Goal: Task Accomplishment & Management: Manage account settings

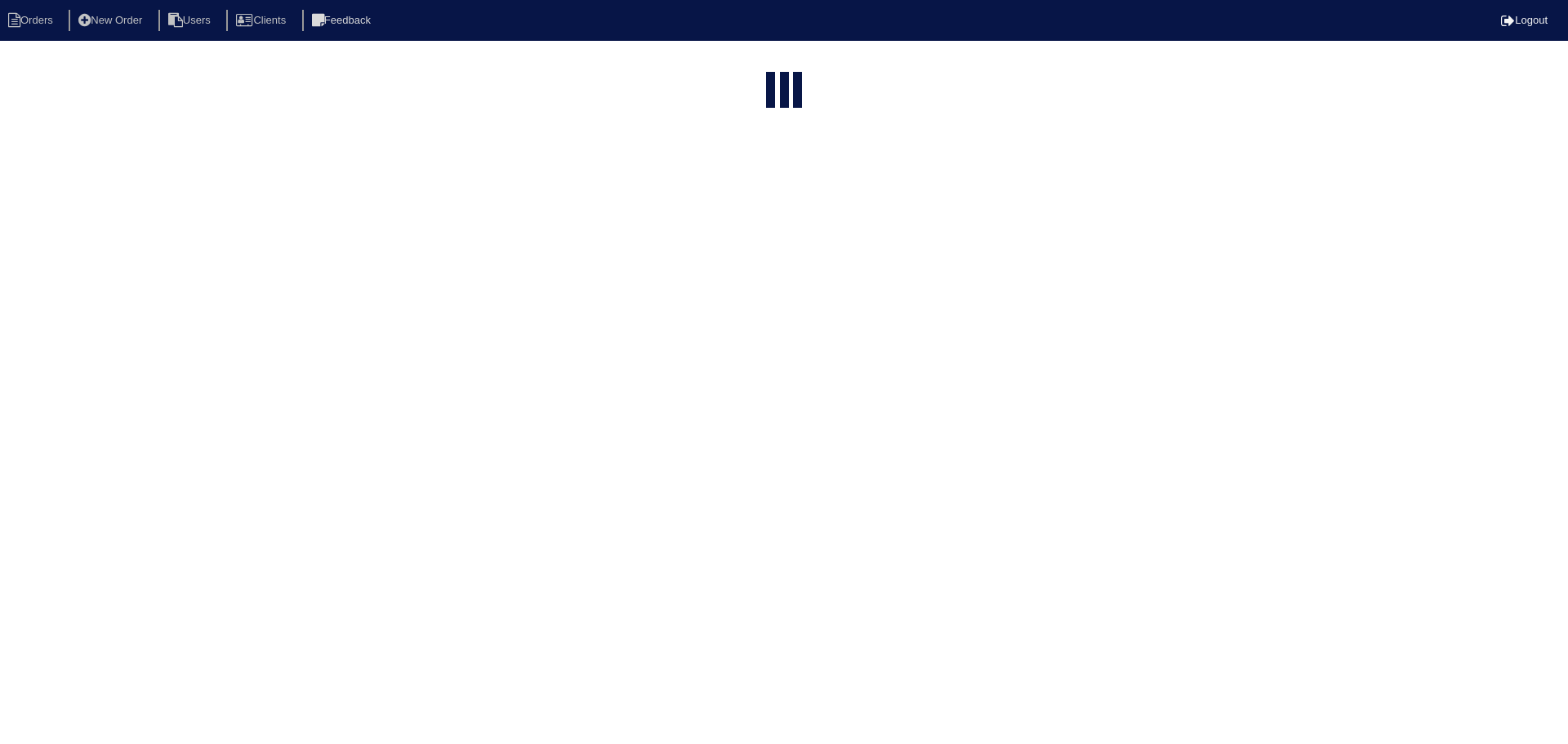
select select "15"
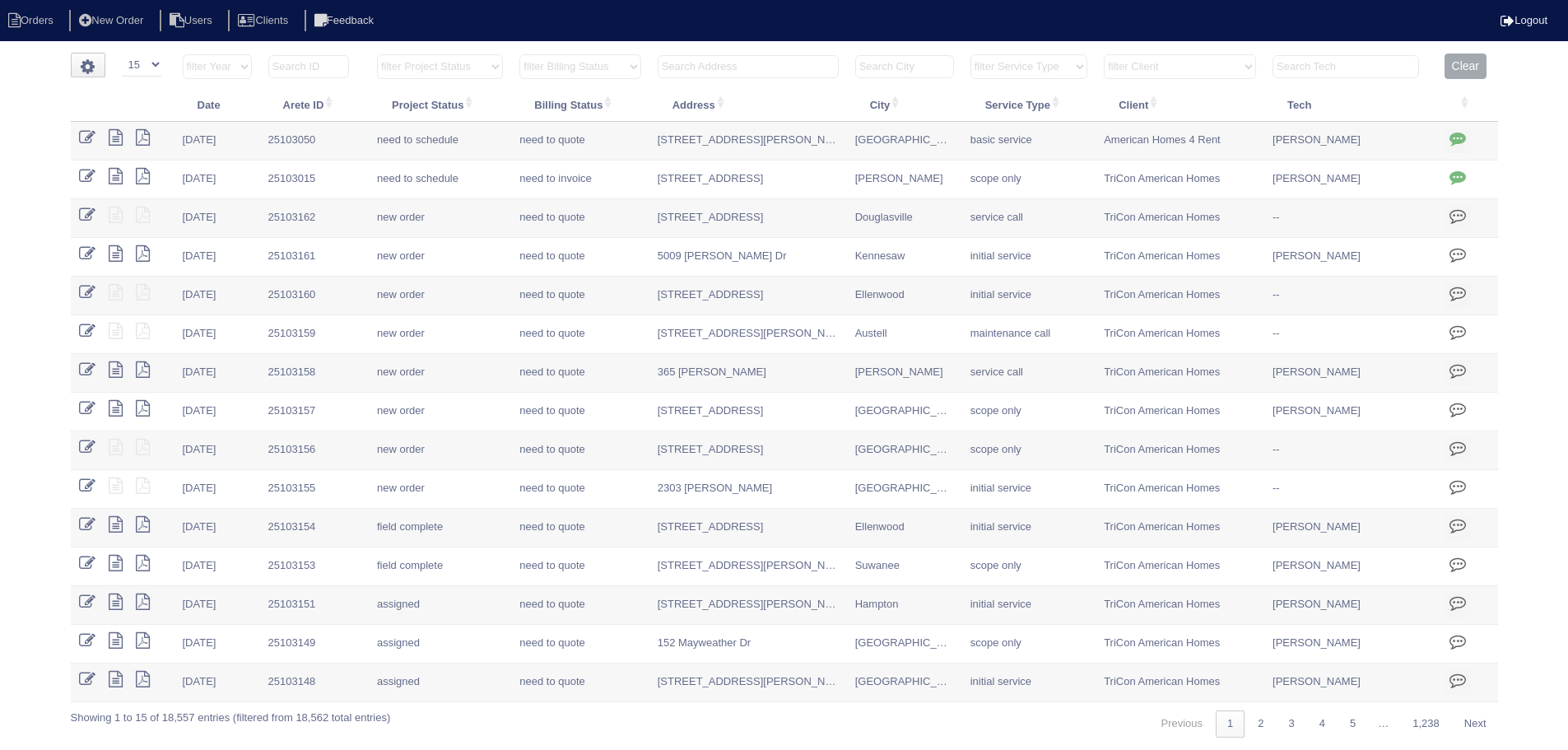
click at [760, 65] on input "text" at bounding box center [748, 66] width 181 height 23
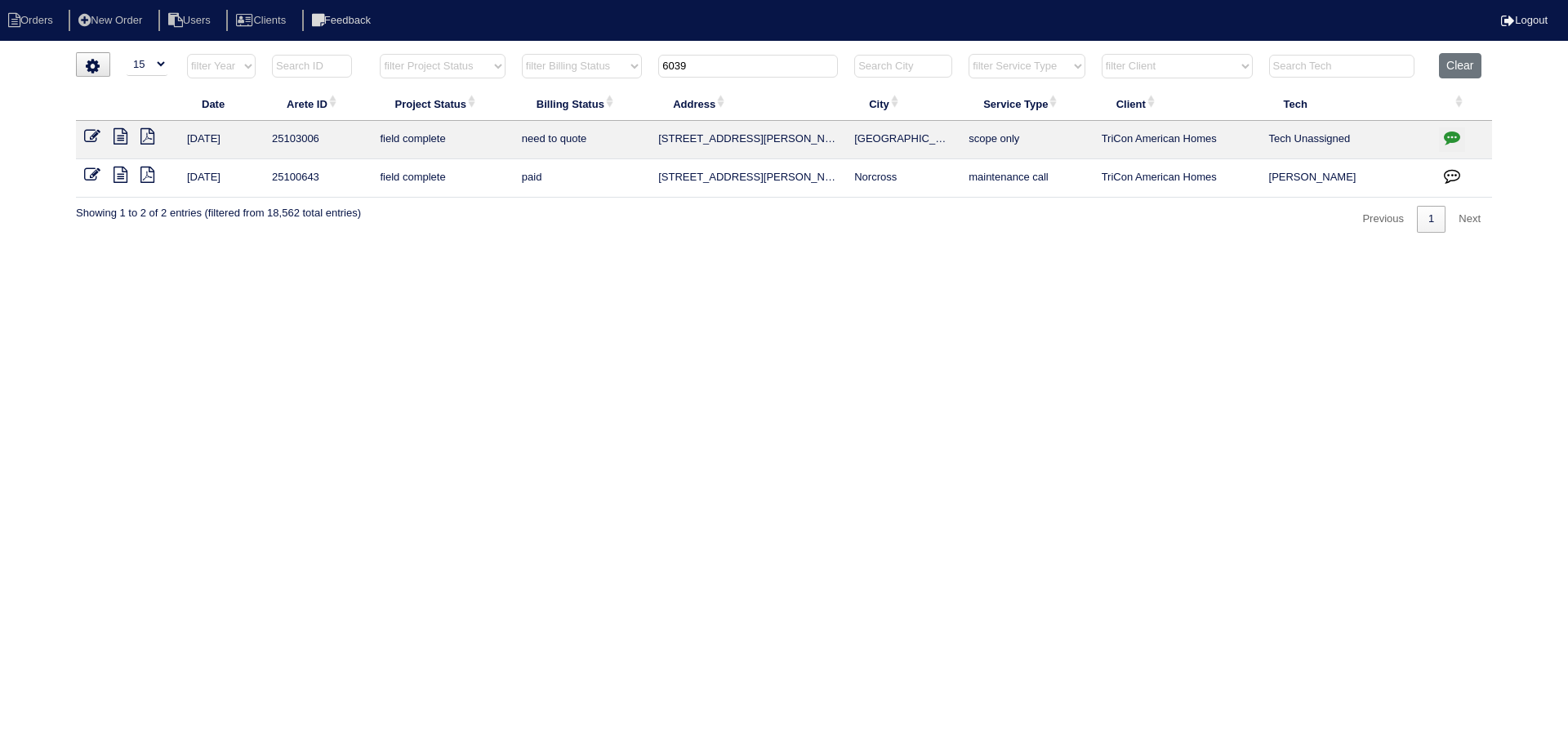
type input "6039"
click at [117, 132] on icon at bounding box center [121, 136] width 14 height 17
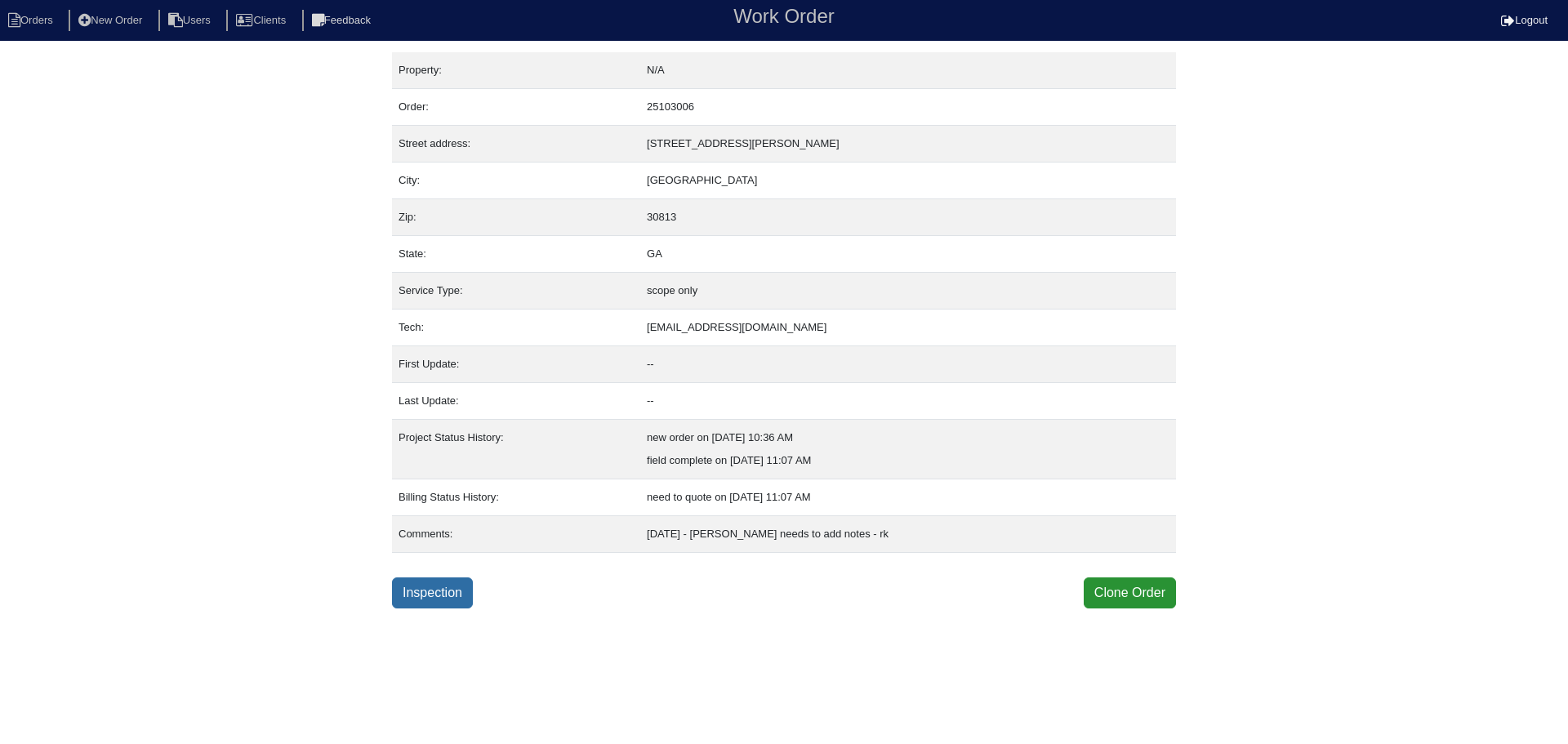
click at [409, 599] on link "Inspection" at bounding box center [432, 592] width 81 height 31
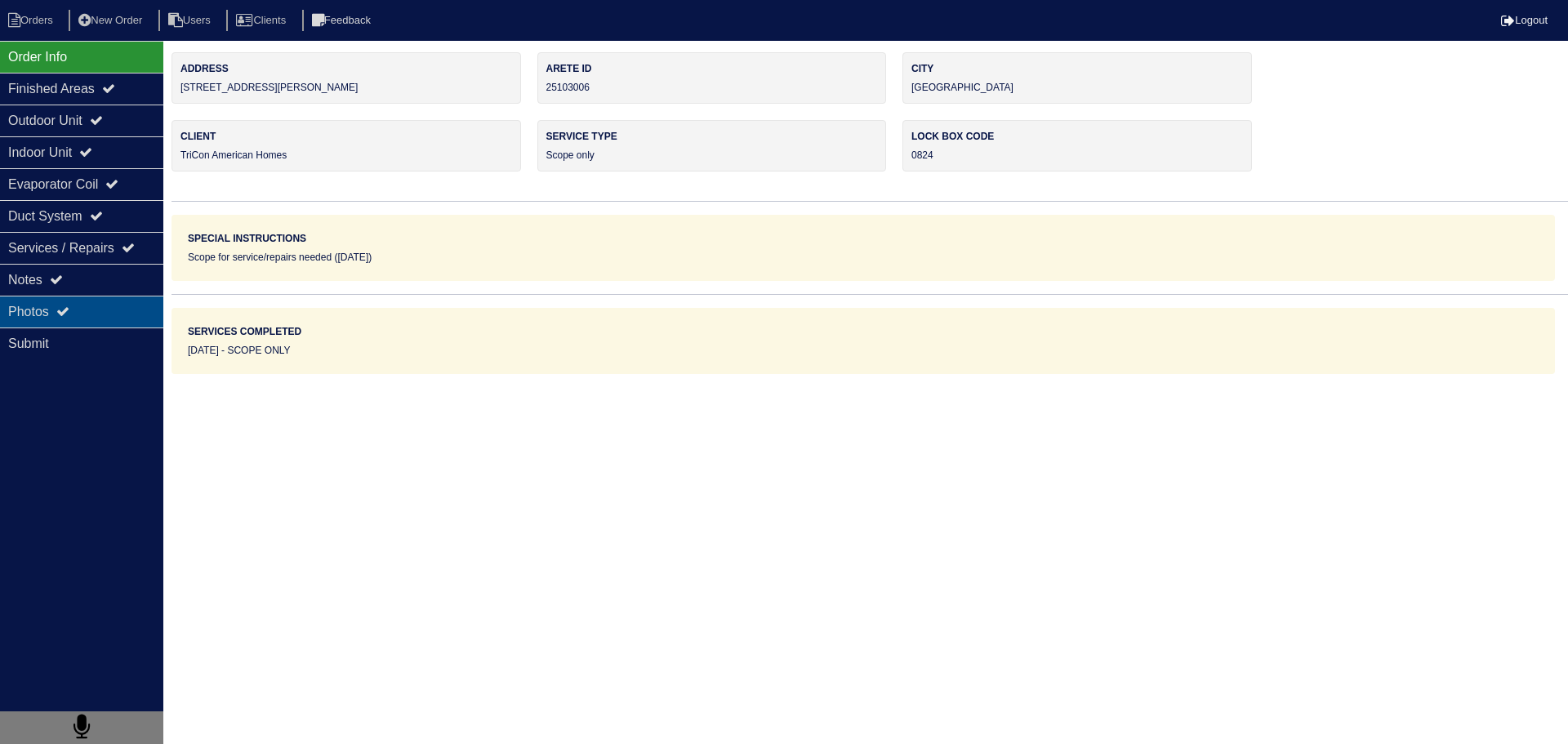
click at [132, 308] on div "Photos" at bounding box center [82, 311] width 163 height 32
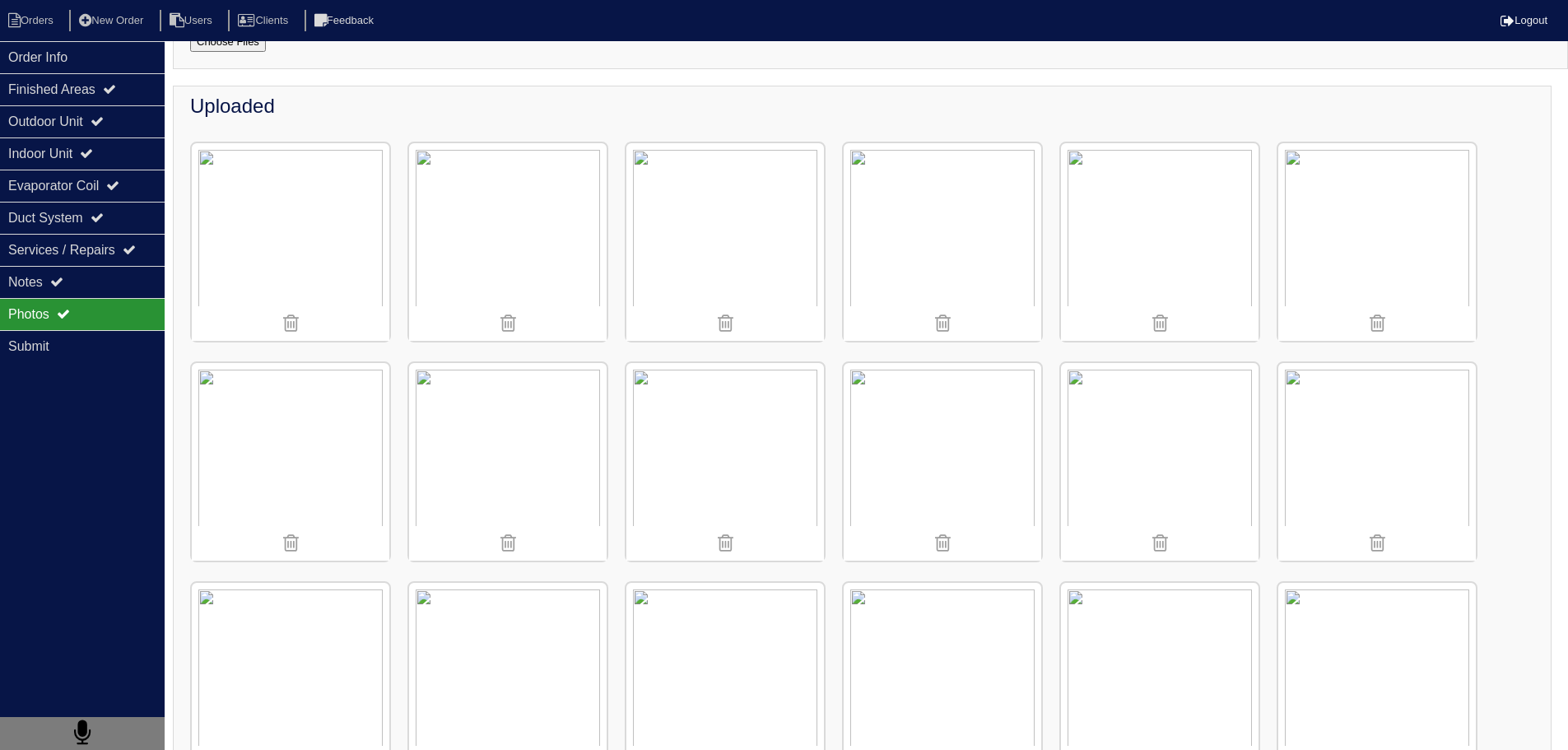
scroll to position [164, 0]
click at [97, 125] on div "Outdoor Unit" at bounding box center [82, 121] width 164 height 32
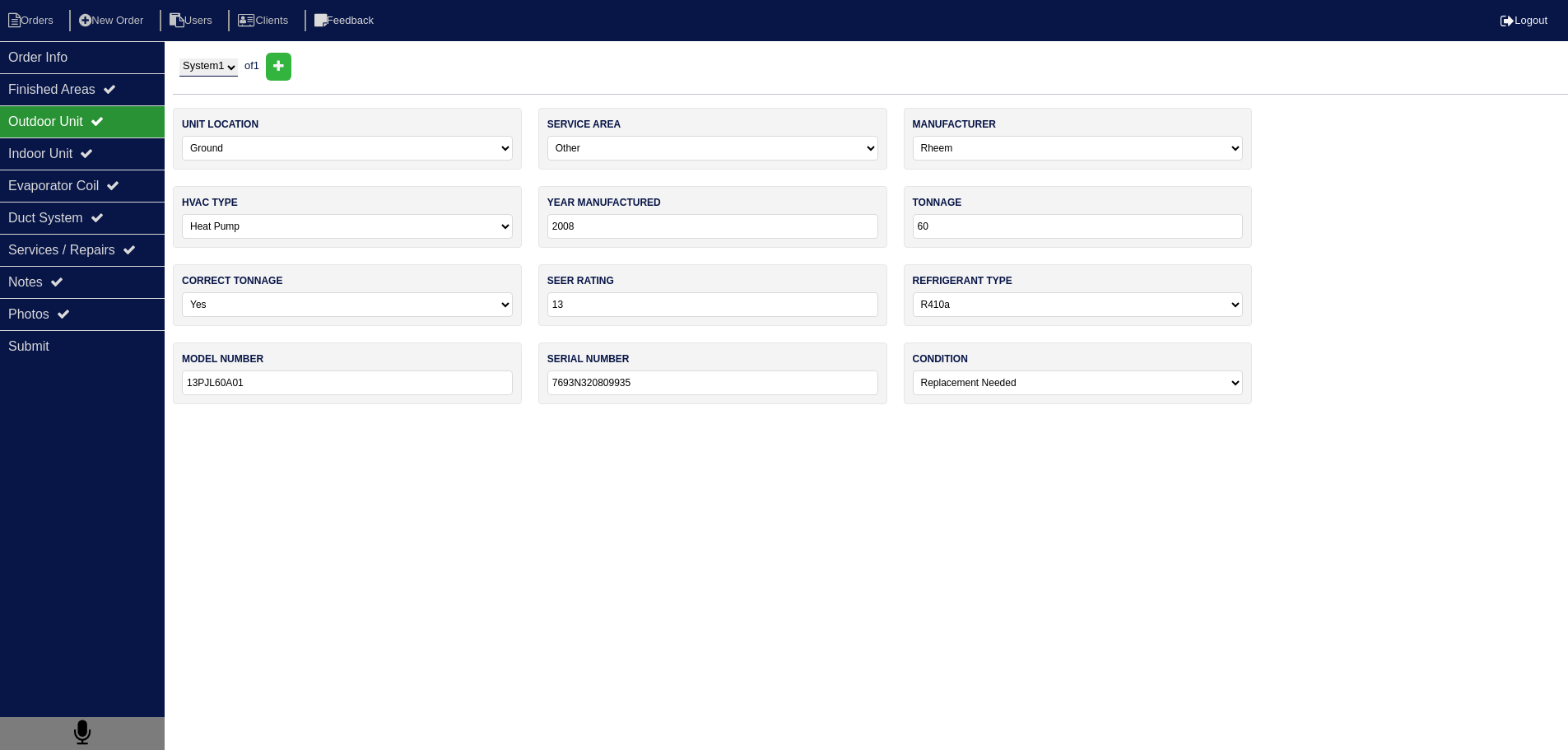
scroll to position [0, 0]
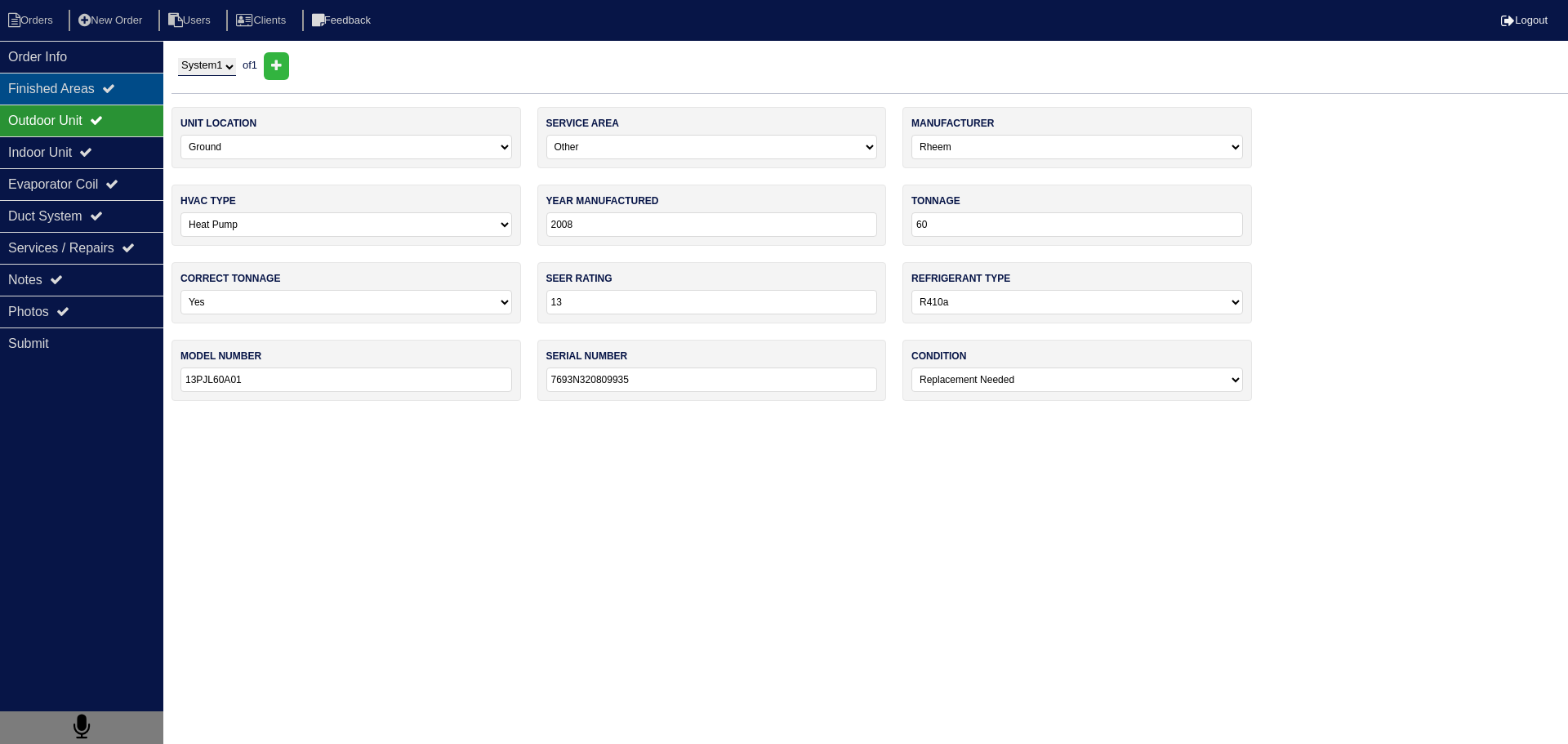
click at [103, 101] on div "Finished Areas" at bounding box center [82, 89] width 163 height 32
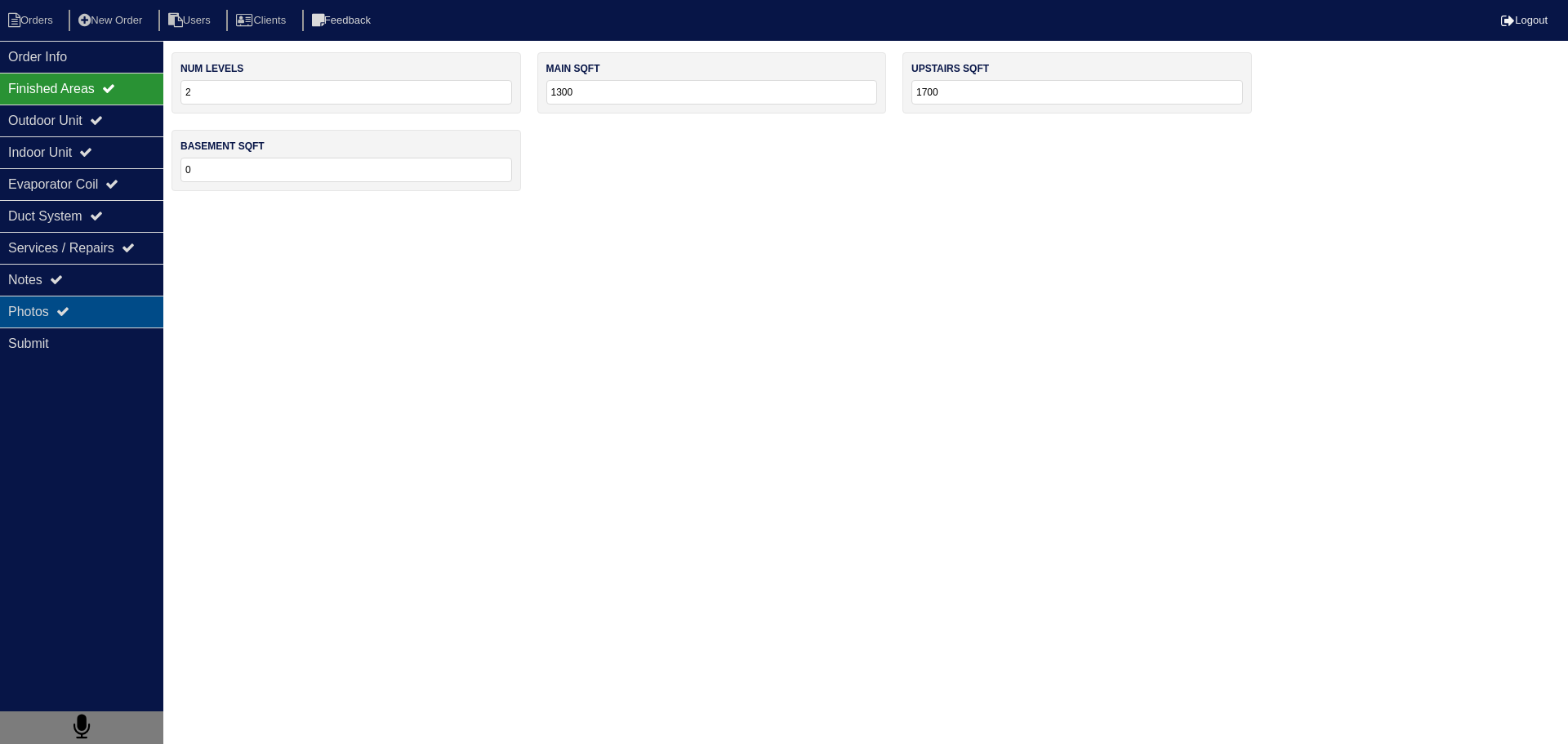
click at [114, 306] on div "Photos" at bounding box center [82, 311] width 163 height 32
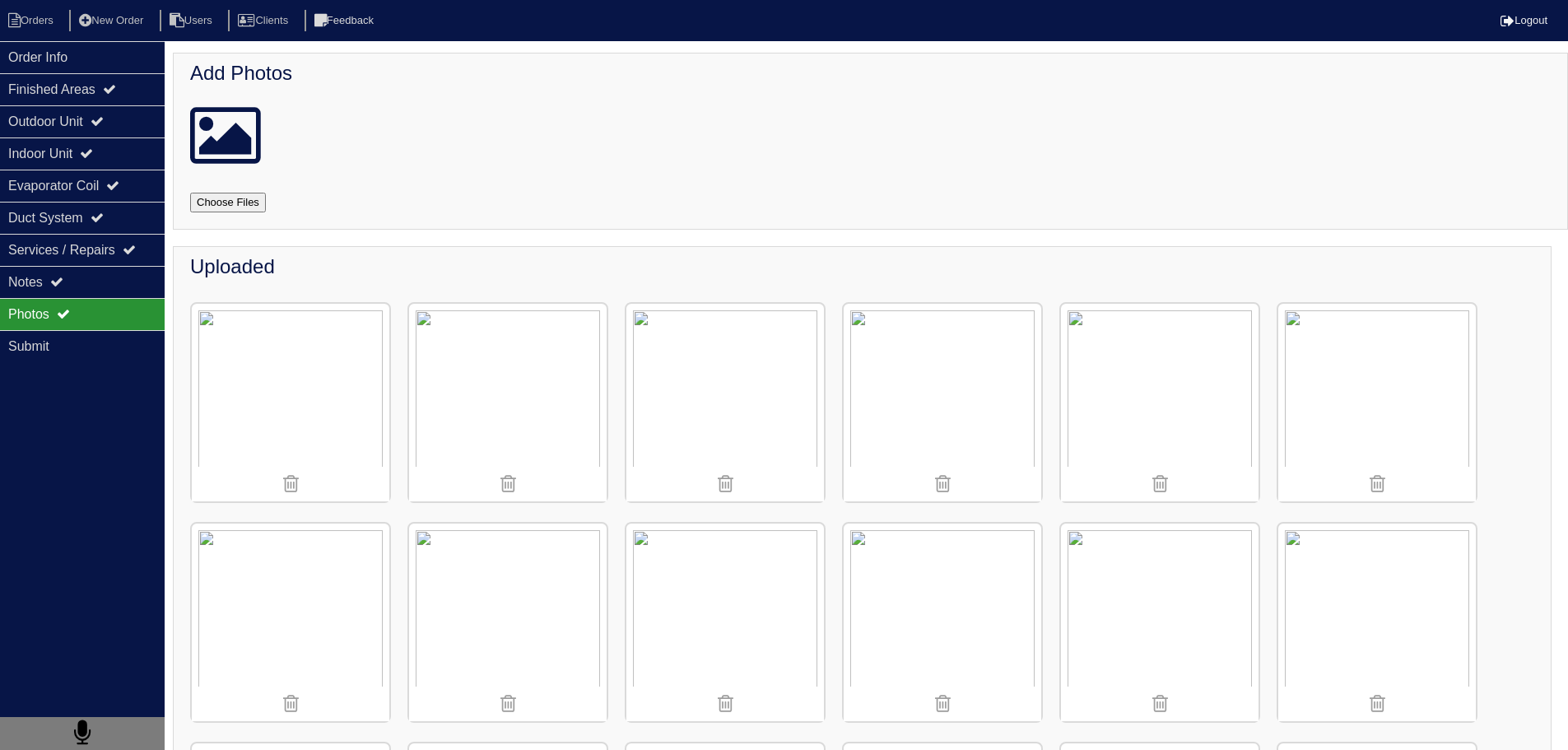
click at [982, 362] on img at bounding box center [943, 403] width 198 height 198
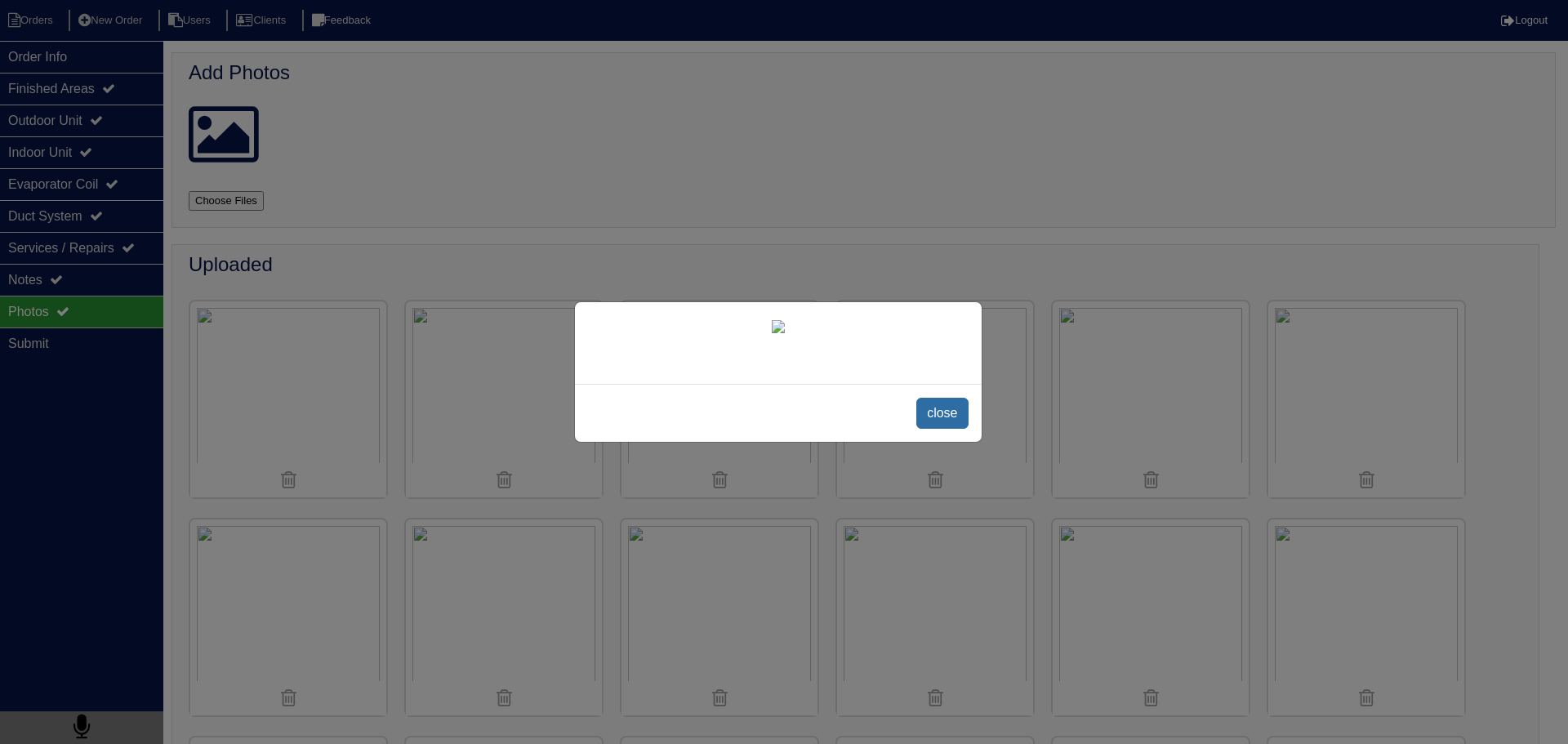
click at [950, 429] on span "close" at bounding box center [942, 413] width 52 height 31
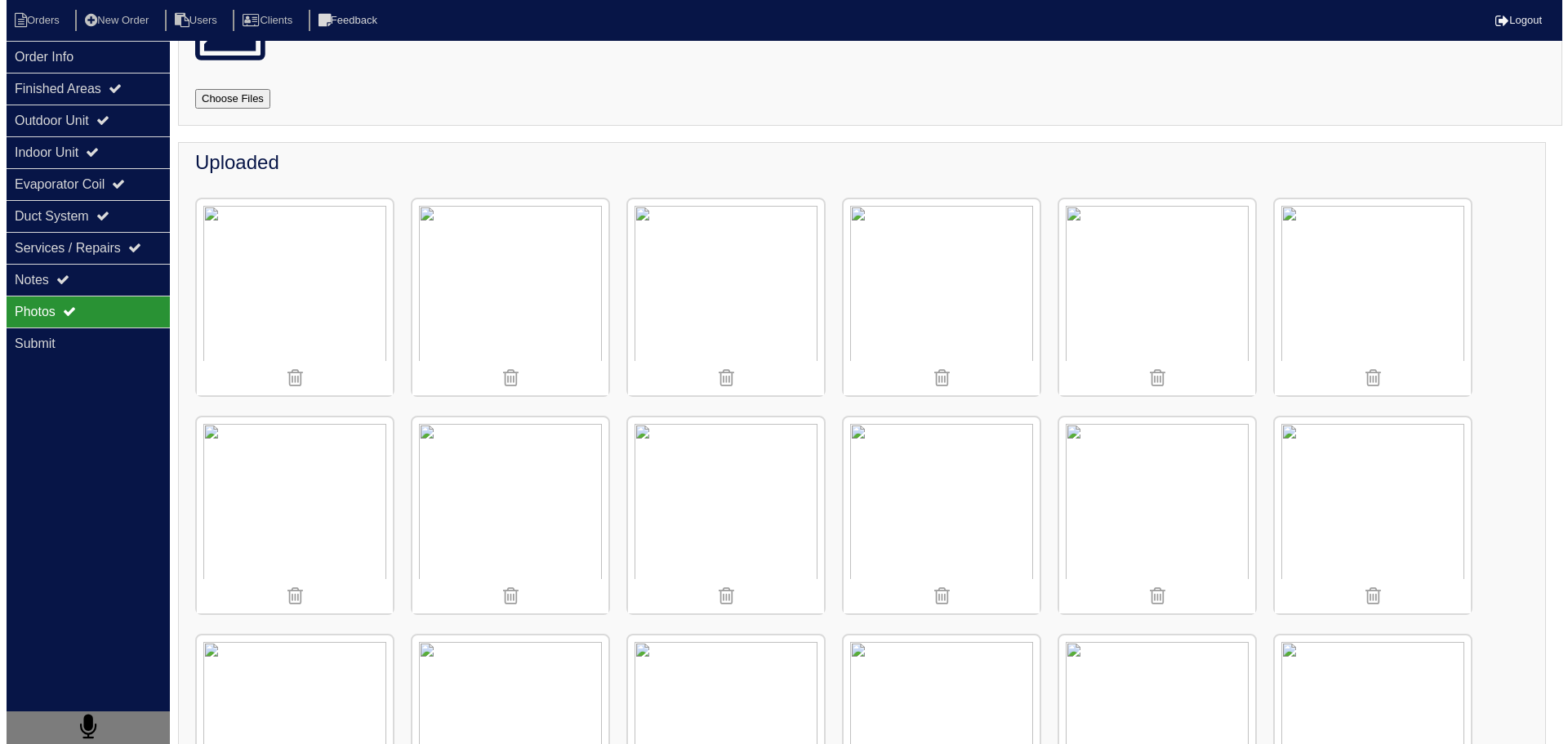
scroll to position [4, 0]
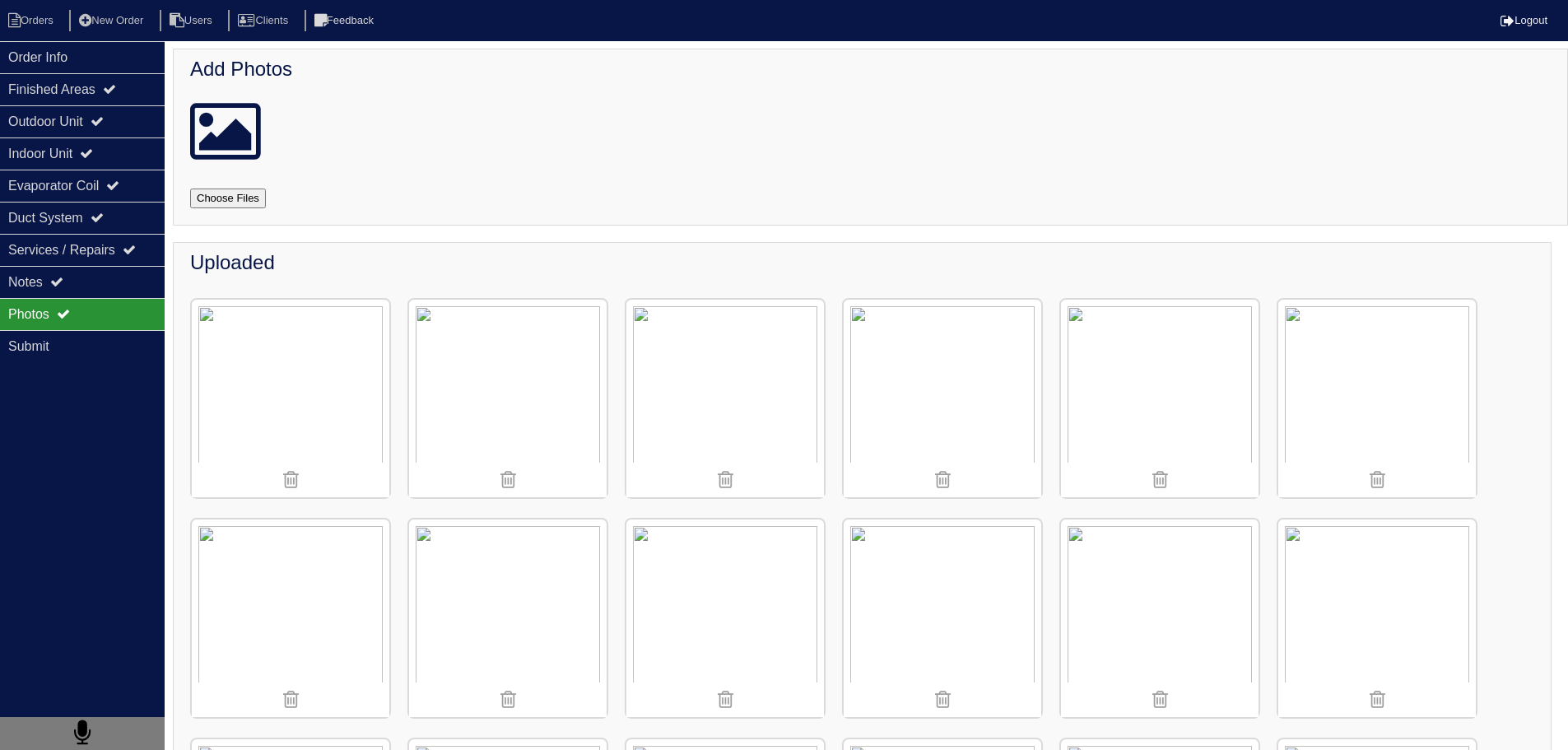
click at [1141, 329] on img at bounding box center [1160, 398] width 198 height 198
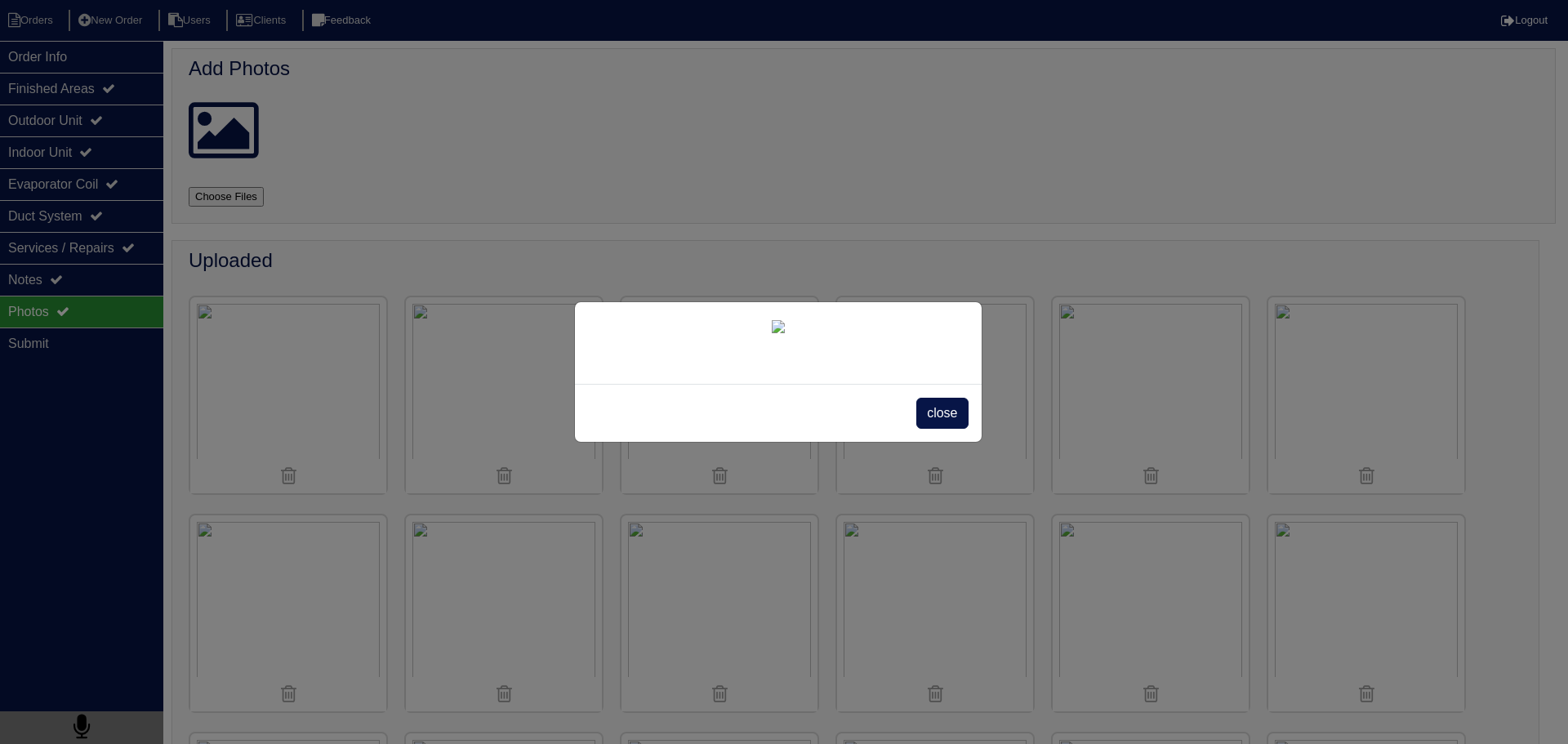
scroll to position [202, 0]
click at [923, 429] on span "close" at bounding box center [942, 413] width 52 height 31
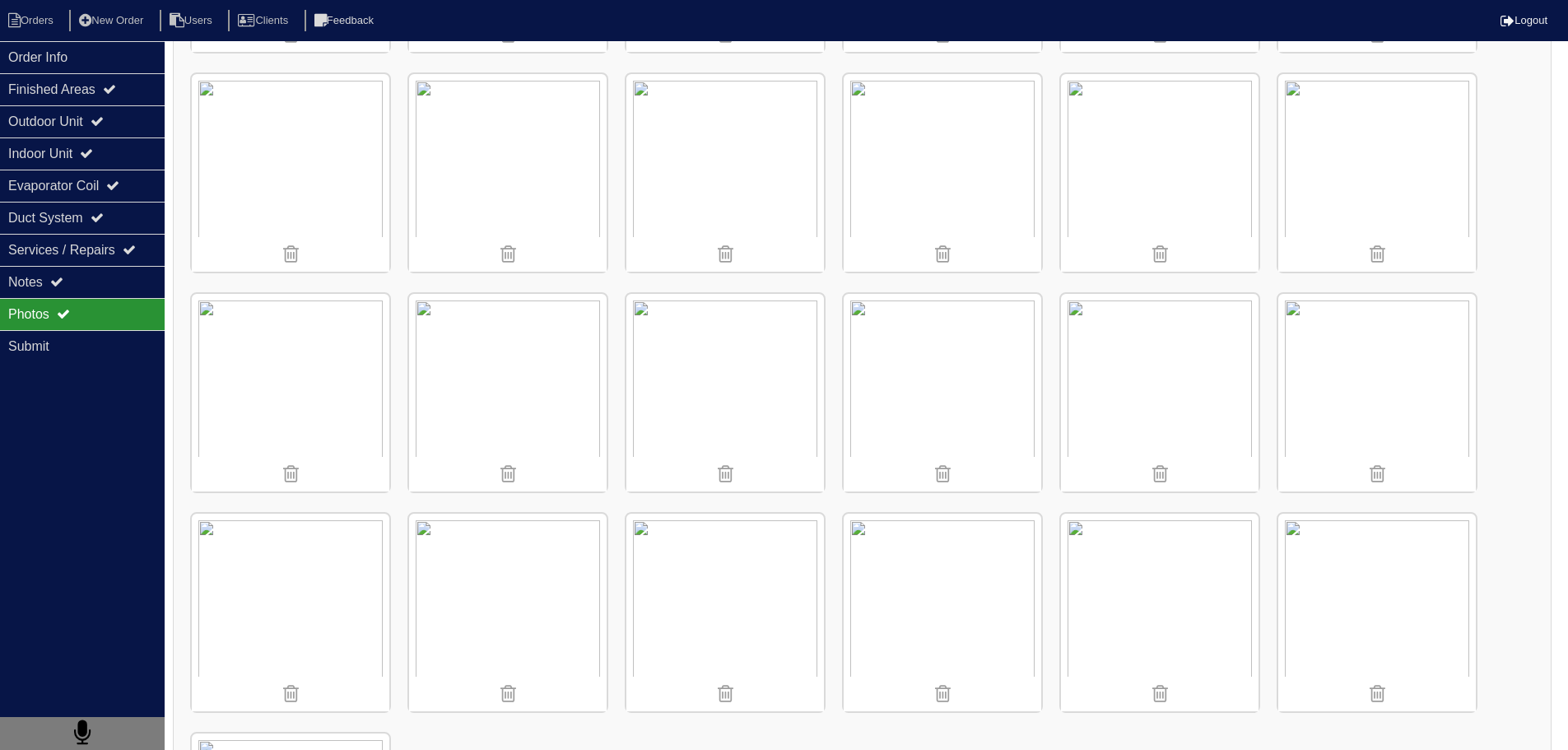
scroll to position [1156, 0]
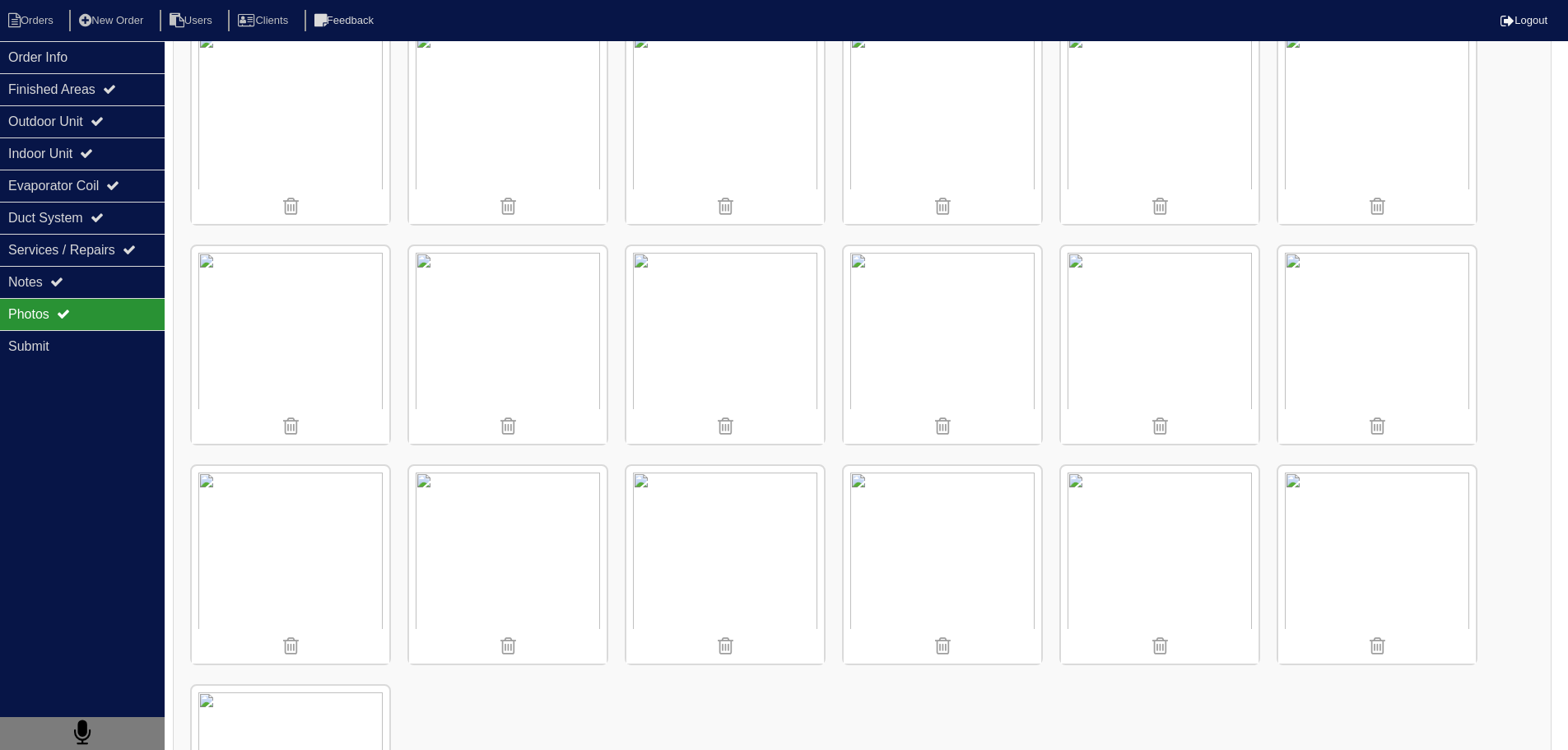
click at [759, 352] on img at bounding box center [725, 345] width 198 height 198
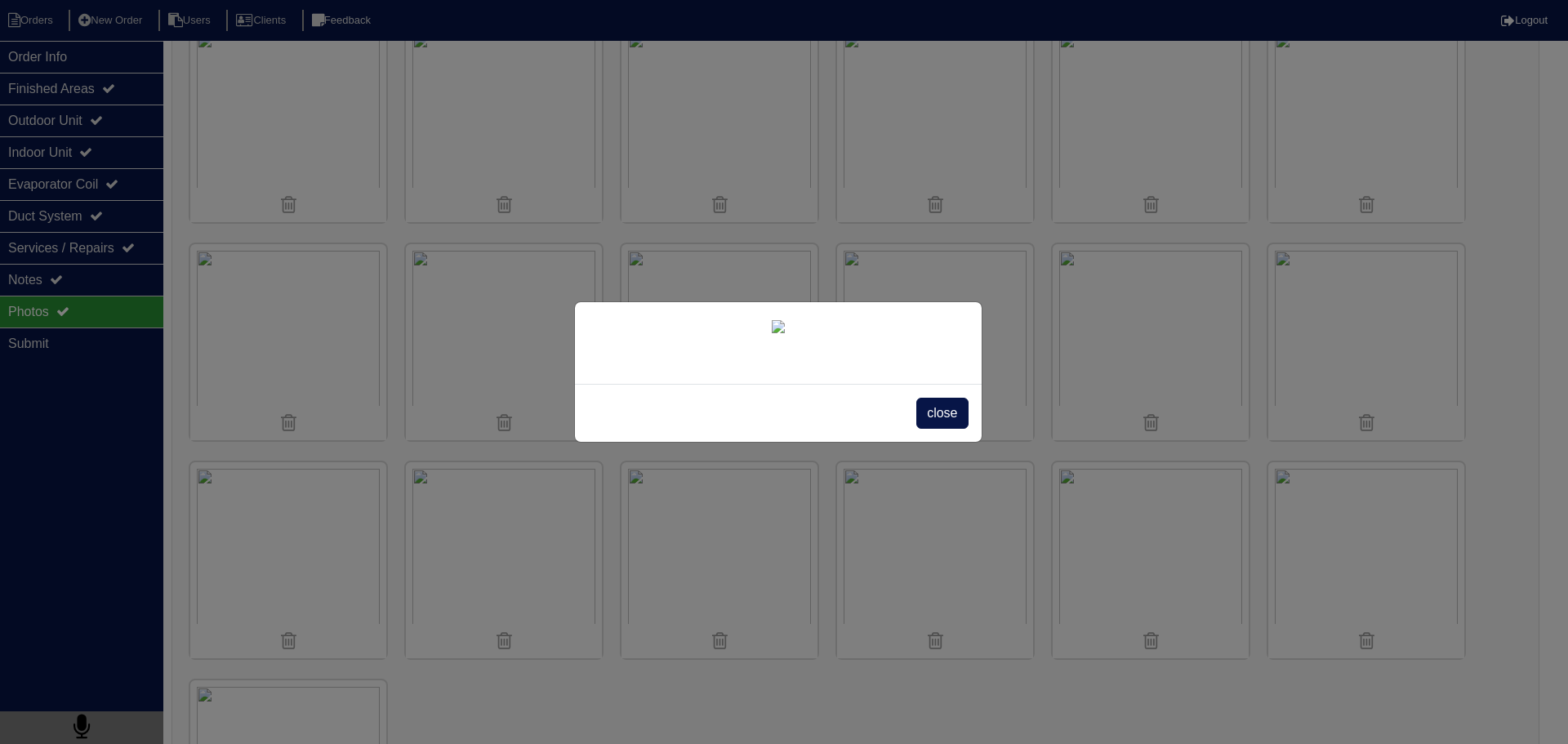
click at [943, 442] on div "close" at bounding box center [778, 413] width 407 height 58
click at [944, 429] on span "close" at bounding box center [942, 413] width 52 height 31
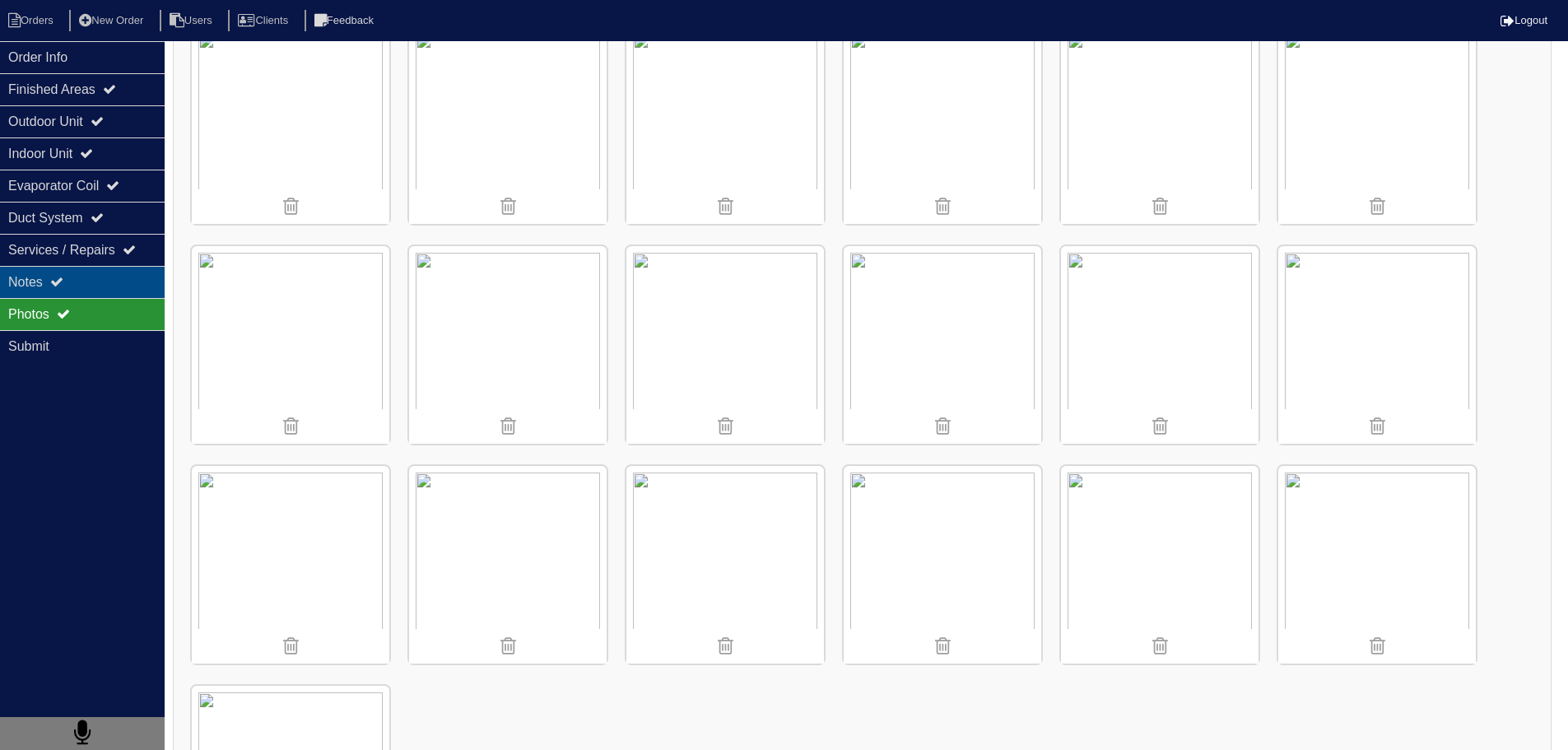
drag, startPoint x: 45, startPoint y: 270, endPoint x: 88, endPoint y: 294, distance: 49.2
click at [45, 269] on div "Notes" at bounding box center [82, 282] width 164 height 32
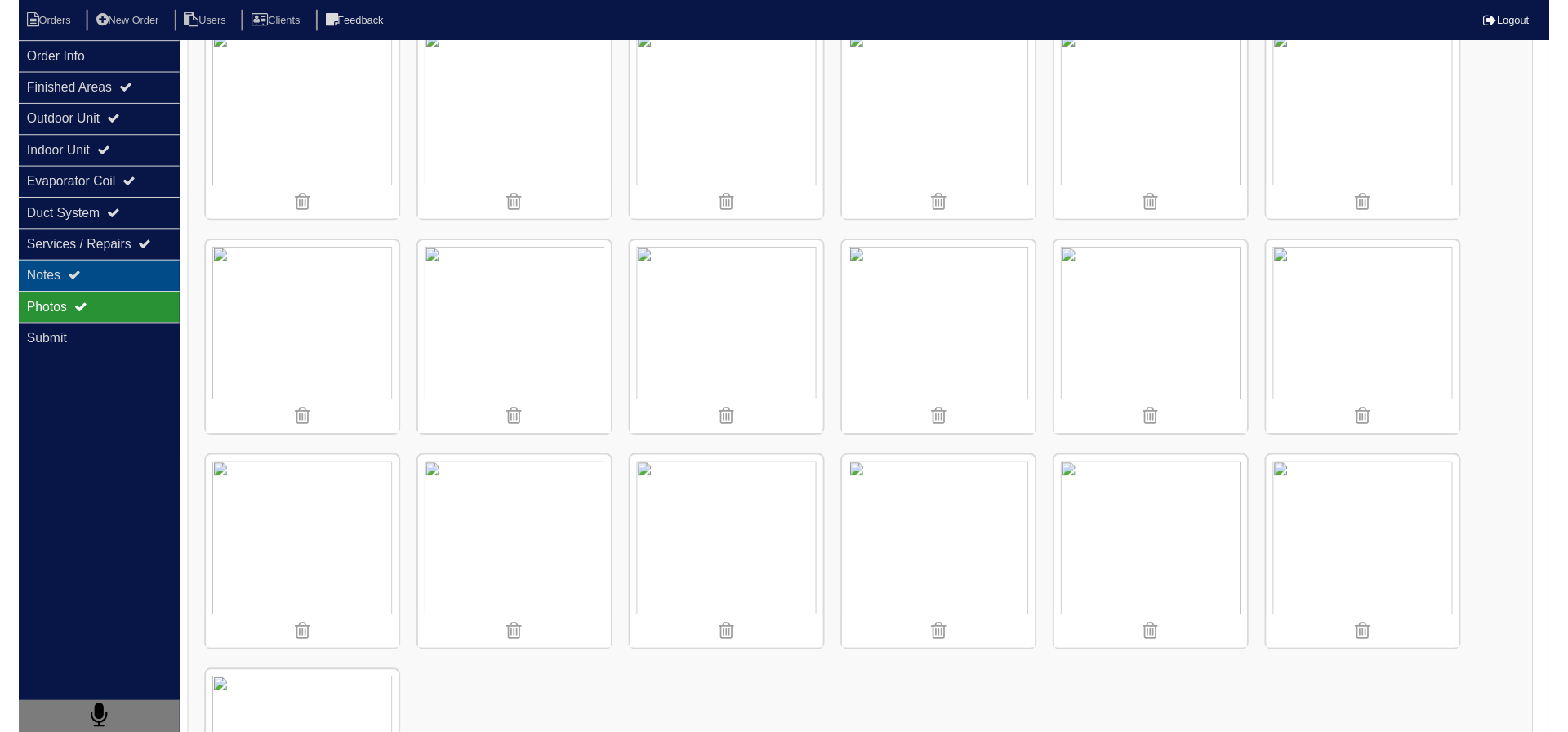
scroll to position [0, 0]
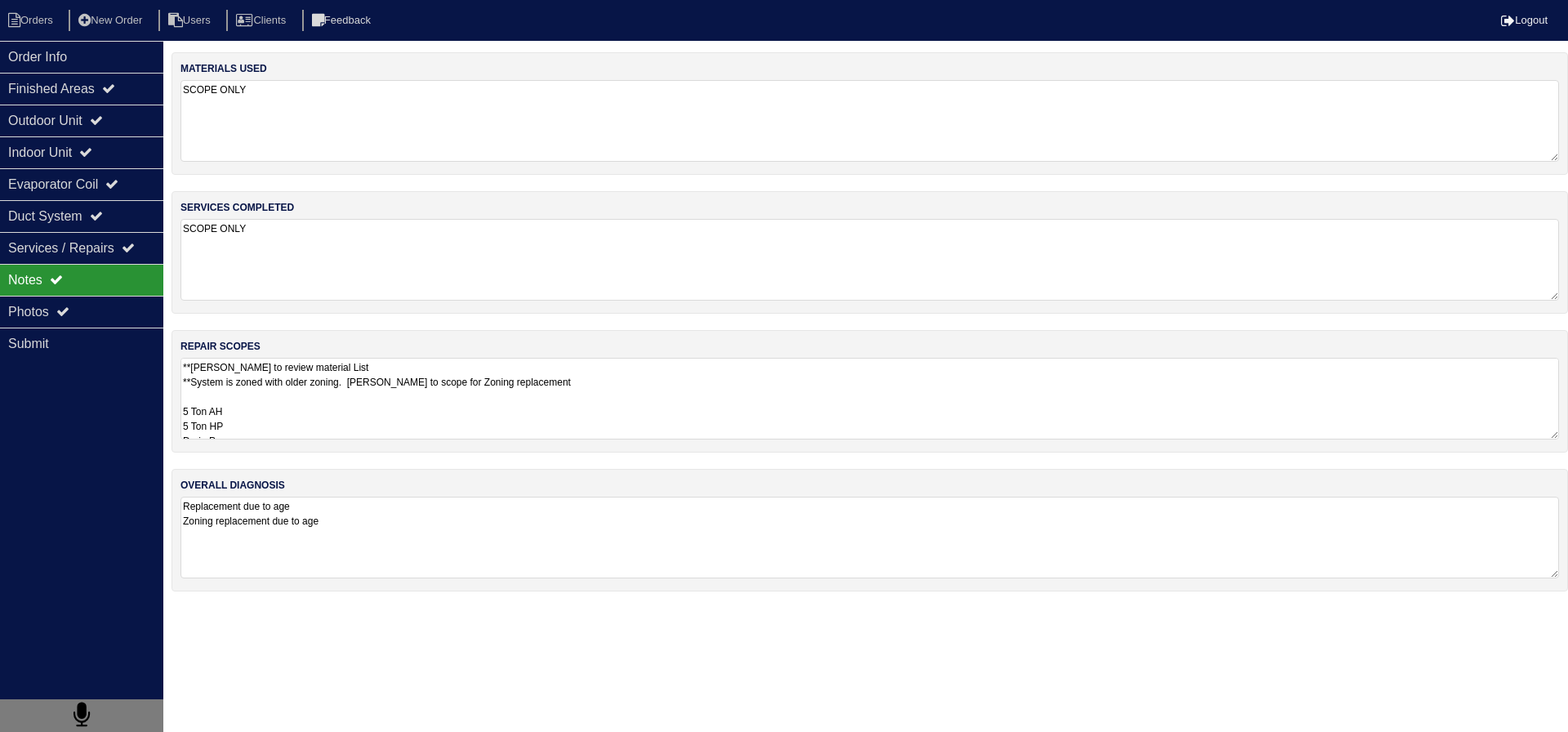
click at [282, 387] on textarea "**Payton to review material List **System is zoned with older zoning. Payton to…" at bounding box center [869, 398] width 1379 height 82
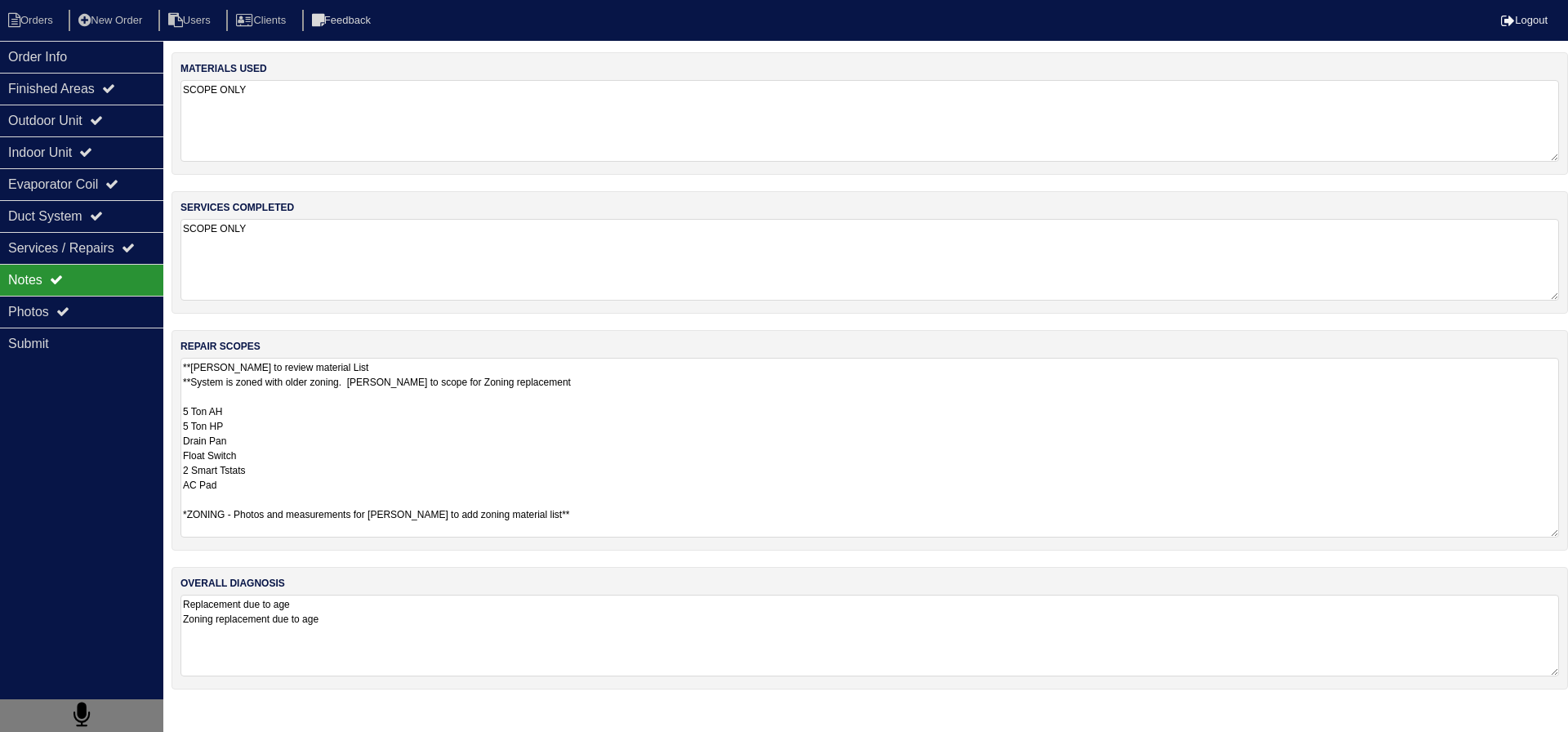
scroll to position [2, 0]
drag, startPoint x: 252, startPoint y: 479, endPoint x: 179, endPoint y: 444, distance: 81.0
click at [179, 444] on div "repair scopes **Payton to review material List **System is zoned with older zon…" at bounding box center [870, 441] width 1397 height 221
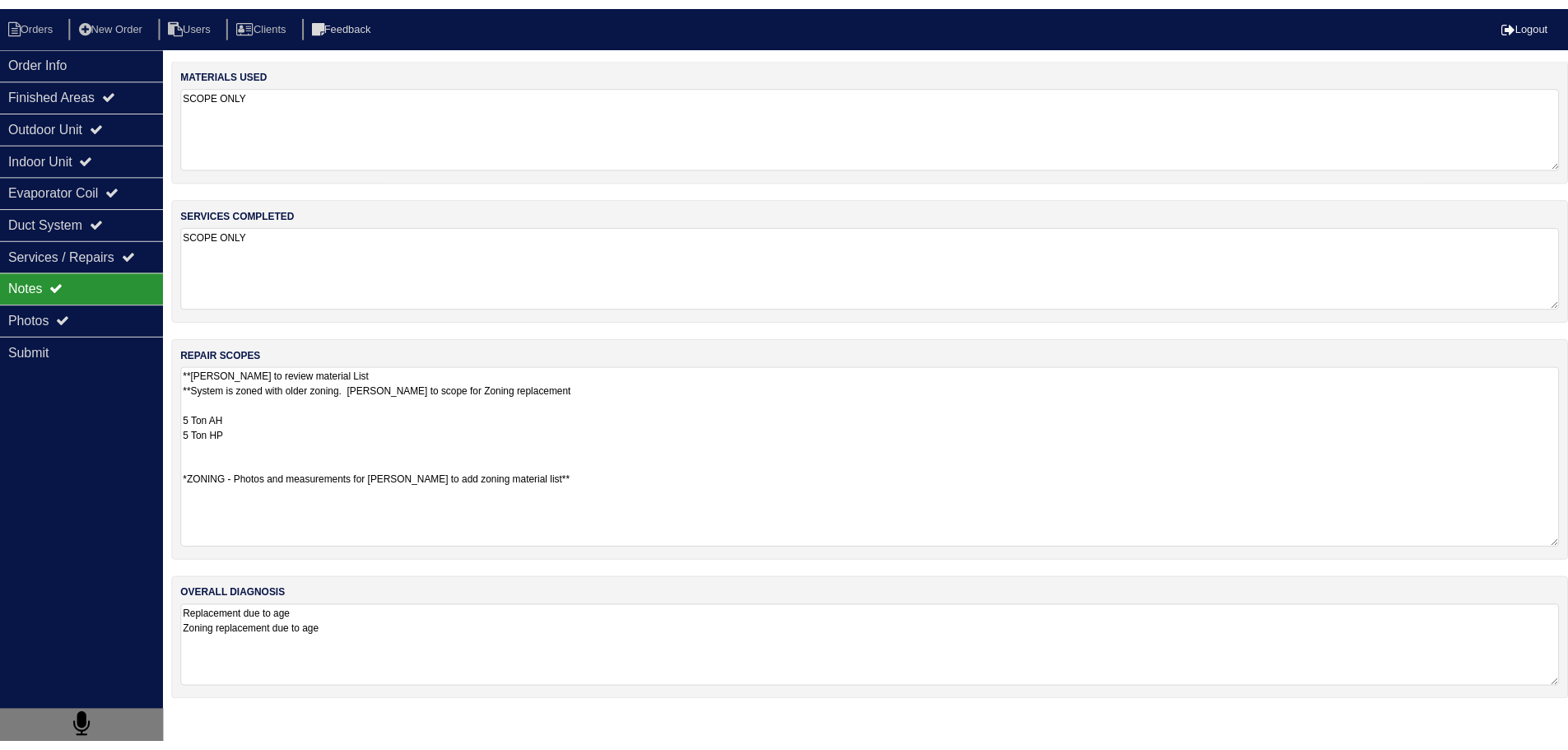
scroll to position [0, 0]
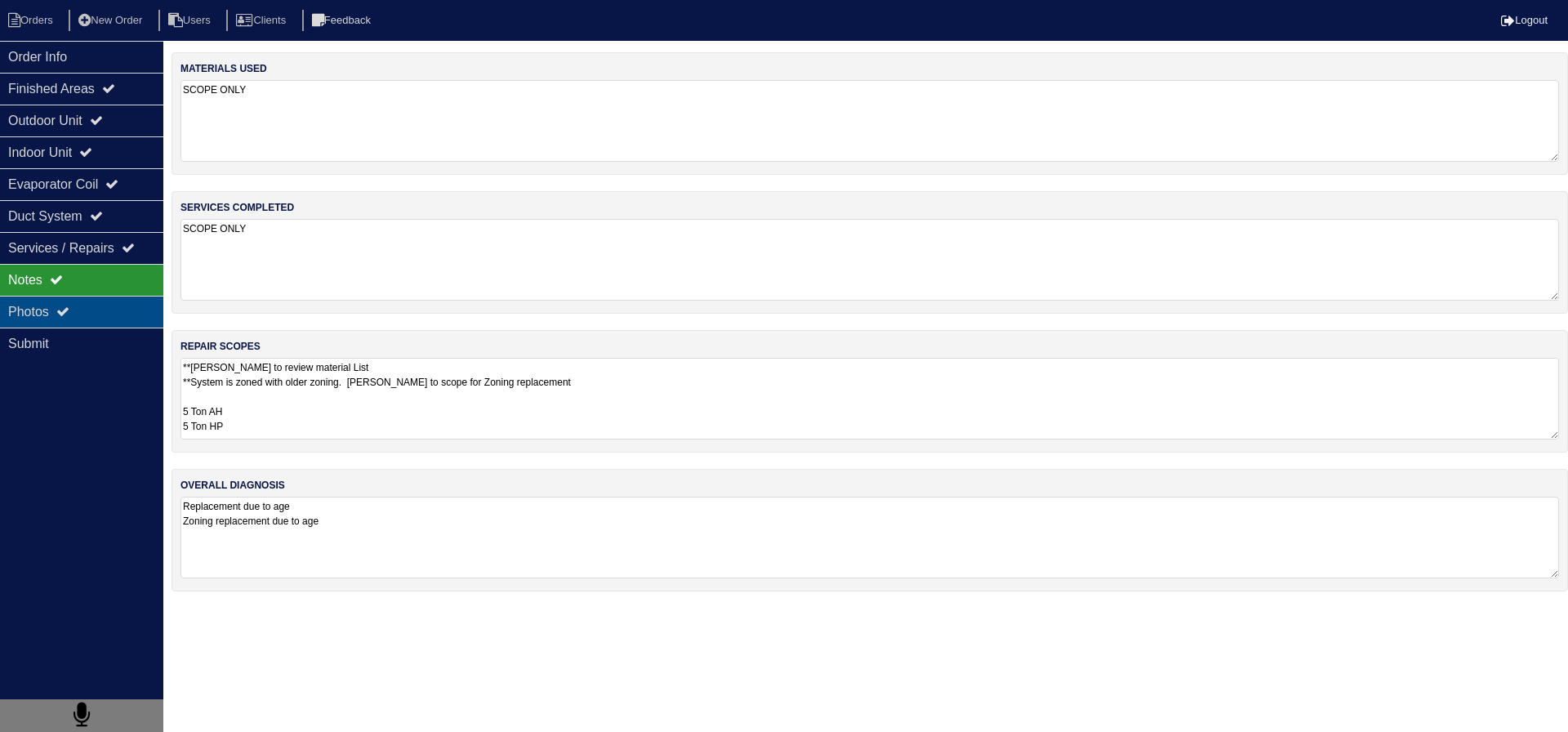
click at [103, 309] on div "Photos" at bounding box center [82, 311] width 163 height 32
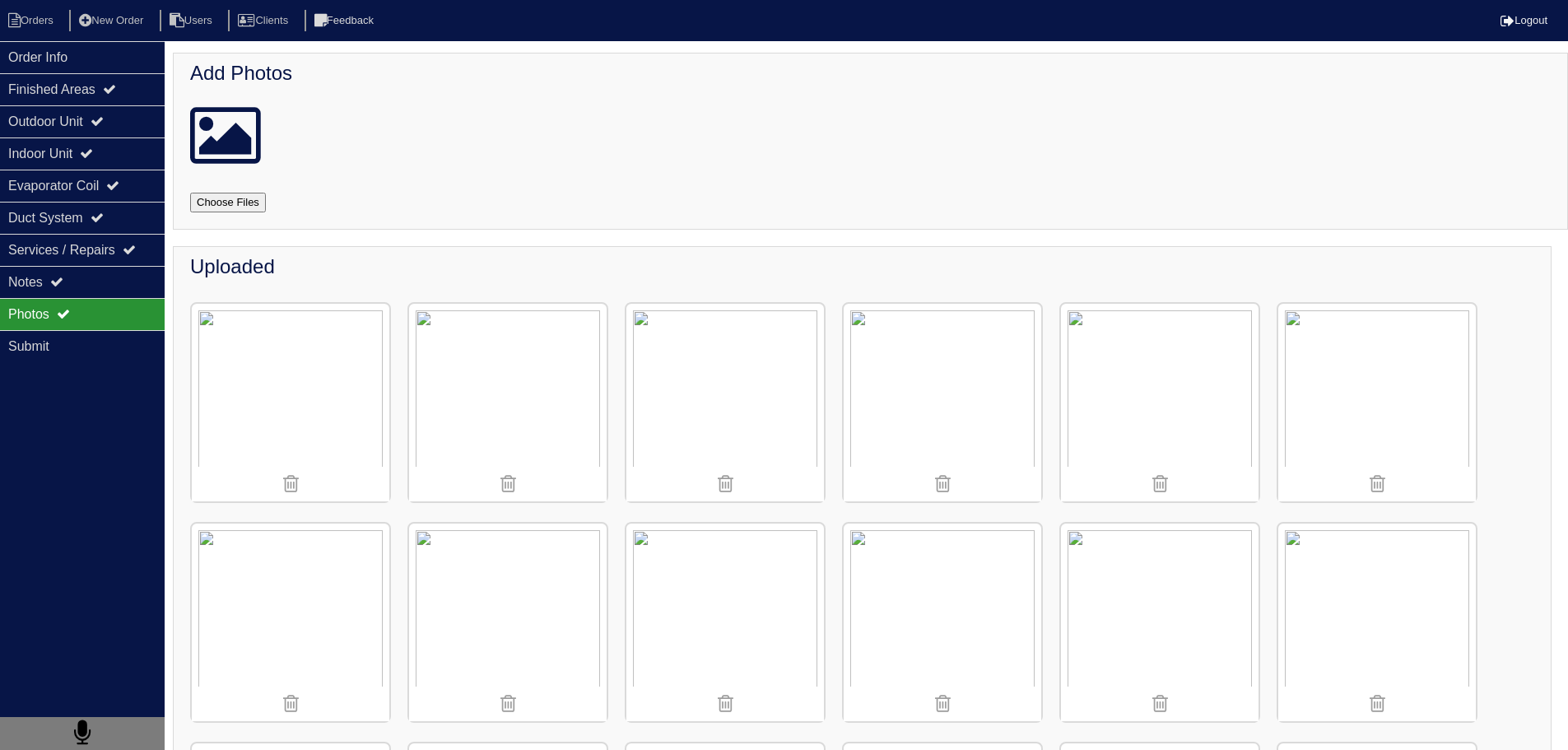
click at [742, 557] on img at bounding box center [725, 623] width 198 height 198
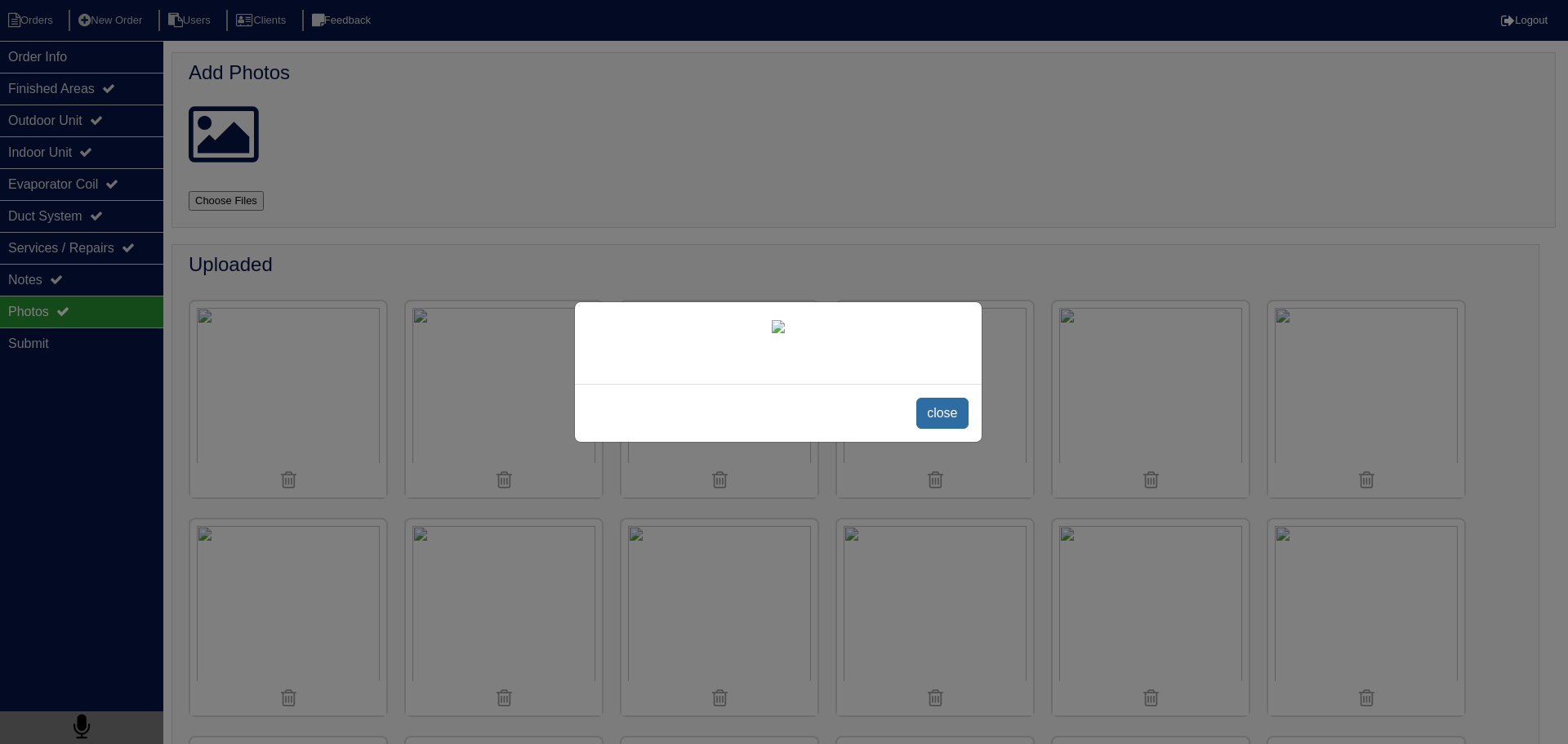
click at [949, 429] on span "close" at bounding box center [942, 413] width 52 height 31
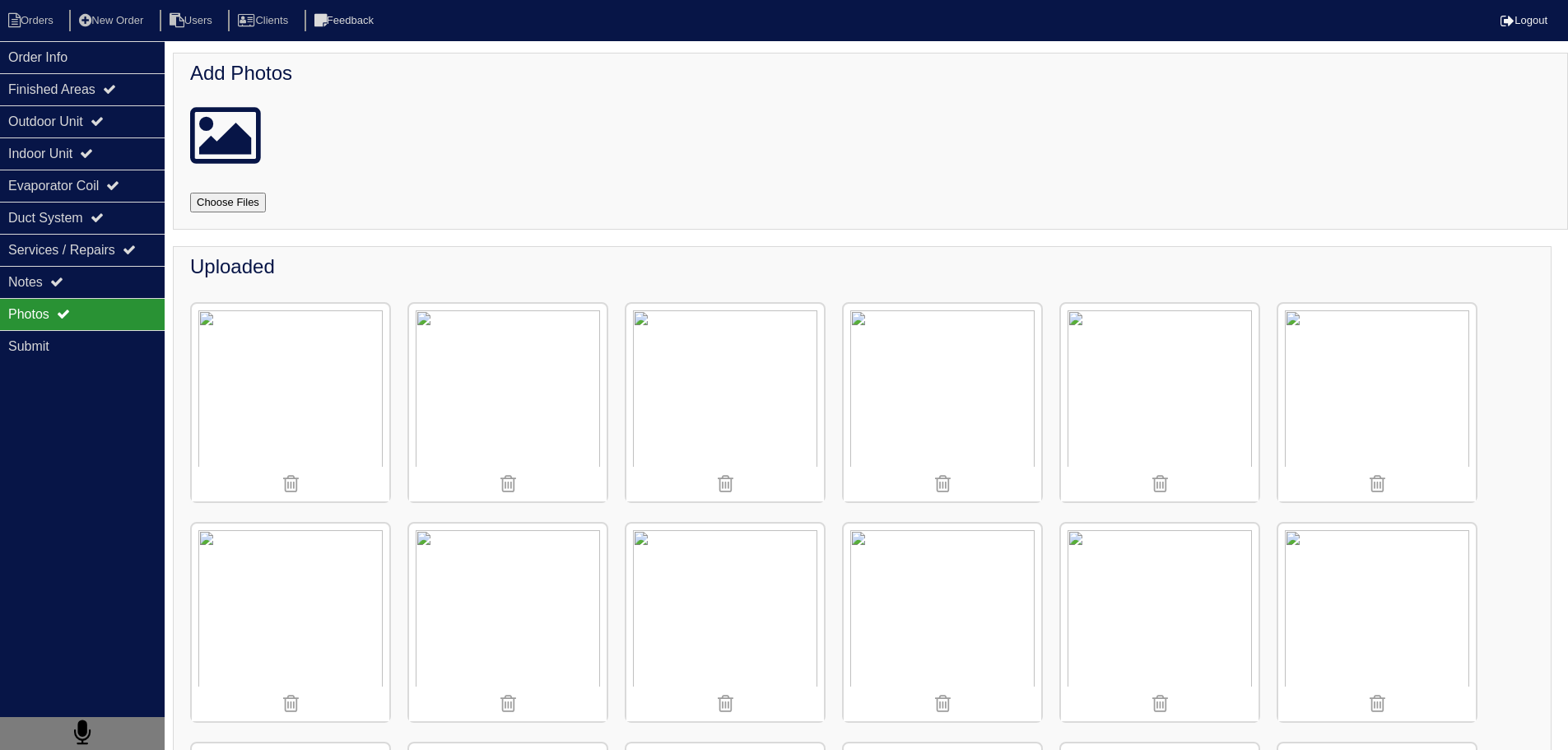
click at [954, 441] on img at bounding box center [943, 403] width 198 height 198
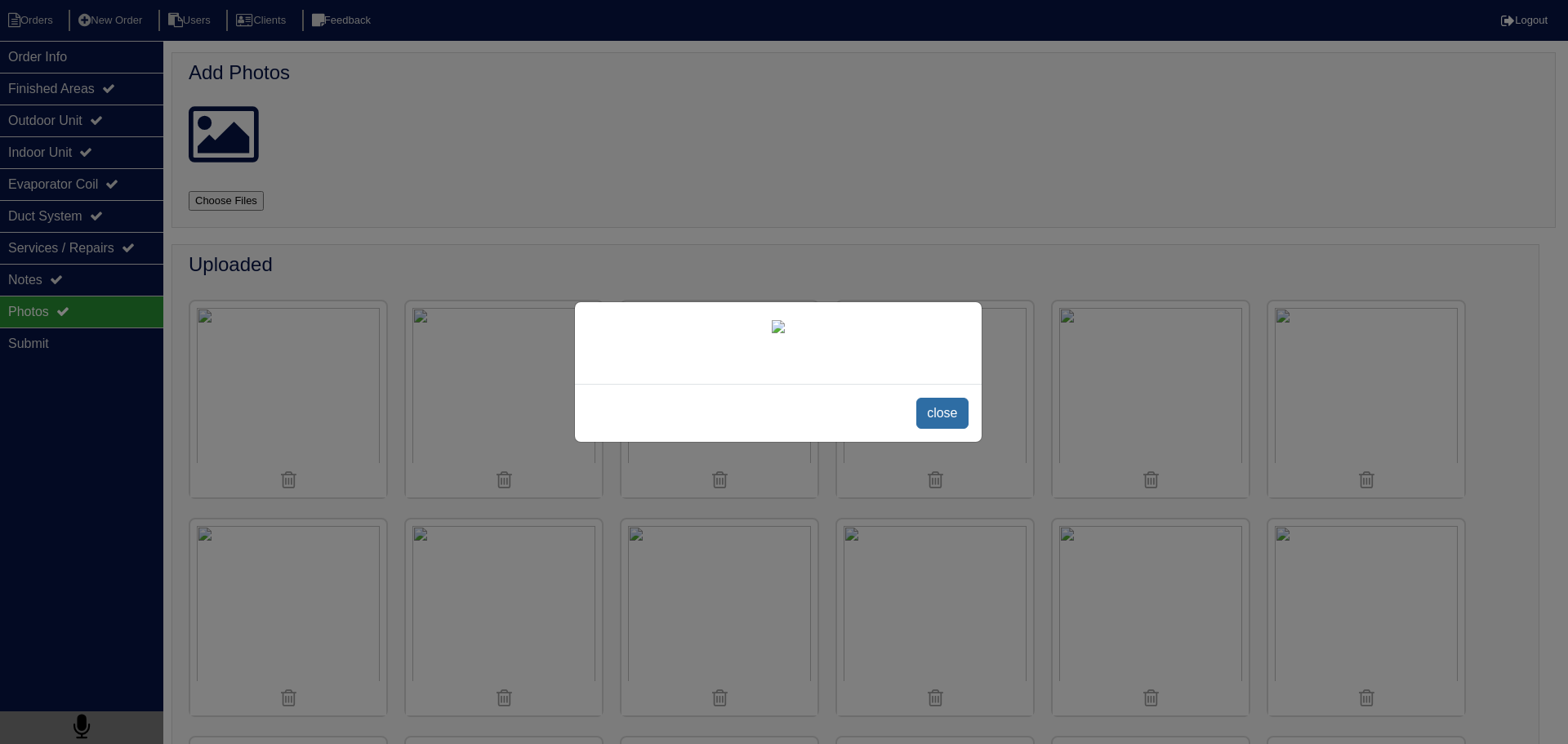
click at [940, 429] on span "close" at bounding box center [942, 413] width 52 height 31
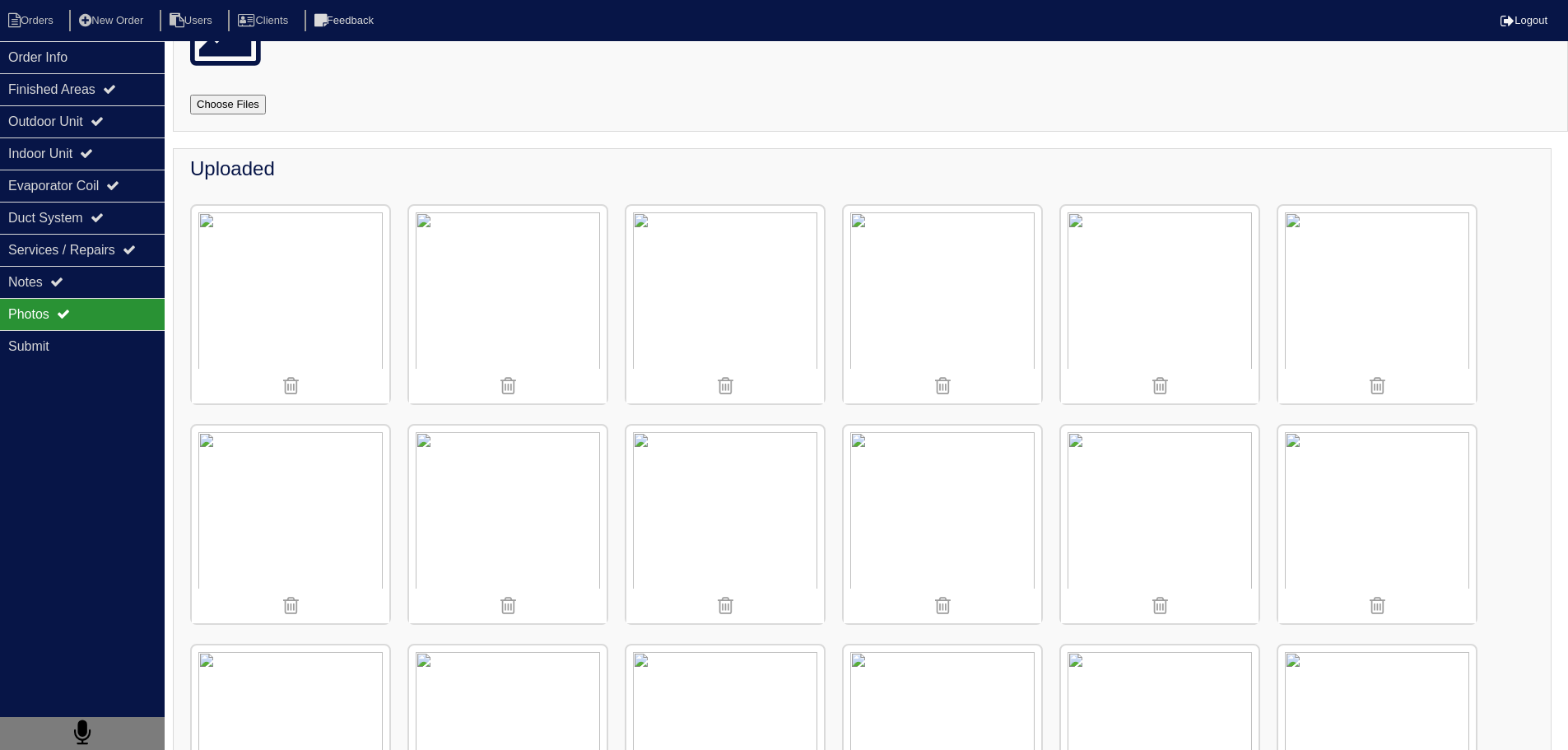
scroll to position [164, 0]
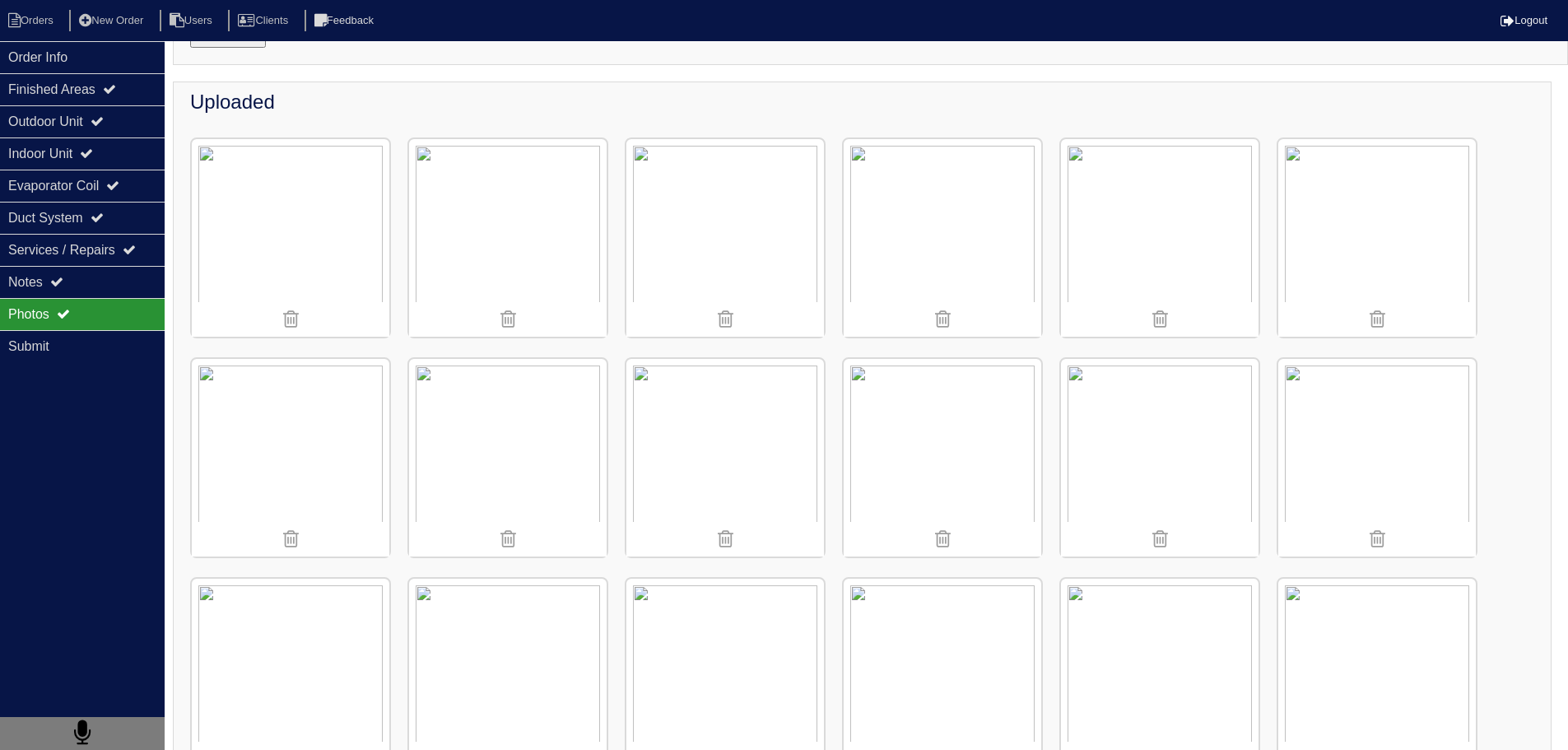
click at [1002, 462] on img at bounding box center [943, 458] width 198 height 198
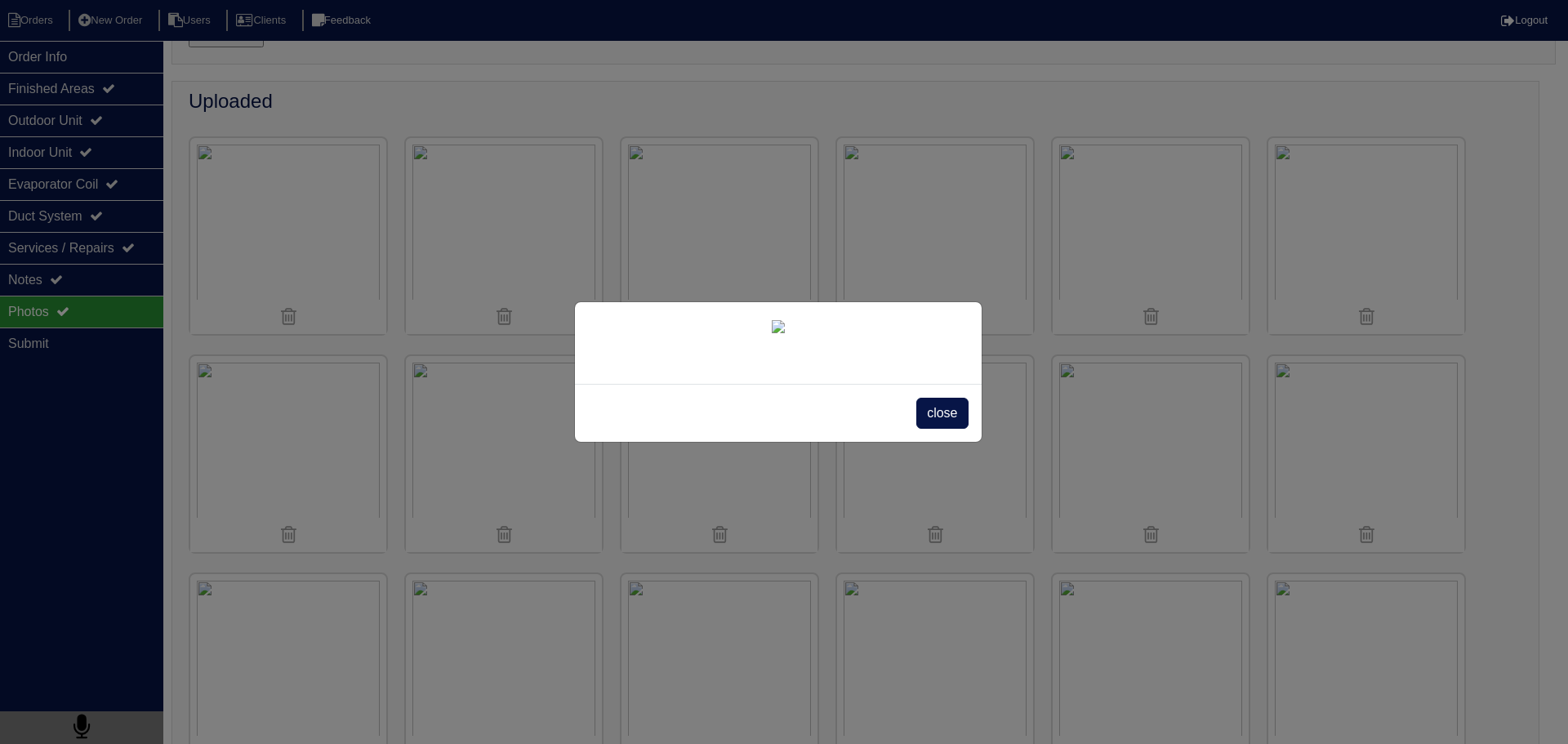
drag, startPoint x: 944, startPoint y: 476, endPoint x: 915, endPoint y: 479, distance: 29.2
click at [943, 429] on span "close" at bounding box center [942, 413] width 52 height 31
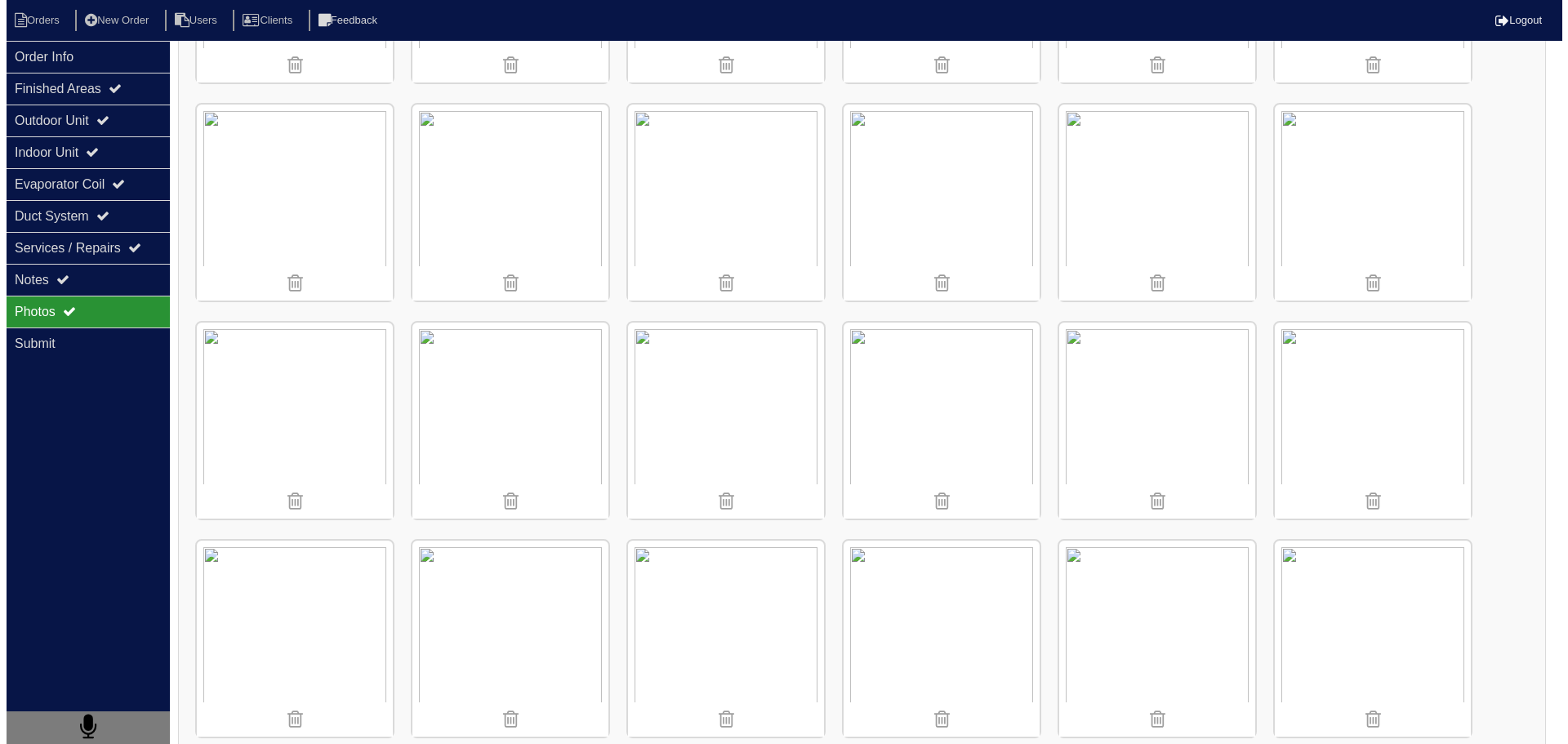
scroll to position [1147, 0]
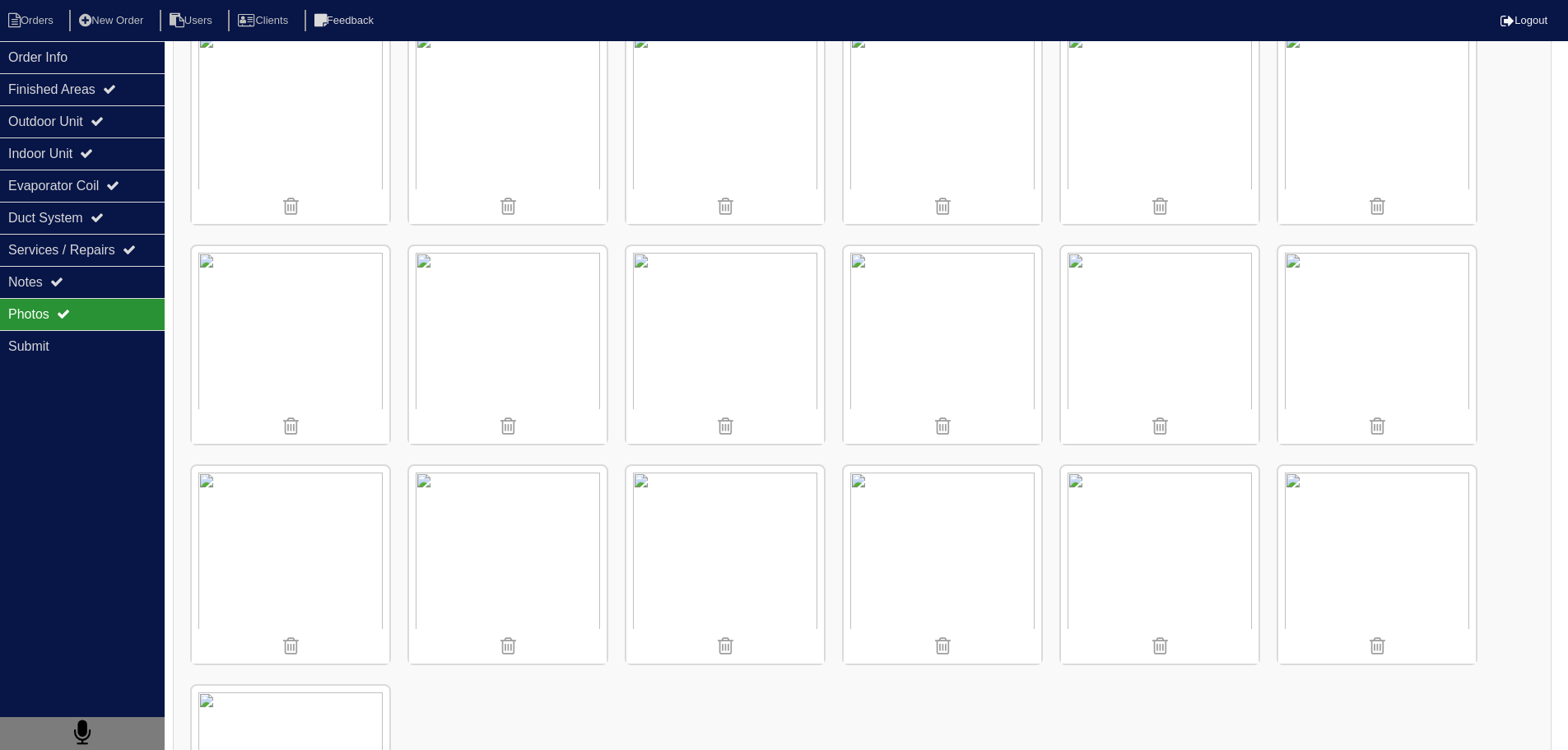
click at [1364, 327] on img at bounding box center [1377, 345] width 198 height 198
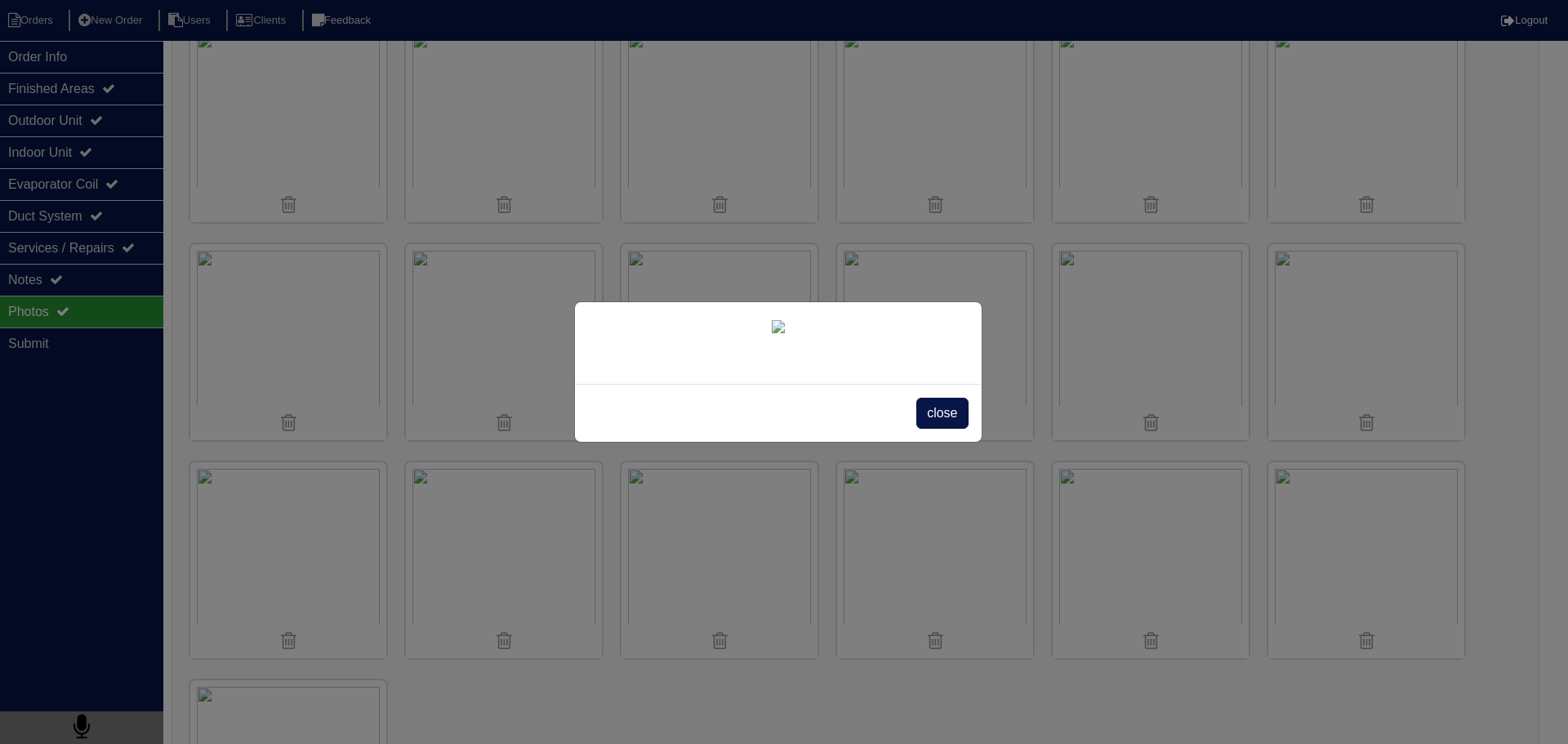
scroll to position [202, 0]
click at [936, 429] on span "close" at bounding box center [942, 413] width 52 height 31
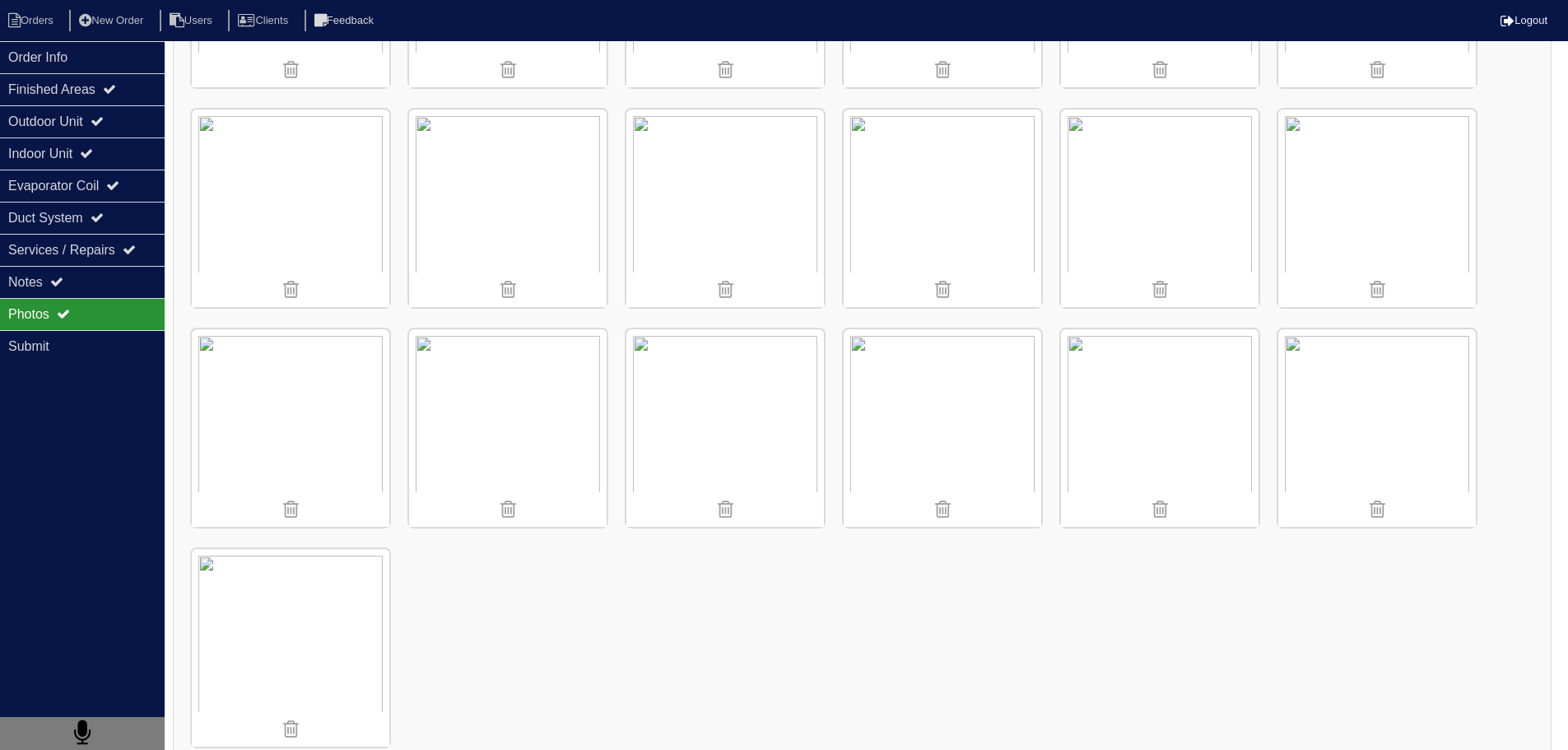
scroll to position [1322, 0]
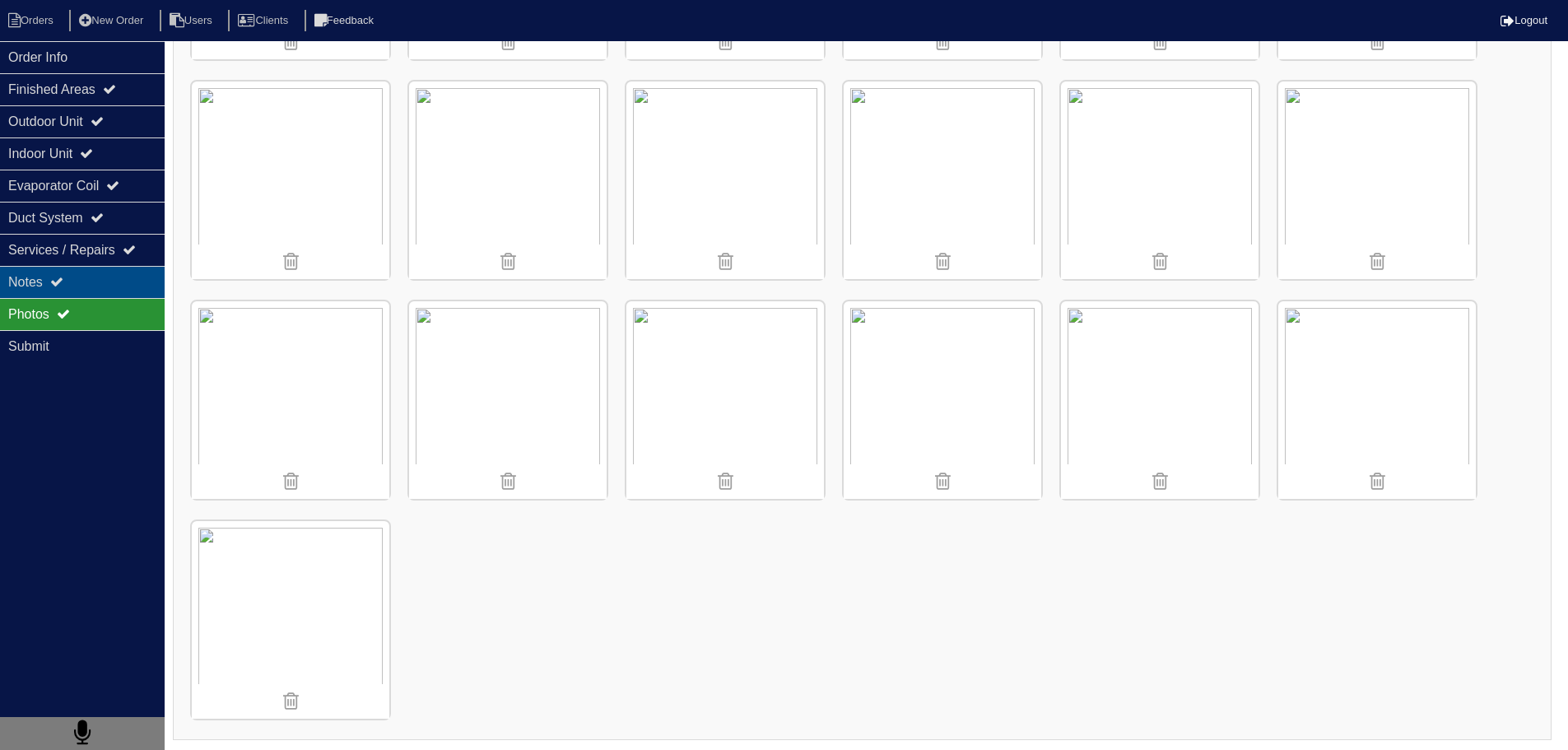
click at [43, 283] on div "Notes" at bounding box center [82, 282] width 164 height 32
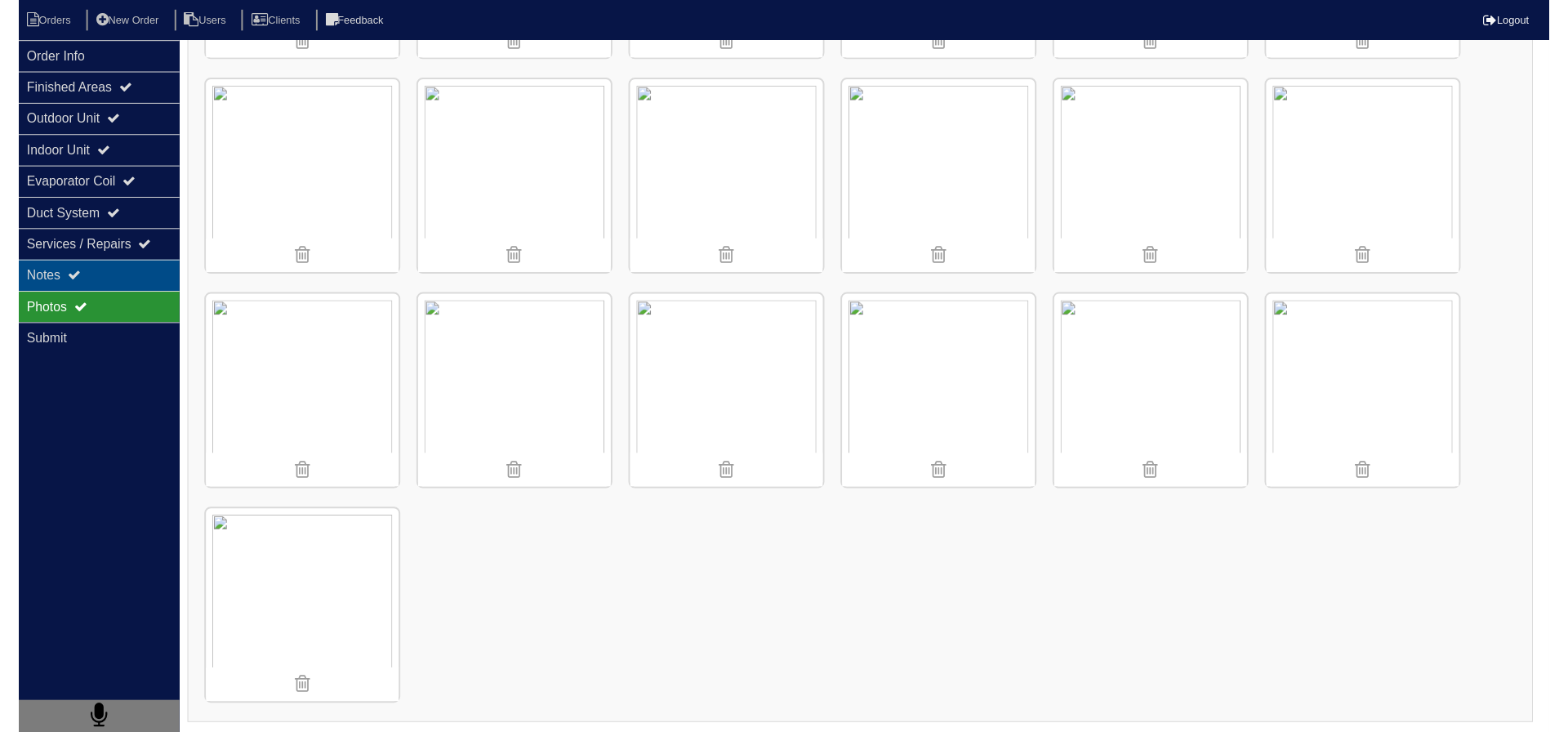
scroll to position [0, 0]
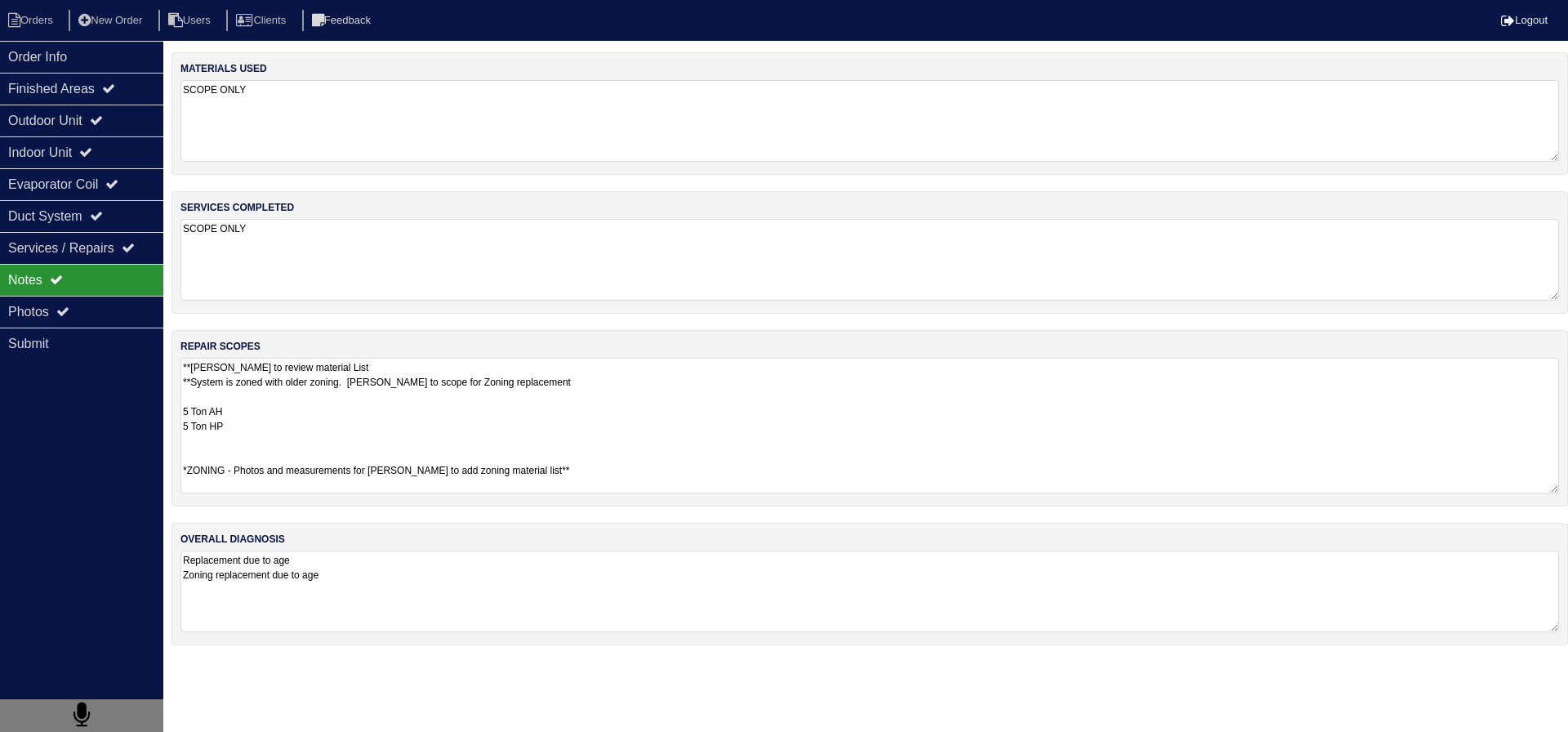
click at [320, 393] on textarea "**Payton to review material List **System is zoned with older zoning. Payton to…" at bounding box center [869, 425] width 1379 height 136
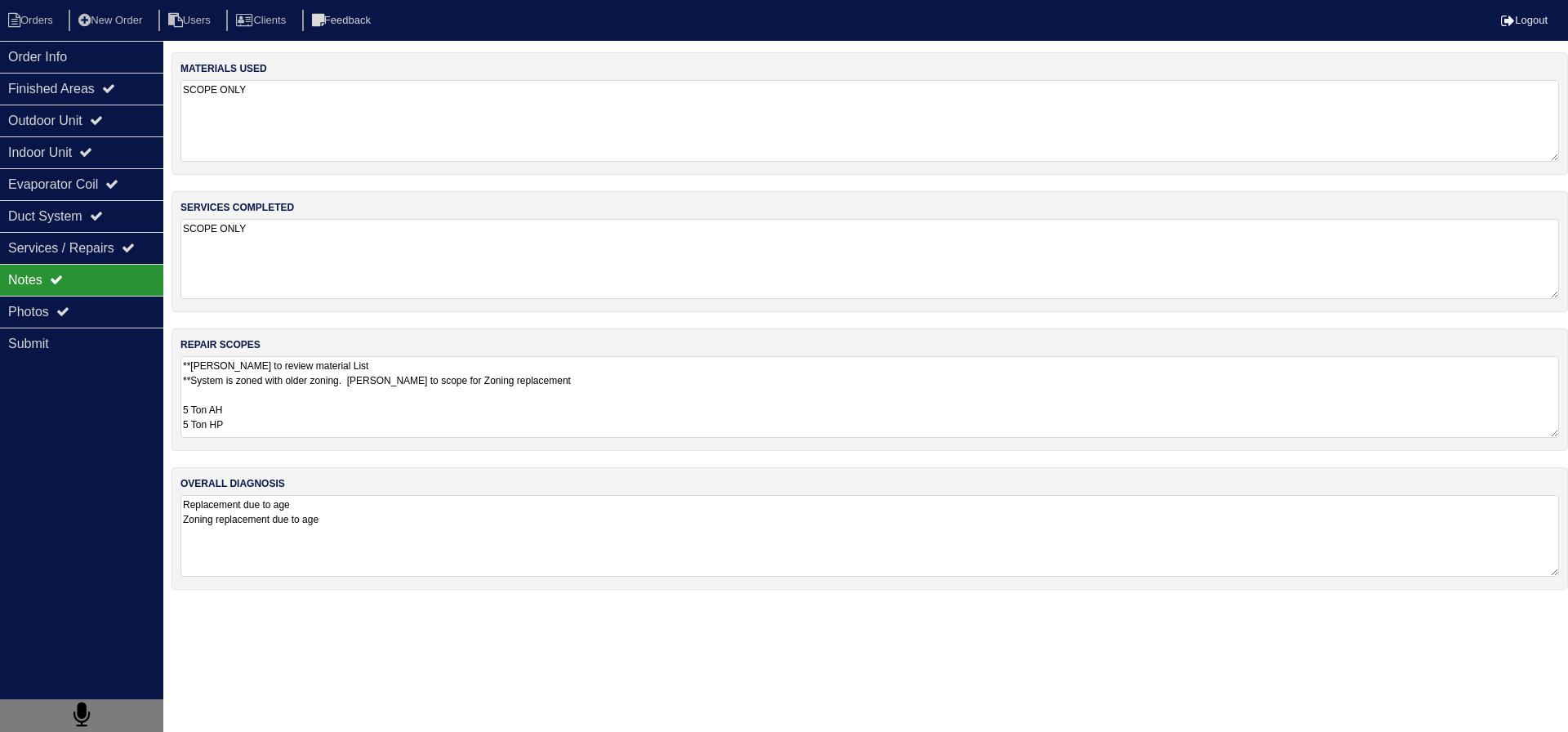
drag, startPoint x: 493, startPoint y: 282, endPoint x: 393, endPoint y: 309, distance: 103.6
click at [492, 282] on textarea "SCOPE ONLY" at bounding box center [869, 259] width 1379 height 80
click at [262, 375] on textarea "**Payton to review material List **System is zoned with older zoning. Payton to…" at bounding box center [869, 396] width 1379 height 82
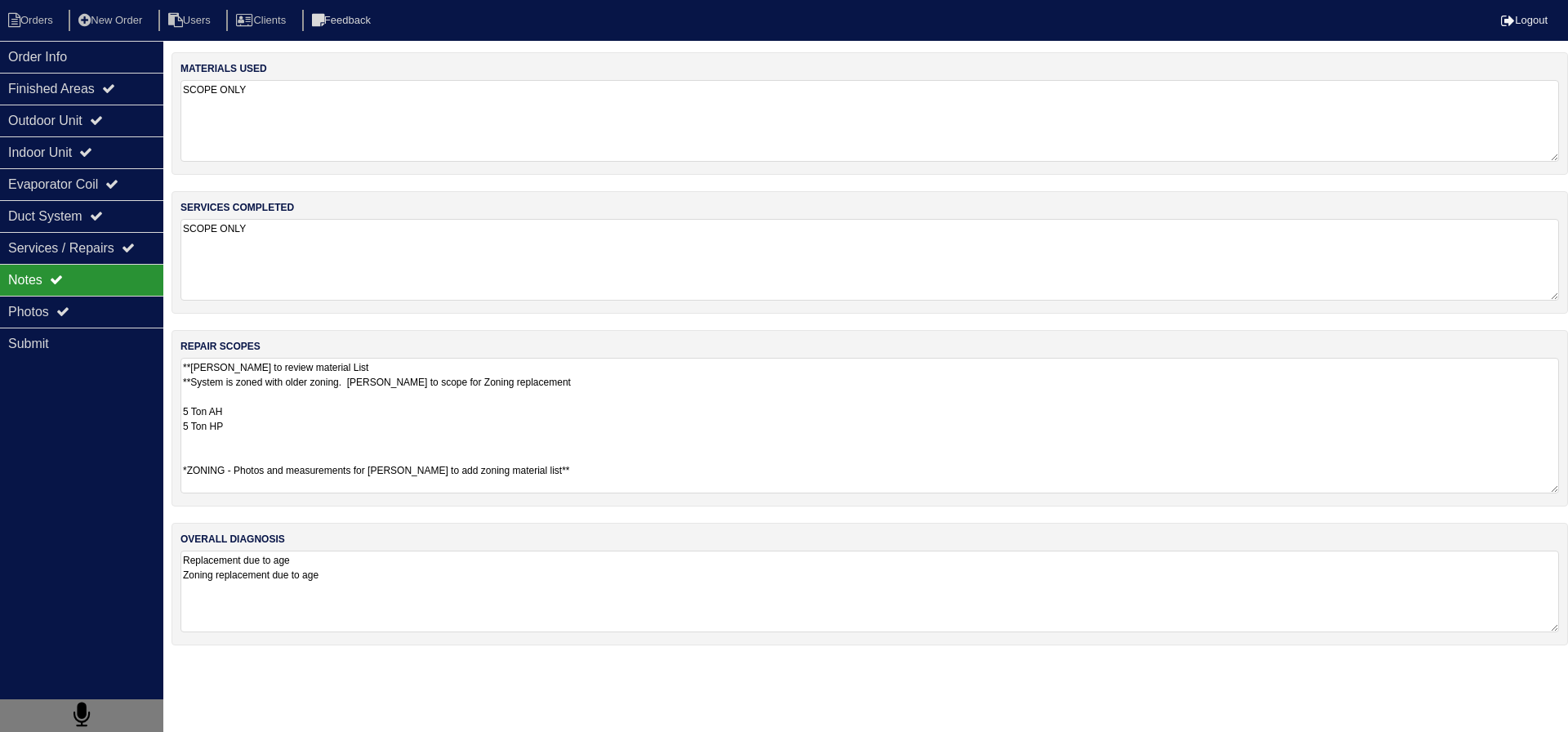
paste textarea "Pan No hole Horizontal Pan 36x36 Pad 40x40 Pad Aquaguard Floatswitch SS2 Floats…"
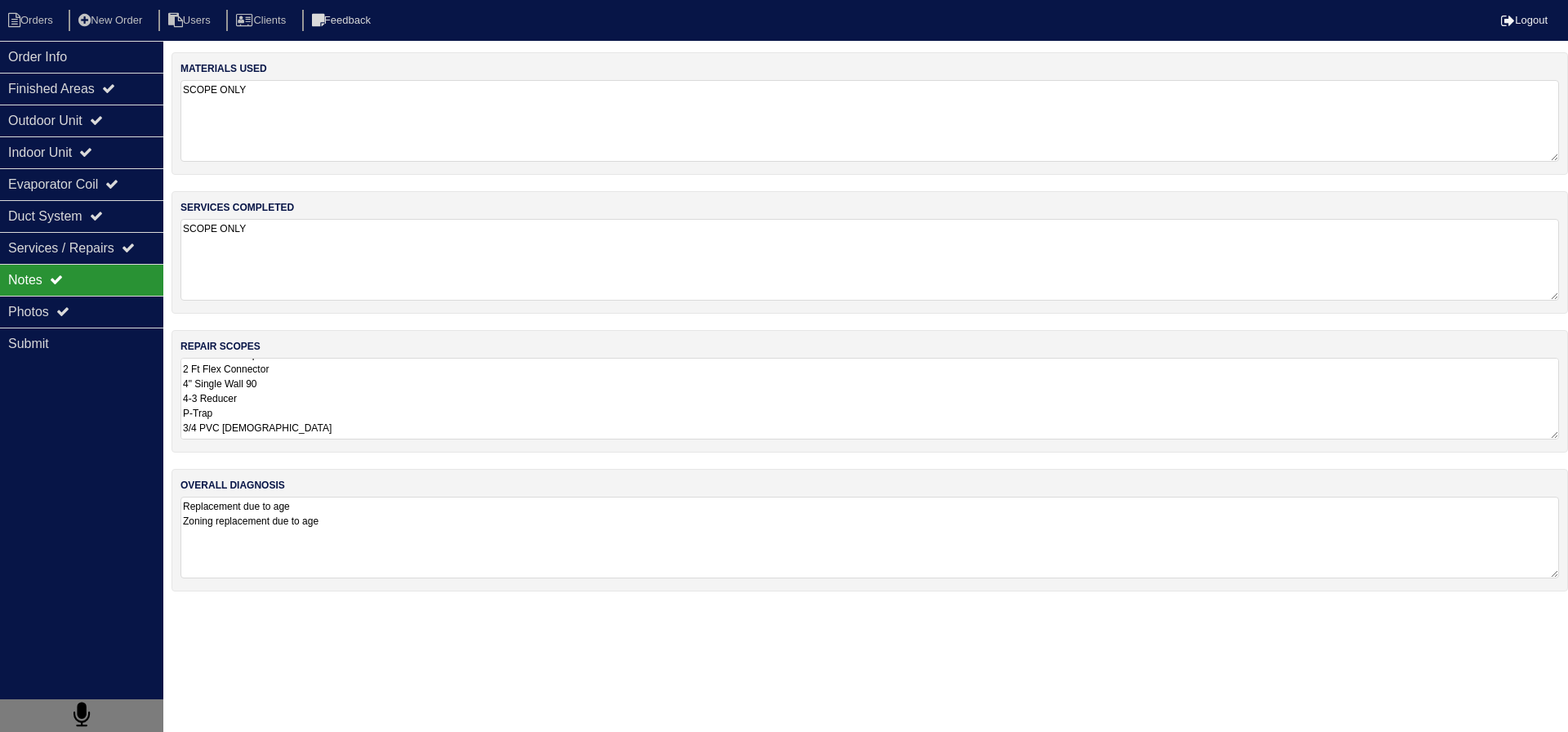
click at [324, 323] on div "materials used SCOPE ONLY services completed SCOPE ONLY repair scopes **Payton …" at bounding box center [870, 330] width 1397 height 556
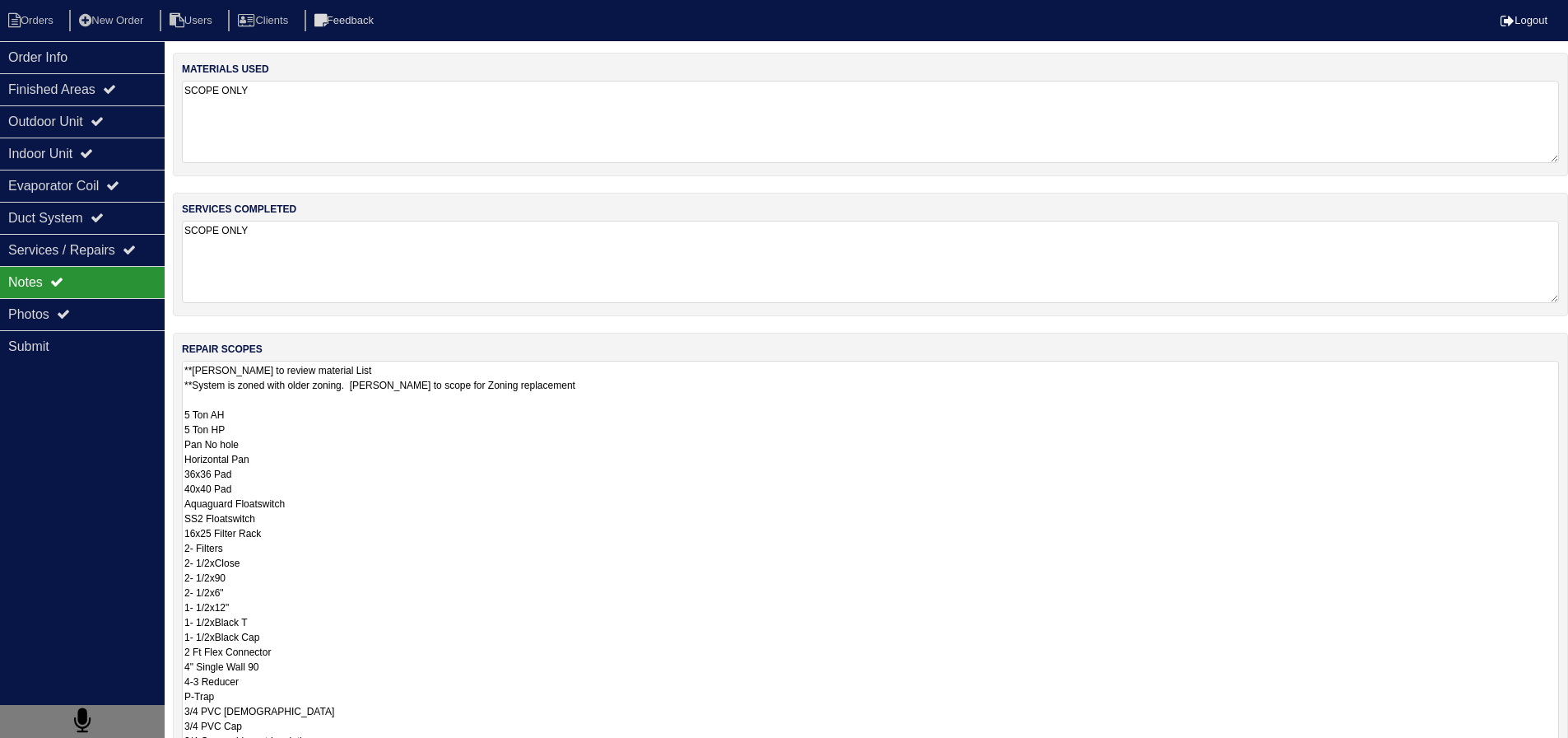
click at [298, 415] on textarea "**Payton to review material List **System is zoned with older zoning. Payton to…" at bounding box center [870, 592] width 1377 height 463
click at [256, 428] on textarea "**Payton to review material List **System is zoned with older zoning. Payton to…" at bounding box center [870, 592] width 1377 height 463
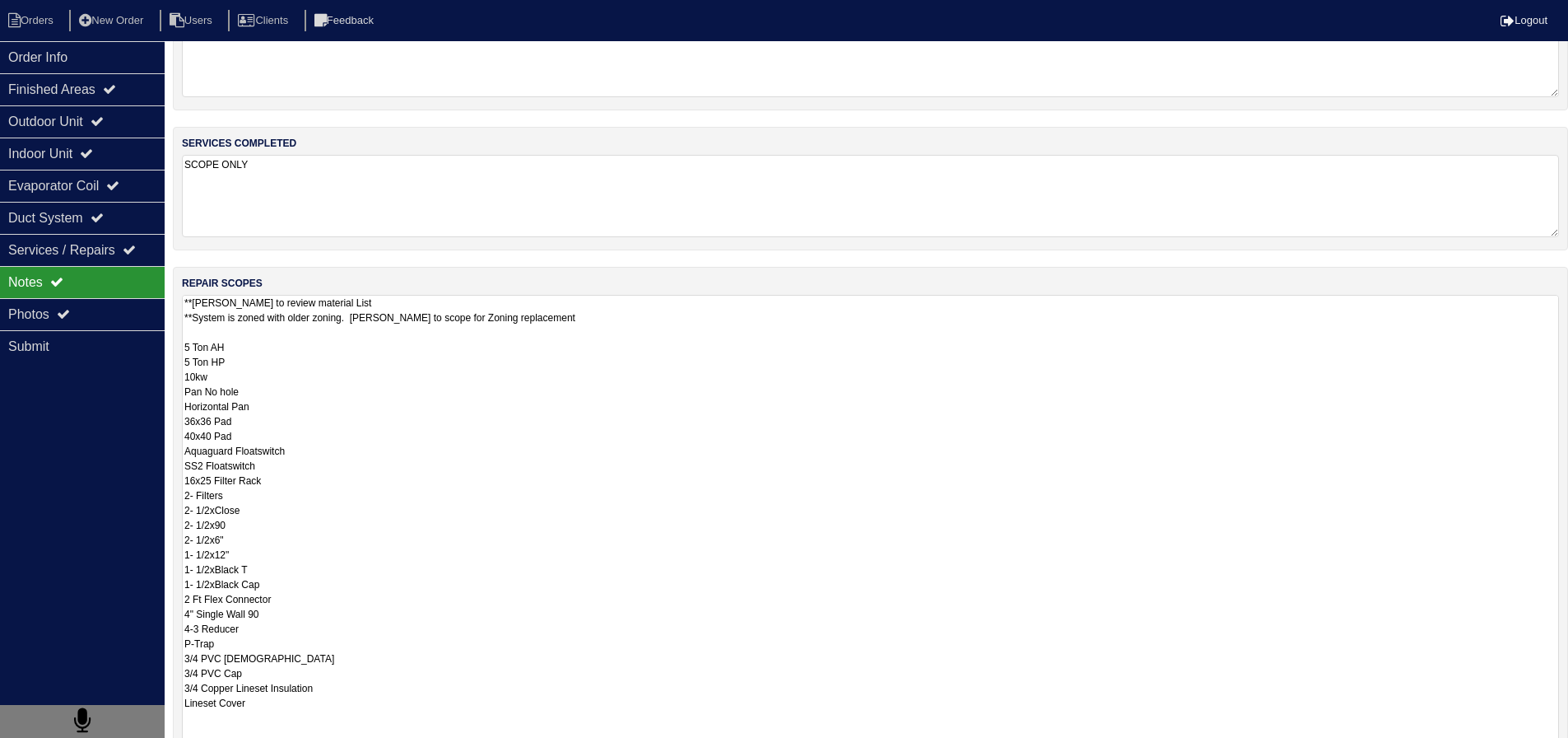
scroll to position [82, 0]
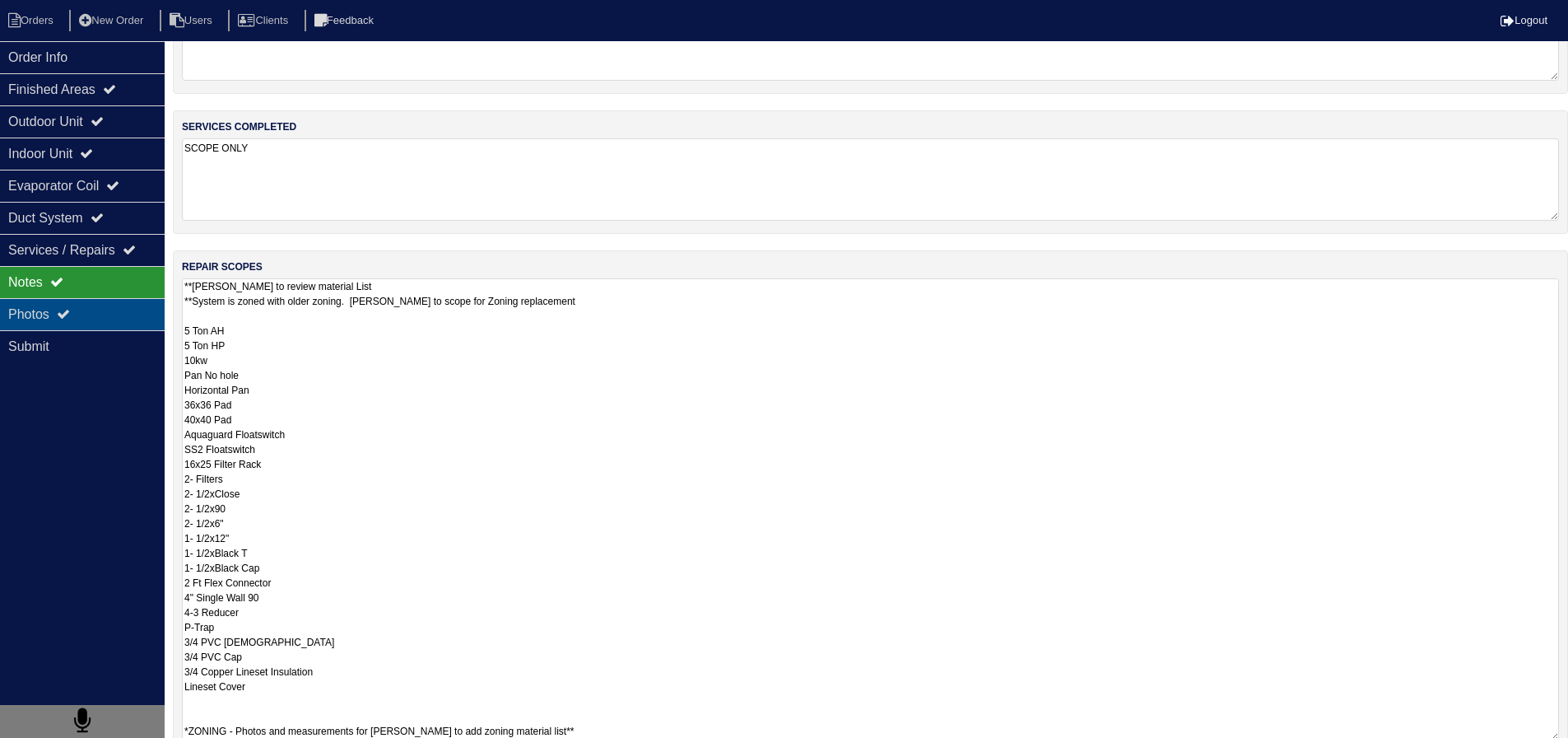
click at [79, 310] on div "Photos" at bounding box center [82, 314] width 164 height 32
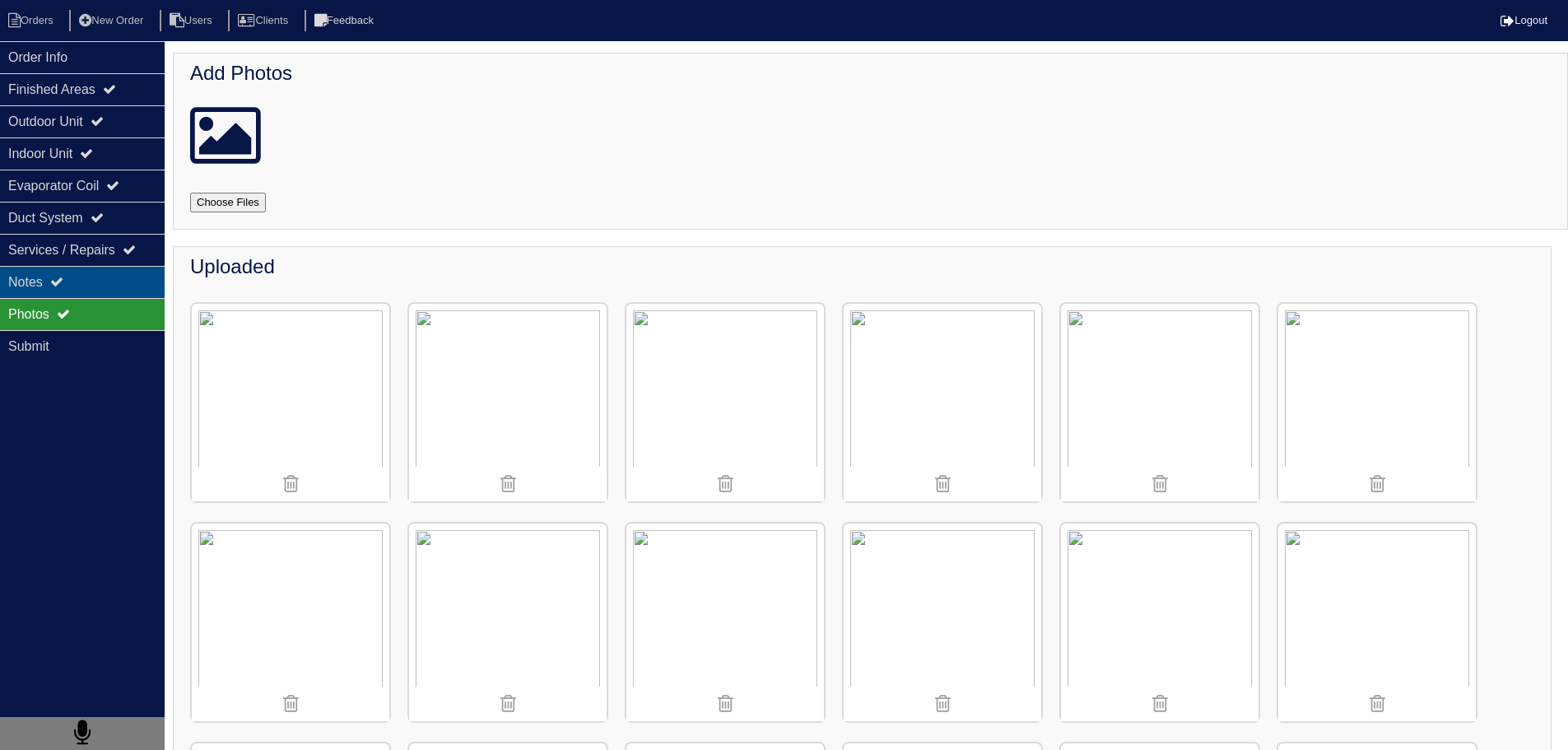
click at [78, 267] on div "Notes" at bounding box center [82, 282] width 164 height 32
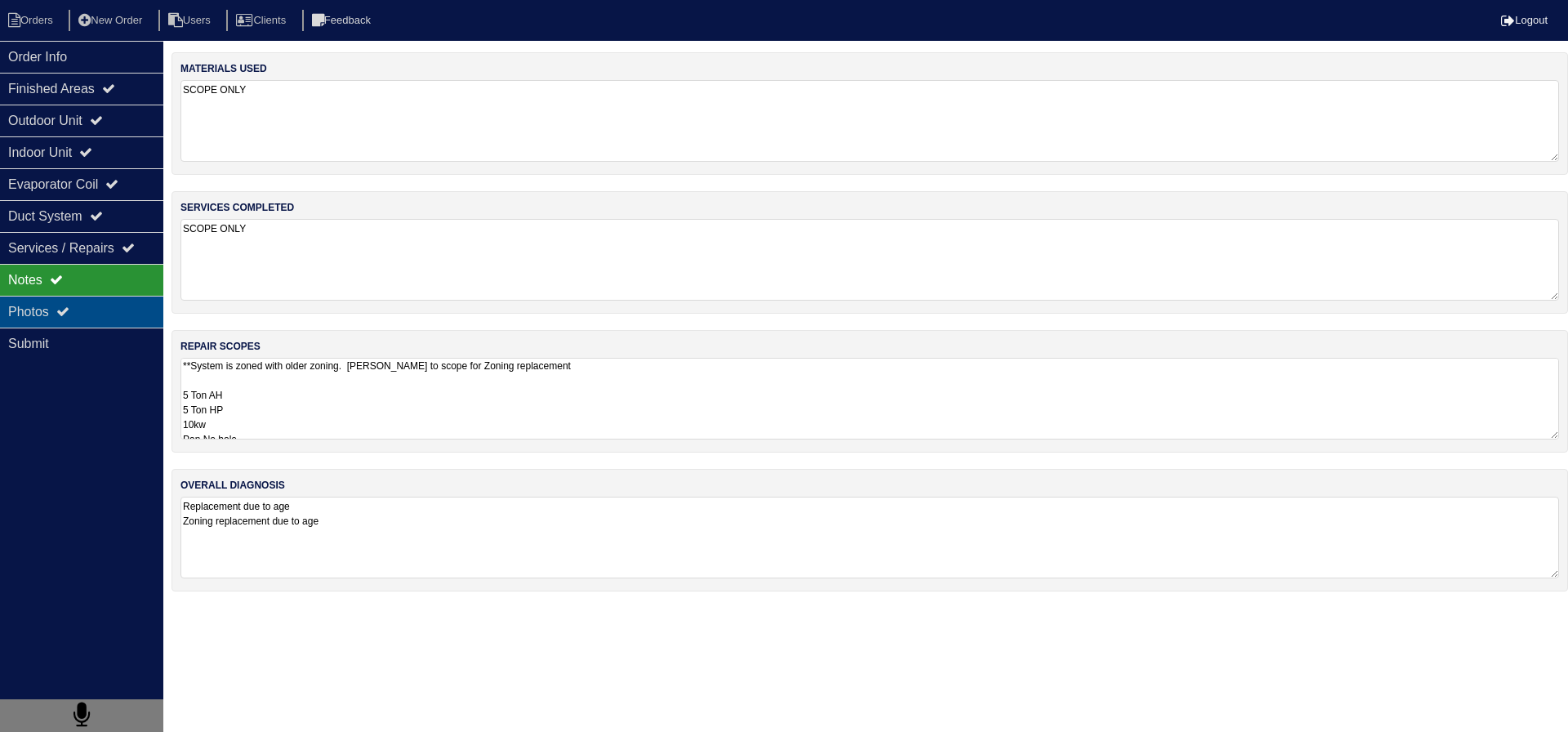
click at [81, 314] on div "Photos" at bounding box center [82, 311] width 163 height 32
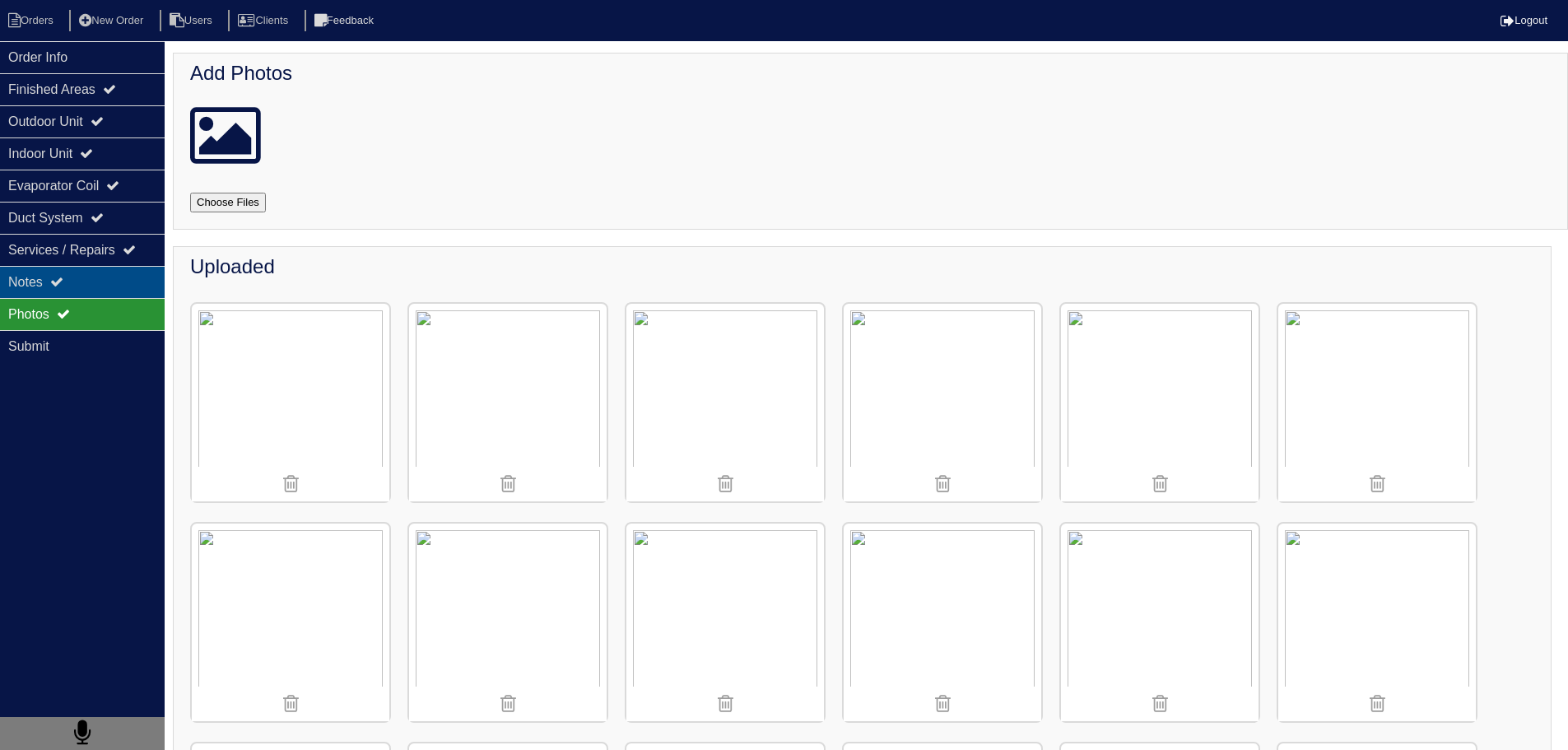
click at [110, 280] on div "Notes" at bounding box center [82, 282] width 164 height 32
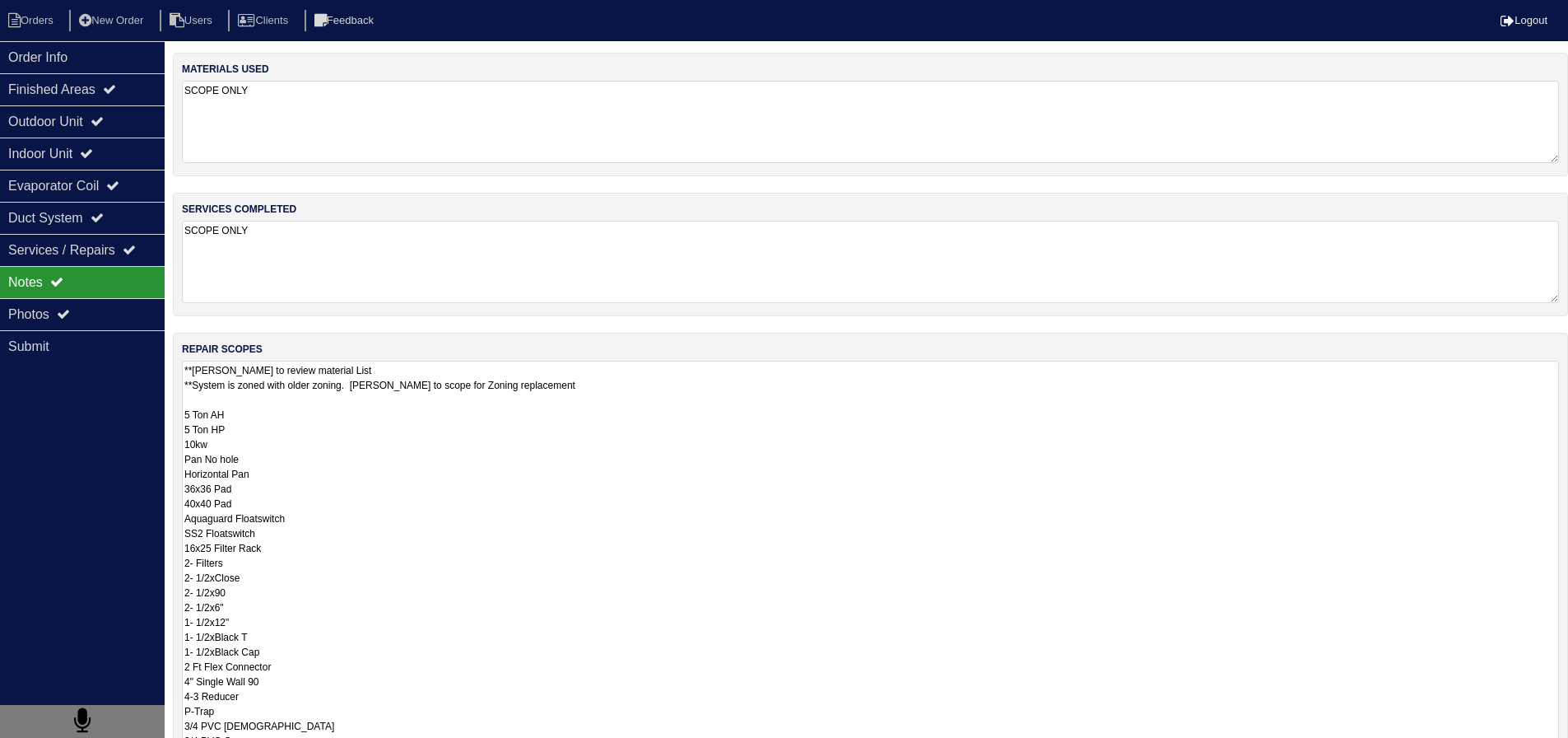
scroll to position [2, 0]
drag, startPoint x: 284, startPoint y: 385, endPoint x: 283, endPoint y: 432, distance: 47.0
click at [284, 392] on textarea "**Payton to review material List **System is zoned with older zoning. Payton to…" at bounding box center [870, 599] width 1377 height 478
drag, startPoint x: 272, startPoint y: 461, endPoint x: 172, endPoint y: 461, distance: 100.0
click at [172, 461] on div "Order Info Finished Areas Outdoor Unit Indoor Unit Evaporator Coil Duct System …" at bounding box center [784, 530] width 1568 height 955
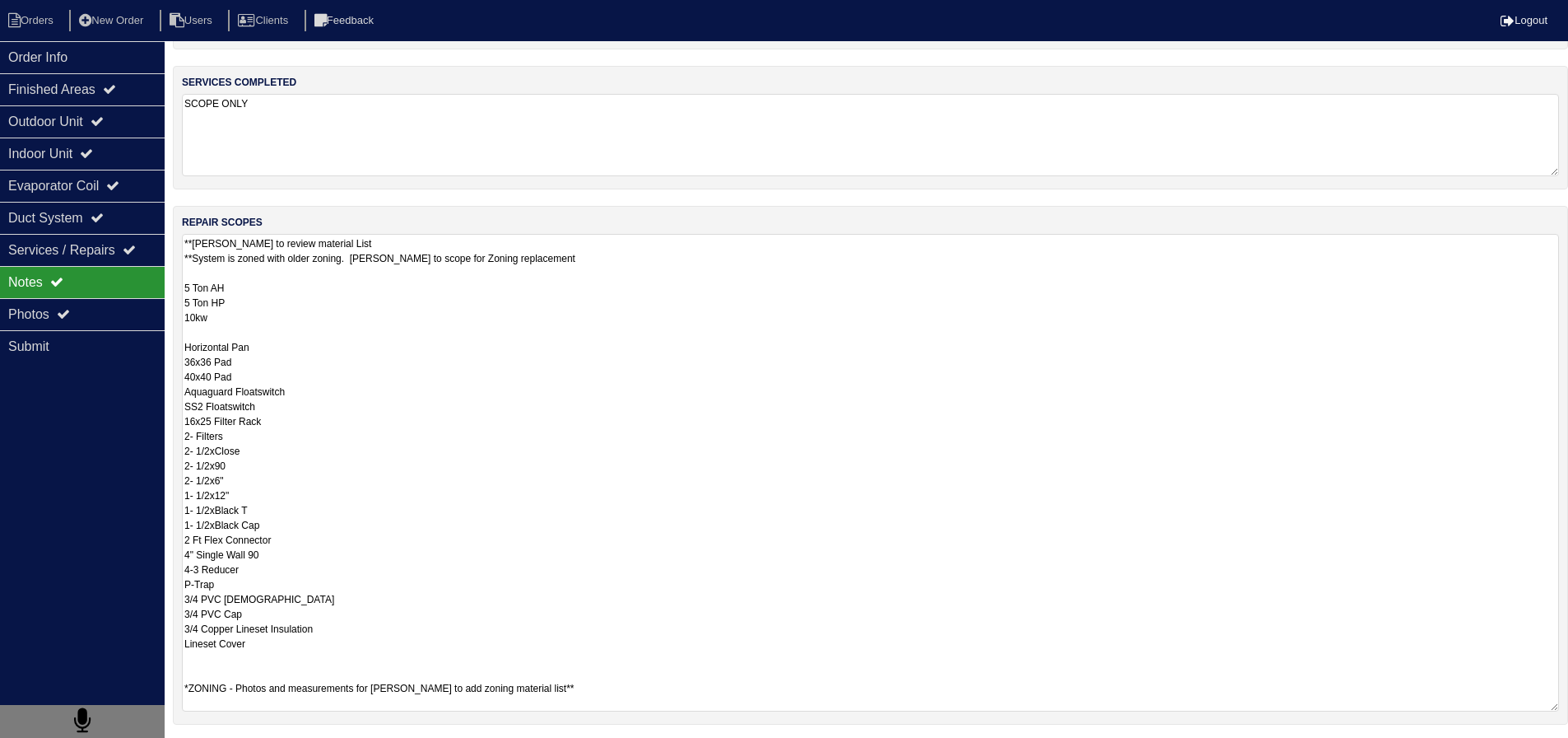
scroll to position [164, 0]
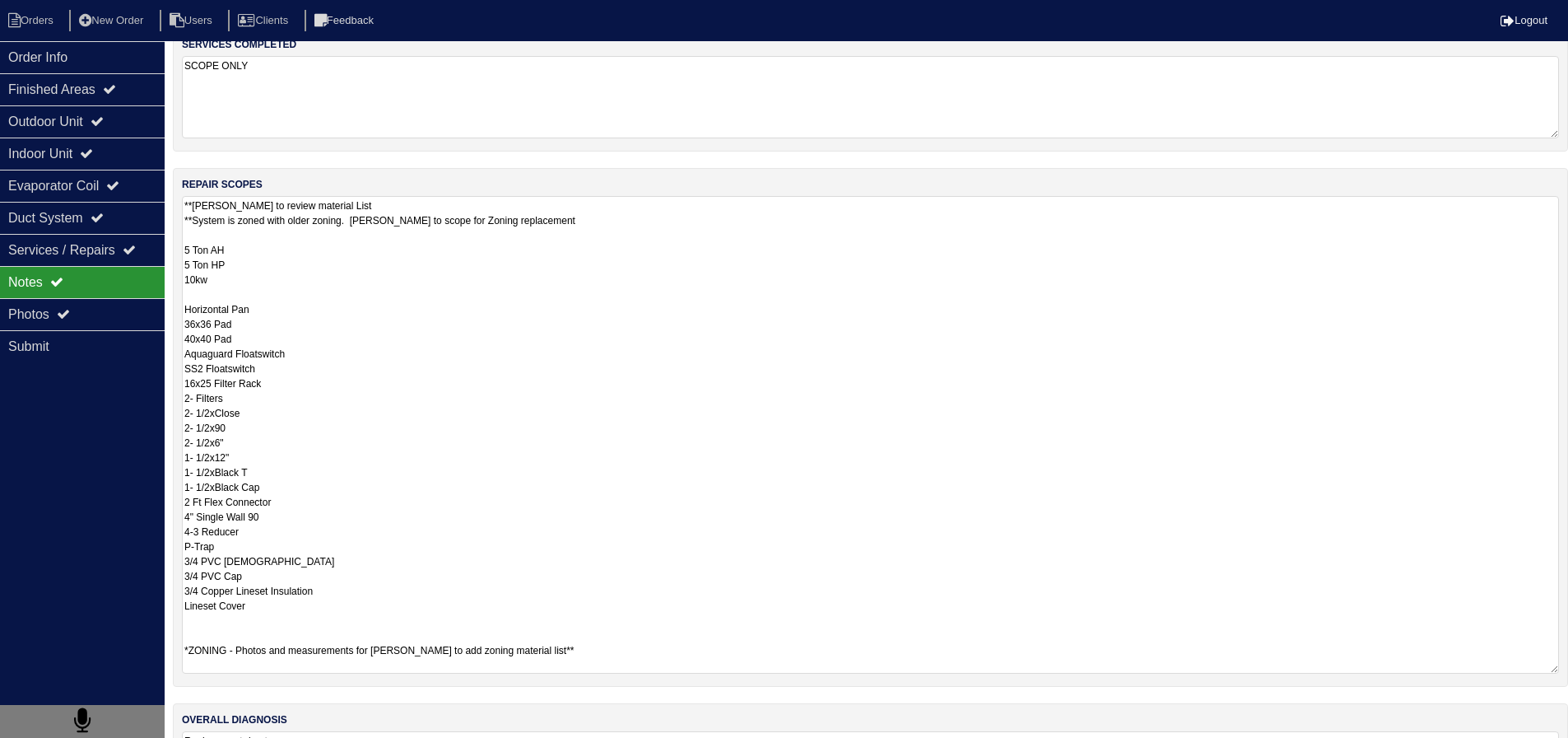
drag, startPoint x: 246, startPoint y: 333, endPoint x: 238, endPoint y: 333, distance: 8.0
click at [238, 333] on textarea "**Payton to review material List **System is zoned with older zoning. Payton to…" at bounding box center [870, 435] width 1377 height 478
drag, startPoint x: 248, startPoint y: 323, endPoint x: 175, endPoint y: 323, distance: 73.0
click at [175, 323] on div "repair scopes **Payton to review material List **System is zoned with older zon…" at bounding box center [871, 427] width 1396 height 519
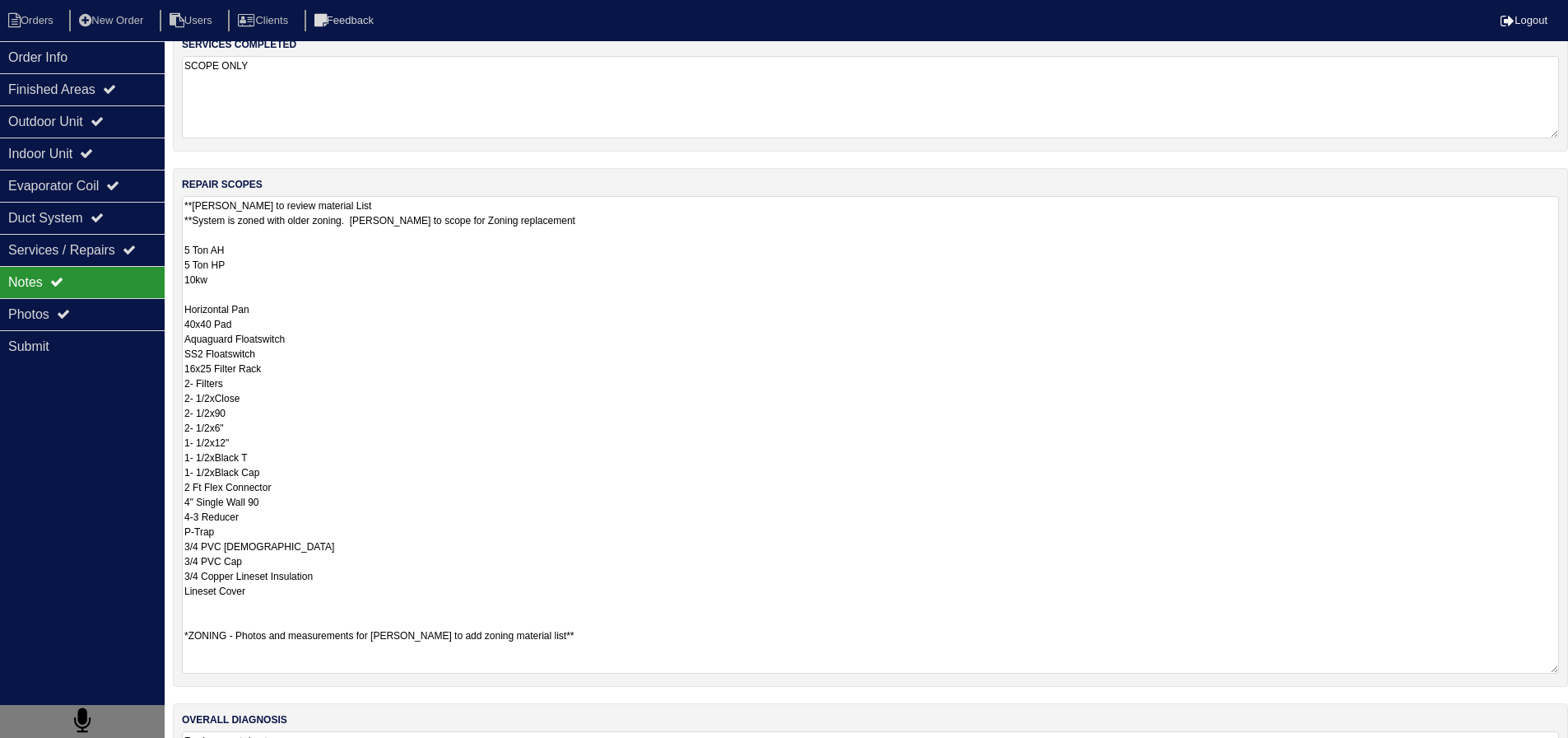
scroll to position [0, 0]
drag, startPoint x: 191, startPoint y: 368, endPoint x: 300, endPoint y: 368, distance: 109.0
click at [303, 369] on textarea "**Payton to review material List **System is zoned with older zoning. Payton to…" at bounding box center [870, 435] width 1377 height 478
click at [297, 370] on textarea "**Payton to review material List **System is zoned with older zoning. Payton to…" at bounding box center [870, 435] width 1377 height 478
drag, startPoint x: 292, startPoint y: 366, endPoint x: 184, endPoint y: 369, distance: 108.0
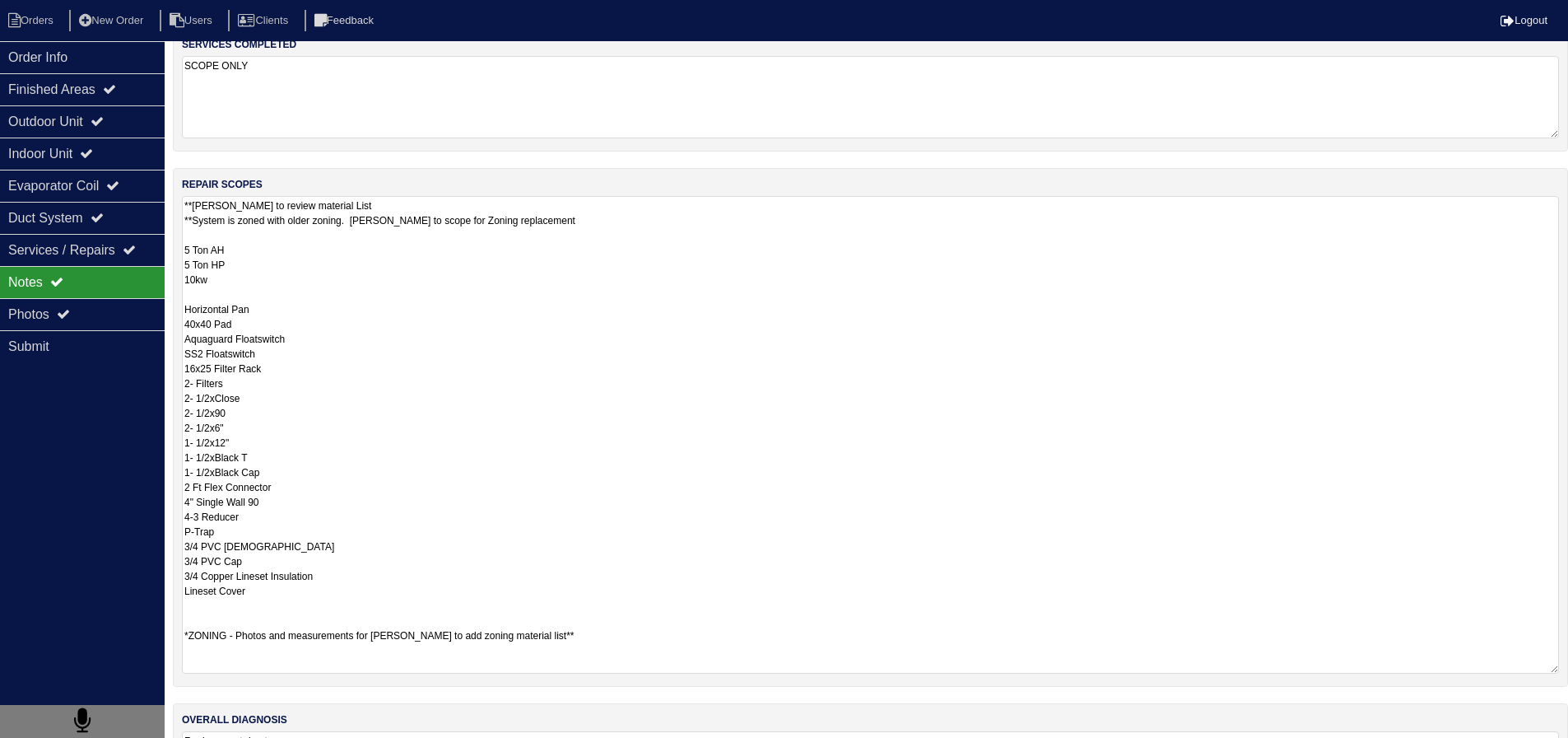
click at [182, 371] on textarea "**Payton to review material List **System is zoned with older zoning. Payton to…" at bounding box center [870, 435] width 1377 height 478
drag, startPoint x: 186, startPoint y: 400, endPoint x: 297, endPoint y: 512, distance: 157.7
click at [297, 512] on textarea "**Payton to review material List **System is zoned with older zoning. Payton to…" at bounding box center [870, 435] width 1377 height 478
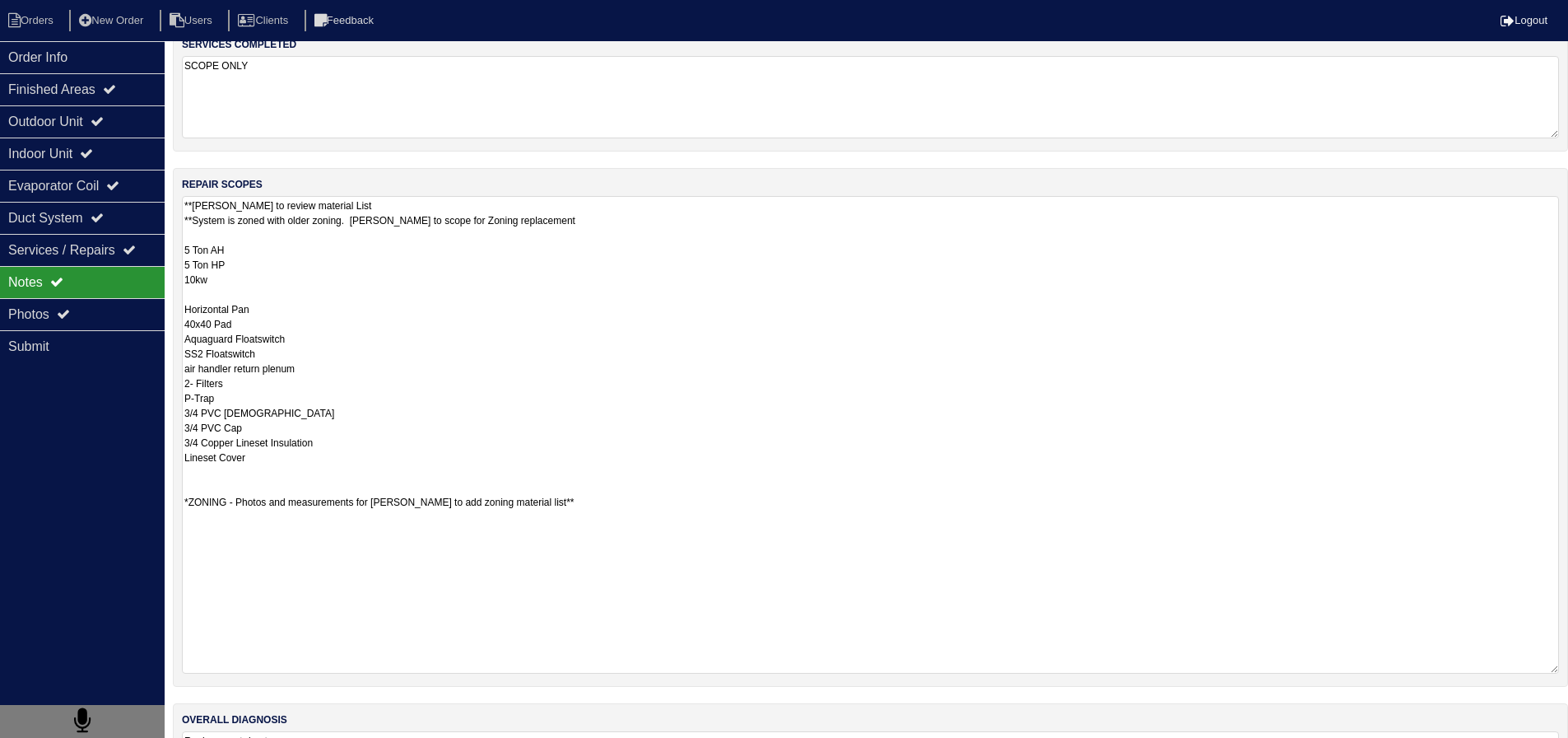
drag, startPoint x: 601, startPoint y: 502, endPoint x: 177, endPoint y: 487, distance: 424.3
click at [177, 487] on div "repair scopes **Payton to review material List **System is zoned with older zon…" at bounding box center [871, 427] width 1396 height 519
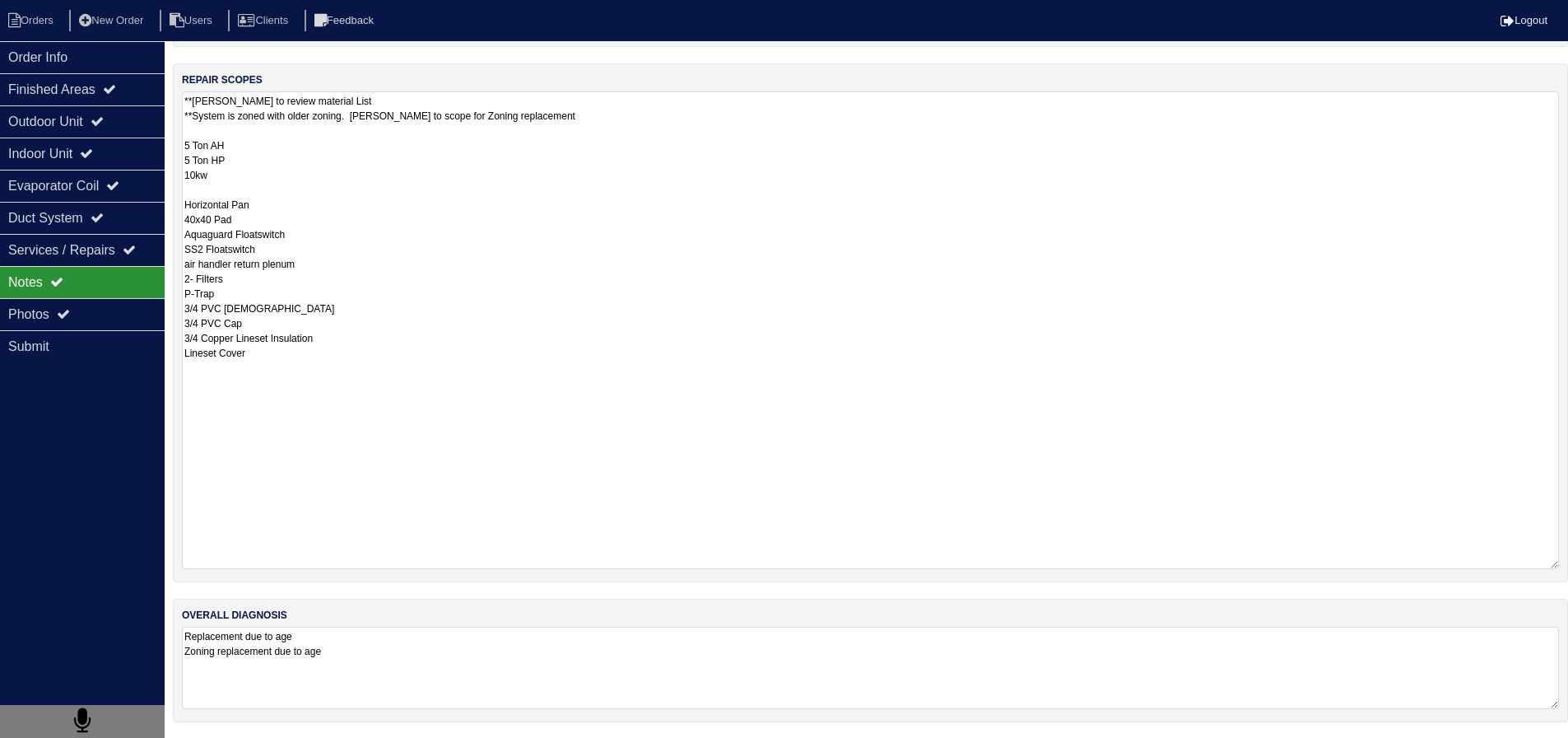
scroll to position [270, 0]
click at [91, 317] on div "Photos" at bounding box center [82, 314] width 164 height 32
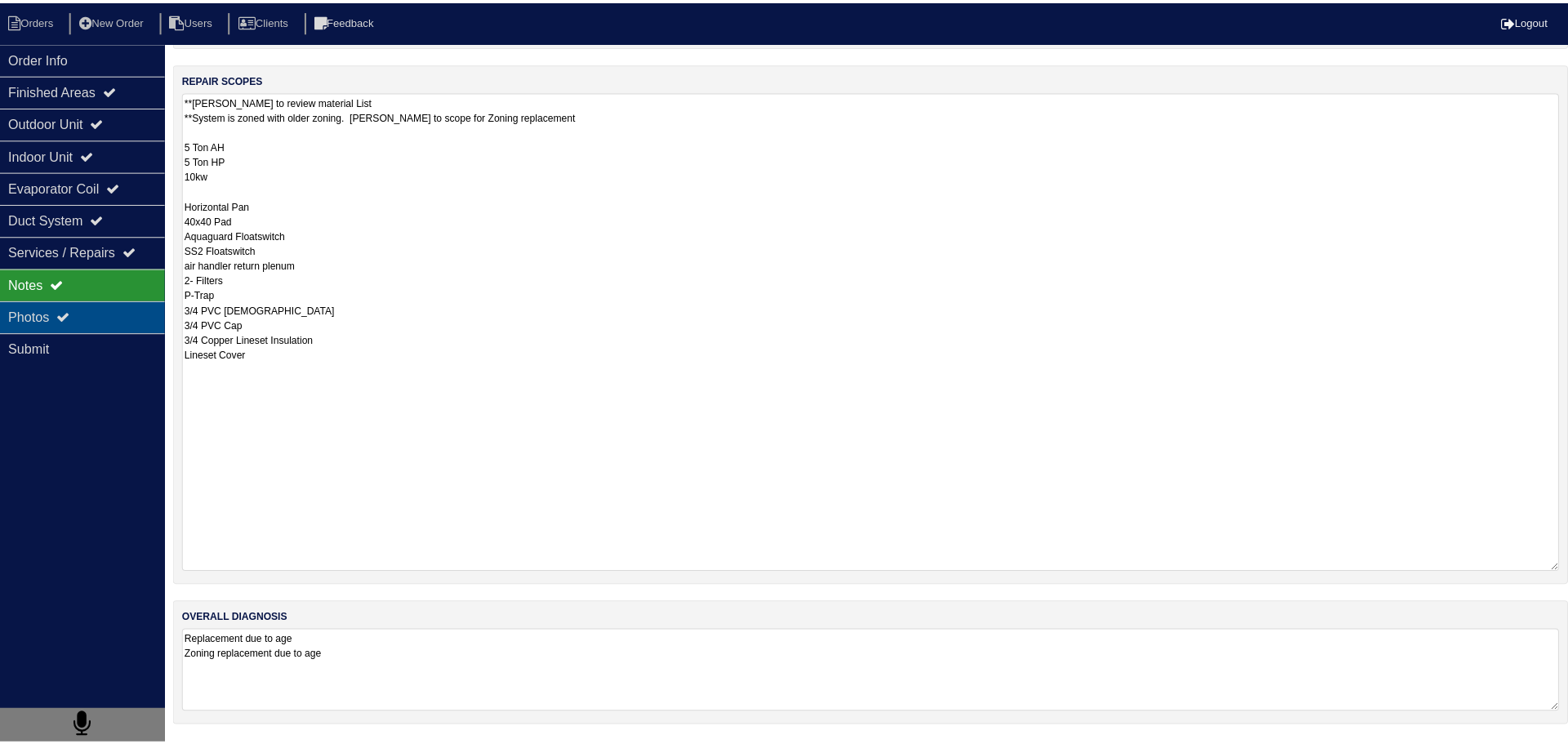
scroll to position [0, 0]
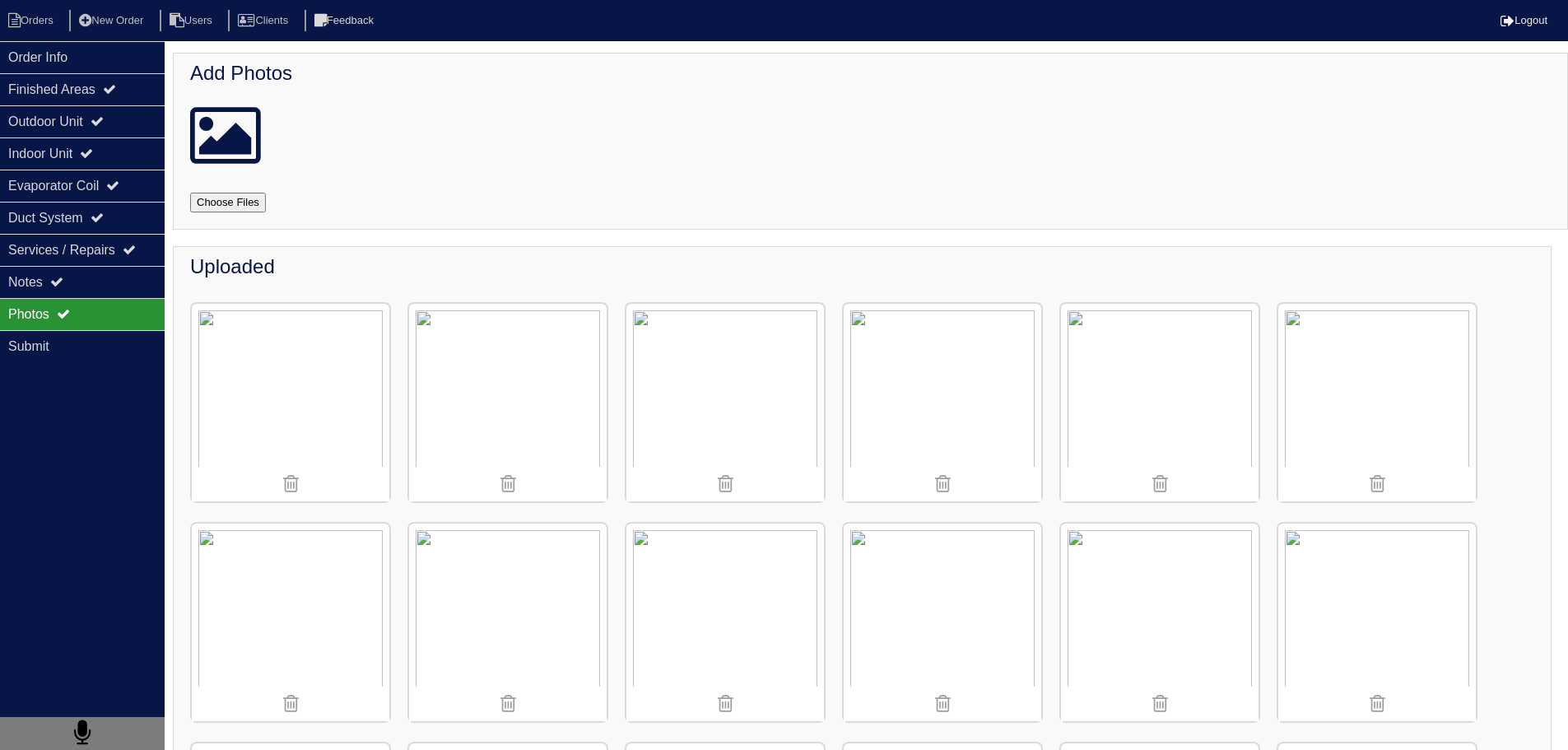
click at [957, 413] on img at bounding box center [943, 403] width 198 height 198
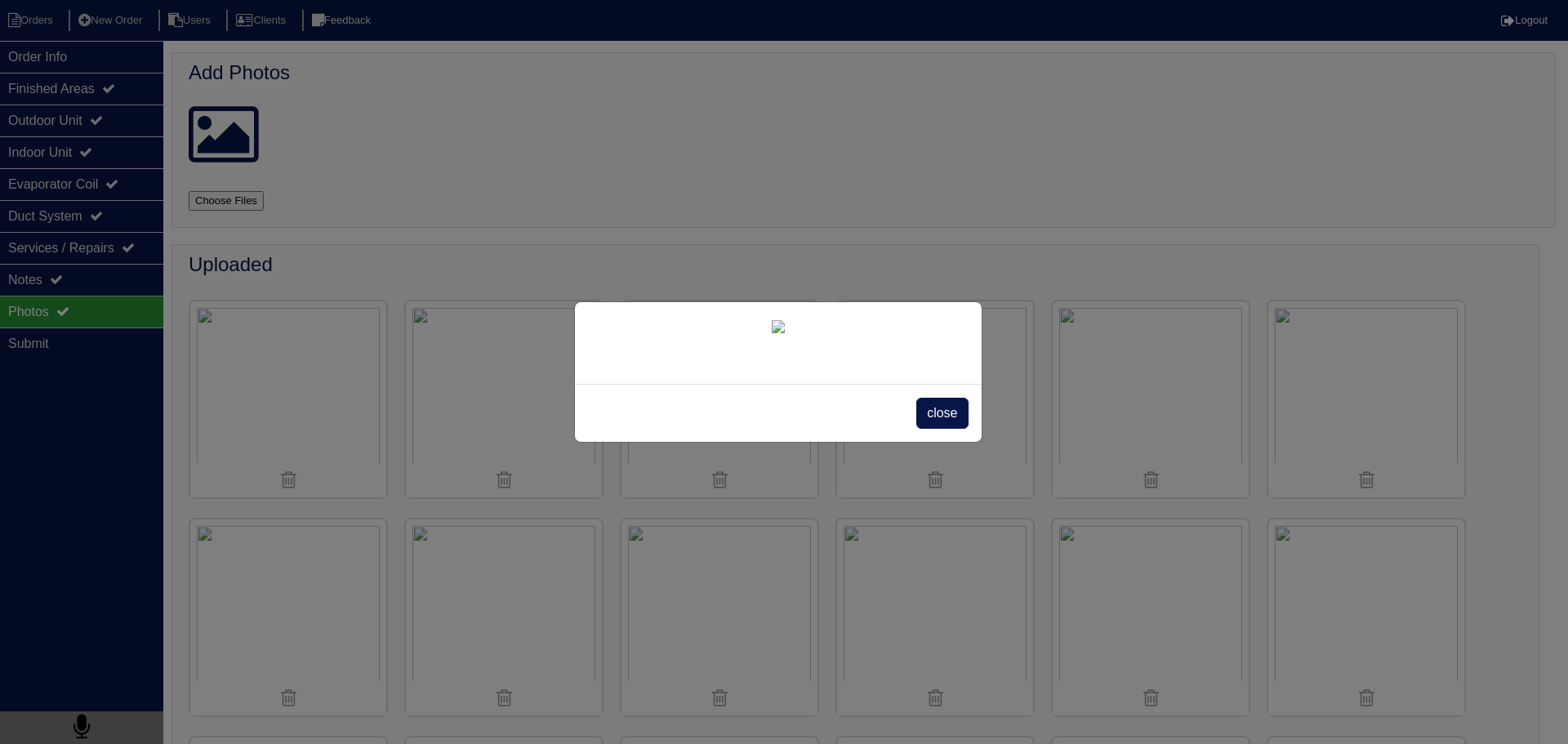
click at [924, 429] on span "close" at bounding box center [942, 413] width 52 height 31
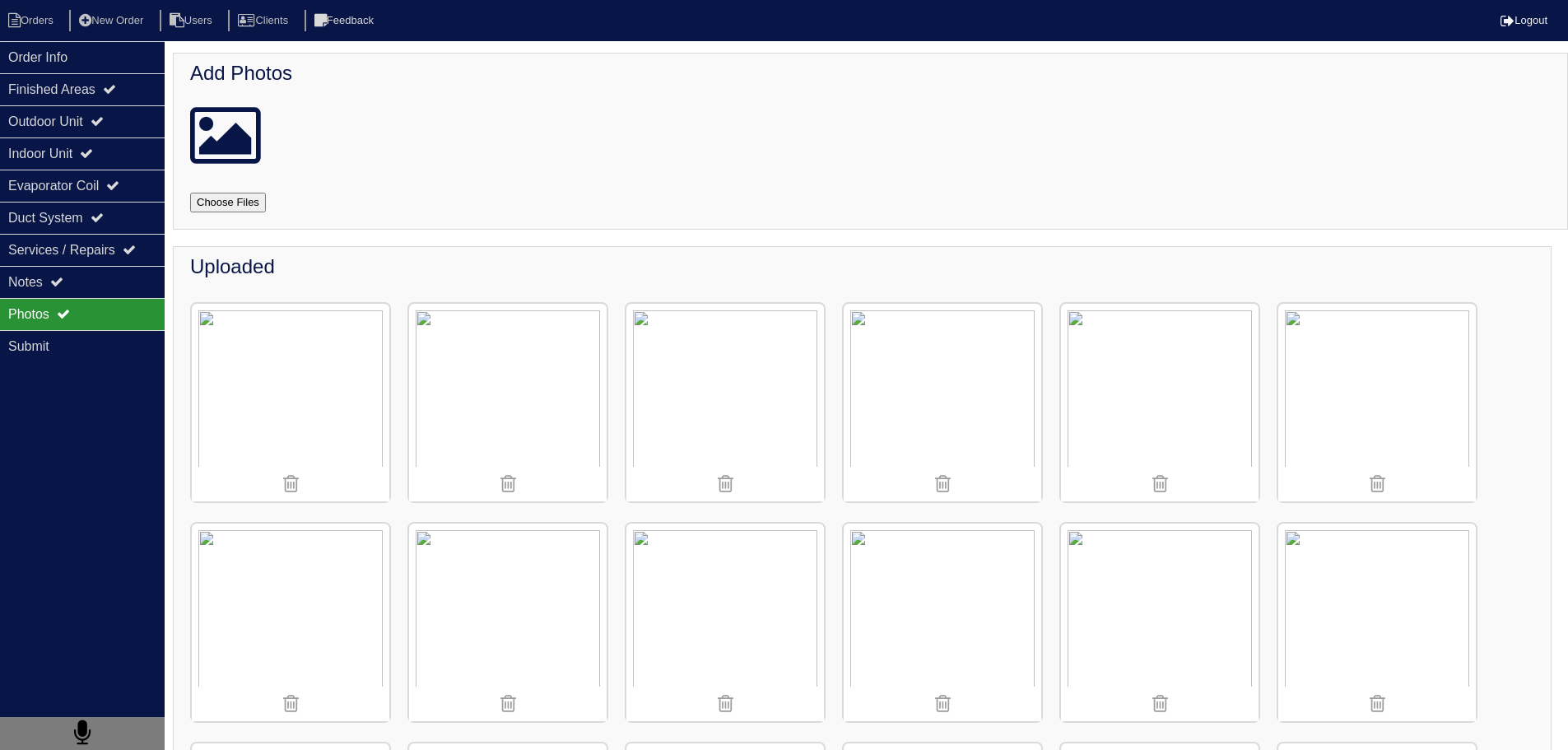
click at [712, 379] on img at bounding box center [725, 403] width 198 height 198
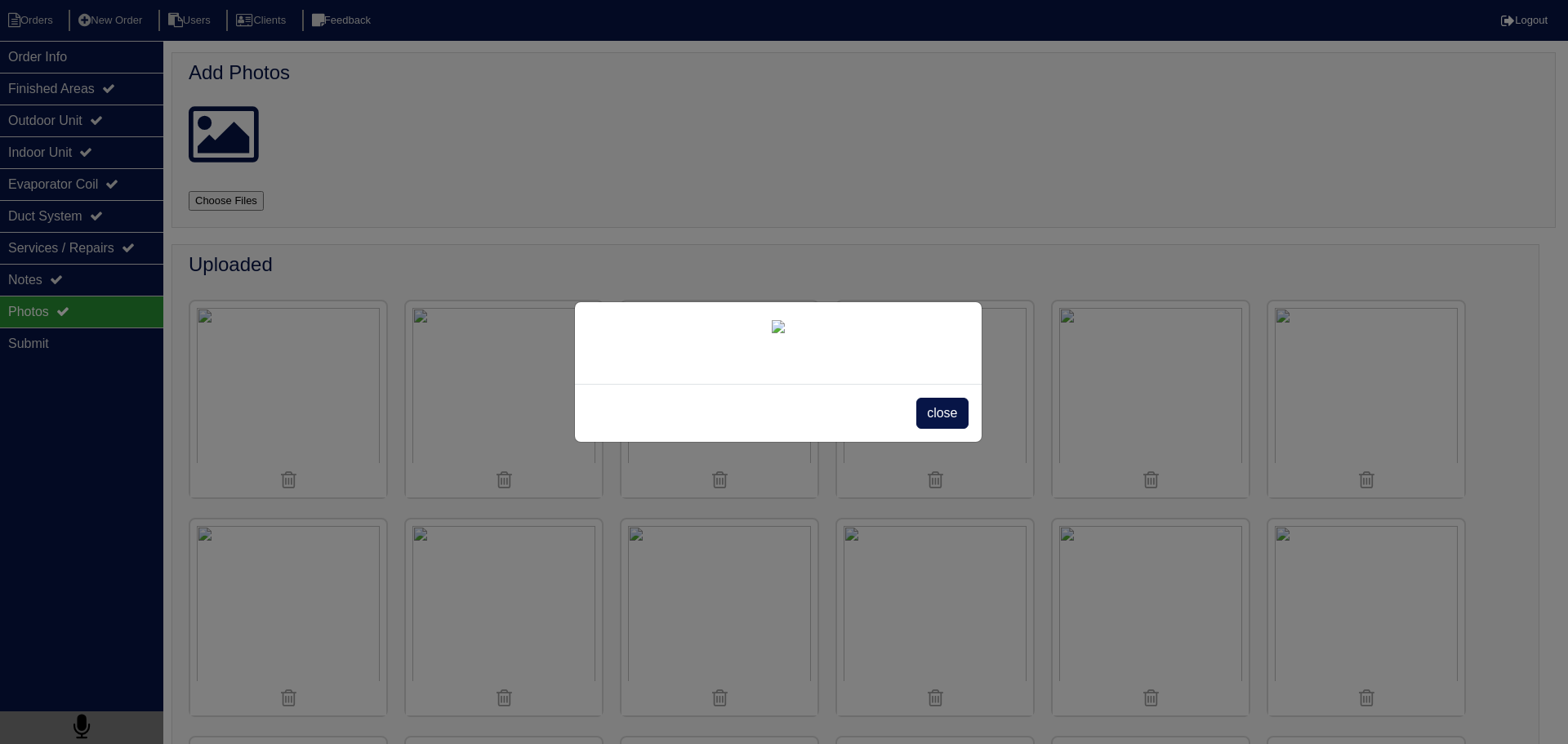
scroll to position [163, 0]
click at [940, 429] on span "close" at bounding box center [942, 413] width 52 height 31
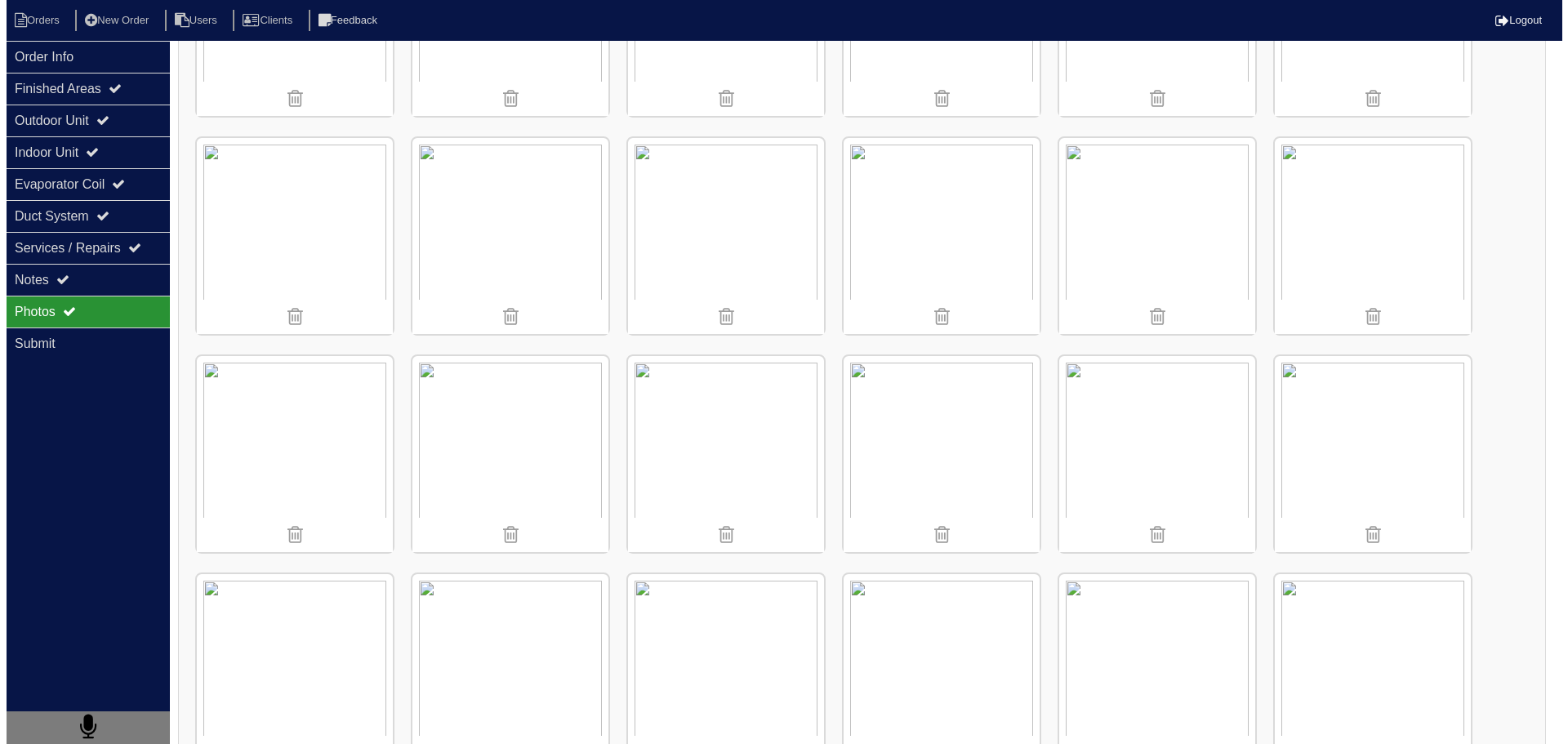
scroll to position [490, 0]
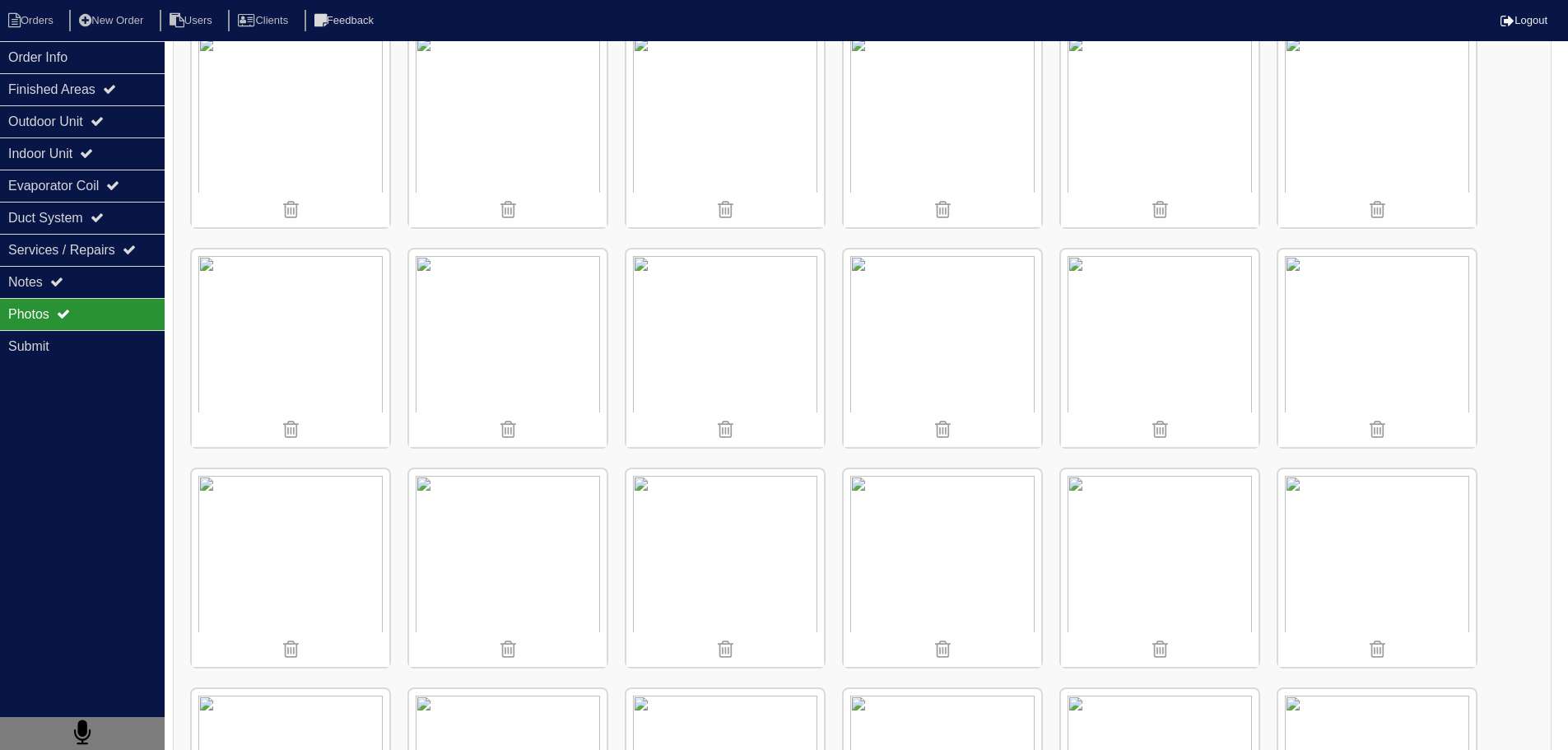
click at [906, 389] on img at bounding box center [943, 348] width 198 height 198
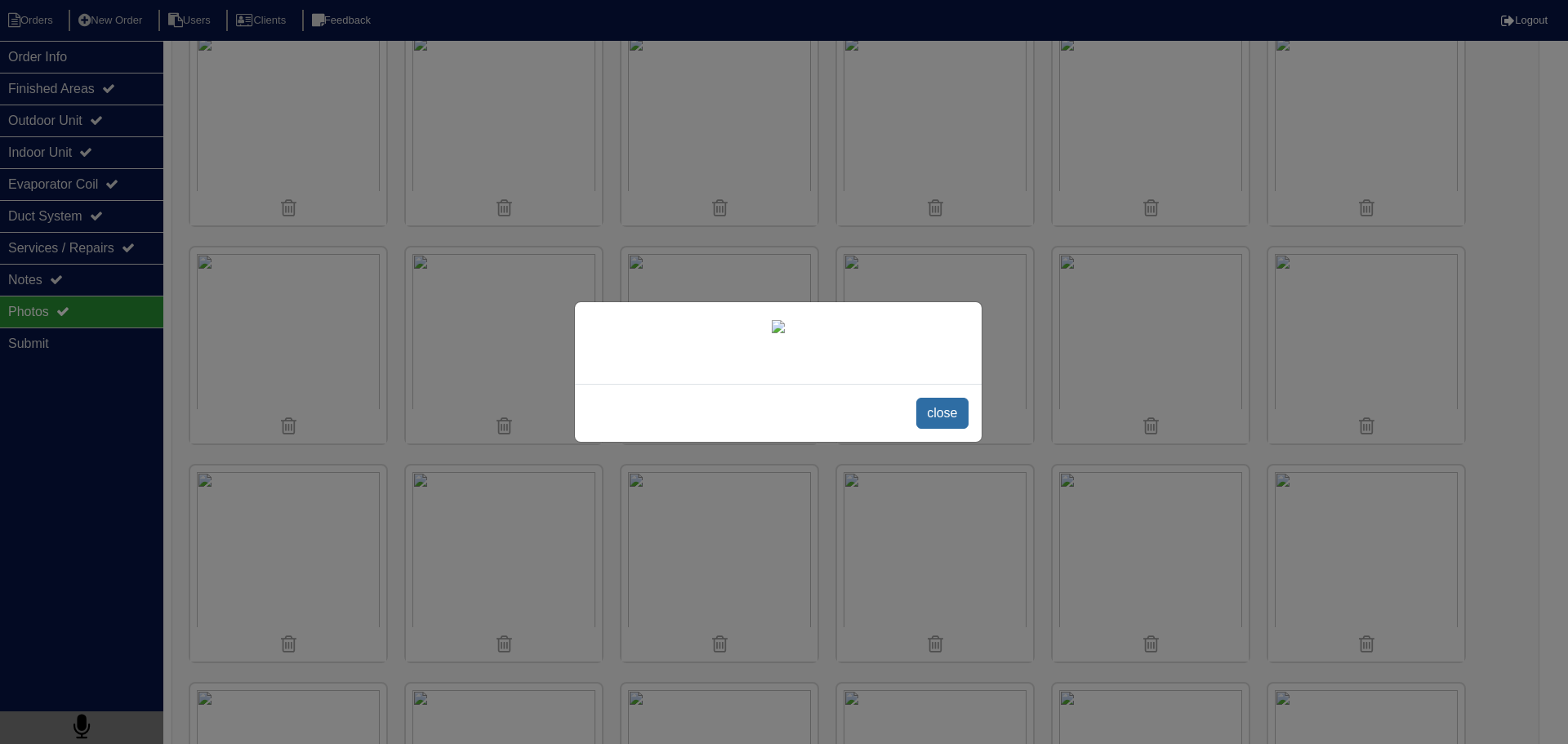
scroll to position [202, 0]
click at [954, 429] on span "close" at bounding box center [942, 413] width 52 height 31
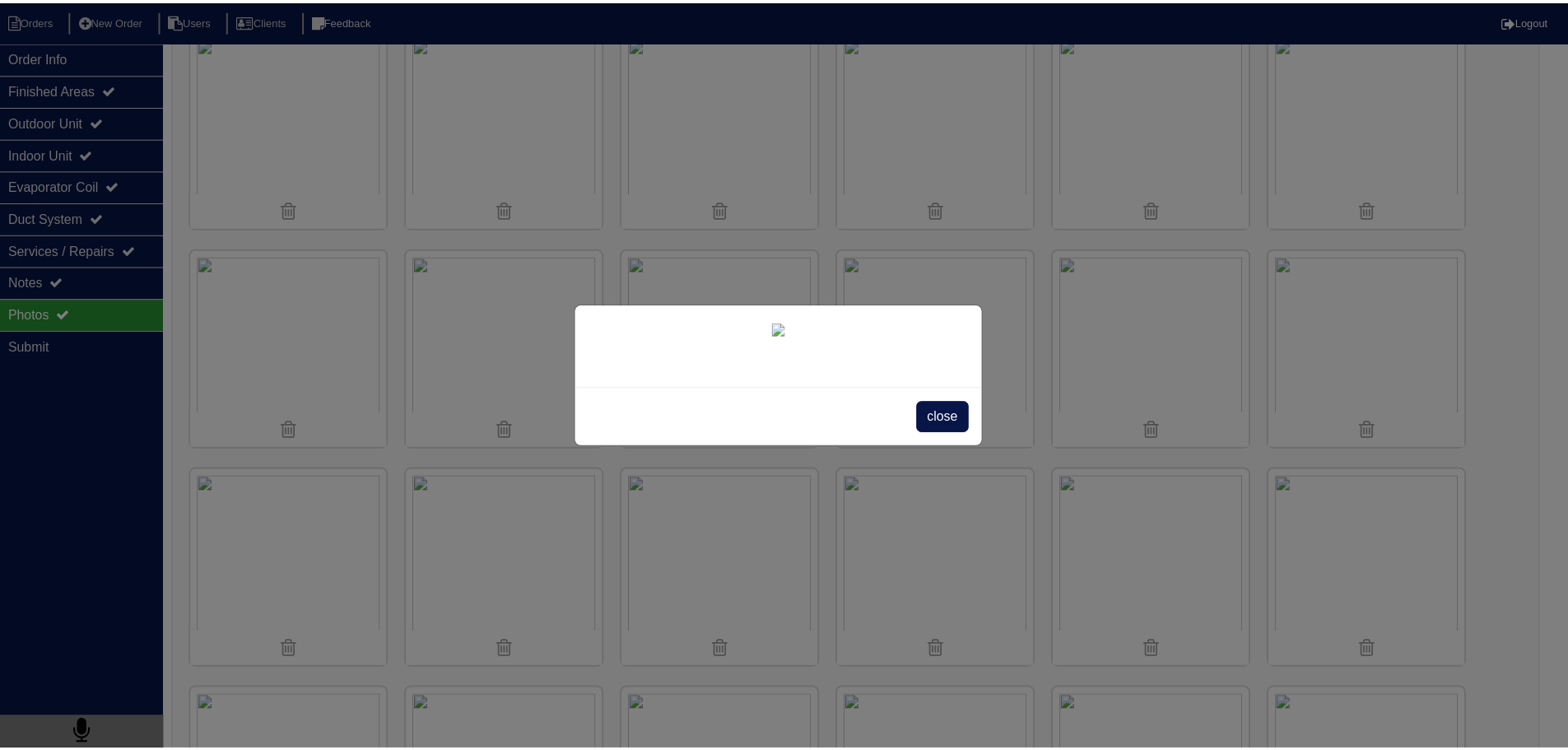
scroll to position [0, 0]
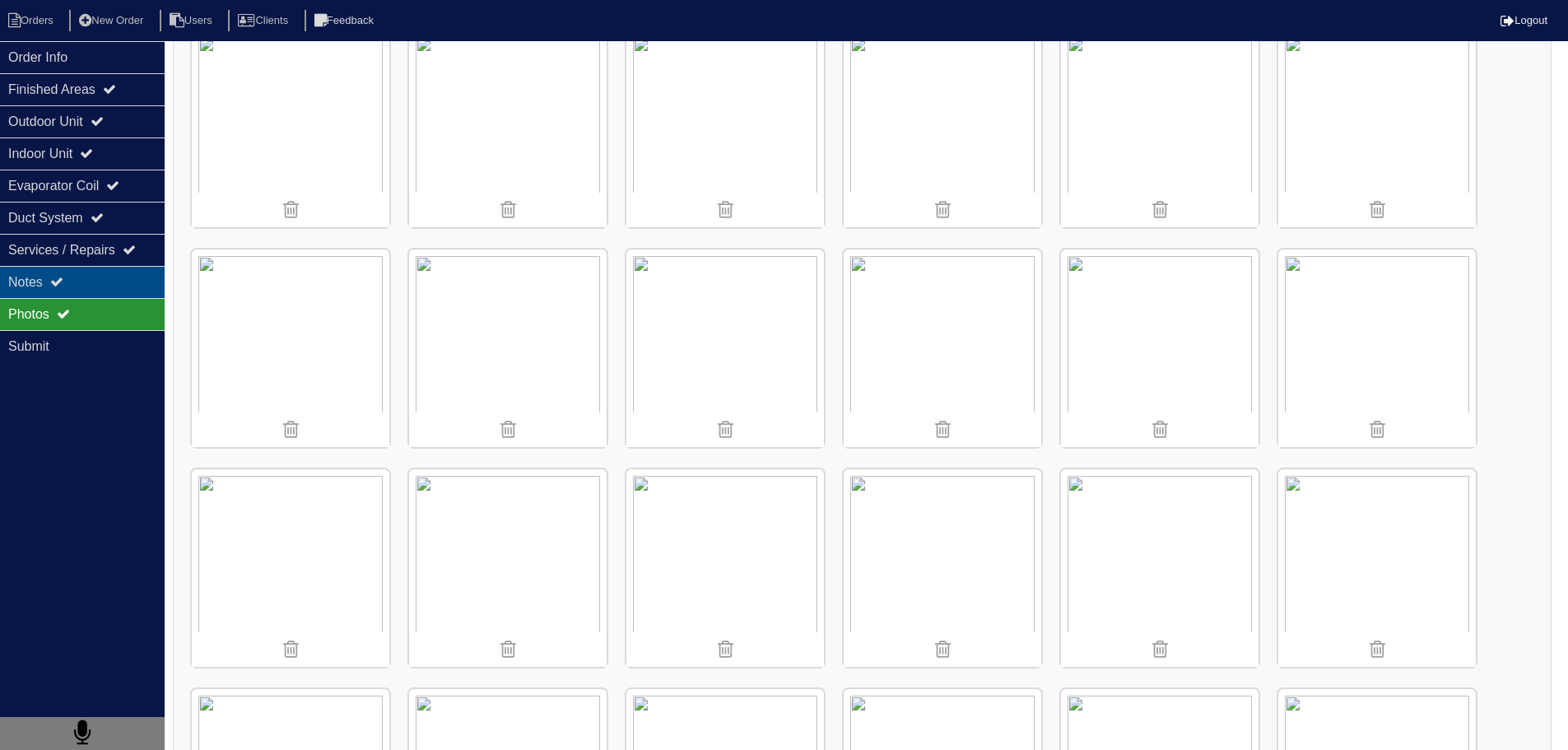
click at [97, 297] on div "Notes" at bounding box center [82, 282] width 164 height 32
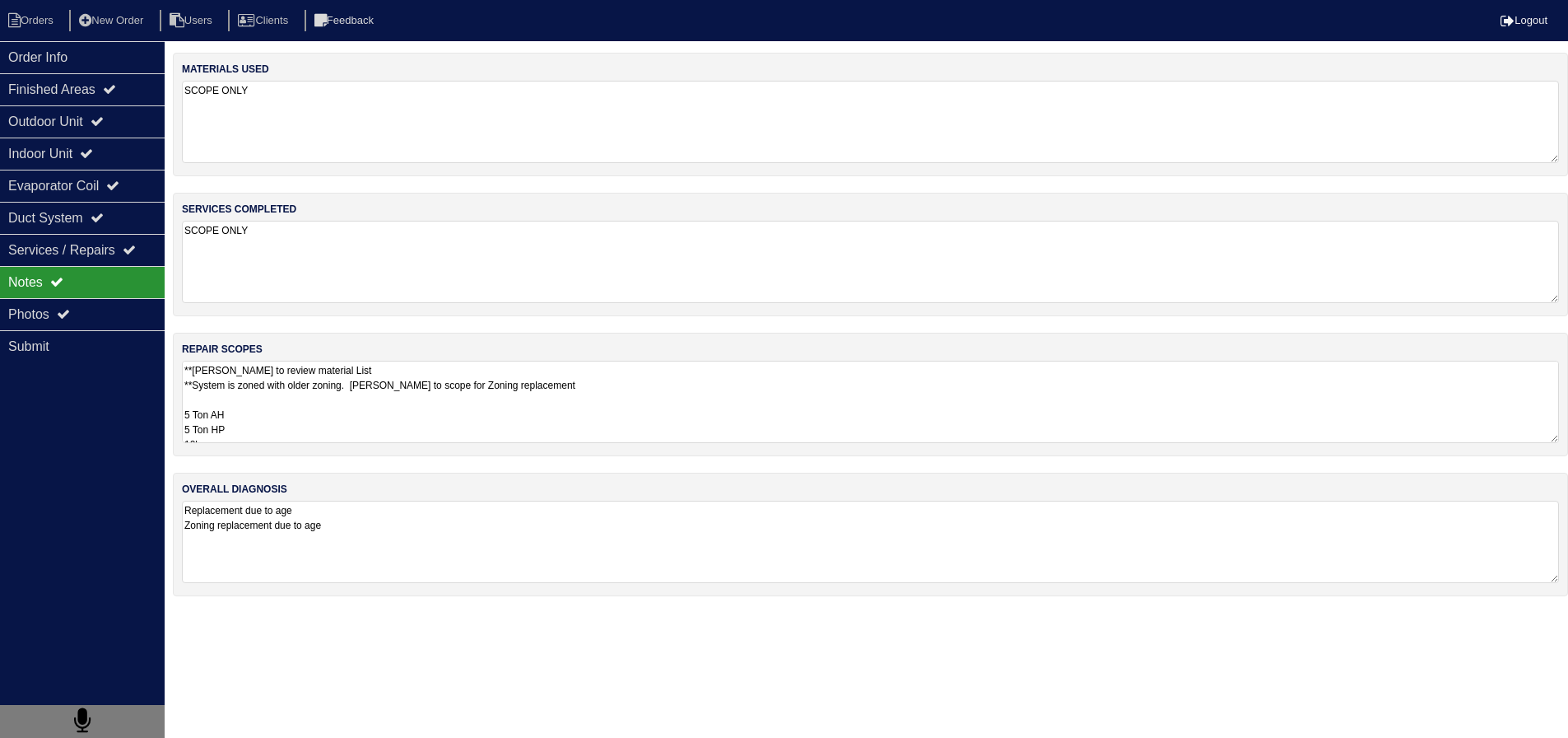
click at [281, 391] on textarea "**Payton to review material List **System is zoned with older zoning. Payton to…" at bounding box center [870, 401] width 1377 height 82
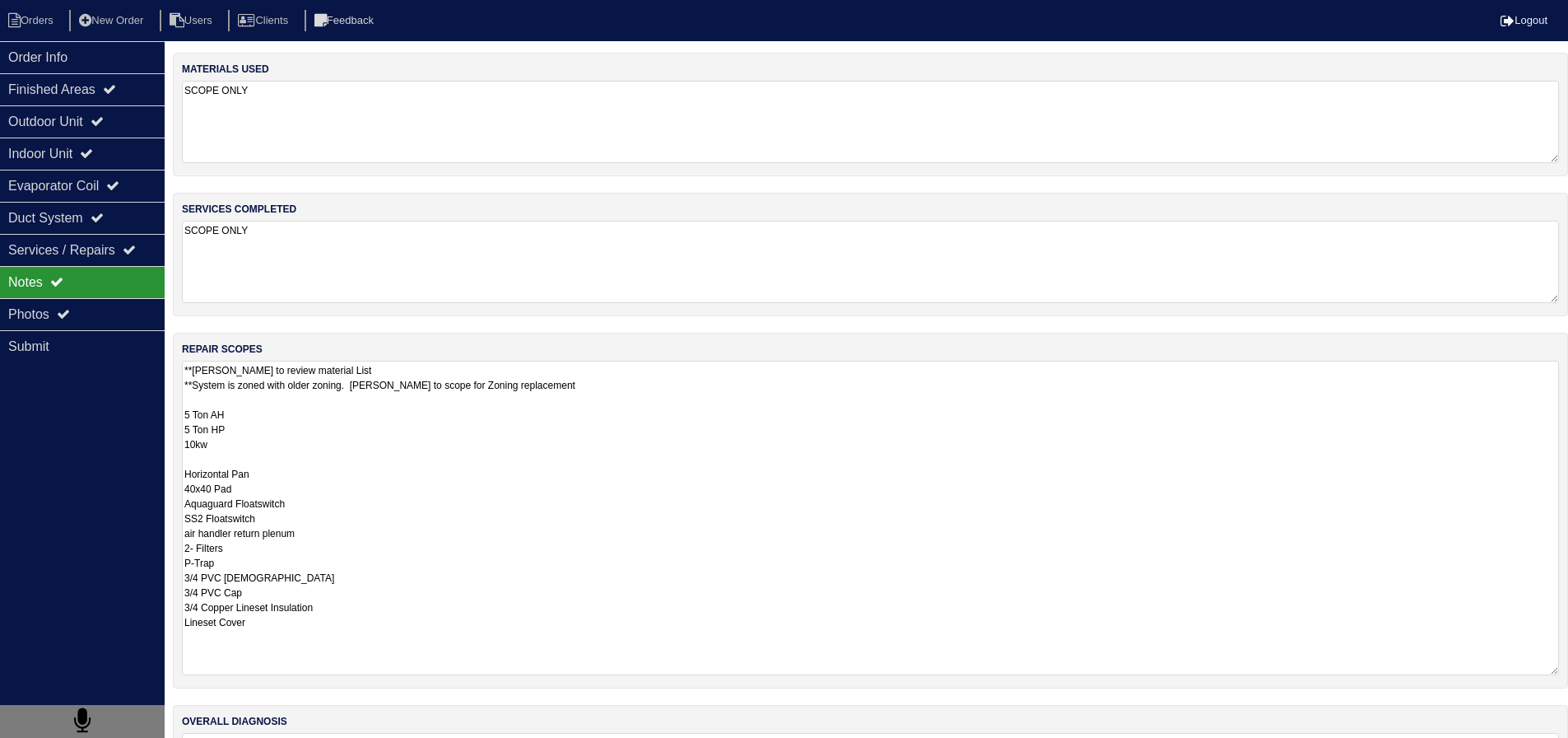
click at [281, 410] on textarea "**Payton to review material List **System is zoned with older zoning. Payton to…" at bounding box center [870, 518] width 1377 height 315
click at [188, 527] on textarea "**Payton to review material List **System is zoned with older zoning. Payton to…" at bounding box center [870, 518] width 1377 height 315
click at [185, 531] on textarea "**Payton to review material List **System is zoned with older zoning. Payton to…" at bounding box center [870, 518] width 1377 height 315
click at [346, 536] on textarea "**Payton to review material List **System is zoned with older zoning. Payton to…" at bounding box center [870, 518] width 1377 height 315
click at [276, 631] on textarea "**Payton to review material List **System is zoned with older zoning. Payton to…" at bounding box center [870, 518] width 1377 height 315
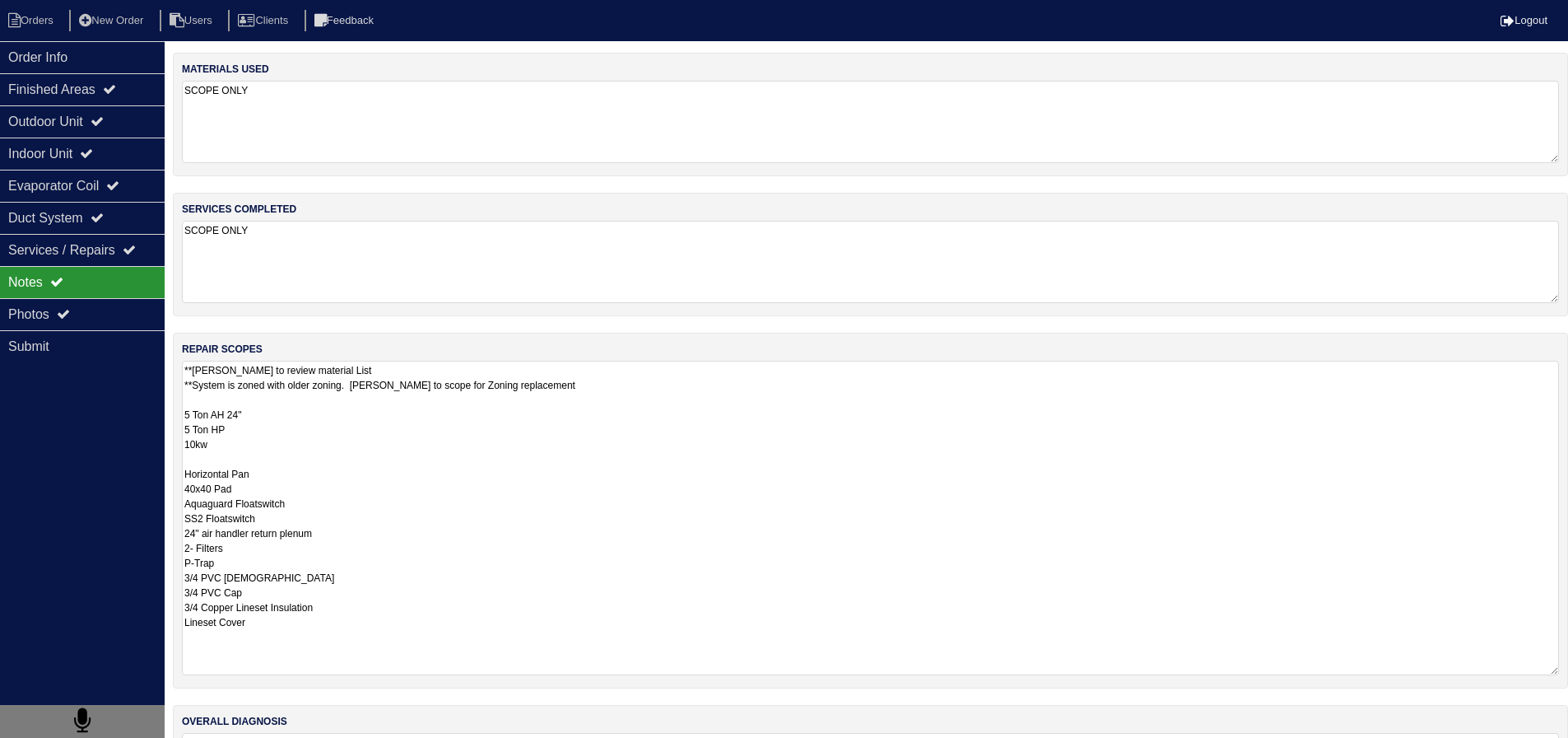
click at [267, 669] on textarea "**Payton to review material List **System is zoned with older zoning. Payton to…" at bounding box center [870, 518] width 1377 height 315
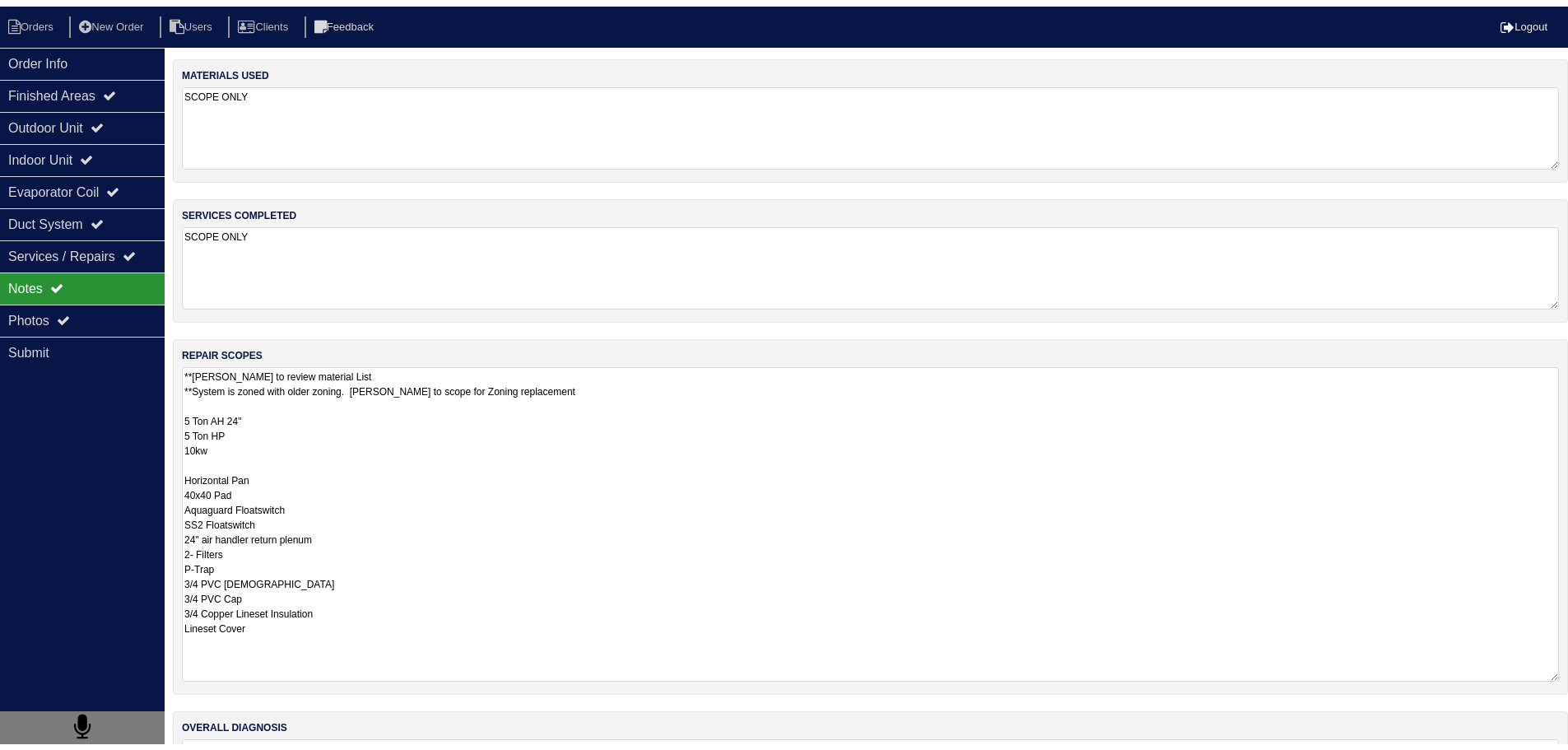
scroll to position [2, 0]
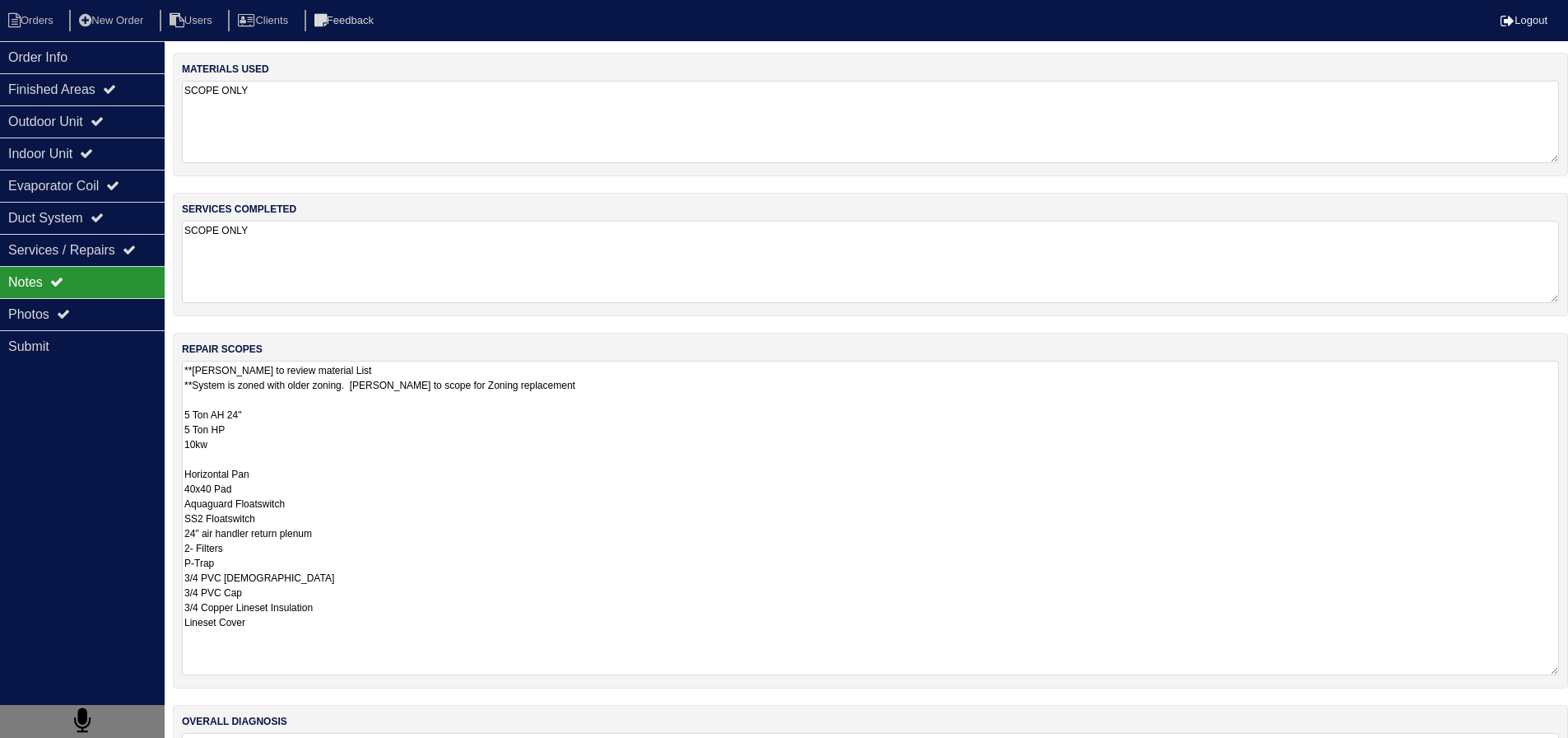
click at [49, 297] on div "Notes" at bounding box center [82, 282] width 164 height 32
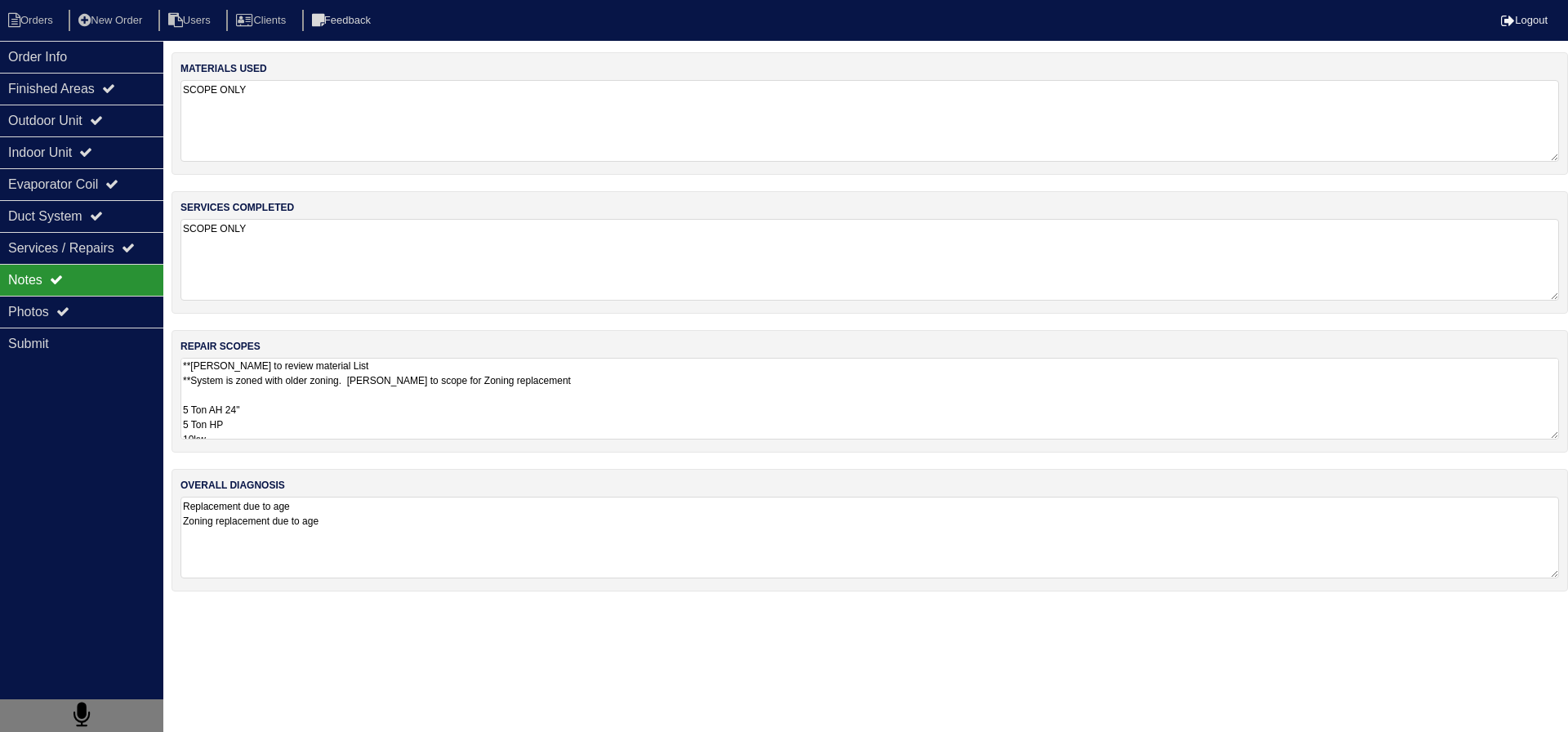
click at [58, 288] on div "Notes" at bounding box center [82, 280] width 163 height 32
click at [66, 298] on div "Photos" at bounding box center [82, 311] width 163 height 32
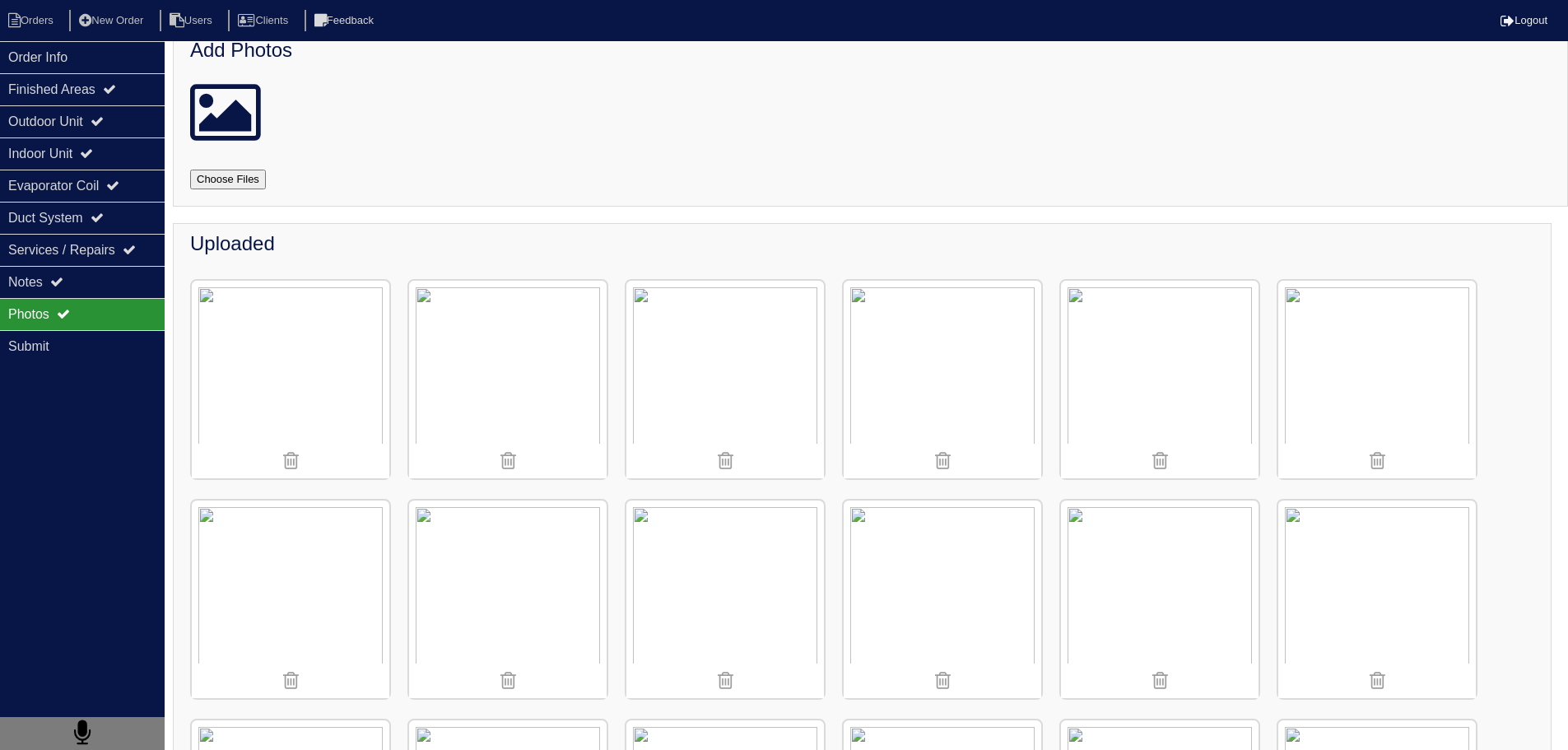
scroll to position [4, 0]
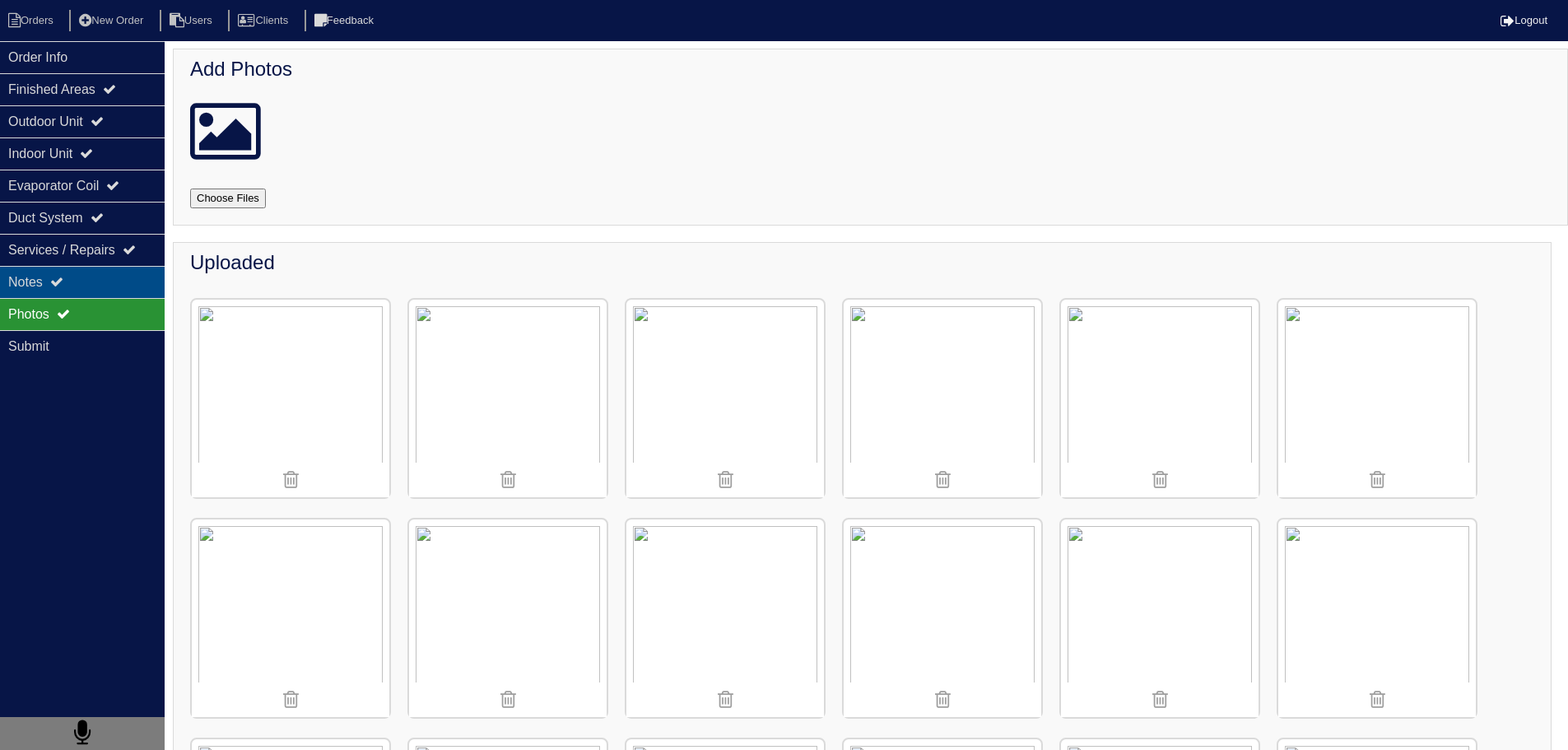
click at [41, 272] on div "Notes" at bounding box center [82, 282] width 164 height 32
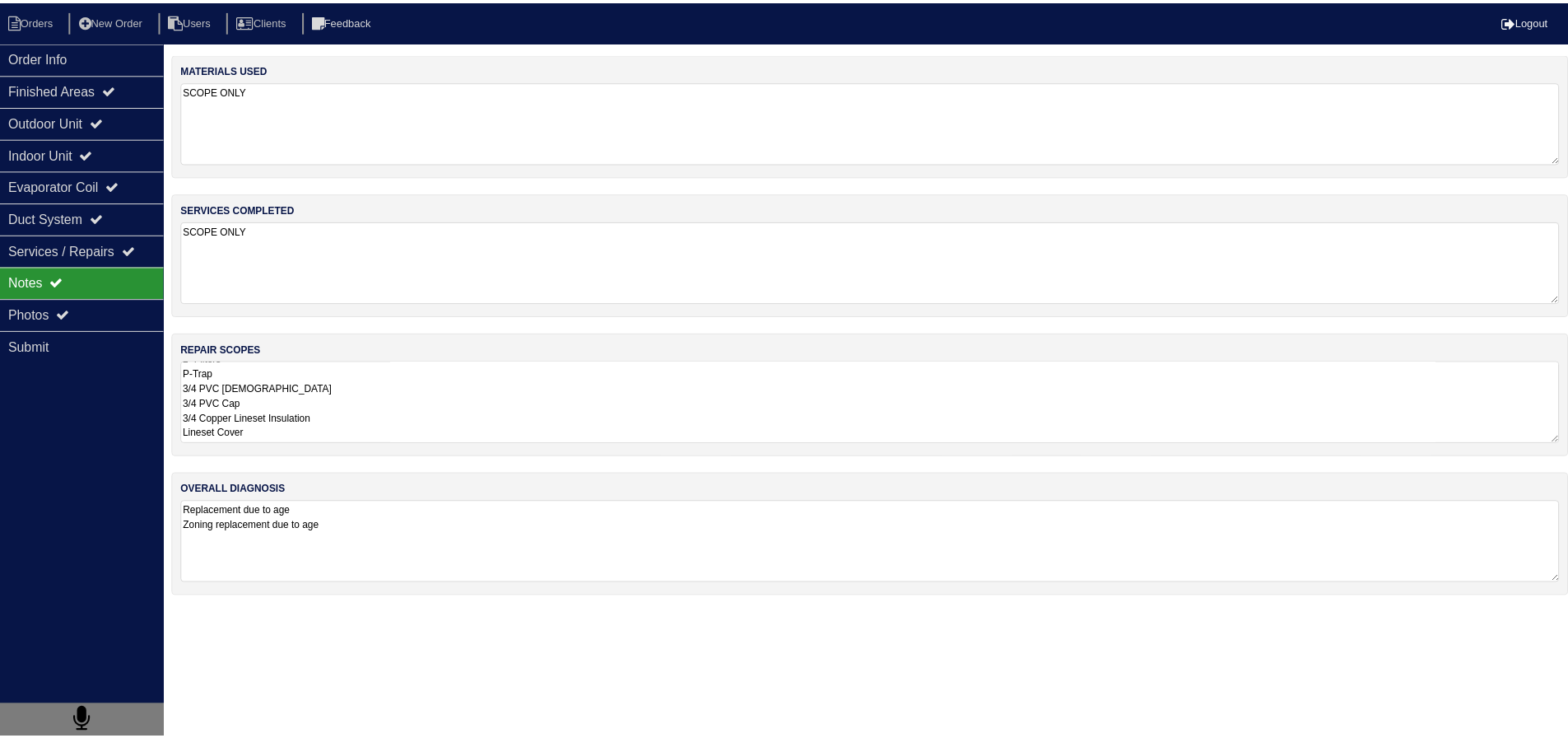
scroll to position [2, 0]
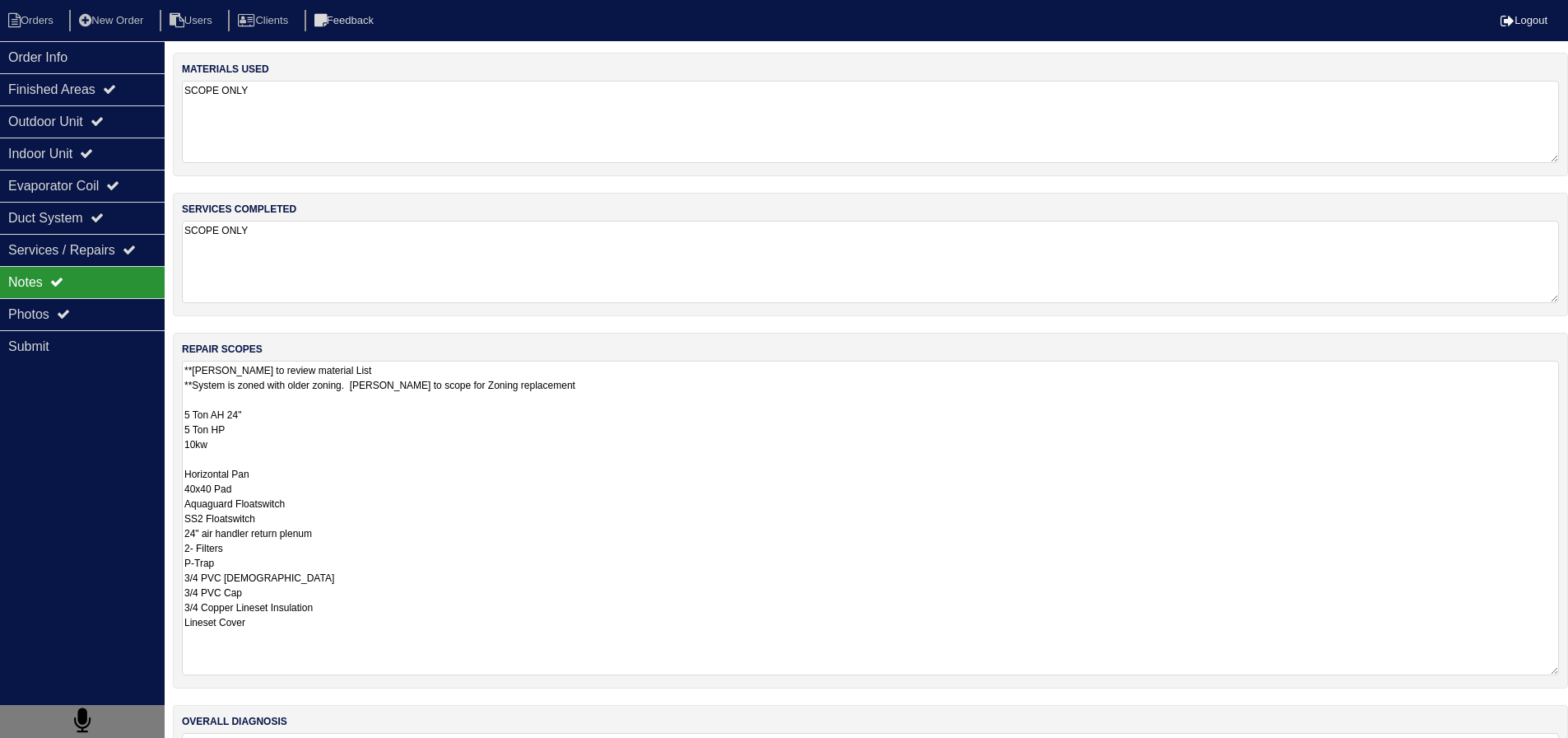
click at [288, 413] on textarea "**Payton to review material List **System is zoned with older zoning. Payton to…" at bounding box center [870, 518] width 1377 height 315
click at [299, 652] on textarea "**Payton to review material List **System is zoned with older zoning. Payton to…" at bounding box center [870, 518] width 1377 height 315
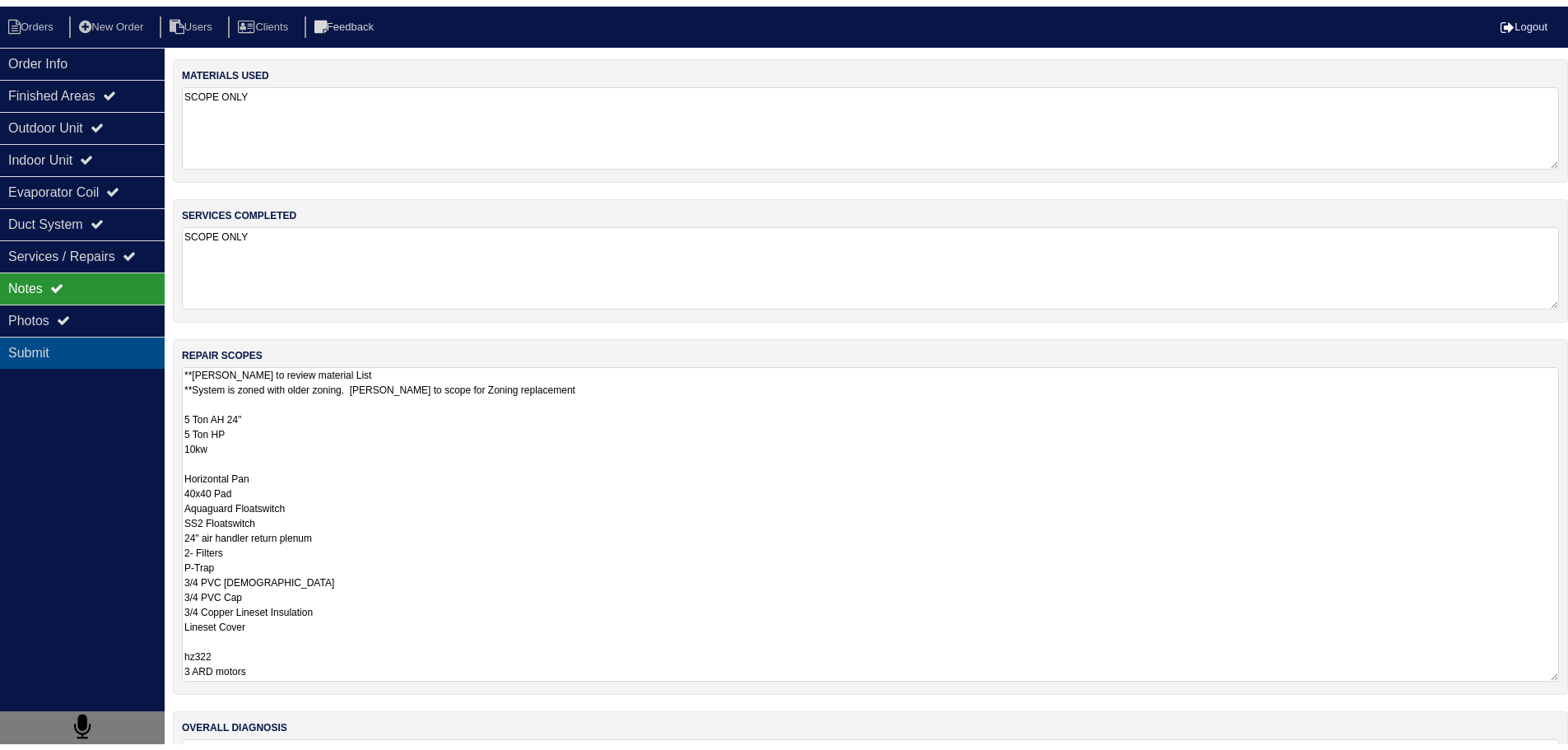
scroll to position [13, 0]
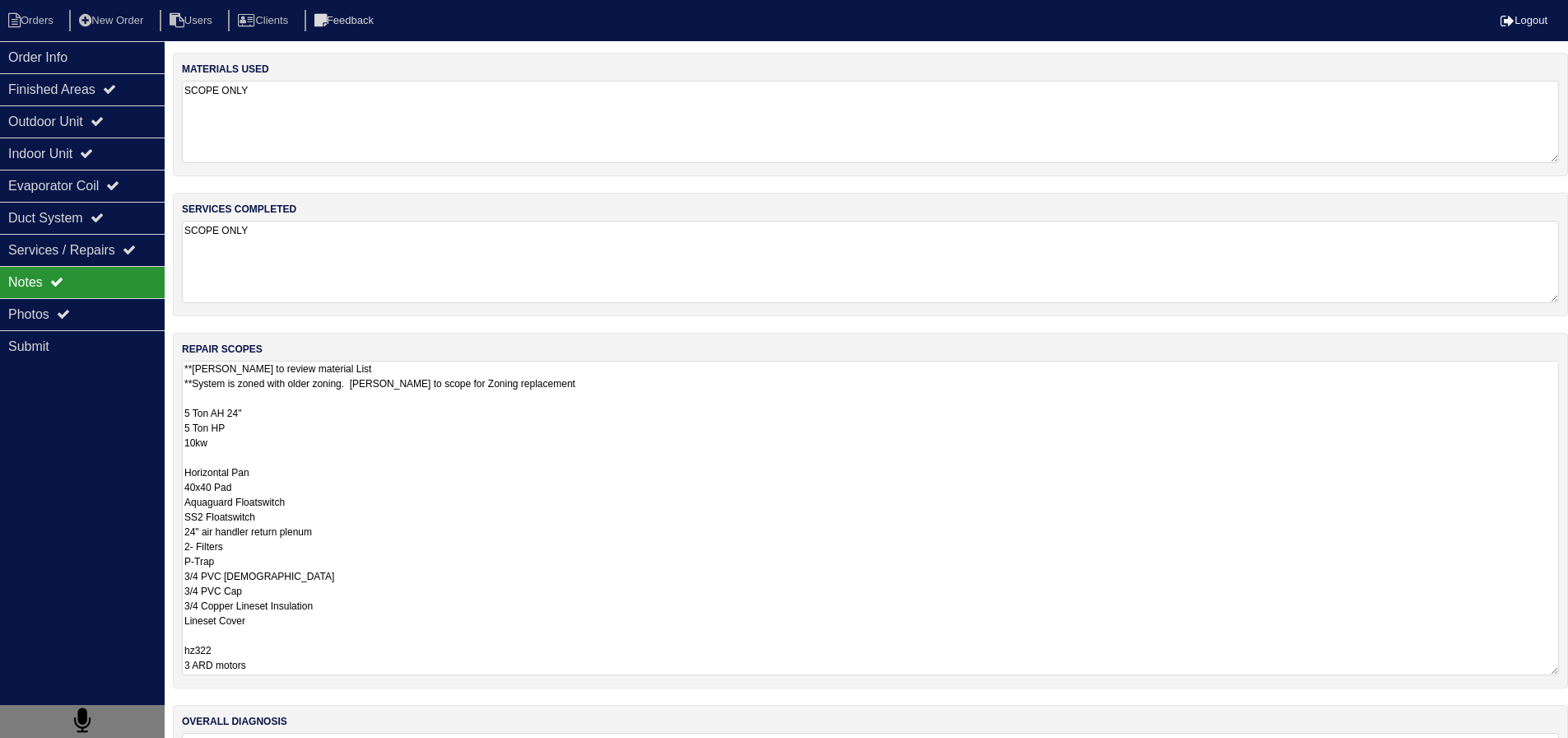
click at [194, 659] on textarea "**Payton to review material List **System is zoned with older zoning. Payton to…" at bounding box center [870, 518] width 1377 height 315
click at [276, 616] on textarea "**Payton to review material List **System is zoned with older zoning. Payton to…" at bounding box center [870, 518] width 1377 height 315
click at [310, 633] on textarea "**Payton to review material List **System is zoned with older zoning. Payton to…" at bounding box center [870, 518] width 1377 height 315
click at [303, 649] on textarea "**Payton to review material List **System is zoned with older zoning. Payton to…" at bounding box center [870, 518] width 1377 height 315
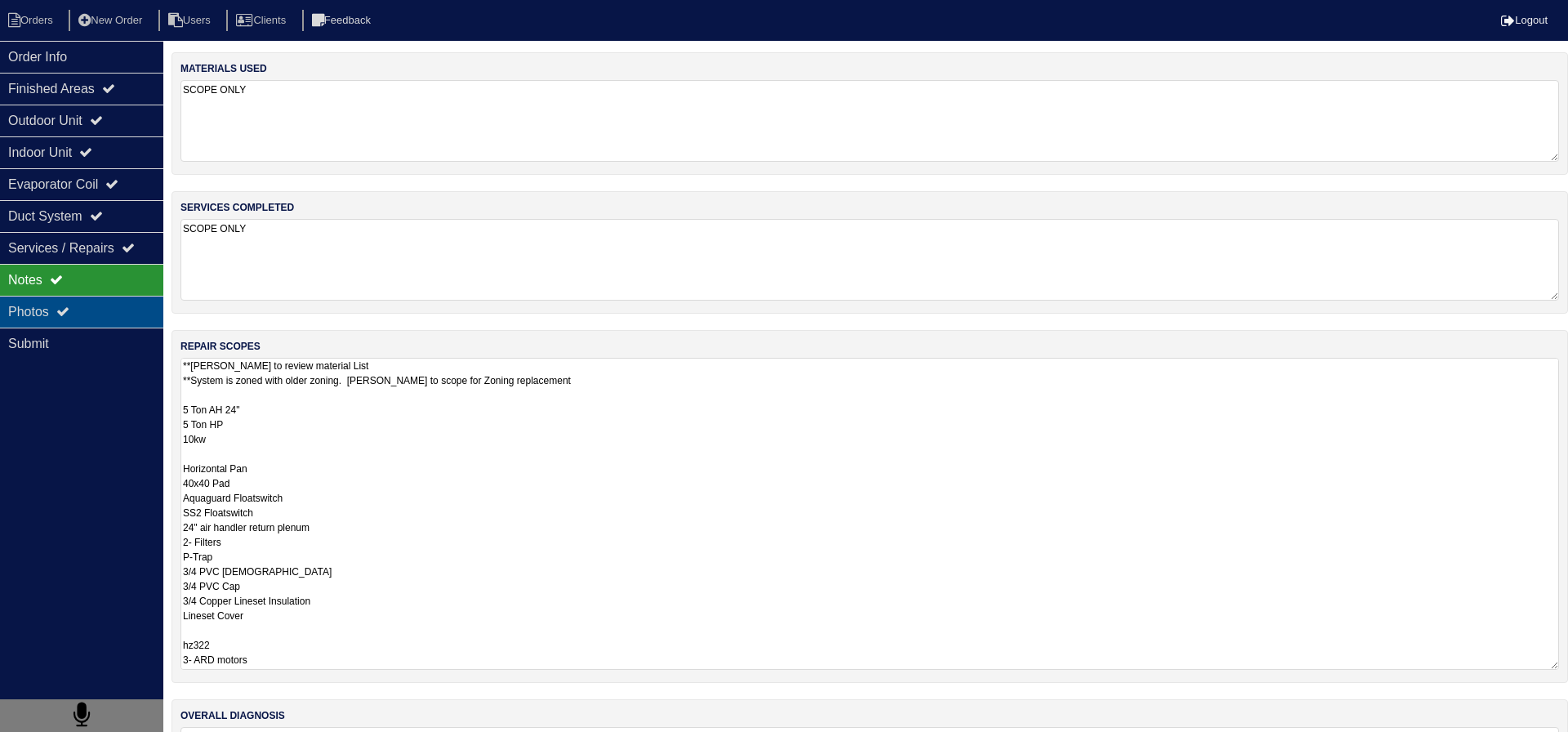
click at [137, 302] on div "Photos" at bounding box center [82, 311] width 163 height 32
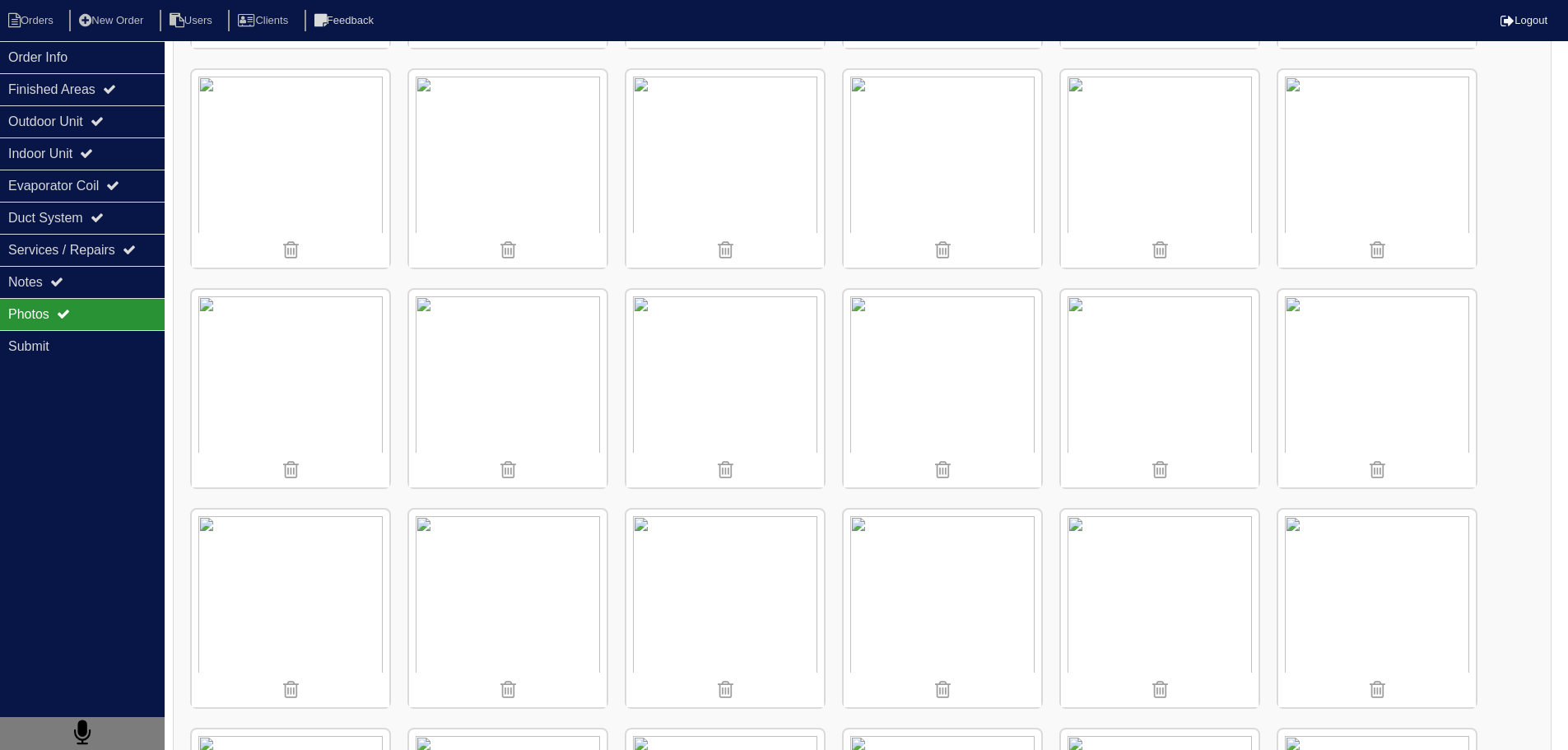
scroll to position [412, 0]
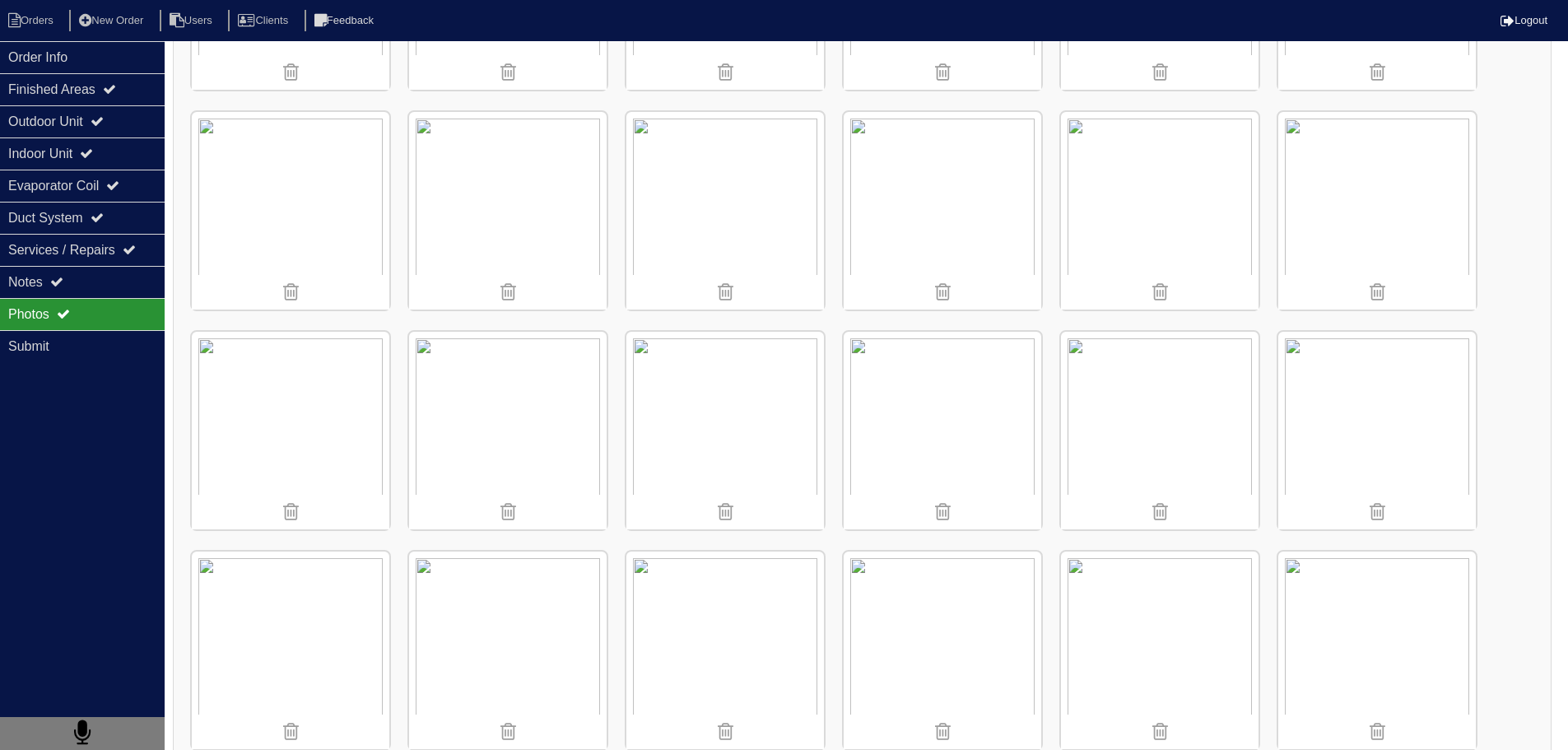
click at [736, 187] on img at bounding box center [725, 211] width 198 height 198
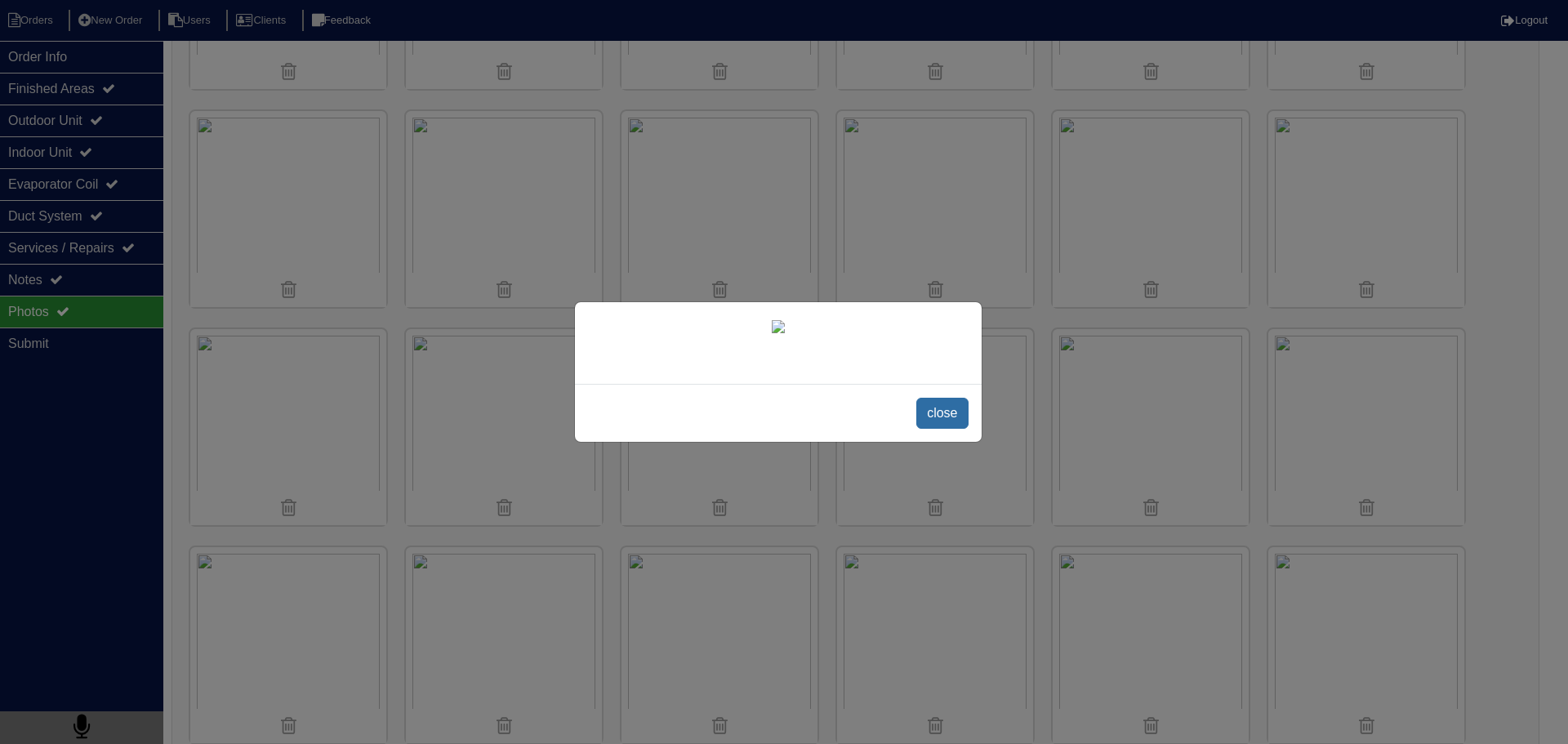
click at [927, 429] on span "close" at bounding box center [942, 413] width 52 height 31
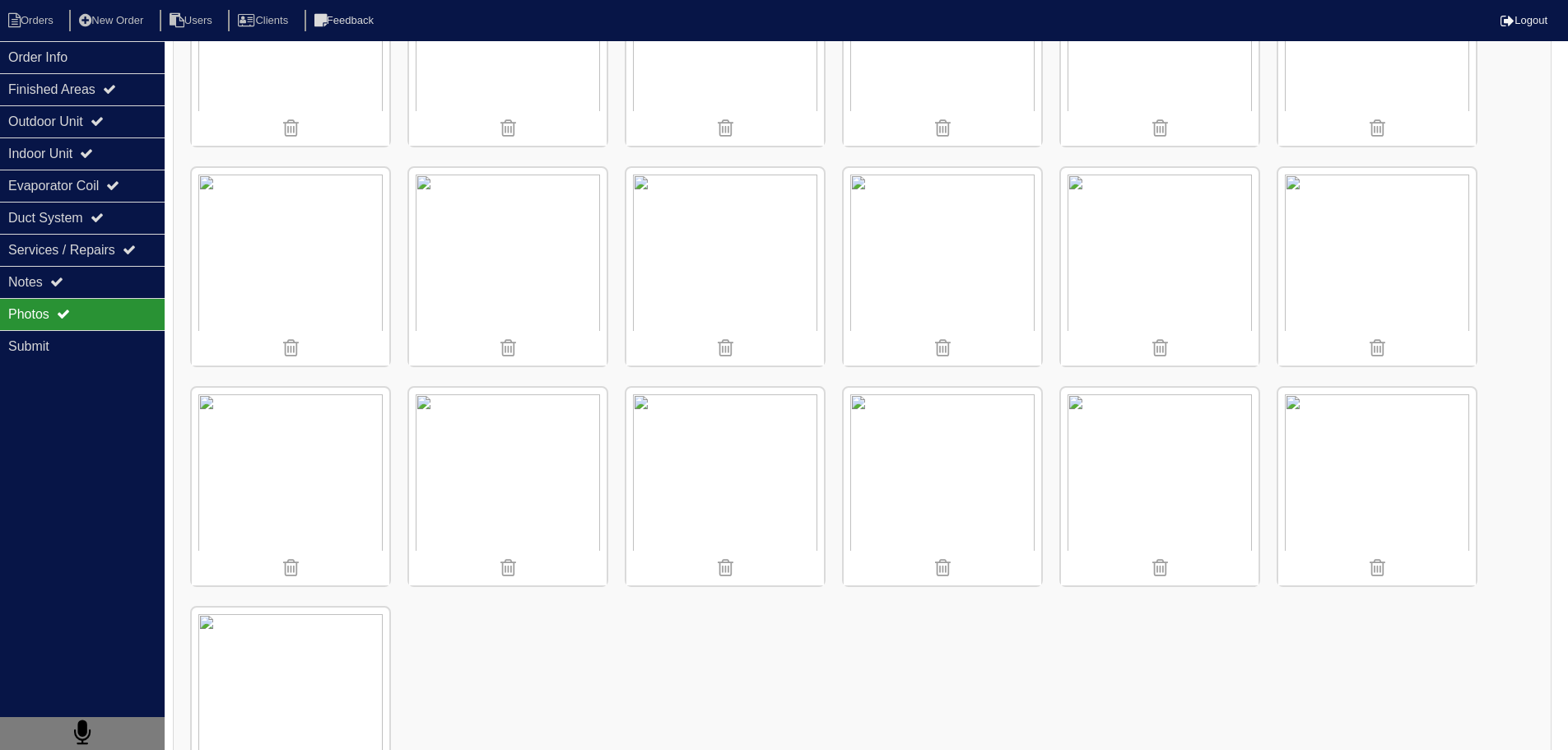
scroll to position [988, 0]
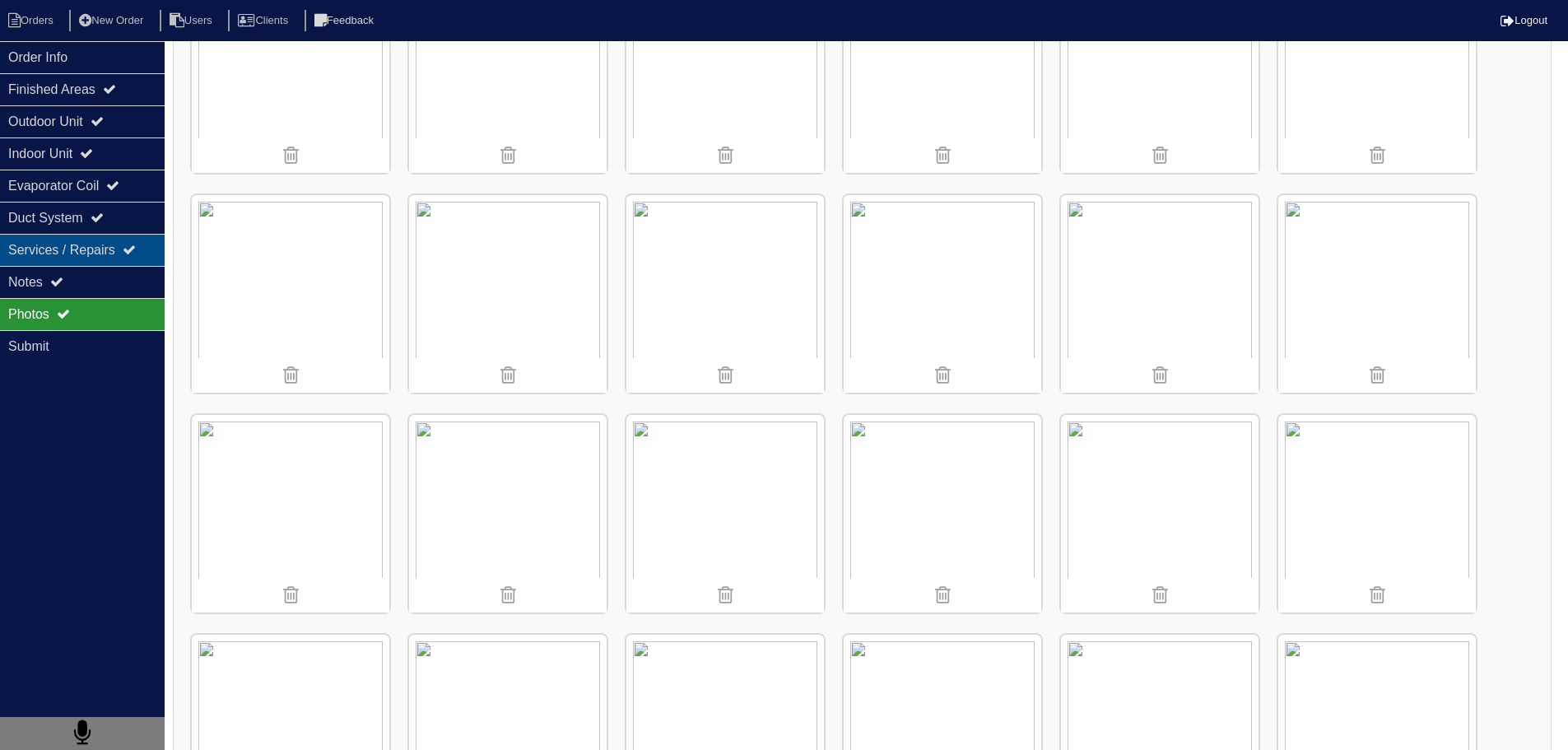
click at [91, 262] on div "Services / Repairs" at bounding box center [82, 250] width 164 height 32
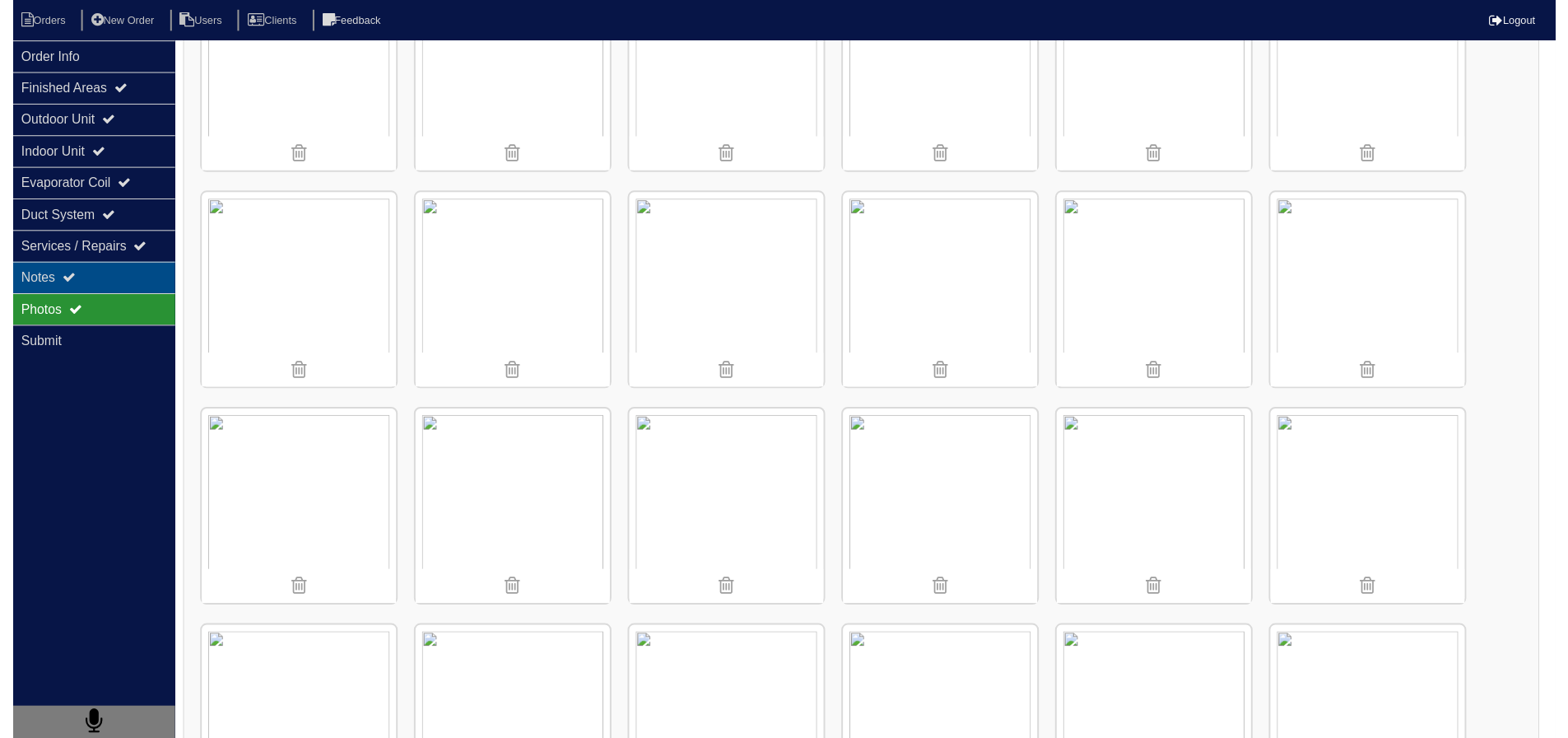
scroll to position [0, 0]
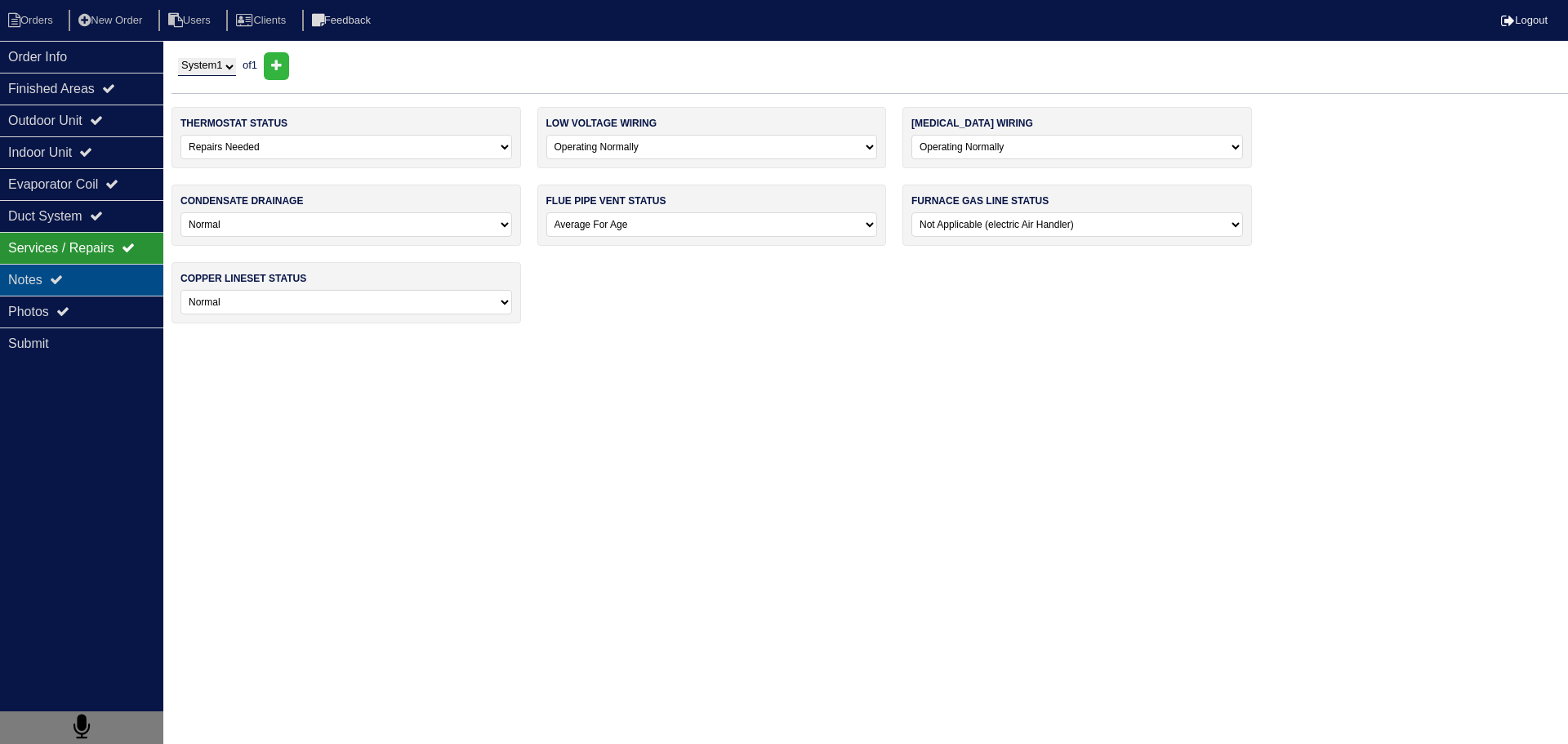
click at [100, 274] on div "Notes" at bounding box center [82, 280] width 163 height 32
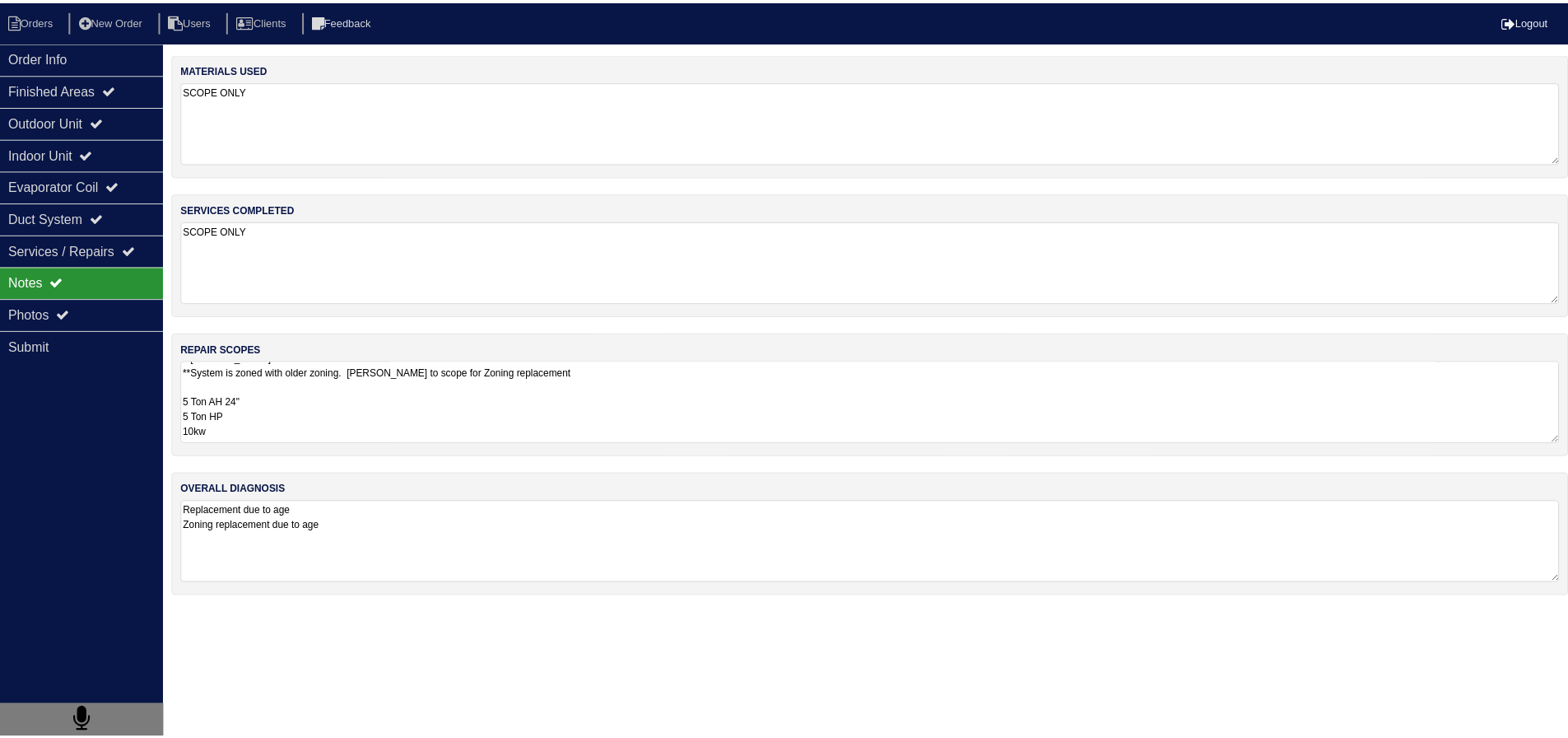
scroll to position [2, 0]
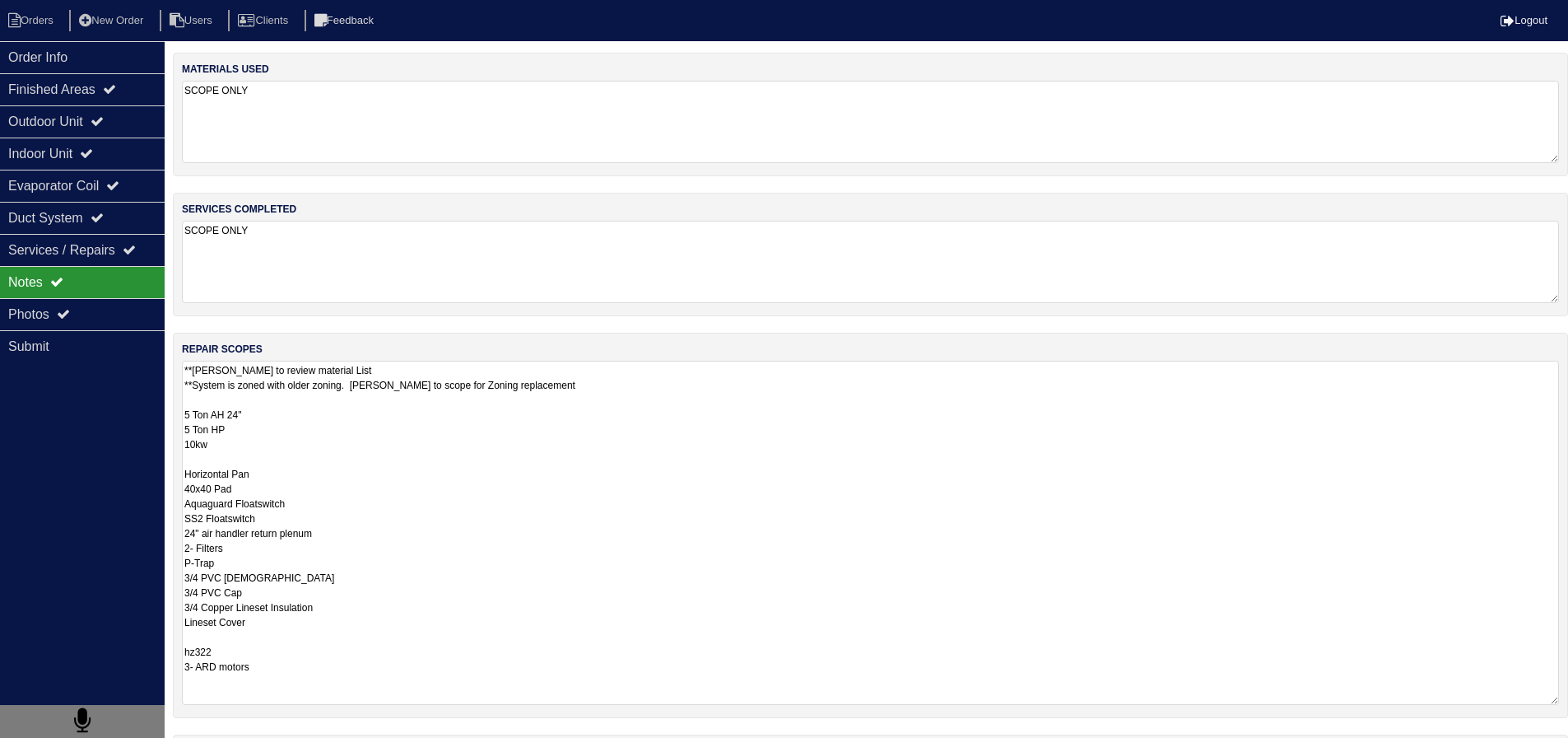
click at [272, 380] on textarea "**Payton to review material List **System is zoned with older zoning. Payton to…" at bounding box center [870, 533] width 1377 height 345
click at [207, 398] on textarea "**Payton to review material List **System is zoned with older zoning. Payton to…" at bounding box center [870, 533] width 1377 height 345
type textarea "**Payton to review material List **System is zoned with older zoning. Payton to…"
click at [299, 483] on textarea "**Payton to review material List **System is zoned with older zoning. Payton to…" at bounding box center [870, 533] width 1377 height 345
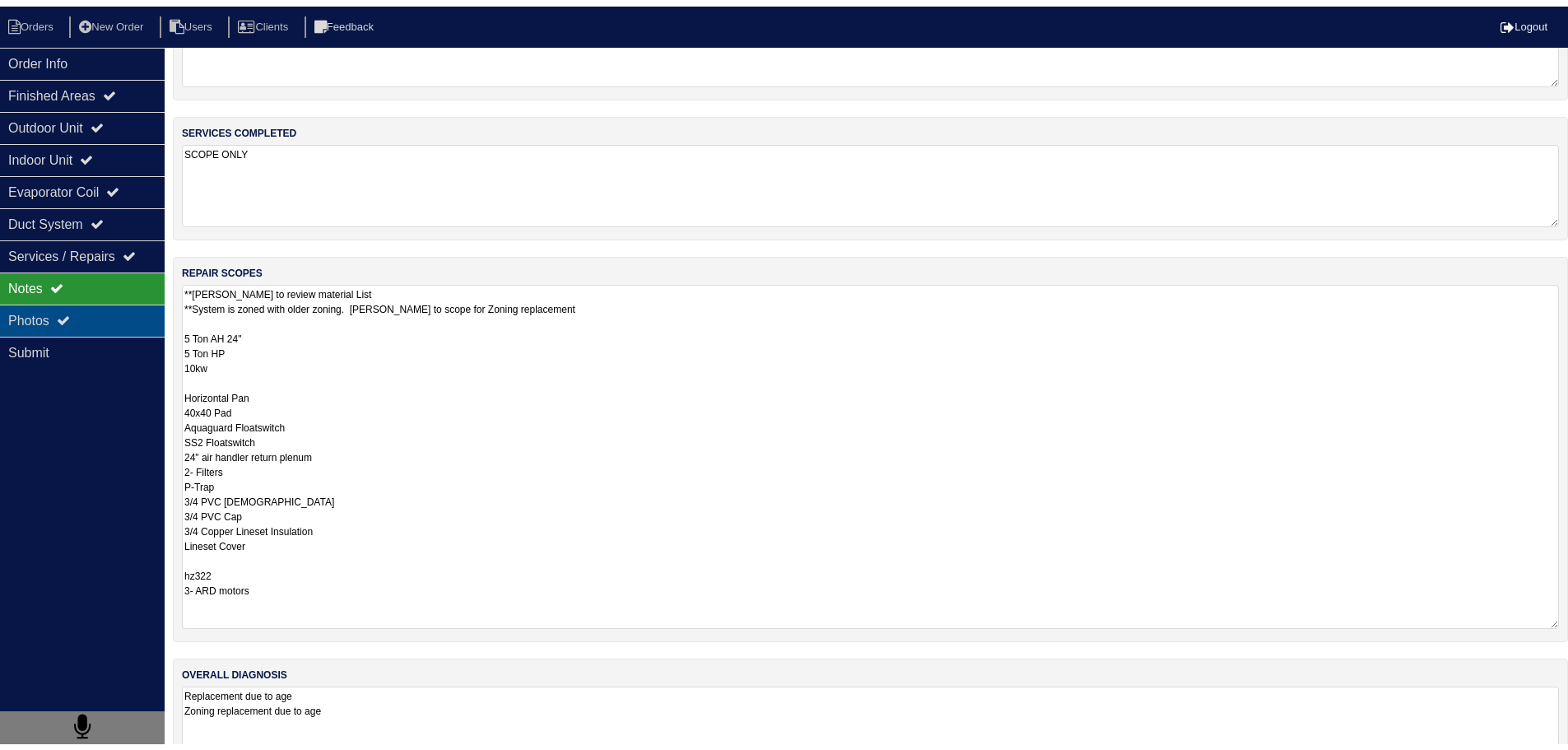
scroll to position [0, 0]
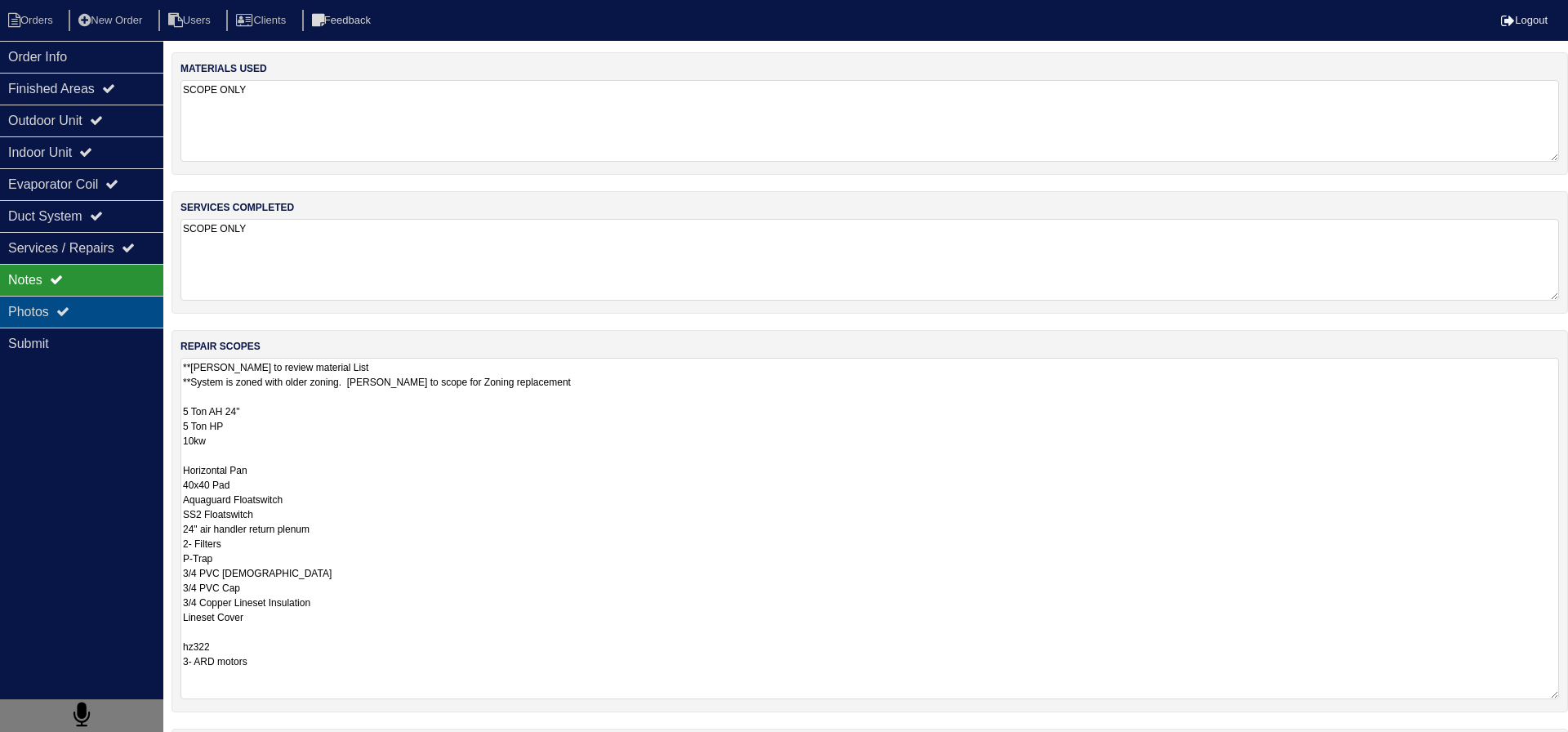
click at [133, 315] on div "Photos" at bounding box center [82, 311] width 163 height 32
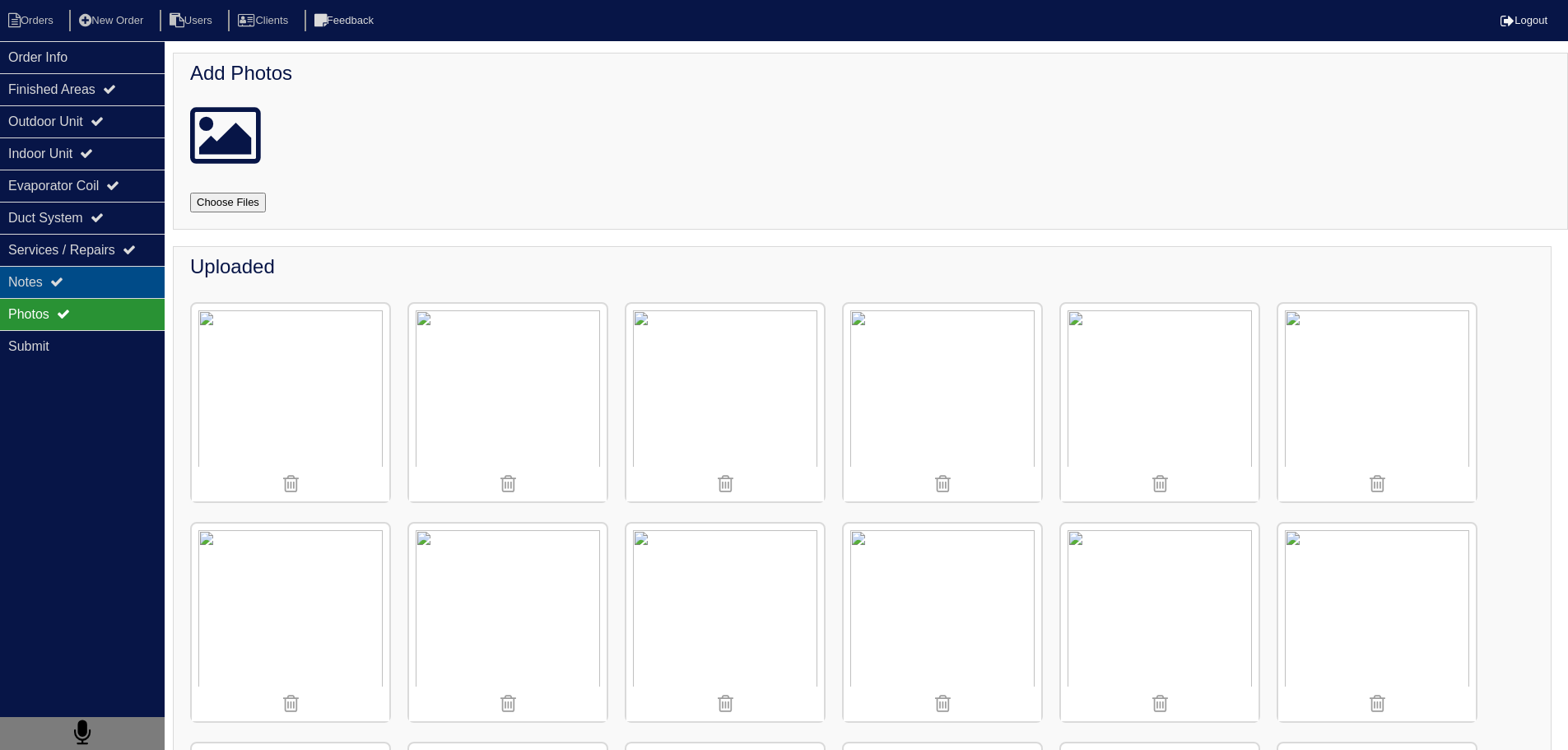
drag, startPoint x: 125, startPoint y: 299, endPoint x: 131, endPoint y: 292, distance: 9.2
click at [125, 299] on div "Photos" at bounding box center [82, 314] width 164 height 32
click at [131, 292] on div "Notes" at bounding box center [82, 282] width 164 height 32
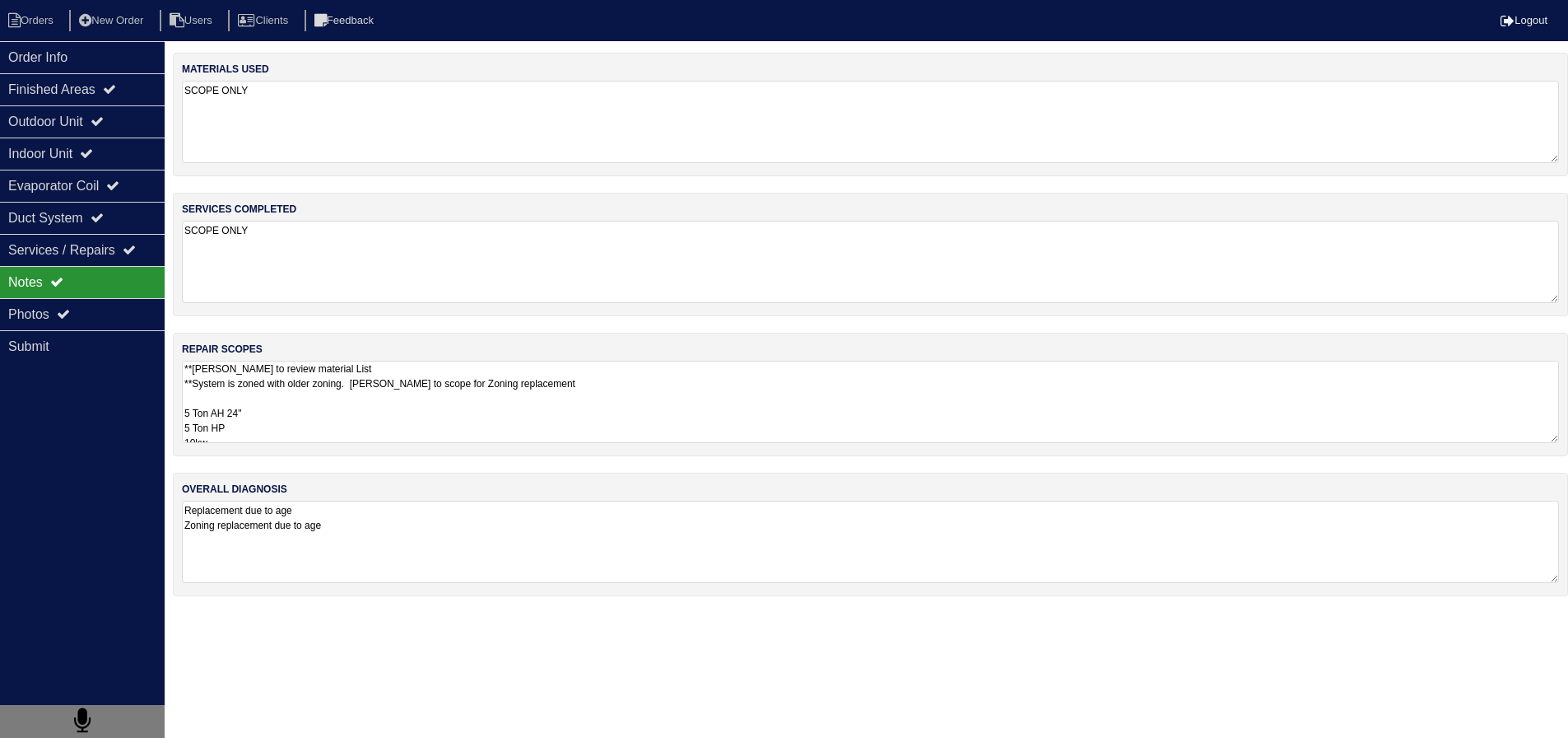
click at [323, 391] on textarea "**Payton to review material List **System is zoned with older zoning. Payton to…" at bounding box center [870, 401] width 1377 height 82
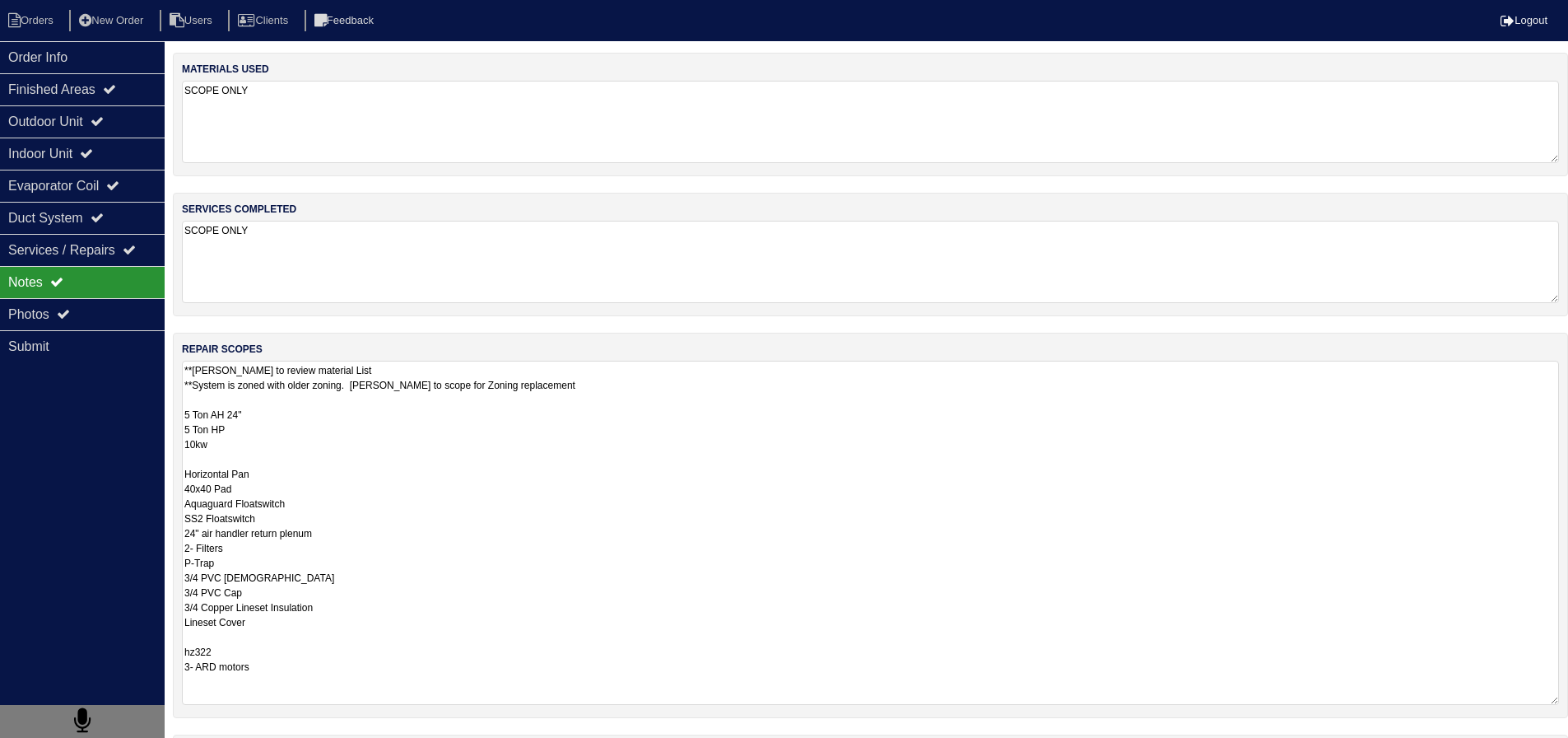
click at [451, 508] on textarea "**Payton to review material List **System is zoned with older zoning. Payton to…" at bounding box center [870, 533] width 1377 height 345
click at [316, 578] on textarea "**Payton to review material List **System is zoned with older zoning. Payton to…" at bounding box center [870, 533] width 1377 height 345
click at [338, 608] on textarea "**Payton to review material List **System is zoned with older zoning. Payton to…" at bounding box center [870, 533] width 1377 height 345
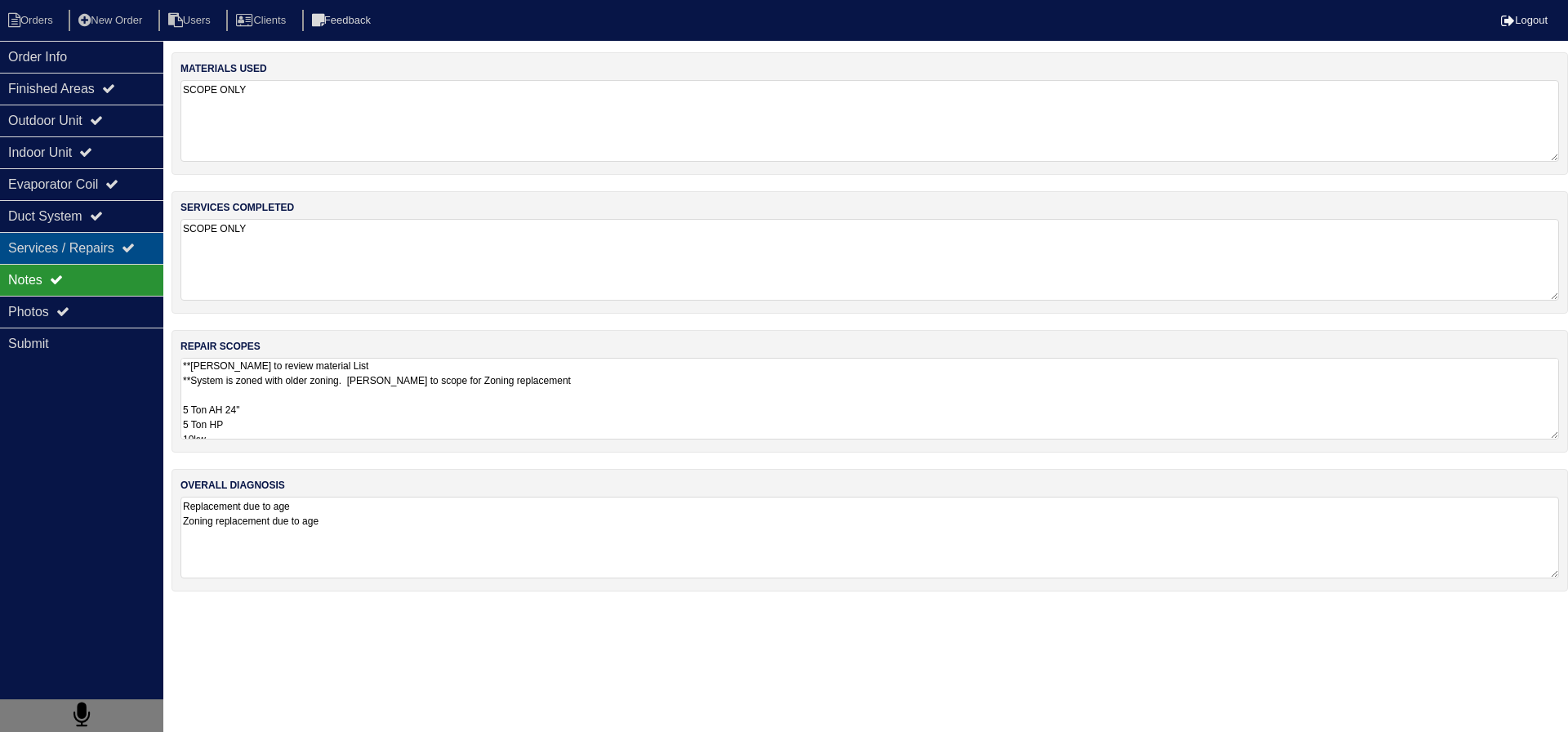
click at [118, 263] on div "Services / Repairs" at bounding box center [82, 248] width 163 height 32
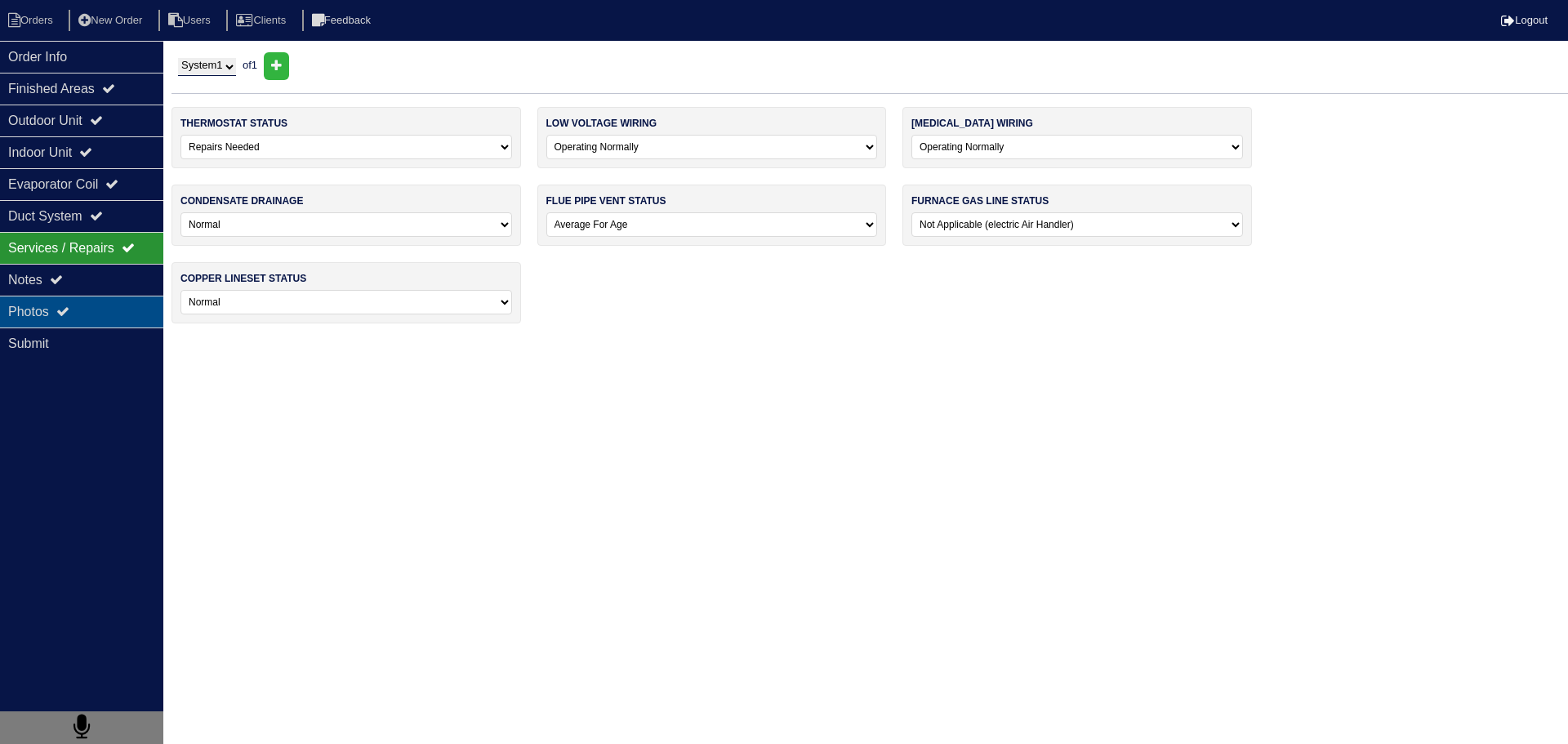
click at [102, 320] on div "Photos" at bounding box center [82, 311] width 163 height 32
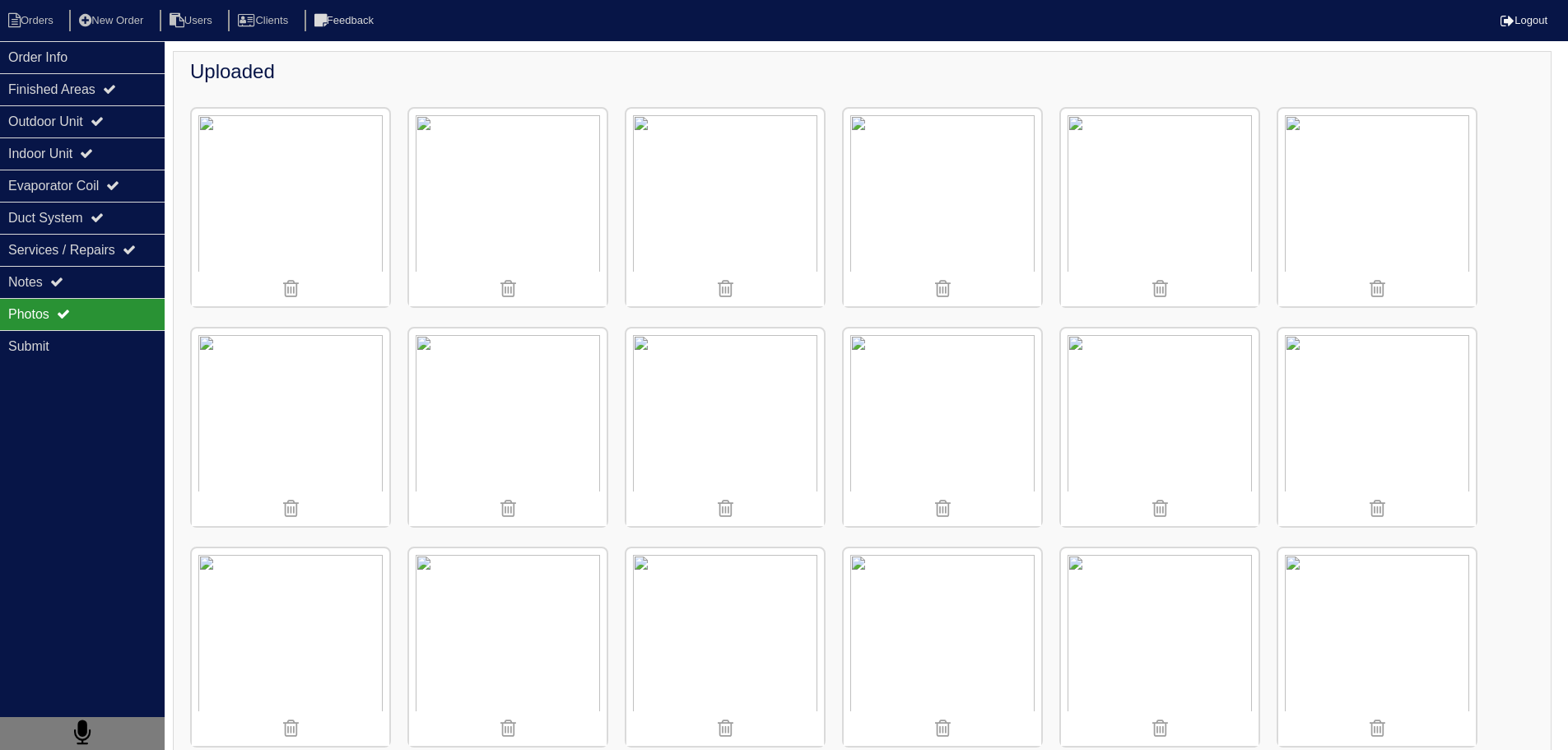
scroll to position [494, 0]
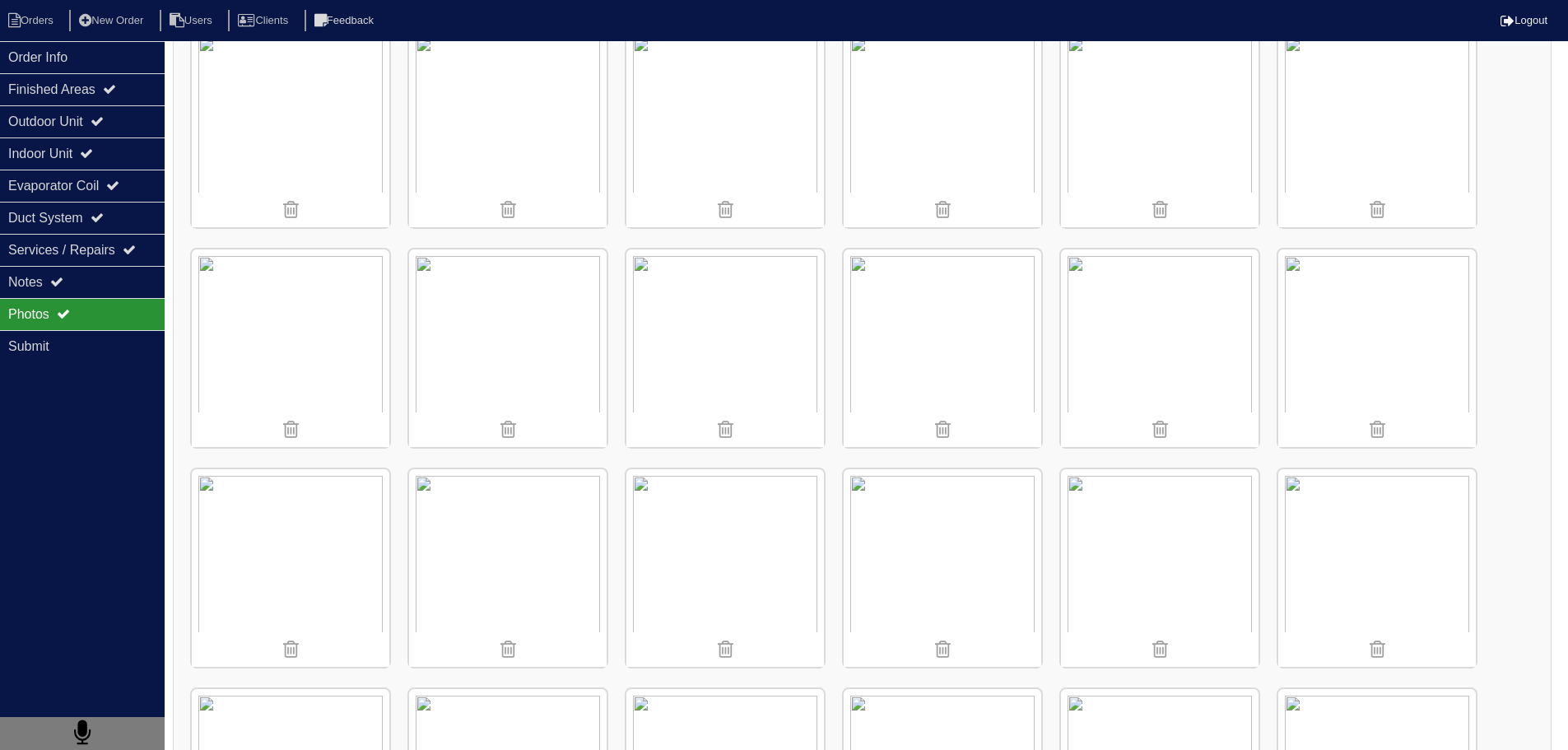
click at [938, 125] on img at bounding box center [943, 129] width 198 height 198
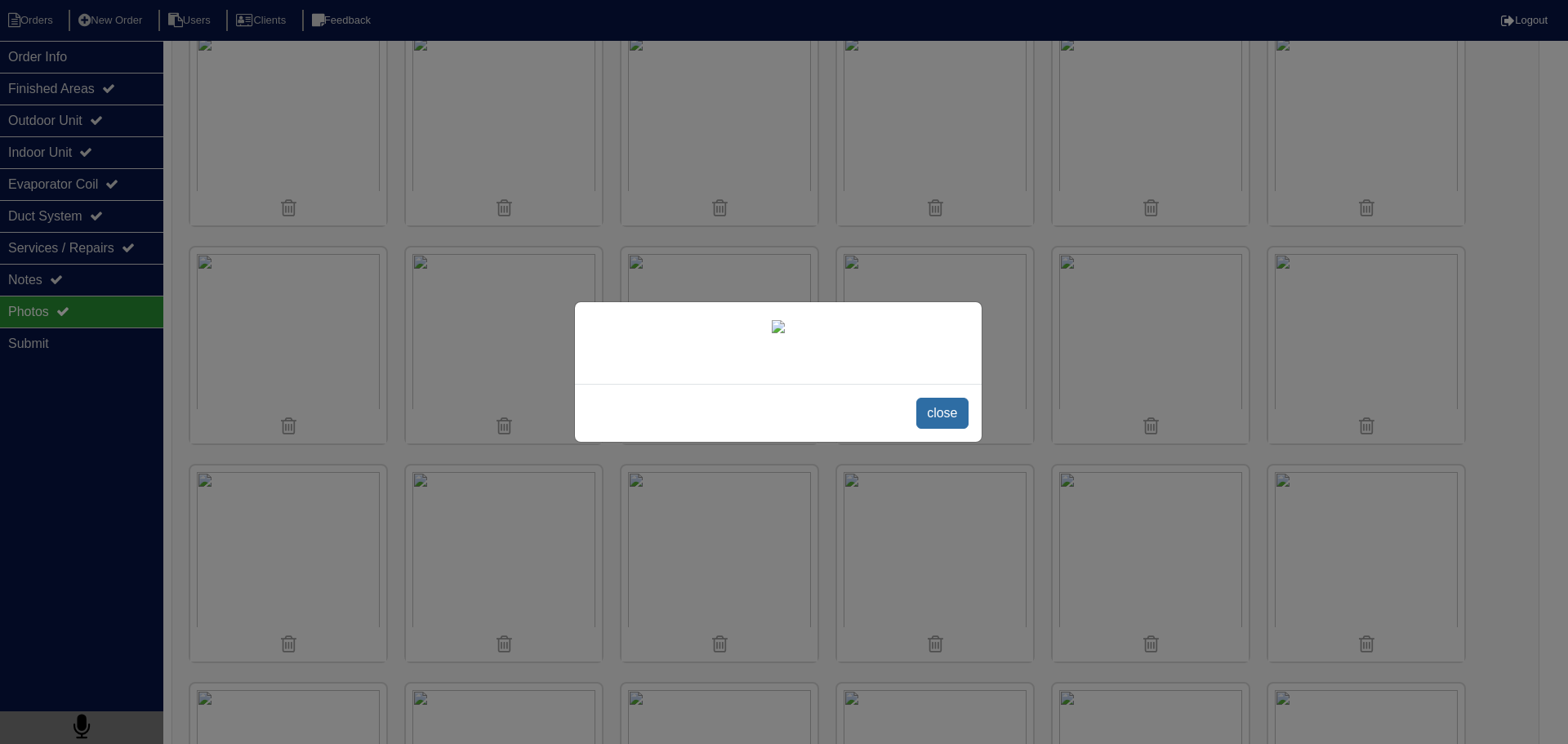
click at [954, 429] on span "close" at bounding box center [942, 413] width 52 height 31
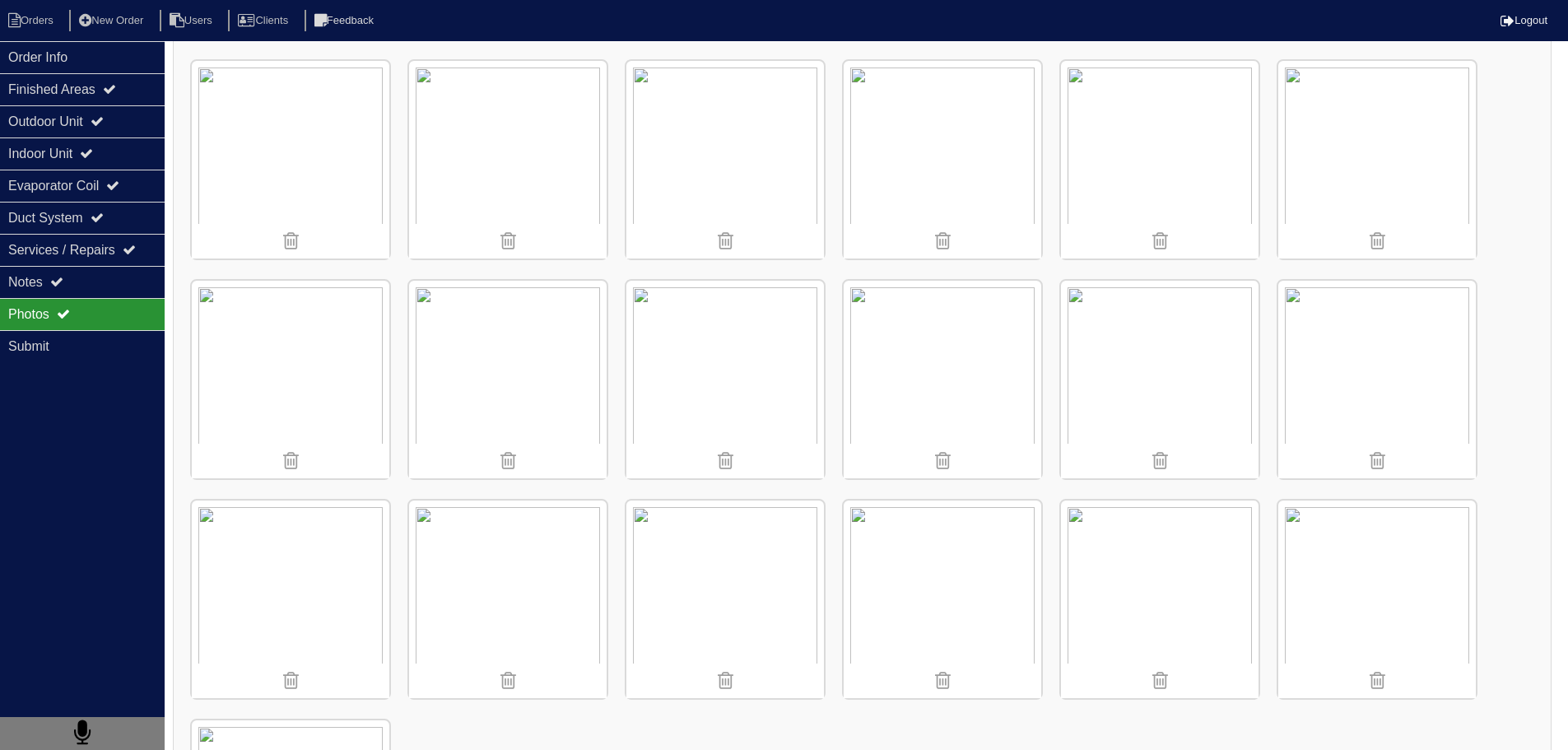
scroll to position [1153, 0]
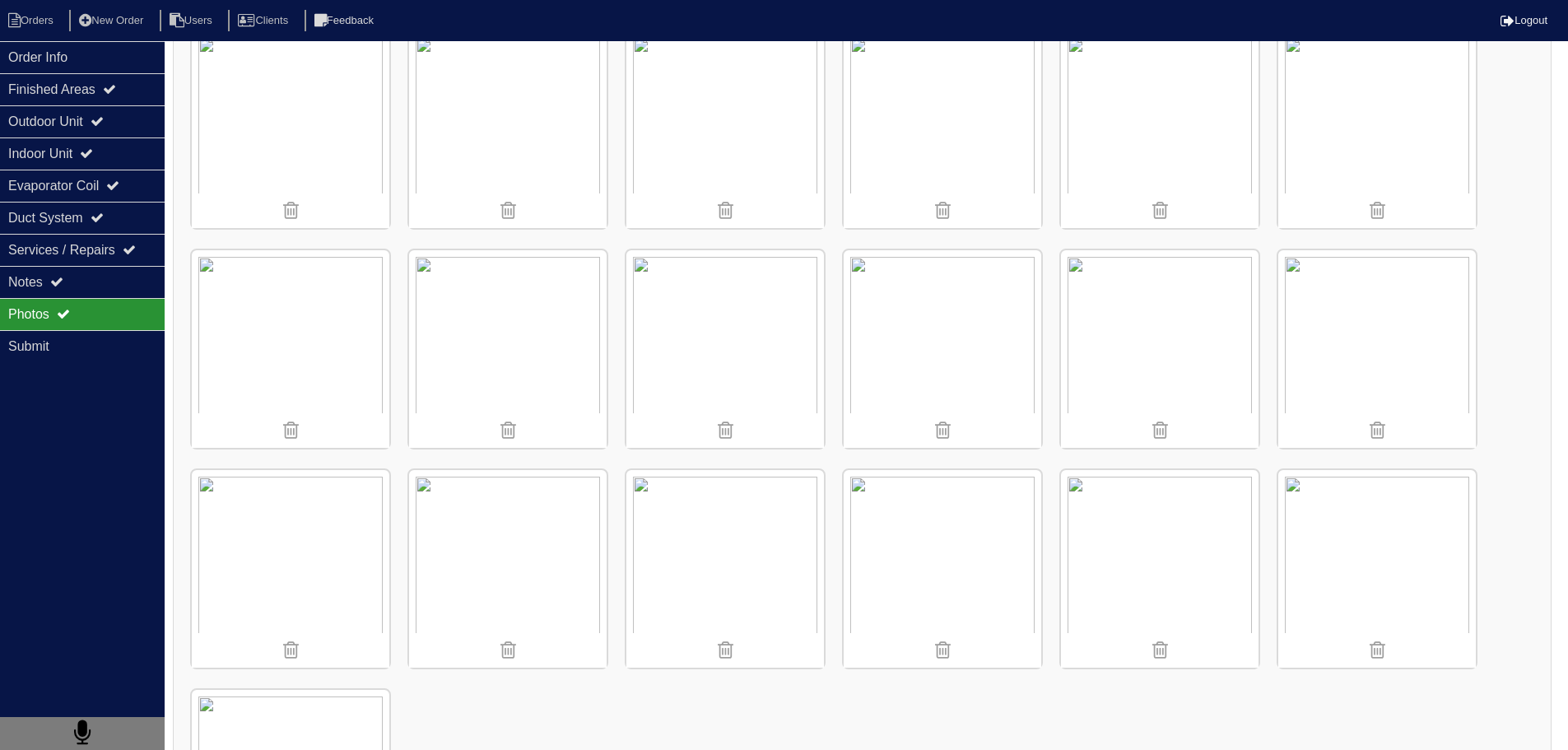
click at [17, 33] on nav "Orders New Order Users Clients Feedback Logout" at bounding box center [784, 20] width 1568 height 42
click at [19, 31] on nav "Orders New Order Users Clients Feedback Logout" at bounding box center [784, 20] width 1568 height 42
click at [19, 31] on li "Orders" at bounding box center [33, 20] width 66 height 22
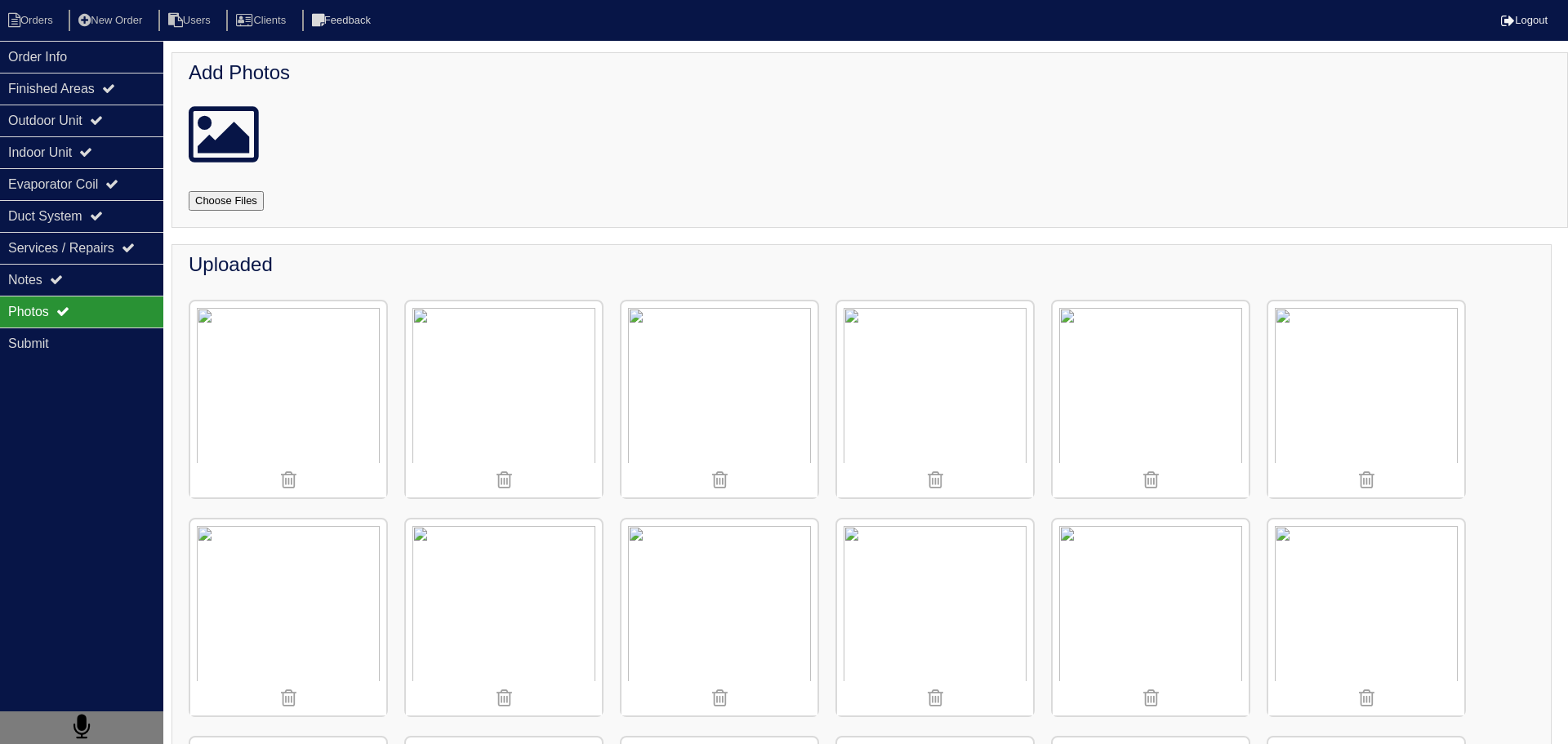
select select "15"
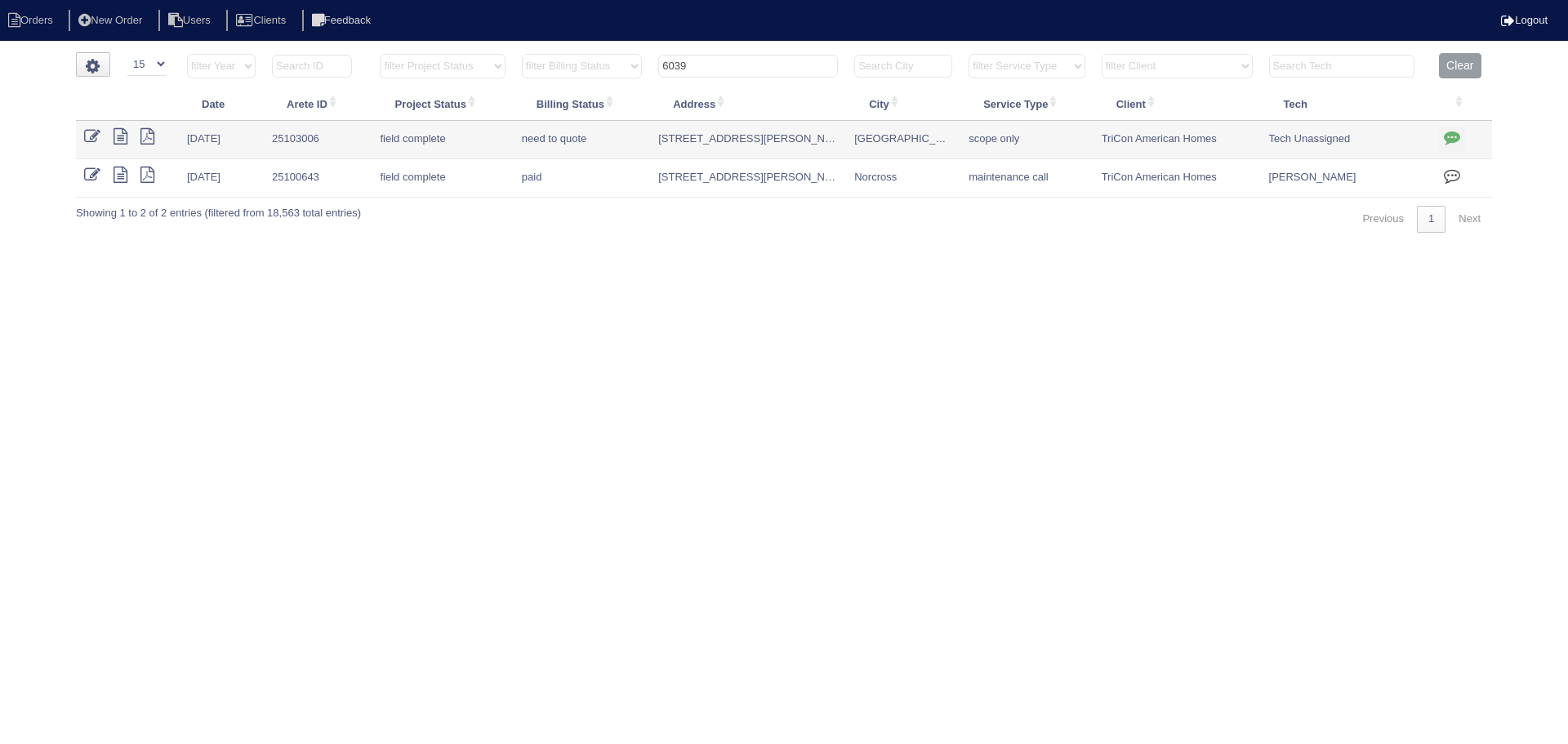
click at [767, 63] on input "6039" at bounding box center [748, 66] width 180 height 23
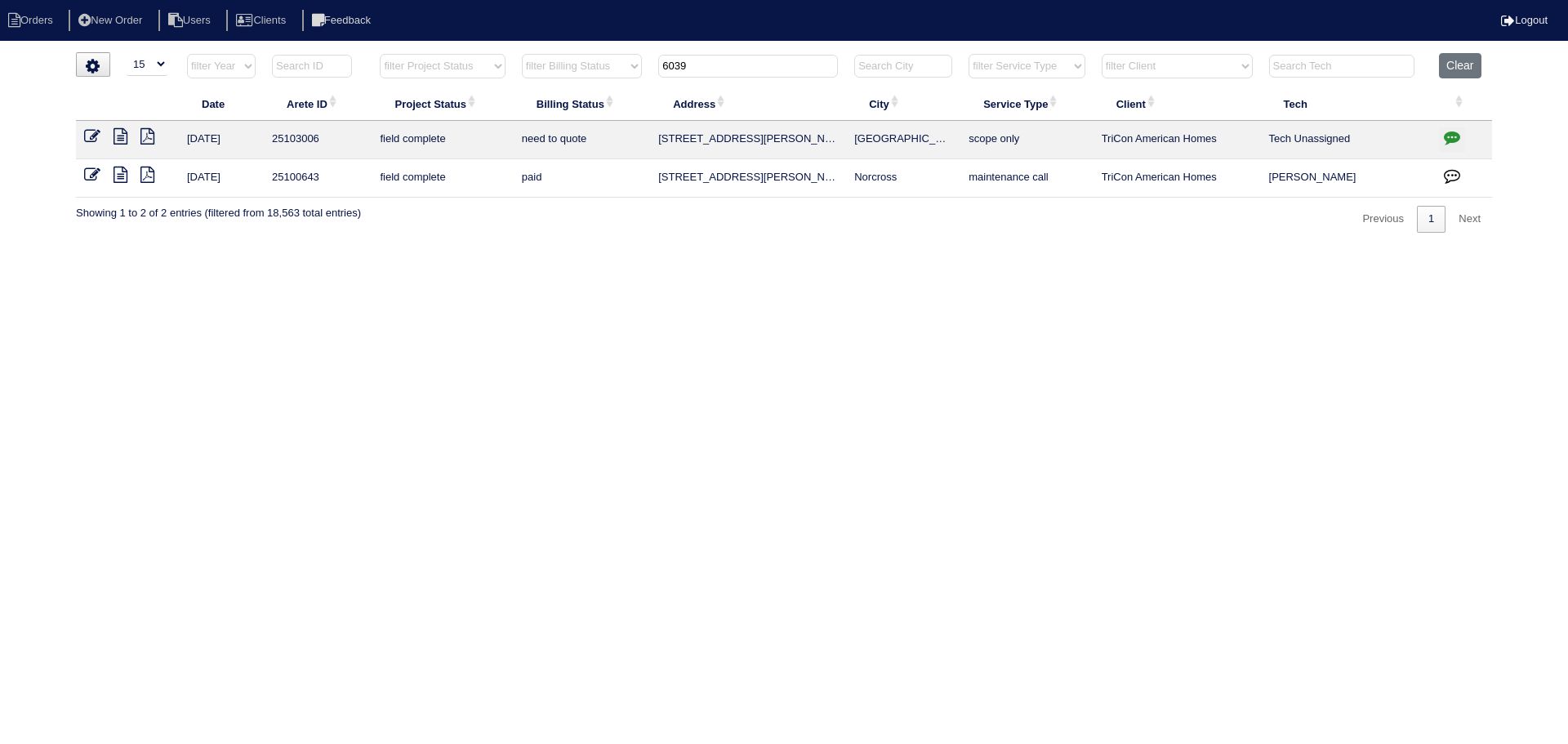
click at [766, 64] on input "6039" at bounding box center [748, 66] width 180 height 23
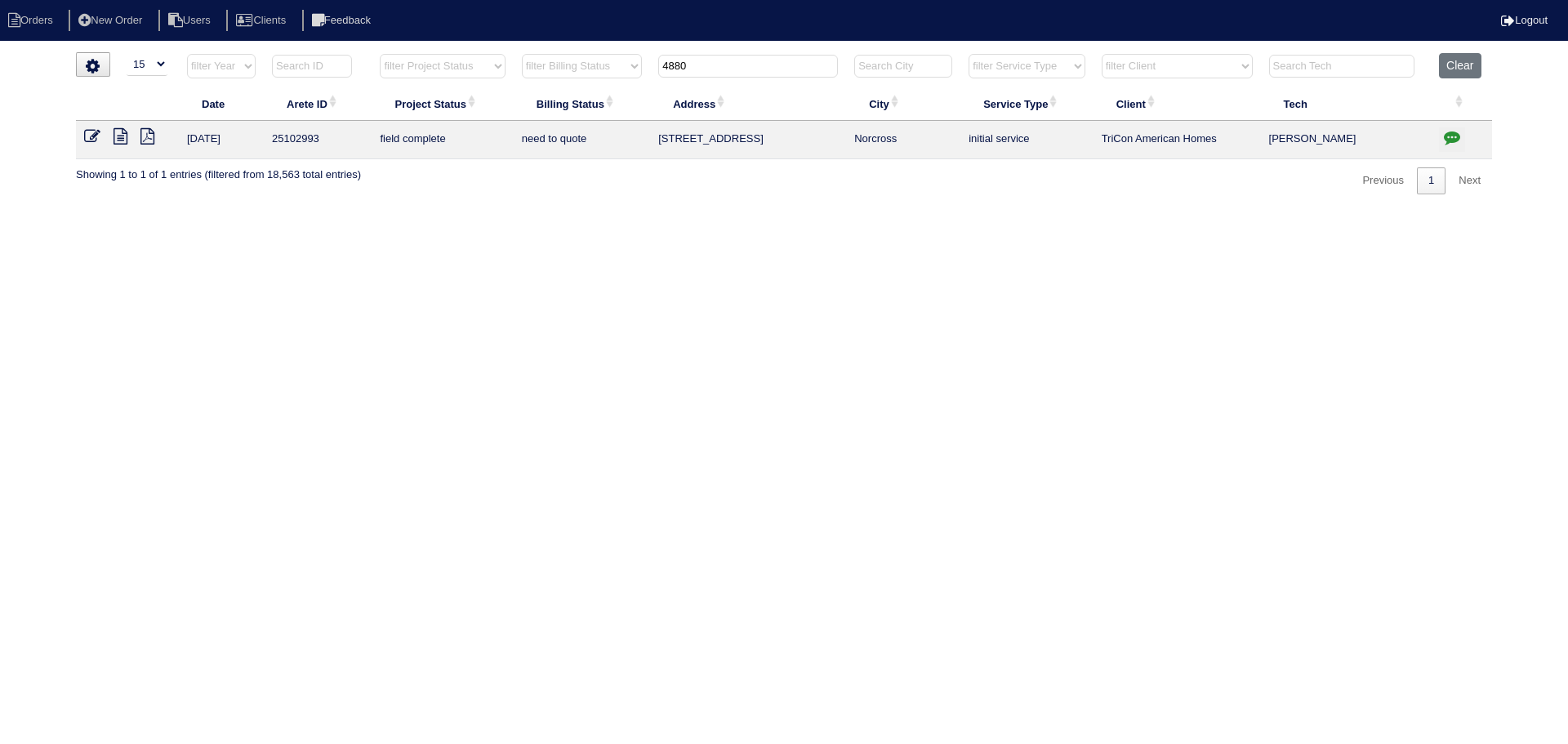
type input "4880"
click at [122, 138] on icon at bounding box center [121, 136] width 14 height 17
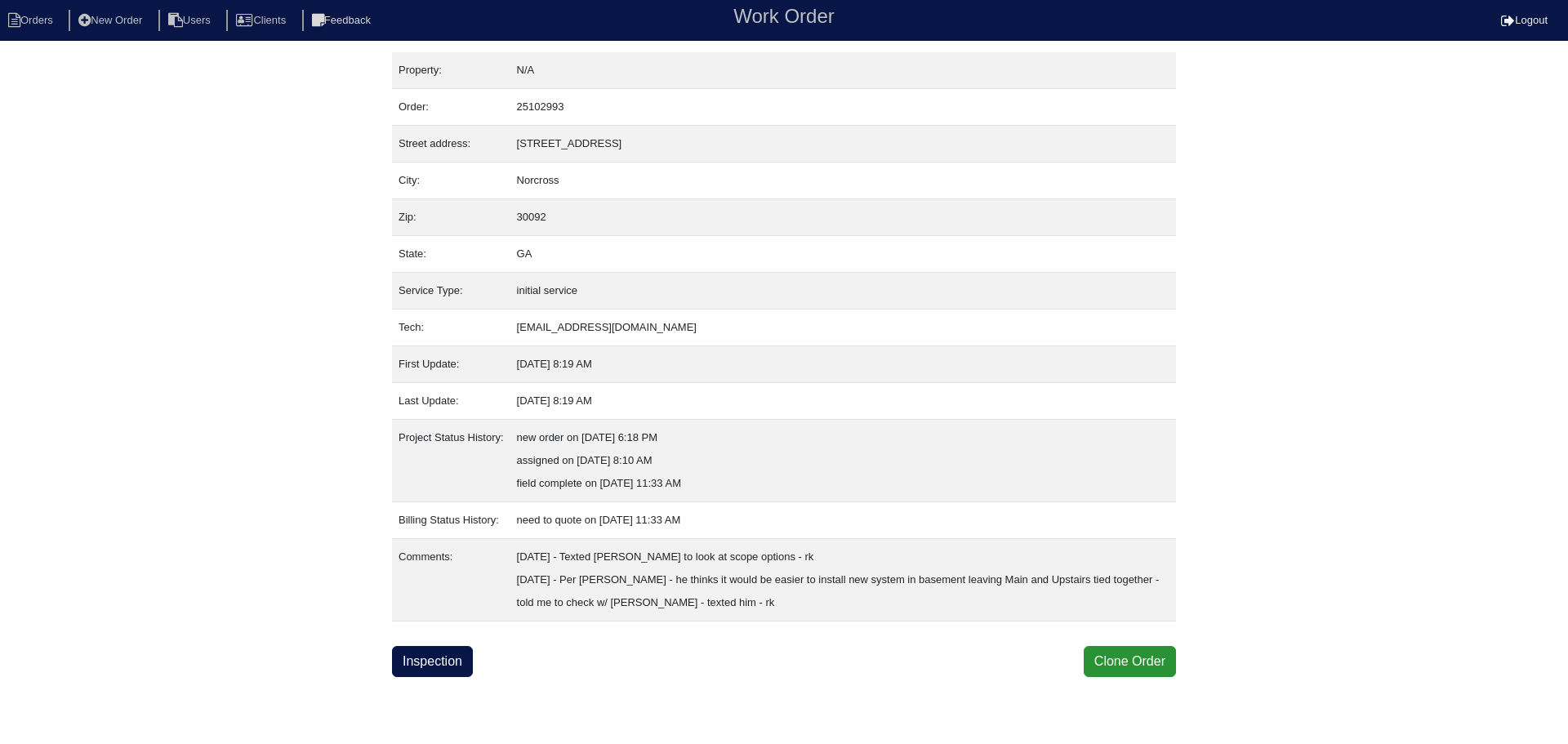
click at [445, 655] on link "Inspection" at bounding box center [432, 661] width 81 height 31
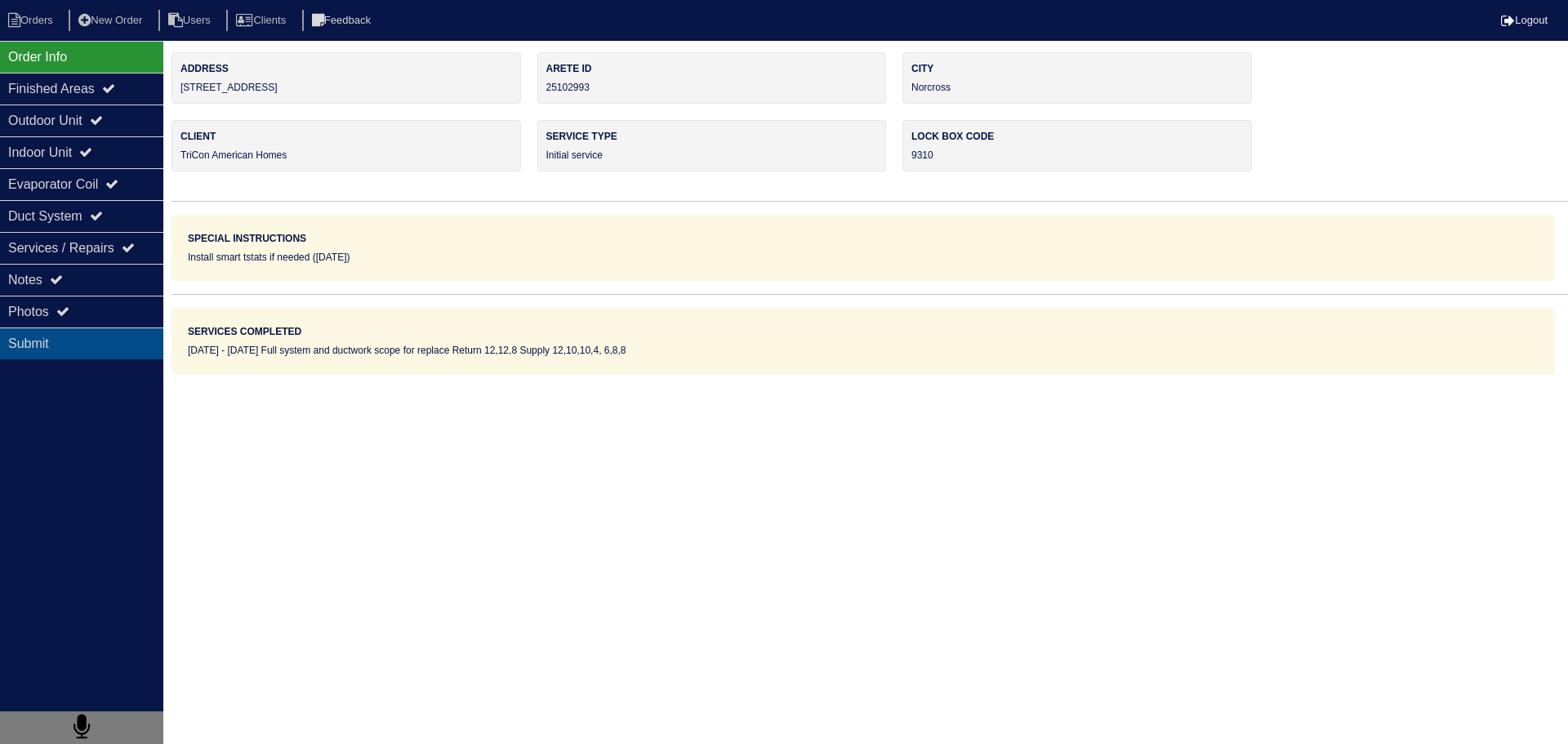
click at [89, 330] on div "Submit" at bounding box center [82, 344] width 163 height 32
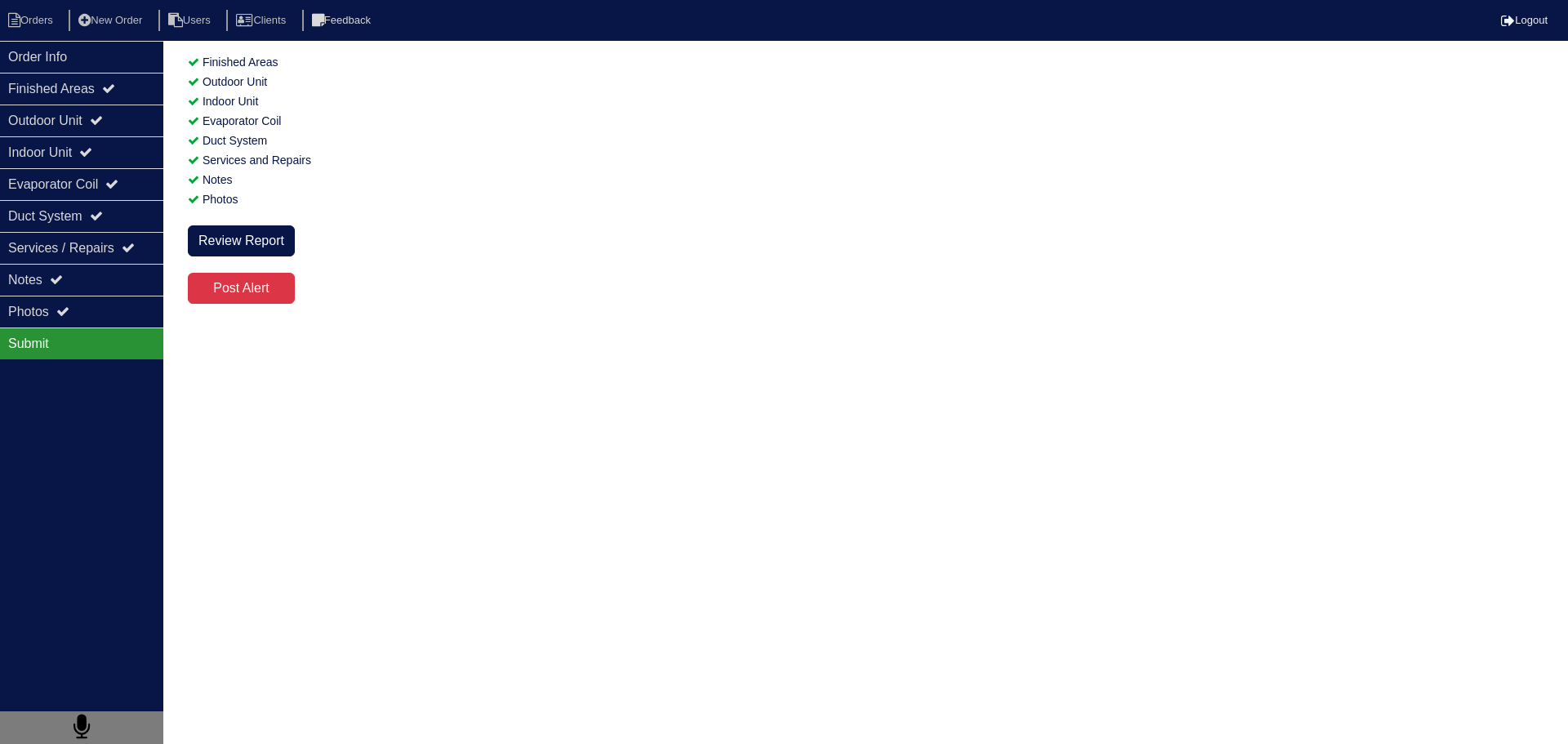
click at [89, 329] on div "Submit" at bounding box center [82, 344] width 163 height 32
click at [89, 328] on div "Submit" at bounding box center [82, 344] width 163 height 32
click at [89, 324] on div "Photos" at bounding box center [82, 311] width 163 height 32
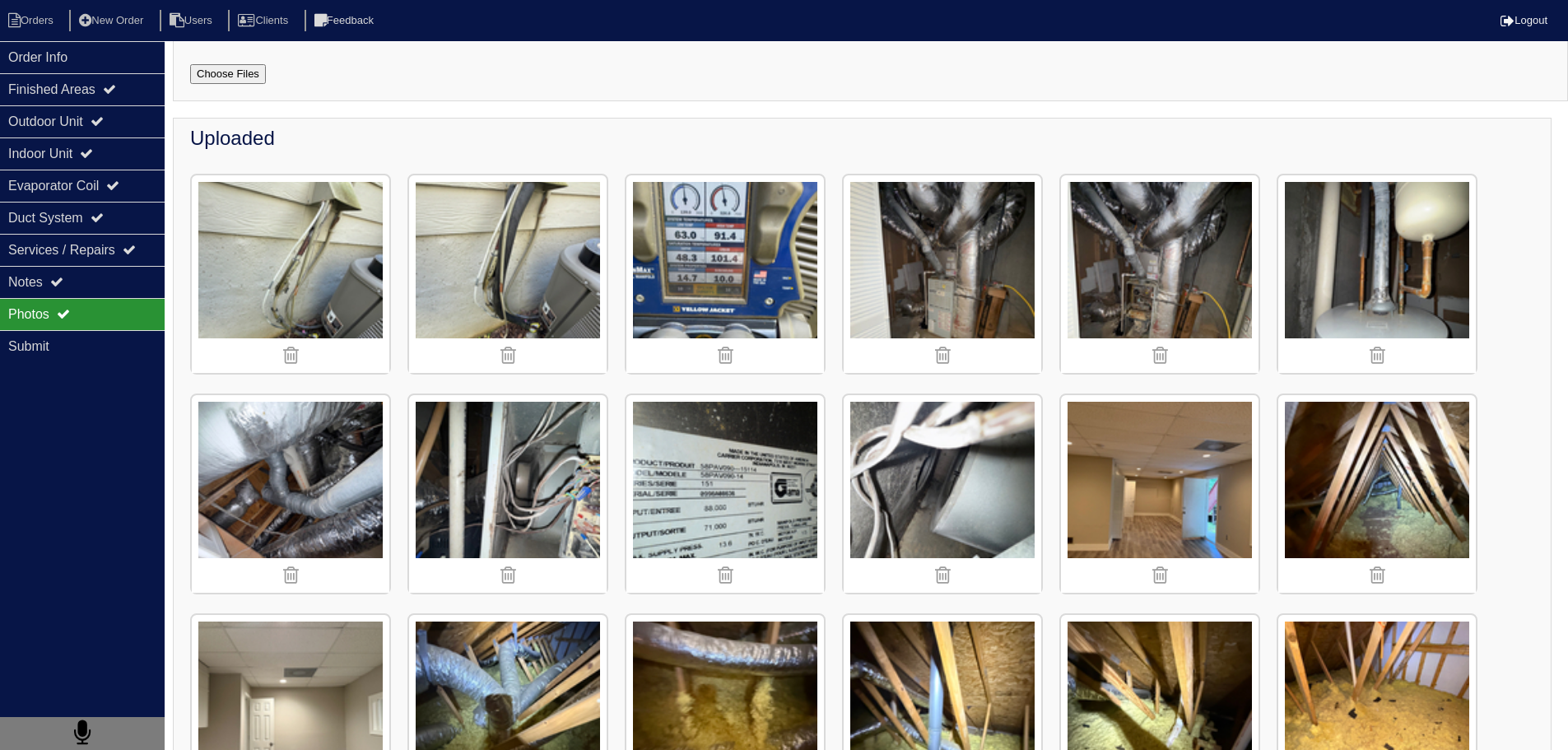
scroll to position [247, 0]
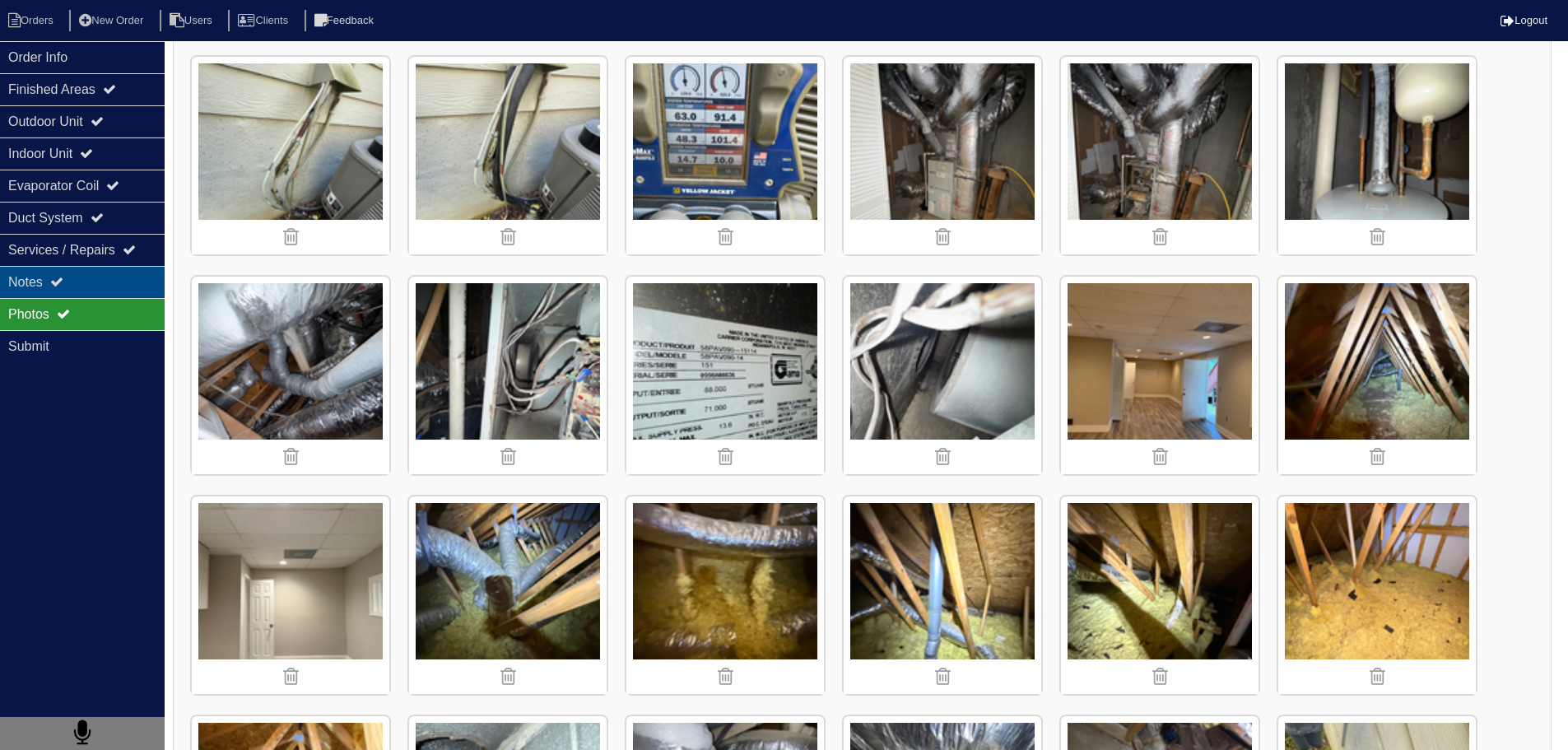
click at [74, 289] on div "Notes" at bounding box center [82, 282] width 164 height 32
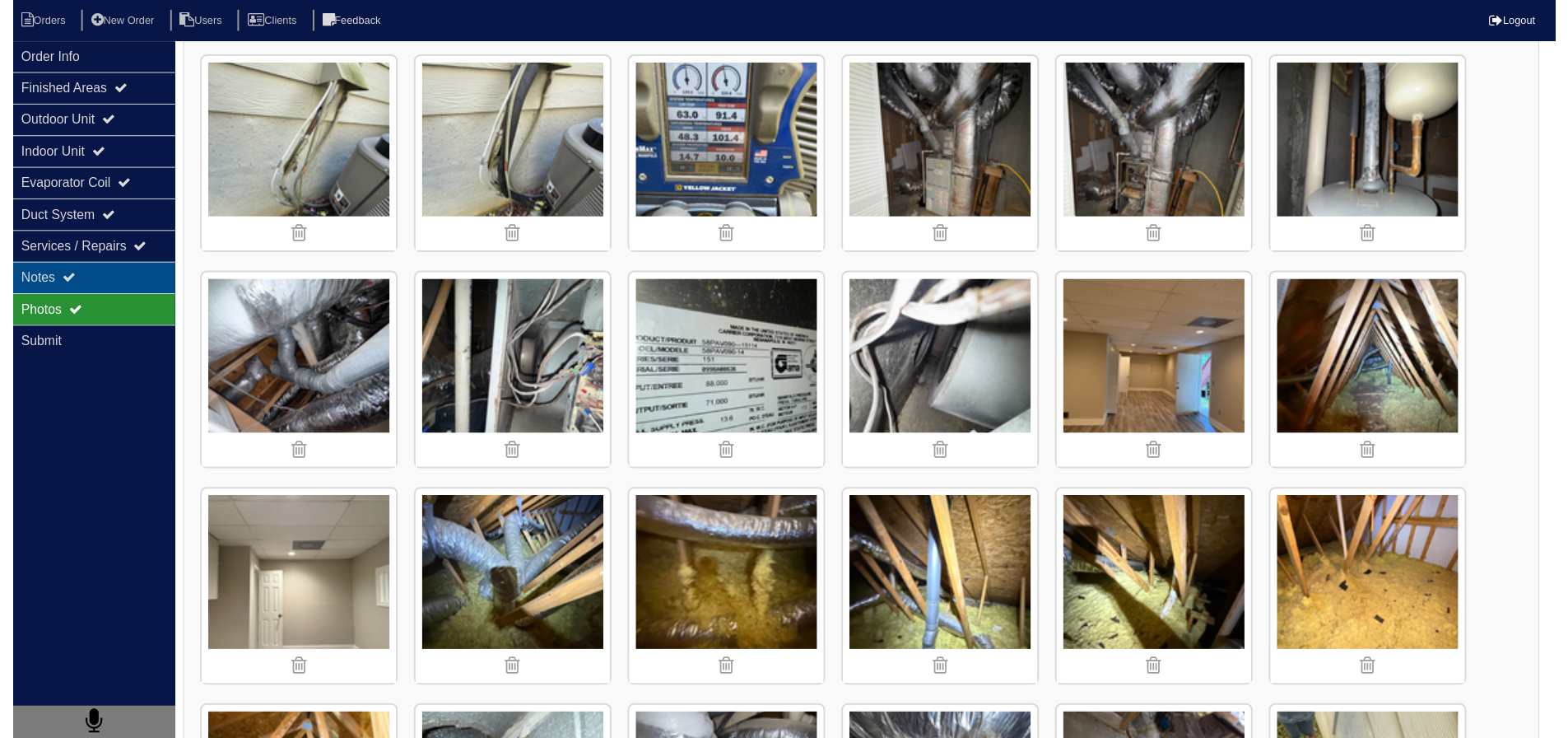
scroll to position [0, 0]
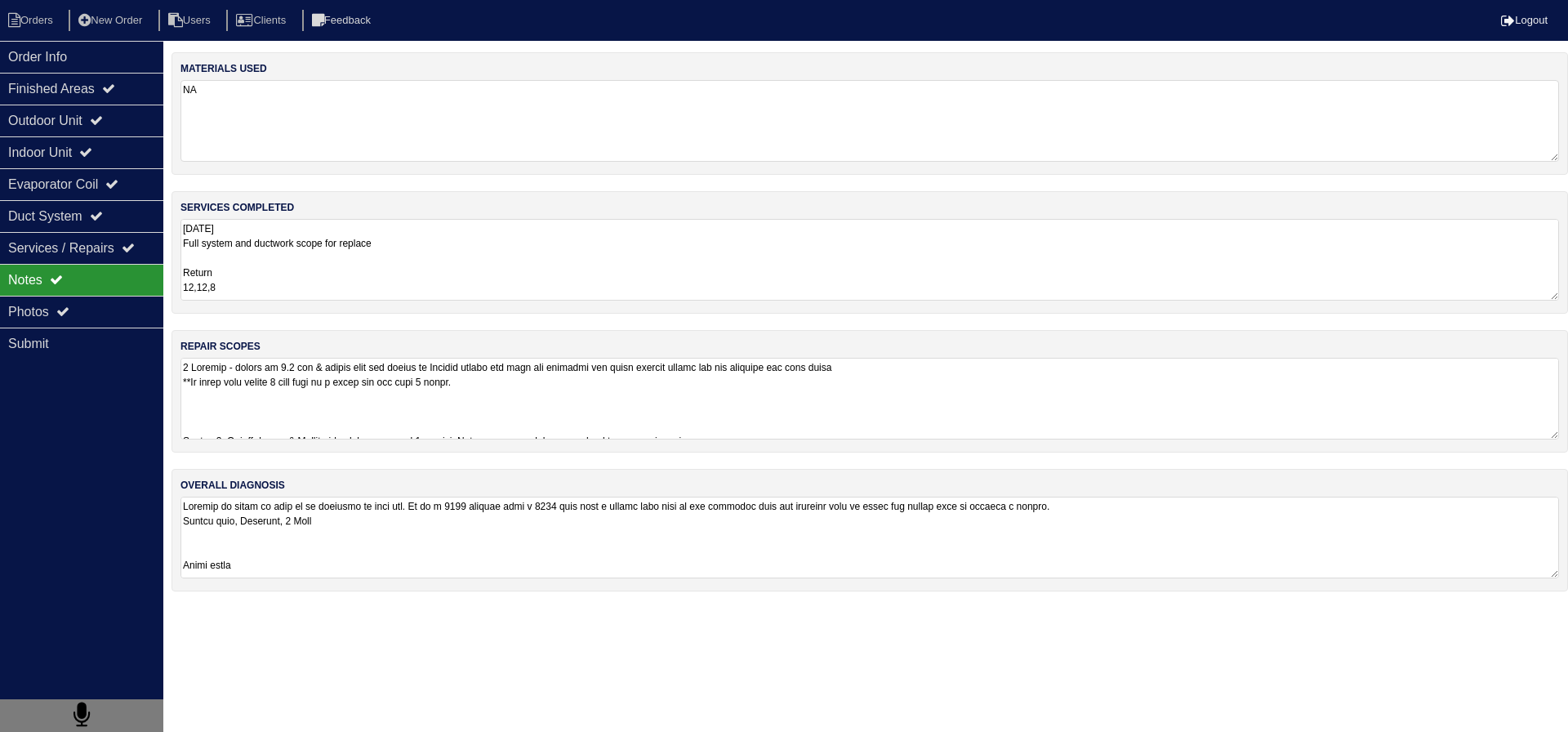
click at [387, 250] on textarea "8.18.25 Full system and ductwork scope for replace Return 12,12,8 Supply 12,10,…" at bounding box center [869, 259] width 1379 height 82
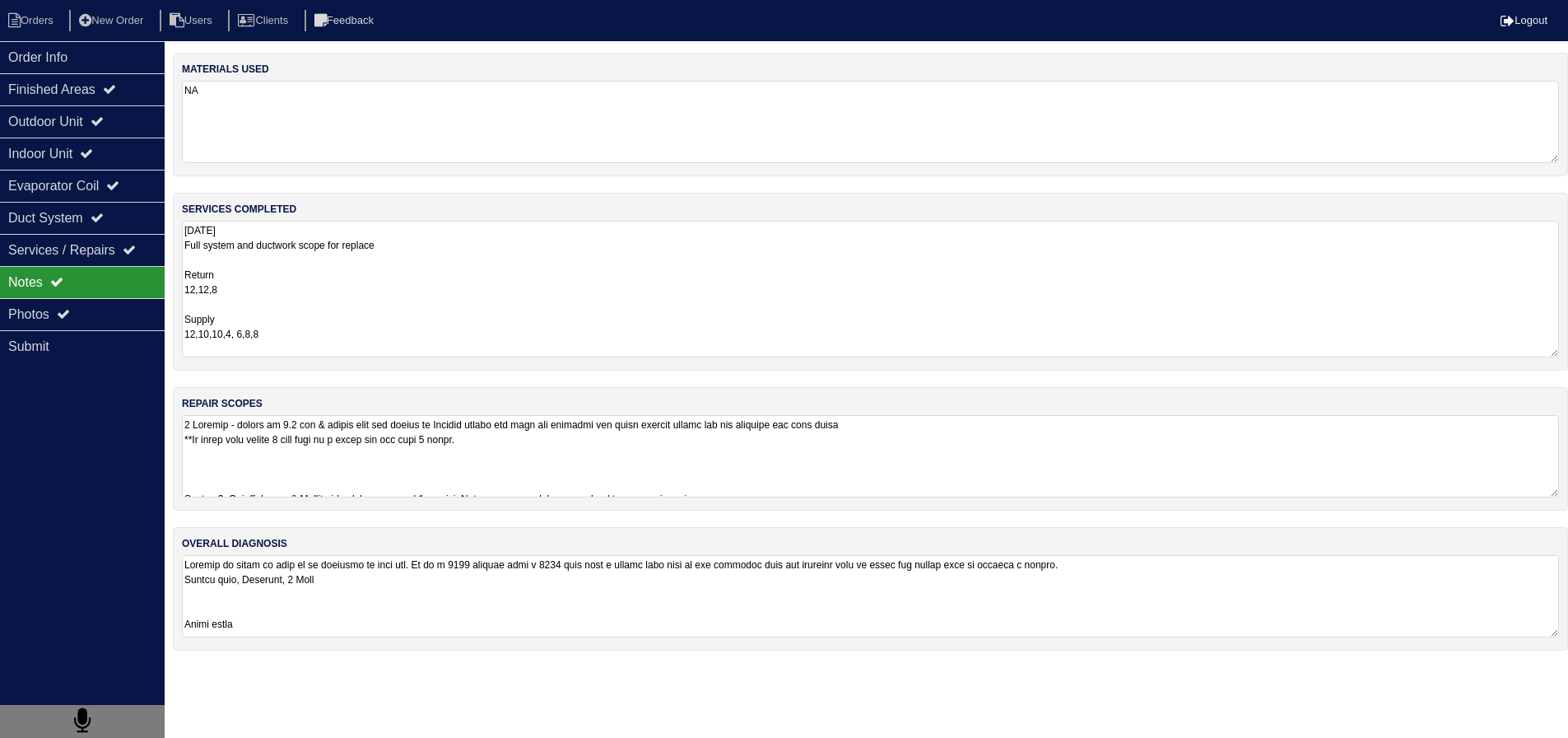
click at [299, 450] on textarea at bounding box center [870, 456] width 1377 height 82
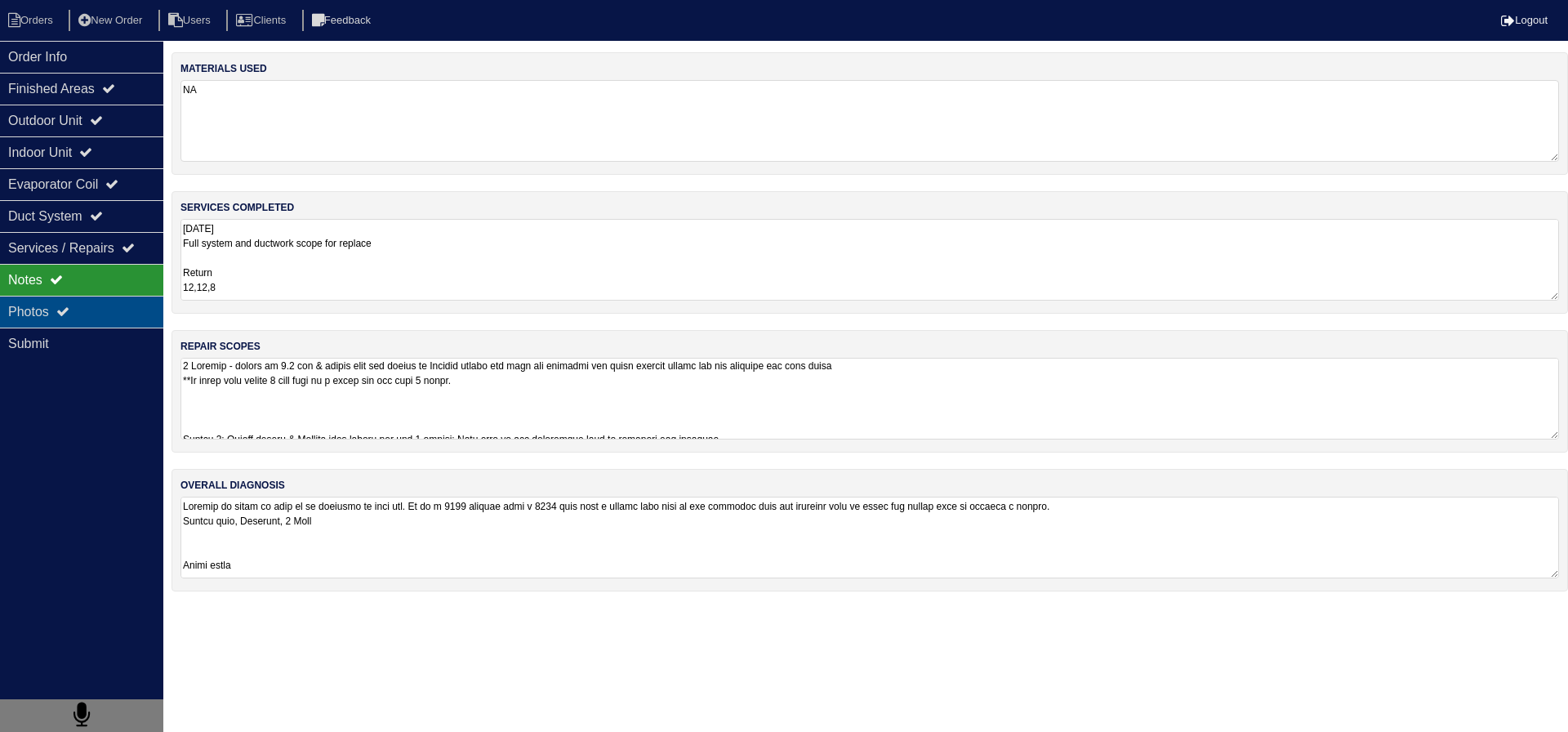
click at [131, 325] on div "Photos" at bounding box center [82, 311] width 163 height 32
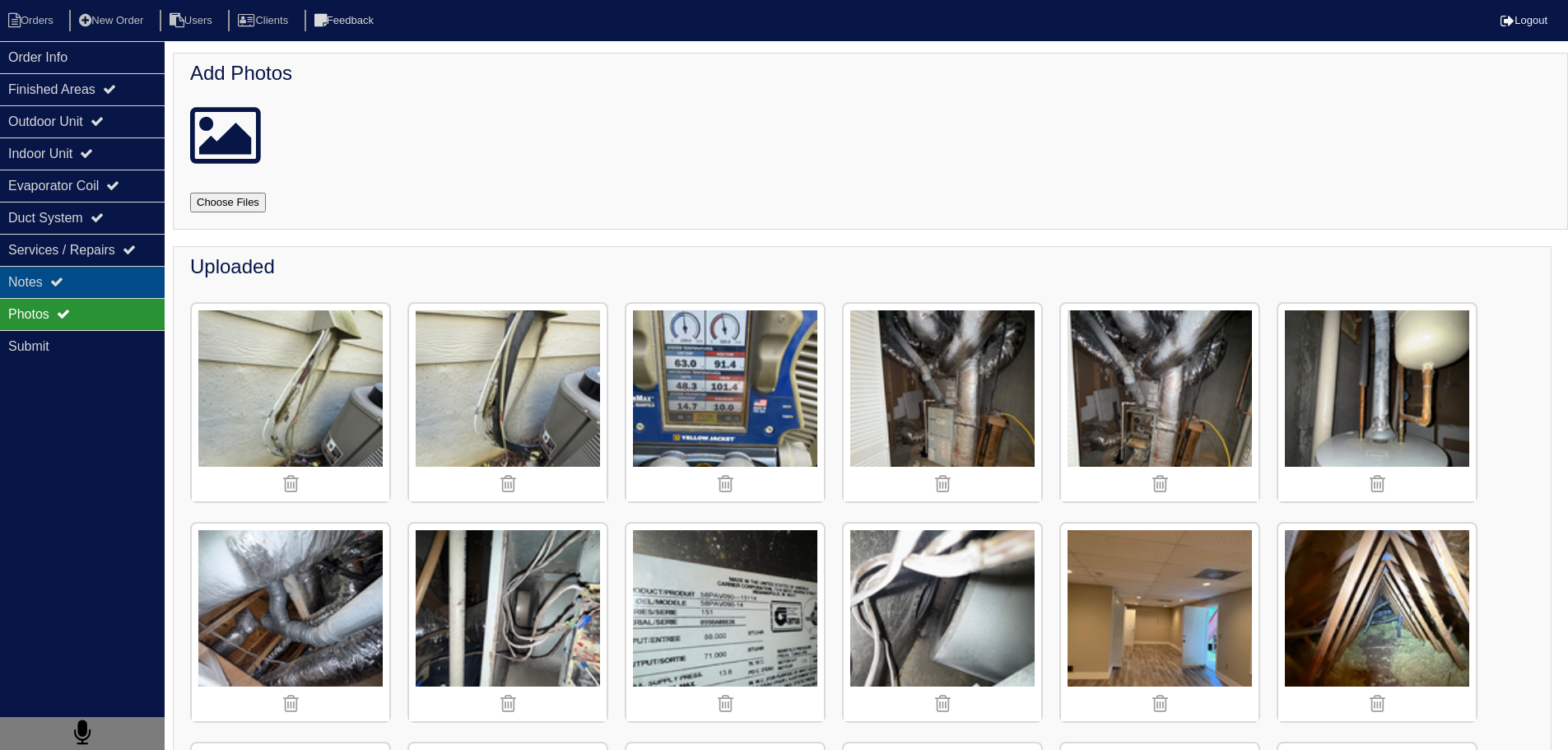
click at [72, 284] on div "Notes" at bounding box center [82, 282] width 164 height 32
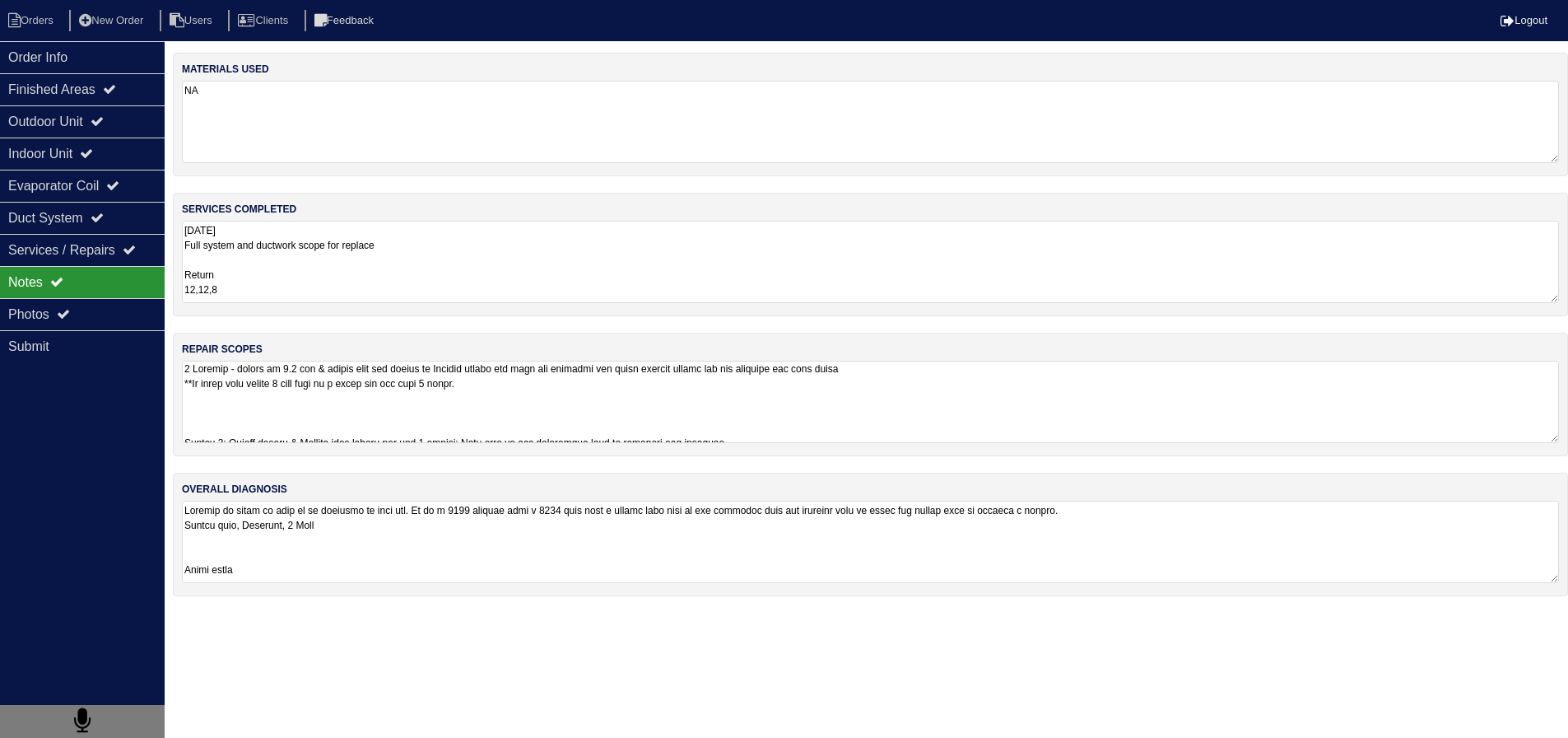
click at [300, 406] on textarea at bounding box center [870, 401] width 1377 height 82
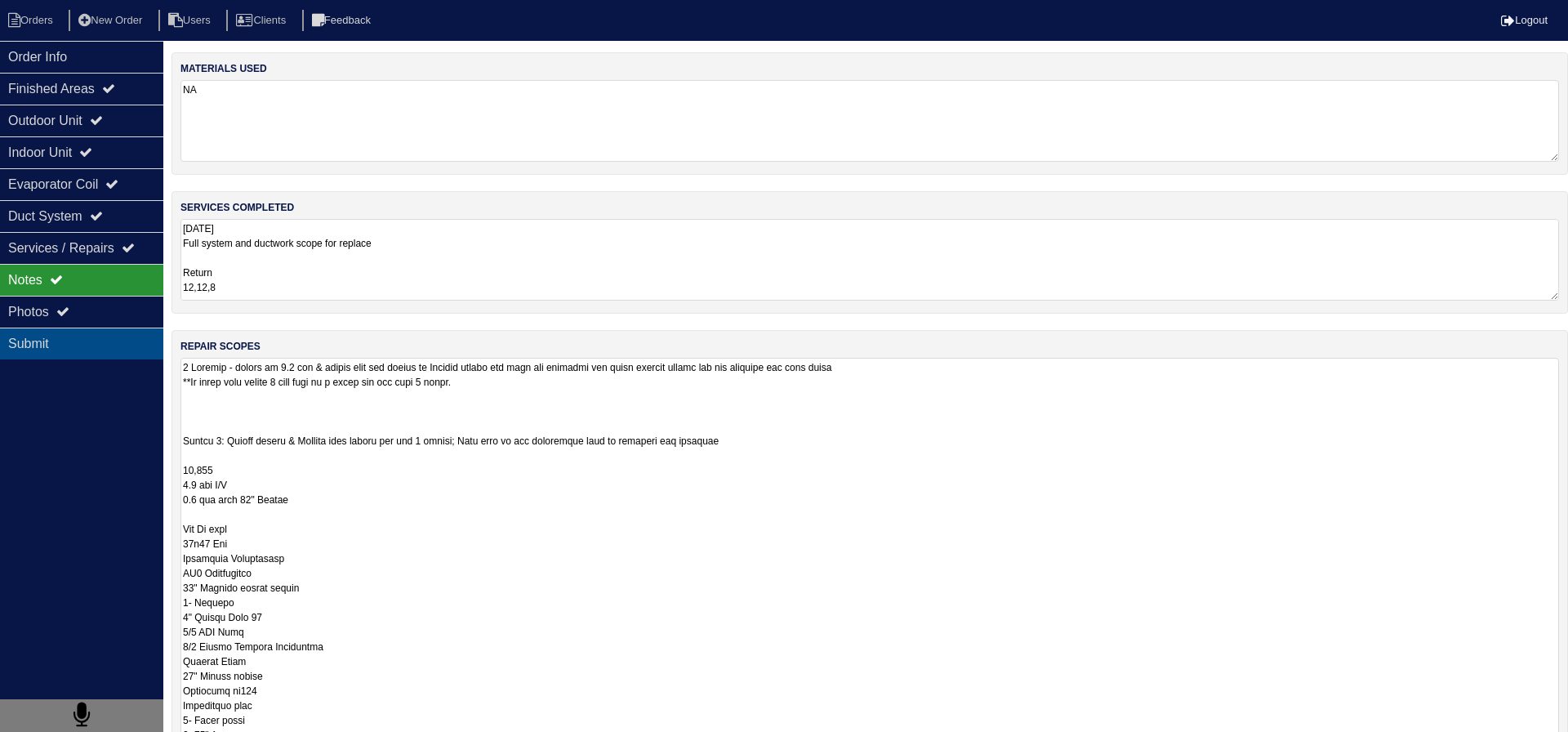
click at [122, 329] on div "Submit" at bounding box center [82, 344] width 163 height 32
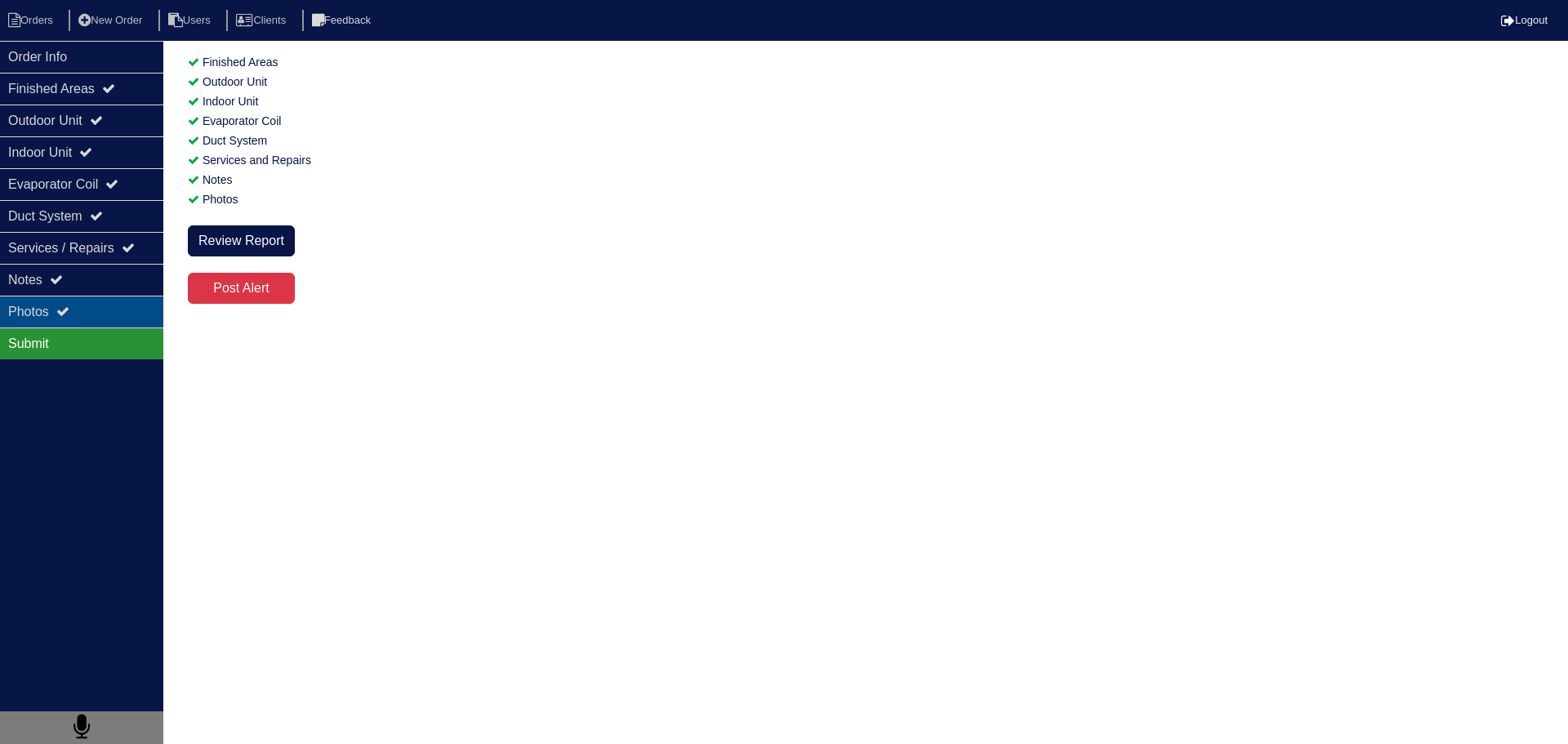
click at [124, 325] on div "Photos" at bounding box center [82, 311] width 163 height 32
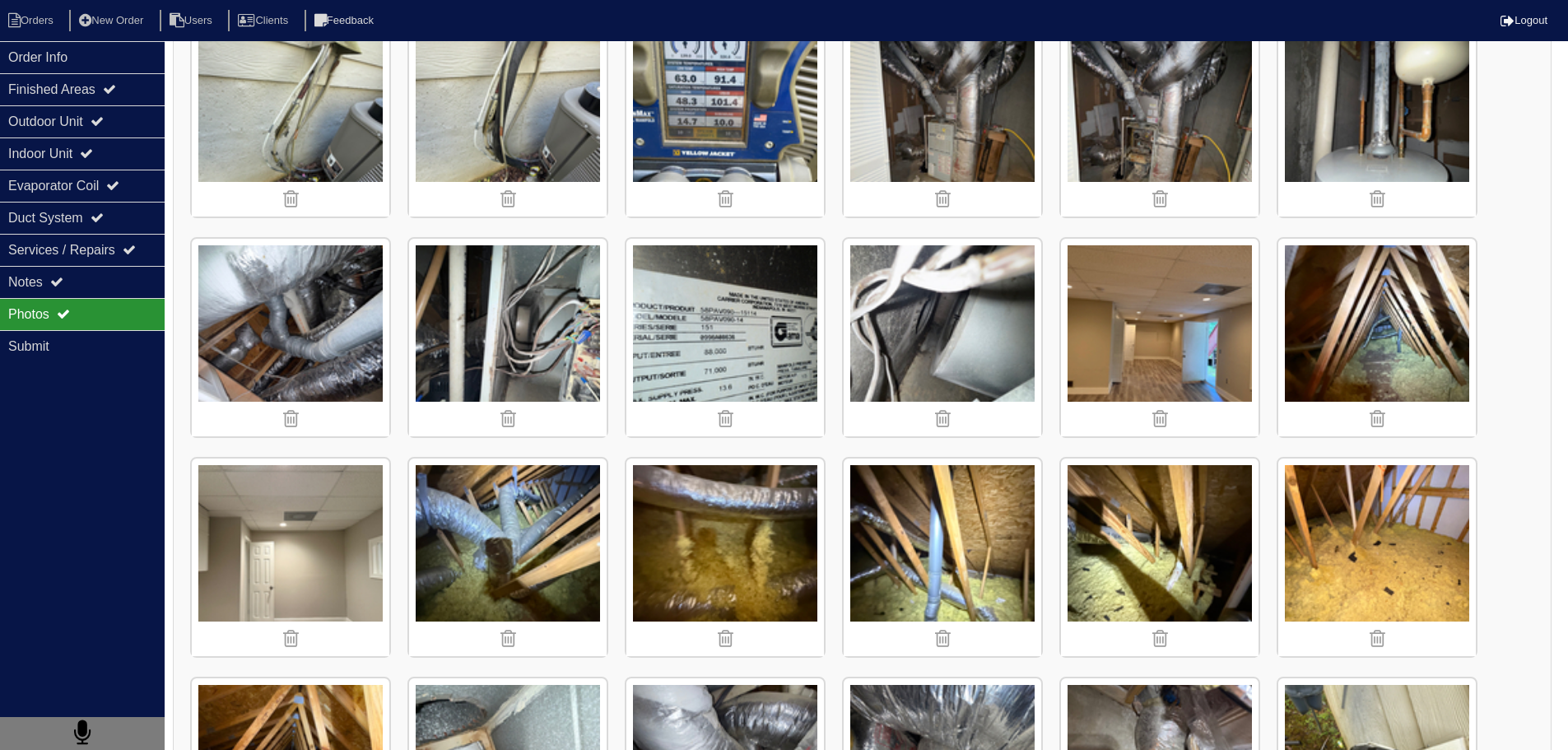
scroll to position [330, 0]
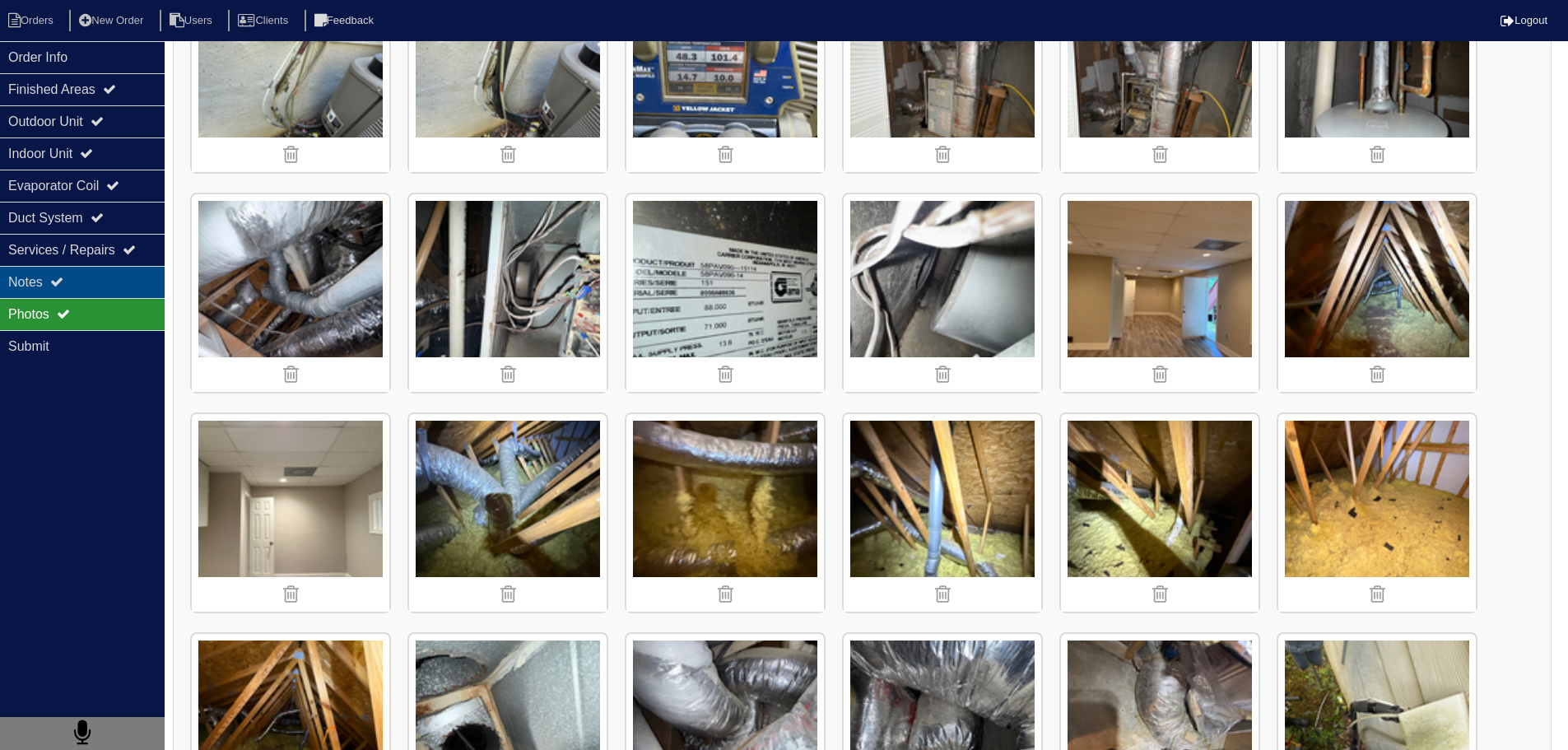
click at [78, 293] on div "Notes" at bounding box center [82, 282] width 164 height 32
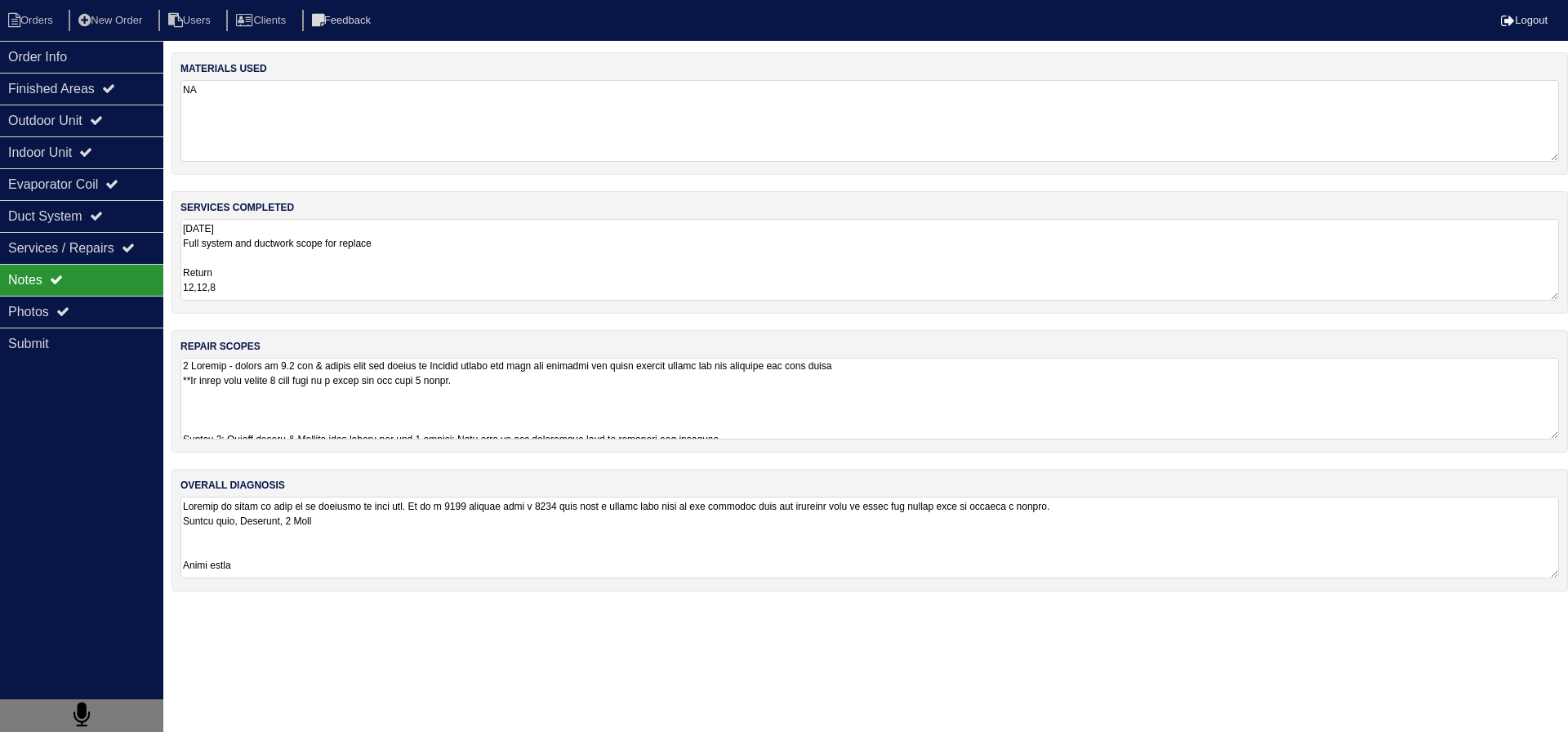
click at [381, 257] on textarea "8.18.25 Full system and ductwork scope for replace Return 12,12,8 Supply 12,10,…" at bounding box center [869, 259] width 1379 height 82
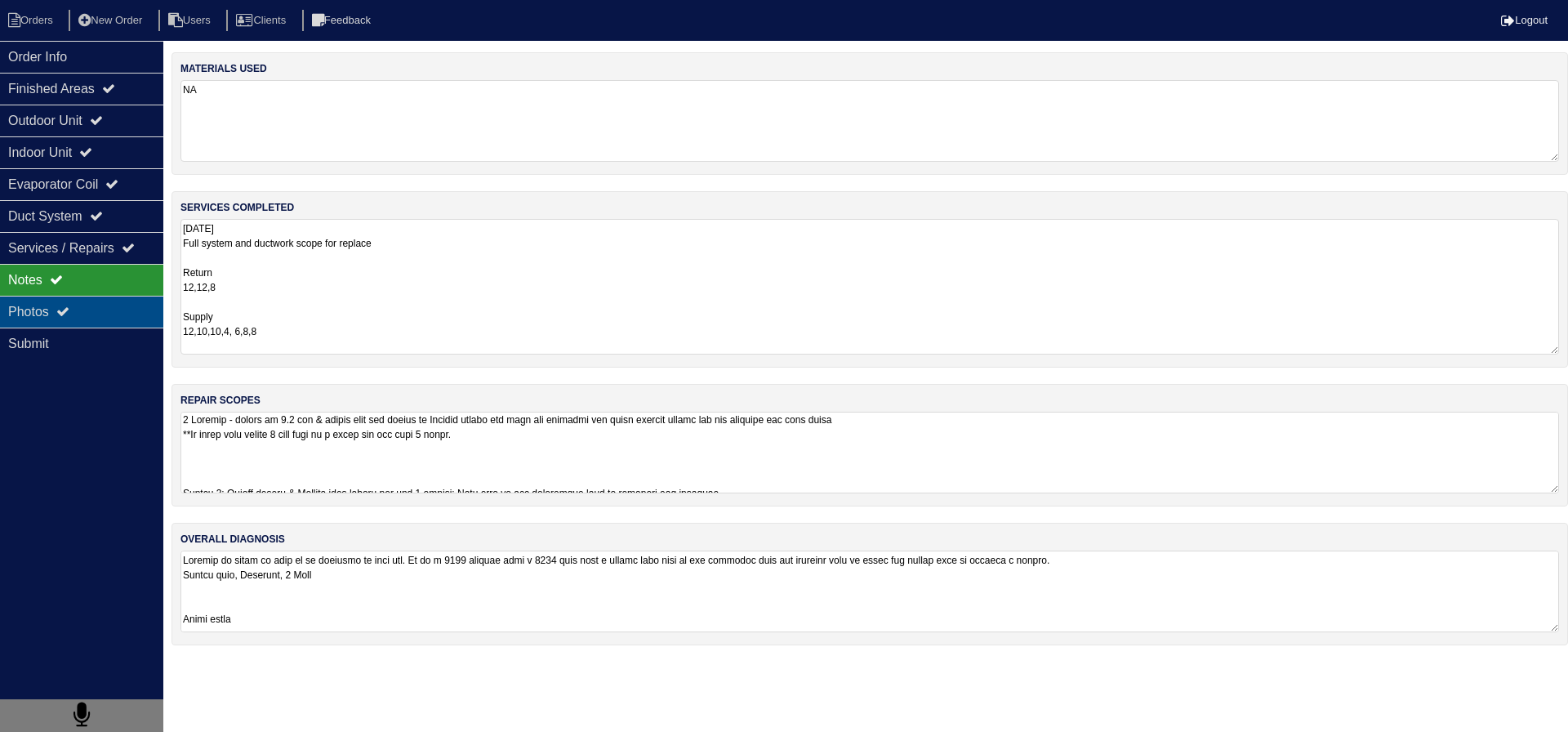
click at [60, 320] on div "Photos" at bounding box center [82, 311] width 163 height 32
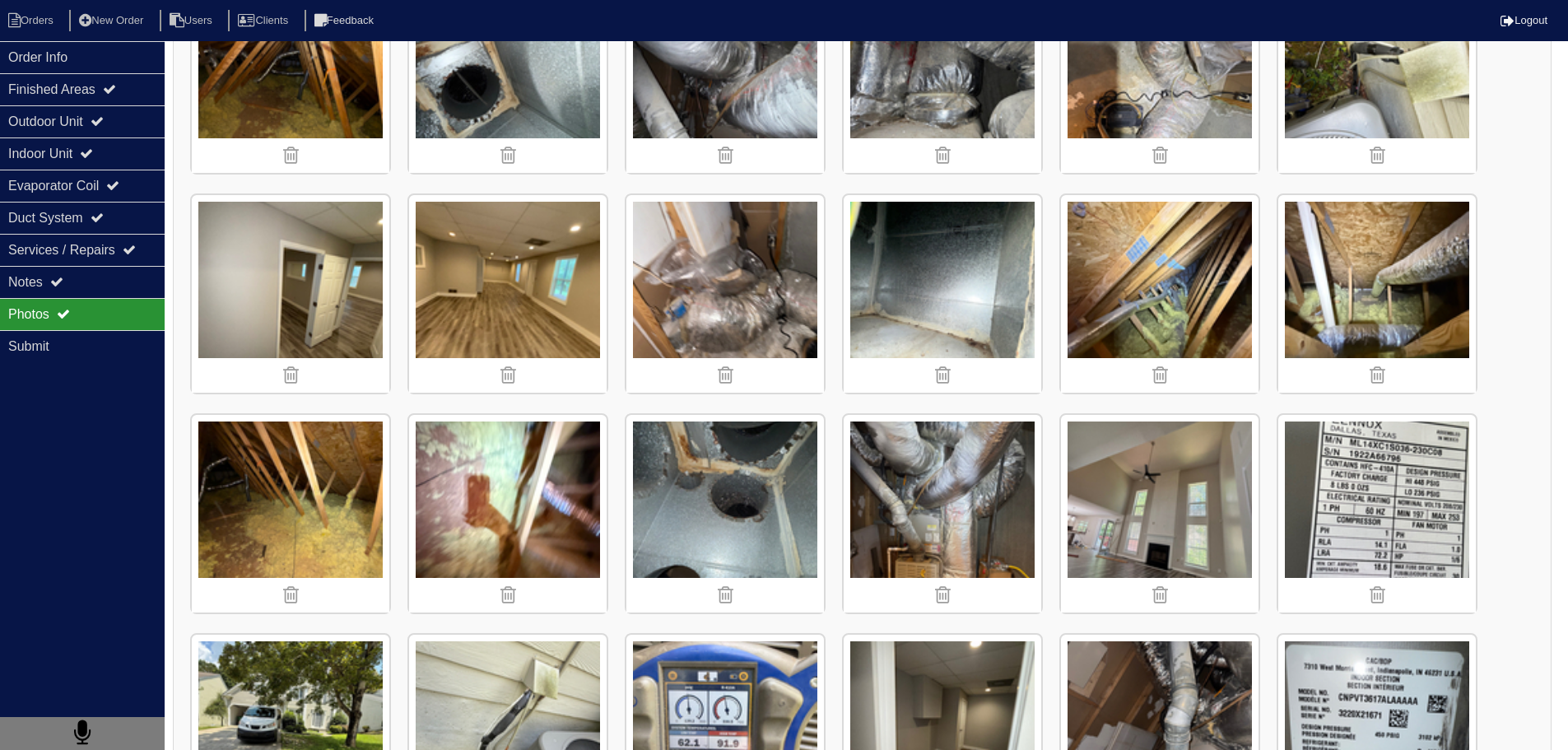
scroll to position [1071, 0]
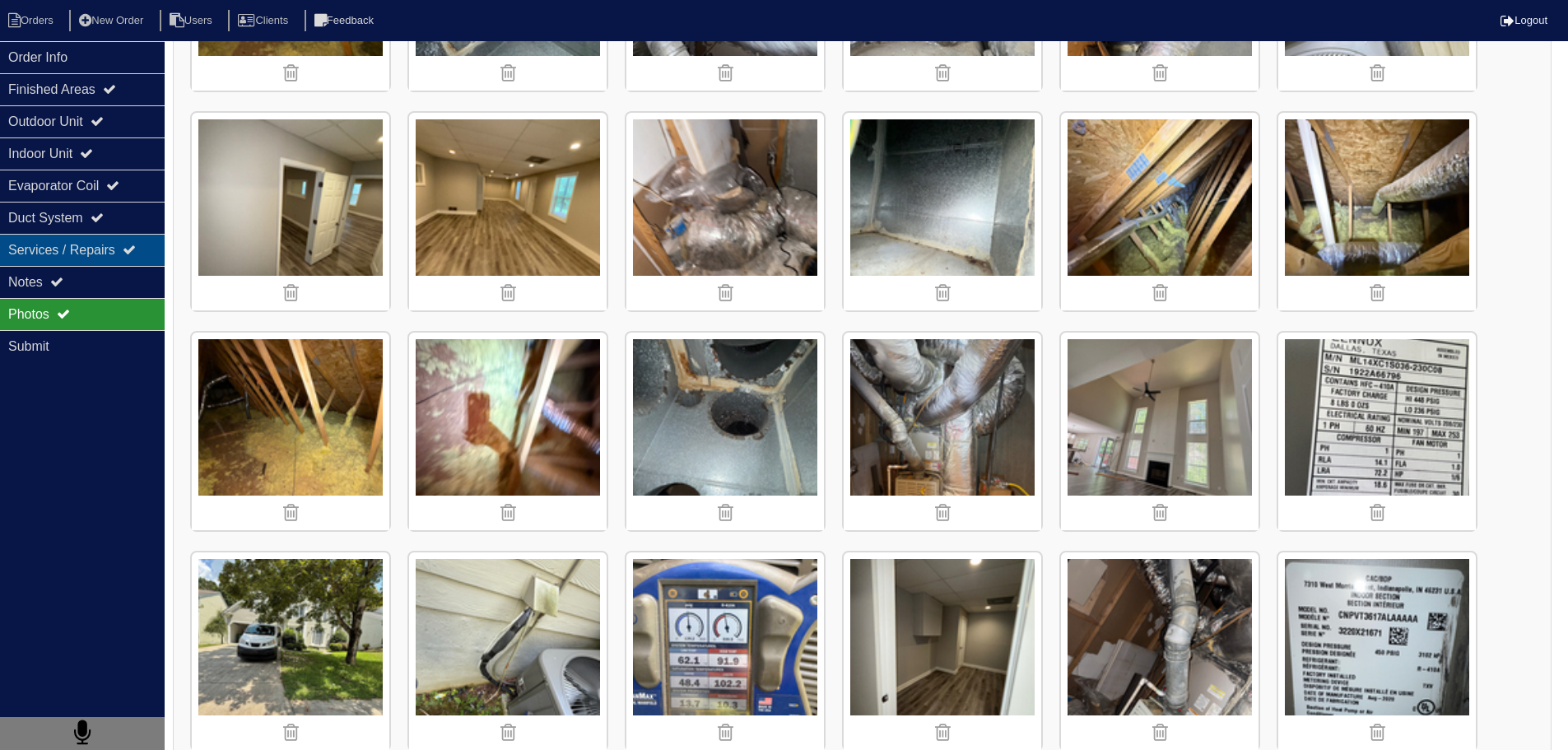
click at [66, 261] on div "Services / Repairs" at bounding box center [82, 250] width 164 height 32
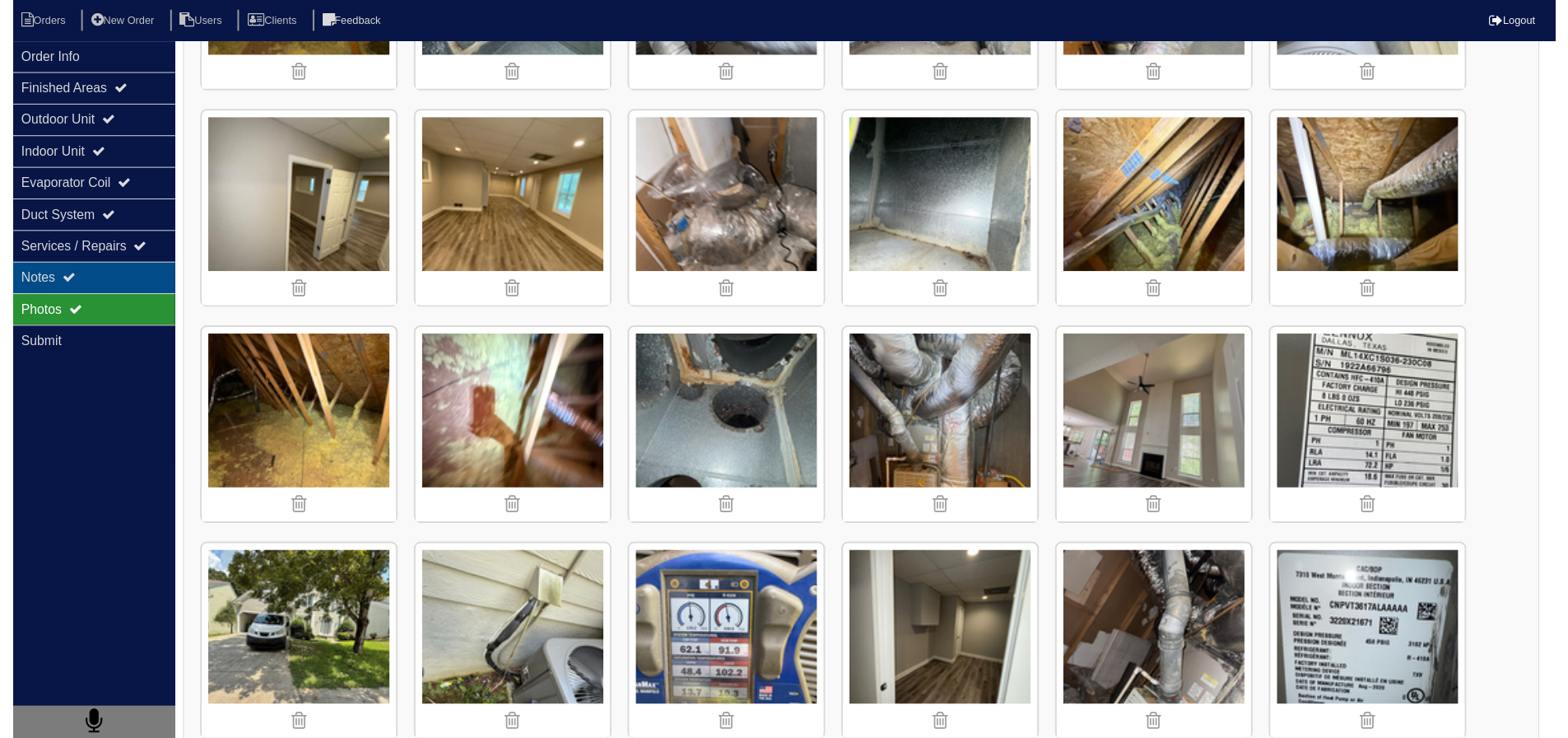
scroll to position [0, 0]
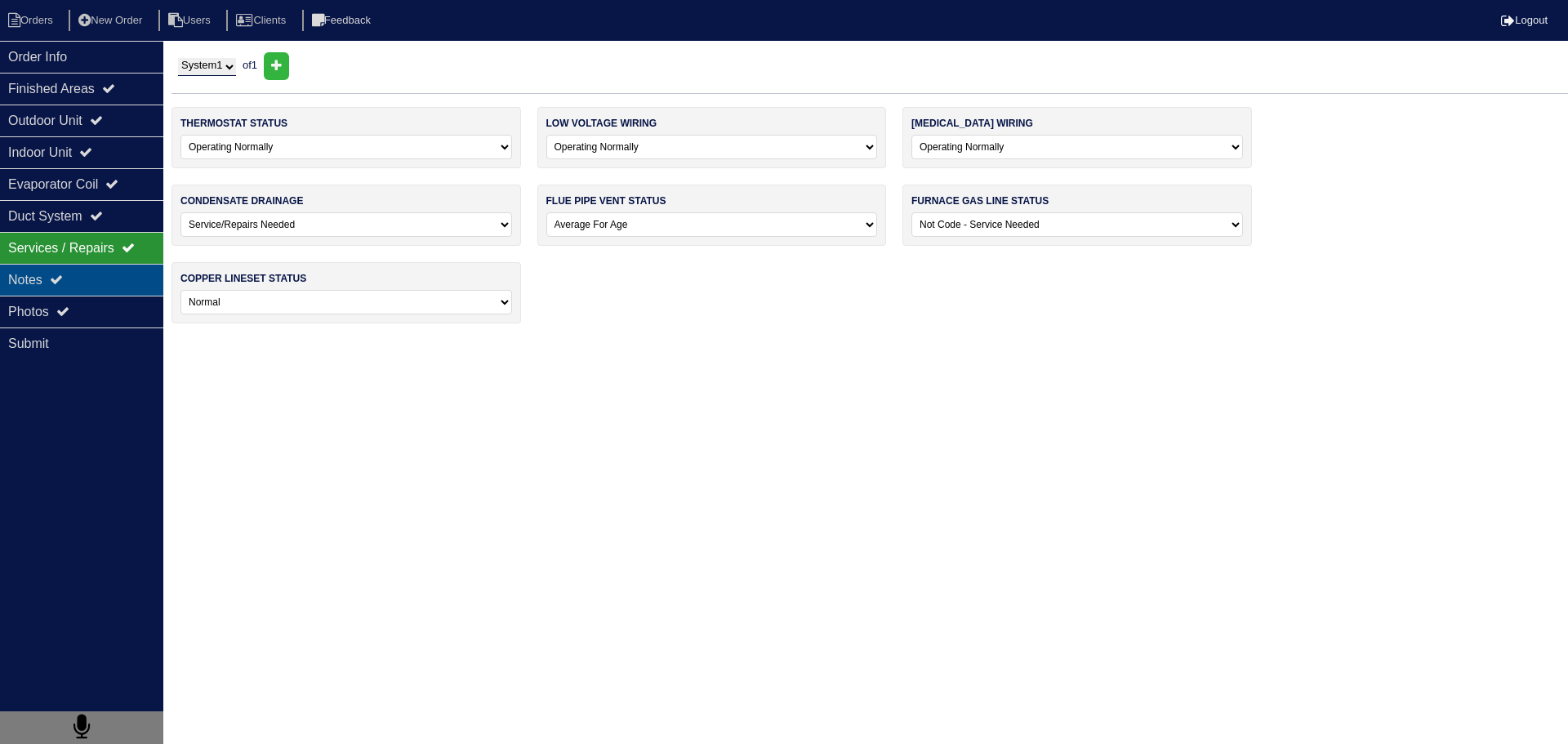
click at [74, 284] on div "Notes" at bounding box center [82, 280] width 163 height 32
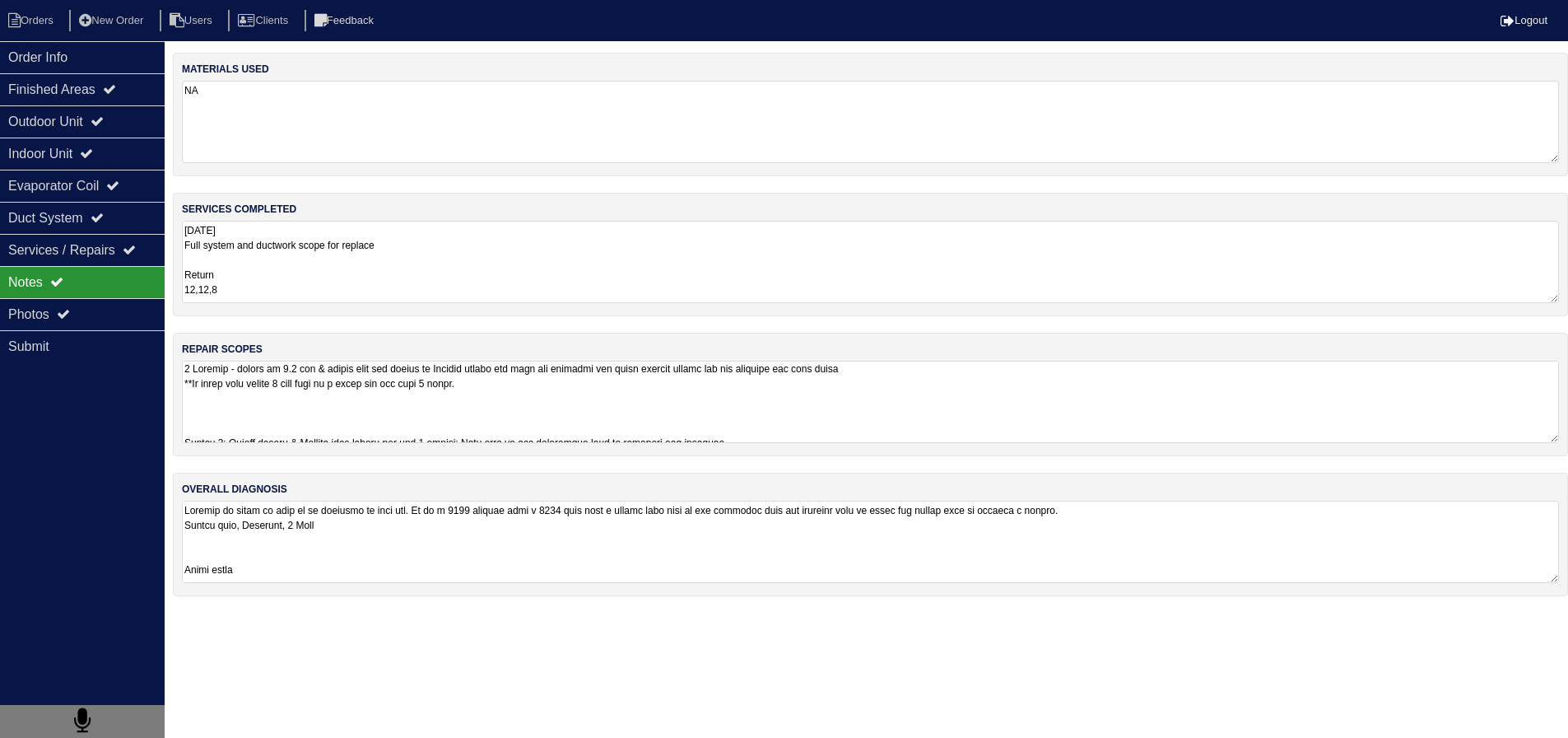
click at [420, 525] on textarea at bounding box center [870, 542] width 1377 height 82
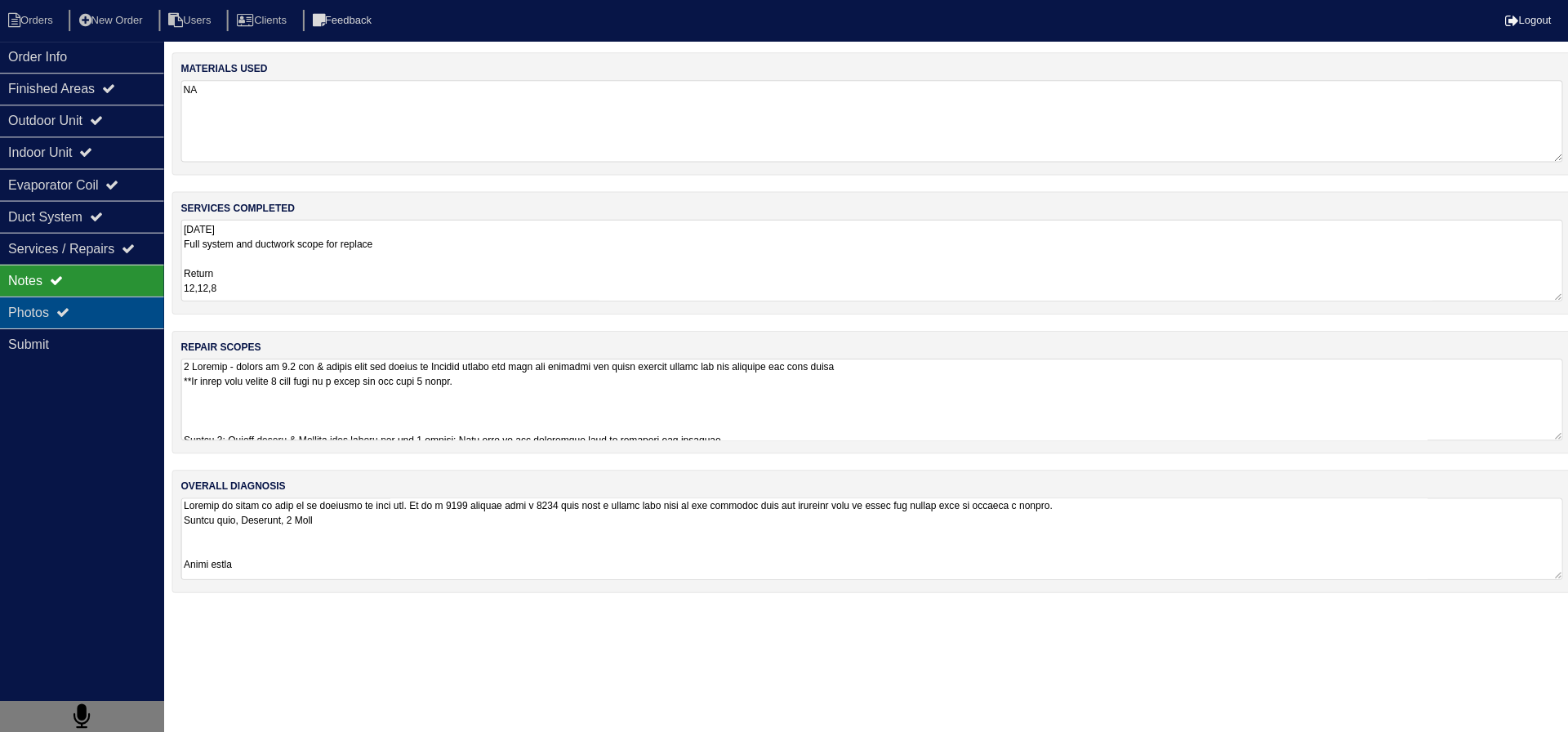
click at [128, 313] on div "Photos" at bounding box center [82, 311] width 163 height 32
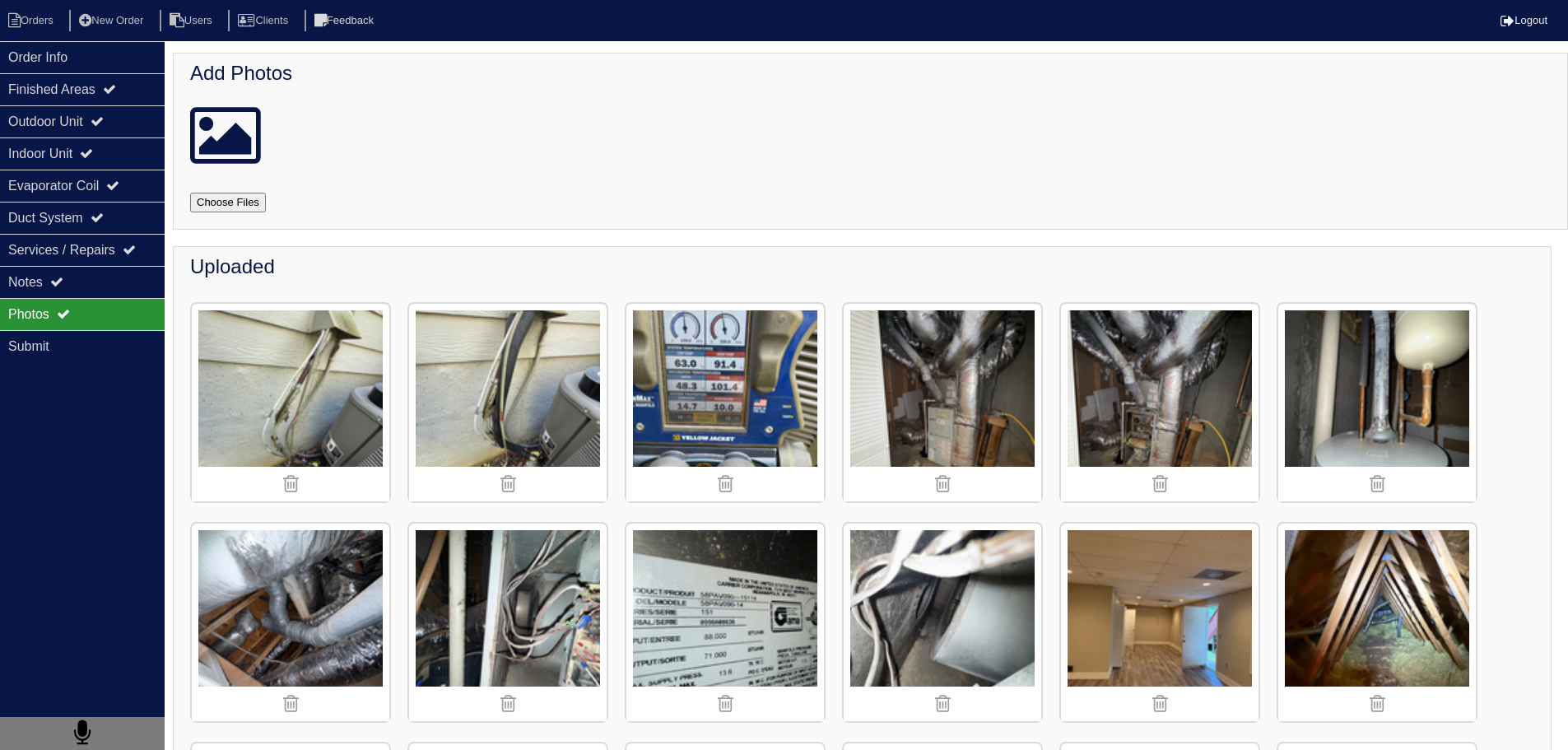
click at [963, 347] on img at bounding box center [943, 403] width 198 height 198
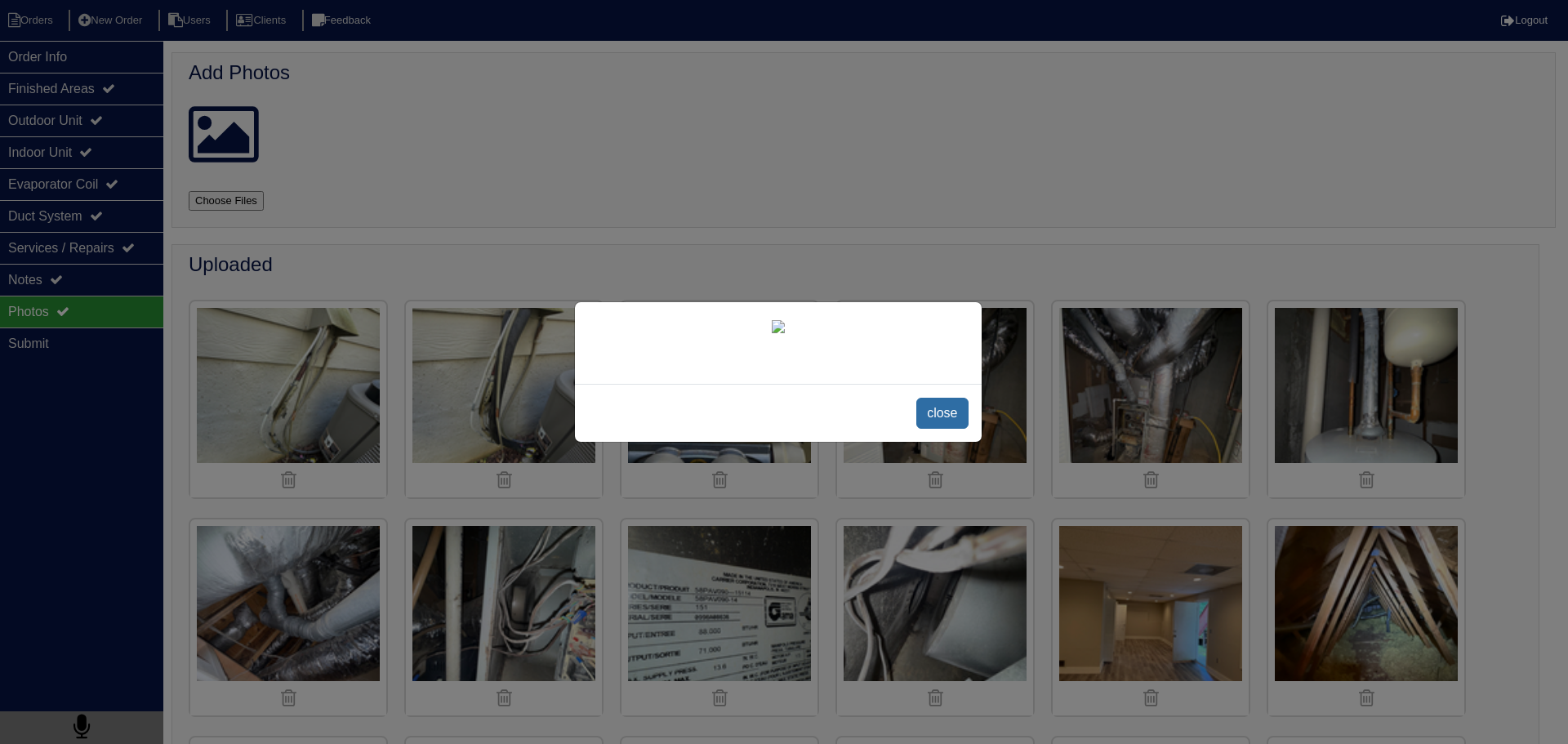
click at [941, 411] on span "close" at bounding box center [942, 413] width 52 height 31
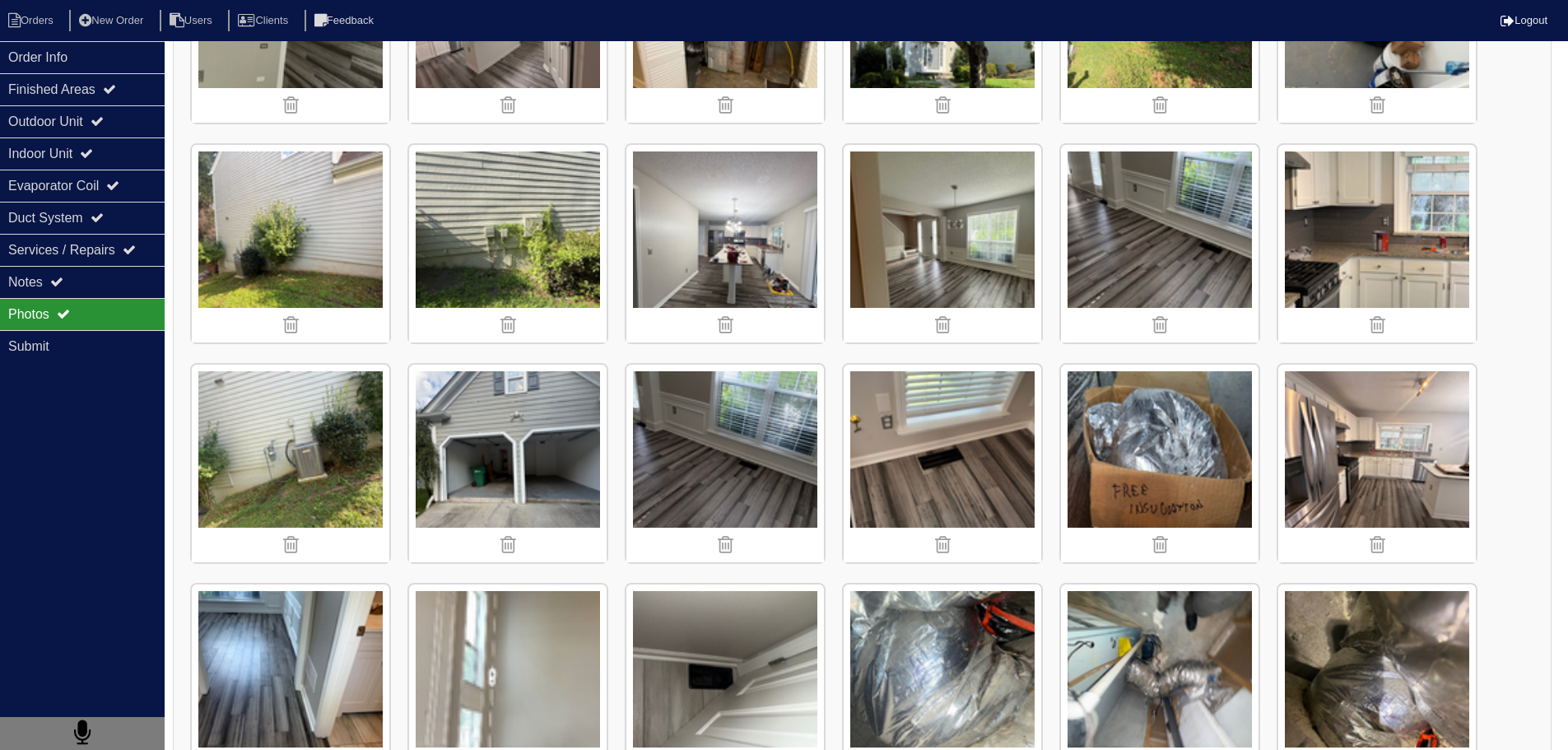
scroll to position [5263, 0]
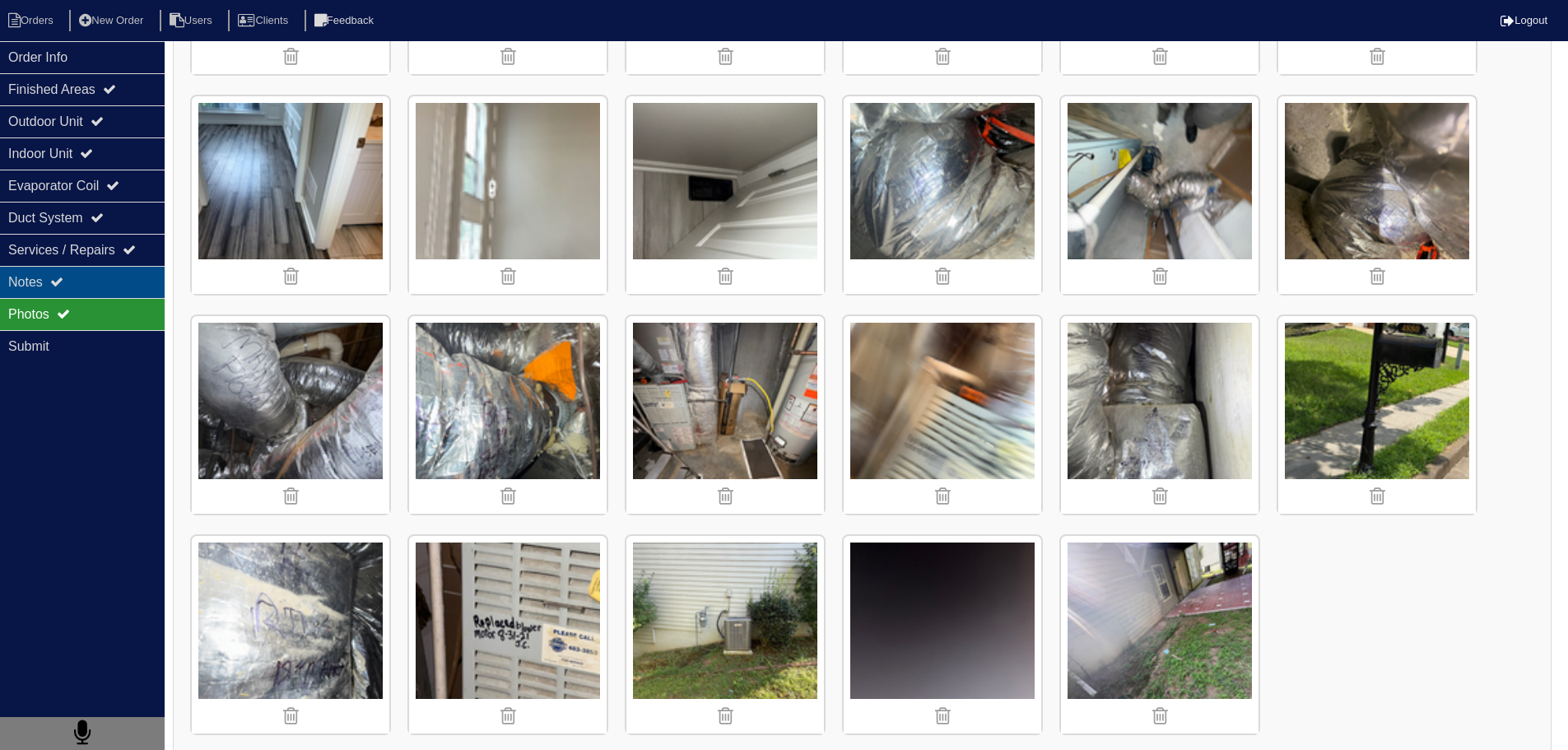
click at [115, 275] on div "Notes" at bounding box center [82, 282] width 164 height 32
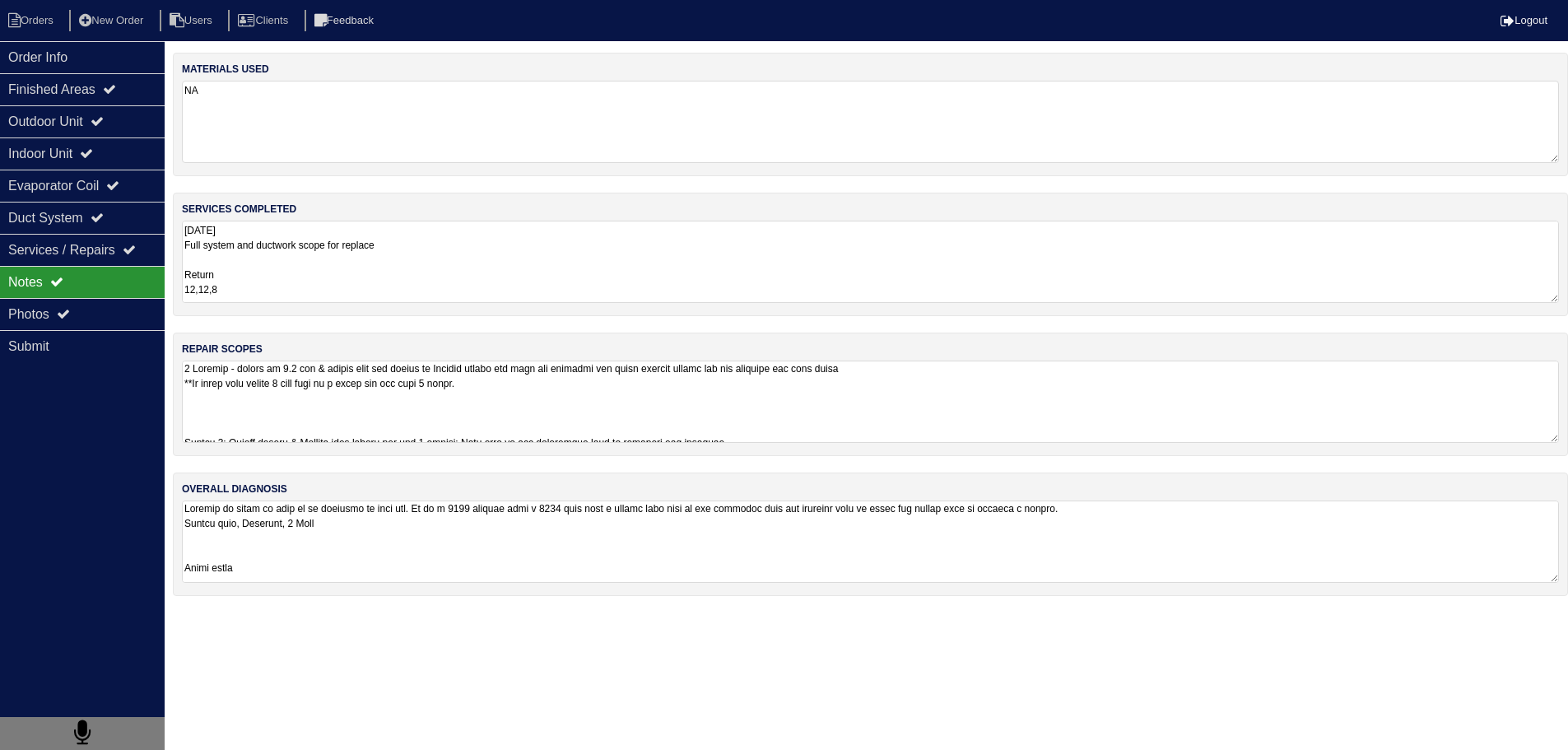
scroll to position [0, 0]
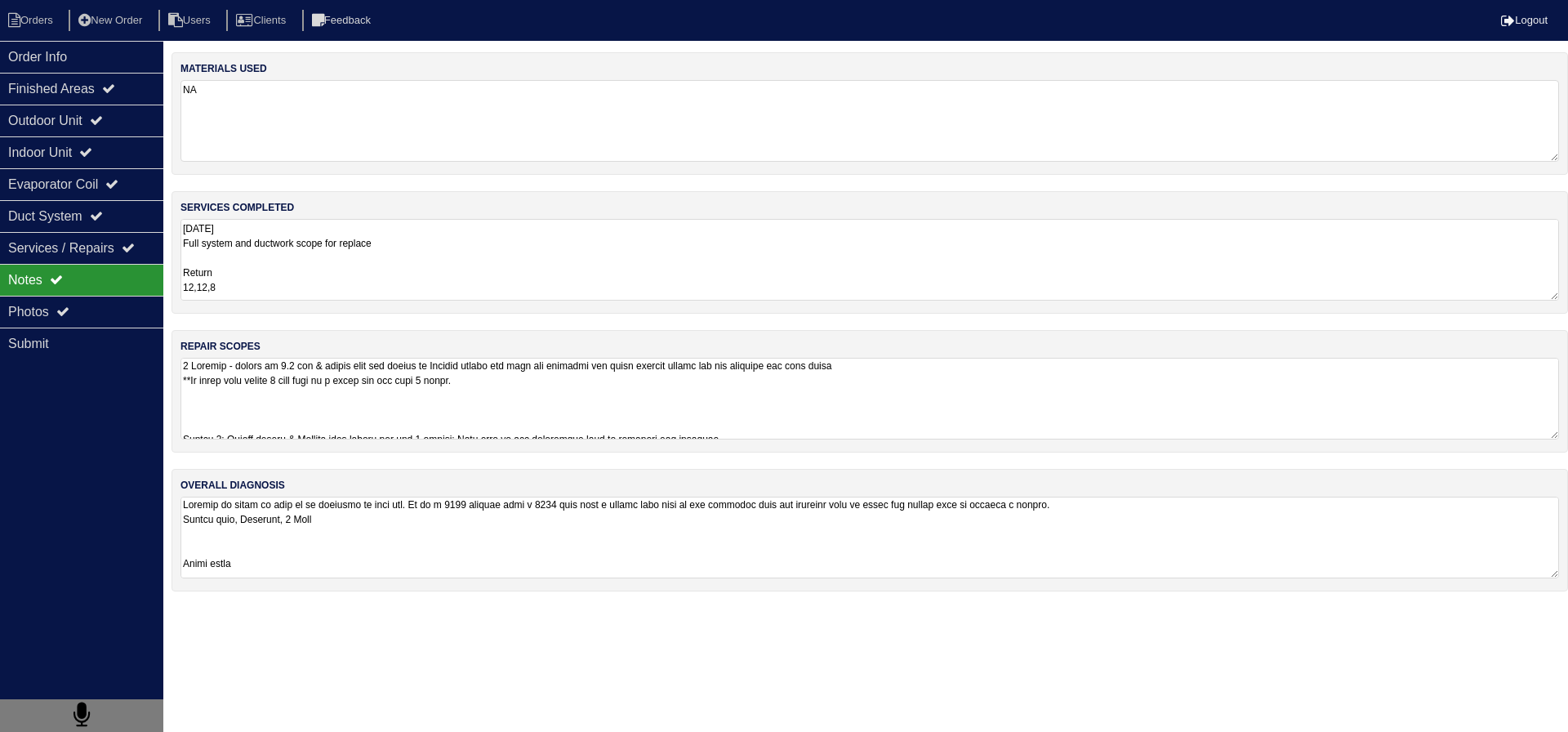
click at [351, 236] on textarea "[DATE] Full system and ductwork scope for replace Return 12,12,8 Supply 12,10,1…" at bounding box center [869, 259] width 1379 height 82
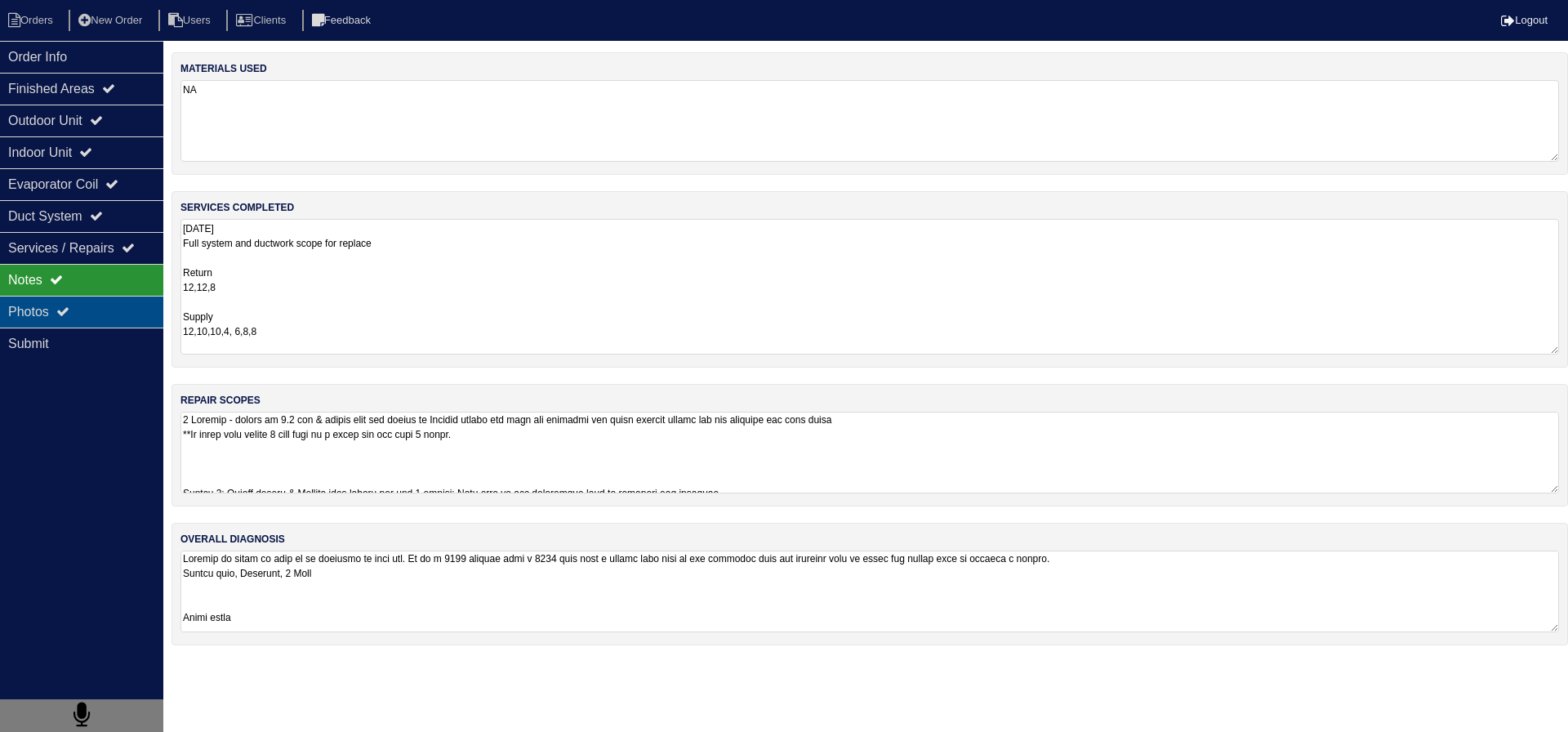
click at [98, 313] on div "Photos" at bounding box center [82, 311] width 163 height 32
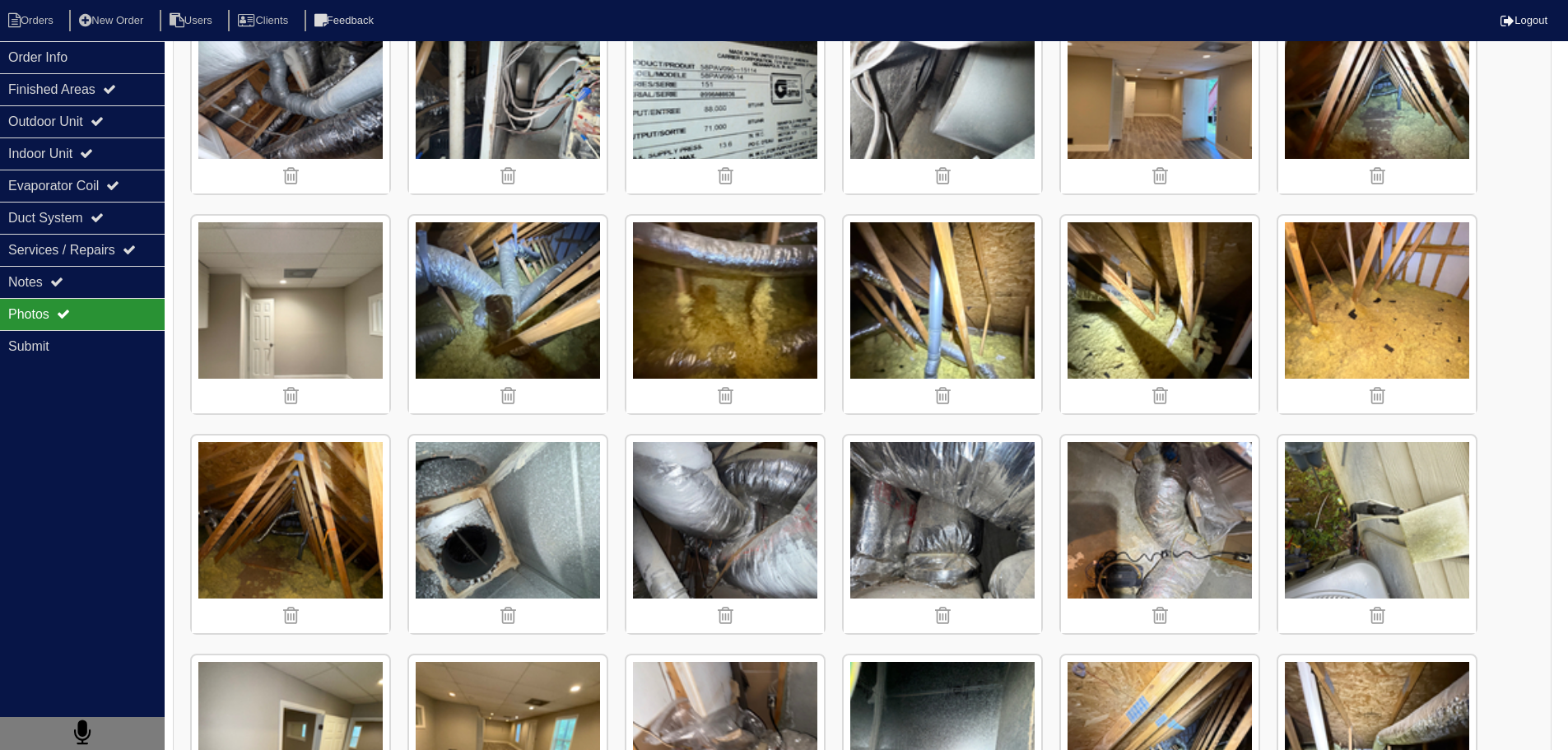
scroll to position [659, 0]
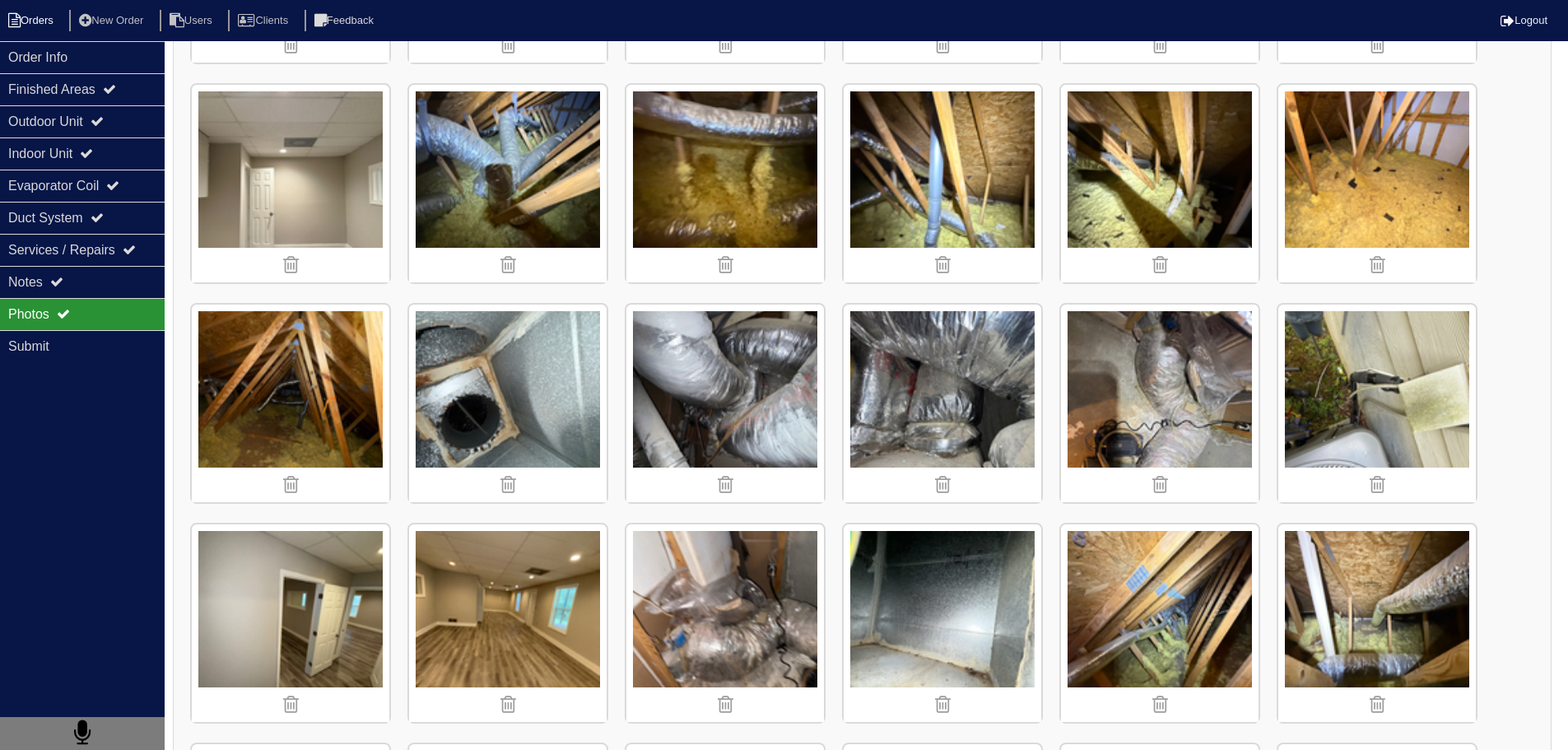
click at [7, 18] on li "Orders" at bounding box center [33, 20] width 66 height 22
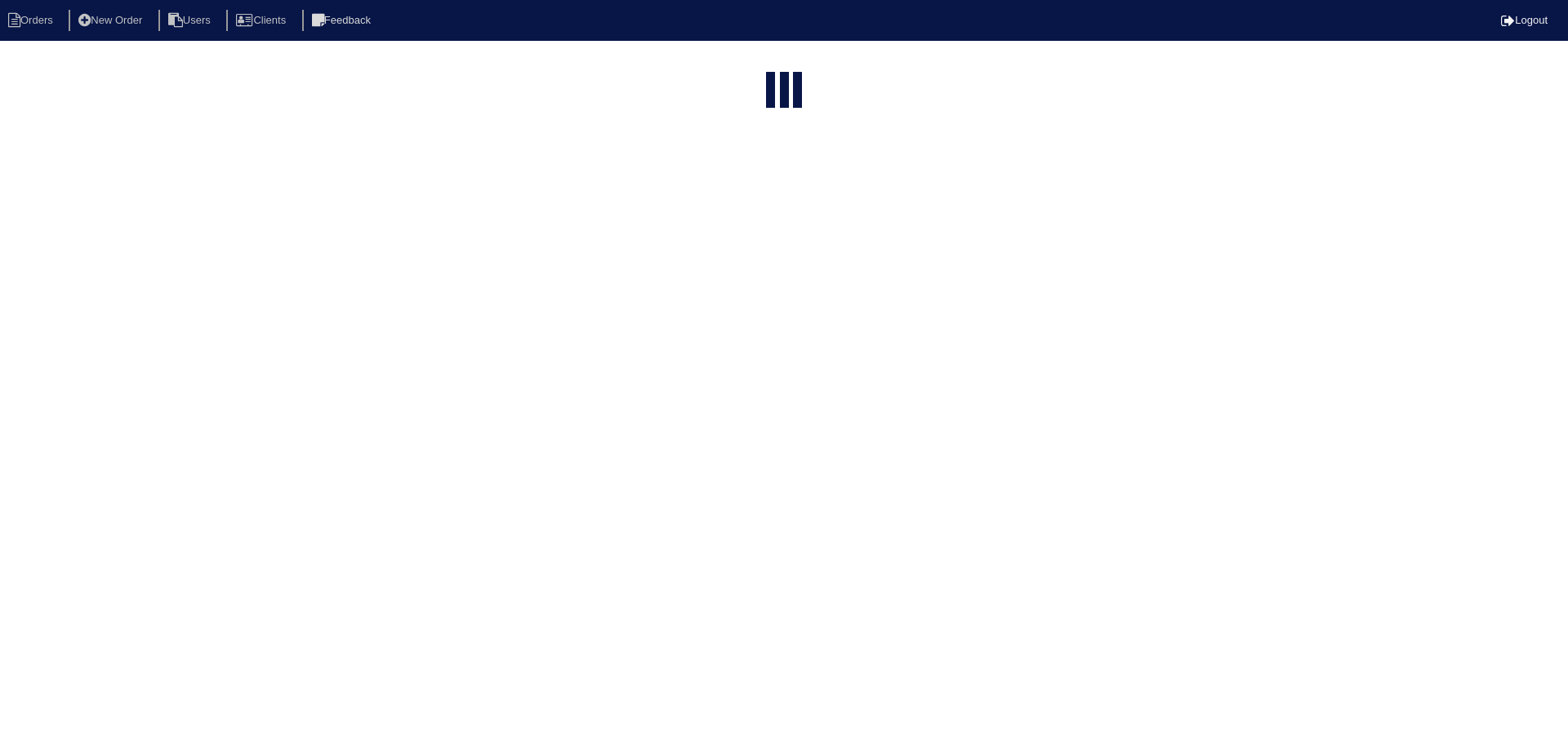
select select "15"
click at [763, 56] on html "Orders New Order Users Clients Feedback Logout Orders New Order Users Clients M…" at bounding box center [784, 170] width 1568 height 341
click at [763, 185] on input "4880" at bounding box center [748, 196] width 180 height 23
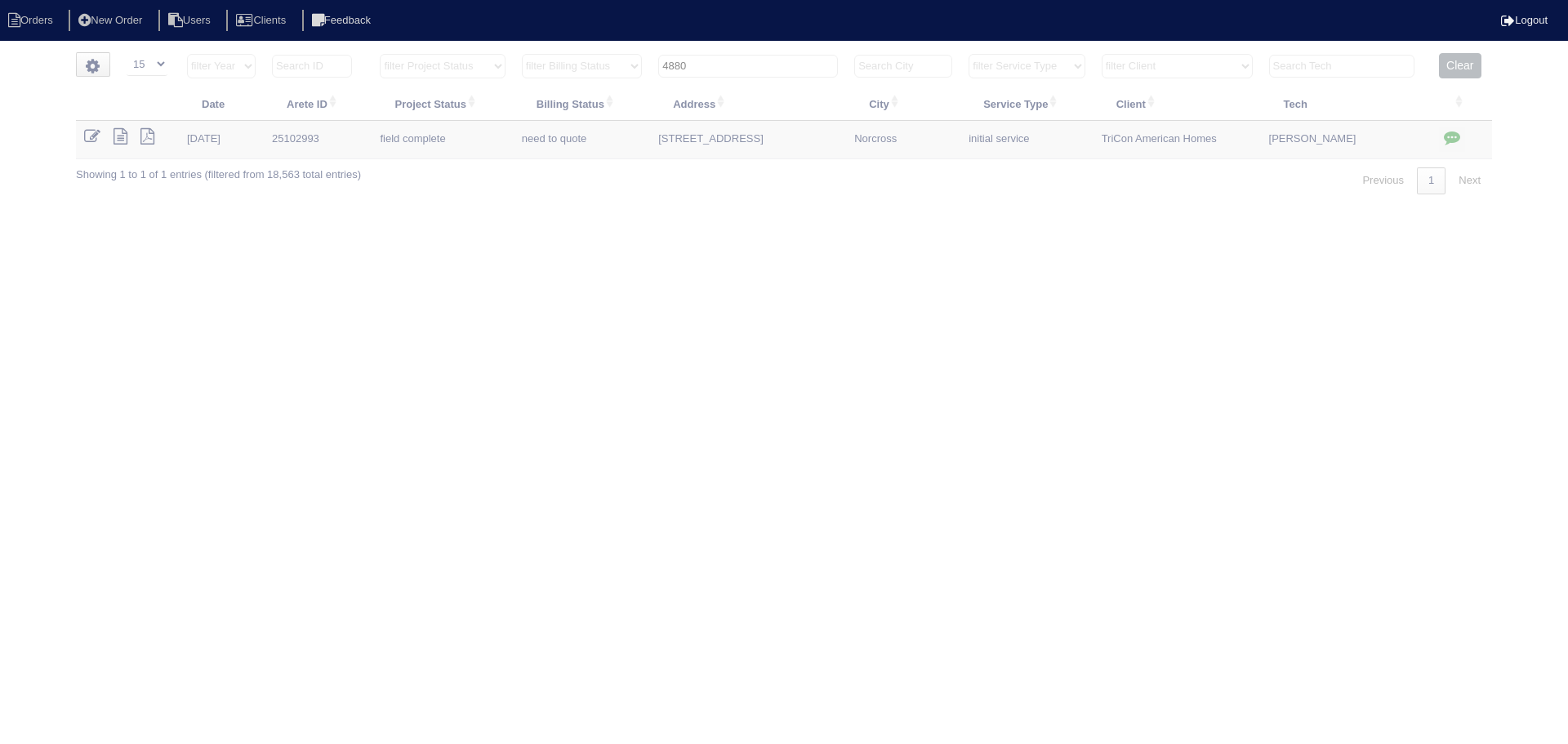
click at [763, 56] on input "4880" at bounding box center [748, 66] width 180 height 23
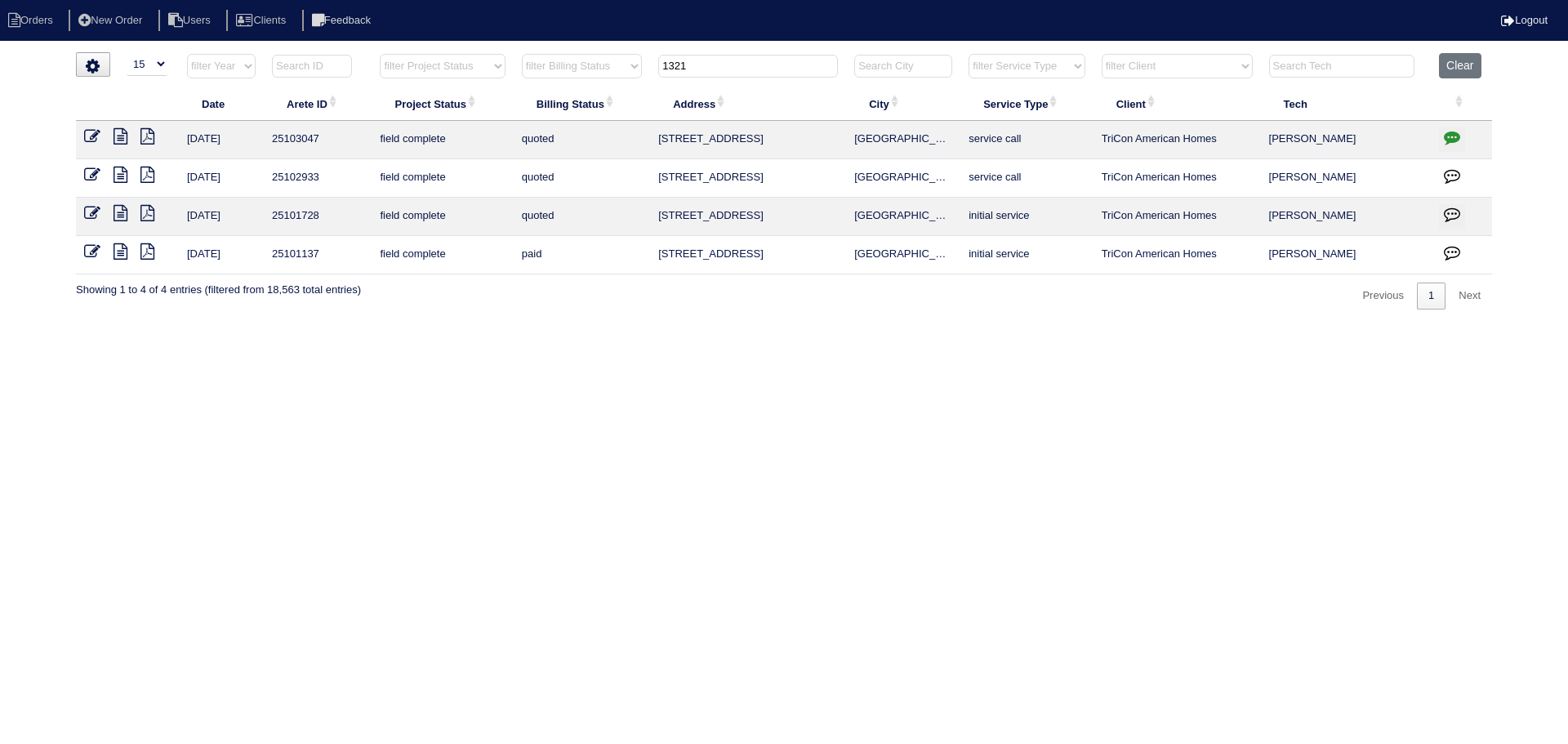
type input "1321"
click at [96, 133] on icon at bounding box center [92, 136] width 17 height 17
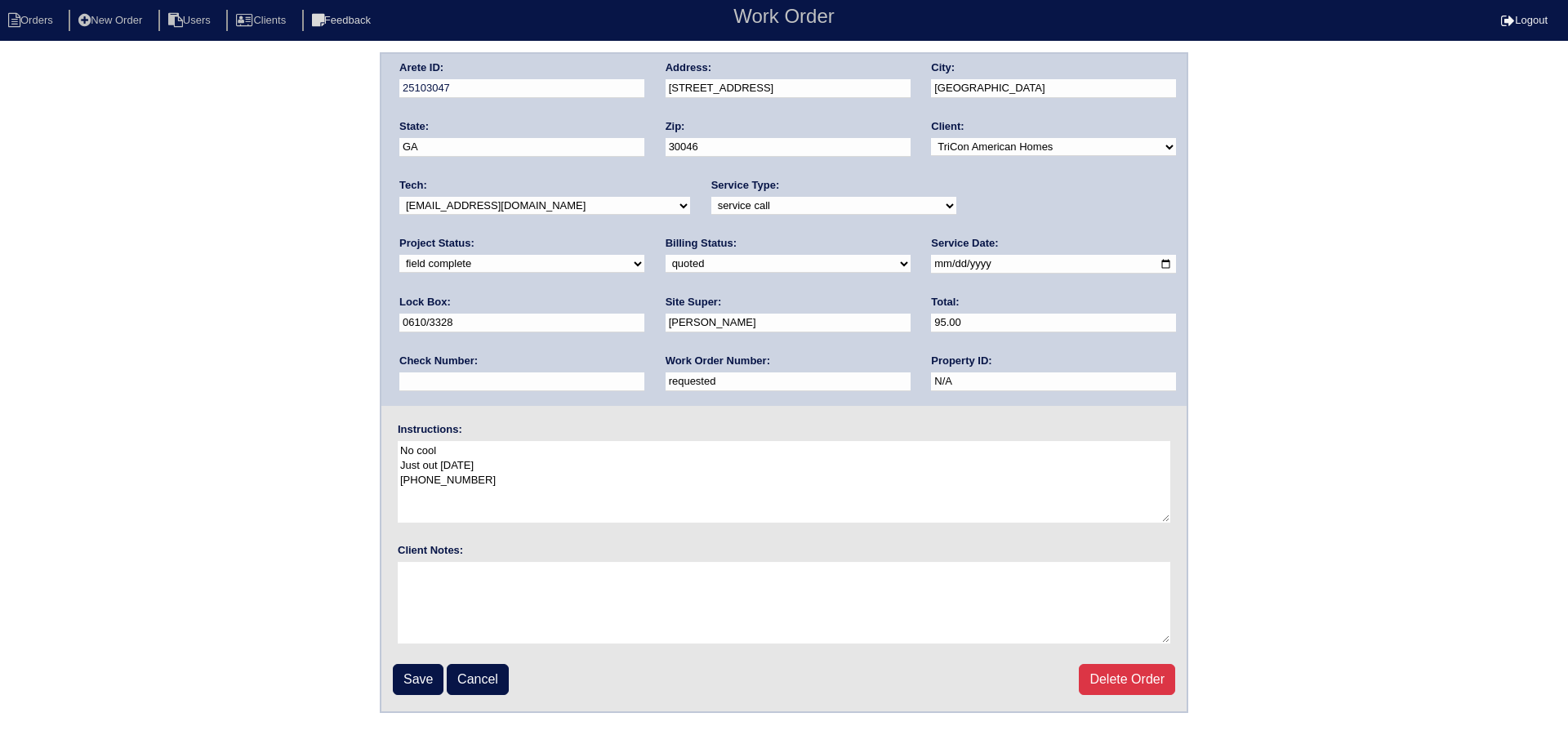
click at [644, 255] on select "new order assigned in progress field complete need to schedule admin review arc…" at bounding box center [522, 264] width 245 height 18
select select "assigned"
click at [644, 255] on select "new order assigned in progress field complete need to schedule admin review arc…" at bounding box center [522, 264] width 245 height 18
click at [931, 264] on input "2025-08-19" at bounding box center [1054, 264] width 245 height 18
type input "2025-08-27"
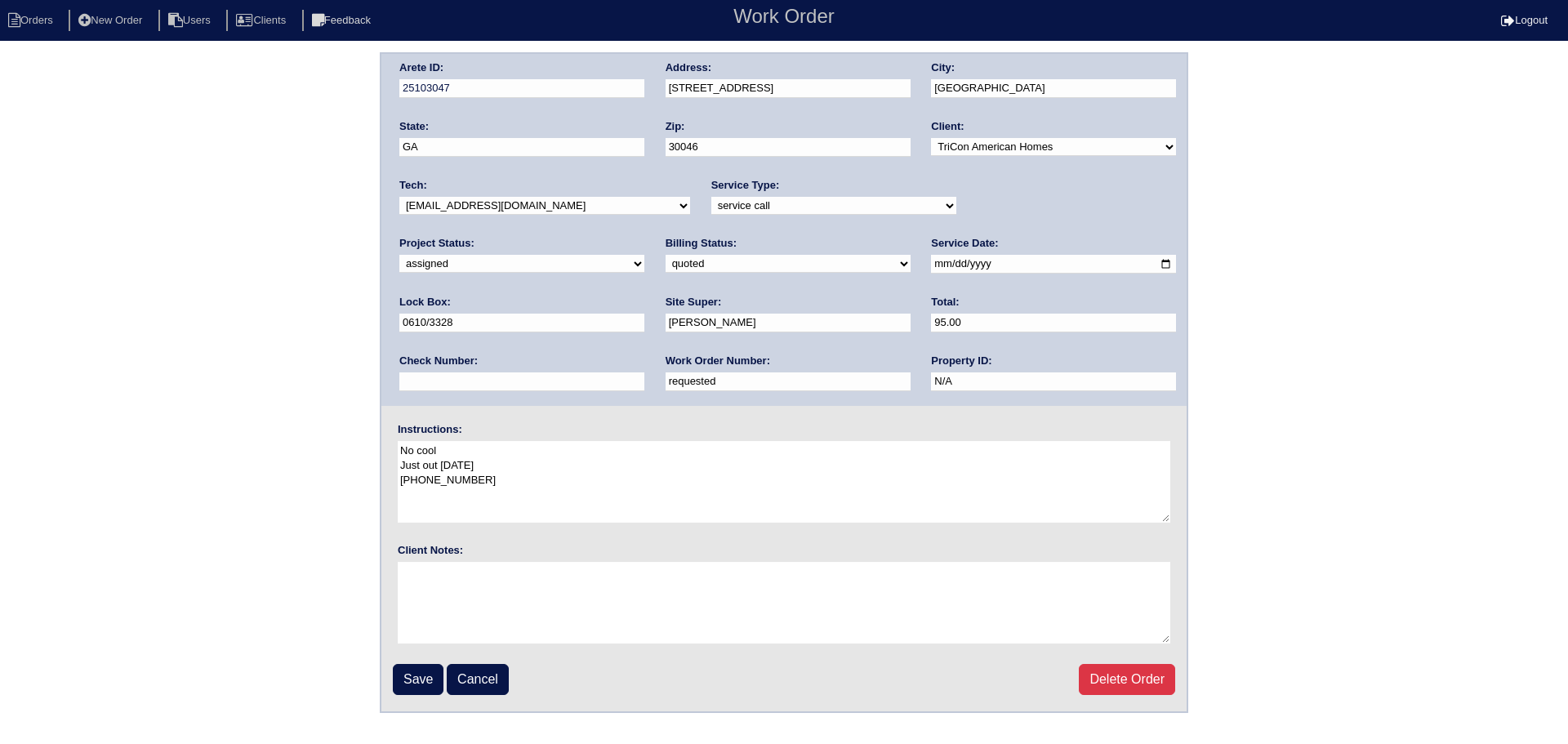
click at [585, 198] on select "-select- aretesmg+backup-tech@gmail.com benjohnholt88@gmail.com callisonhvac@ya…" at bounding box center [545, 206] width 291 height 18
select select "75"
click at [400, 197] on select "-select- aretesmg+backup-tech@gmail.com benjohnholt88@gmail.com callisonhvac@ya…" at bounding box center [545, 206] width 291 height 18
click at [411, 684] on input "Save" at bounding box center [418, 679] width 51 height 31
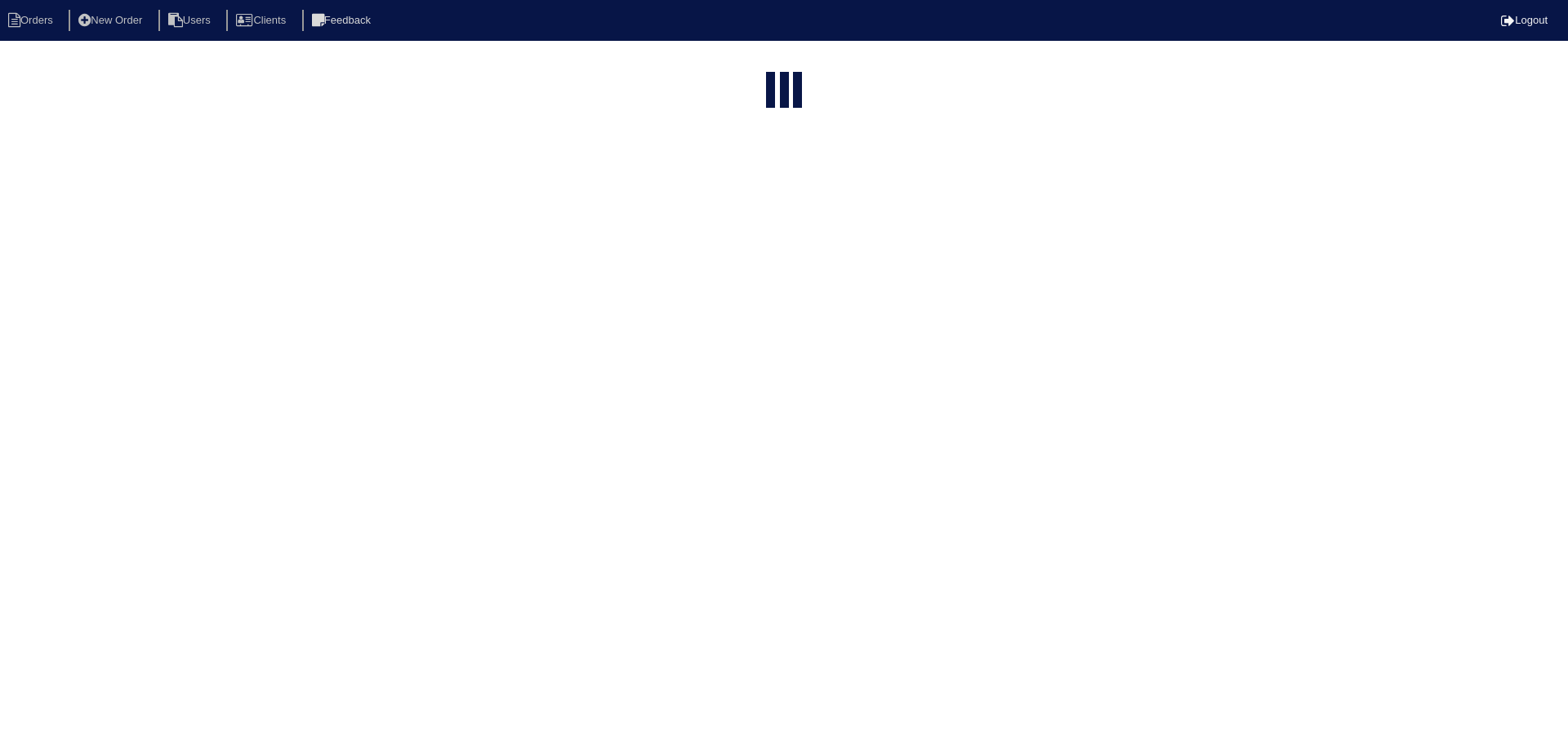
select select "15"
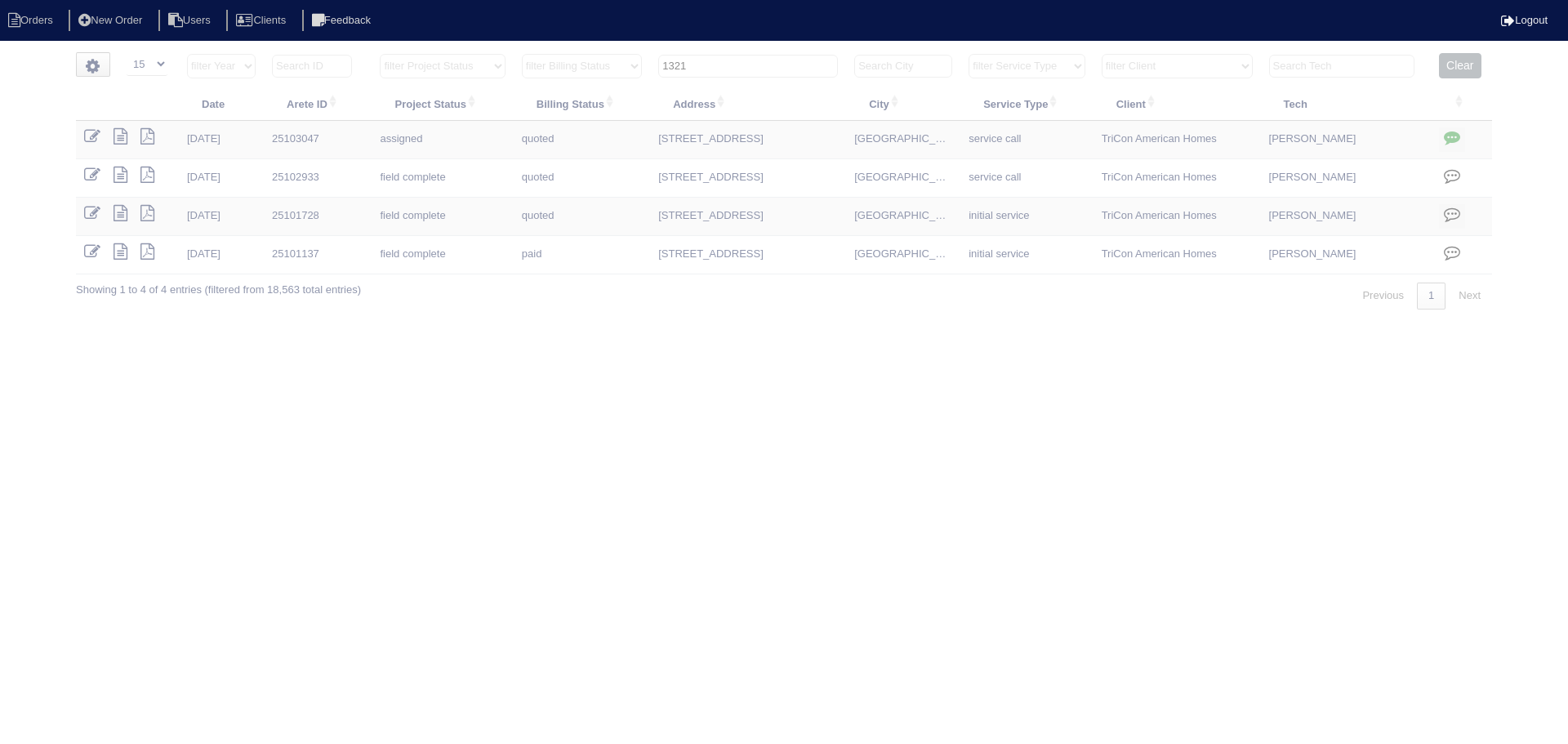
click at [743, 60] on input "1321" at bounding box center [748, 66] width 180 height 23
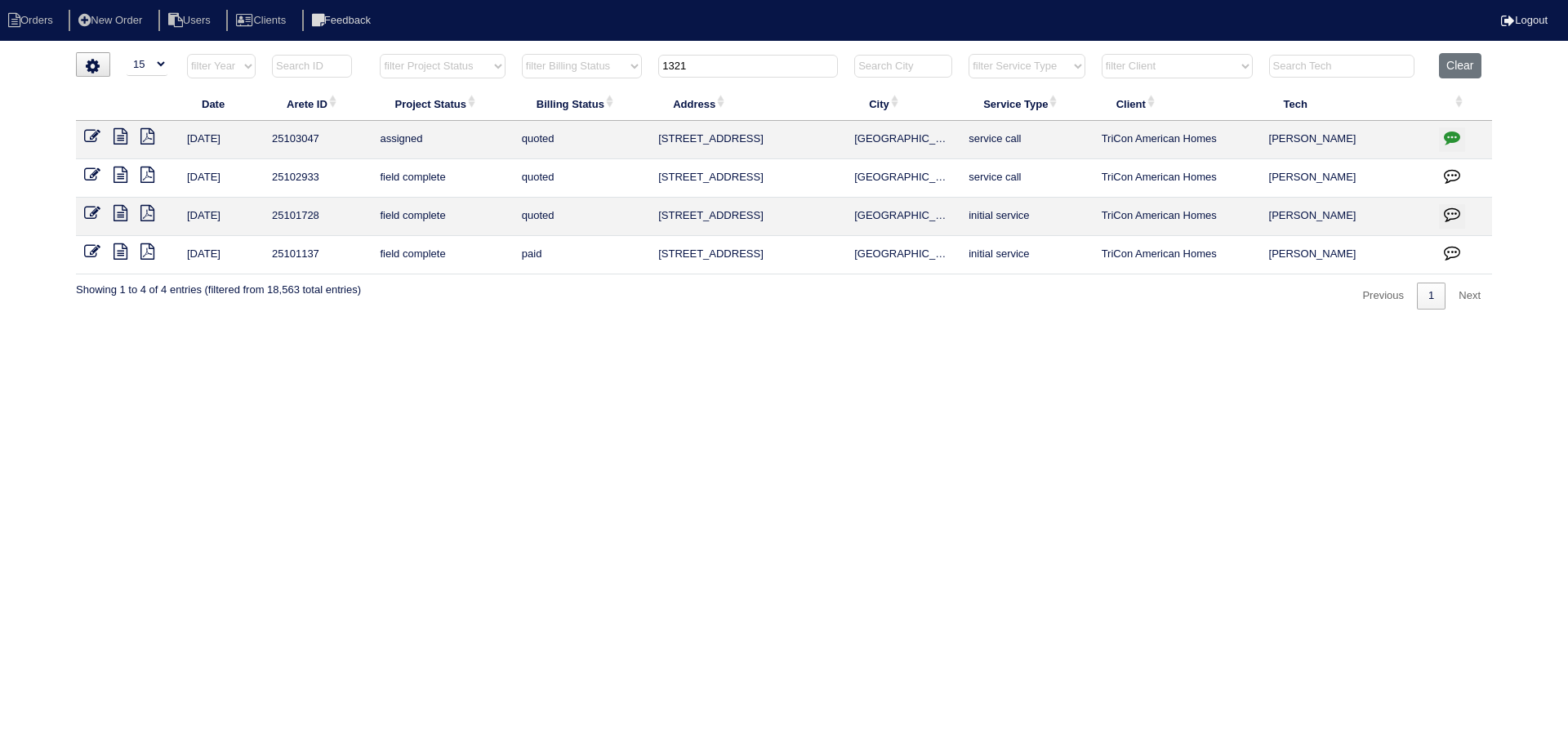
click at [743, 60] on input "1321" at bounding box center [748, 66] width 180 height 23
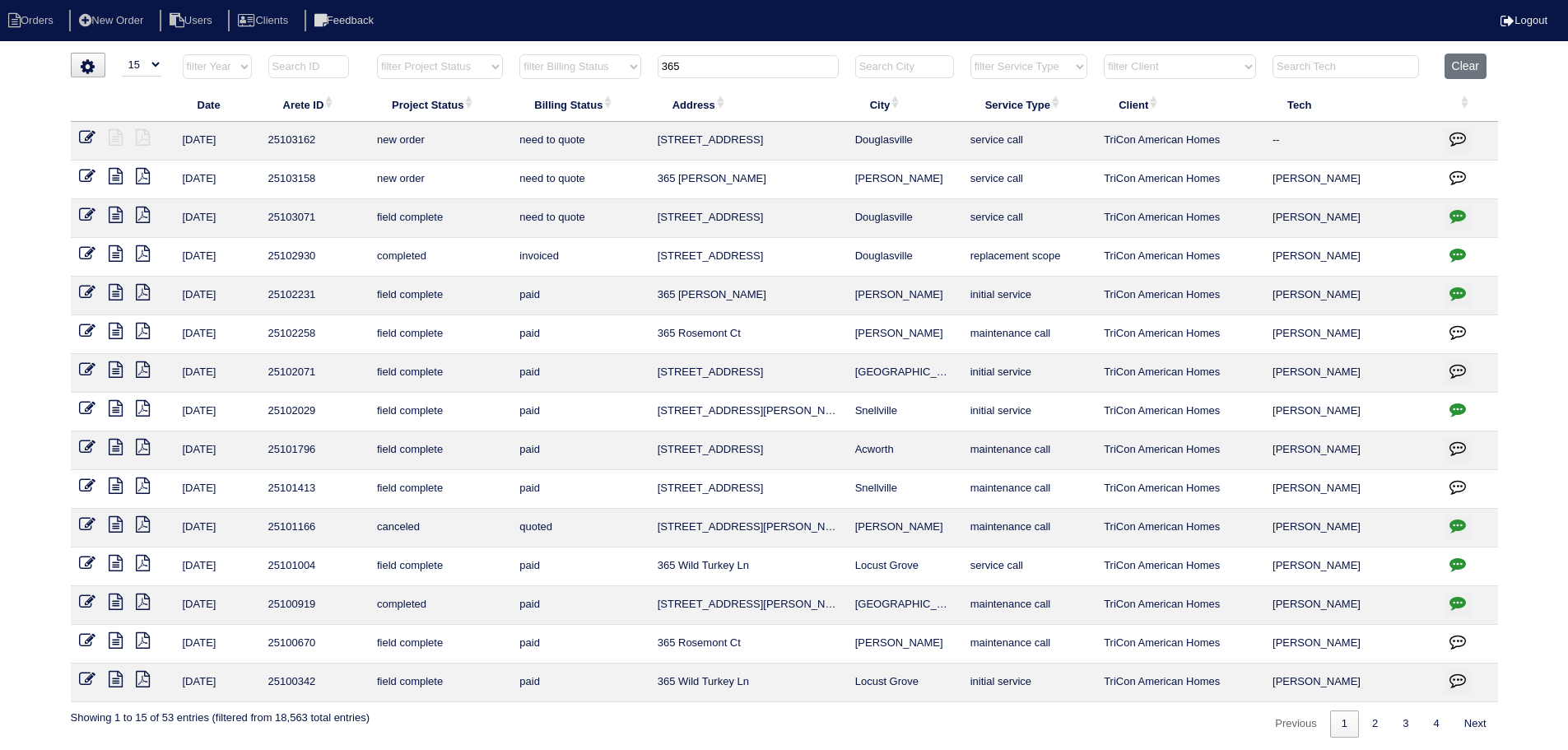
type input "365"
click at [91, 170] on icon at bounding box center [87, 176] width 17 height 17
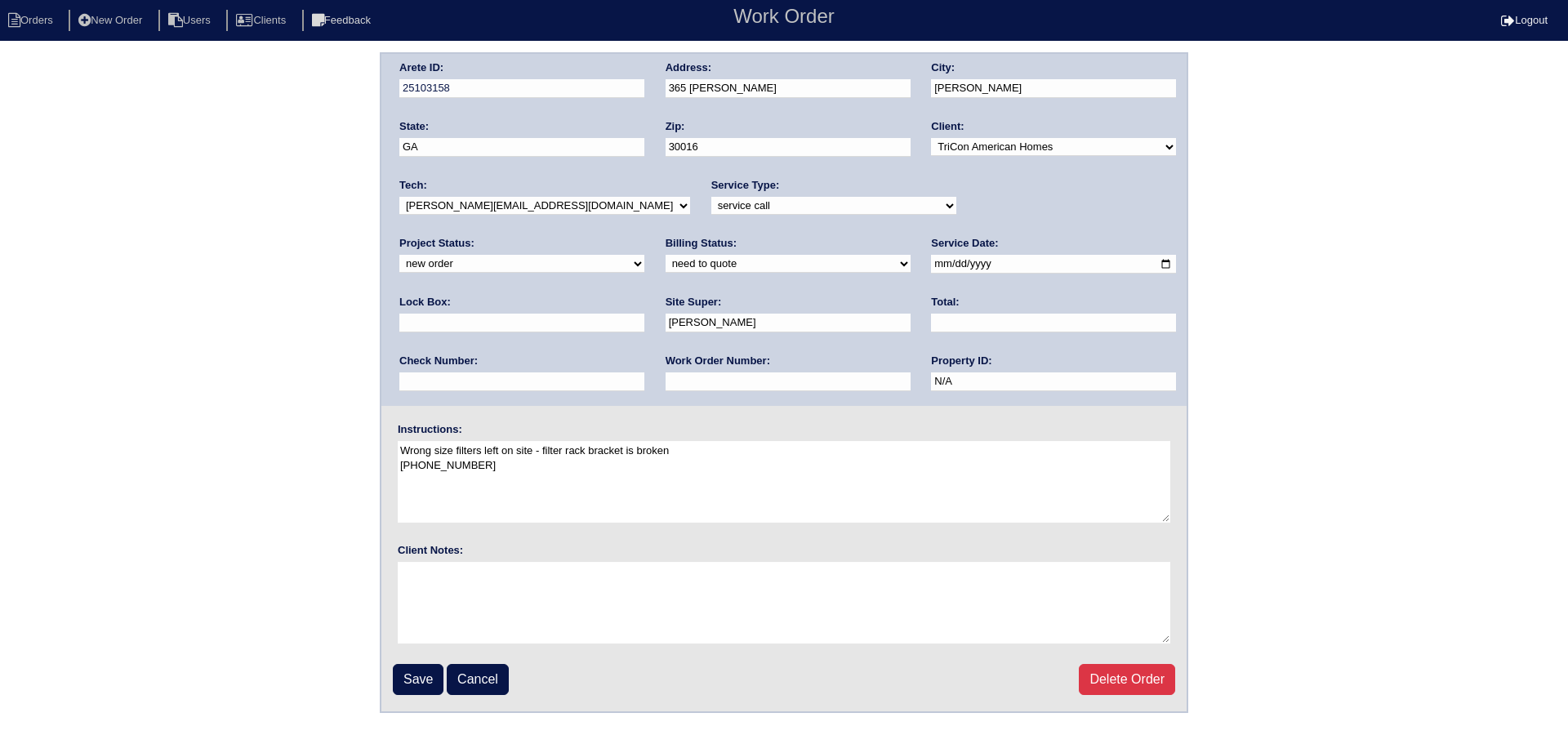
click at [644, 255] on select "new order assigned in progress field complete need to schedule admin review arc…" at bounding box center [522, 264] width 245 height 18
select select "assigned"
click at [644, 255] on select "new order assigned in progress field complete need to schedule admin review arc…" at bounding box center [522, 264] width 245 height 18
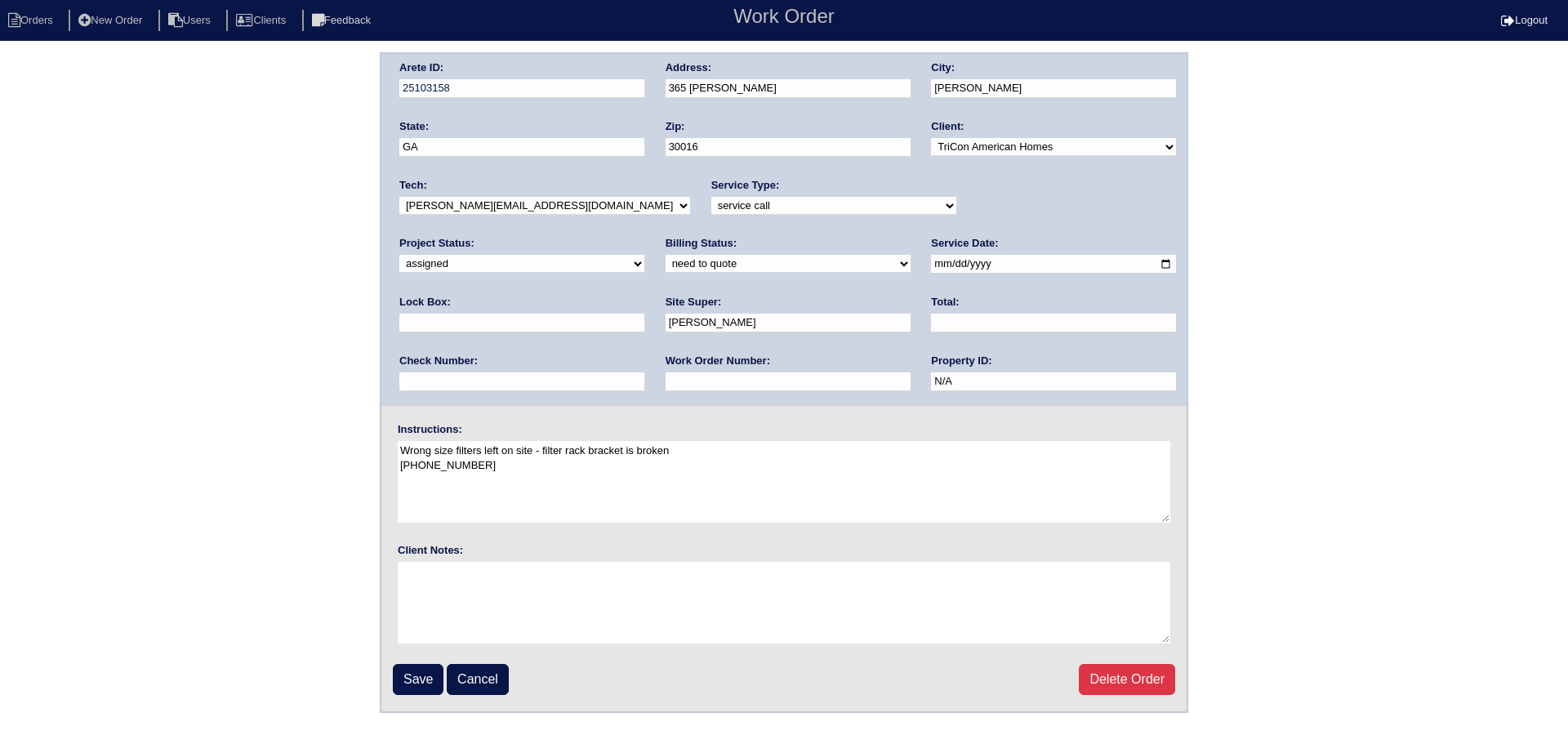
click at [931, 263] on input "2025-08-27" at bounding box center [1054, 264] width 245 height 18
click at [522, 206] on select "-select- aretesmg+backup-tech@gmail.com benjohnholt88@gmail.com callisonhvac@ya…" at bounding box center [545, 206] width 291 height 18
select select "151"
click at [400, 197] on select "-select- aretesmg+backup-tech@gmail.com benjohnholt88@gmail.com callisonhvac@ya…" at bounding box center [545, 206] width 291 height 18
click at [415, 666] on input "Save" at bounding box center [418, 679] width 51 height 31
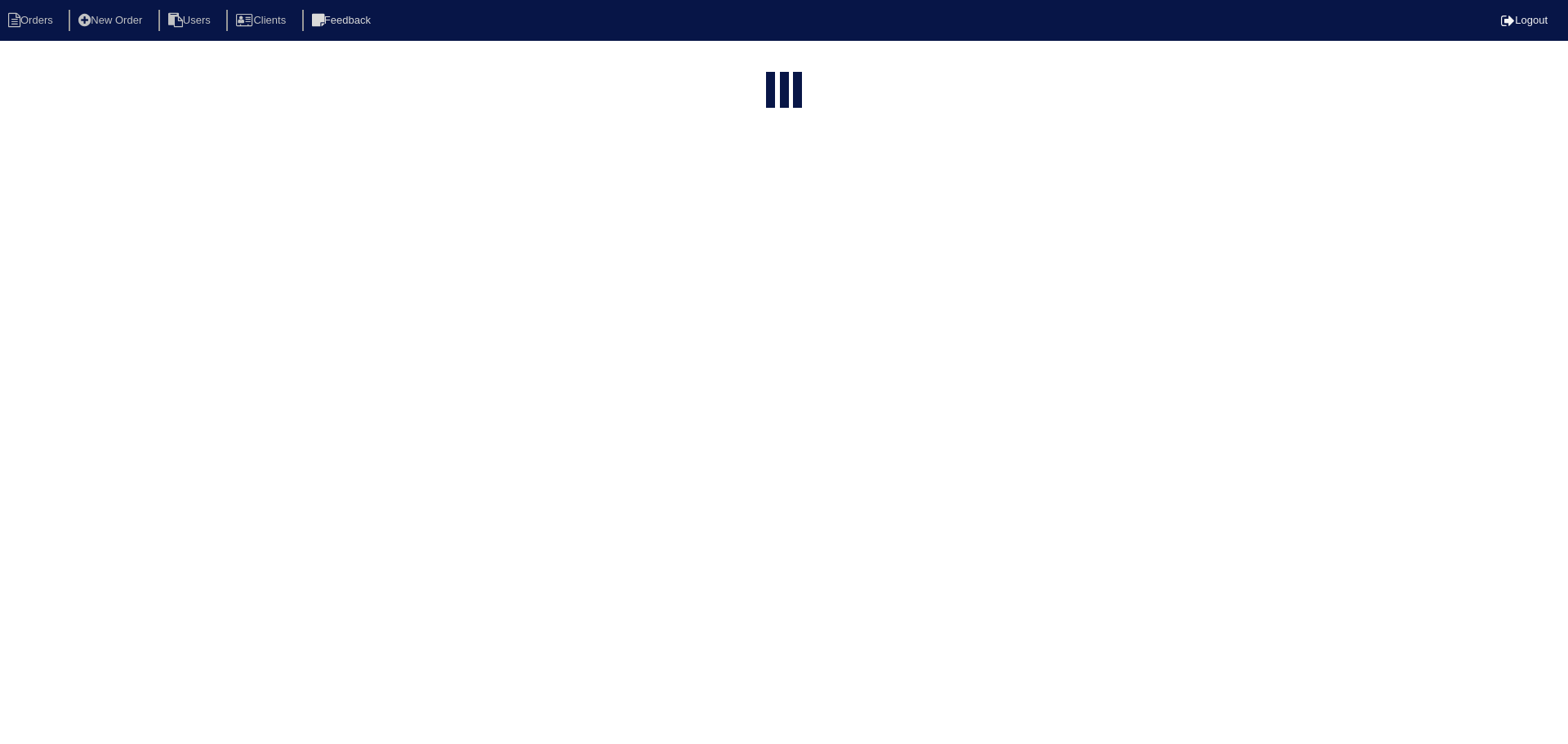
select select "15"
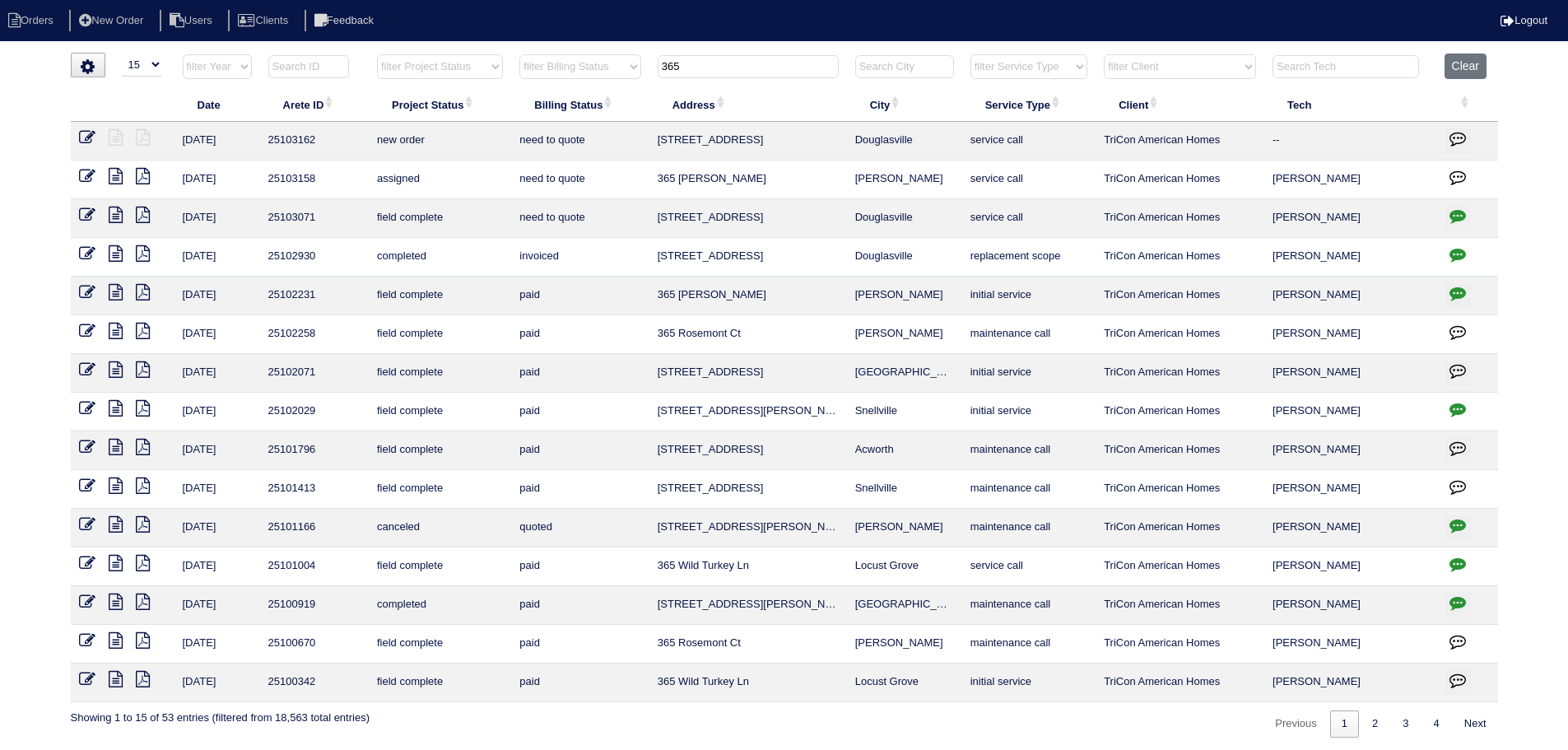
drag, startPoint x: 736, startPoint y: 67, endPoint x: 564, endPoint y: 49, distance: 172.9
click at [564, 49] on html "Orders New Order Users Clients Feedback Logout Orders New Order Users Clients M…" at bounding box center [784, 377] width 1568 height 754
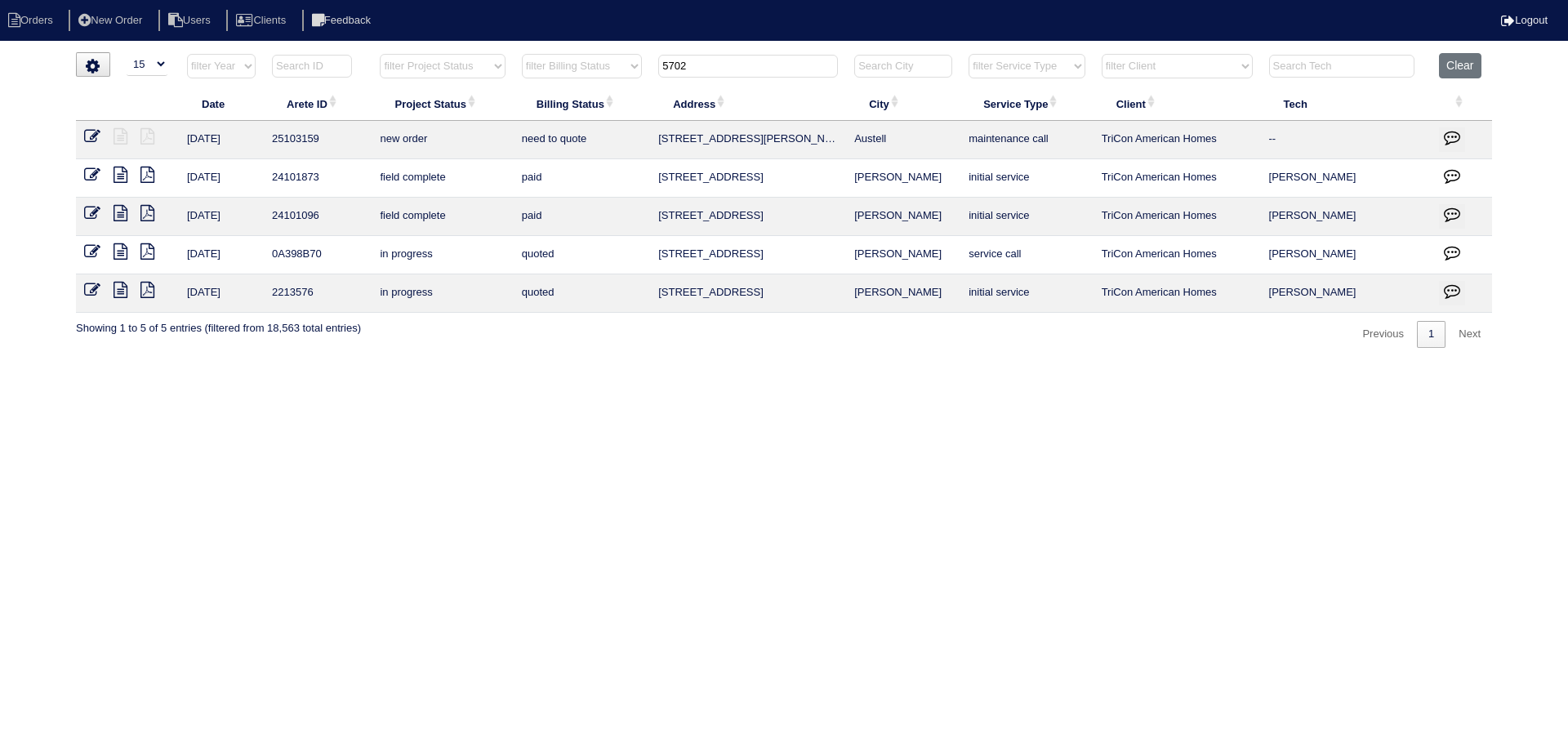
type input "5702"
click at [89, 135] on icon at bounding box center [92, 136] width 17 height 17
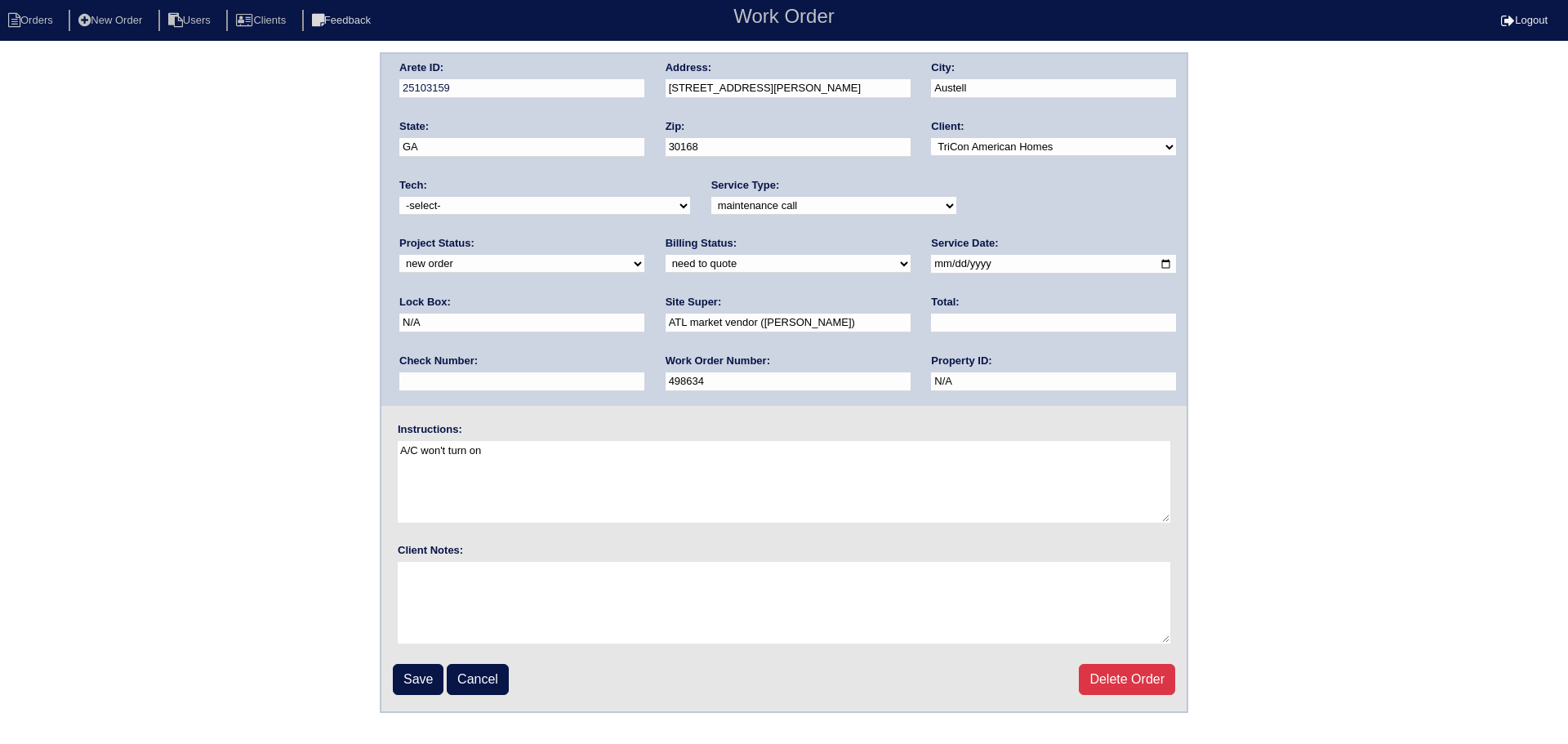
click at [556, 202] on select "-select- aretesmg+backup-tech@gmail.com benjohnholt88@gmail.com callisonhvac@ya…" at bounding box center [545, 206] width 291 height 18
select select "27"
click at [400, 197] on select "-select- aretesmg+backup-tech@gmail.com benjohnholt88@gmail.com callisonhvac@ya…" at bounding box center [545, 206] width 291 height 18
drag, startPoint x: 1000, startPoint y: 206, endPoint x: 994, endPoint y: 215, distance: 10.8
click at [644, 255] on select "new order assigned in progress field complete need to schedule admin review arc…" at bounding box center [522, 264] width 245 height 18
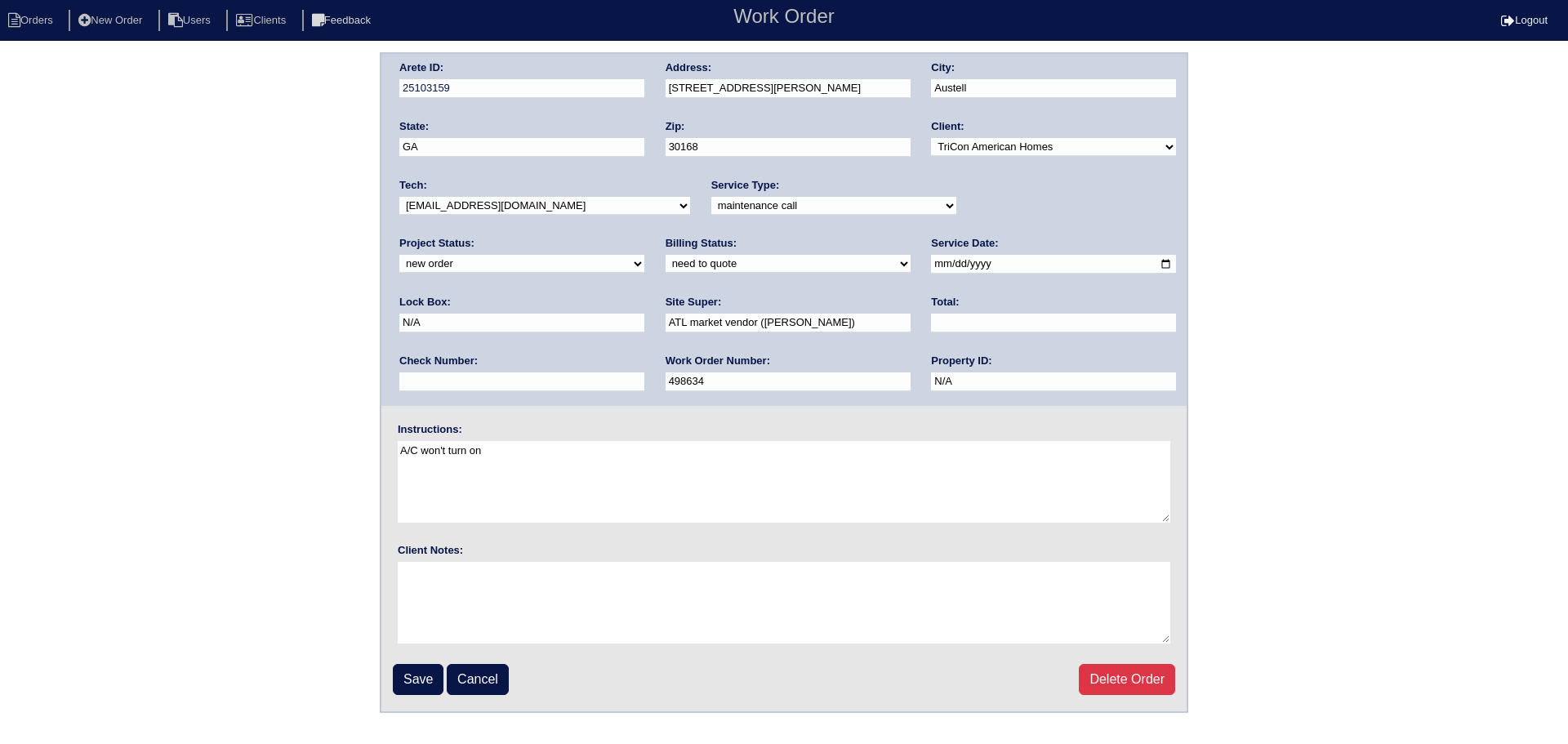
select select "assigned"
click at [644, 255] on select "new order assigned in progress field complete need to schedule admin review arc…" at bounding box center [522, 264] width 245 height 18
click at [931, 267] on input "2025-08-27" at bounding box center [1054, 264] width 245 height 18
click at [394, 684] on input "Save" at bounding box center [418, 679] width 51 height 31
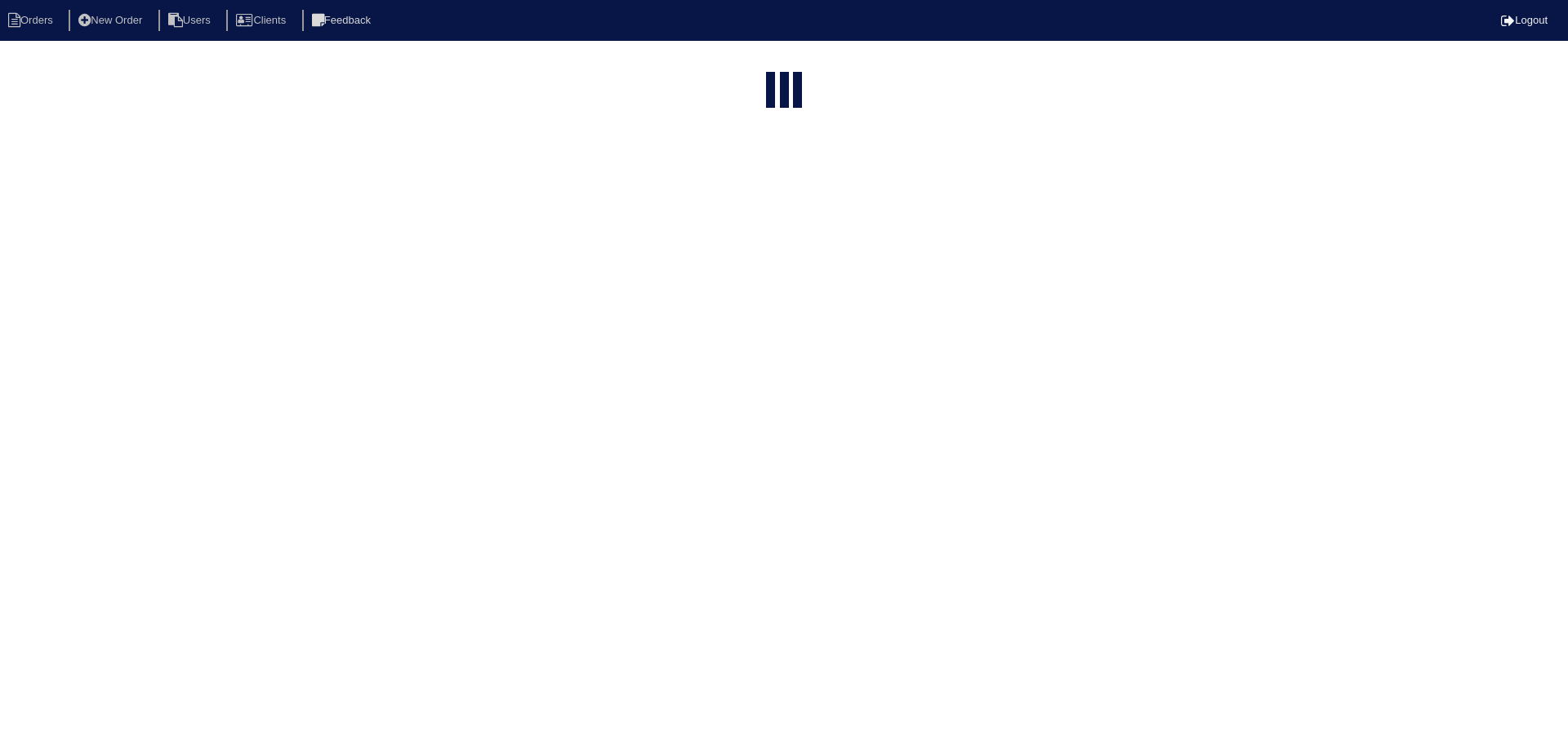
select select "15"
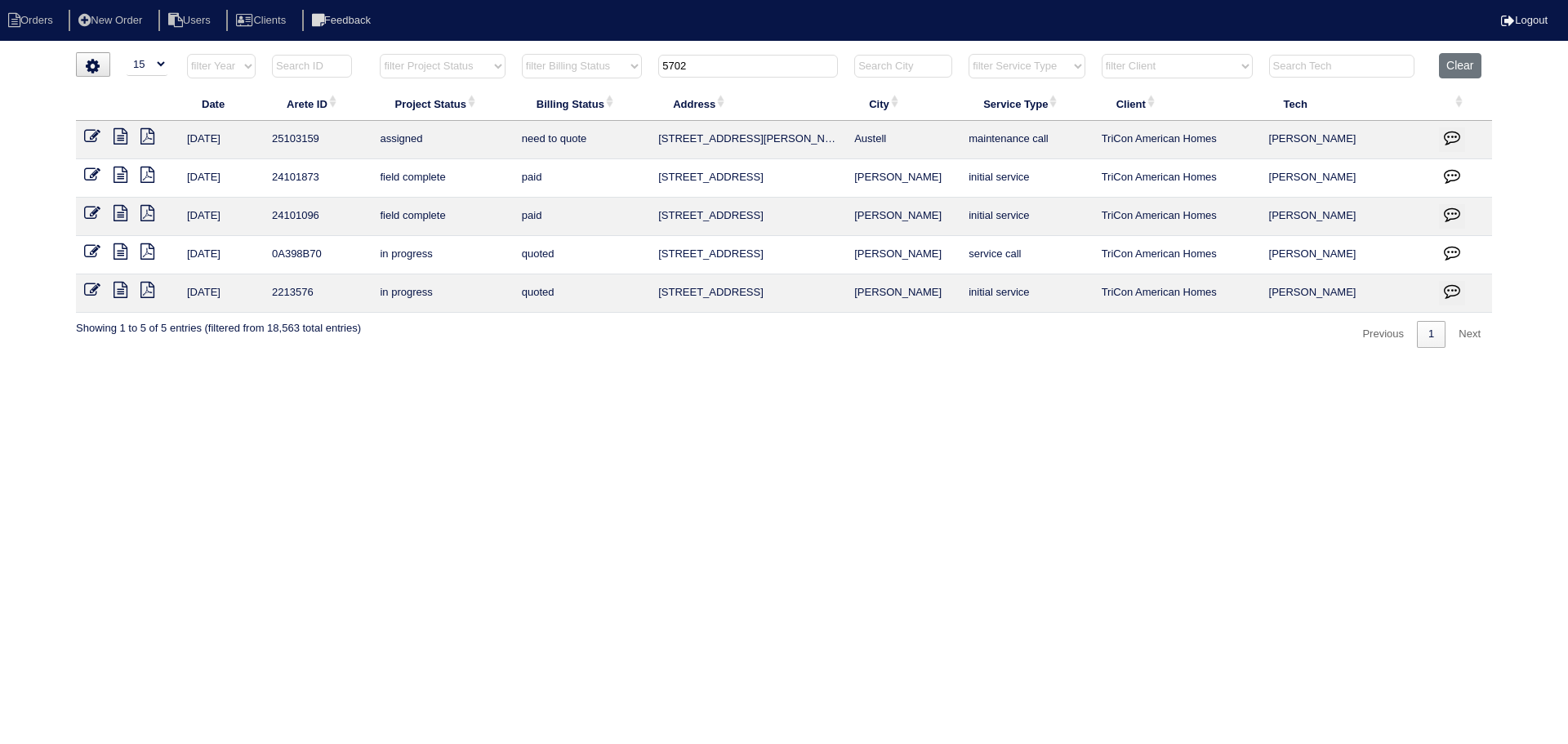
click at [641, 58] on tr "filter Year -- Any Year -- 2025 2024 2023 2022 2021 2020 2019 filter Project St…" at bounding box center [784, 70] width 1416 height 33
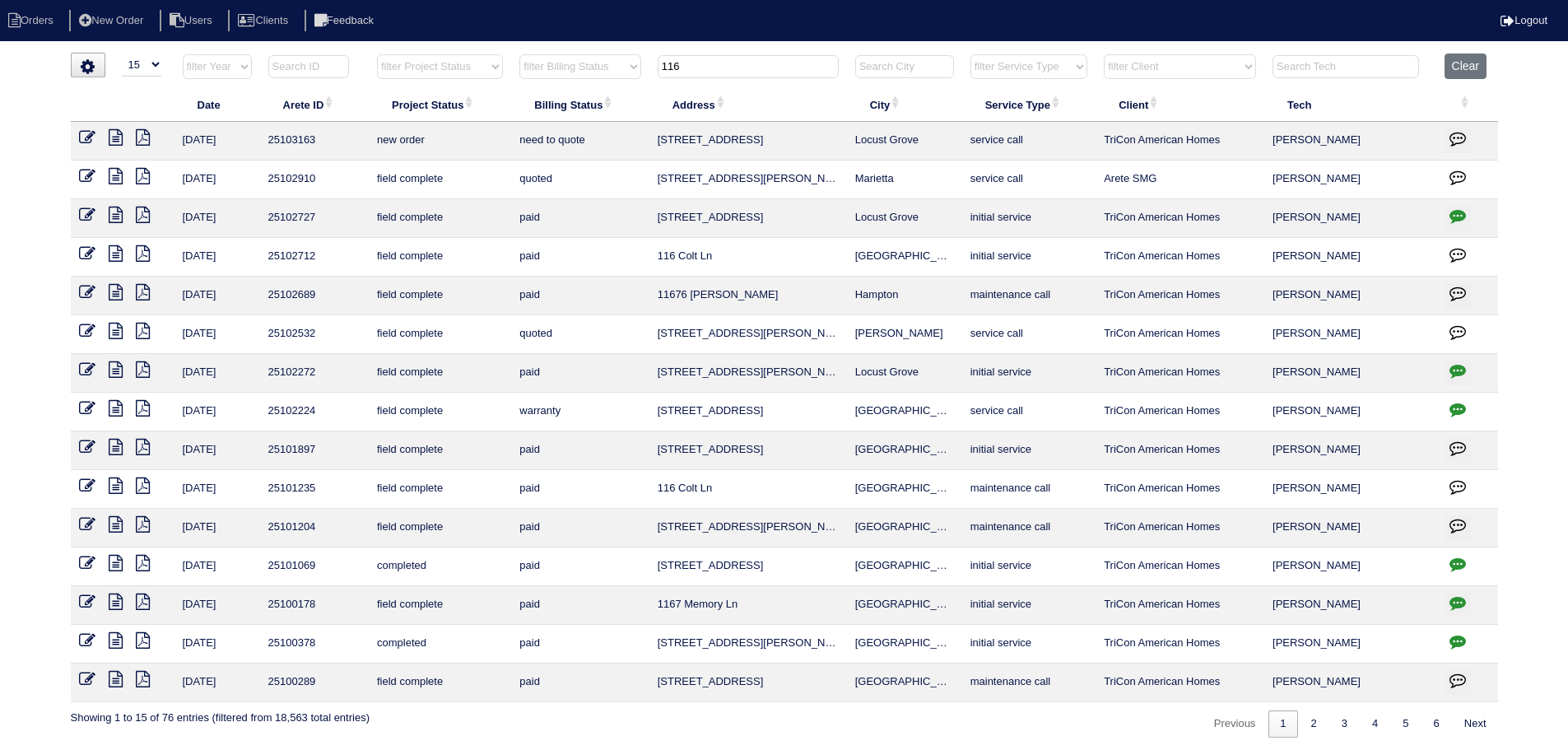
type input "116"
click at [85, 138] on icon at bounding box center [87, 137] width 17 height 17
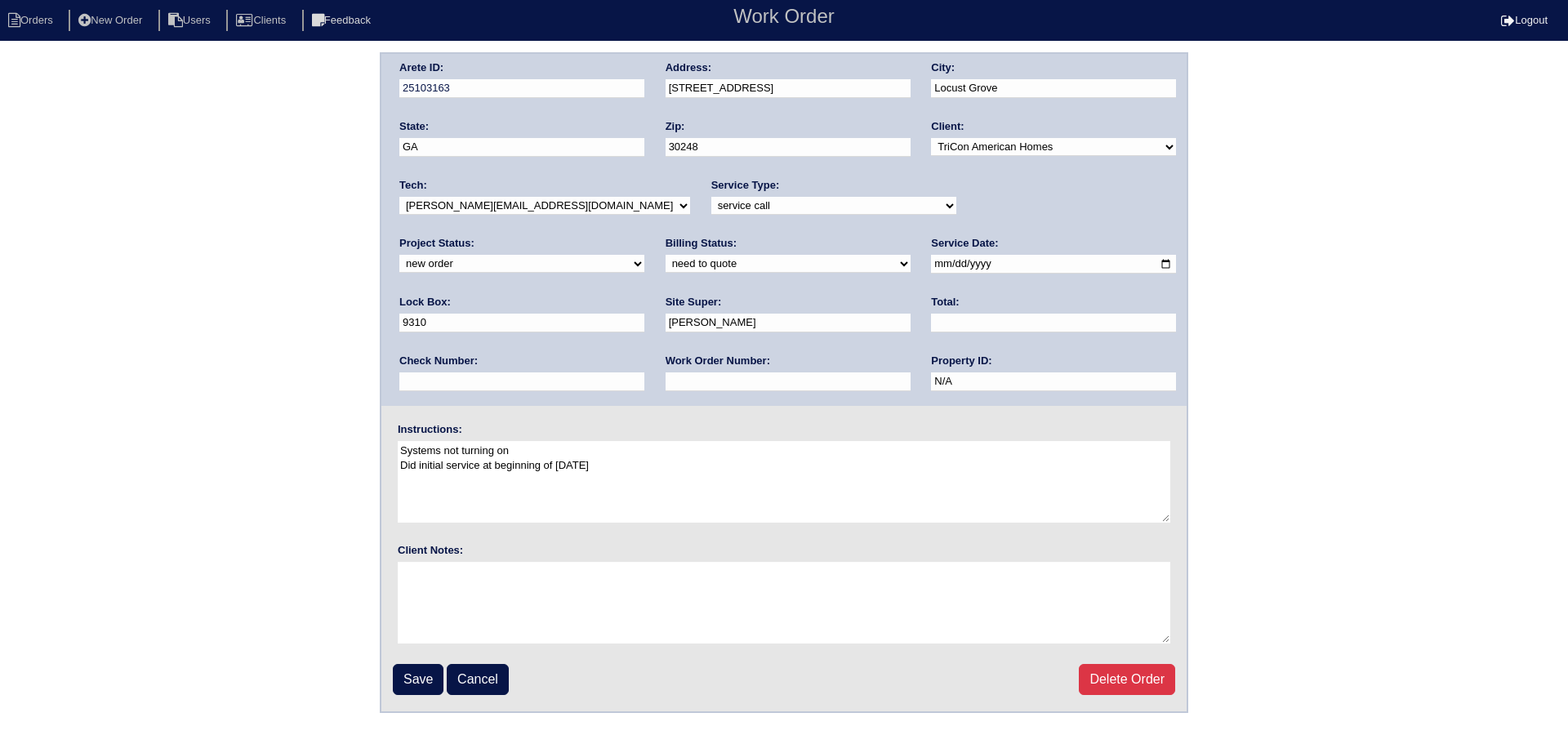
click at [644, 255] on select "new order assigned in progress field complete need to schedule admin review arc…" at bounding box center [522, 264] width 245 height 18
select select "assigned"
click at [644, 255] on select "new order assigned in progress field complete need to schedule admin review arc…" at bounding box center [522, 264] width 245 height 18
click at [931, 263] on input "2025-08-27" at bounding box center [1054, 264] width 245 height 18
click at [515, 202] on select "-select- aretesmg+backup-tech@gmail.com benjohnholt88@gmail.com callisonhvac@ya…" at bounding box center [545, 206] width 291 height 18
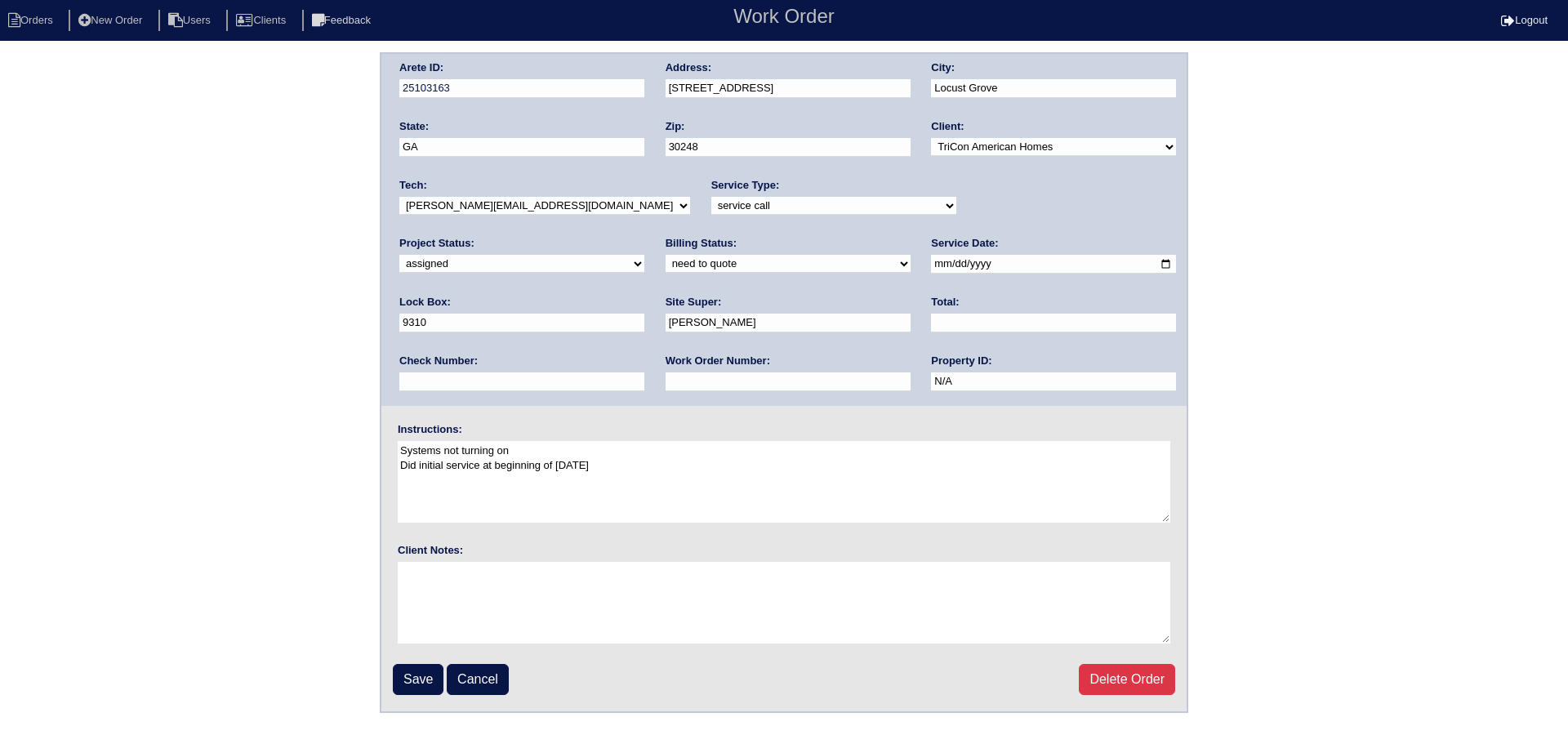
select select "151"
click at [400, 197] on select "-select- aretesmg+backup-tech@gmail.com benjohnholt88@gmail.com callisonhvac@ya…" at bounding box center [545, 206] width 291 height 18
click at [402, 691] on input "Save" at bounding box center [418, 679] width 51 height 31
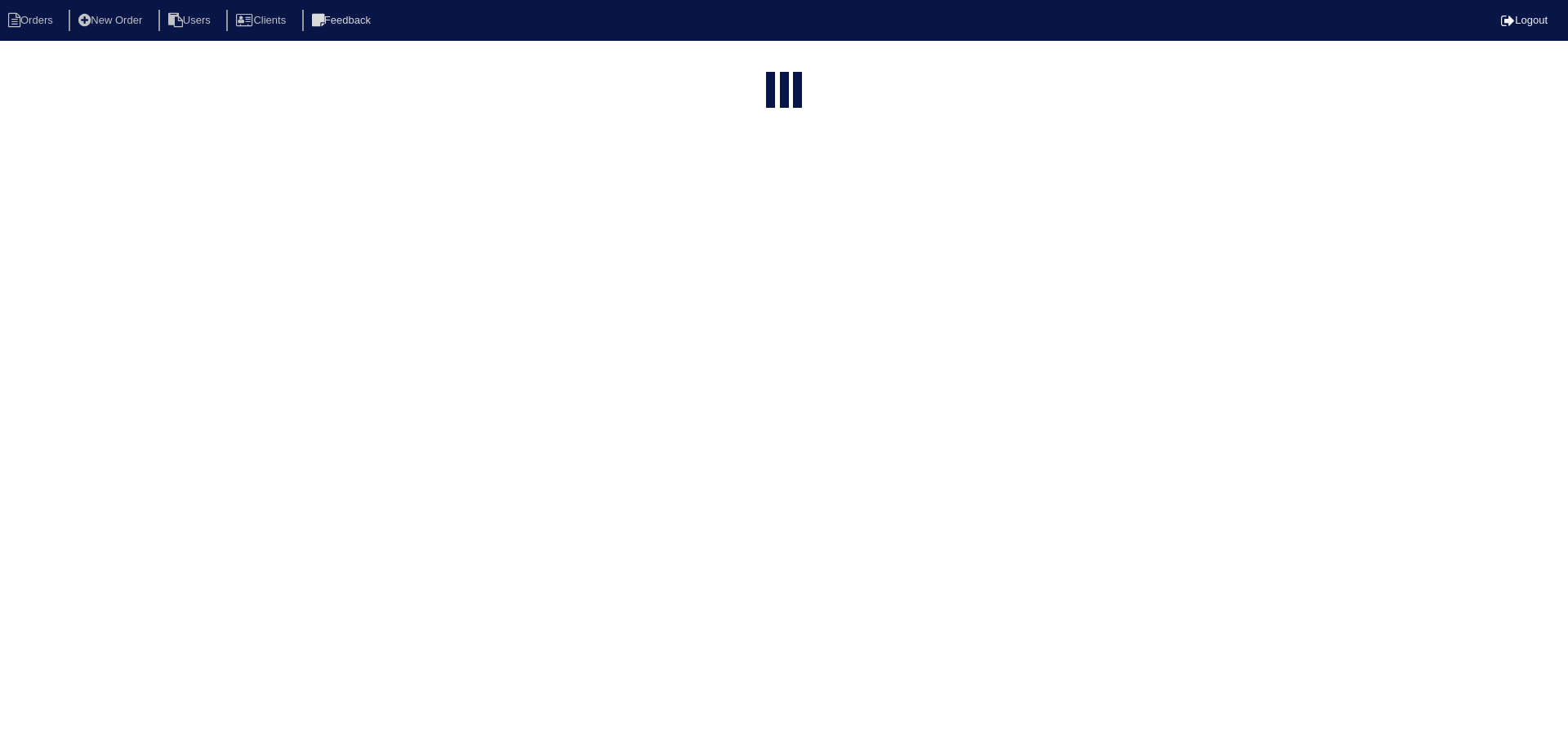
select select "15"
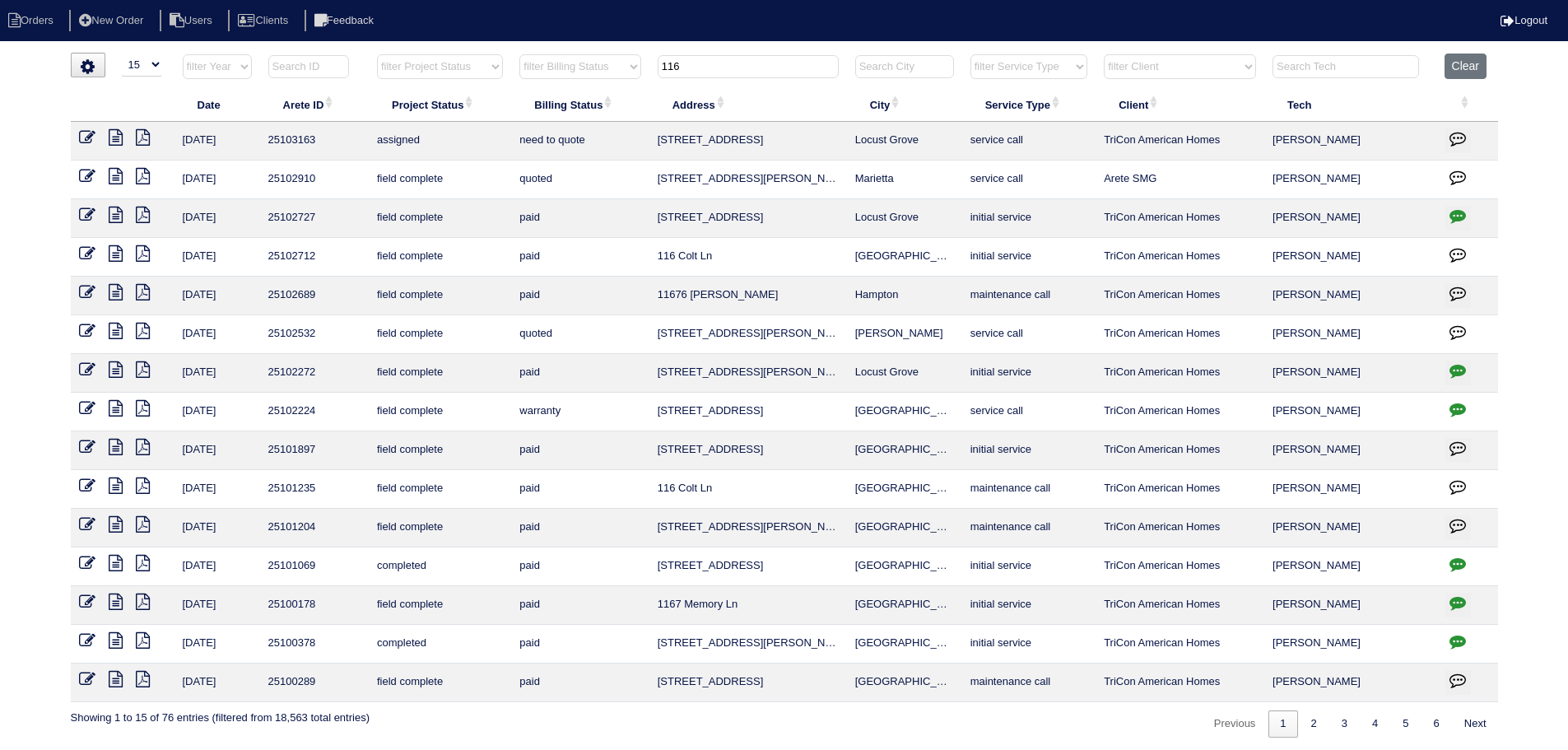
drag, startPoint x: 657, startPoint y: 63, endPoint x: 624, endPoint y: 67, distance: 33.2
click at [624, 67] on tr "filter Year -- Any Year -- 2025 2024 2023 2022 2021 2020 2019 filter Project St…" at bounding box center [784, 71] width 1428 height 34
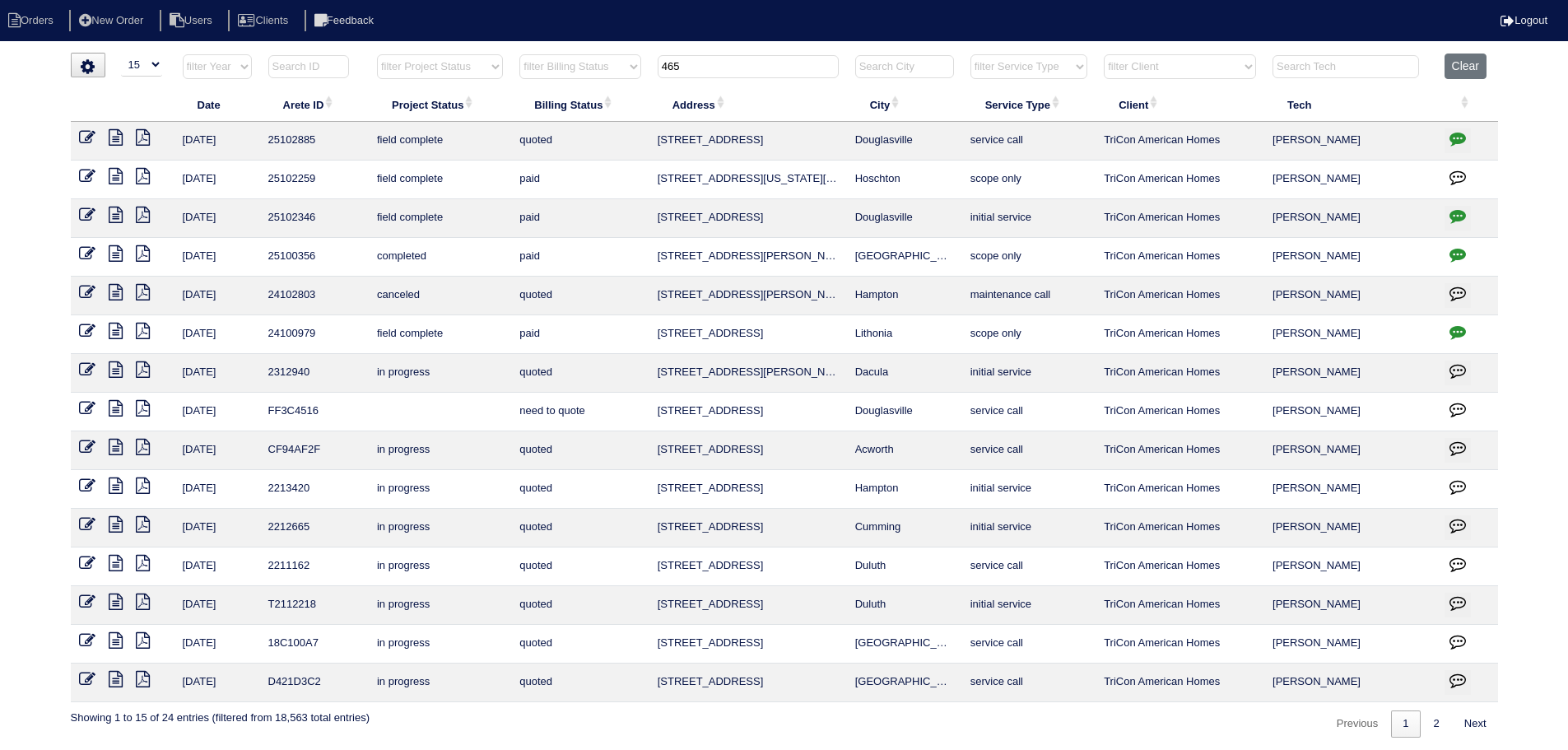
click at [673, 65] on input "465" at bounding box center [748, 66] width 181 height 23
click at [670, 65] on input "465" at bounding box center [748, 66] width 181 height 23
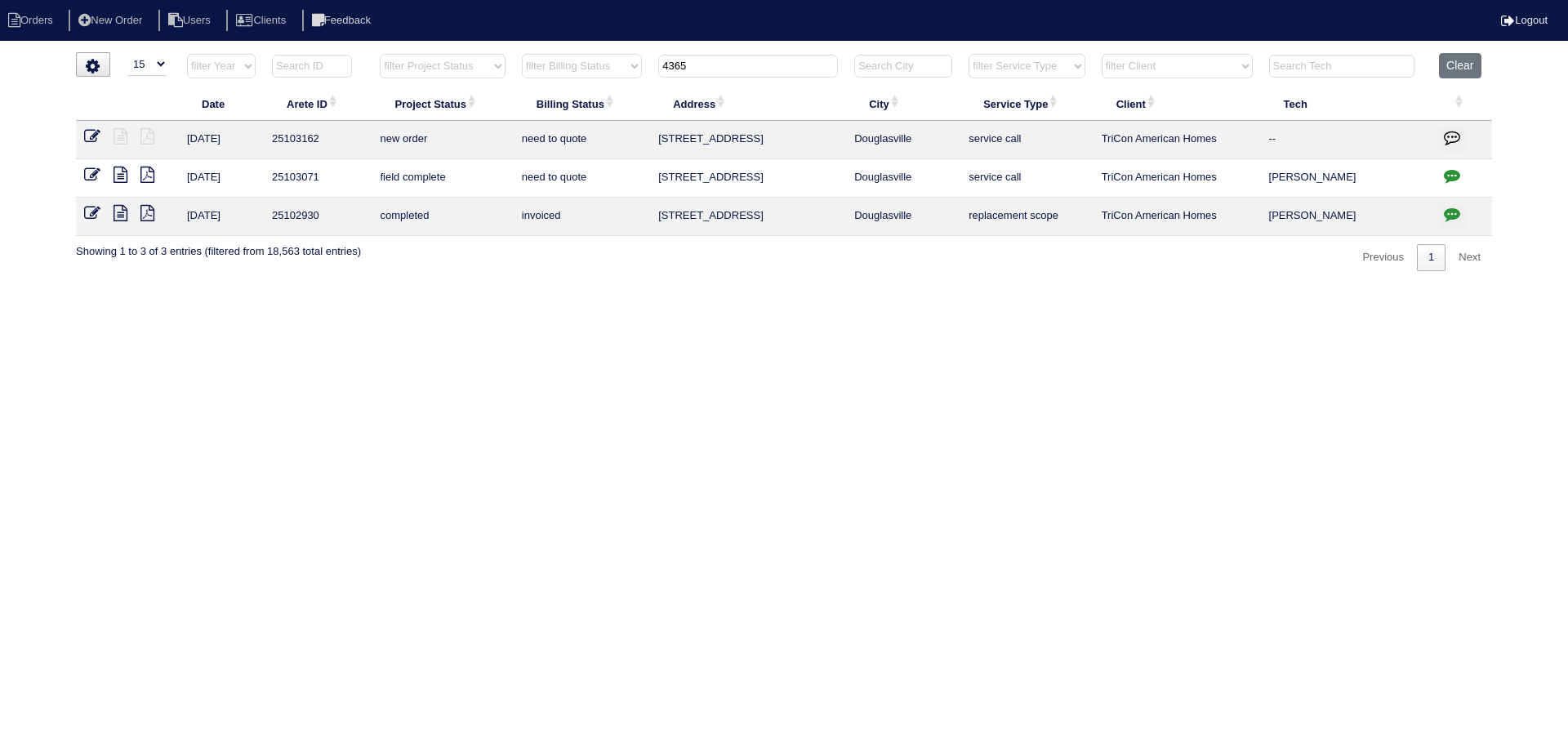
type input "4365"
click at [90, 141] on icon at bounding box center [92, 136] width 17 height 17
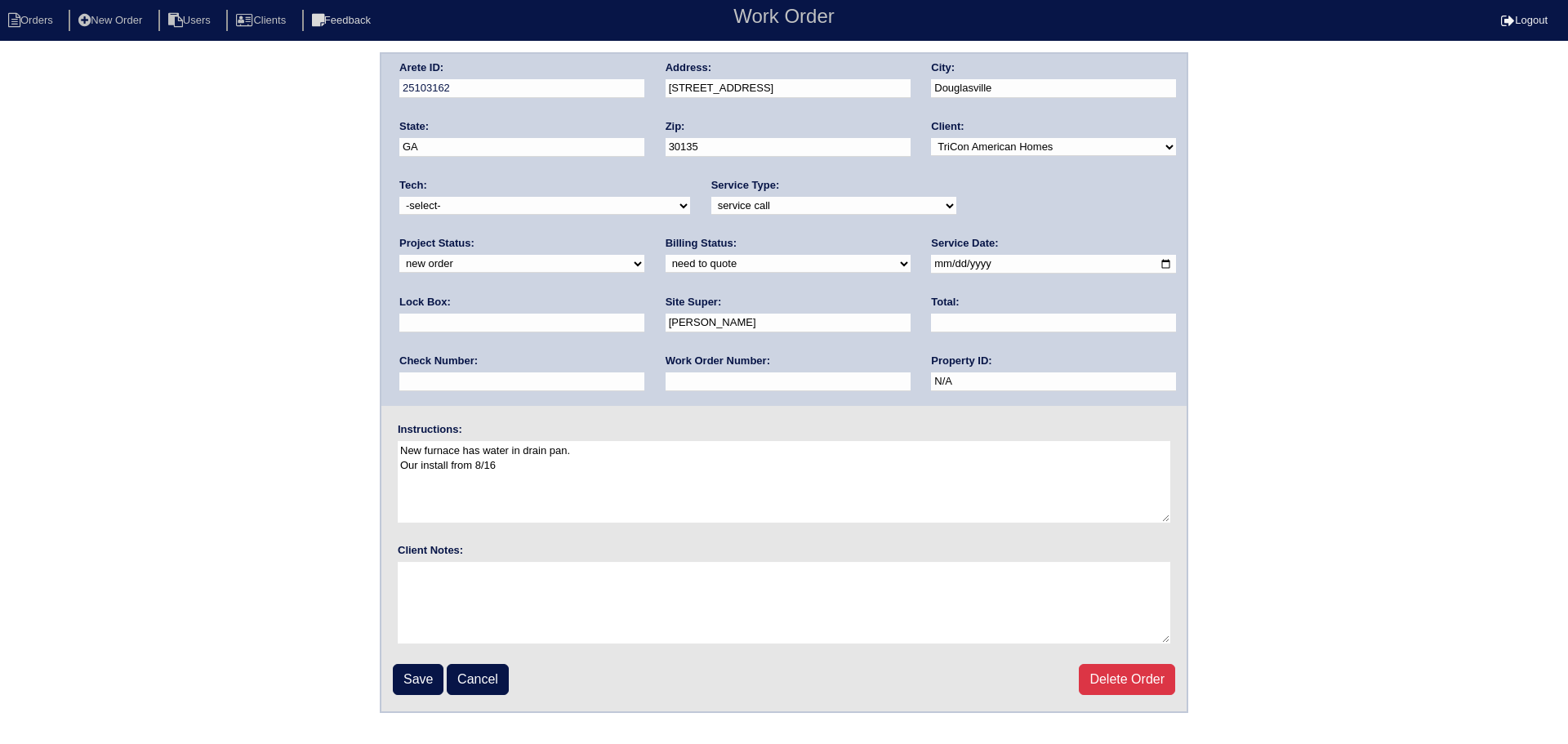
click at [644, 255] on select "new order assigned in progress field complete need to schedule admin review arc…" at bounding box center [522, 264] width 245 height 18
select select "assigned"
click at [644, 255] on select "new order assigned in progress field complete need to schedule admin review arc…" at bounding box center [522, 264] width 245 height 18
drag, startPoint x: 550, startPoint y: 202, endPoint x: 541, endPoint y: 215, distance: 15.8
click at [549, 203] on select "-select- aretesmg+backup-tech@gmail.com benjohnholt88@gmail.com callisonhvac@ya…" at bounding box center [545, 206] width 291 height 18
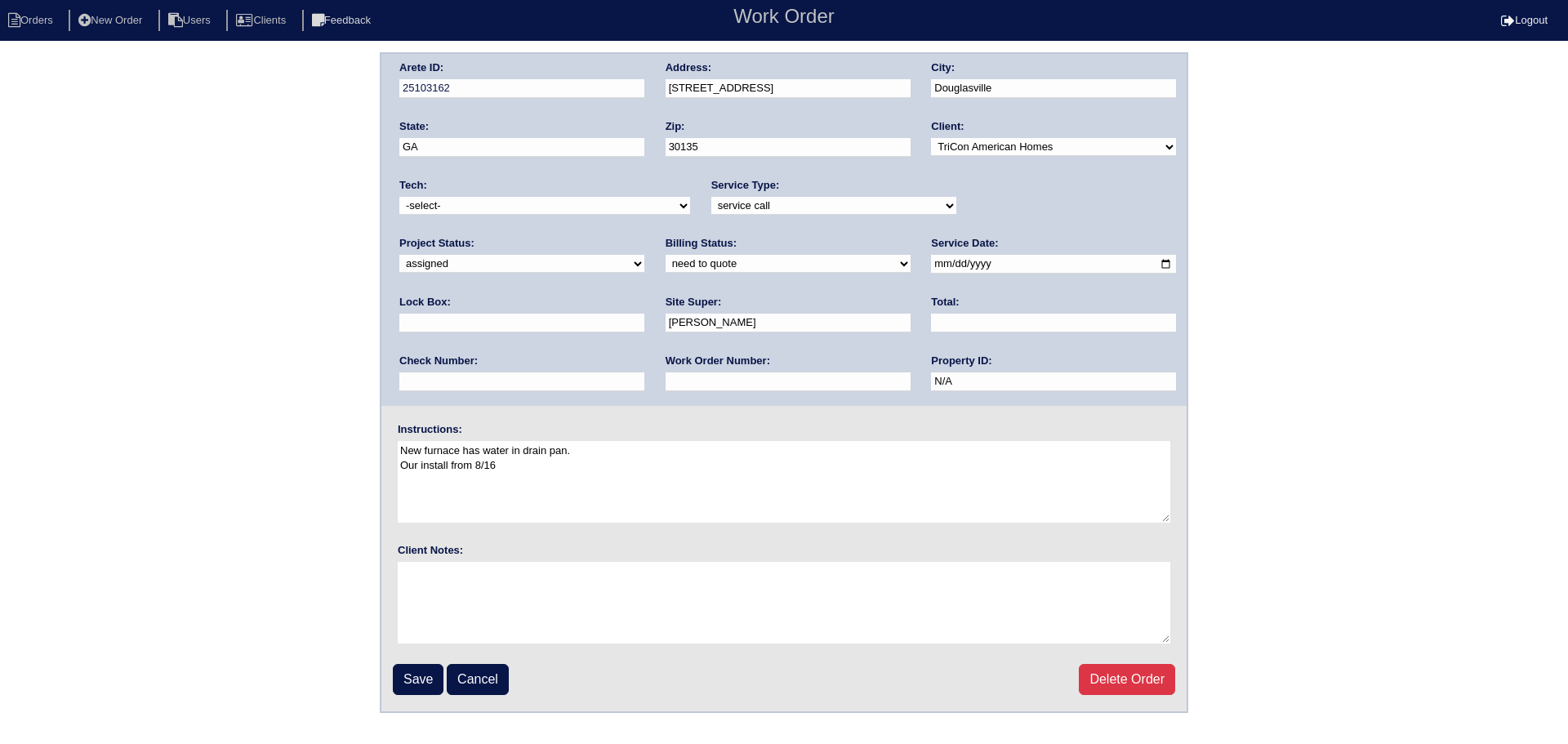
select select "27"
click at [400, 197] on select "-select- aretesmg+backup-tech@gmail.com benjohnholt88@gmail.com callisonhvac@ya…" at bounding box center [545, 206] width 291 height 18
click at [417, 679] on input "Save" at bounding box center [418, 679] width 51 height 31
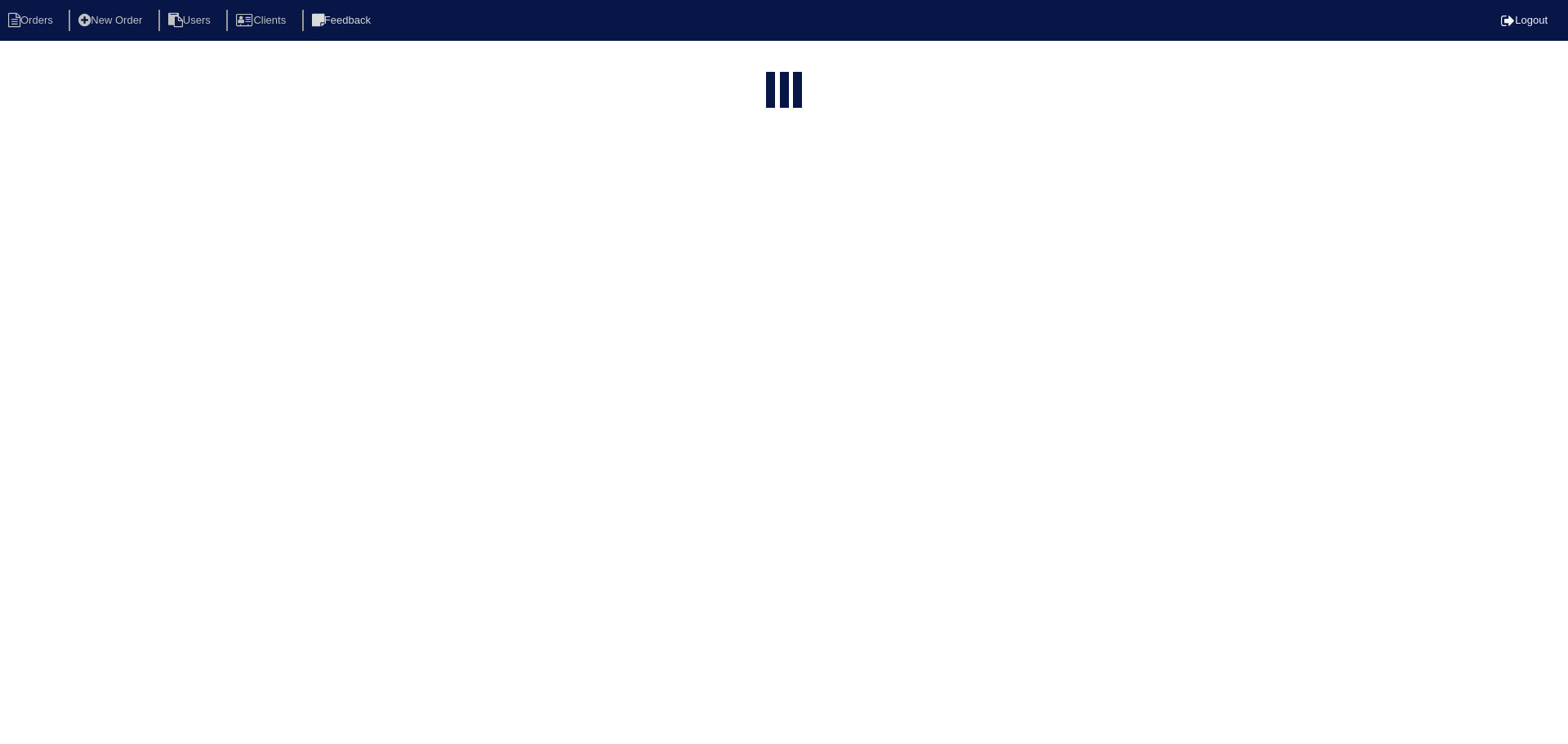
select select "15"
type input "4365"
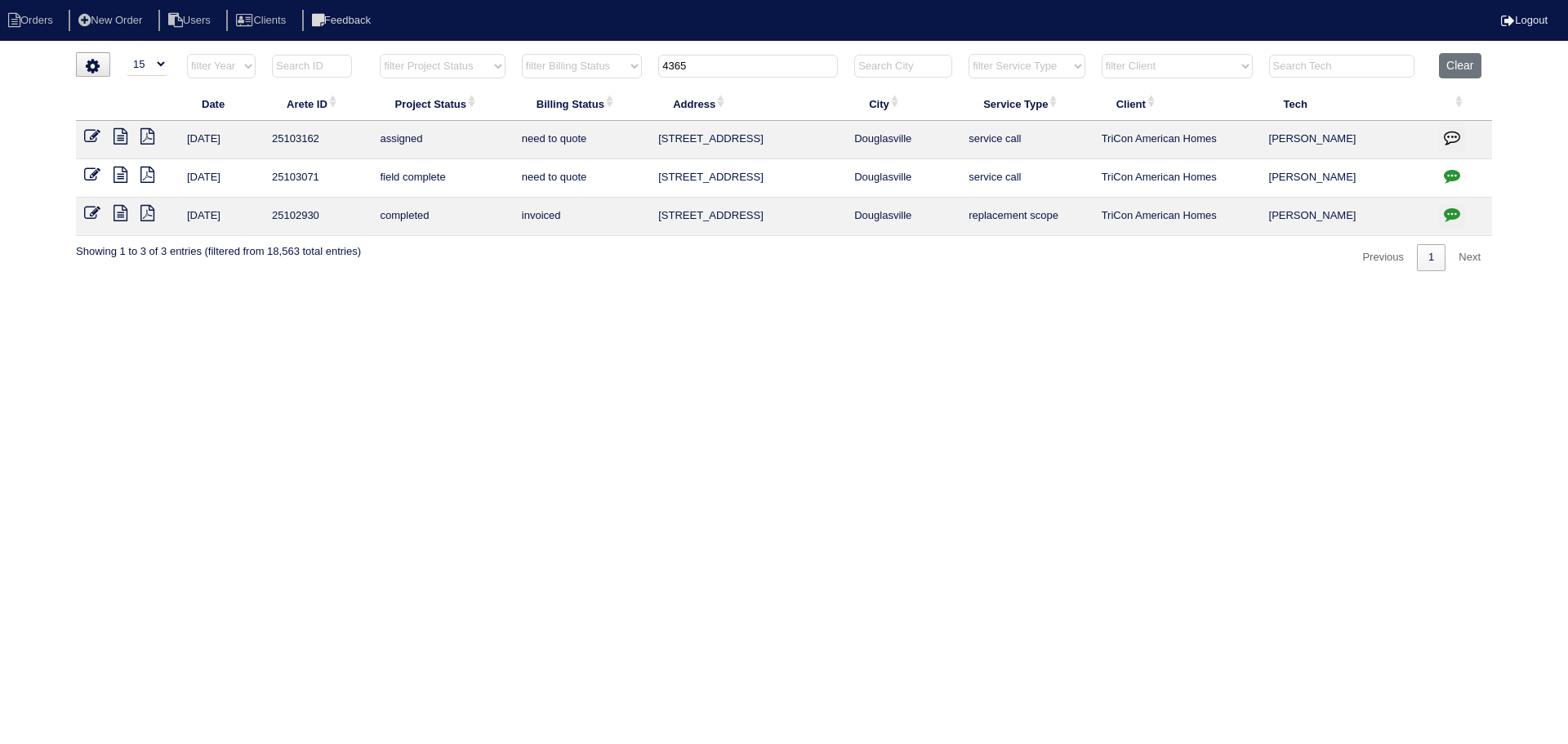
drag, startPoint x: 633, startPoint y: 81, endPoint x: 647, endPoint y: 78, distance: 14.3
click at [631, 80] on tr "filter Year -- Any Year -- 2025 2024 2023 2022 2021 2020 2019 filter Project St…" at bounding box center [784, 70] width 1416 height 33
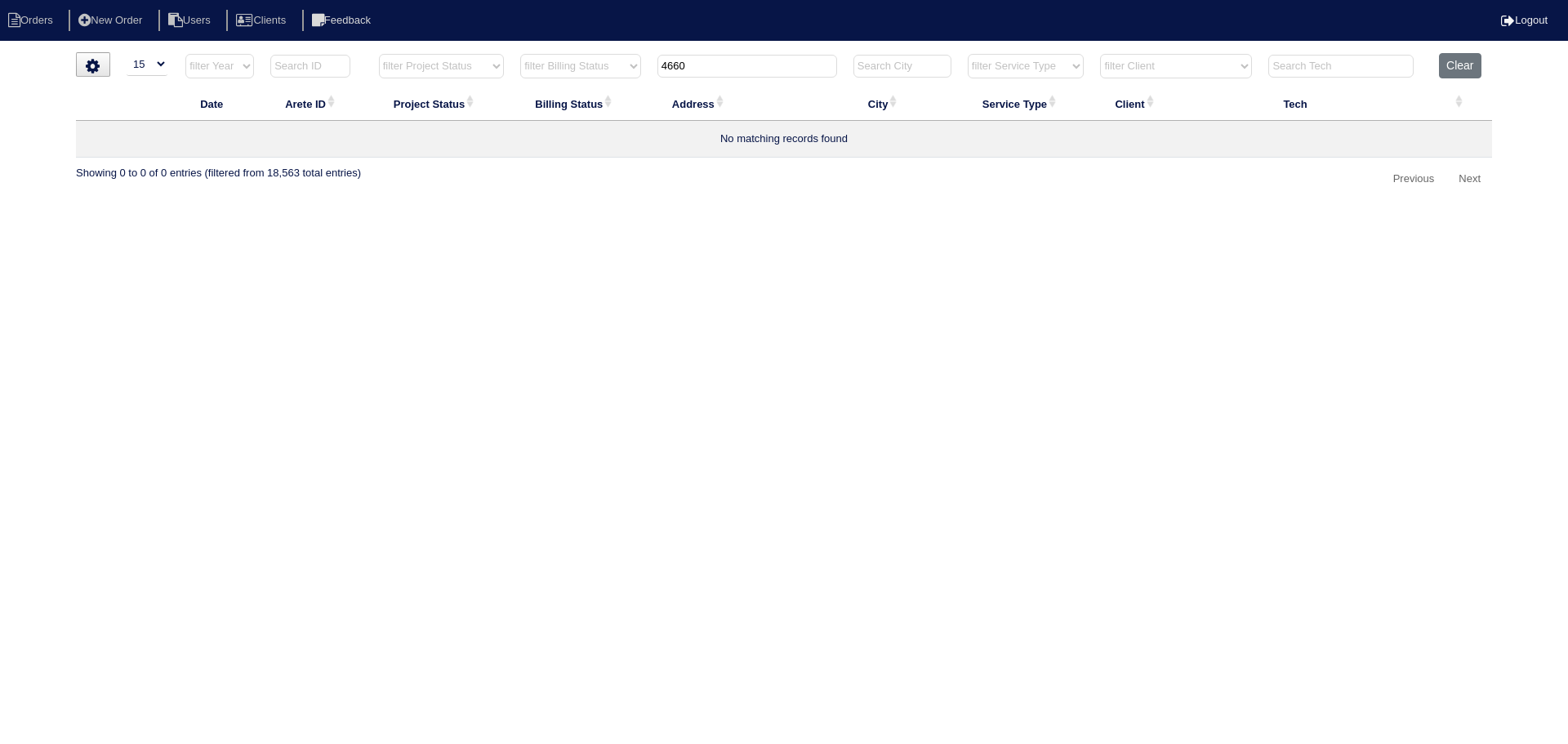
drag, startPoint x: 720, startPoint y: 65, endPoint x: 620, endPoint y: 66, distance: 100.0
click at [620, 66] on tr "filter Year -- Any Year -- 2025 2024 2023 2022 2021 2020 2019 filter Project St…" at bounding box center [784, 70] width 1416 height 33
type input "4880"
click at [122, 139] on icon at bounding box center [121, 136] width 14 height 17
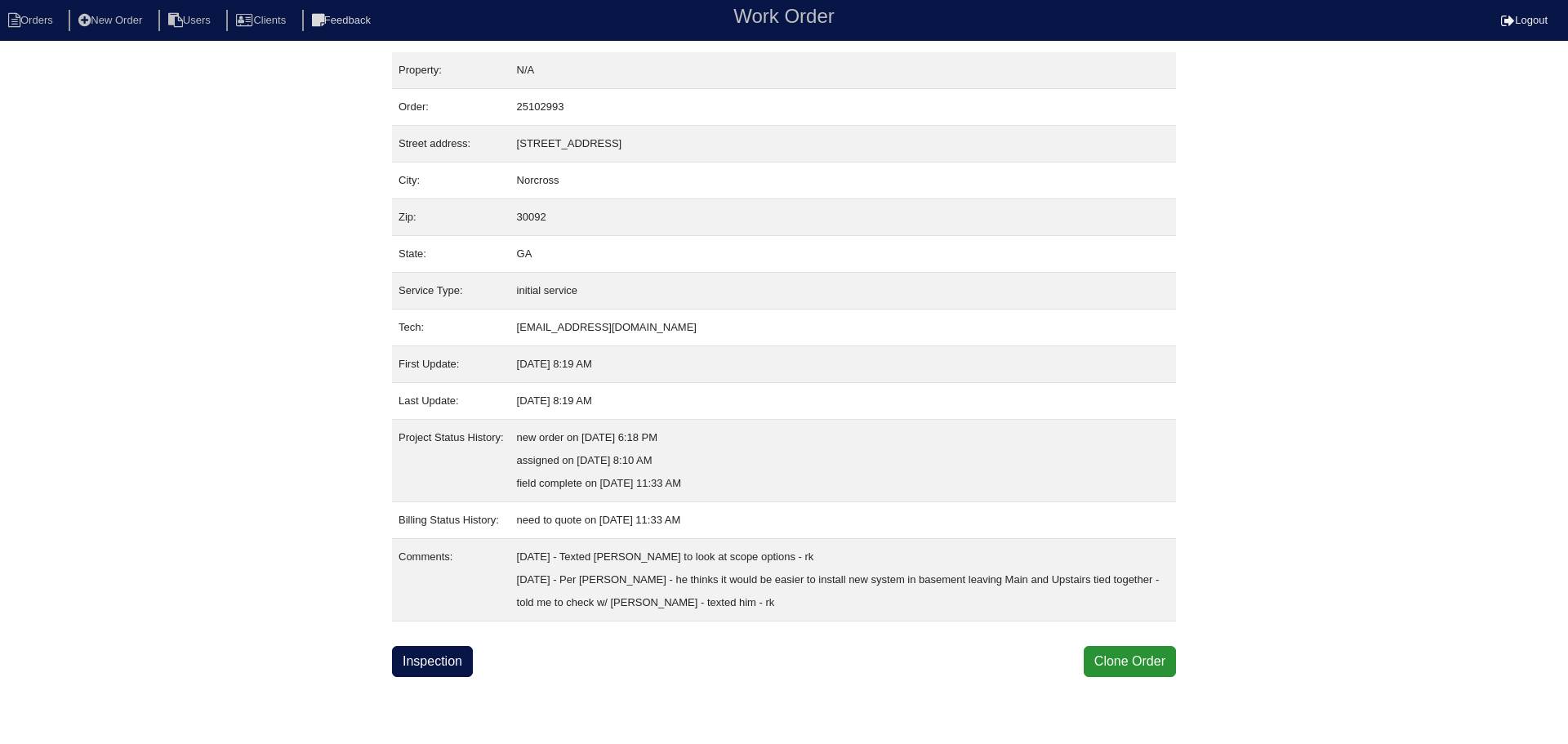
click at [446, 677] on html "Orders New Order Users Clients Feedback Work Order Logout Work Order Orders New…" at bounding box center [784, 338] width 1568 height 677
drag, startPoint x: 454, startPoint y: 683, endPoint x: 468, endPoint y: 667, distance: 21.3
click at [458, 677] on html "Orders New Order Users Clients Feedback Work Order Logout Work Order Orders New…" at bounding box center [784, 338] width 1568 height 677
click at [468, 663] on link "Inspection" at bounding box center [432, 661] width 81 height 31
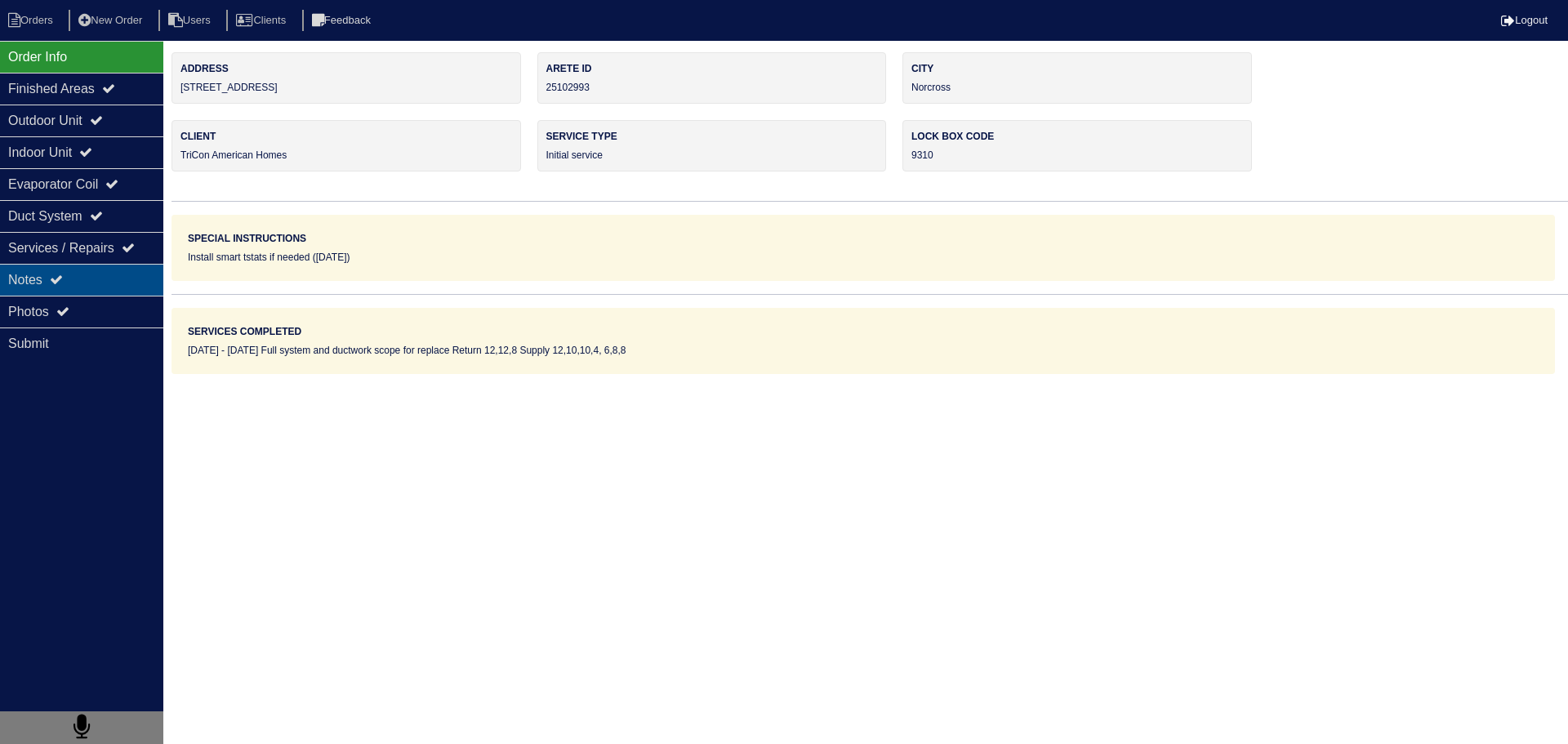
click at [82, 278] on div "Notes" at bounding box center [82, 280] width 163 height 32
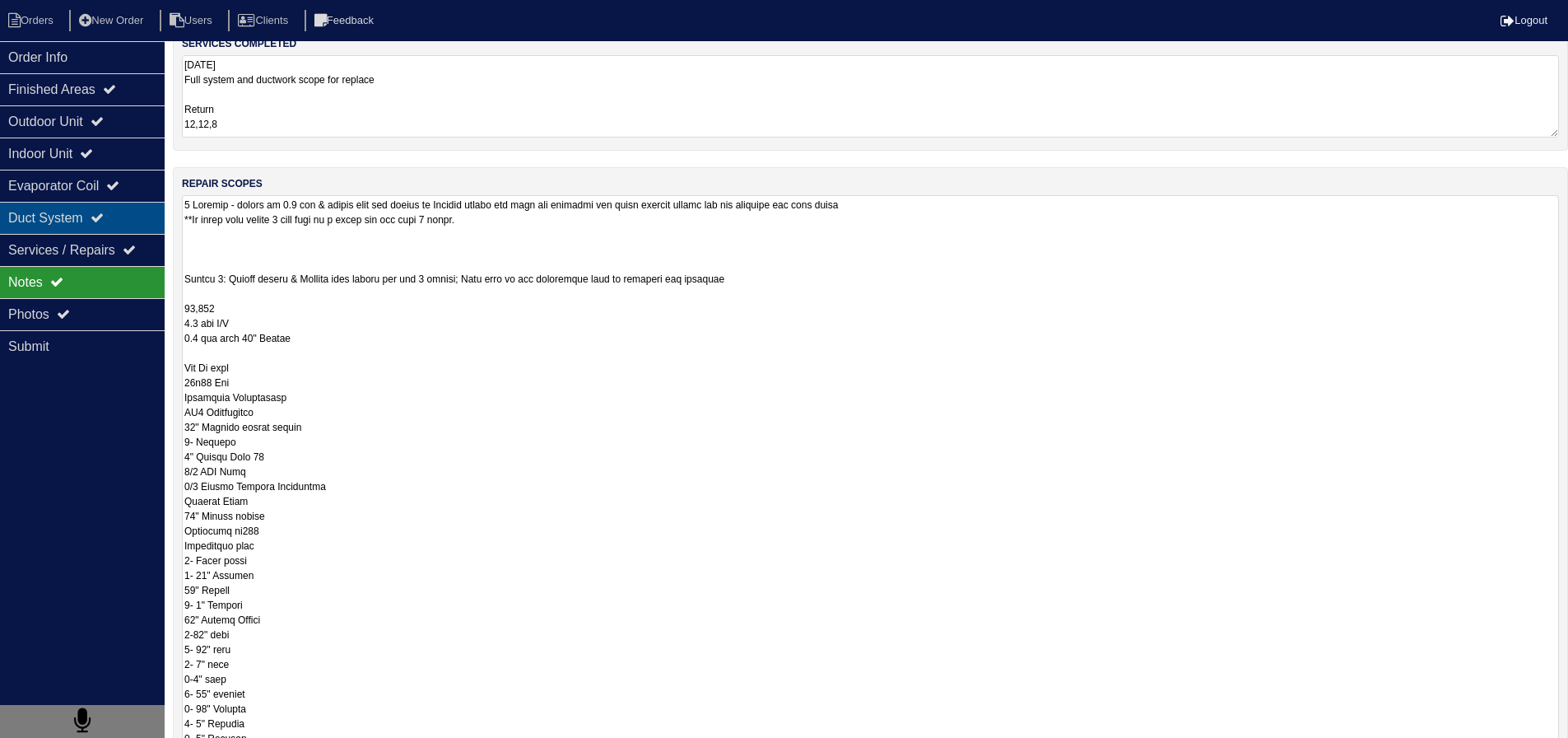
scroll to position [164, 0]
drag, startPoint x: 239, startPoint y: 614, endPoint x: 260, endPoint y: 269, distance: 345.6
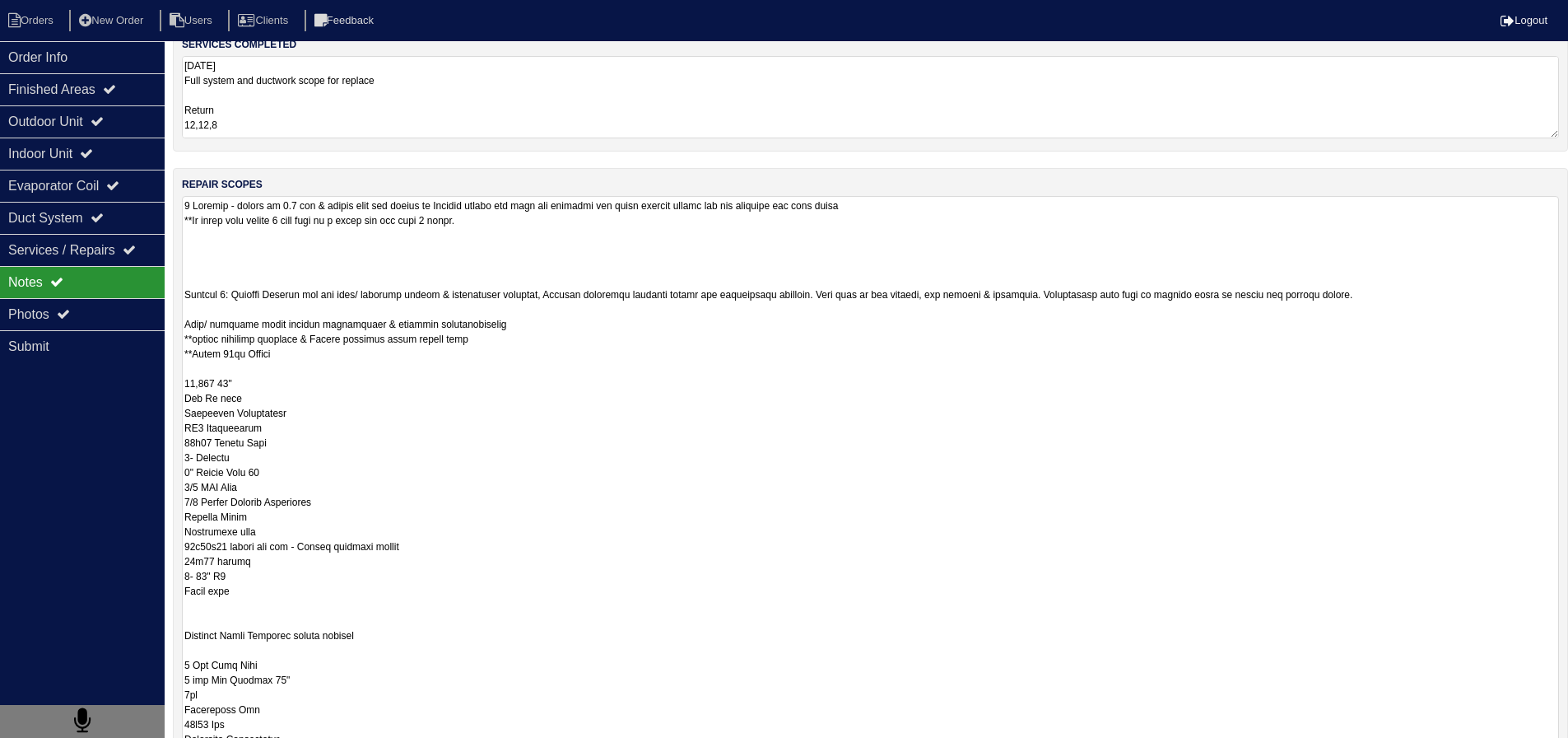
scroll to position [0, 0]
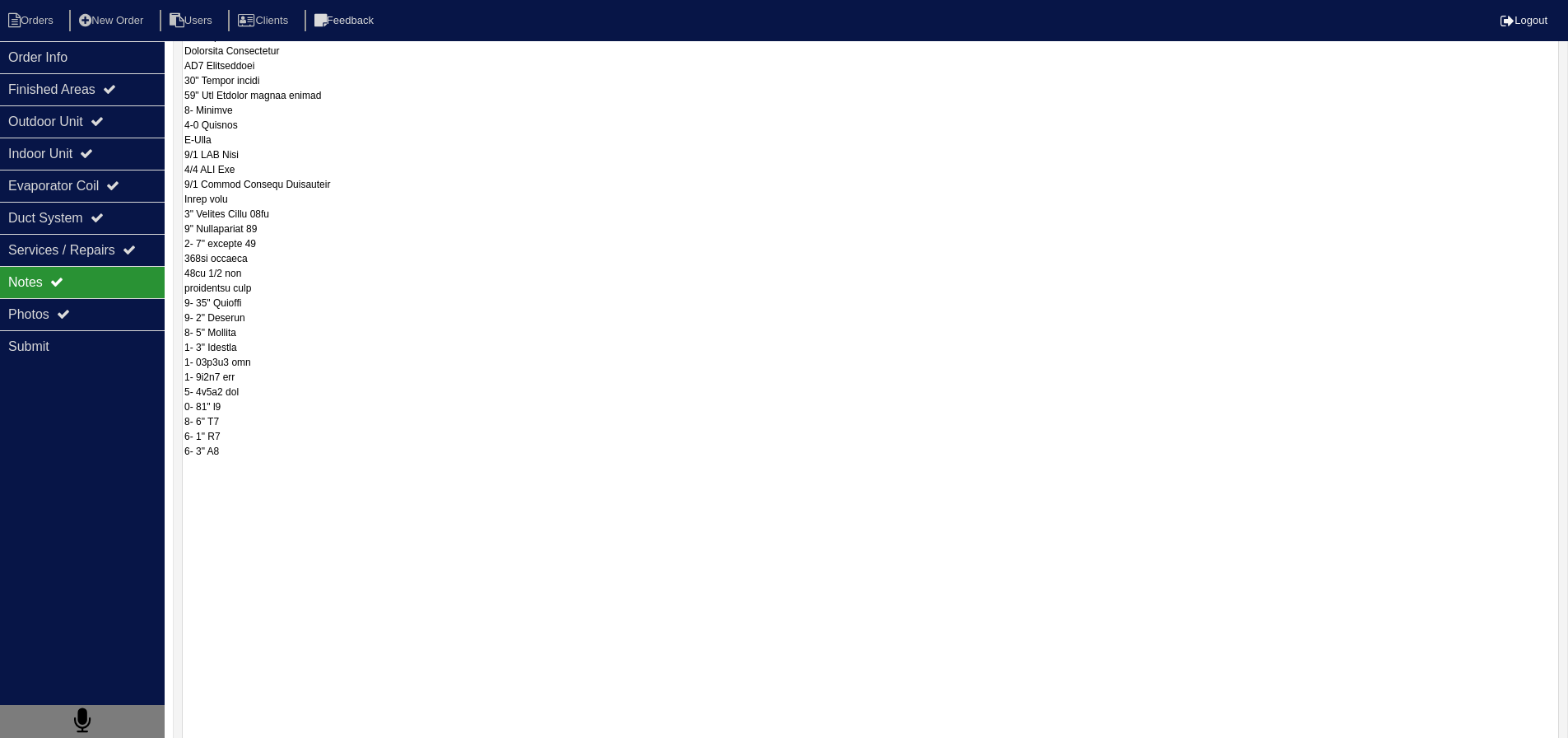
scroll to position [906, 0]
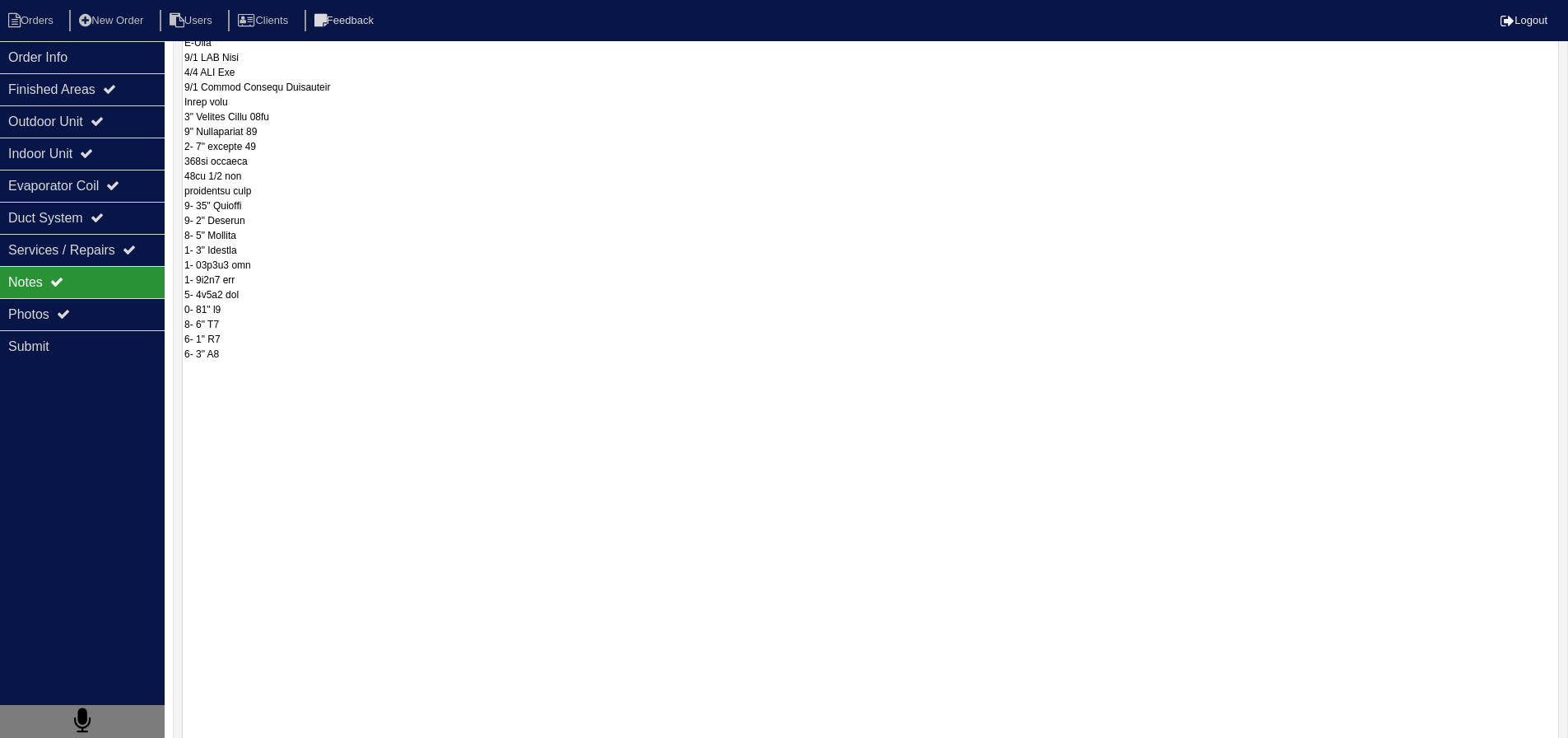
click at [276, 527] on textarea at bounding box center [870, 271] width 1377 height 1634
paste textarea "Option 1: Upsize system & Install full zoning for all 3 levels; Will need to ru…"
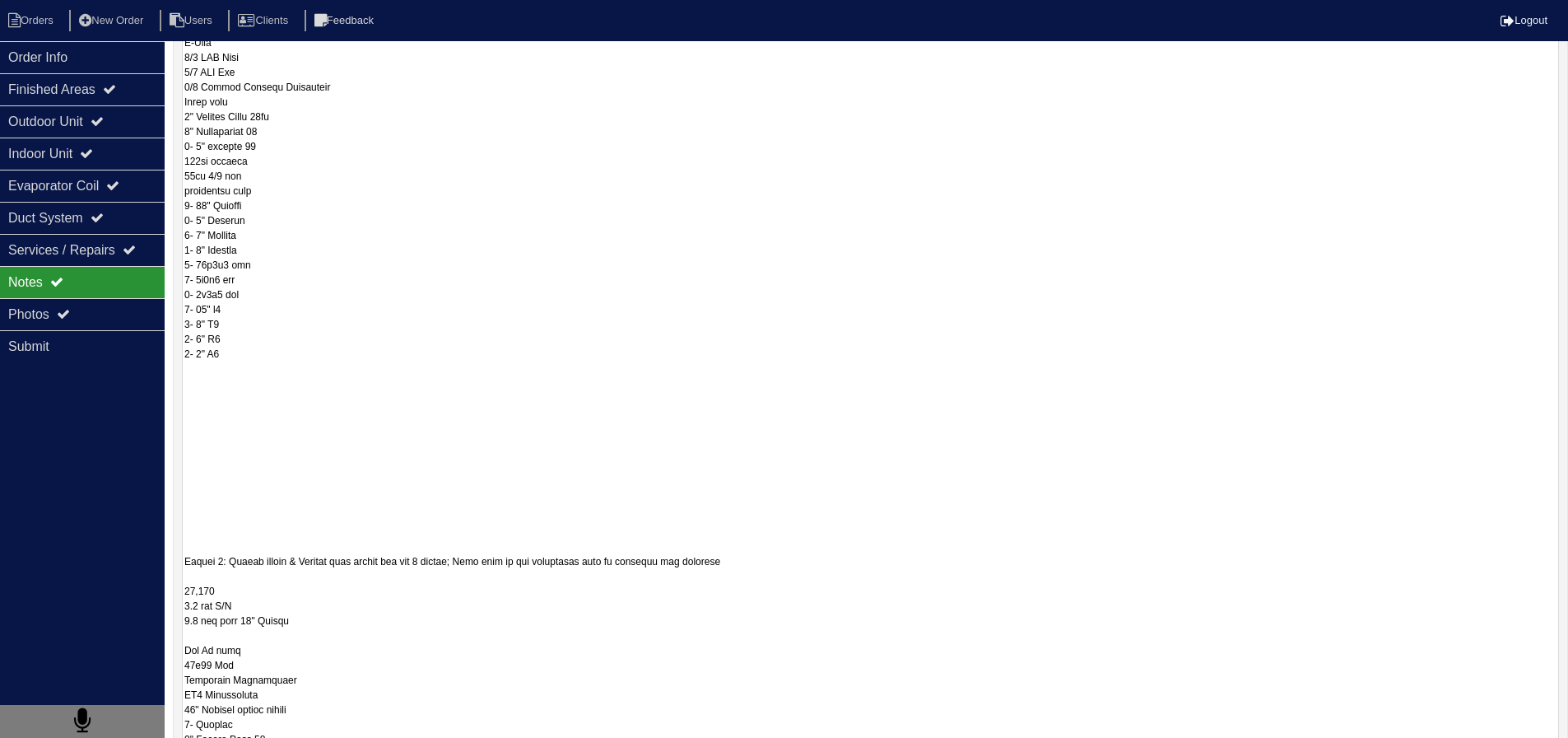
drag, startPoint x: 781, startPoint y: 566, endPoint x: 176, endPoint y: 558, distance: 605.1
click at [176, 558] on div "repair scopes" at bounding box center [871, 264] width 1396 height 1676
click at [277, 521] on textarea at bounding box center [870, 271] width 1377 height 1634
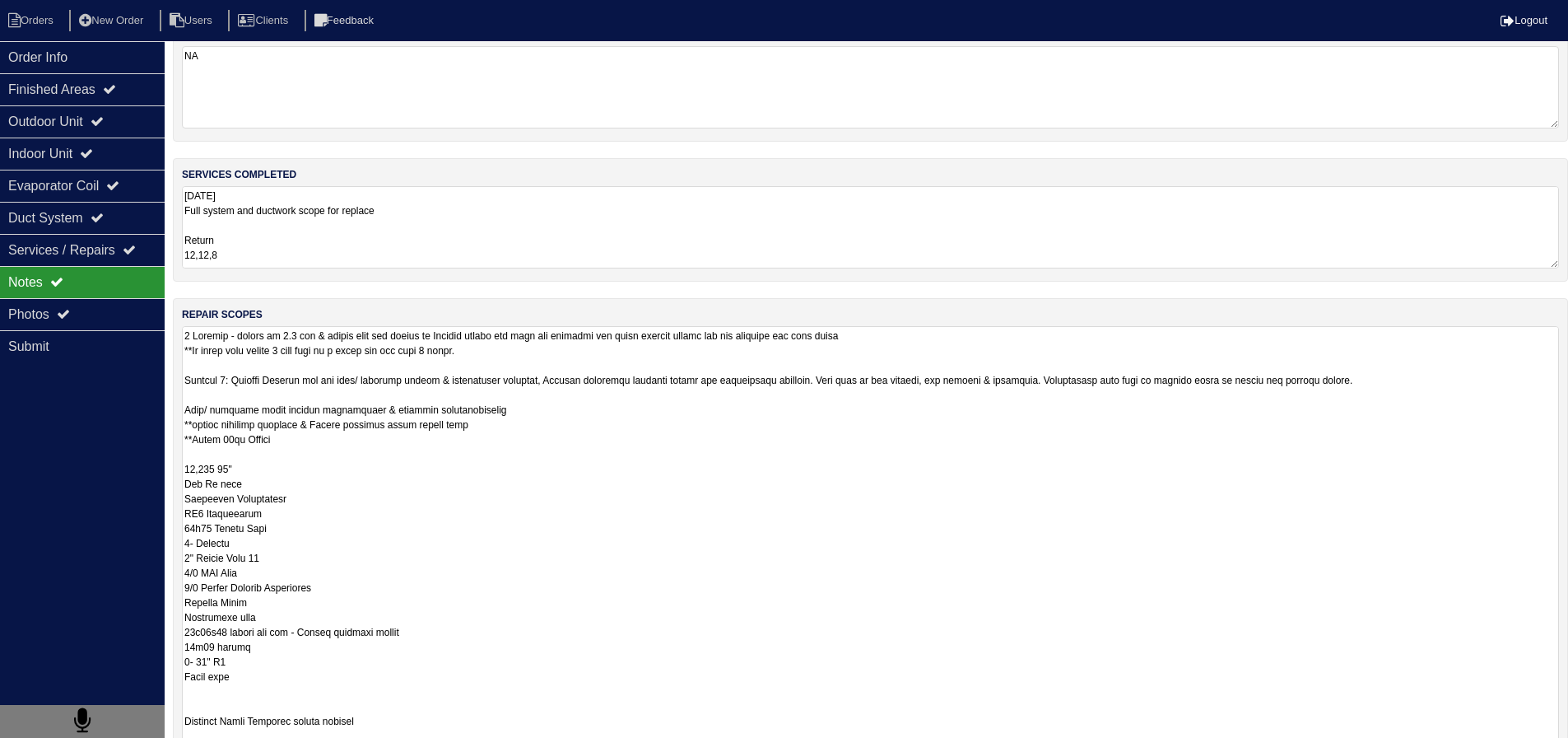
scroll to position [0, 0]
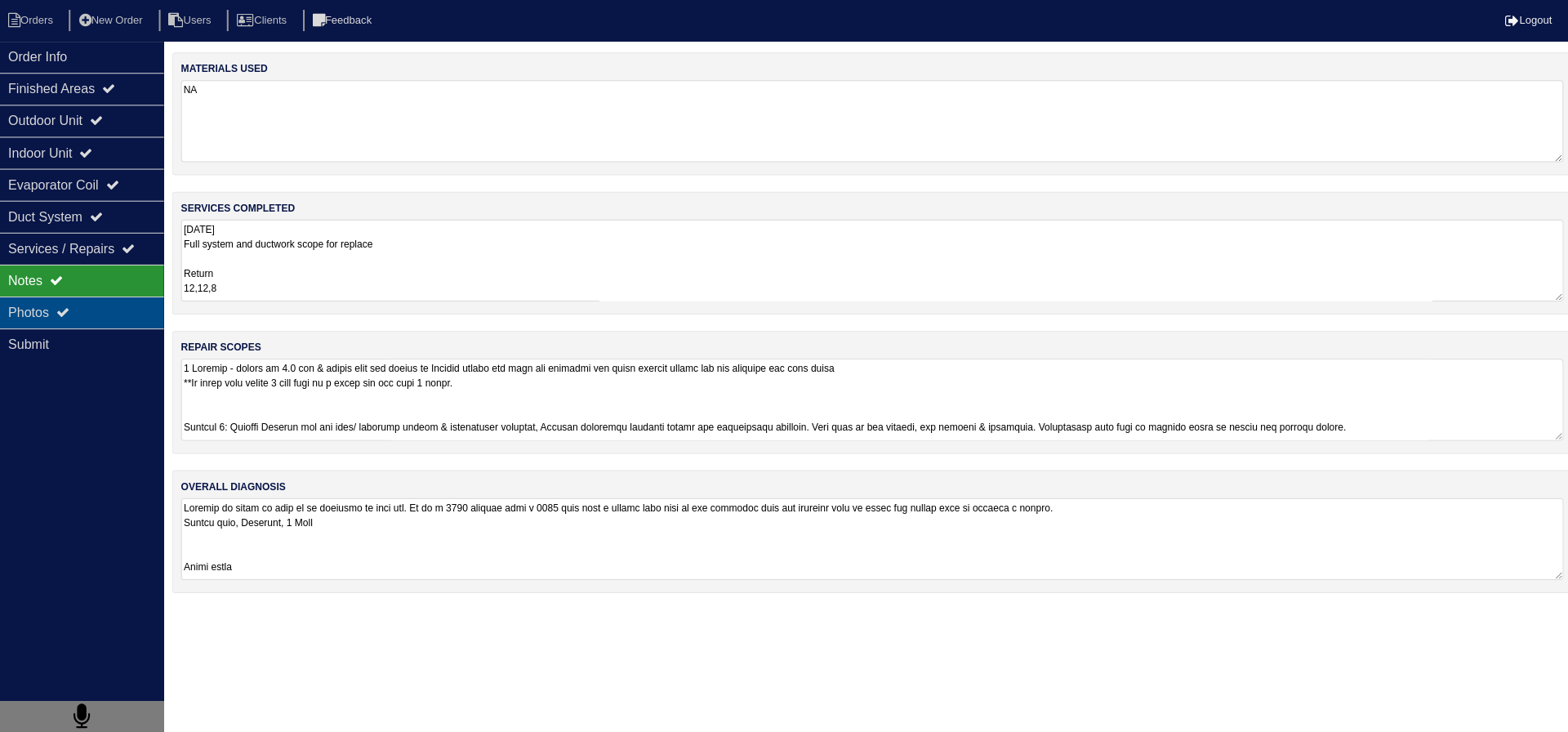
click at [97, 316] on div "Photos" at bounding box center [82, 311] width 163 height 32
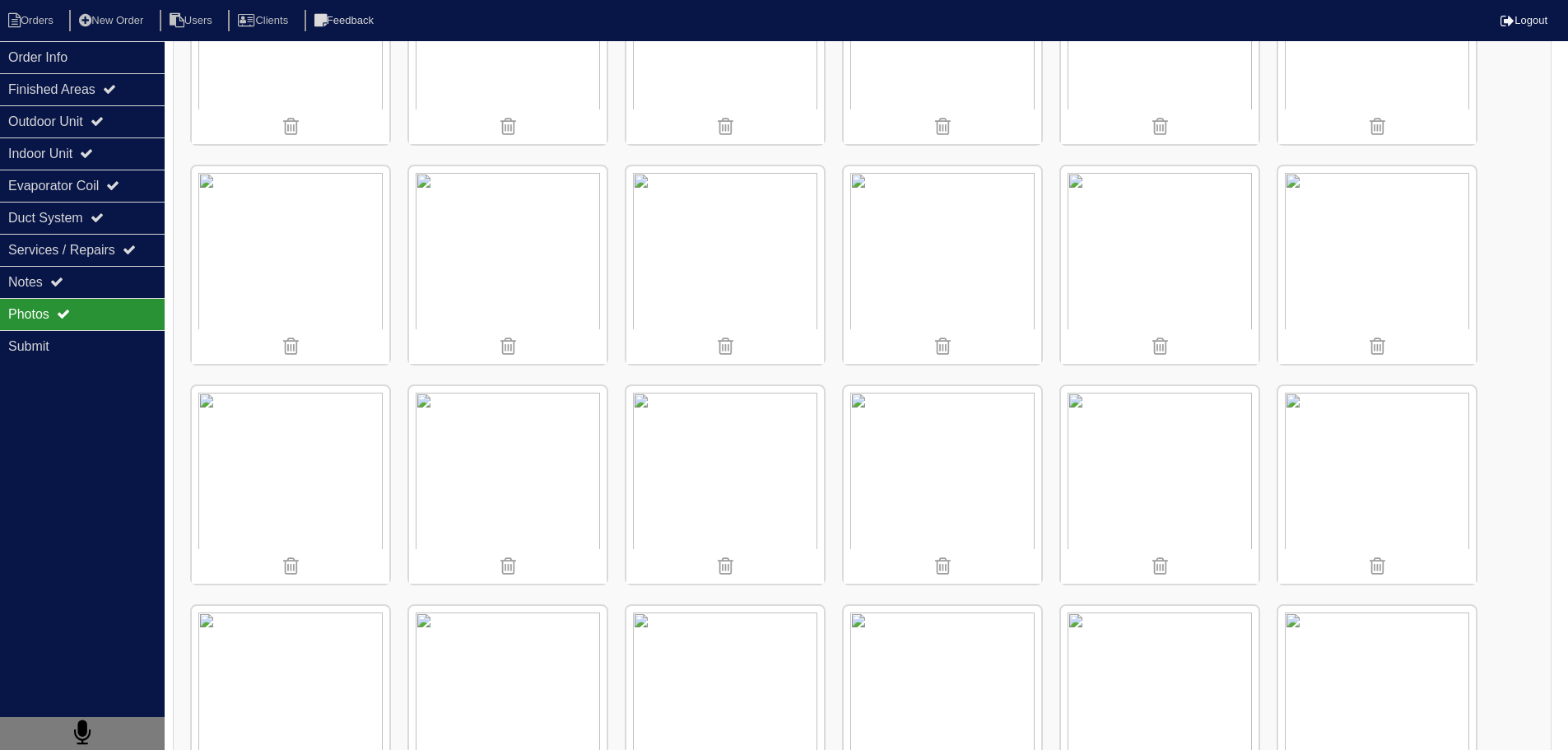
scroll to position [576, 0]
click at [519, 284] on img at bounding box center [508, 266] width 198 height 198
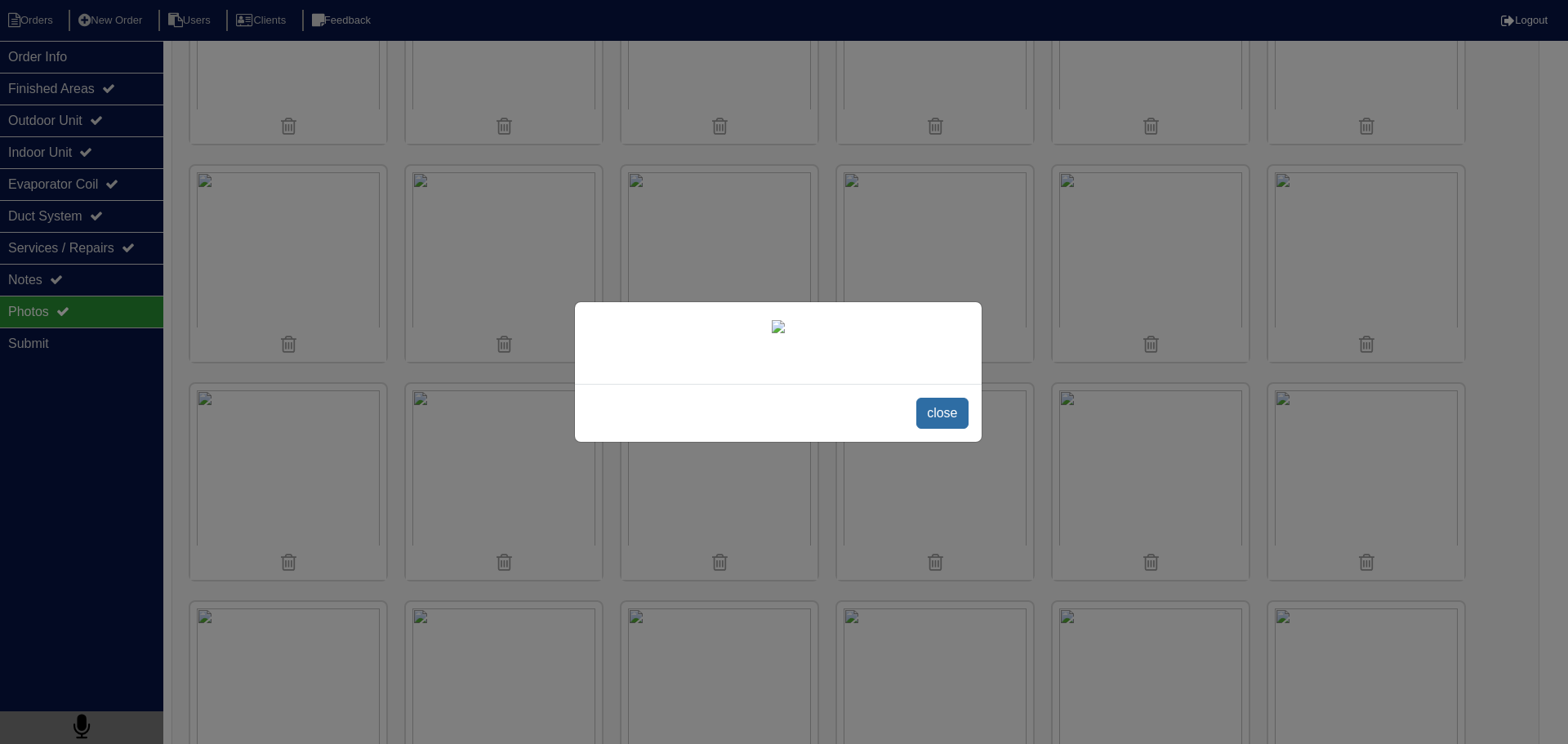
drag, startPoint x: 965, startPoint y: 413, endPoint x: 842, endPoint y: 393, distance: 124.6
click at [964, 413] on span "close" at bounding box center [942, 413] width 52 height 31
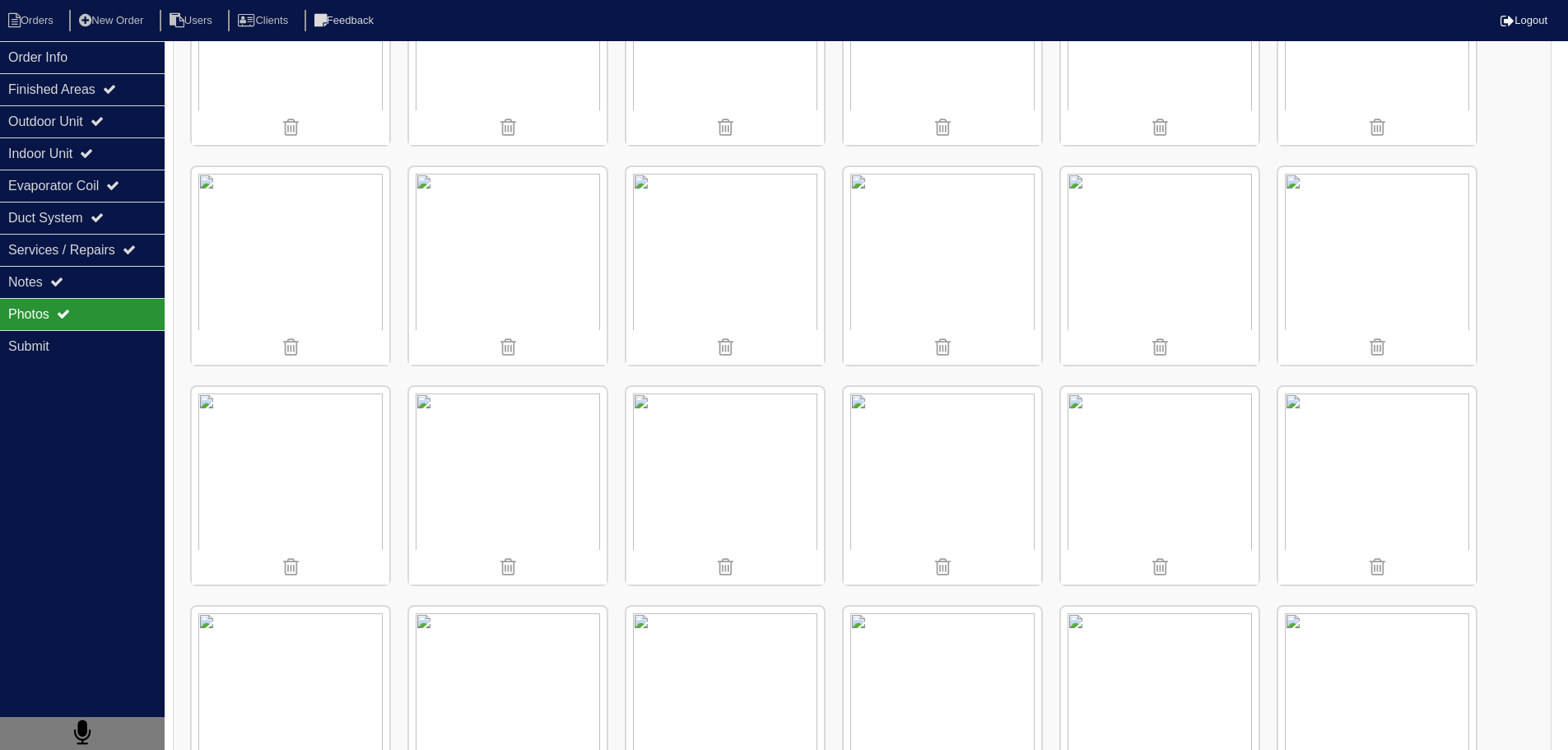
click at [535, 222] on img at bounding box center [508, 266] width 198 height 198
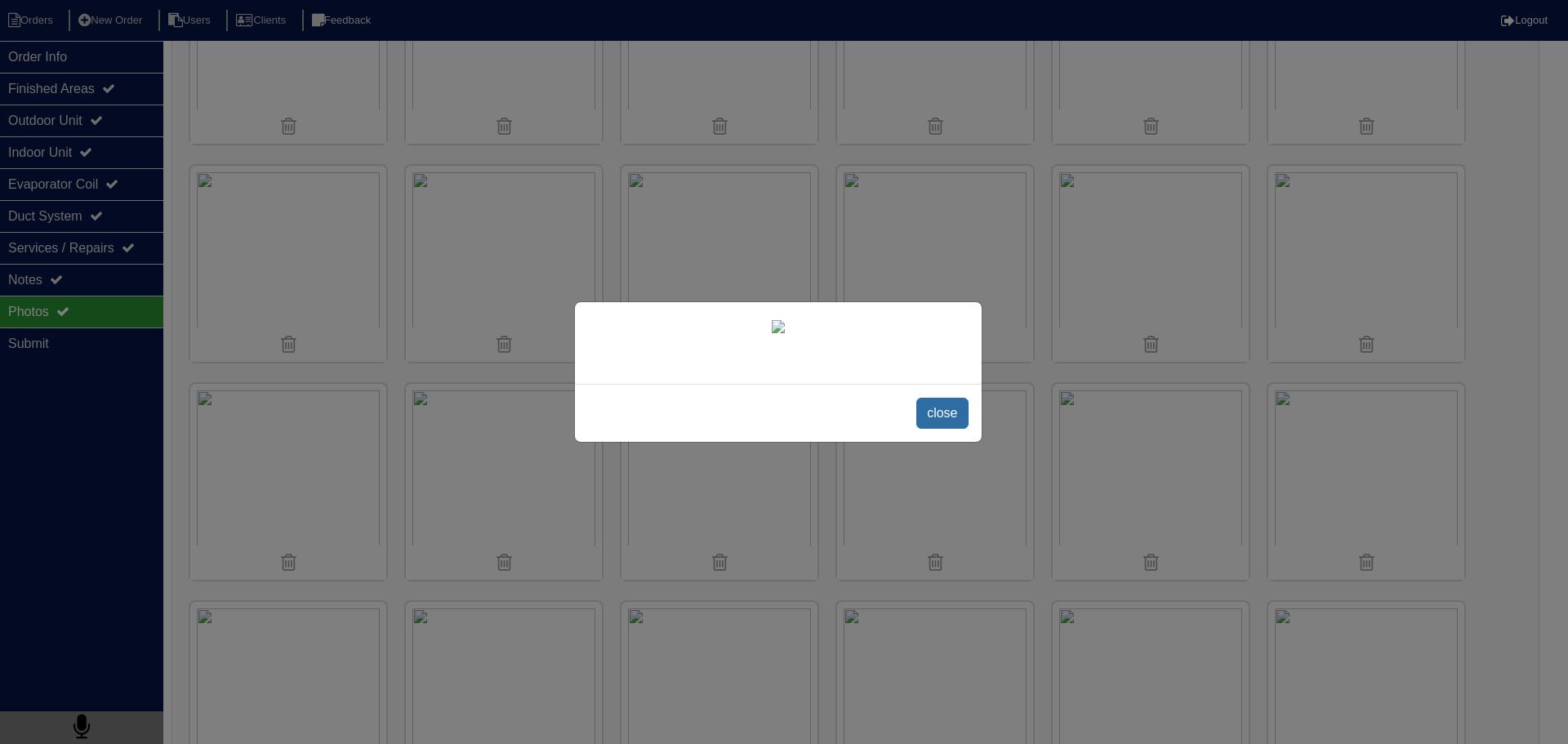
click at [940, 401] on span "close" at bounding box center [942, 413] width 52 height 31
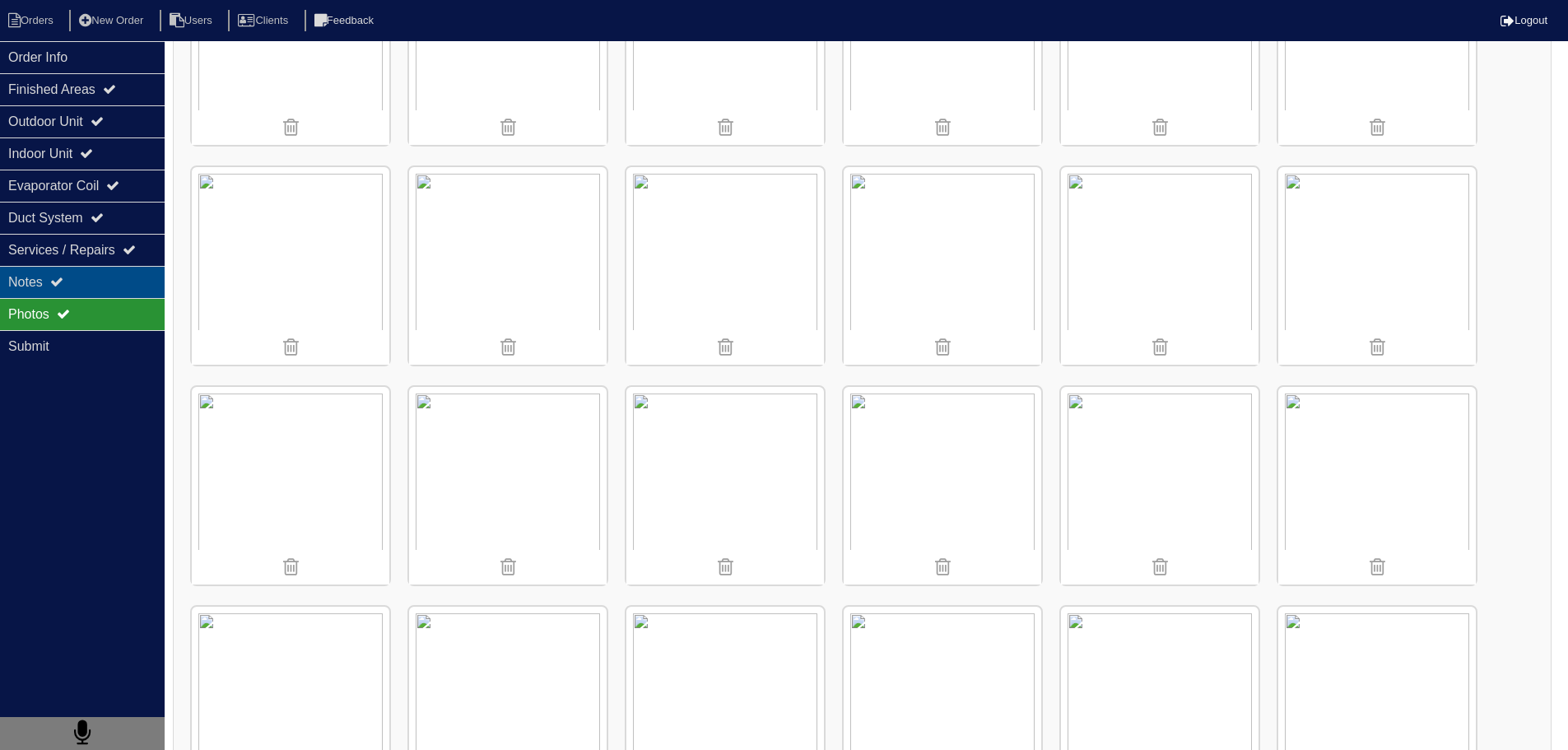
click at [107, 272] on div "Notes" at bounding box center [82, 282] width 164 height 32
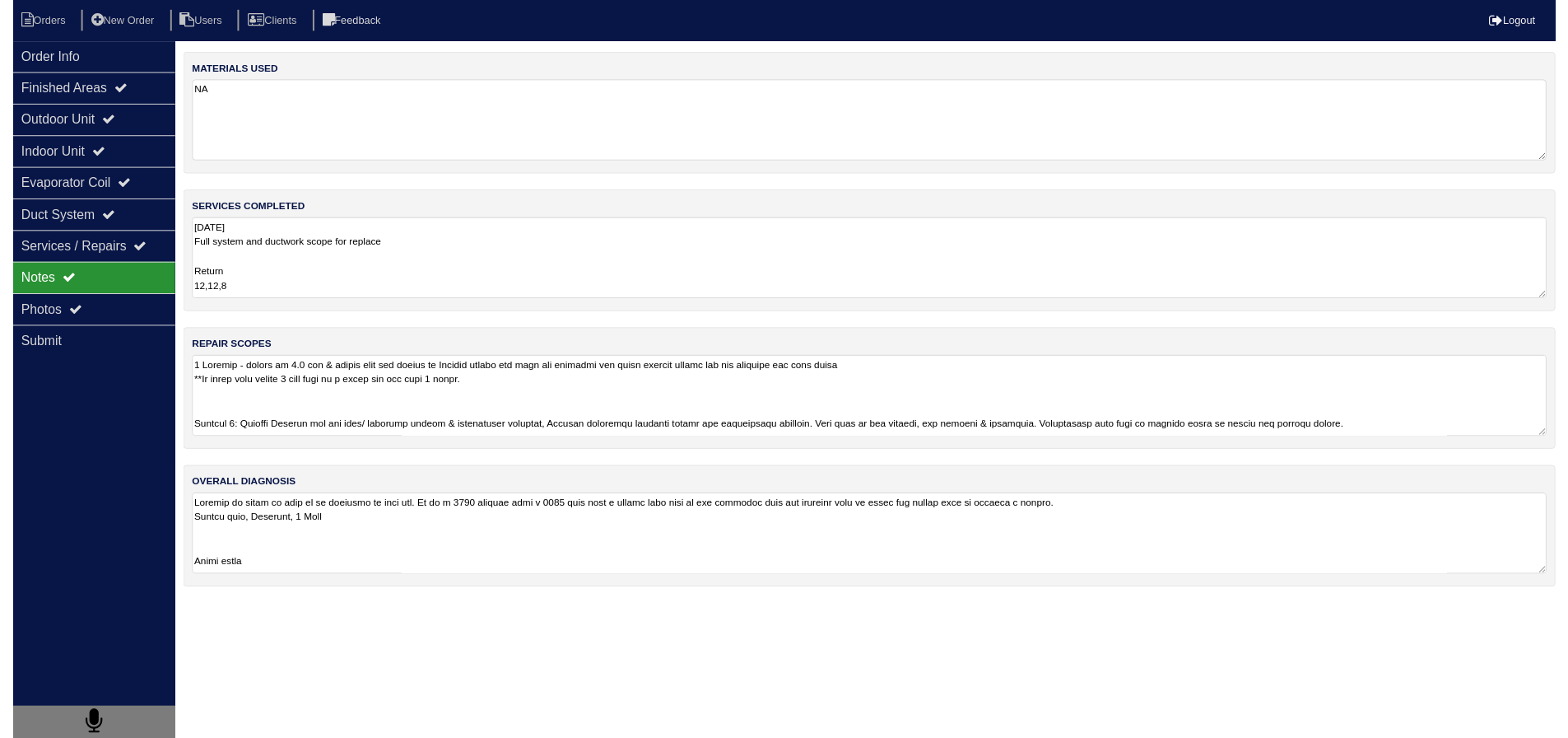
scroll to position [0, 0]
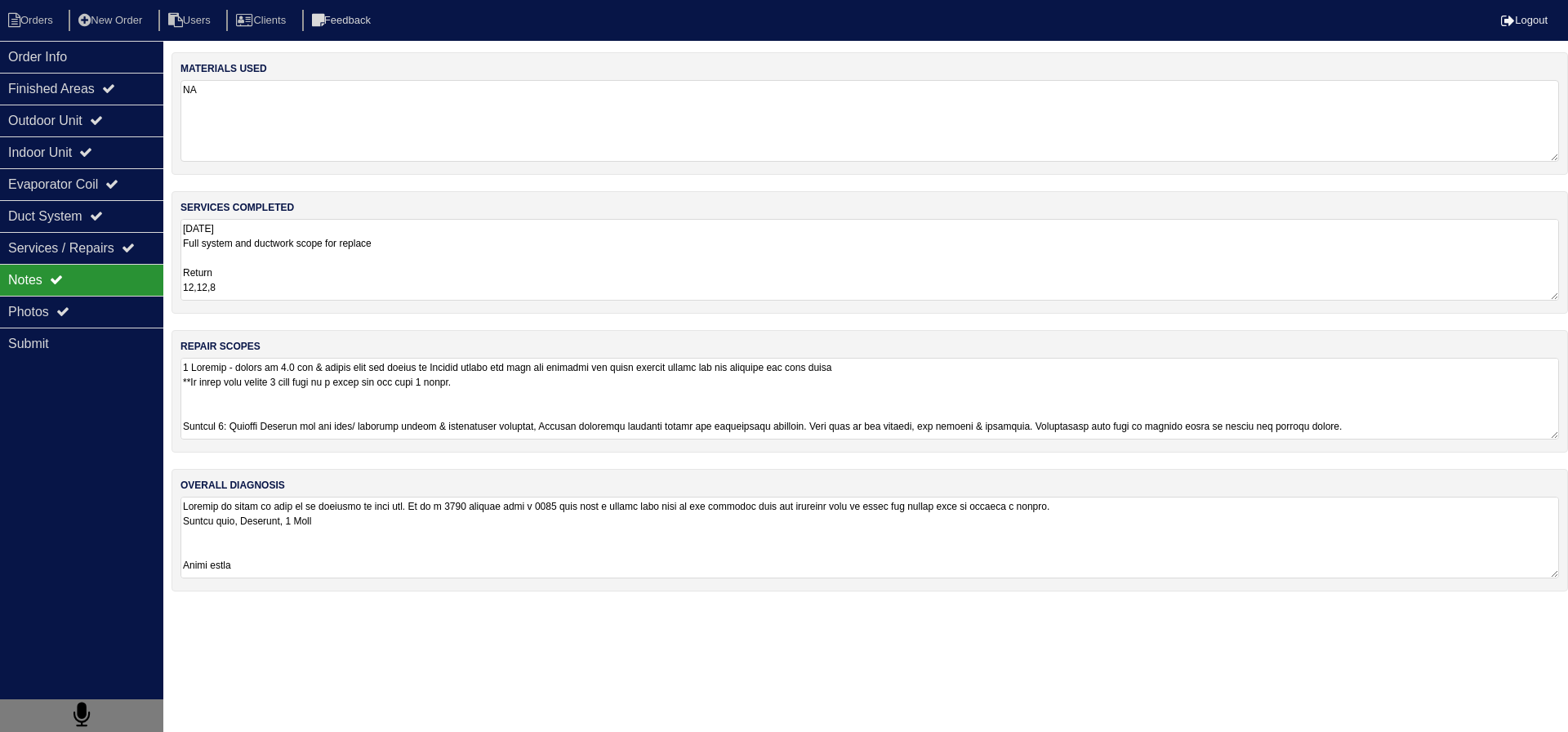
click at [294, 263] on textarea "8.18.25 Full system and ductwork scope for replace Return 12,12,8 Supply 12,10,…" at bounding box center [869, 259] width 1379 height 82
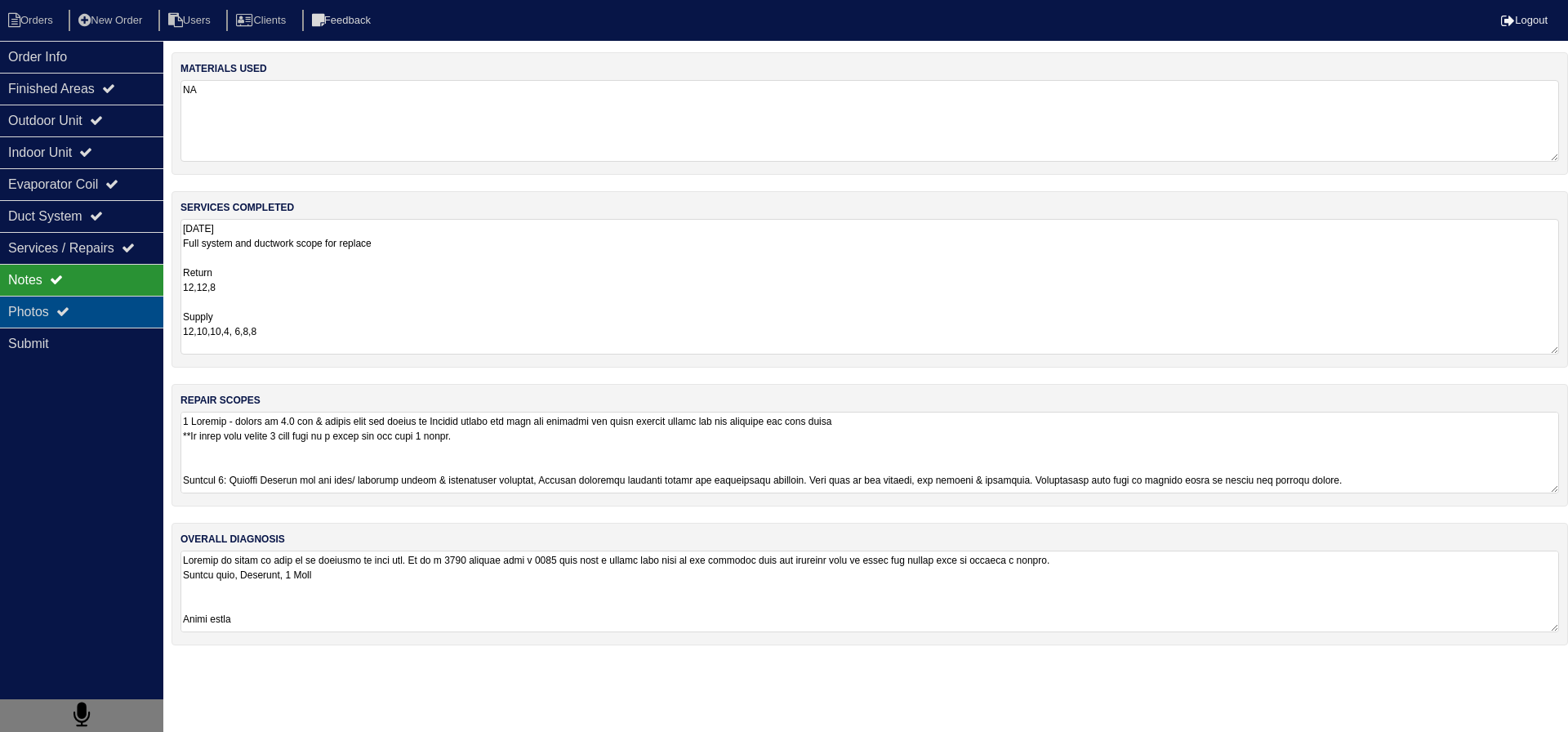
click at [82, 306] on div "Photos" at bounding box center [82, 311] width 163 height 32
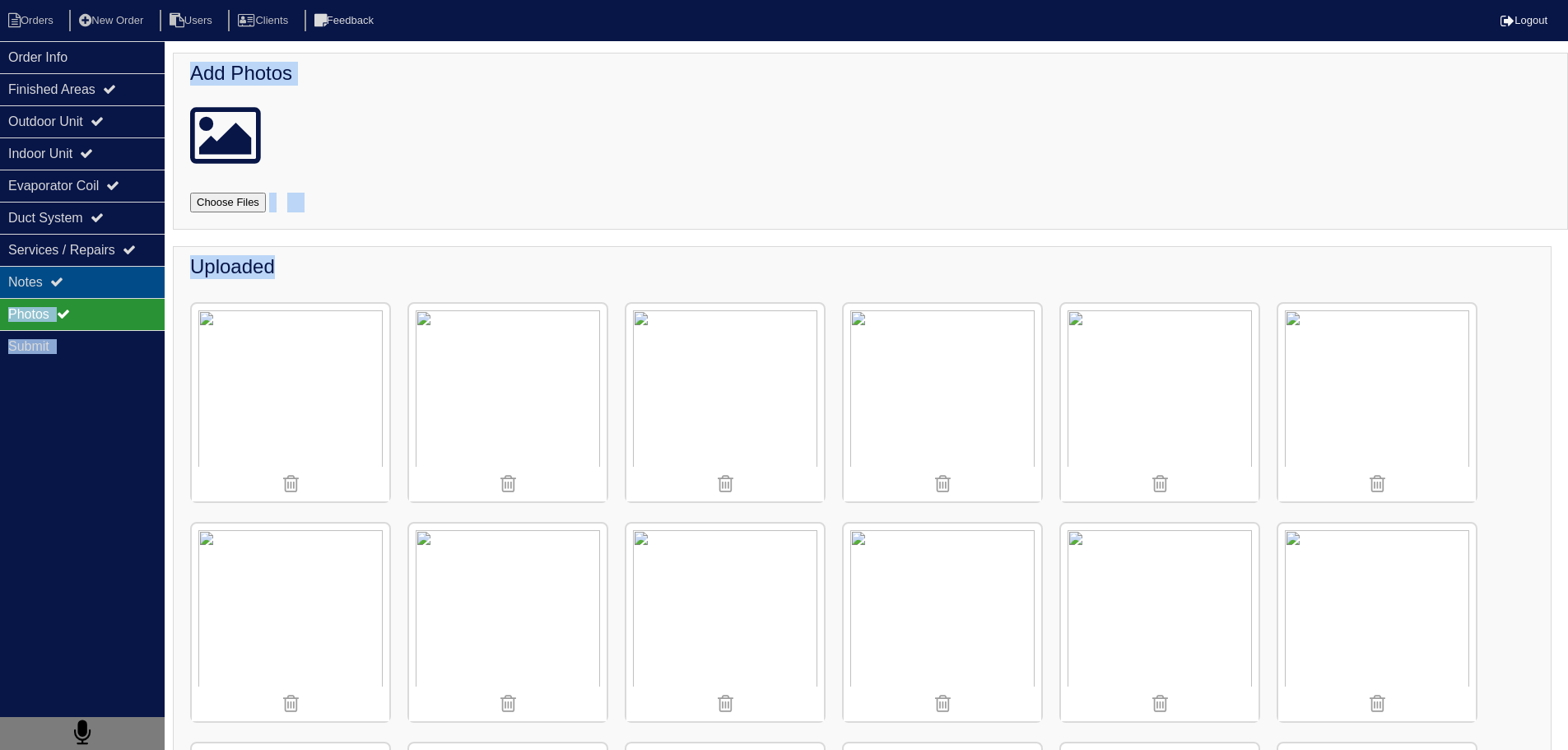
click at [133, 285] on div "Notes" at bounding box center [82, 282] width 164 height 32
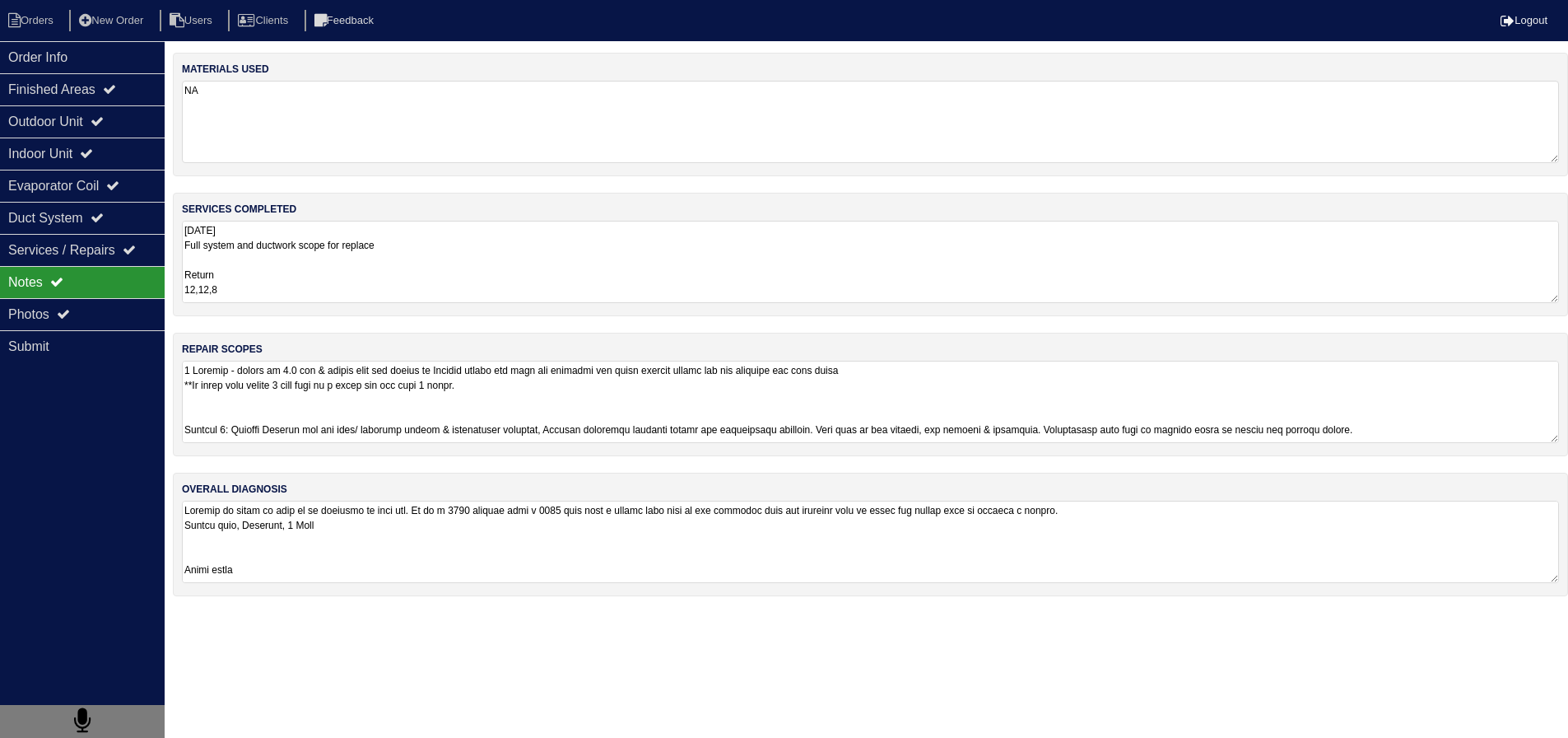
click at [317, 411] on textarea at bounding box center [870, 401] width 1377 height 82
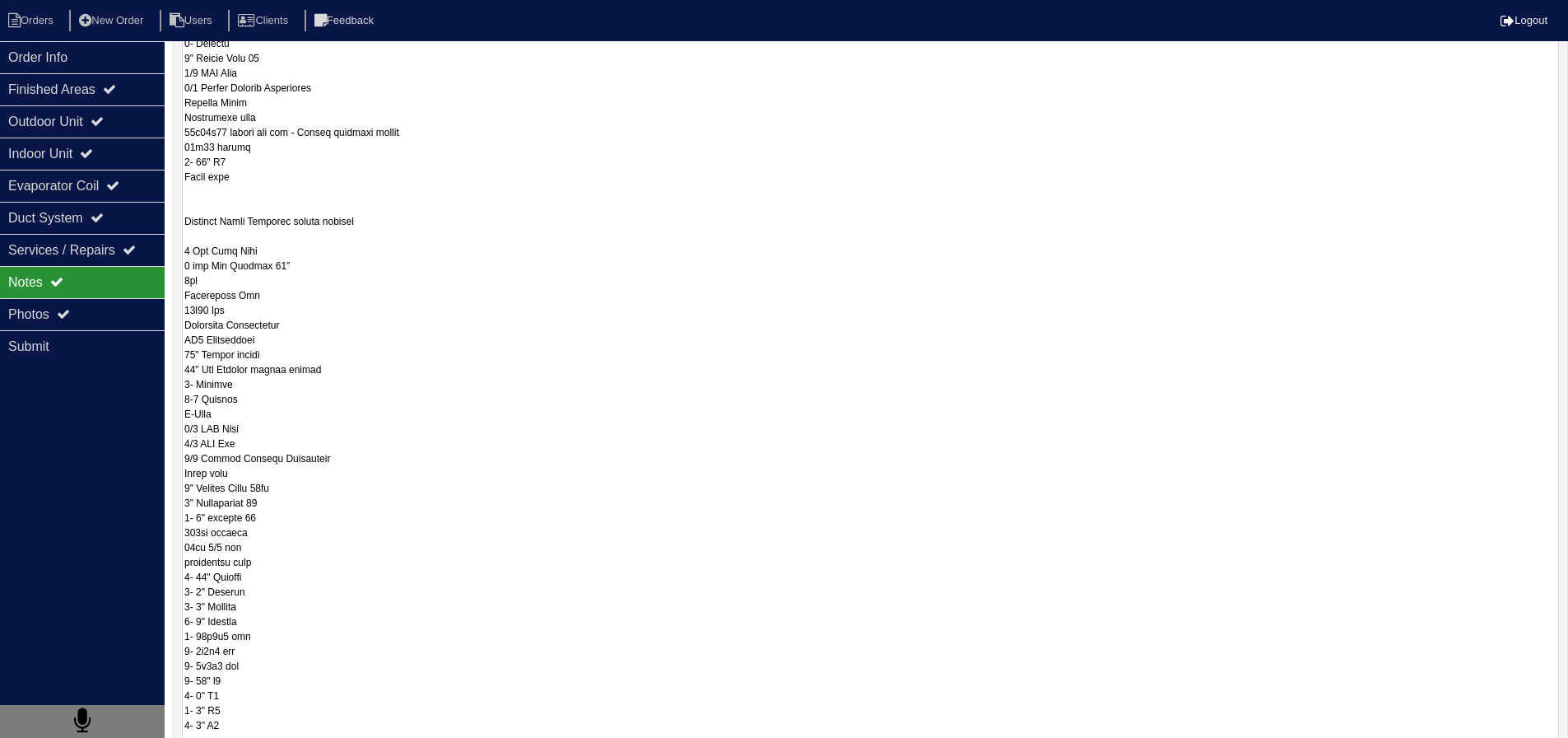
scroll to position [576, 0]
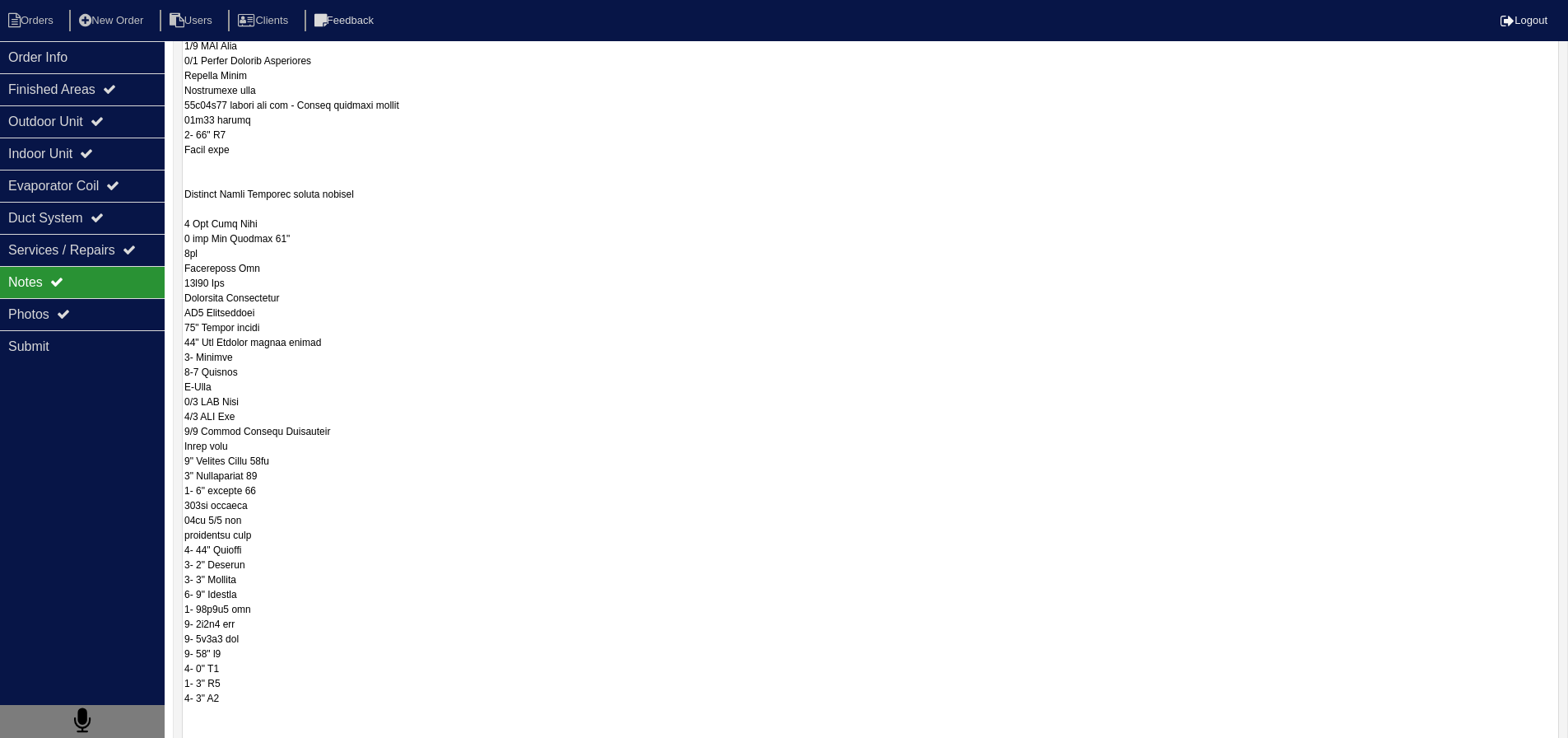
drag, startPoint x: 202, startPoint y: 504, endPoint x: 182, endPoint y: 502, distance: 20.1
click at [182, 502] on textarea at bounding box center [870, 638] width 1377 height 1708
drag, startPoint x: 195, startPoint y: 516, endPoint x: 178, endPoint y: 517, distance: 17.0
click at [178, 517] on div "repair scopes" at bounding box center [871, 631] width 1396 height 1750
click at [267, 520] on textarea at bounding box center [870, 638] width 1377 height 1708
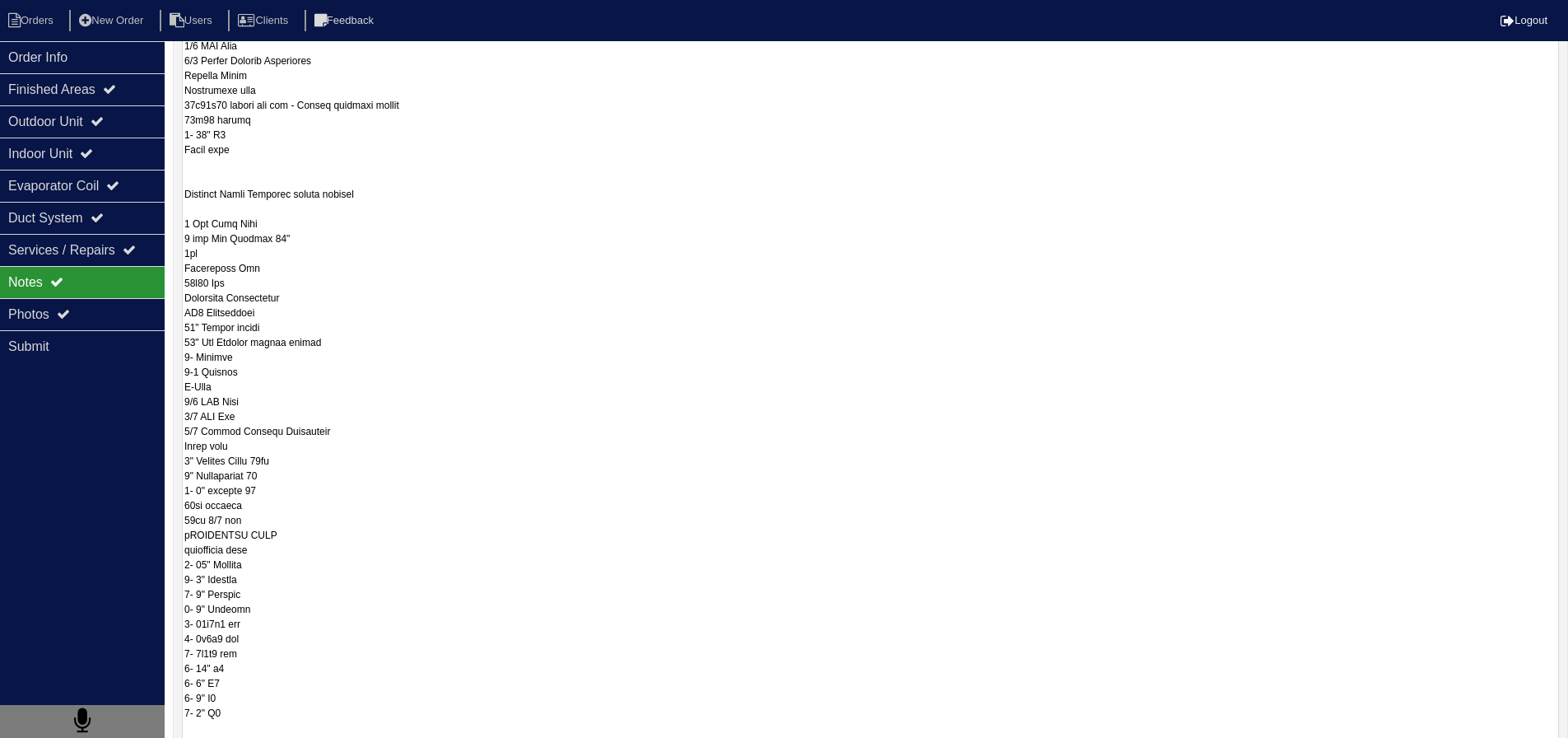
drag, startPoint x: 295, startPoint y: 534, endPoint x: 171, endPoint y: 538, distance: 124.1
click at [171, 538] on div "Order Info Finished Areas Outdoor Unit Indoor Unit Evaporator Coil Duct System …" at bounding box center [784, 568] width 1568 height 2186
click at [228, 508] on textarea at bounding box center [870, 638] width 1377 height 1708
drag, startPoint x: 184, startPoint y: 459, endPoint x: 284, endPoint y: 486, distance: 103.6
click at [284, 486] on textarea at bounding box center [870, 638] width 1377 height 1708
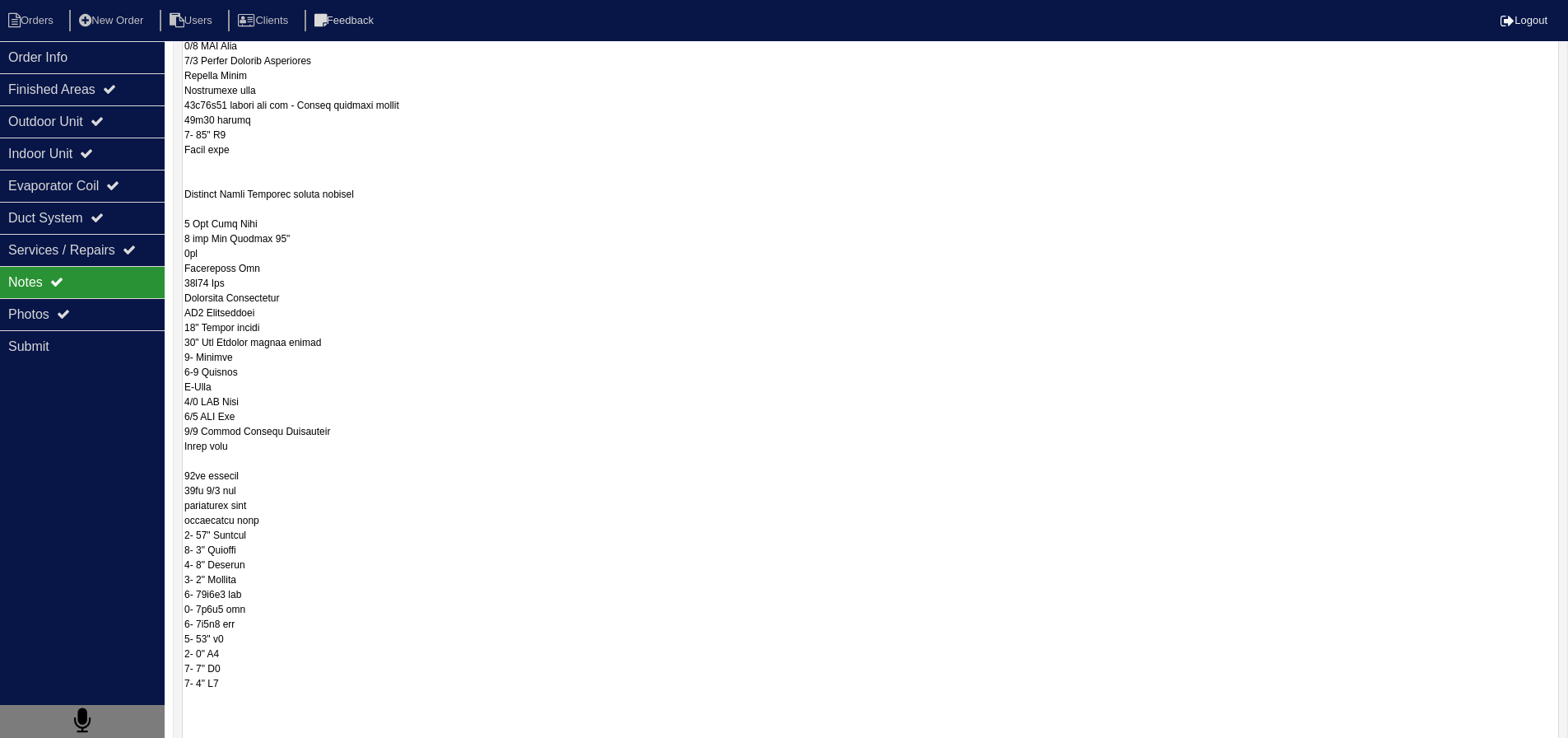
scroll to position [578, 0]
click at [265, 463] on textarea at bounding box center [870, 636] width 1377 height 1708
click at [265, 472] on textarea at bounding box center [870, 636] width 1377 height 1708
click at [286, 490] on textarea at bounding box center [870, 636] width 1377 height 1708
click at [284, 515] on textarea at bounding box center [870, 636] width 1377 height 1708
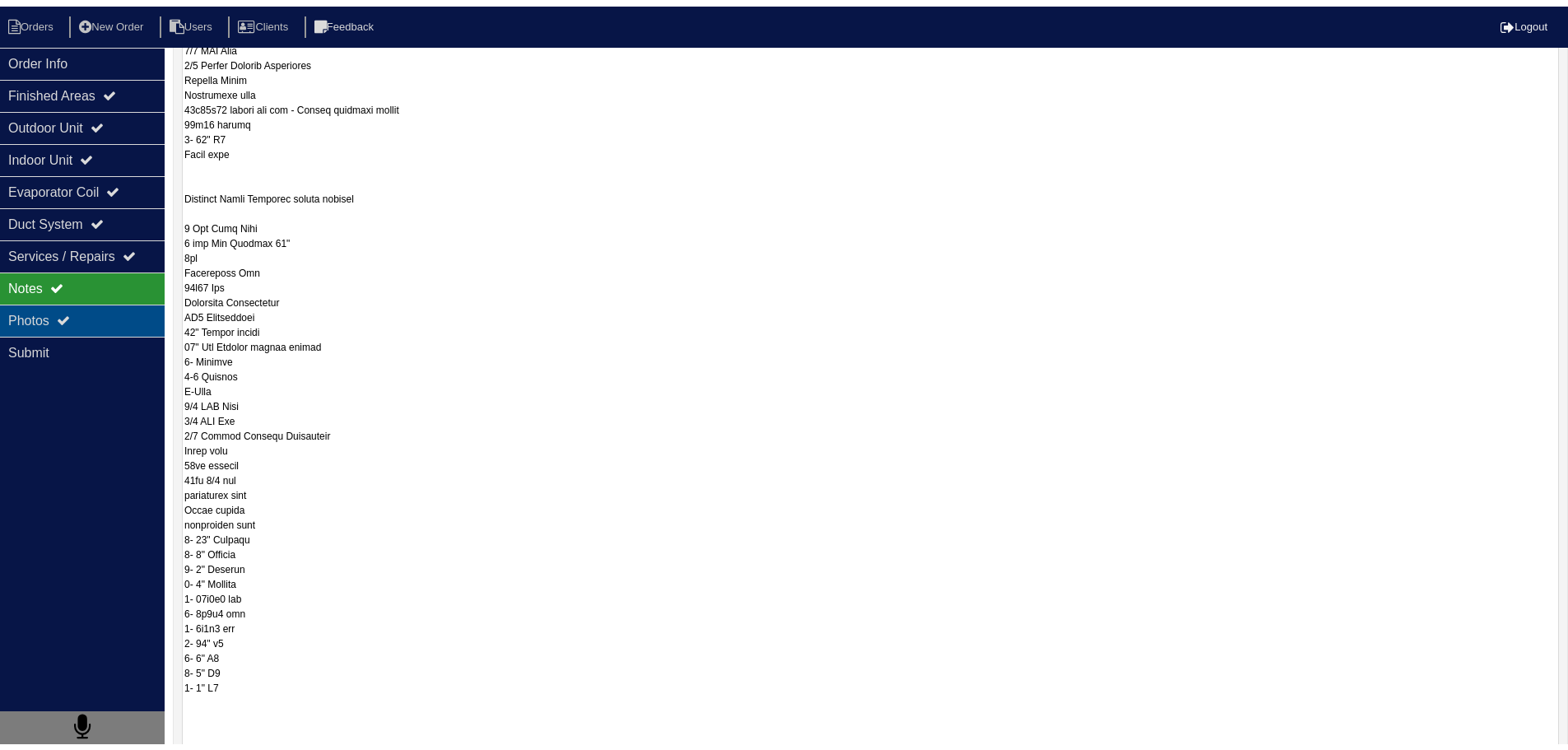
scroll to position [0, 0]
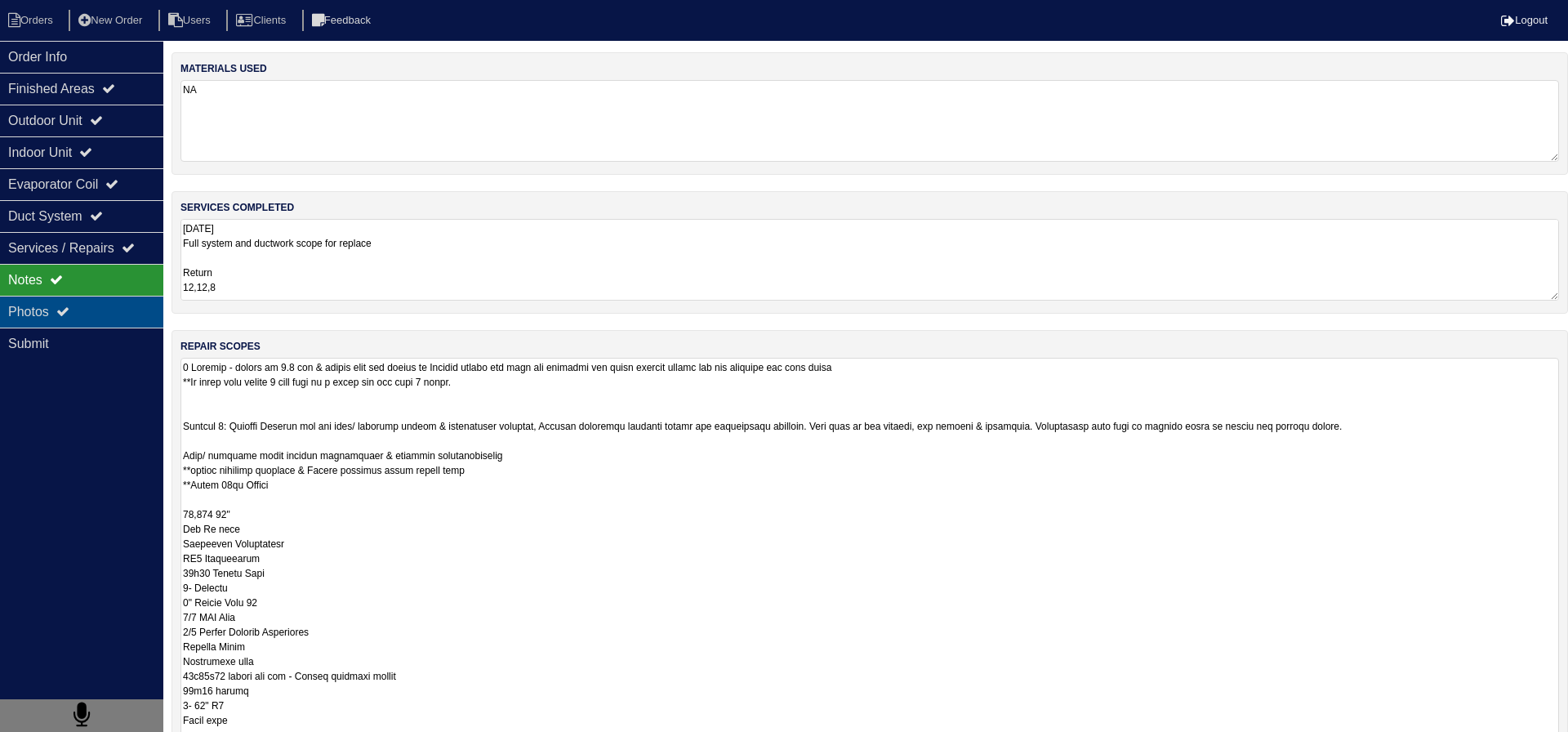
click at [84, 320] on div "Photos" at bounding box center [82, 311] width 163 height 32
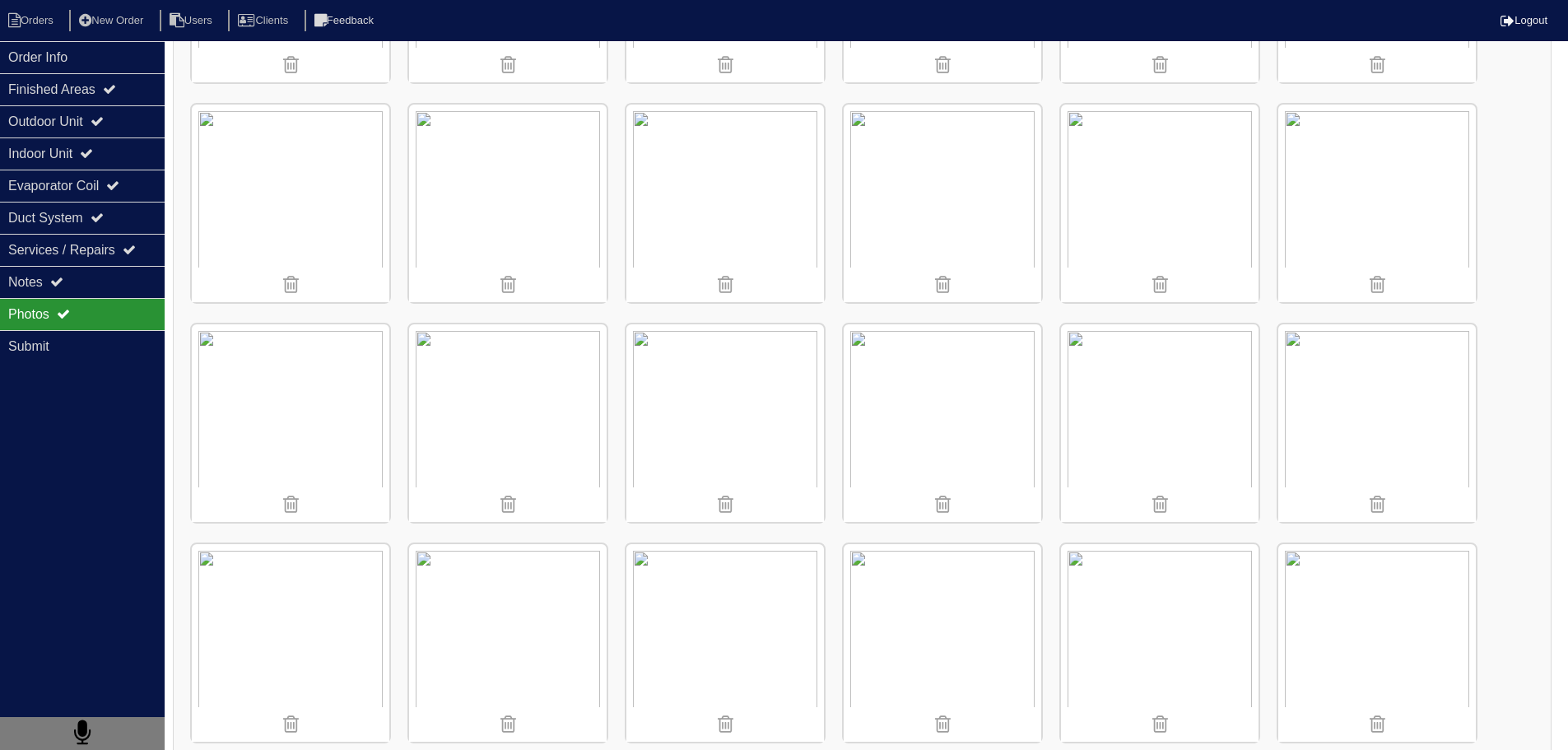
scroll to position [1564, 0]
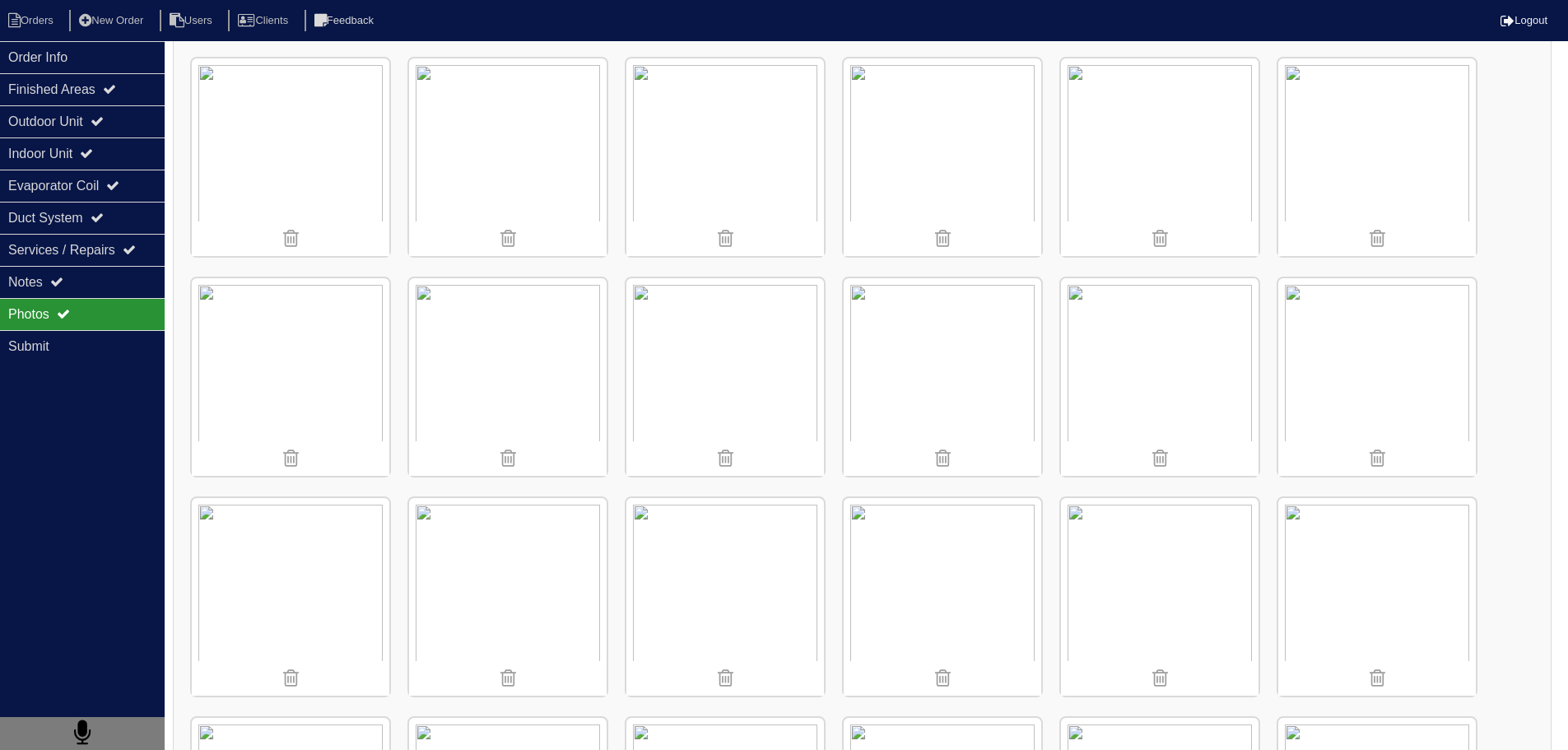
click at [1146, 360] on img at bounding box center [1160, 377] width 198 height 198
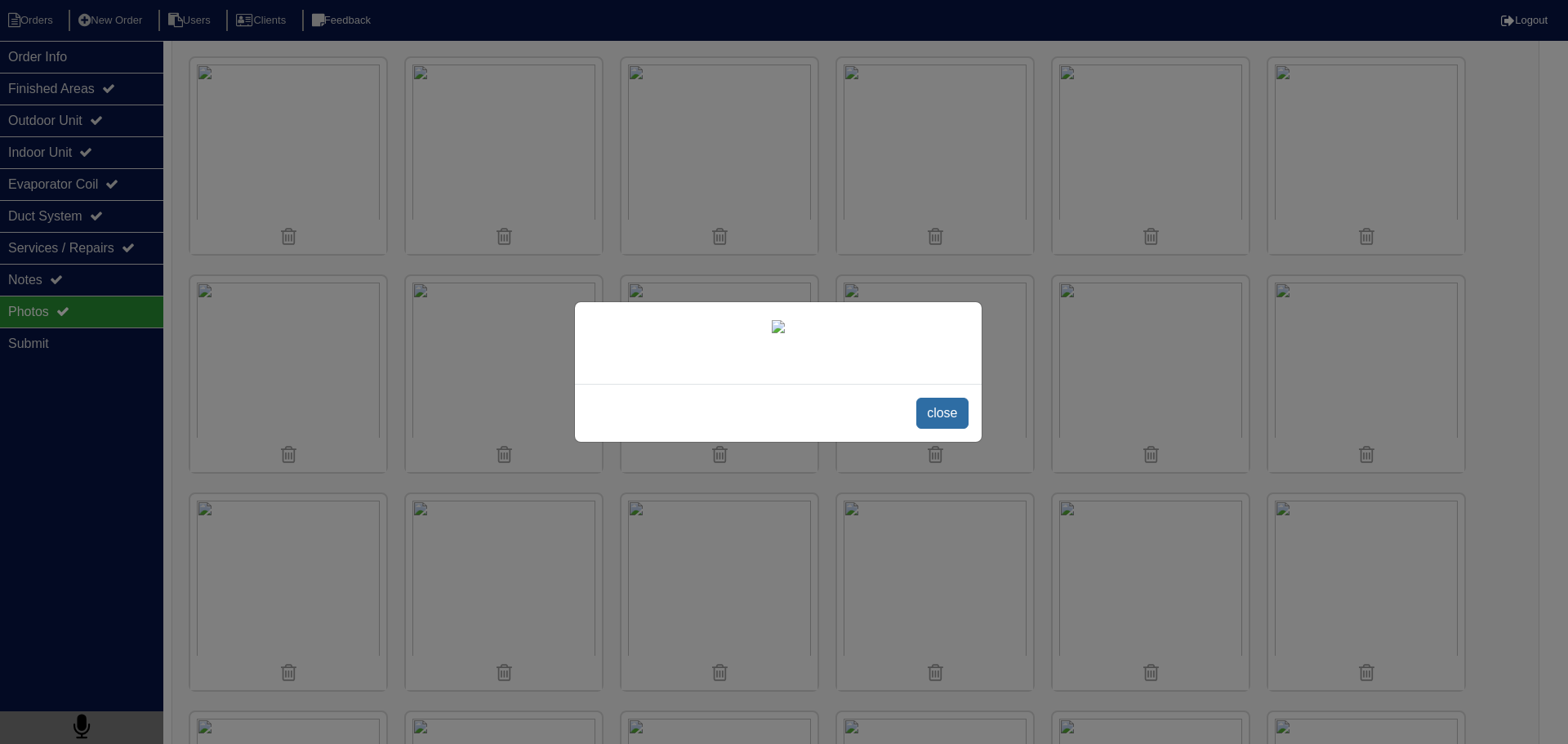
click at [934, 410] on span "close" at bounding box center [942, 413] width 52 height 31
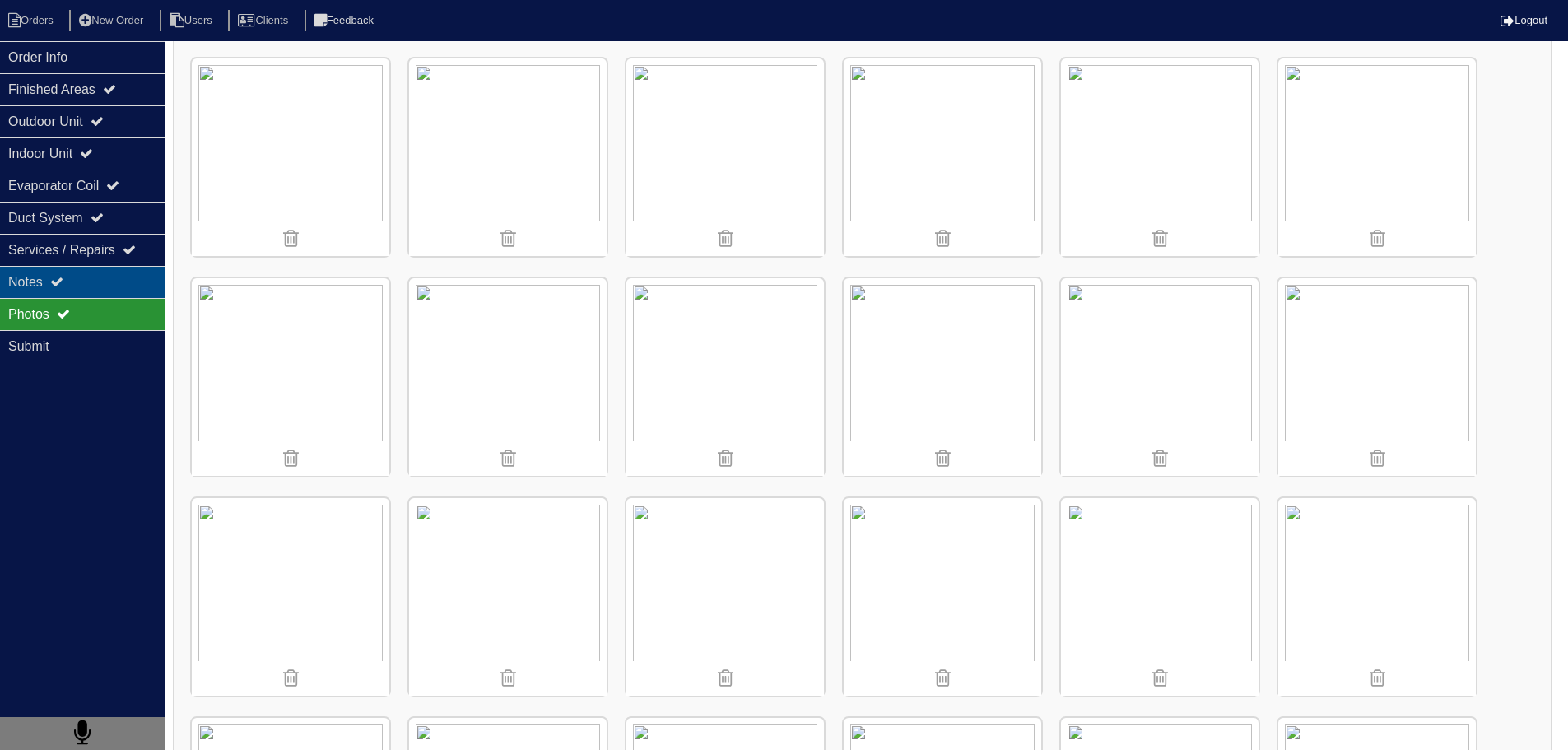
click at [88, 290] on div "Notes" at bounding box center [82, 282] width 164 height 32
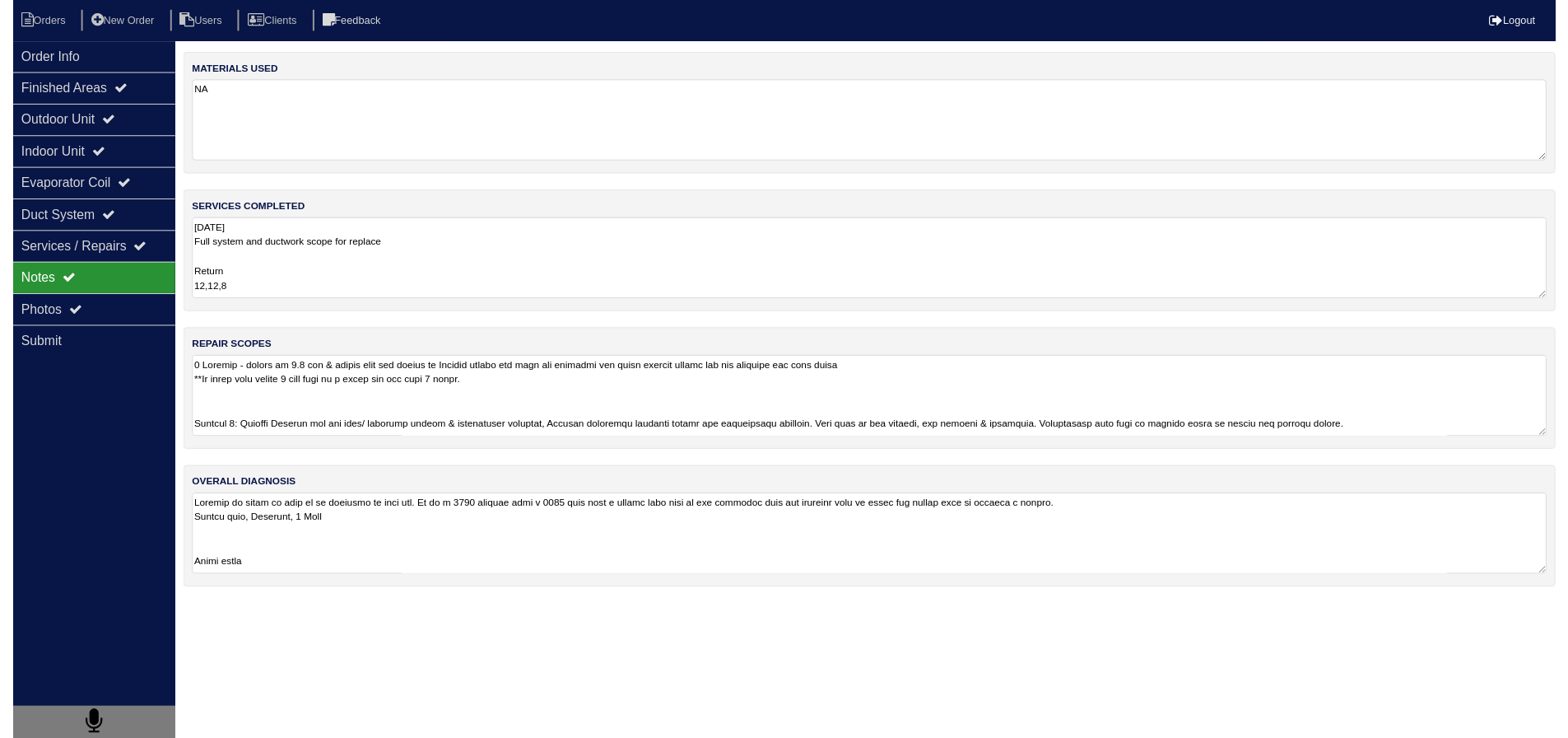
scroll to position [0, 0]
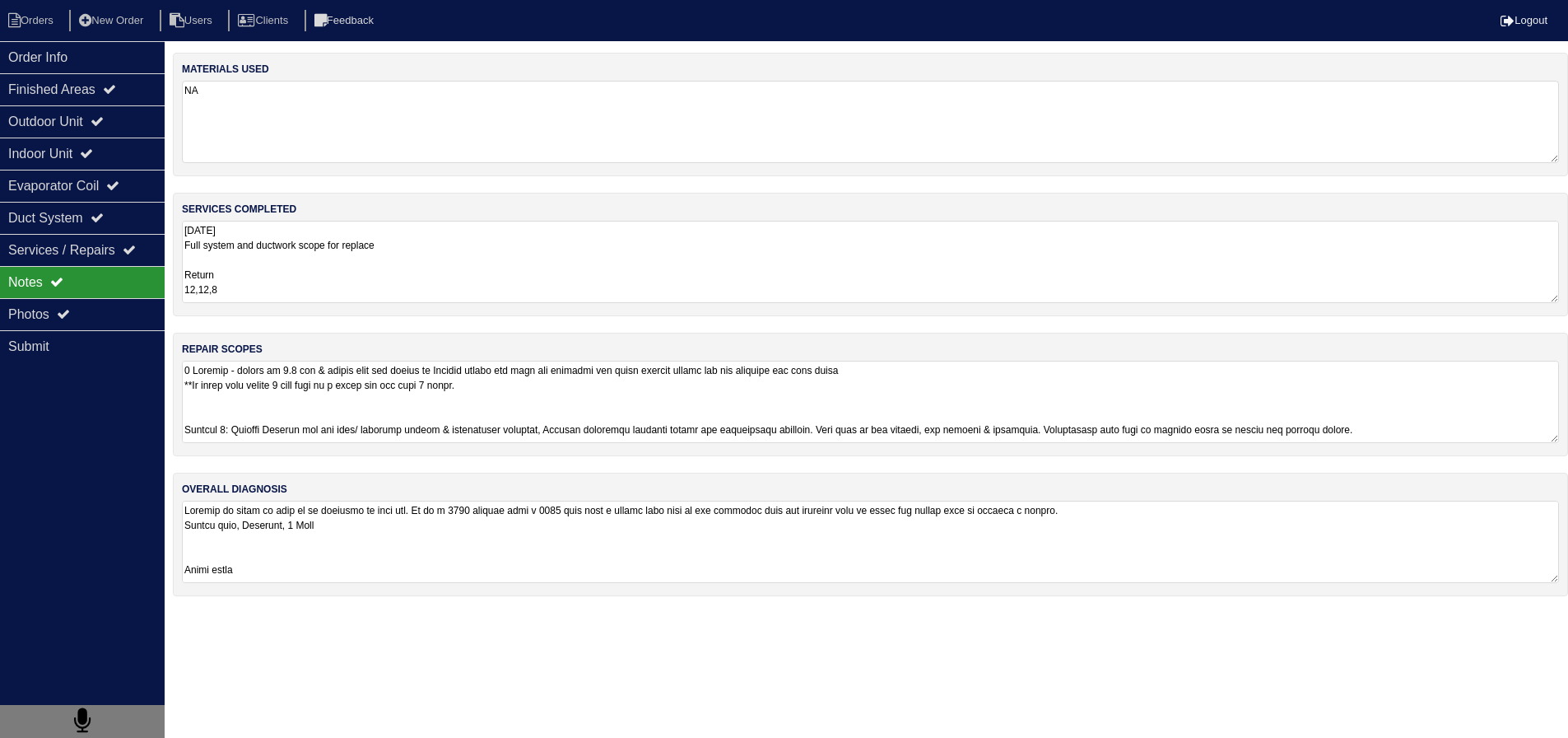
click at [328, 416] on textarea at bounding box center [870, 401] width 1377 height 82
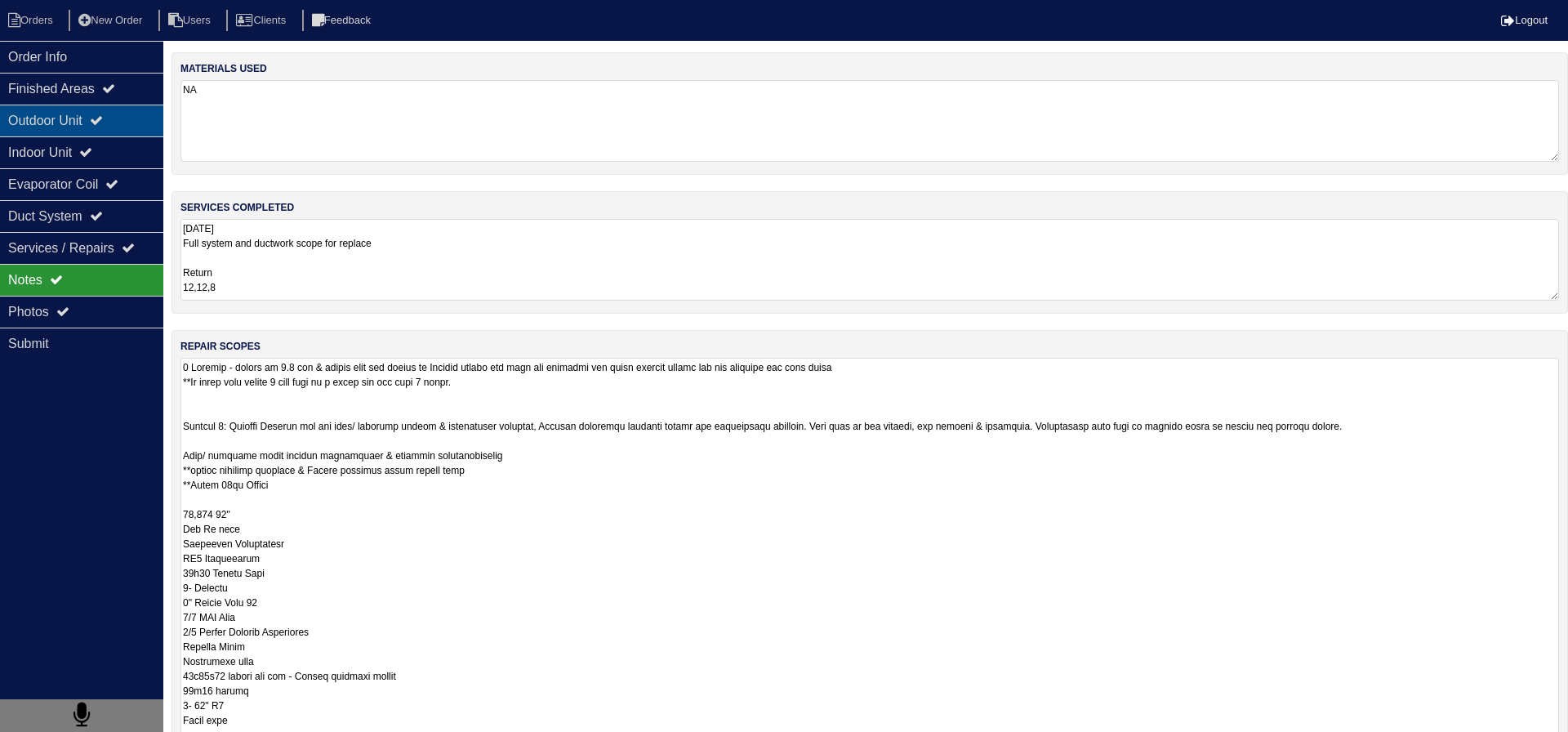
click at [117, 106] on div "Outdoor Unit" at bounding box center [82, 120] width 163 height 32
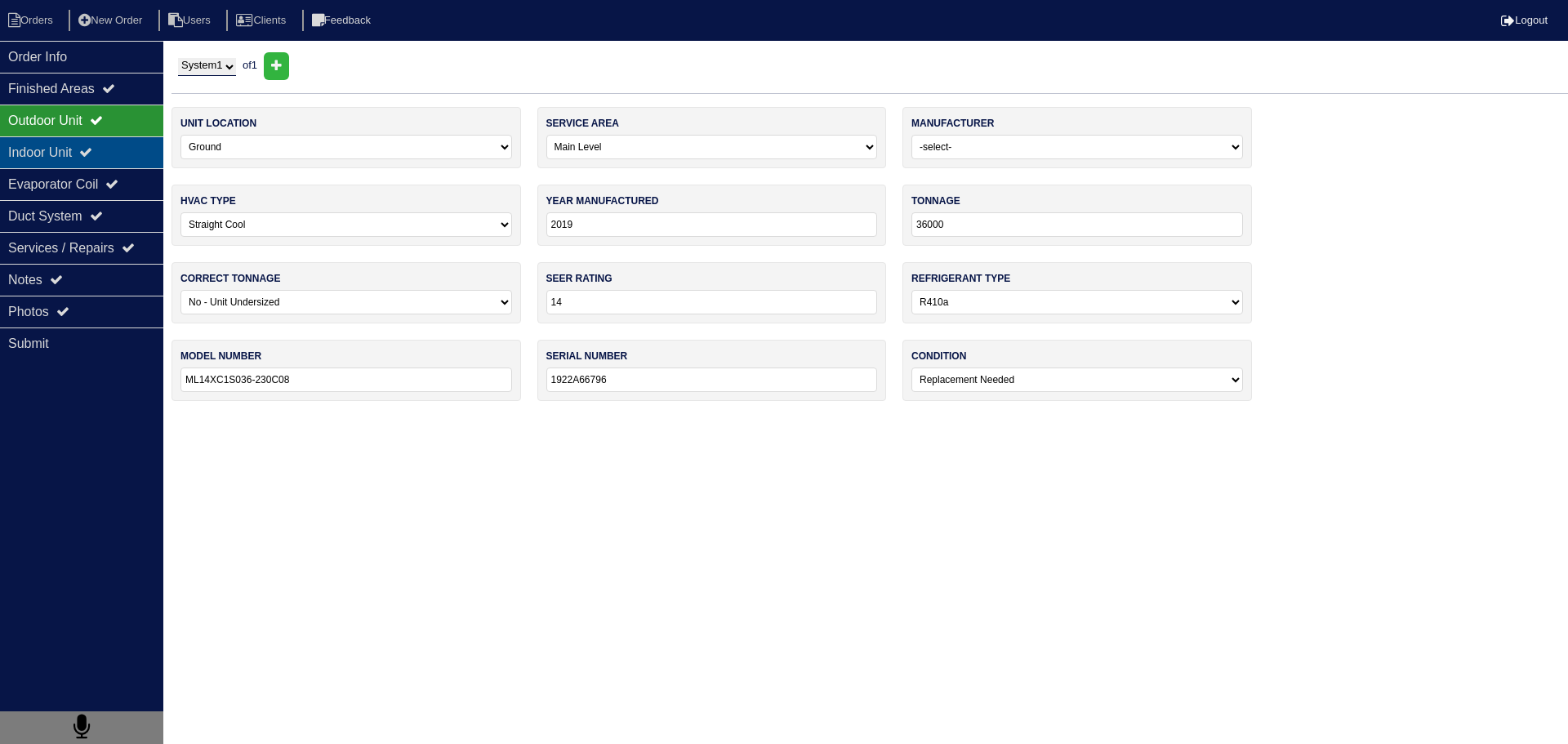
click at [92, 148] on icon at bounding box center [85, 152] width 13 height 13
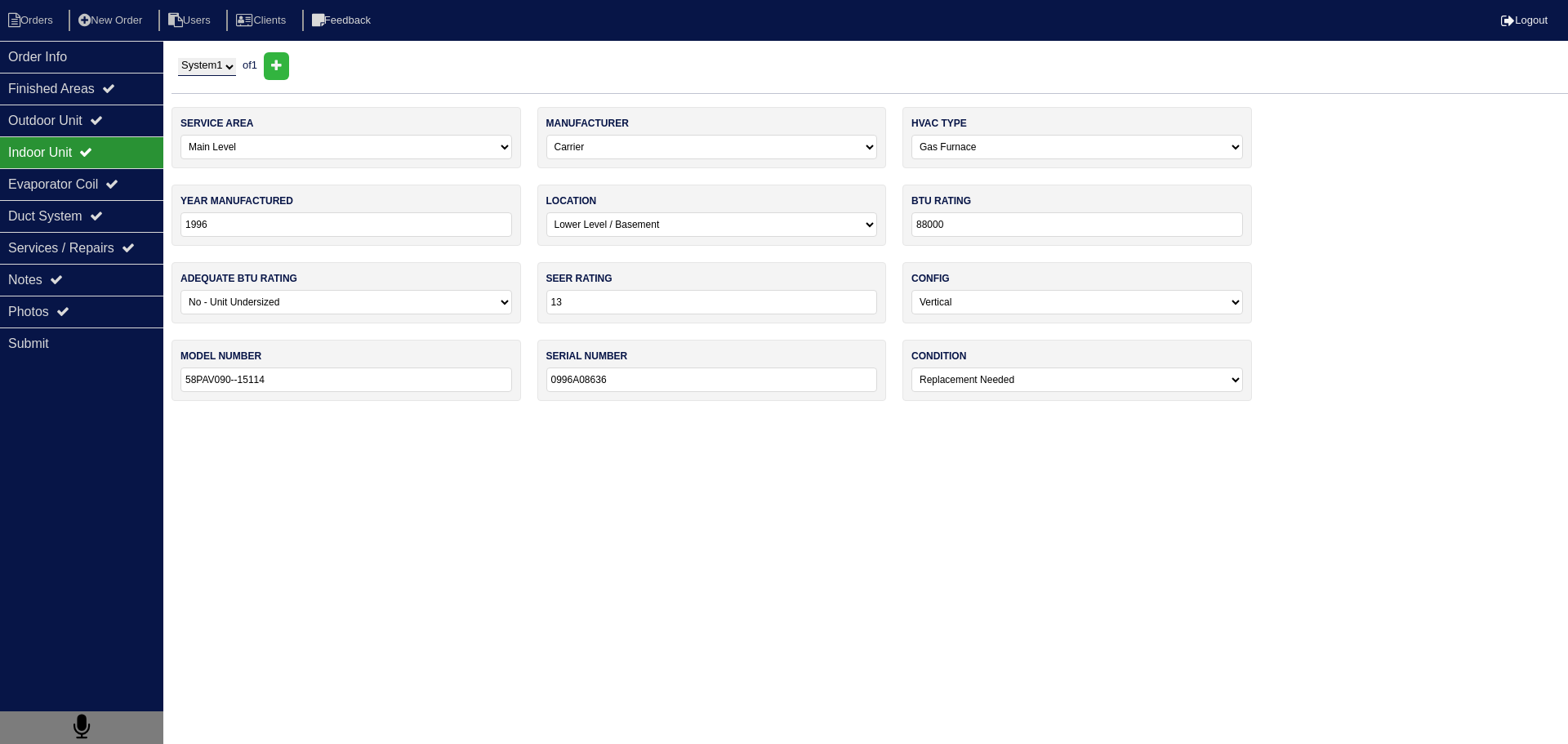
click at [102, 165] on div "Indoor Unit" at bounding box center [82, 152] width 163 height 32
click at [101, 173] on div "Evaporator Coil" at bounding box center [82, 184] width 163 height 32
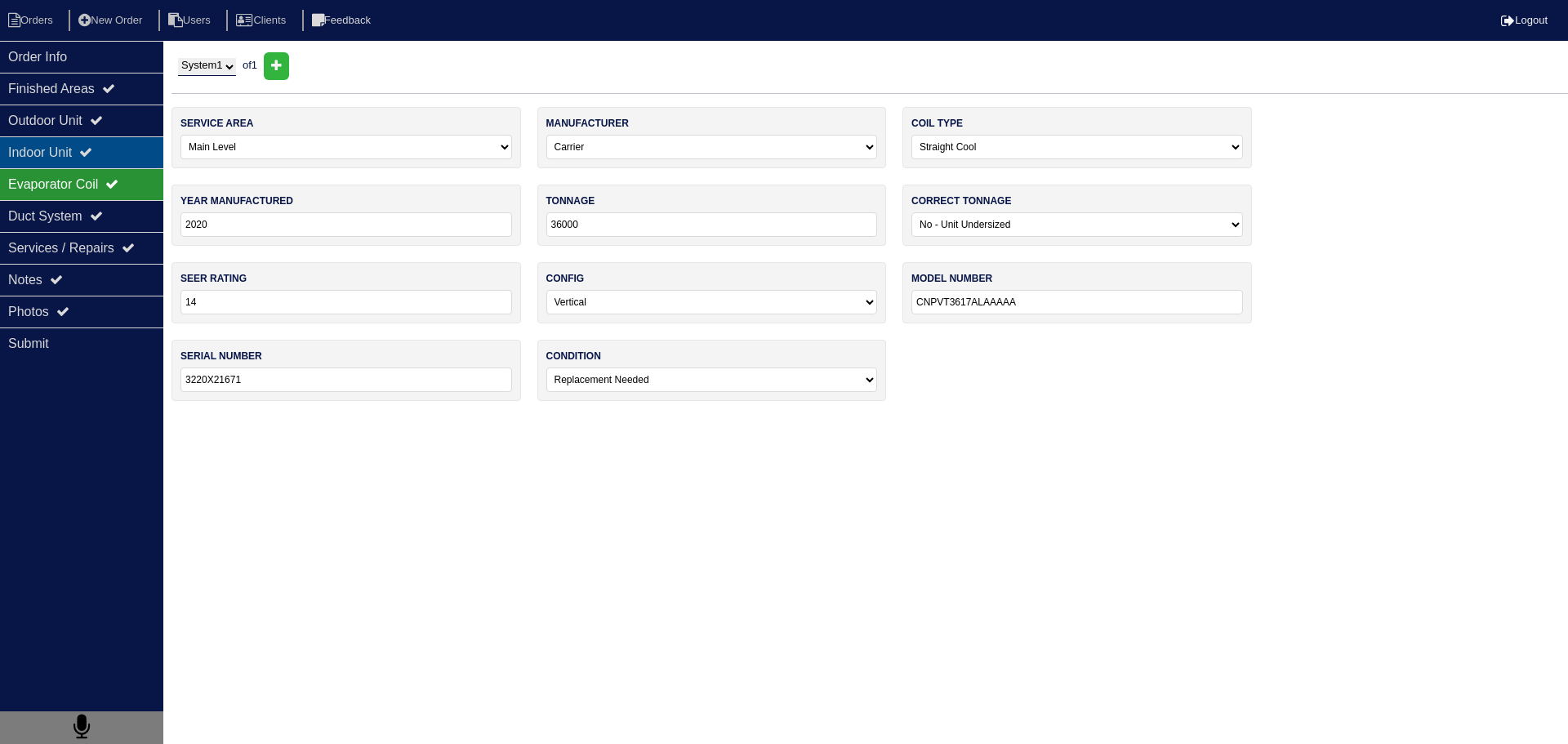
click at [92, 151] on icon at bounding box center [85, 152] width 13 height 13
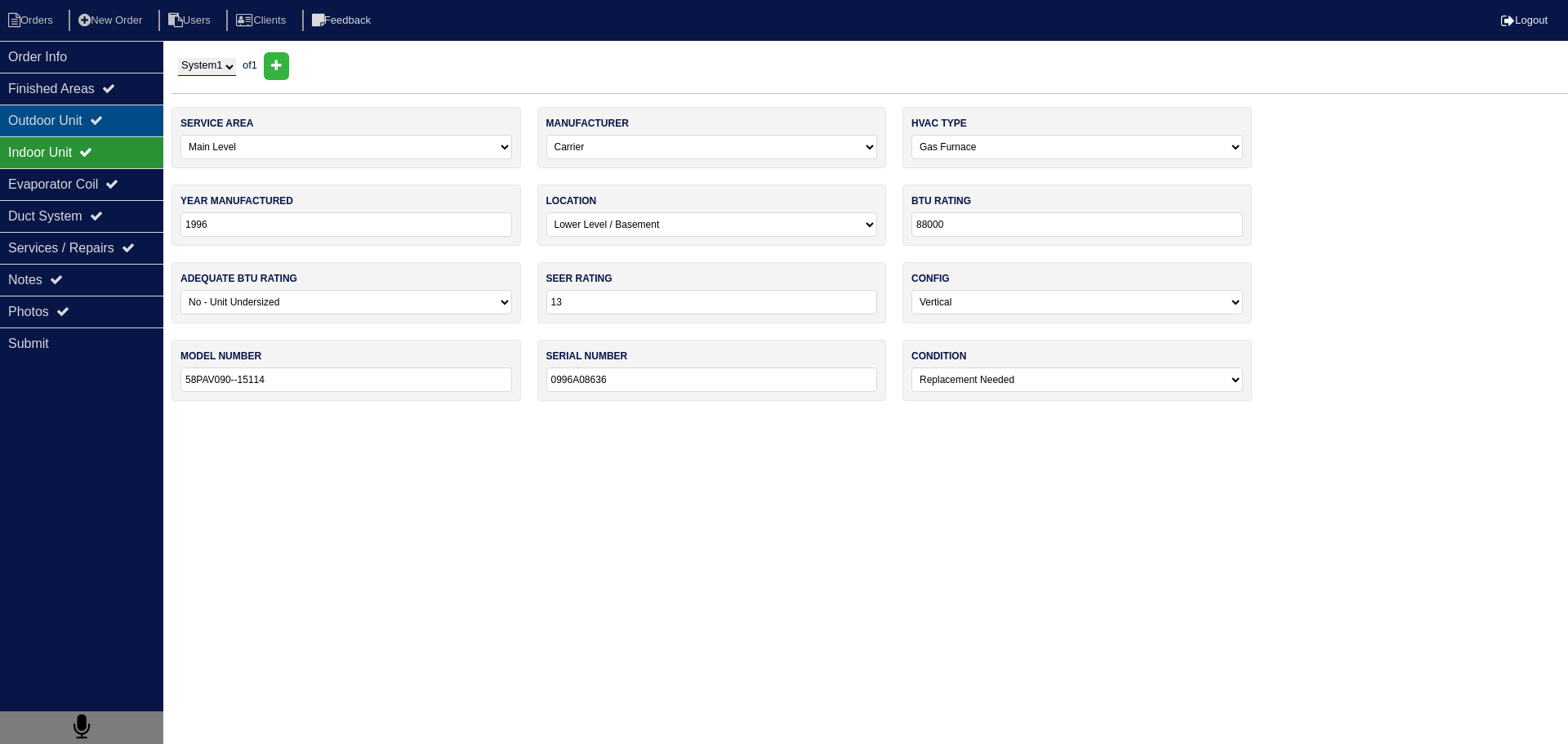
click at [97, 126] on div "Outdoor Unit" at bounding box center [82, 120] width 163 height 32
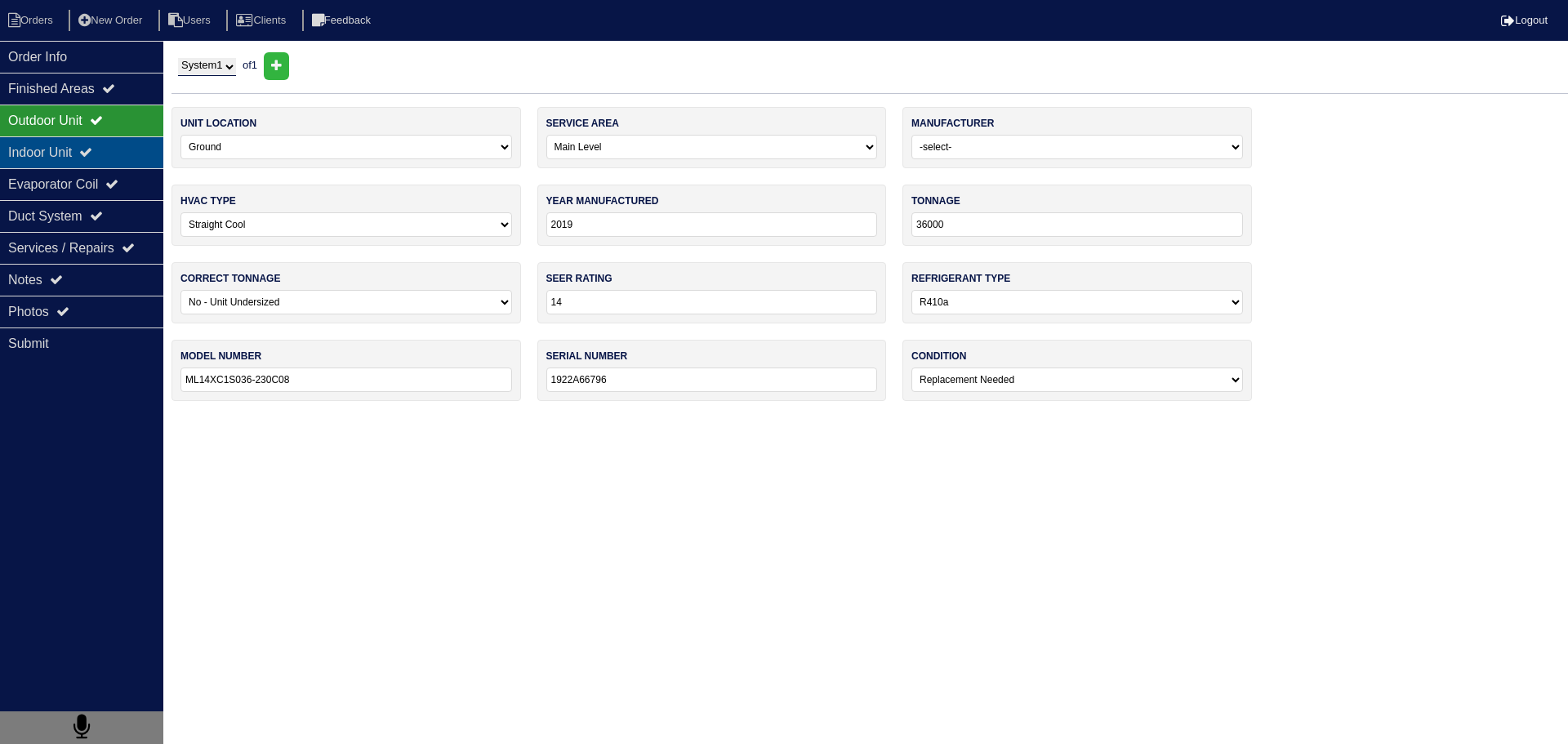
click at [101, 139] on div "Indoor Unit" at bounding box center [82, 152] width 163 height 32
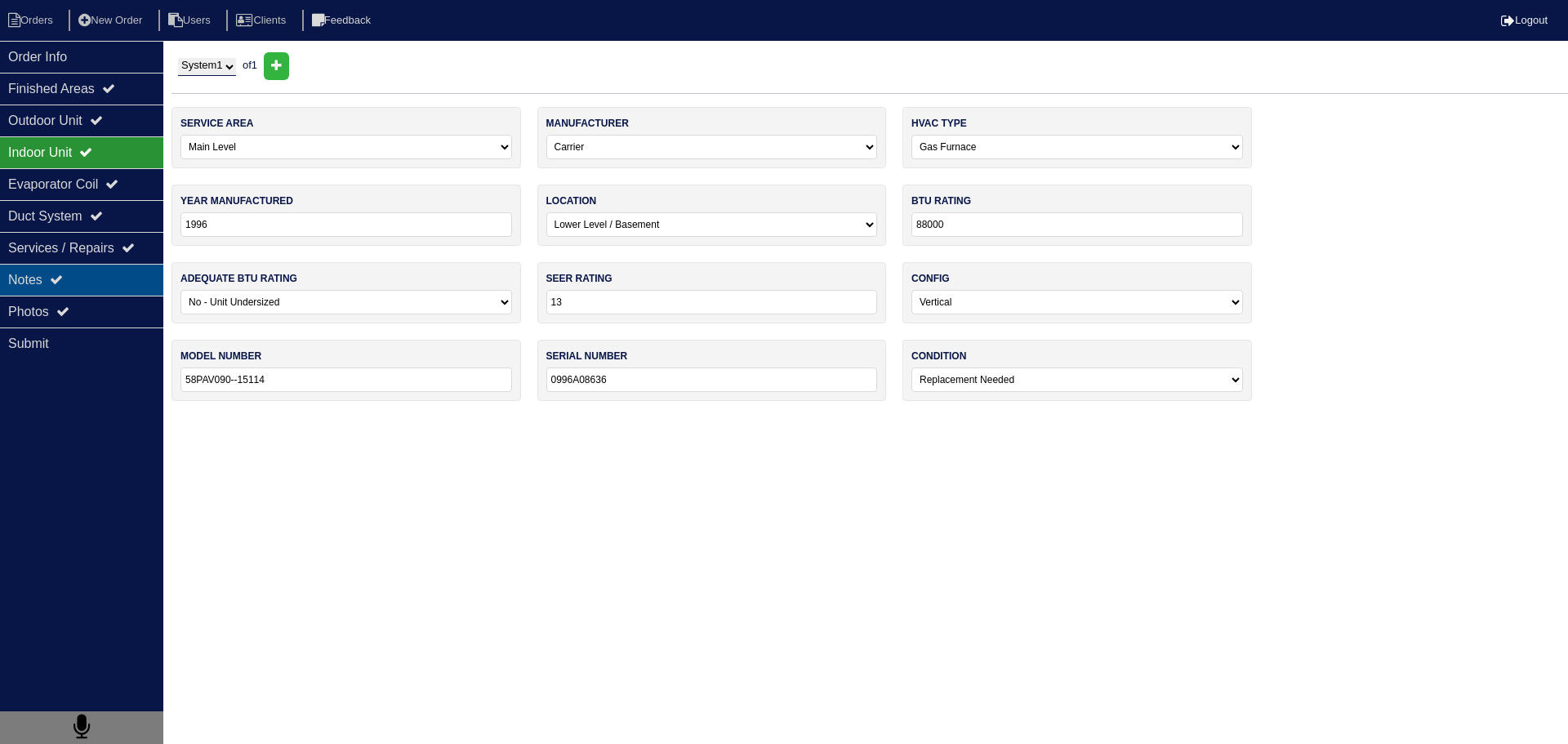
click at [105, 286] on div "Notes" at bounding box center [82, 280] width 163 height 32
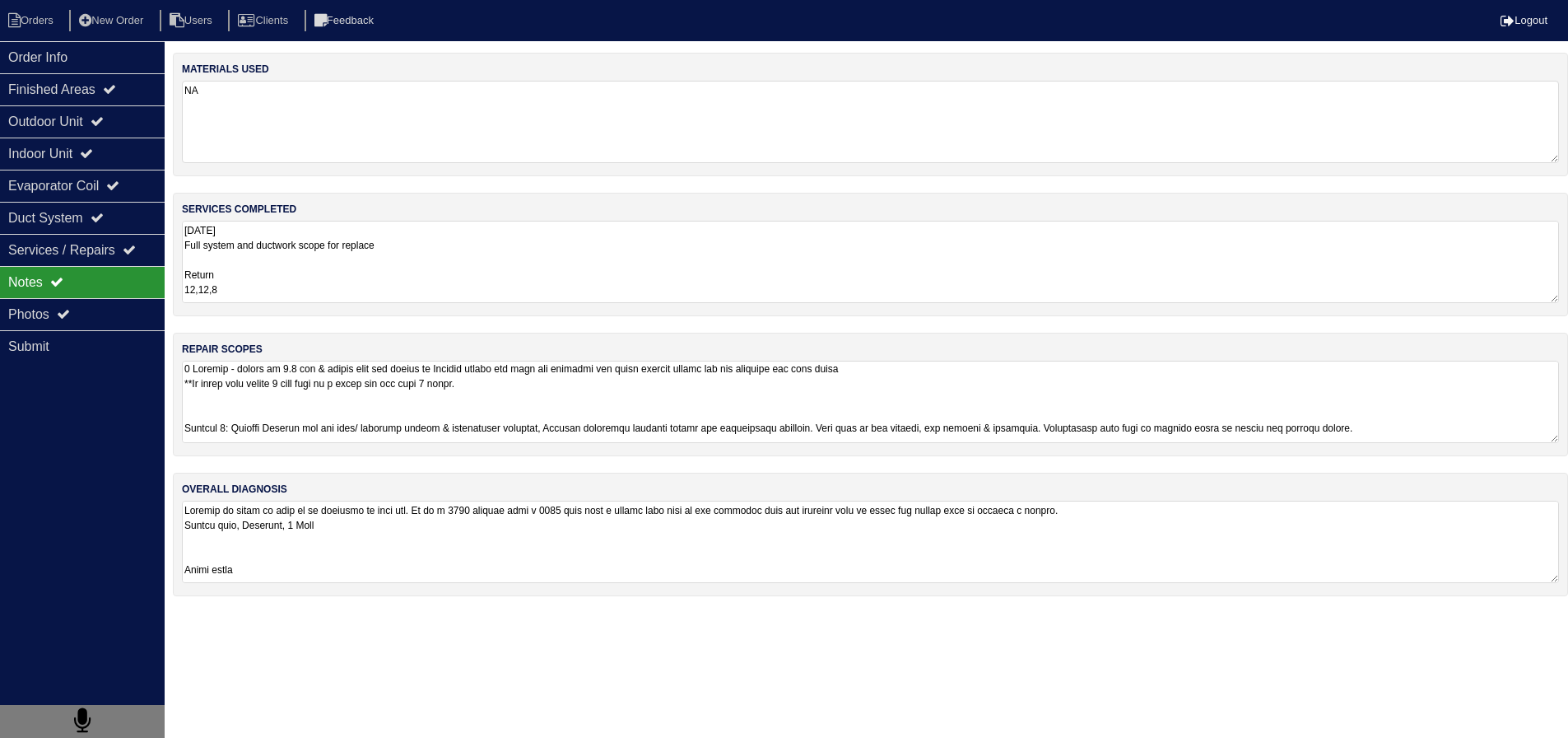
click at [254, 426] on textarea at bounding box center [870, 401] width 1377 height 82
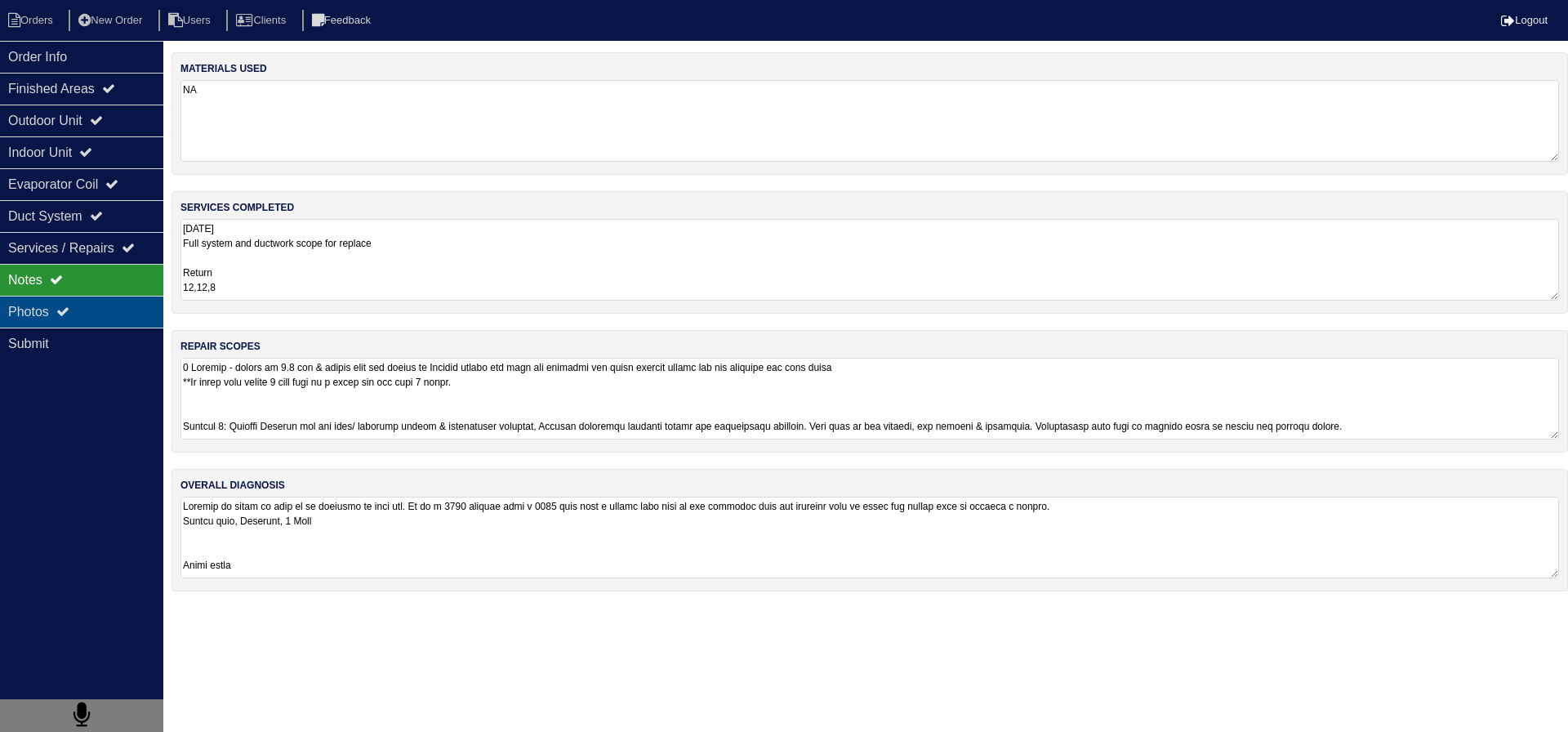
click at [63, 324] on div "Photos" at bounding box center [82, 311] width 163 height 32
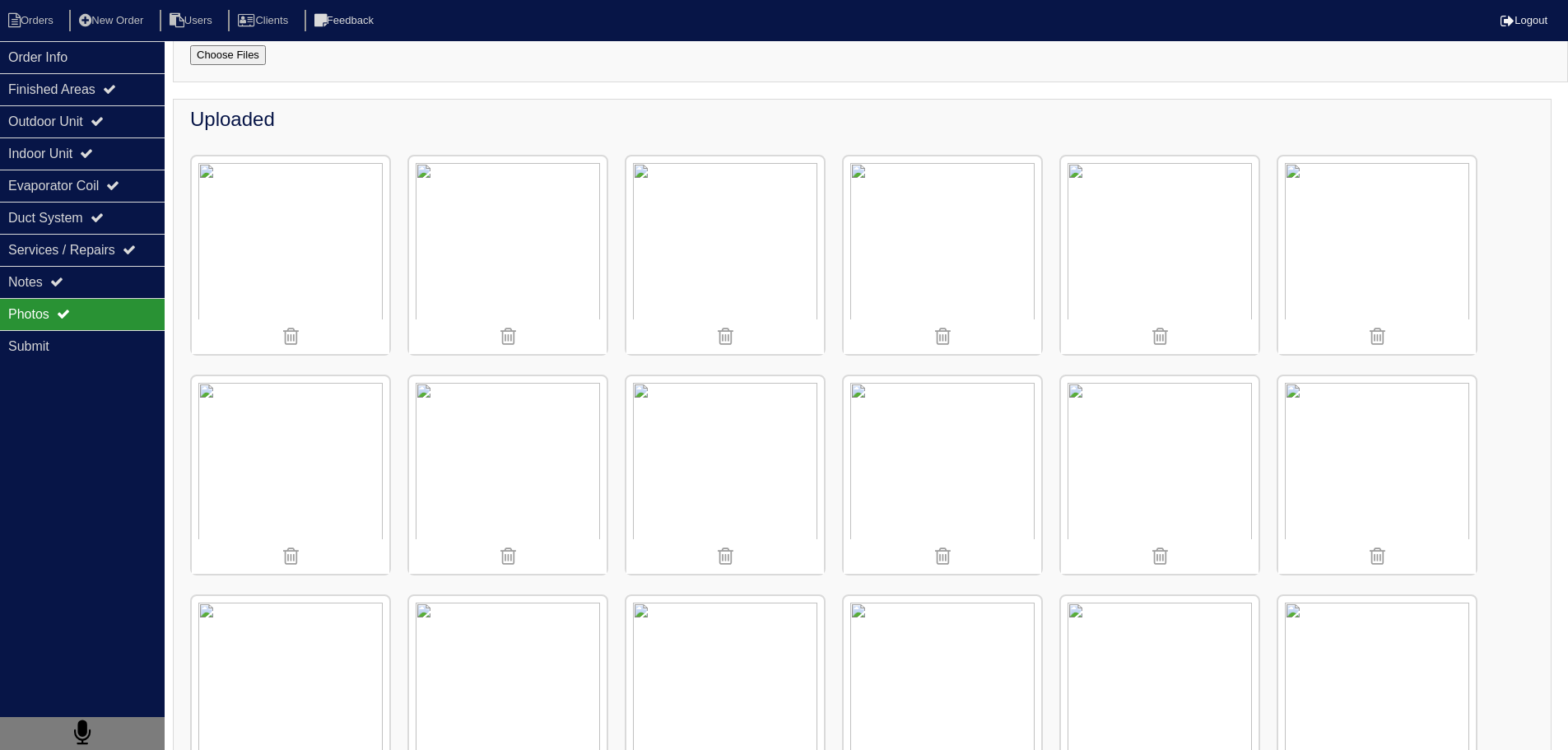
scroll to position [247, 0]
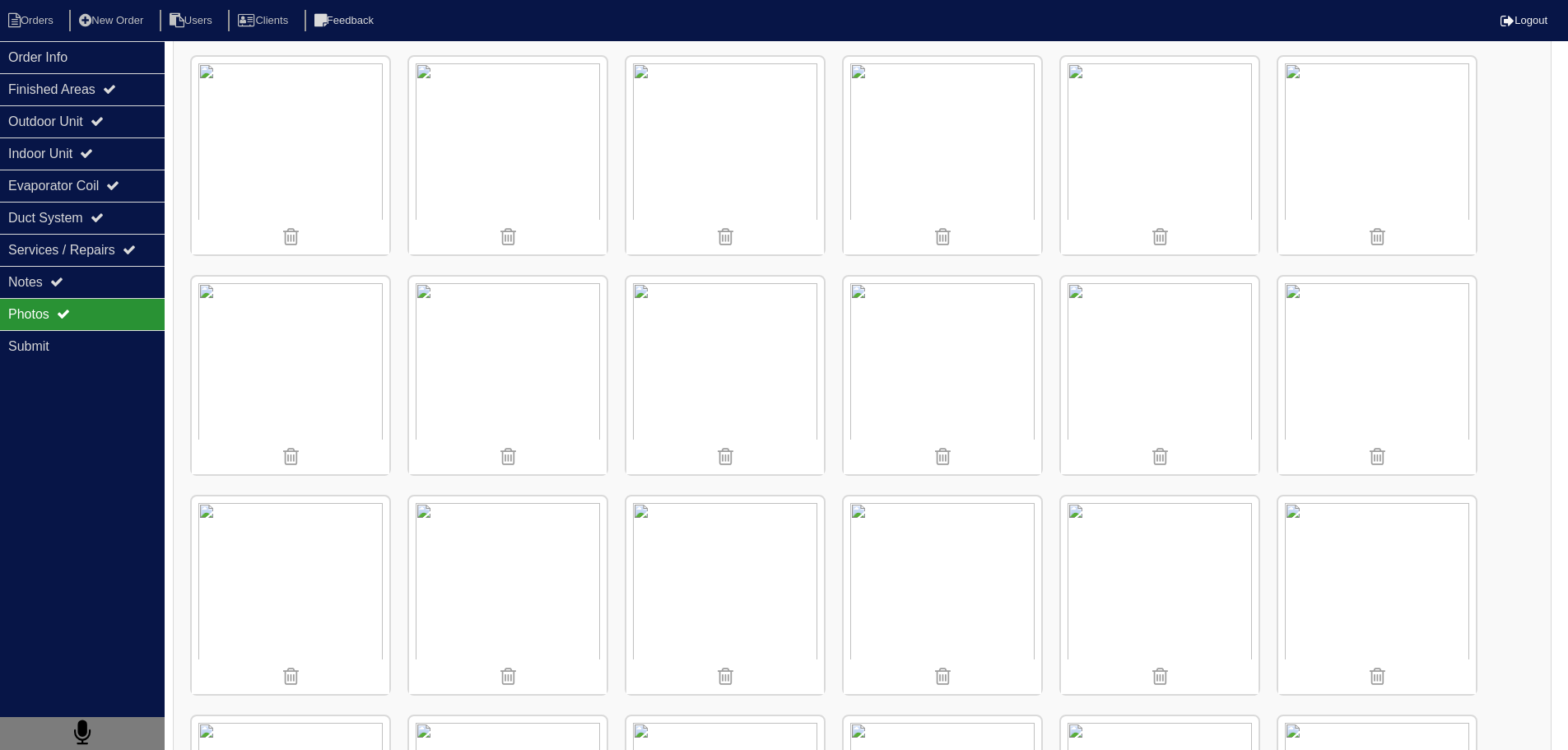
click at [909, 158] on img at bounding box center [943, 155] width 198 height 198
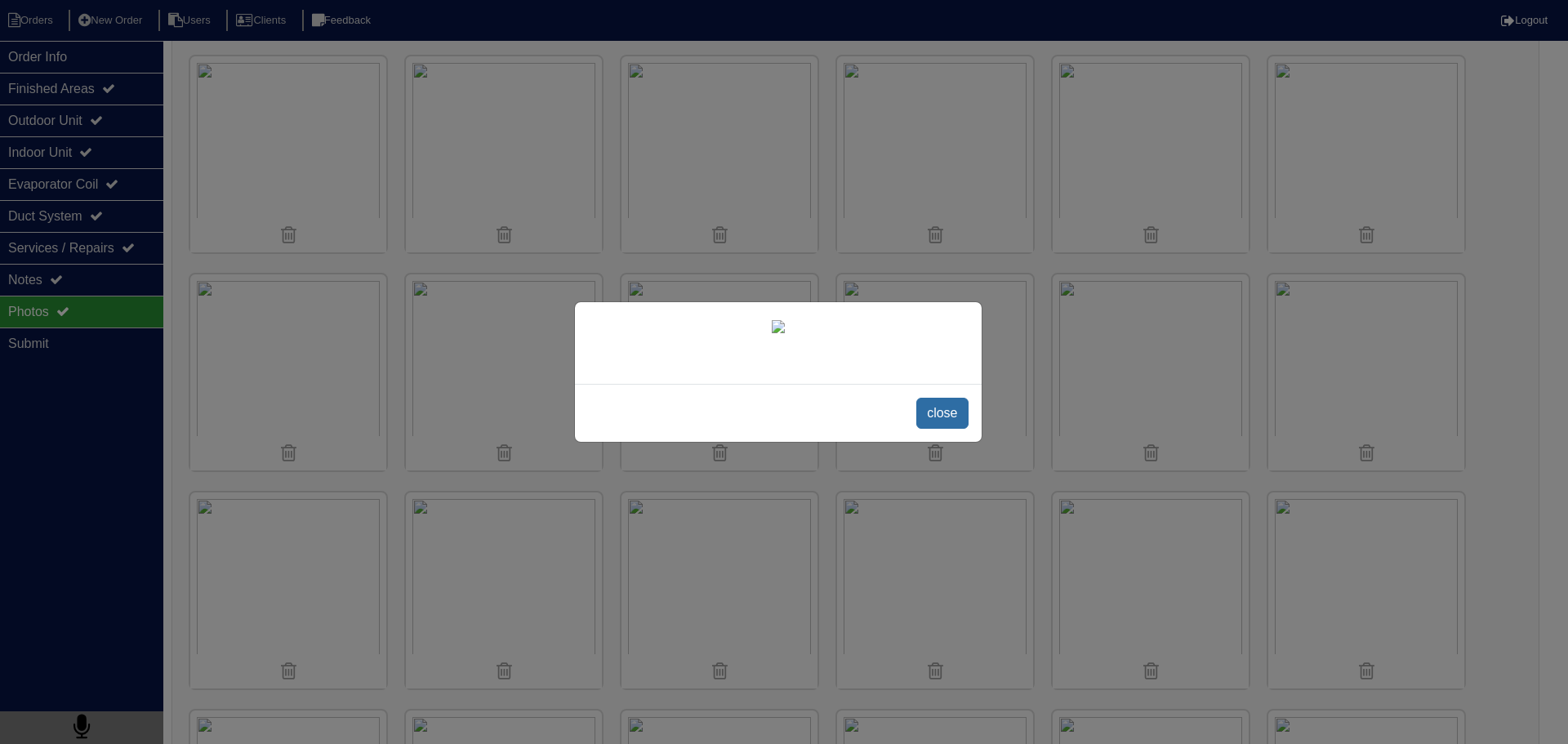
click at [921, 403] on span "close" at bounding box center [942, 413] width 52 height 31
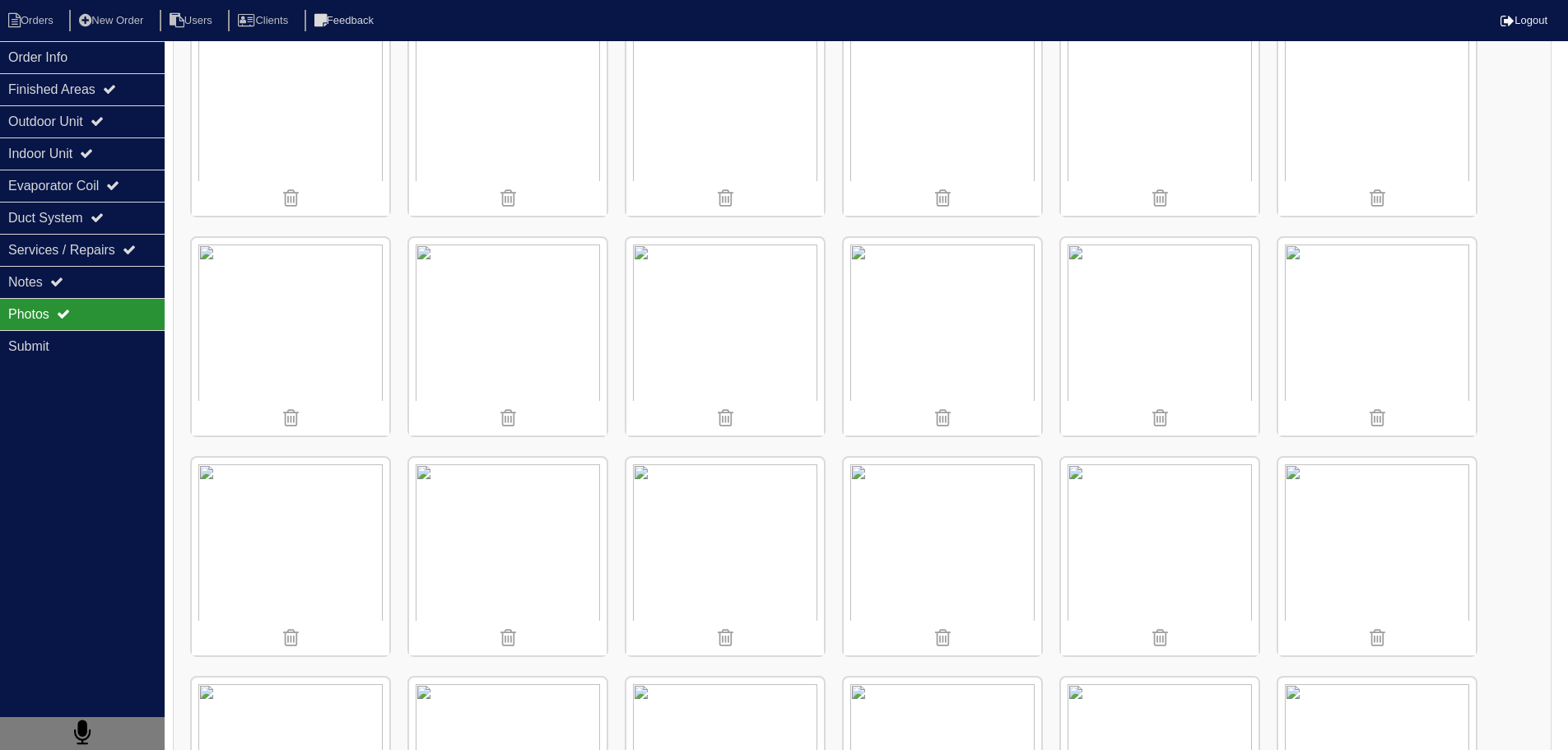
scroll to position [1153, 0]
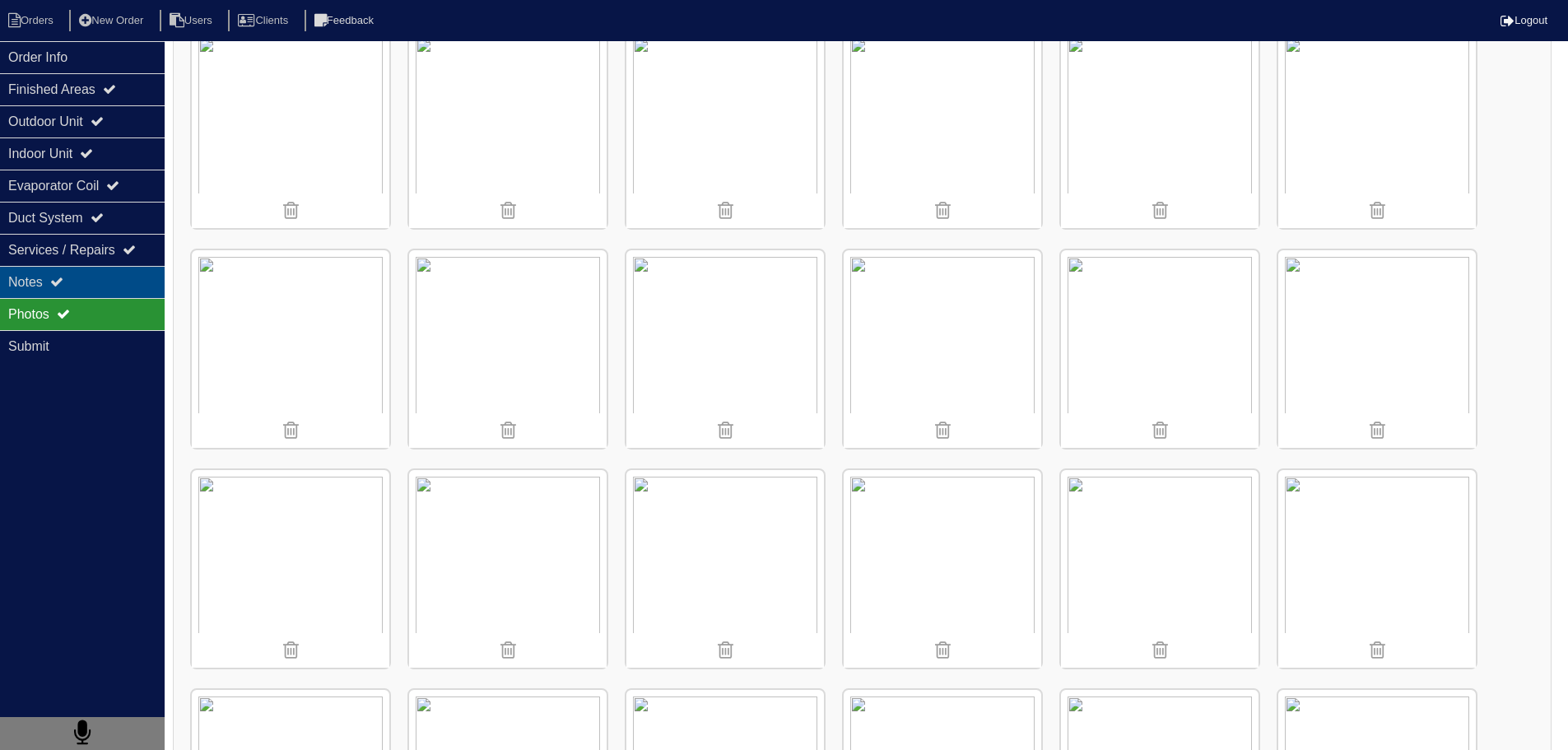
click at [110, 295] on div "Notes" at bounding box center [82, 282] width 164 height 32
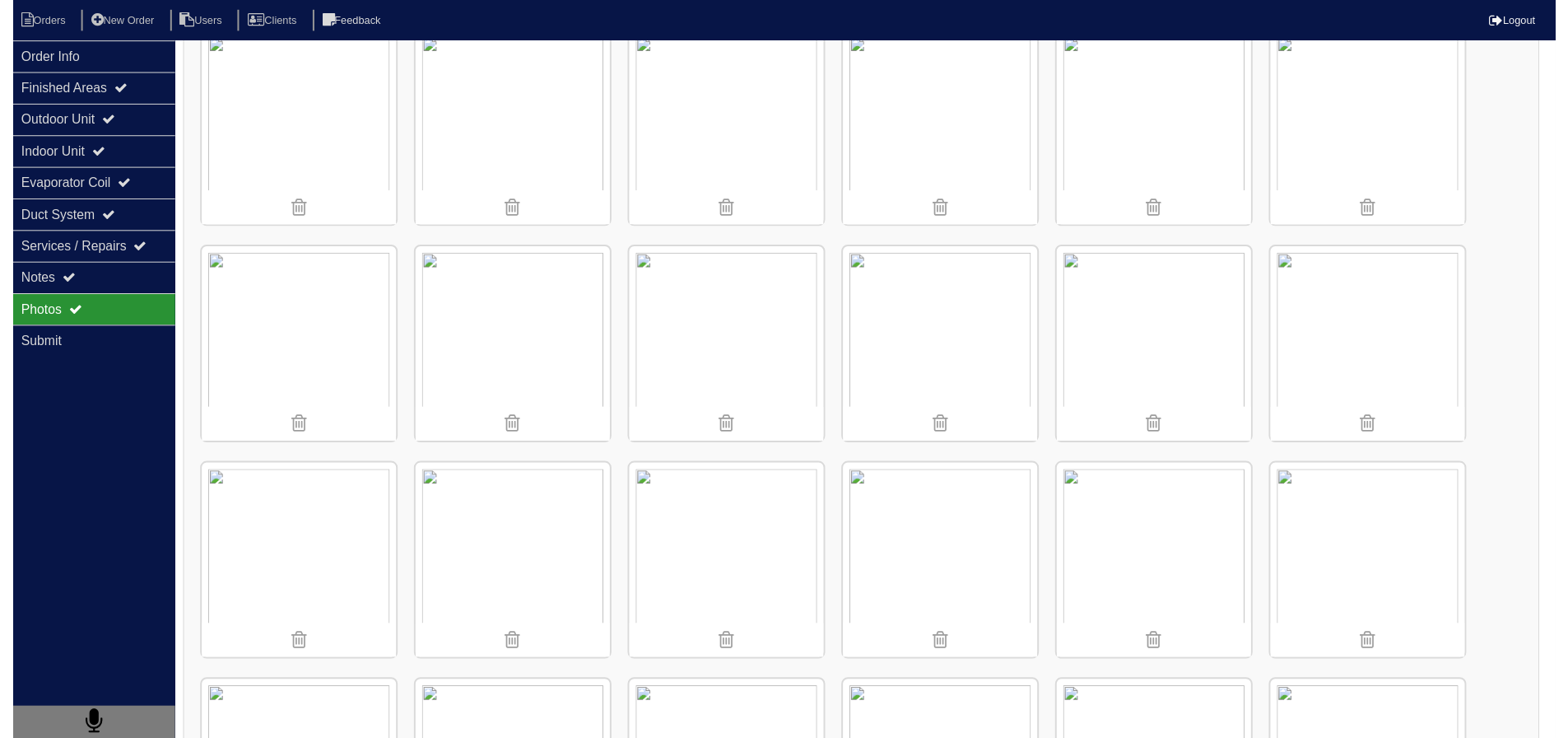
scroll to position [0, 0]
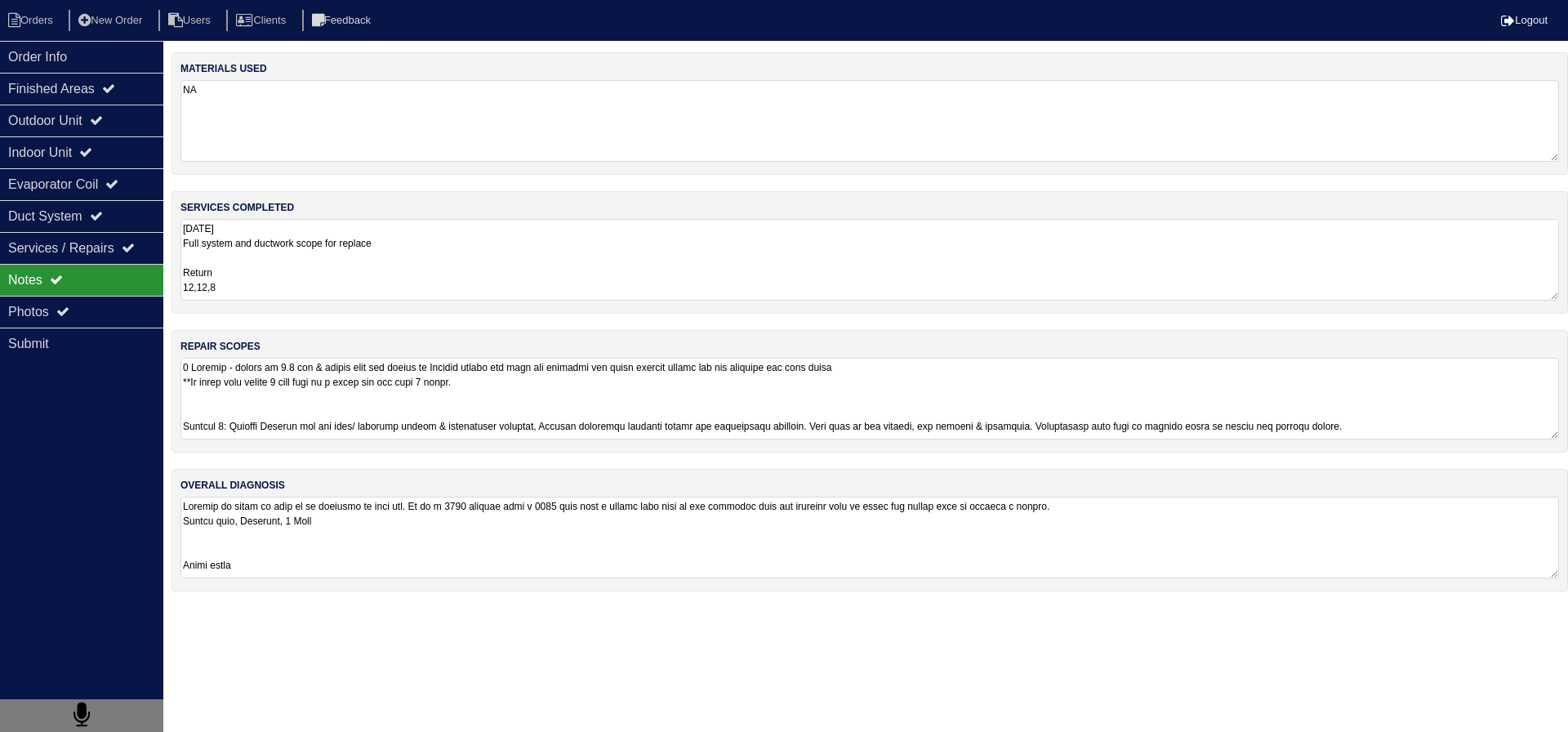
click at [274, 410] on textarea at bounding box center [869, 398] width 1379 height 82
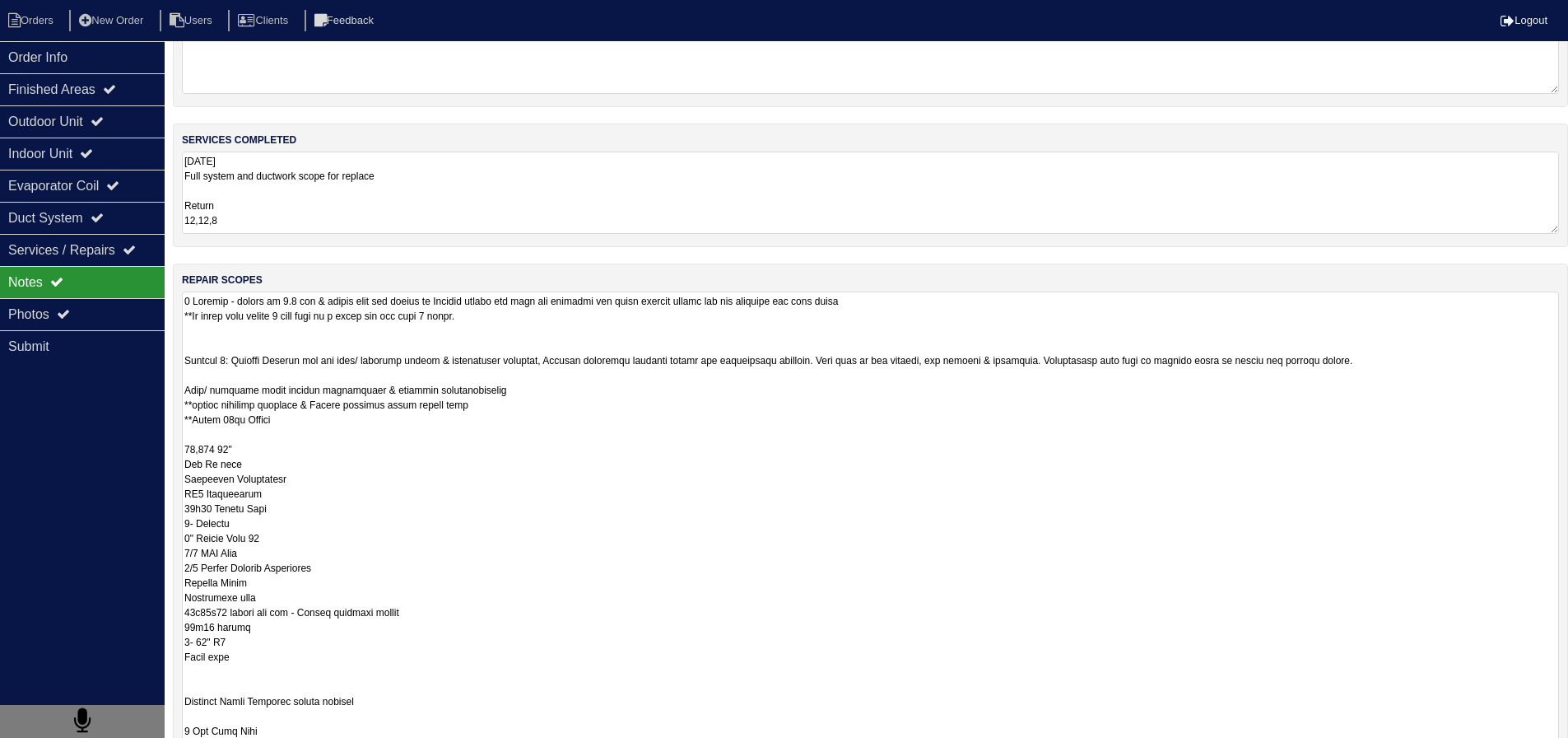
scroll to position [330, 0]
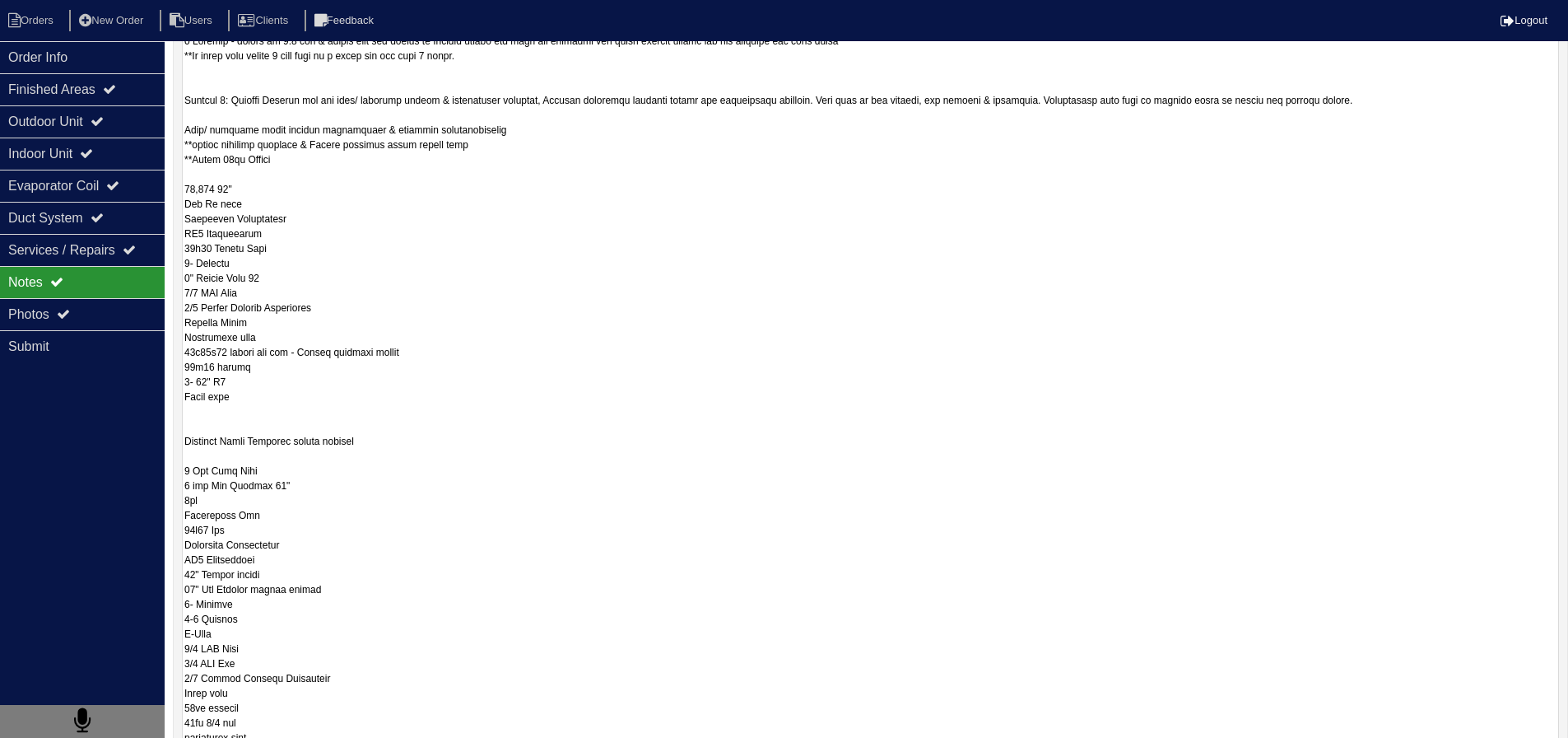
drag, startPoint x: 281, startPoint y: 518, endPoint x: 171, endPoint y: 512, distance: 110.2
drag, startPoint x: 238, startPoint y: 514, endPoint x: 168, endPoint y: 519, distance: 70.2
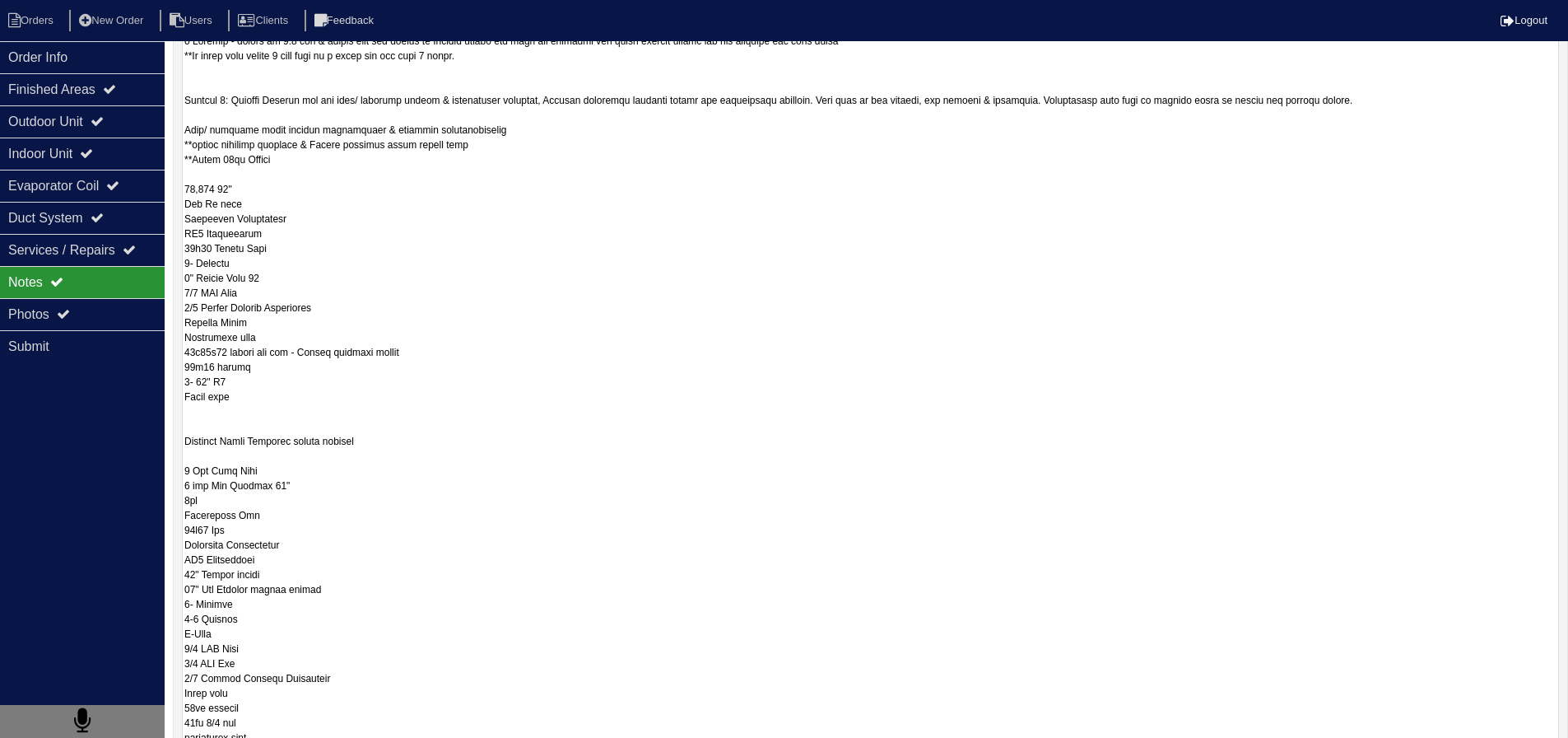
drag, startPoint x: 266, startPoint y: 514, endPoint x: 184, endPoint y: 518, distance: 82.1
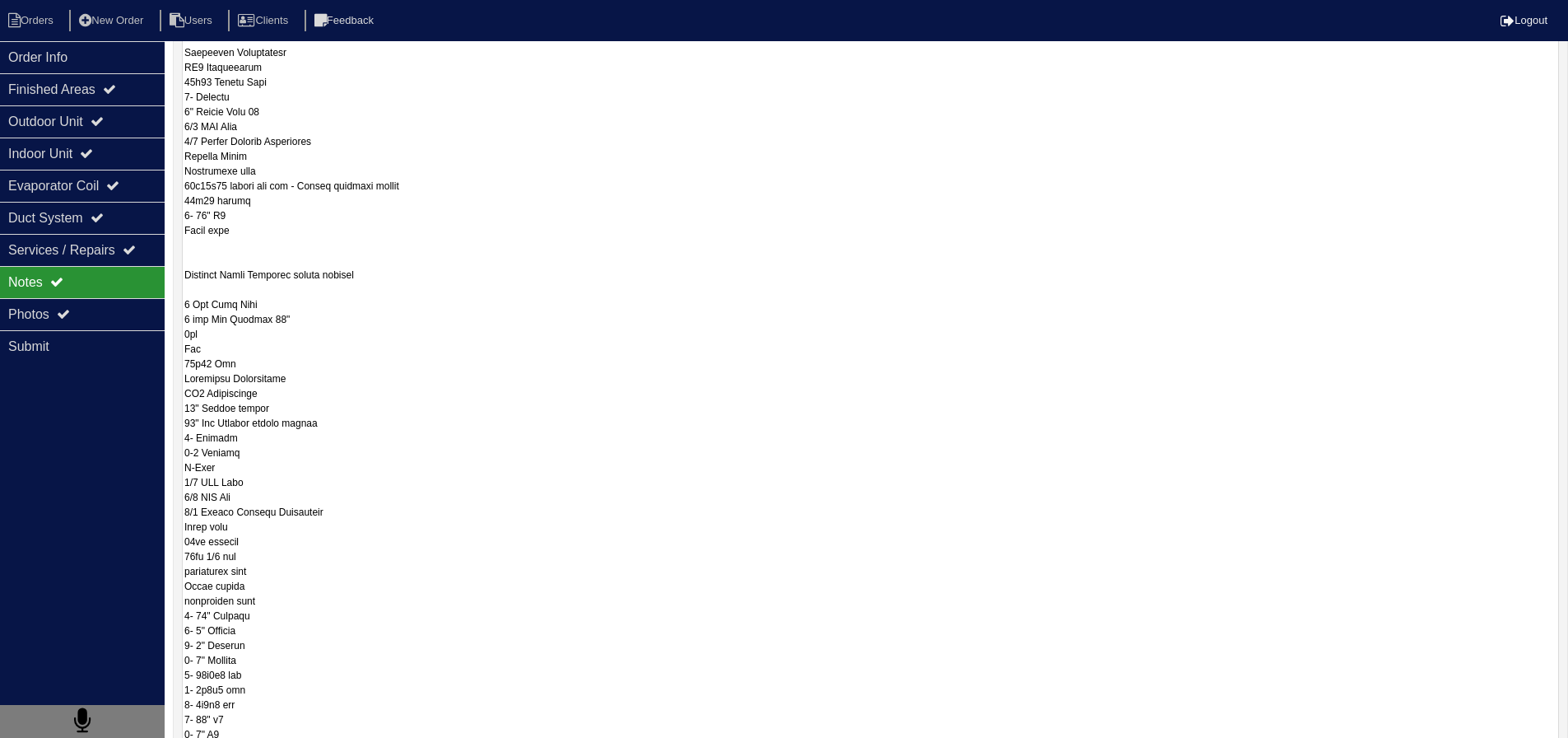
scroll to position [576, 0]
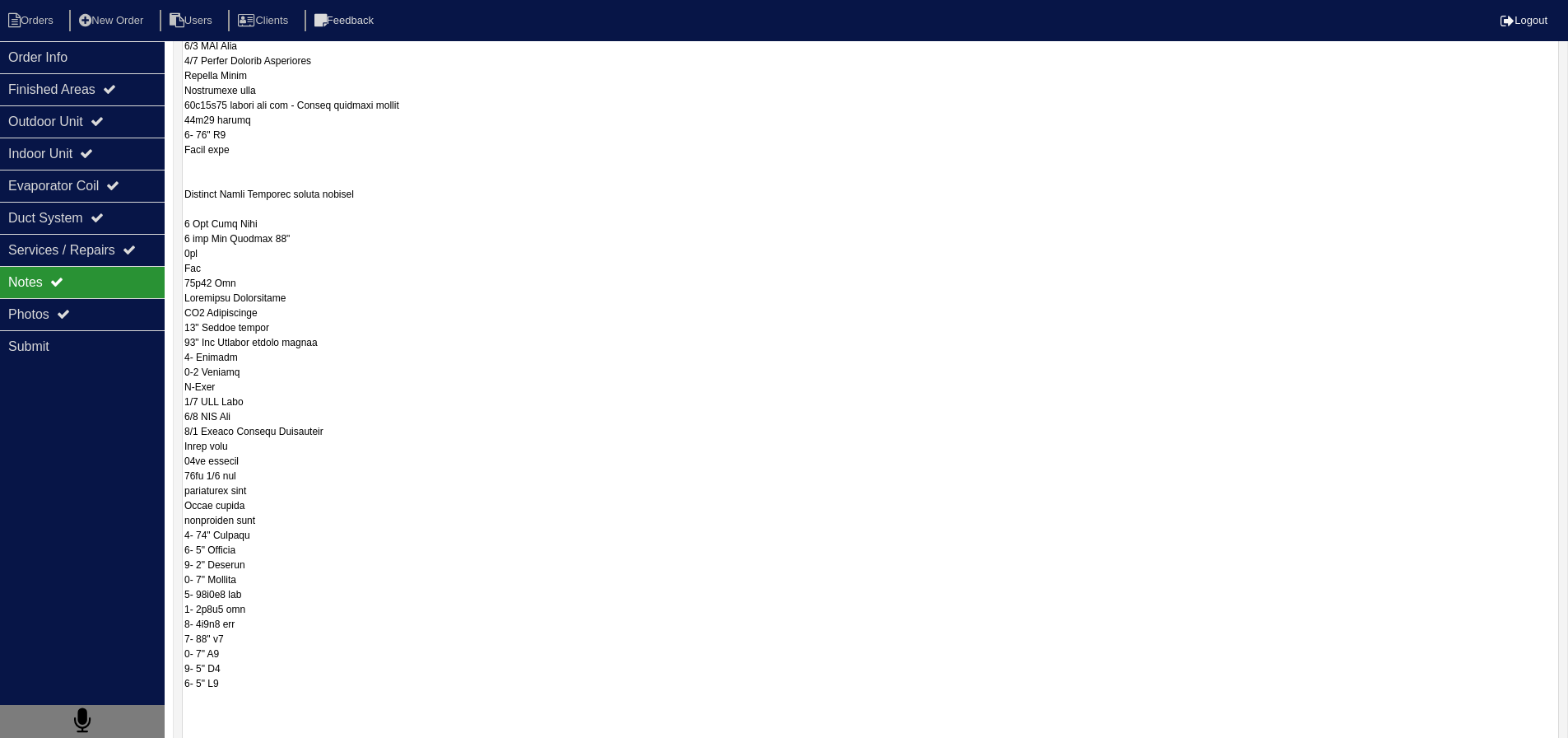
drag, startPoint x: 246, startPoint y: 685, endPoint x: 173, endPoint y: 536, distance: 165.9
click at [173, 536] on div "repair scopes" at bounding box center [871, 623] width 1396 height 1735
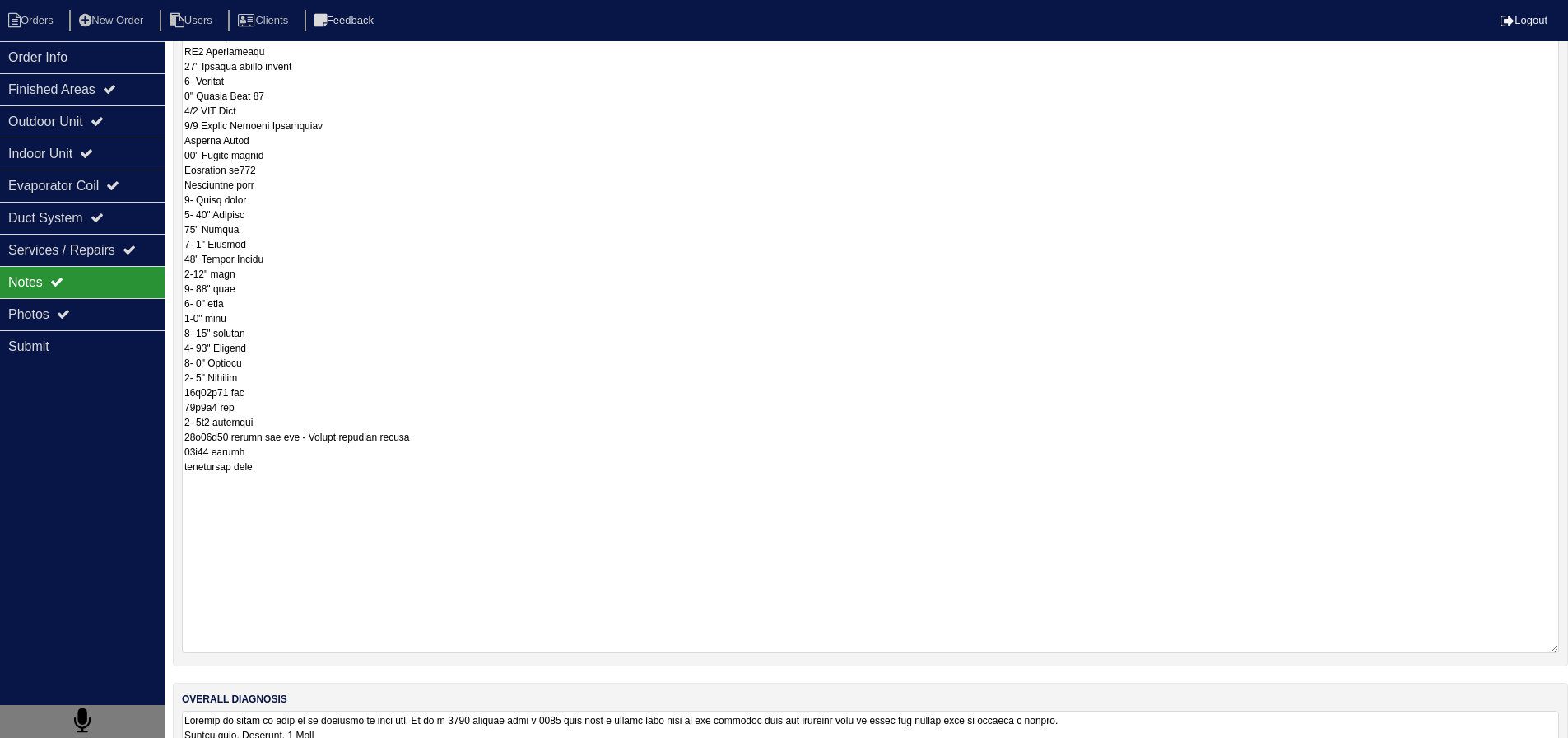
scroll to position [1402, 0]
paste textarea "5- 10" Collars 5- 8" Collars 6- 6" Collars 4- 4" Collars 2- 10x8x8 wye 3- 8x6x6…"
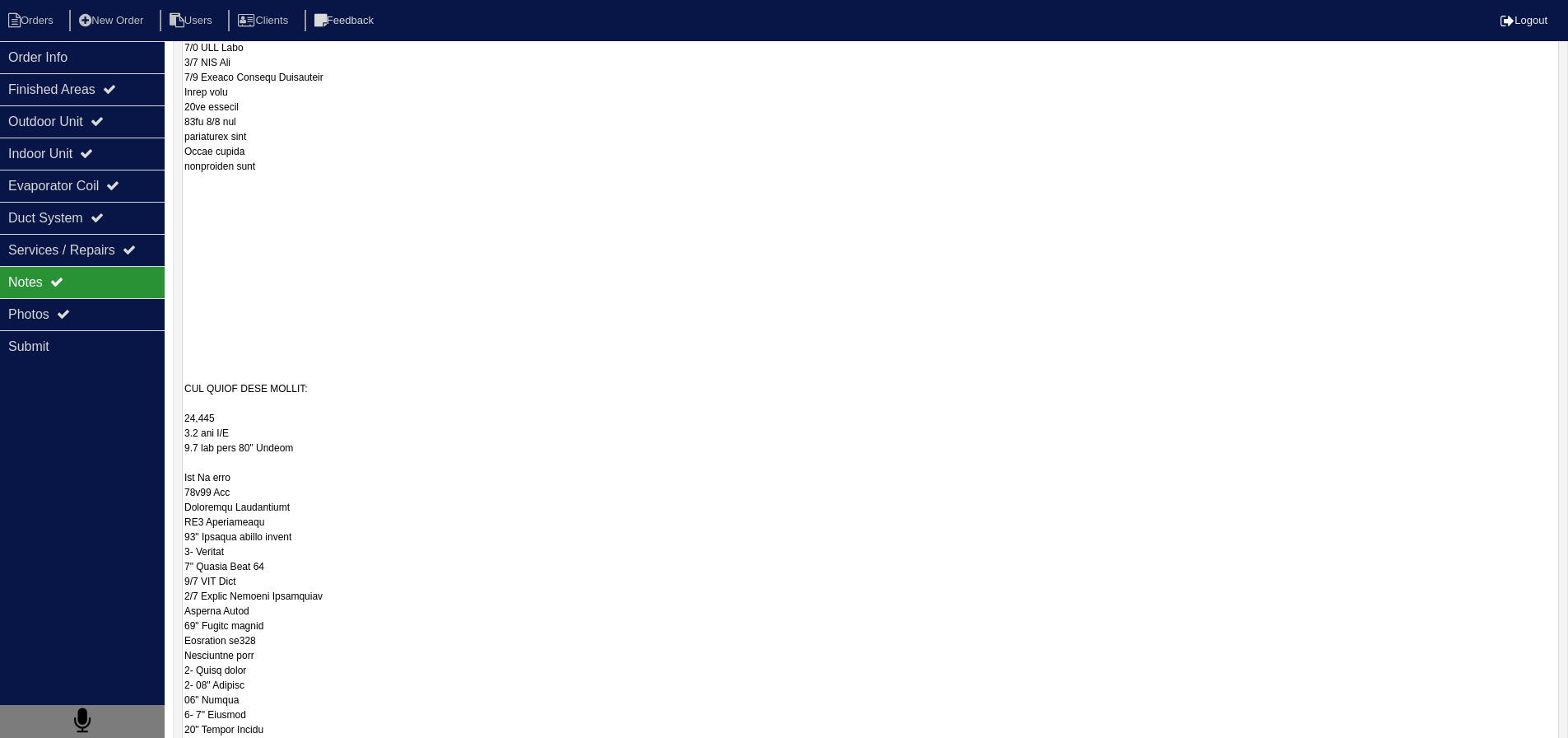
scroll to position [660, 0]
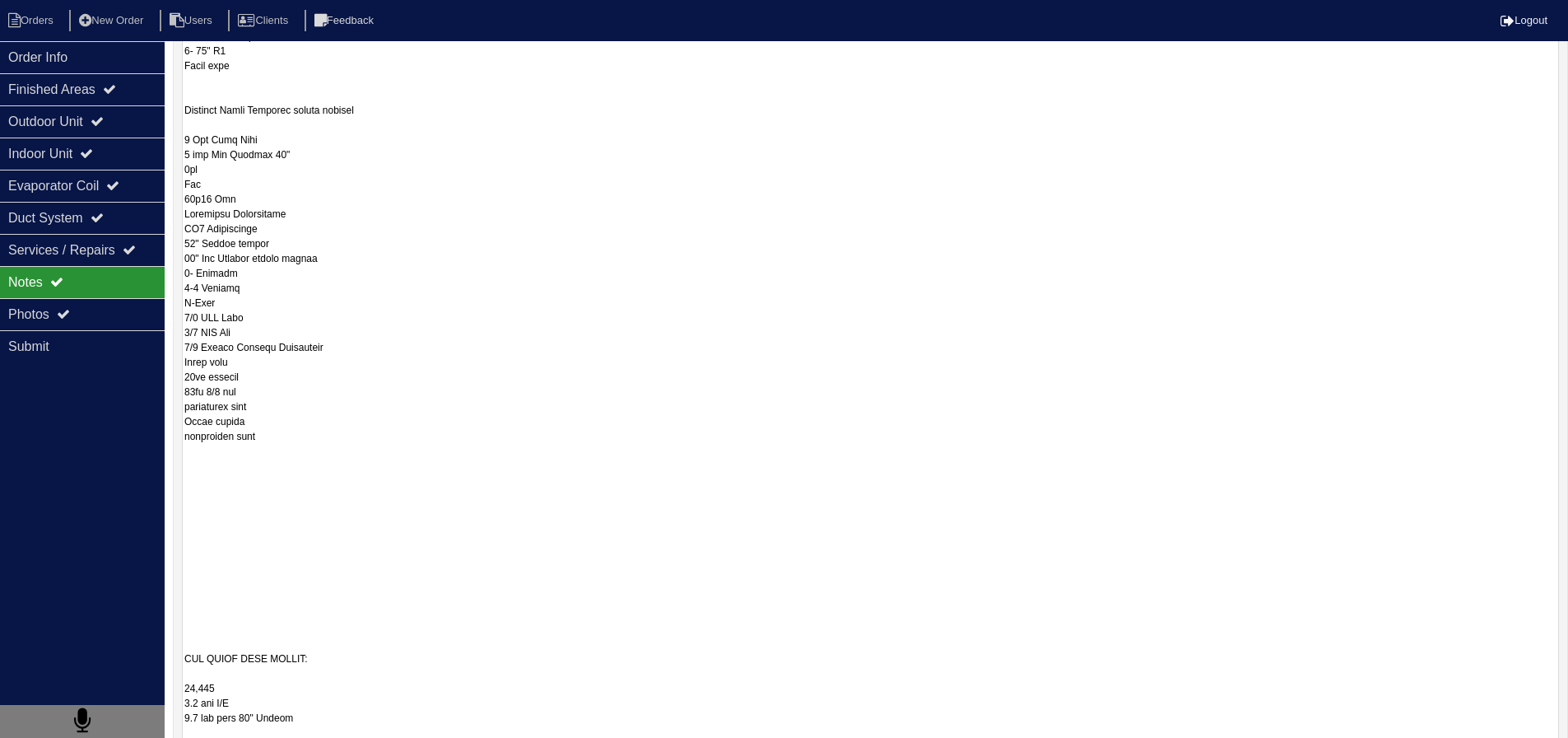
click at [256, 448] on textarea at bounding box center [870, 547] width 1377 height 1693
click at [184, 465] on textarea at bounding box center [870, 547] width 1377 height 1693
click at [282, 466] on textarea at bounding box center [870, 547] width 1377 height 1693
type textarea "2 Options - upsize to 3.5 ton & triple zone the system or Install system for ju…"
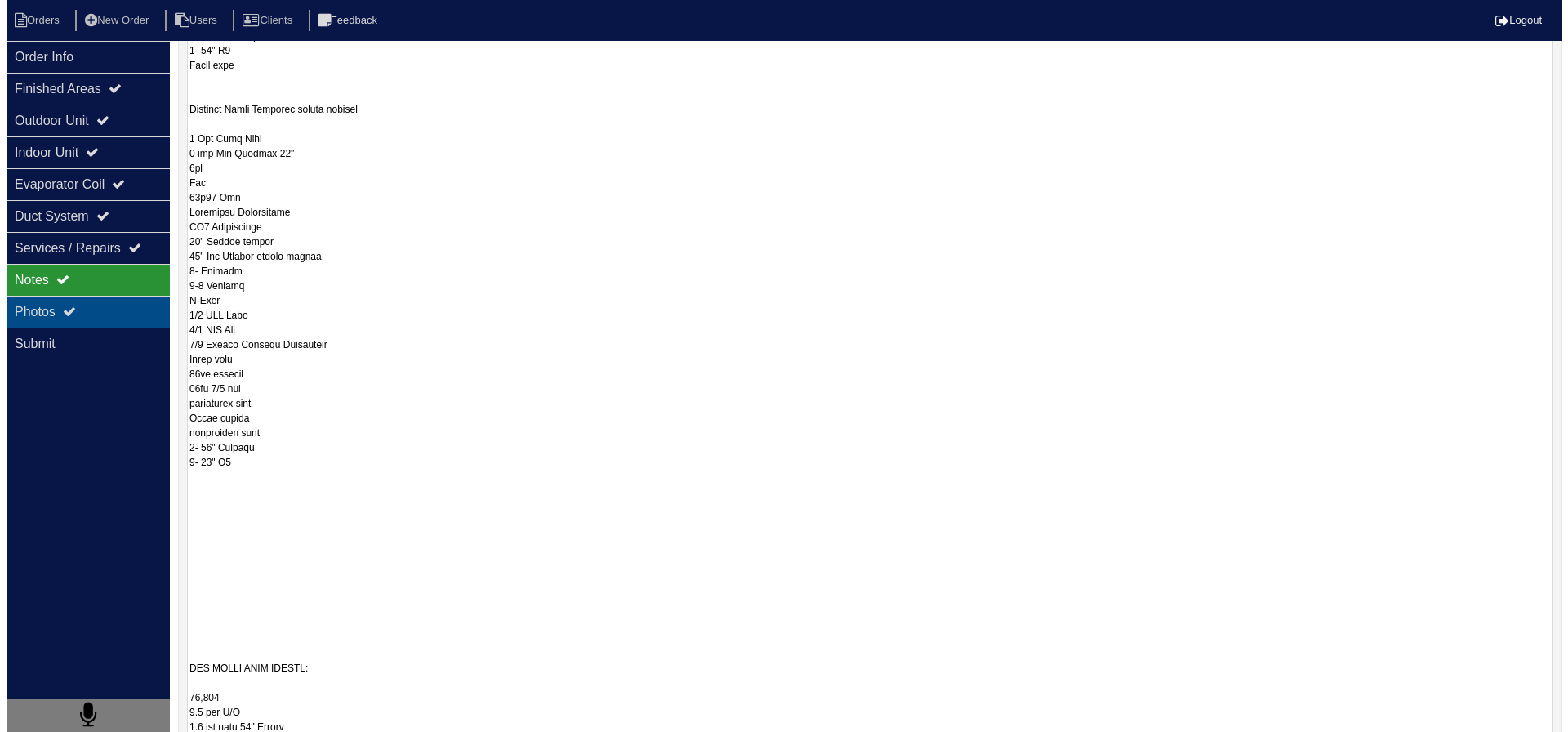
scroll to position [0, 0]
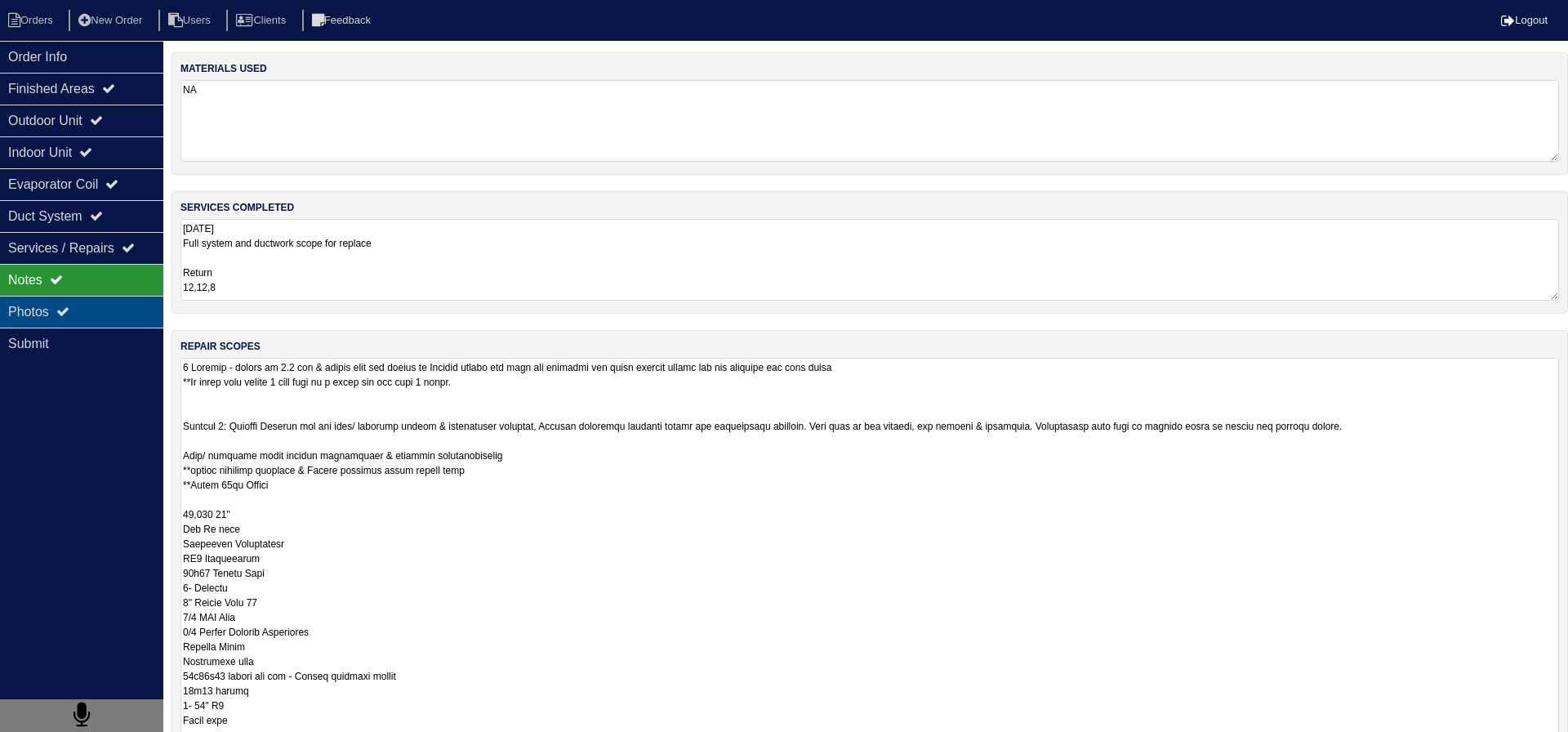
click at [114, 315] on div "Photos" at bounding box center [82, 311] width 163 height 32
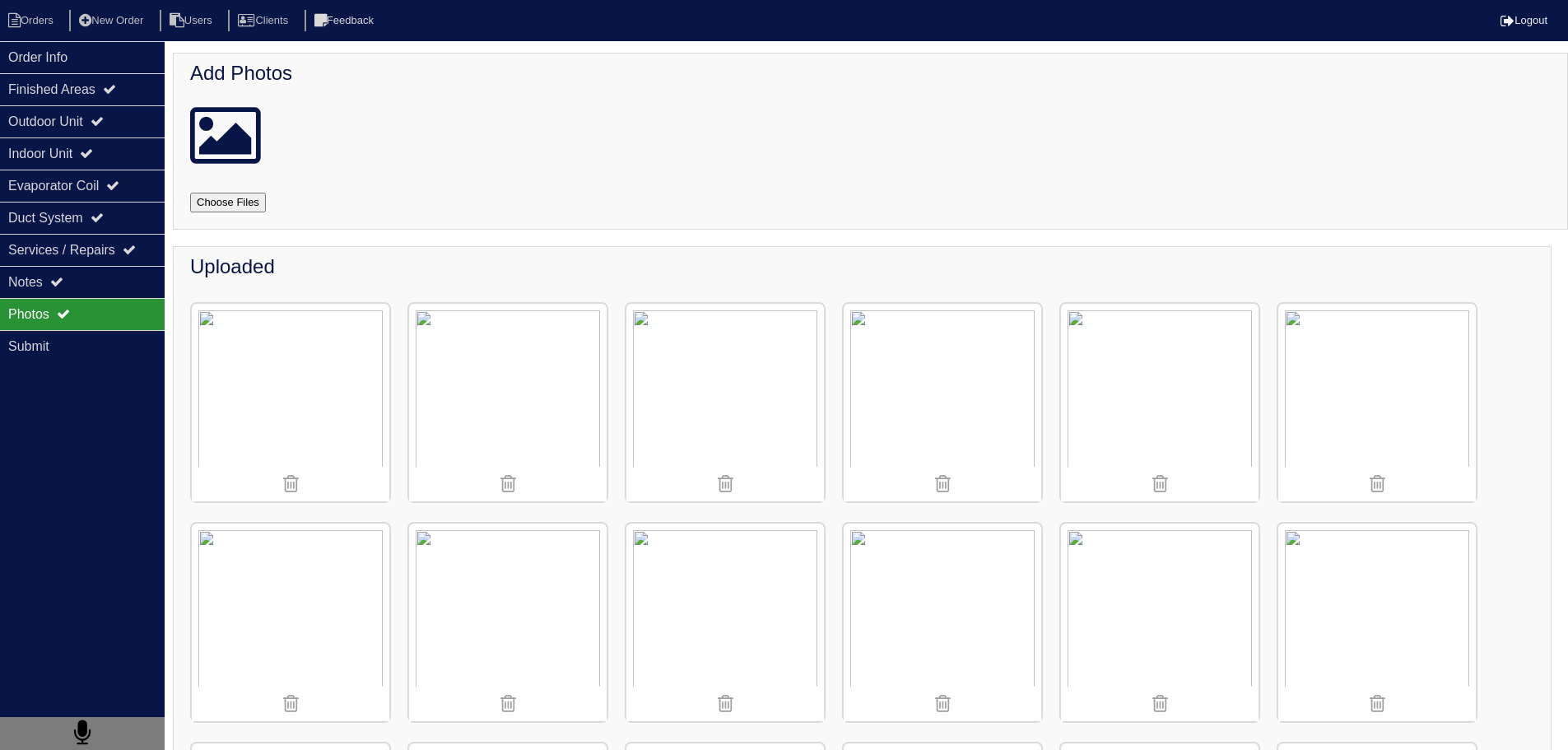
click at [954, 387] on img at bounding box center [943, 403] width 198 height 198
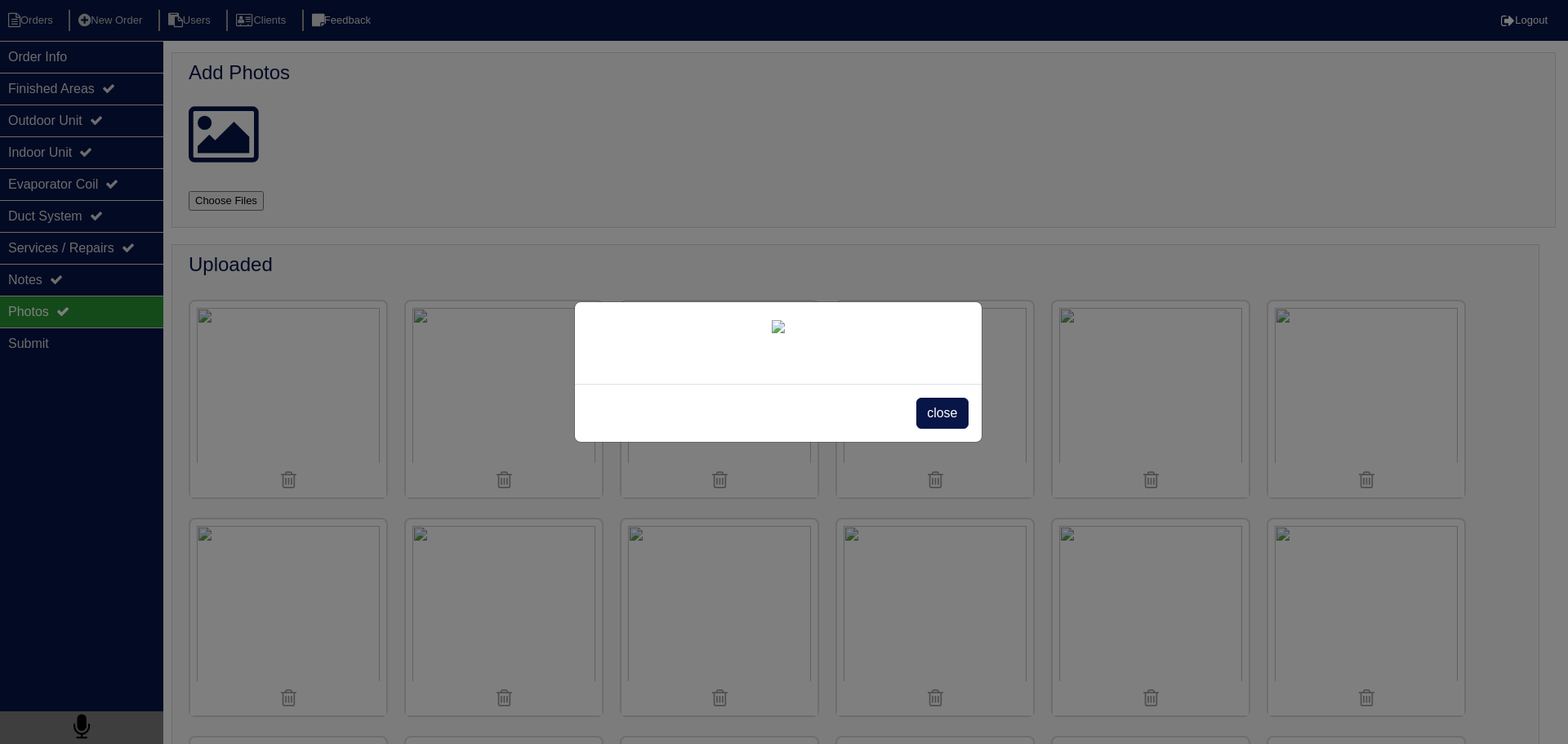
click at [909, 420] on div "close" at bounding box center [778, 413] width 407 height 58
click at [940, 420] on span "close" at bounding box center [942, 413] width 52 height 31
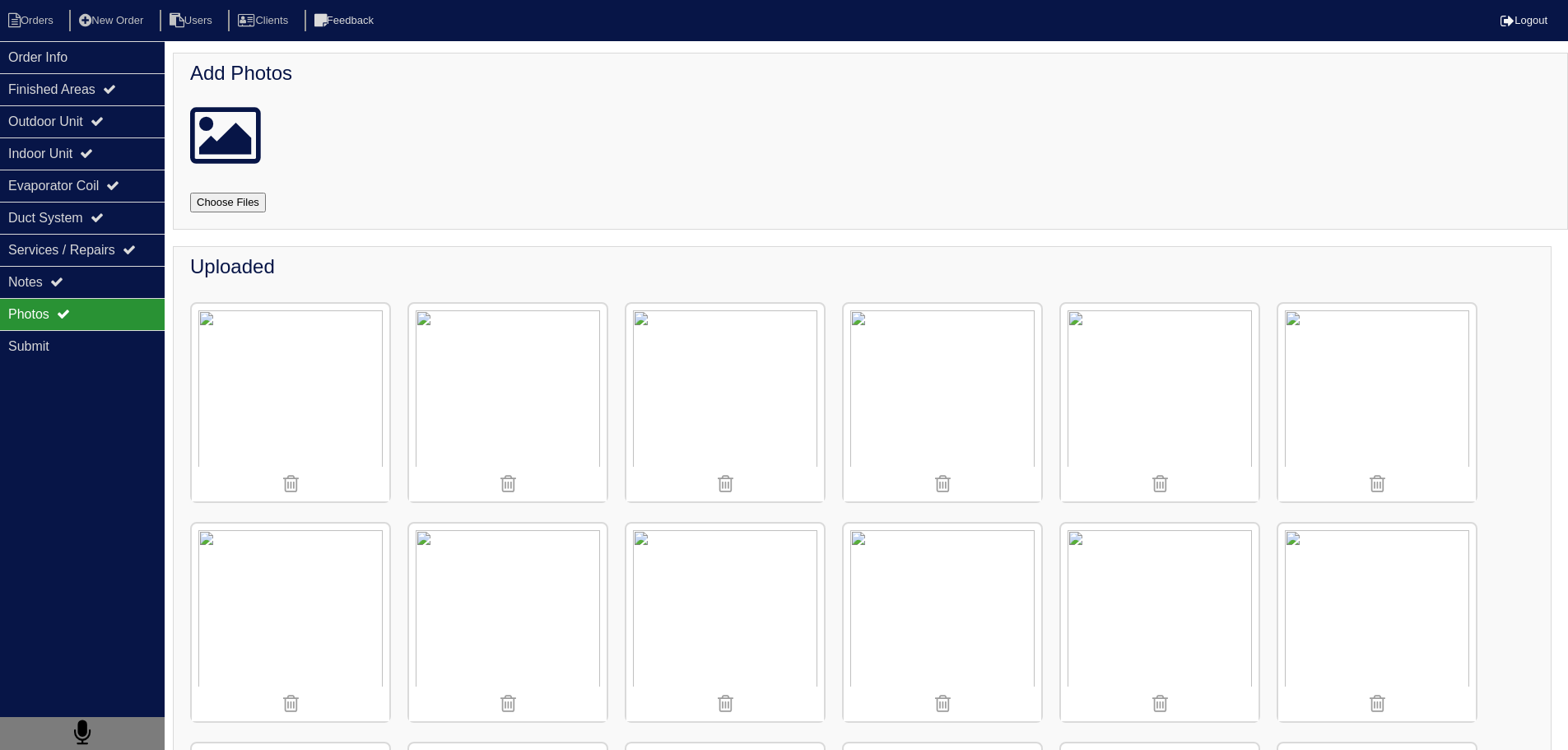
click at [1143, 418] on img at bounding box center [1160, 403] width 198 height 198
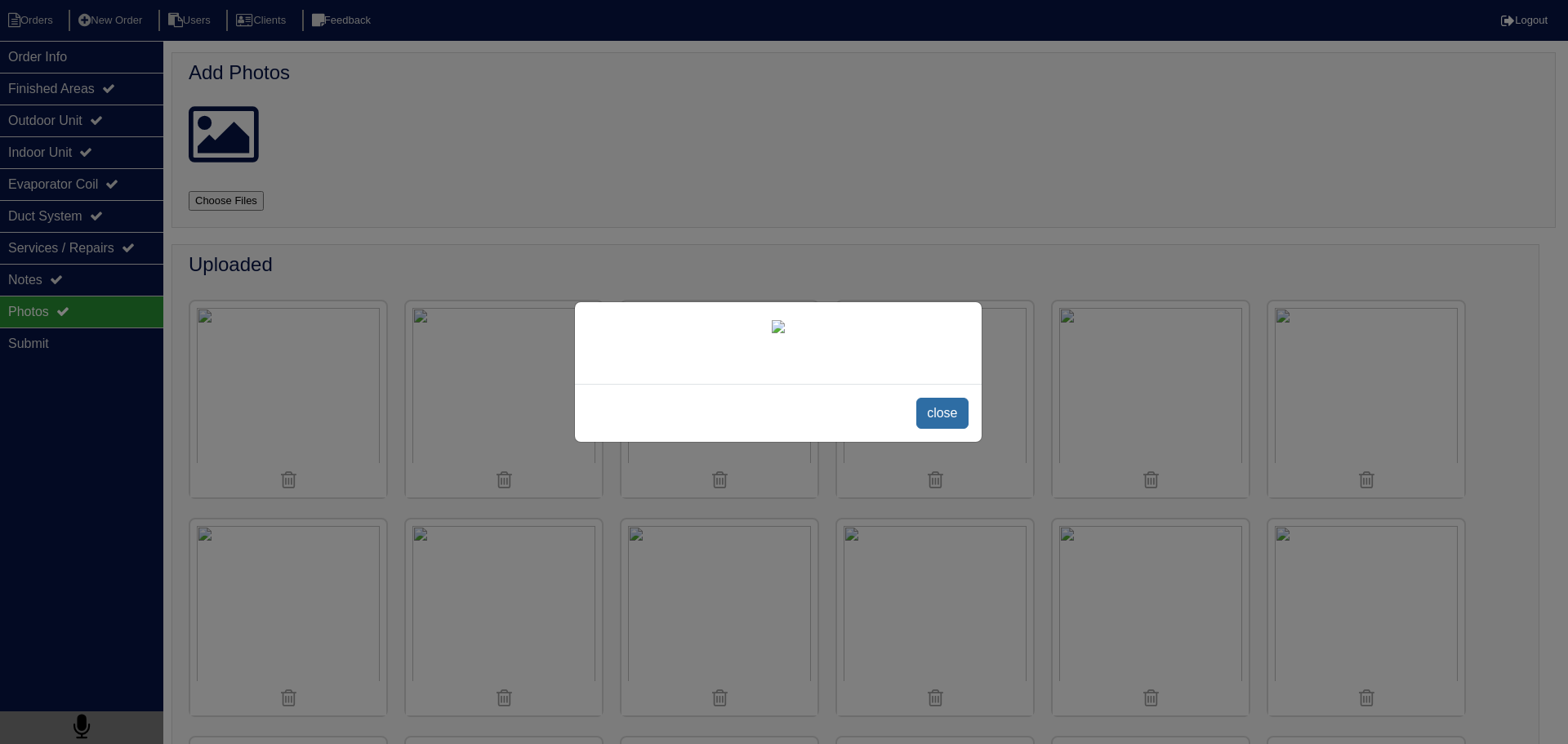
click at [946, 414] on span "close" at bounding box center [942, 413] width 52 height 31
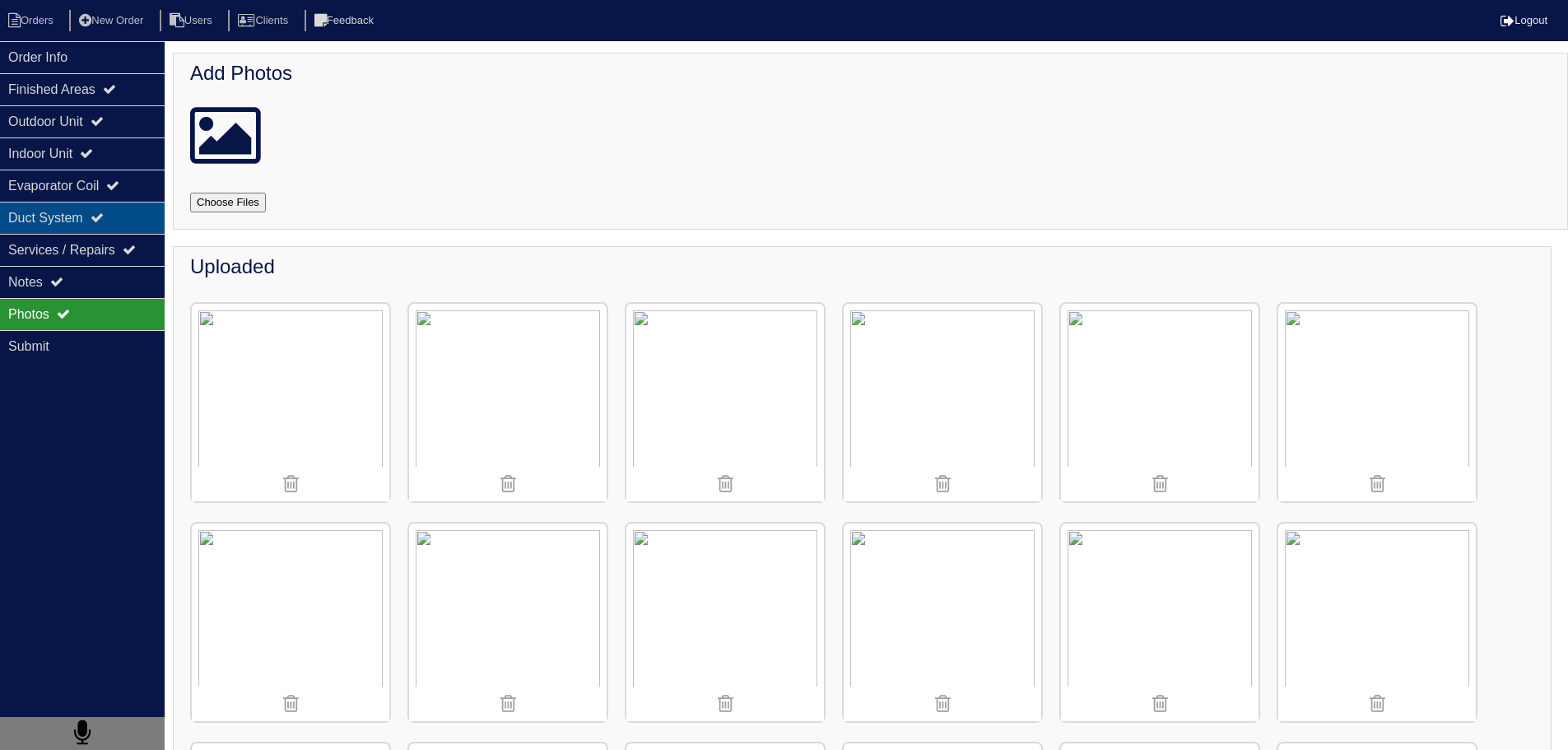
click at [106, 228] on div "Duct System" at bounding box center [82, 217] width 164 height 32
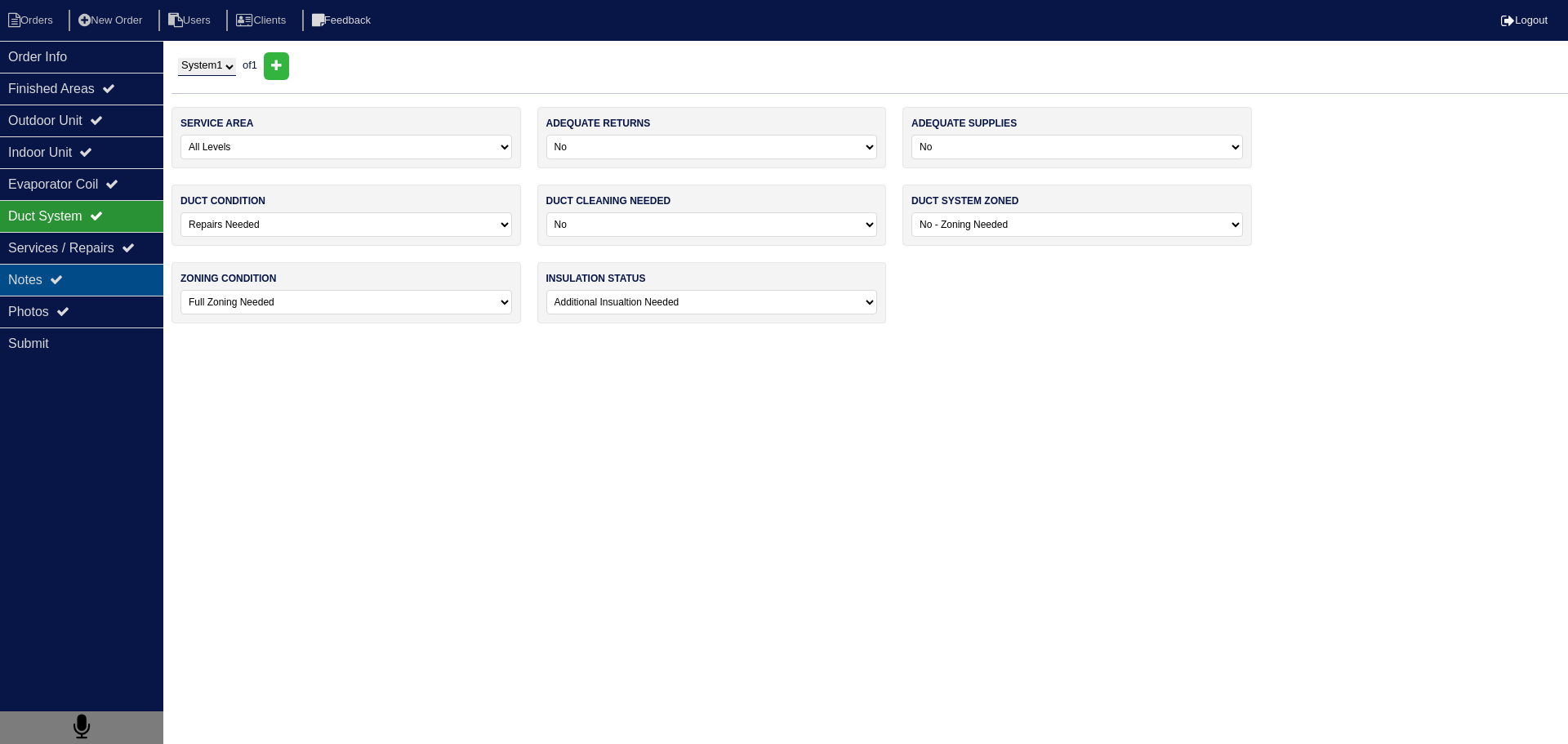
click at [89, 287] on div "Notes" at bounding box center [82, 280] width 163 height 32
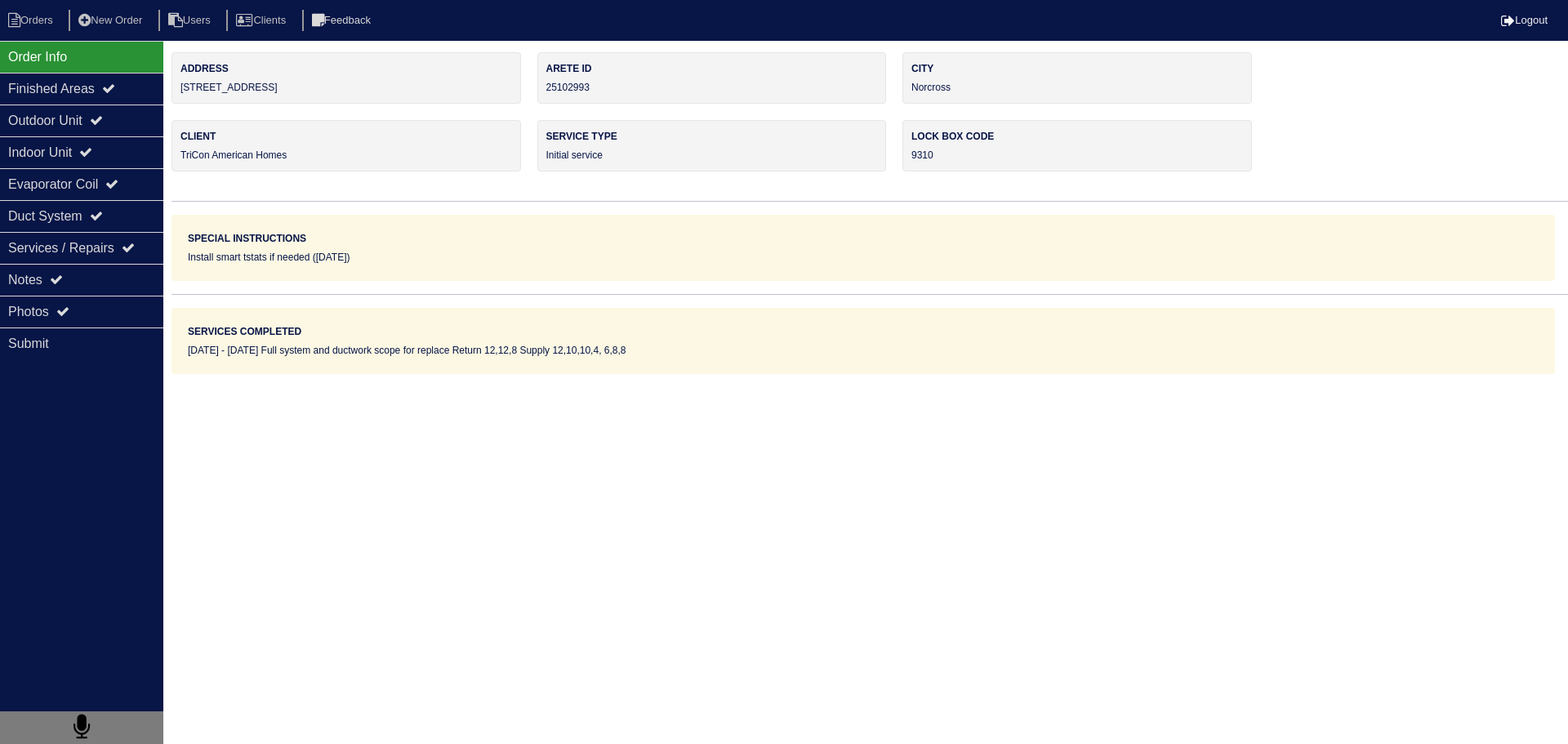
click at [82, 280] on div "Notes" at bounding box center [82, 280] width 163 height 32
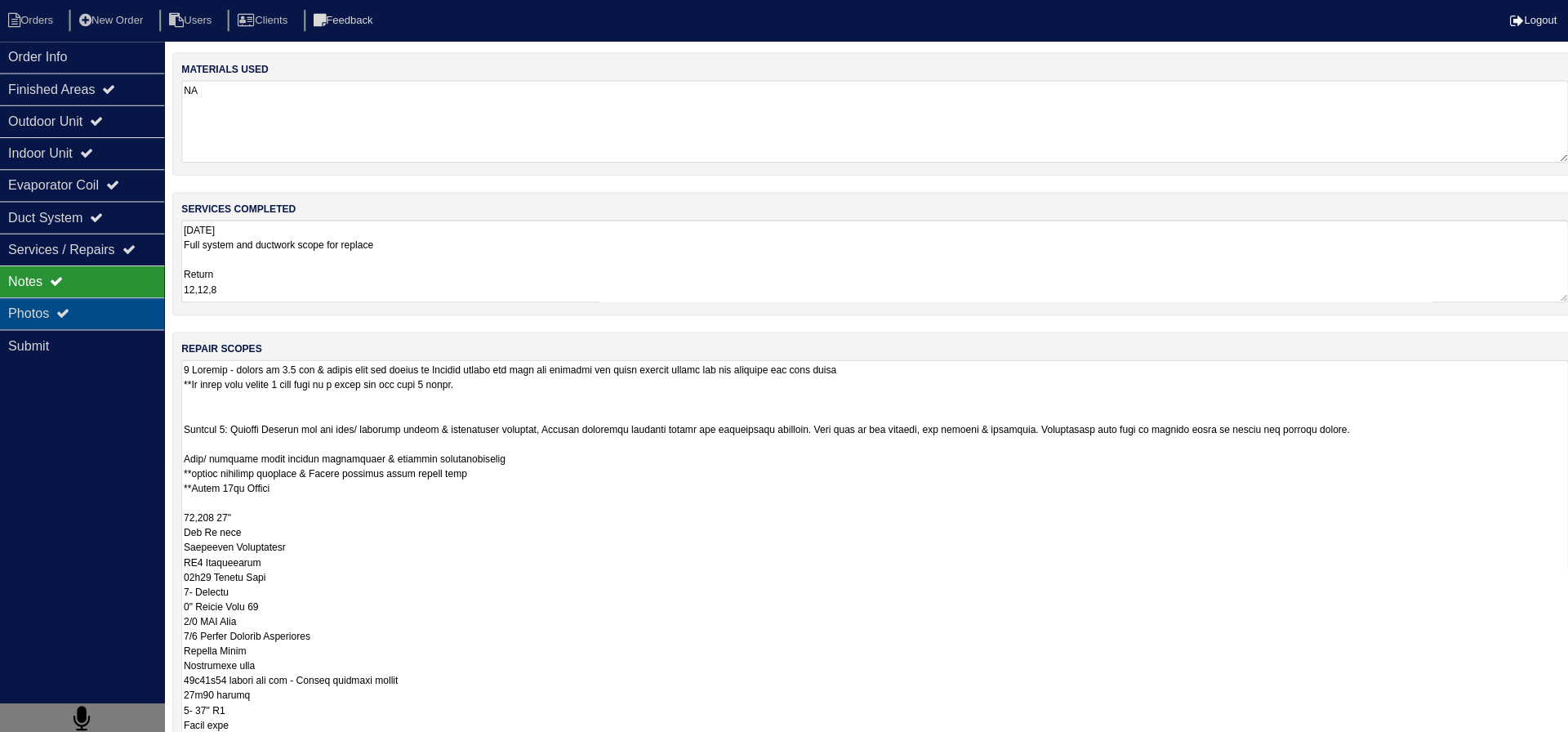
click at [124, 310] on div "Photos" at bounding box center [82, 311] width 163 height 32
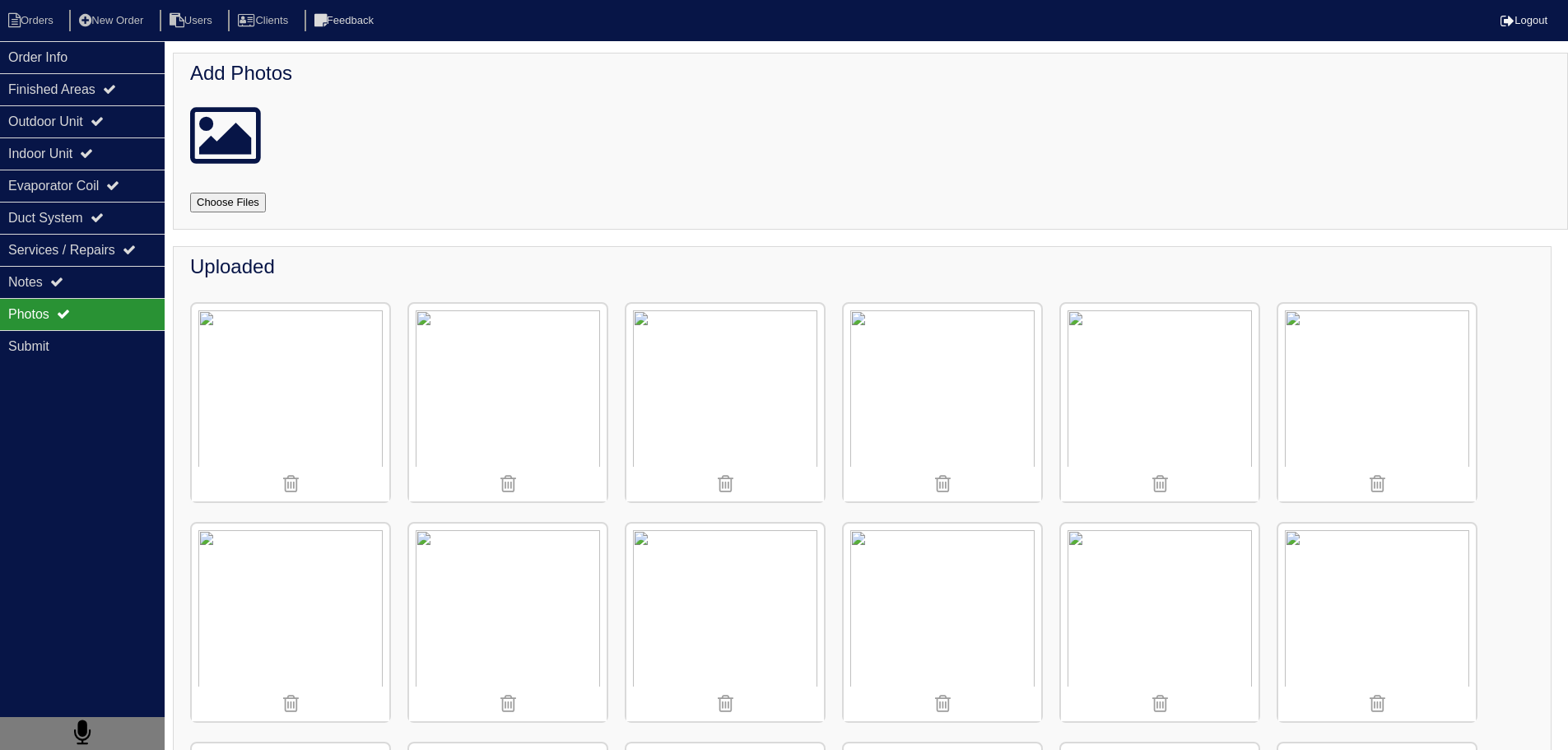
click at [915, 361] on img at bounding box center [943, 403] width 198 height 198
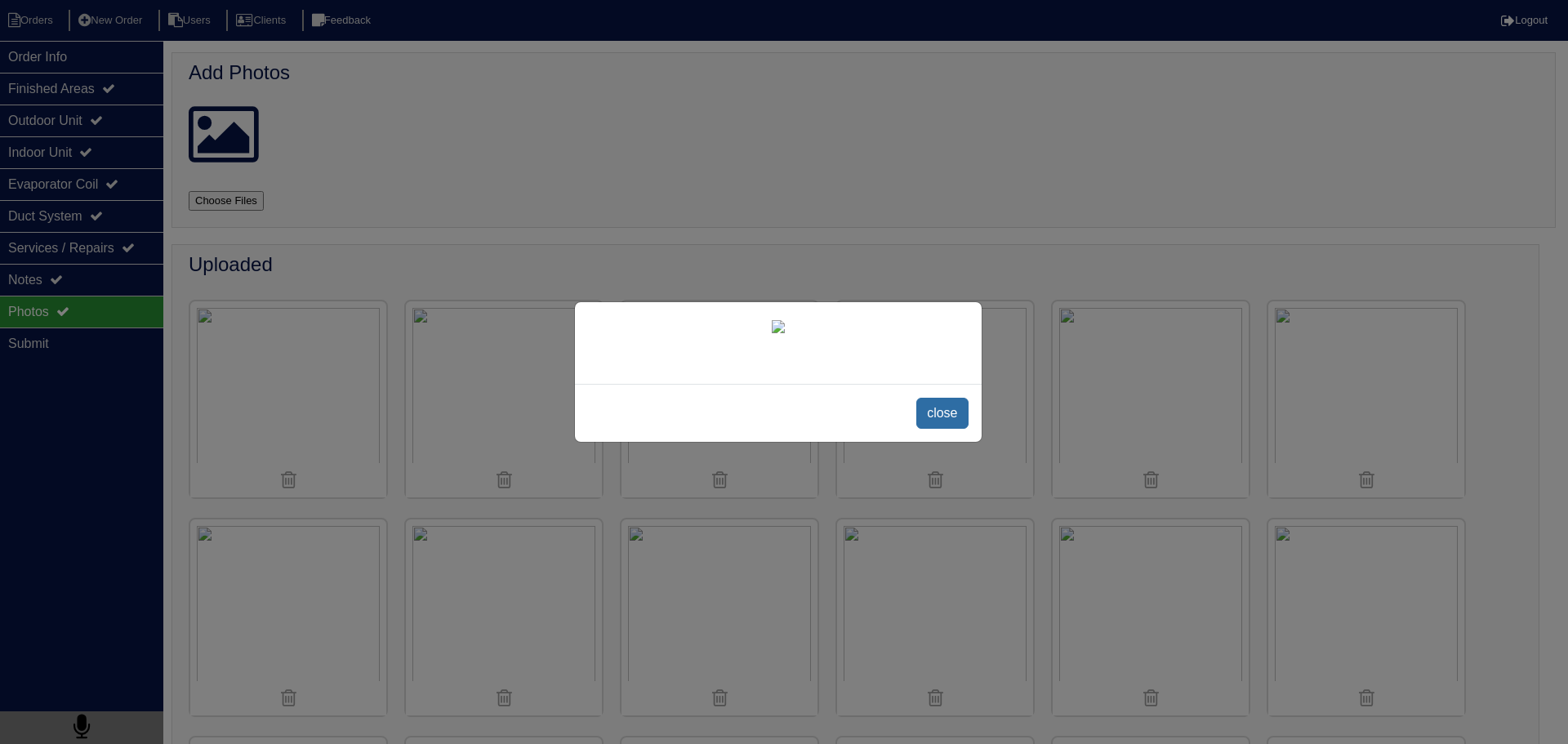
click at [945, 429] on span "close" at bounding box center [942, 413] width 52 height 31
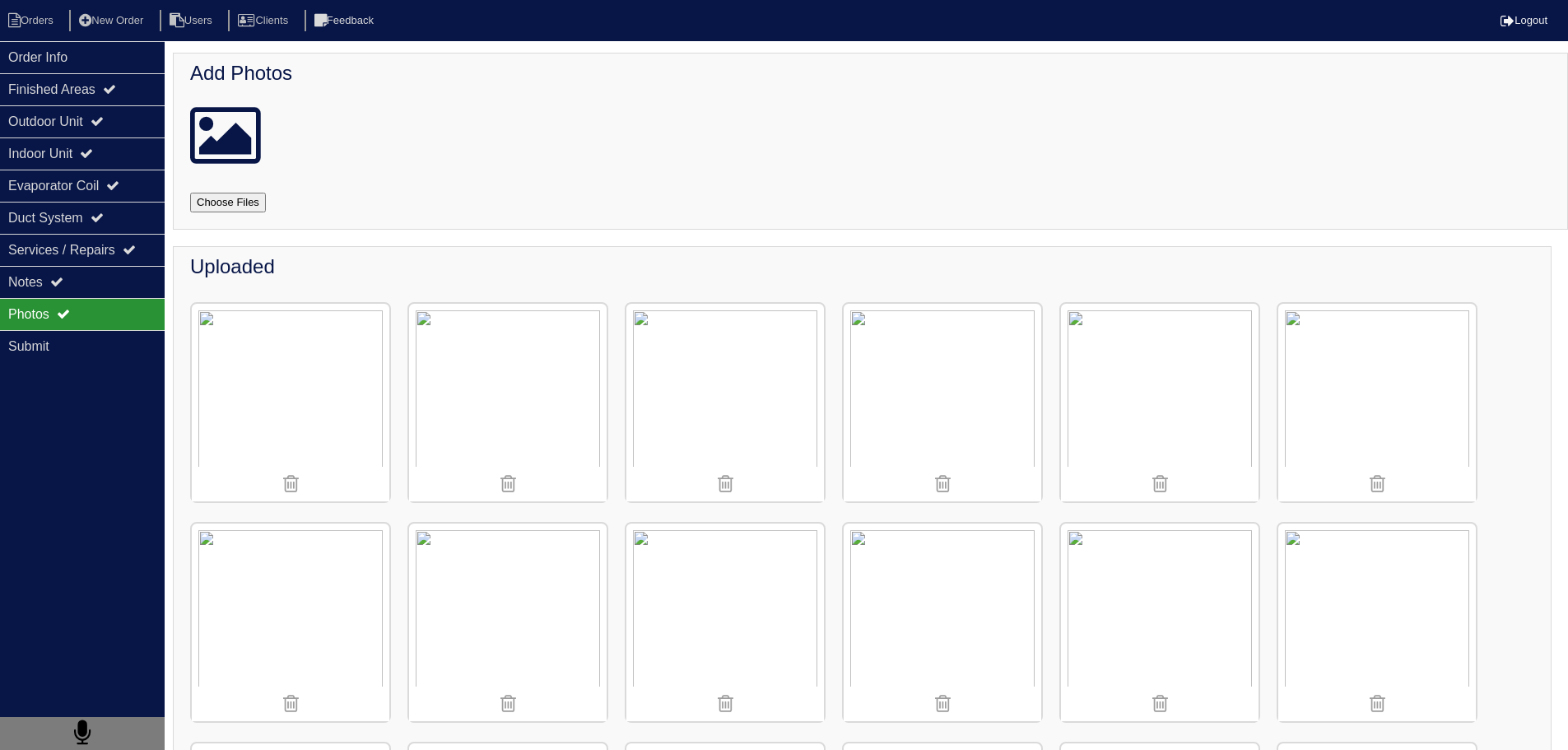
drag, startPoint x: 76, startPoint y: 288, endPoint x: 142, endPoint y: 306, distance: 68.4
click at [76, 287] on div "Notes" at bounding box center [82, 282] width 164 height 32
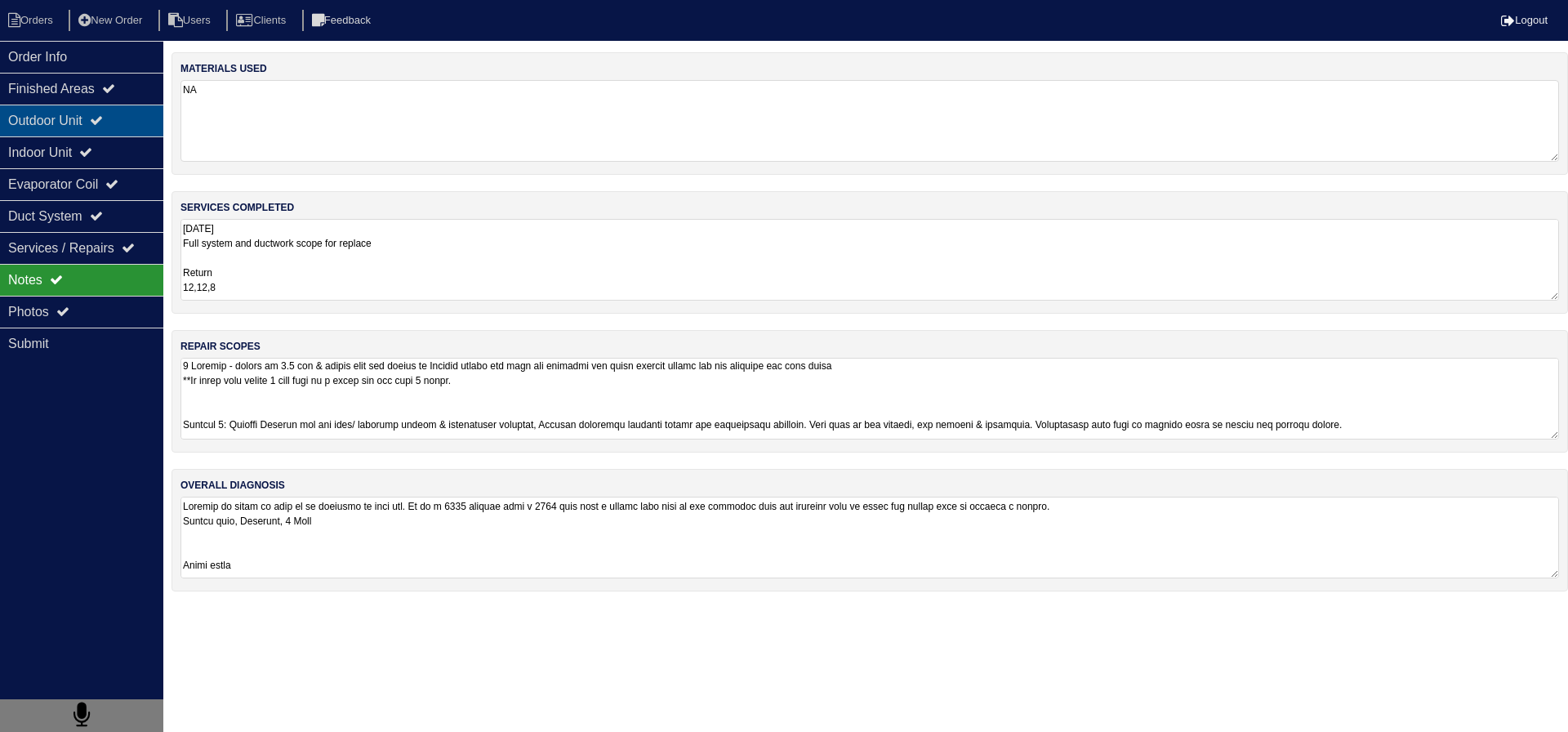
click at [103, 126] on icon at bounding box center [96, 120] width 13 height 13
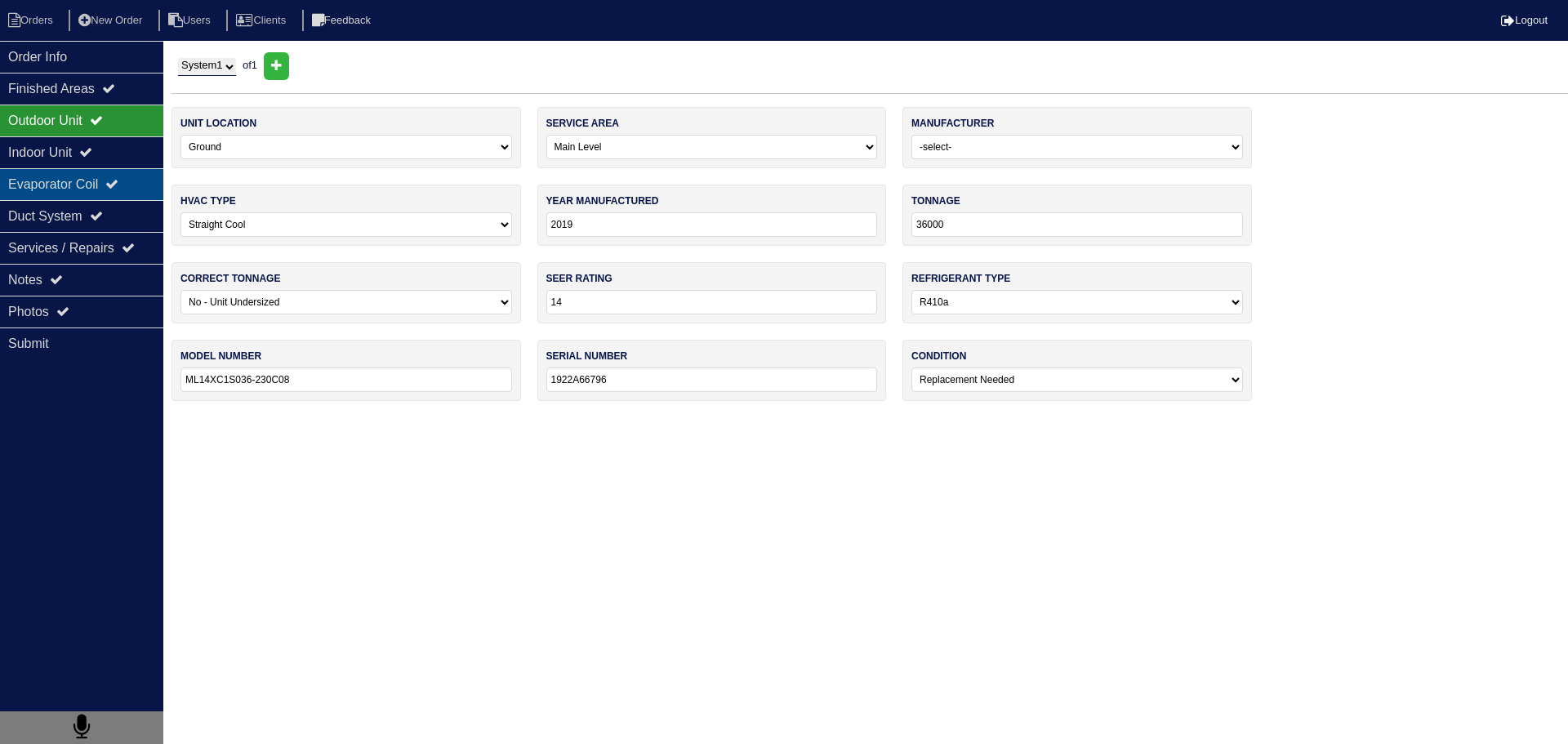
click at [118, 182] on icon at bounding box center [111, 183] width 13 height 13
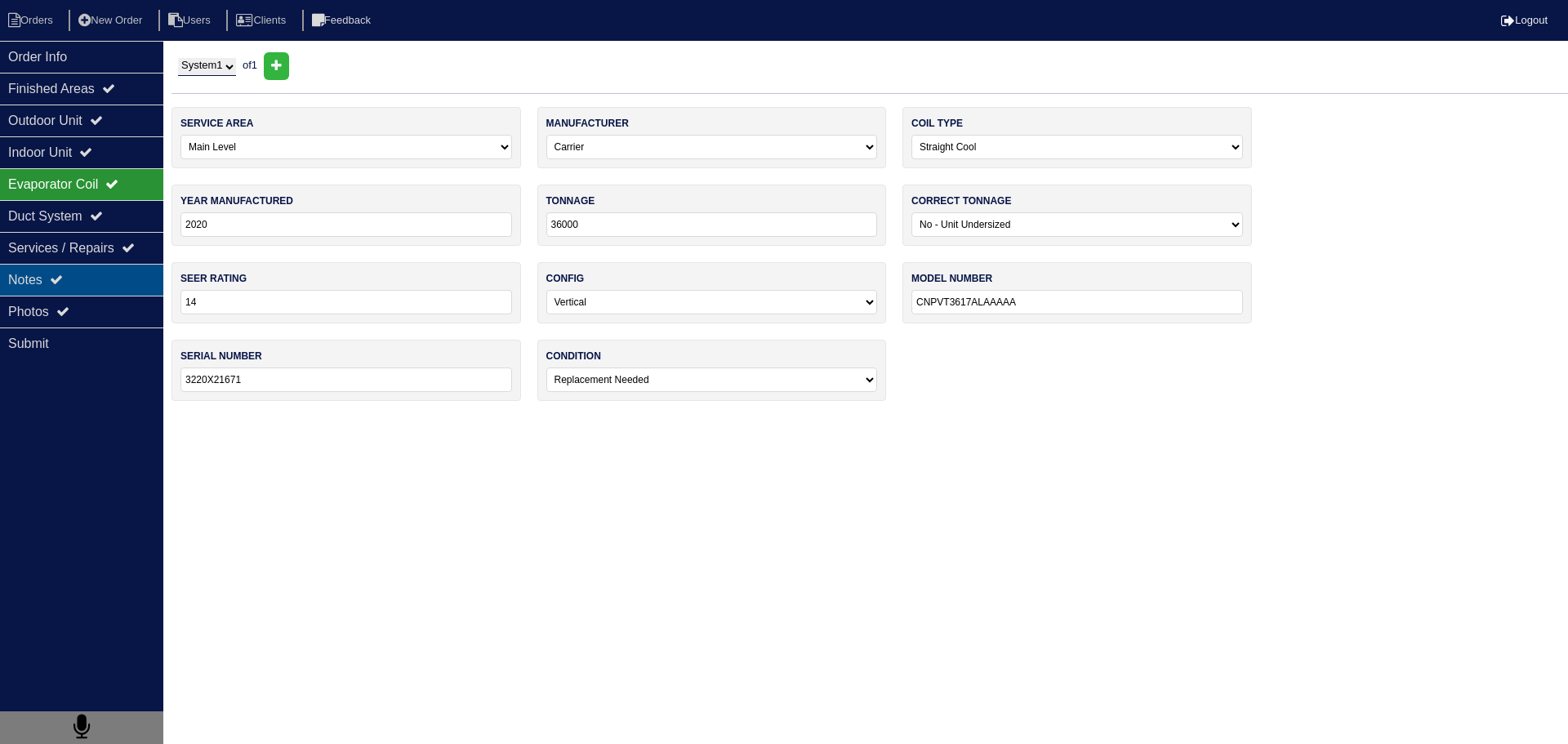
click at [96, 272] on div "Notes" at bounding box center [82, 280] width 163 height 32
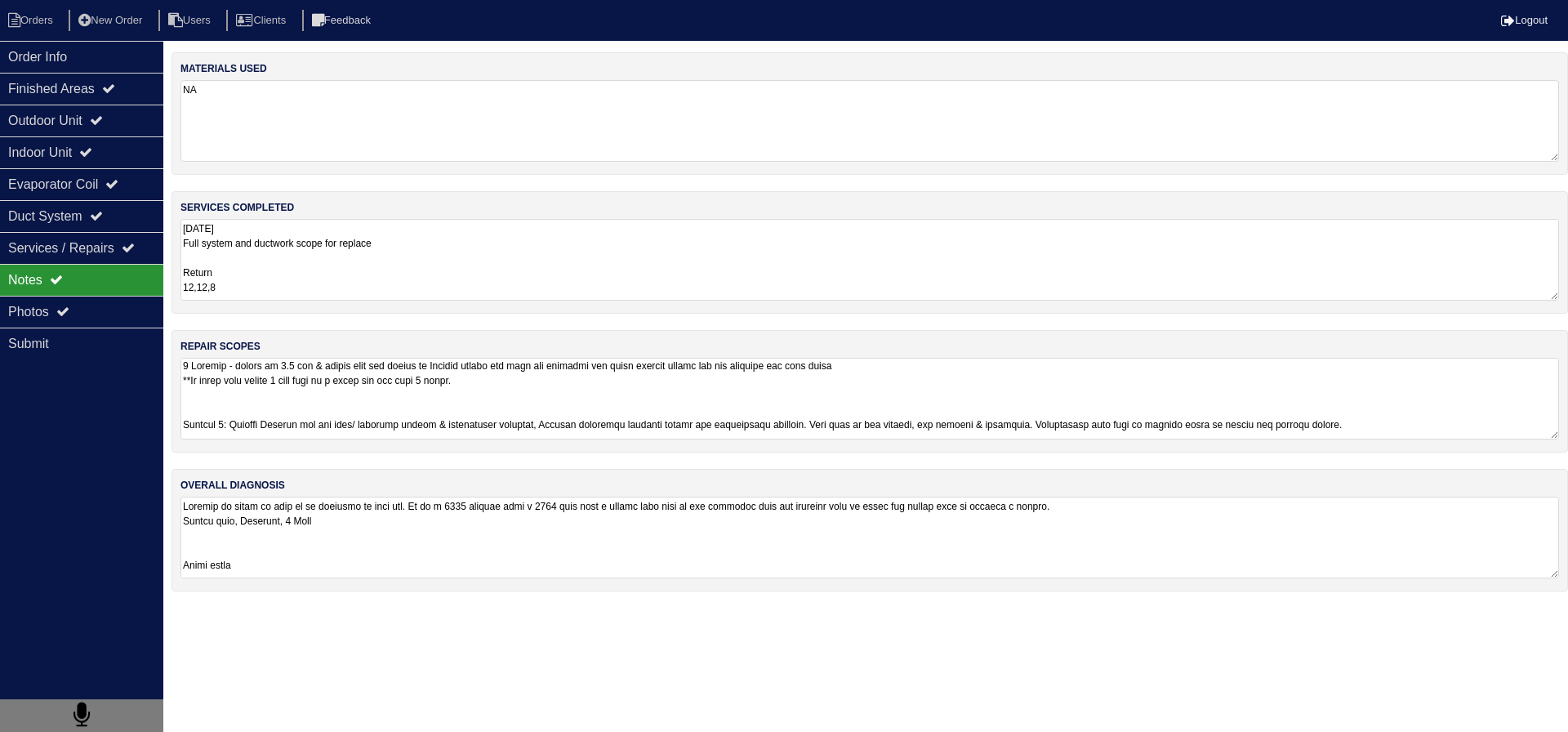
click at [238, 402] on textarea at bounding box center [869, 398] width 1379 height 82
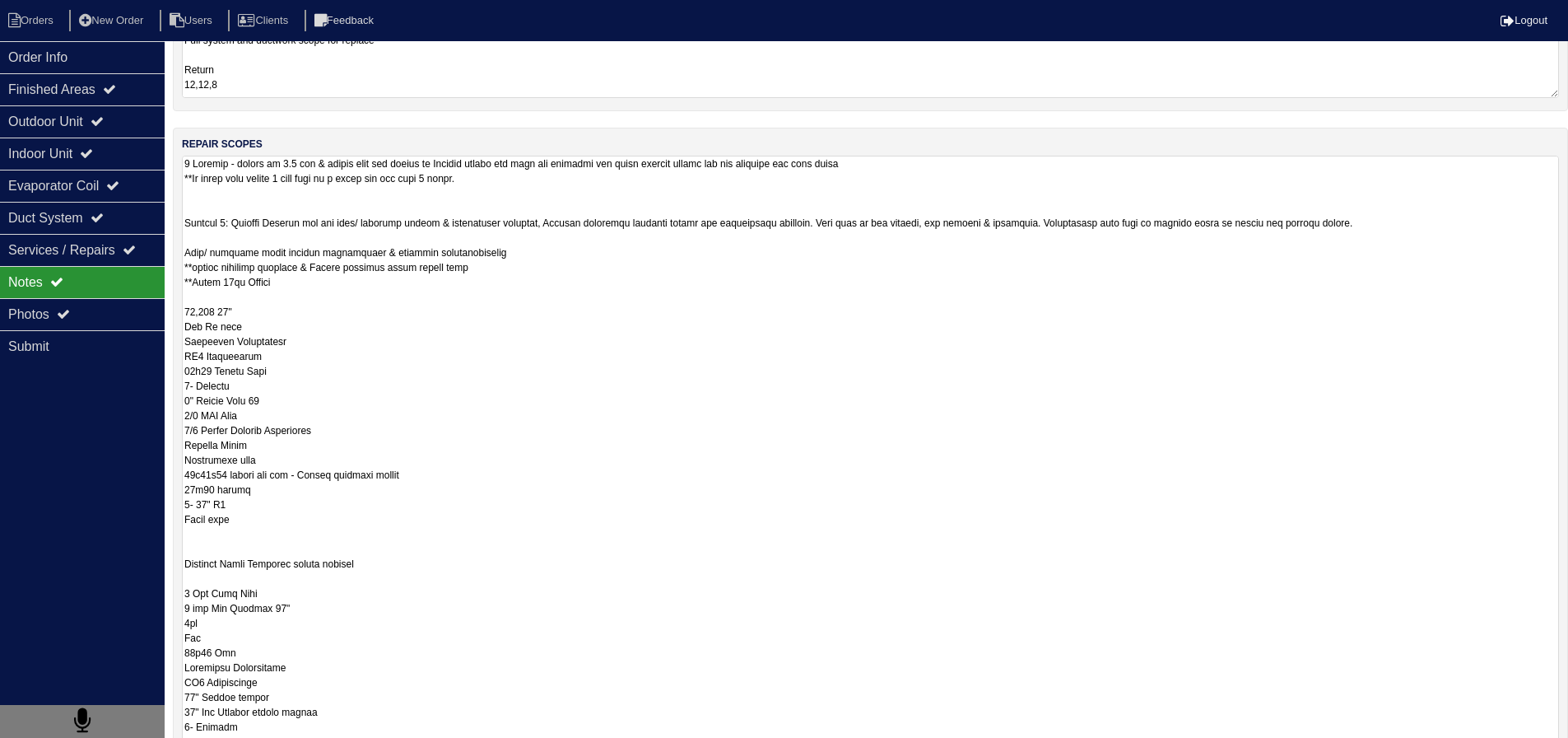
scroll to position [330, 0]
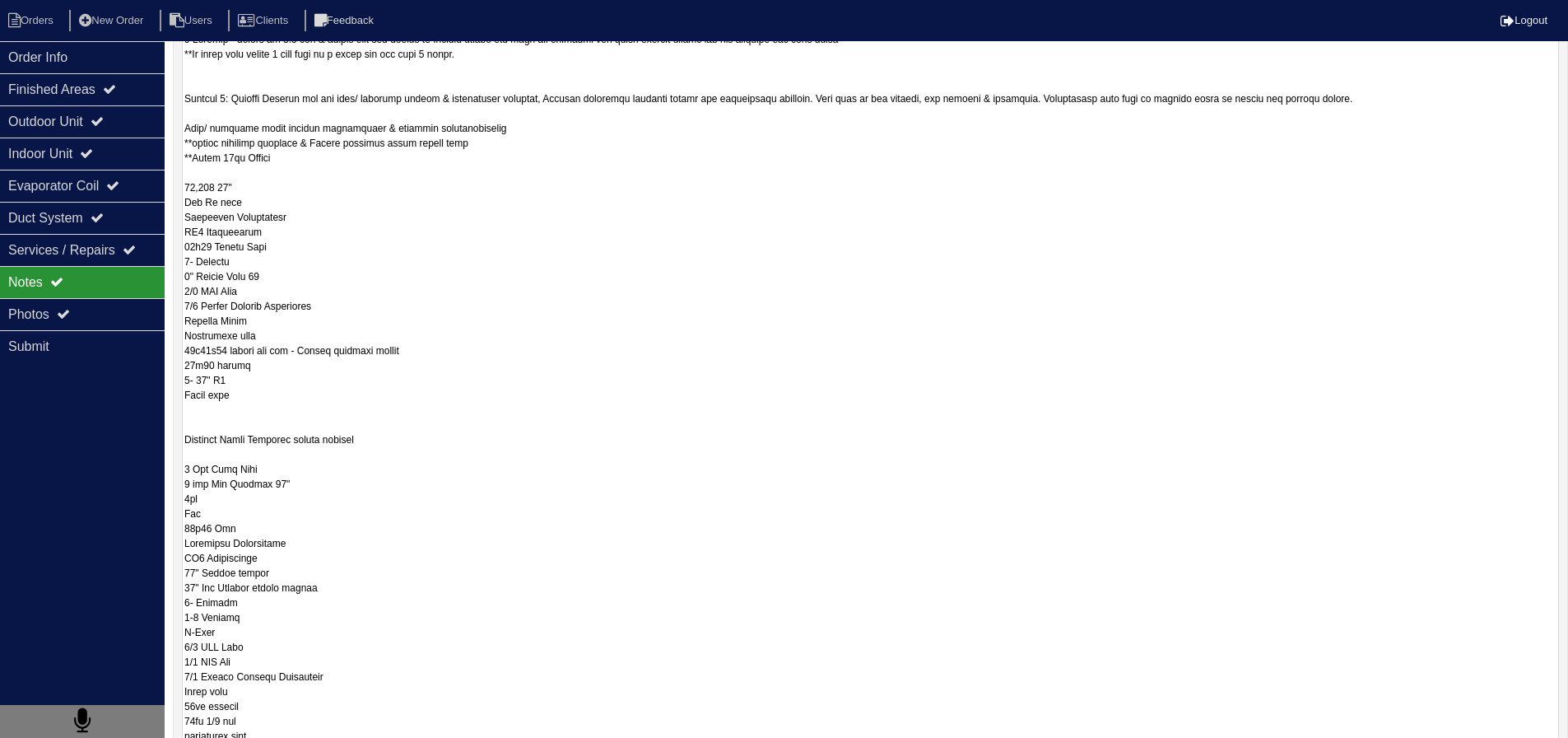
drag, startPoint x: 291, startPoint y: 168, endPoint x: 186, endPoint y: 164, distance: 105.1
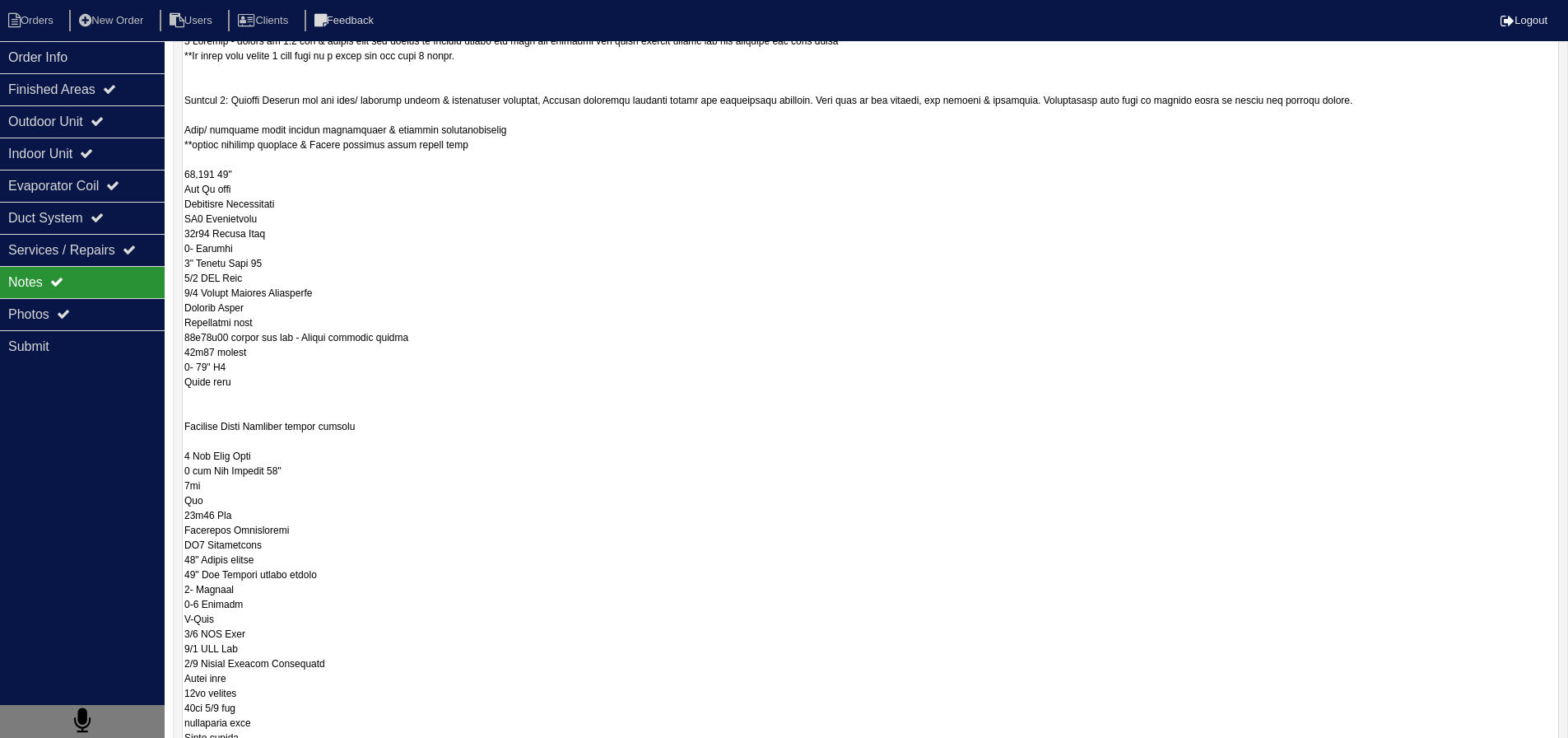
scroll to position [0, 0]
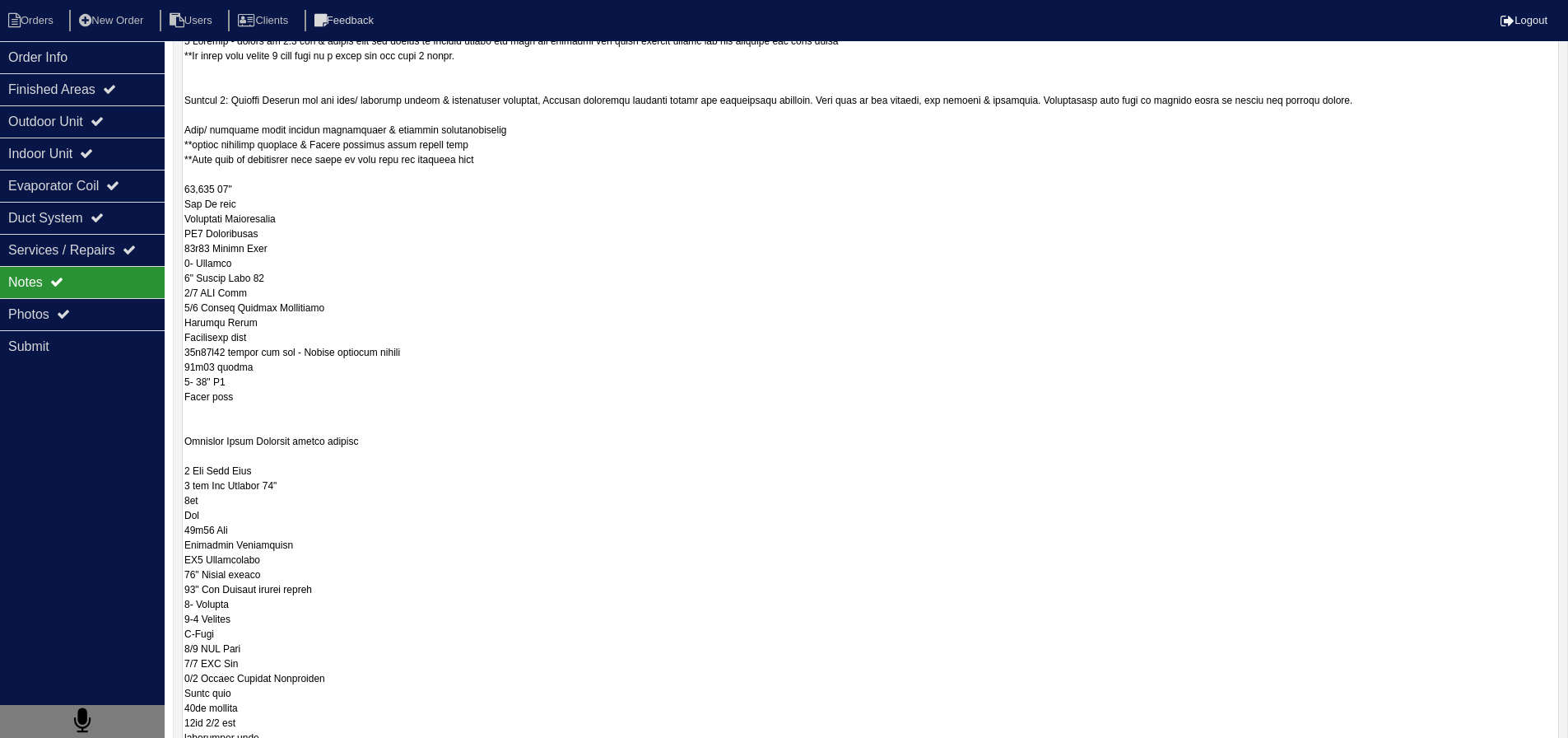
drag, startPoint x: 279, startPoint y: 243, endPoint x: 179, endPoint y: 242, distance: 100.0
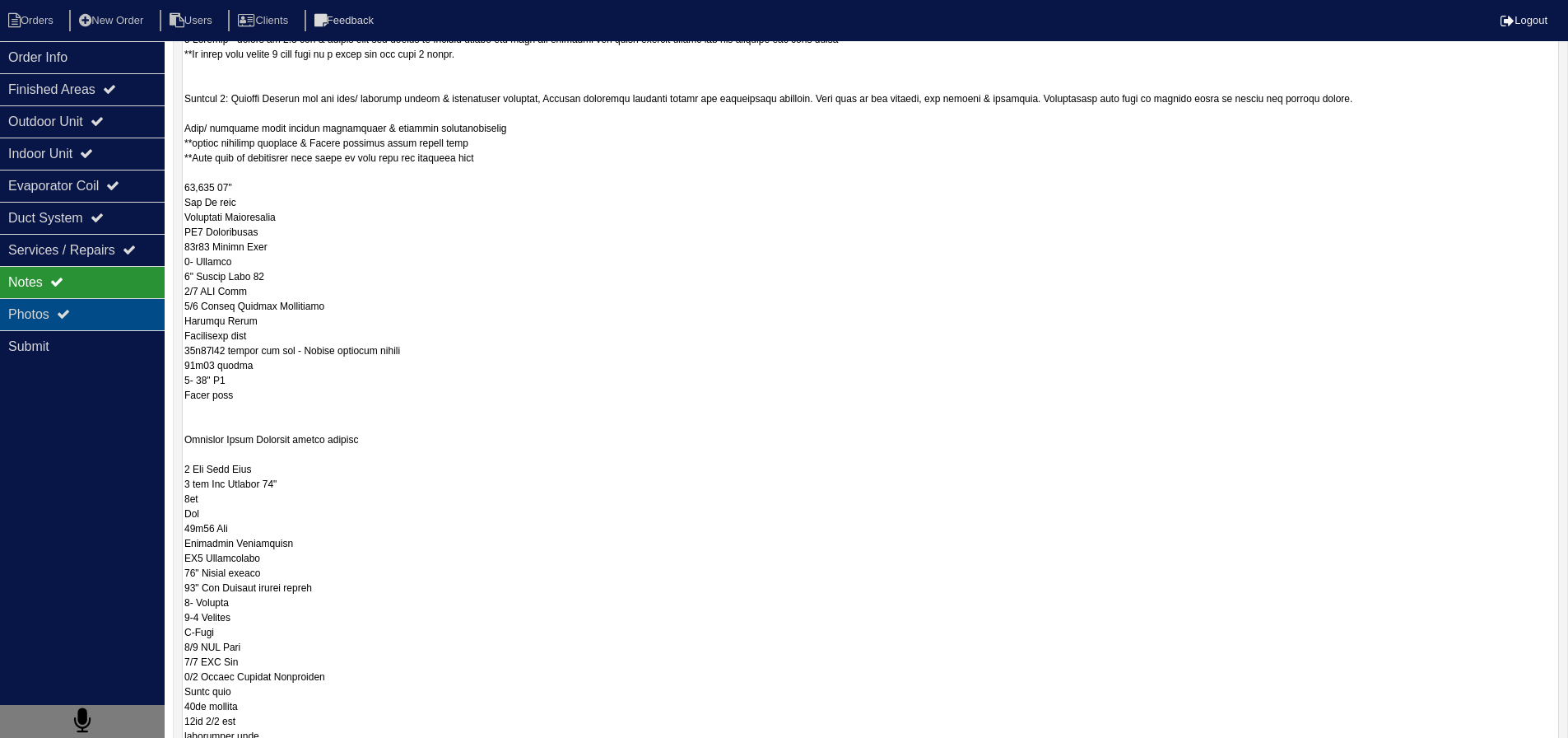
scroll to position [0, 0]
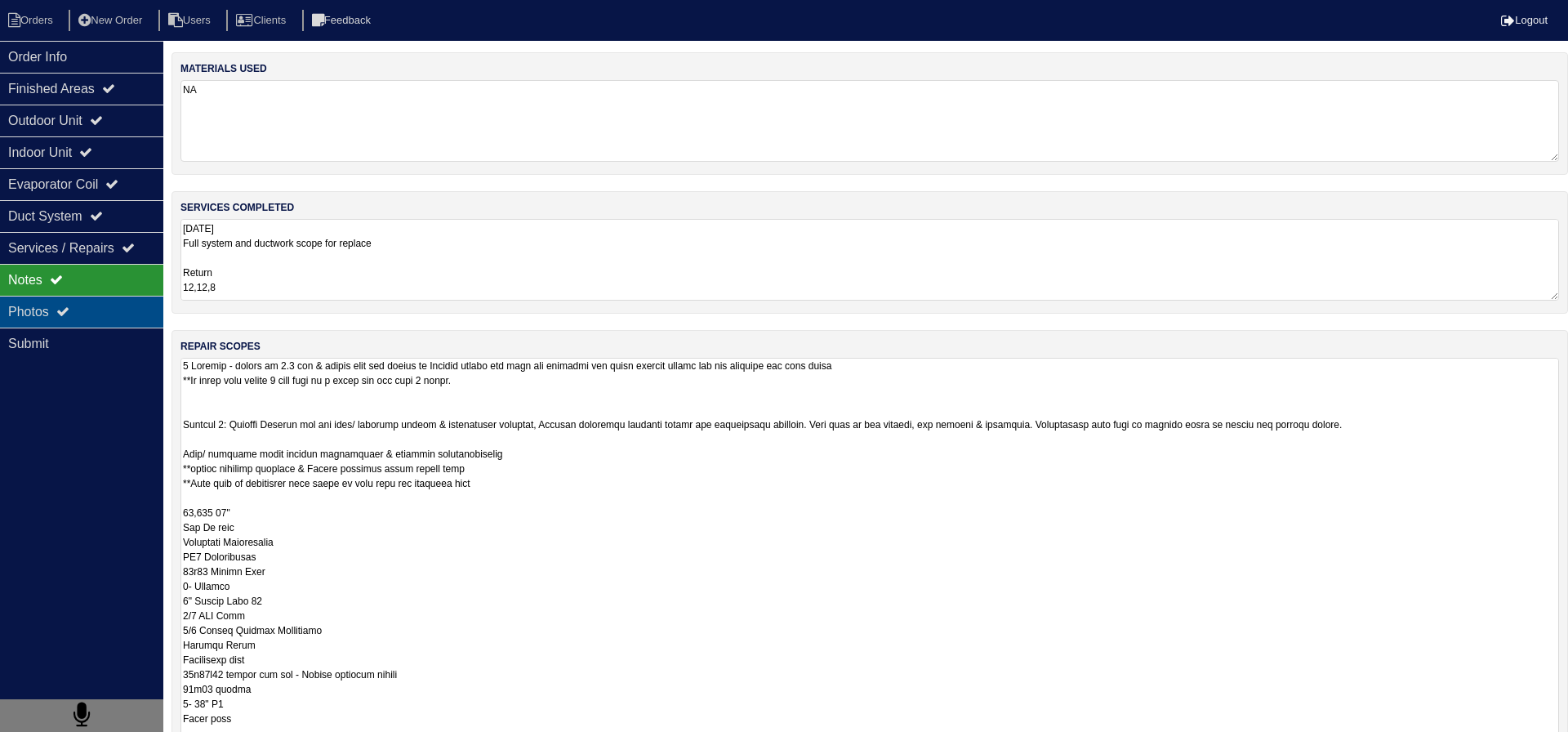
click at [98, 306] on div "Photos" at bounding box center [82, 311] width 163 height 32
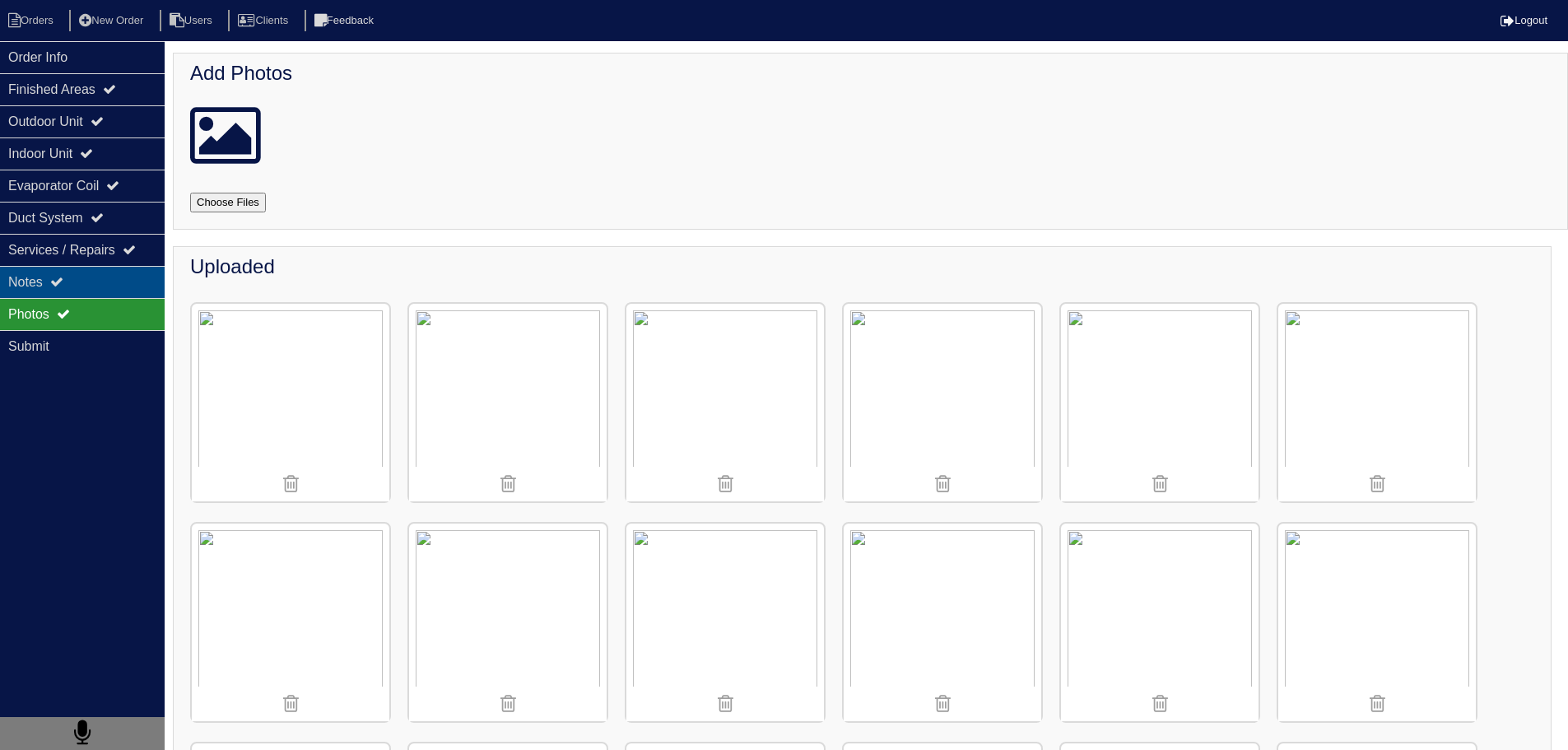
click at [95, 275] on div "Notes" at bounding box center [82, 282] width 164 height 32
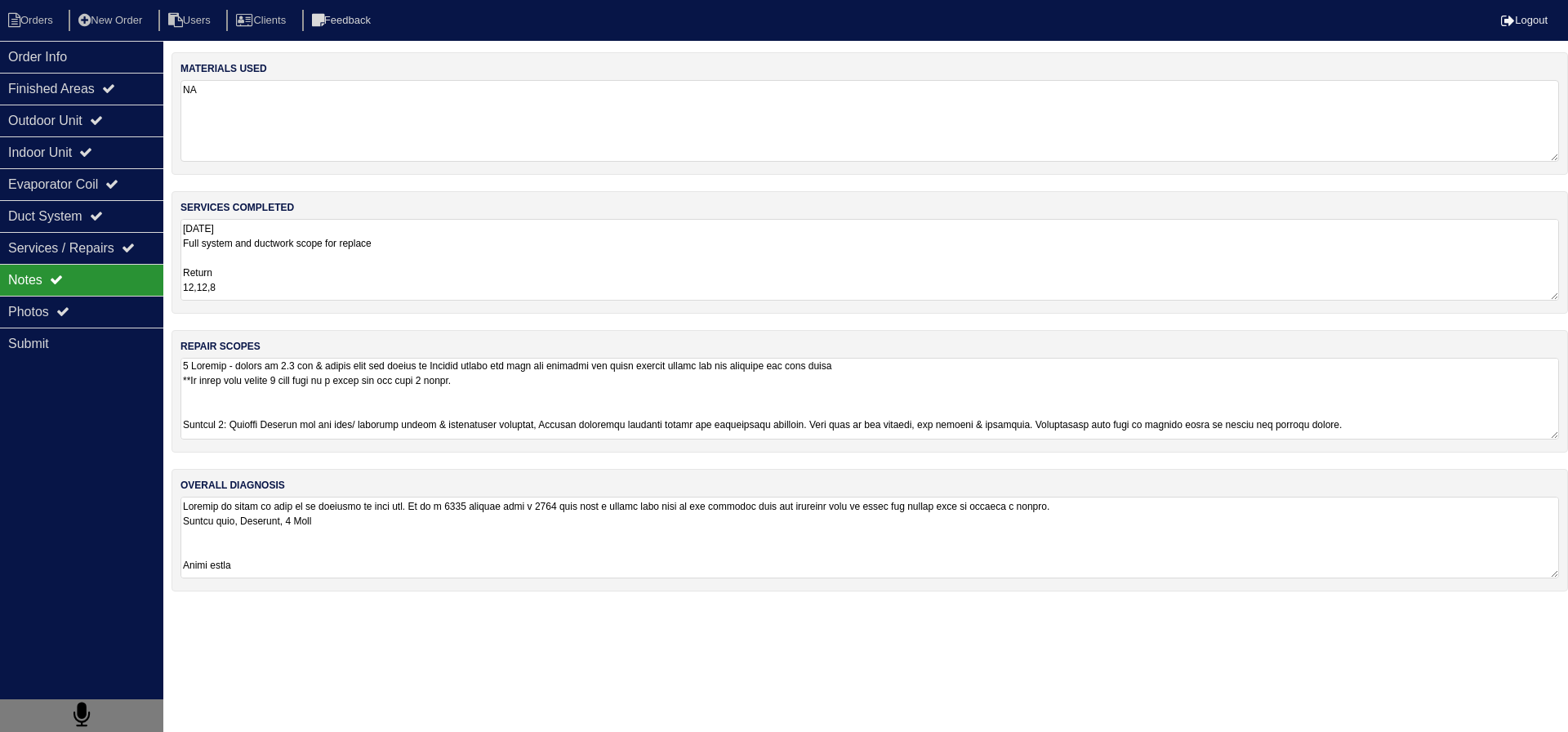
click at [289, 284] on textarea "8.18.25 Full system and ductwork scope for replace Return 12,12,8 Supply 12,10,…" at bounding box center [869, 259] width 1379 height 82
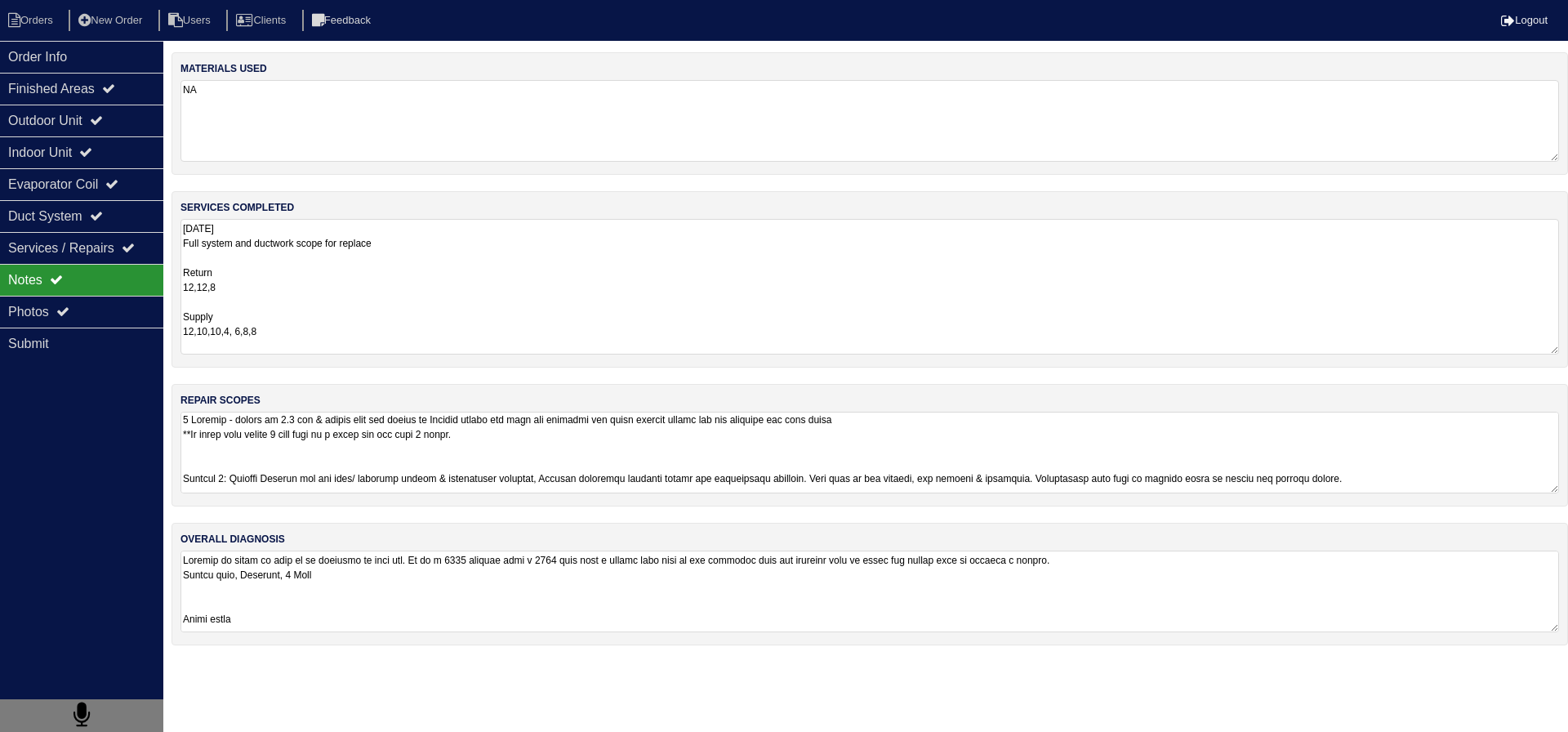
click at [275, 437] on textarea at bounding box center [869, 452] width 1379 height 82
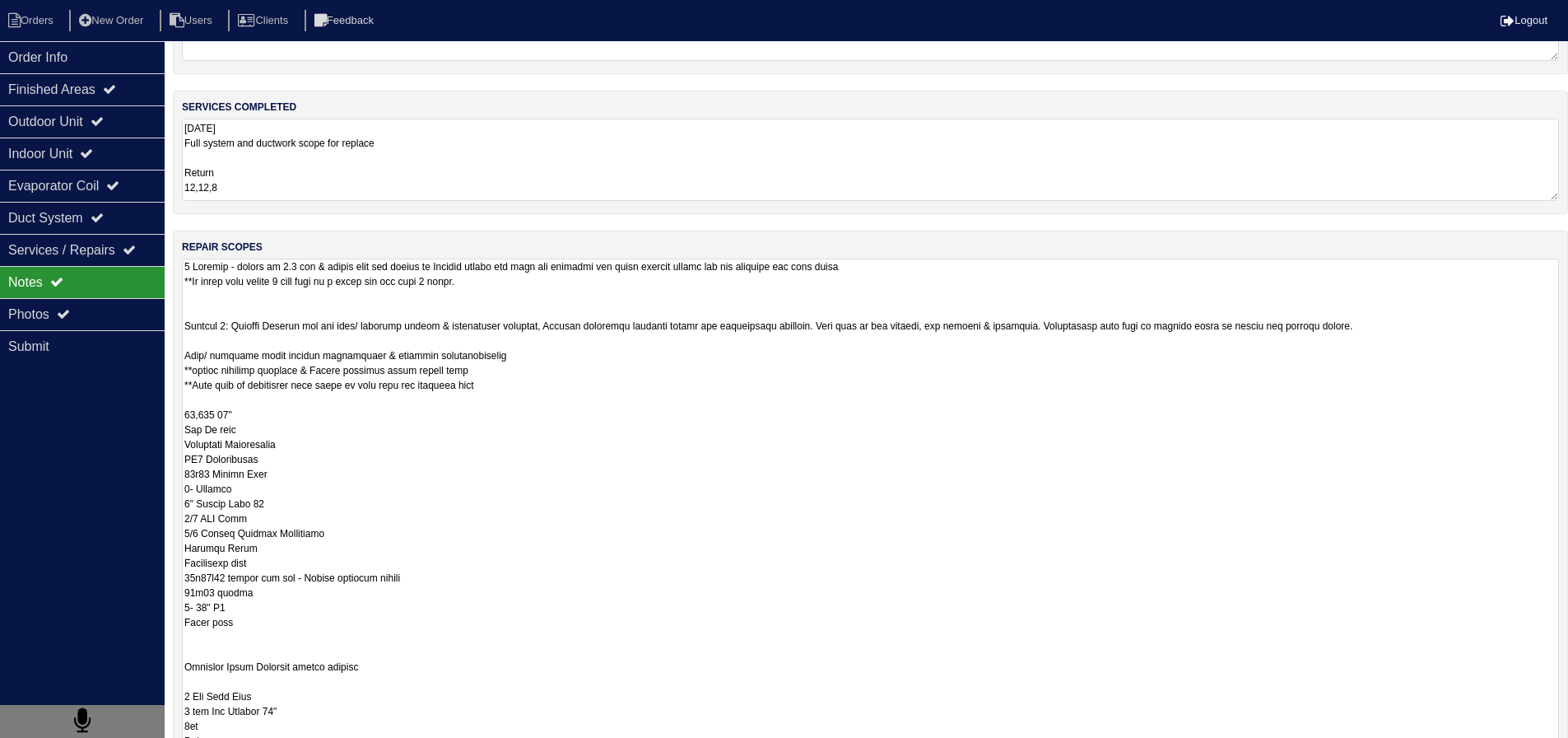
scroll to position [164, 0]
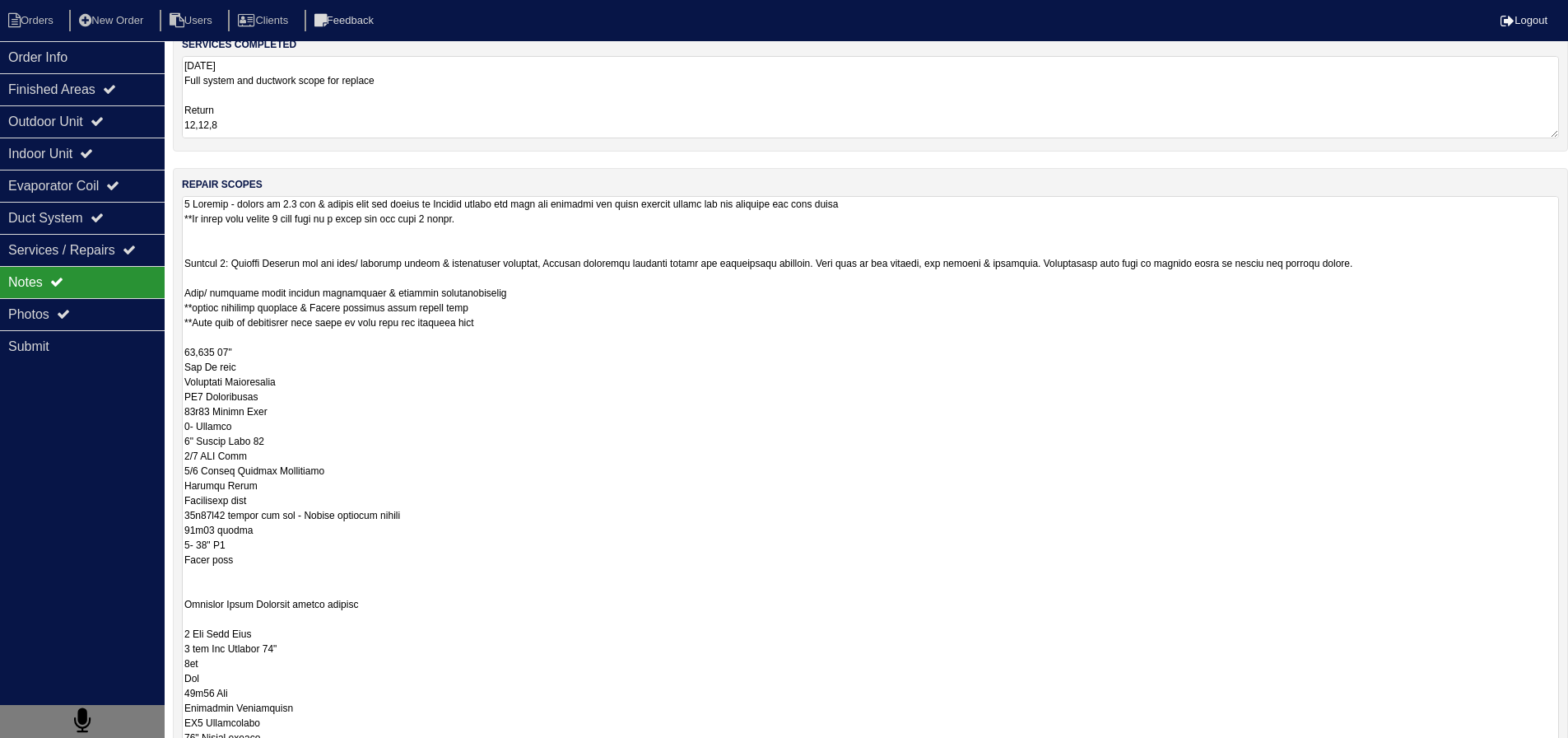
drag, startPoint x: 284, startPoint y: 411, endPoint x: 182, endPoint y: 417, distance: 102.2
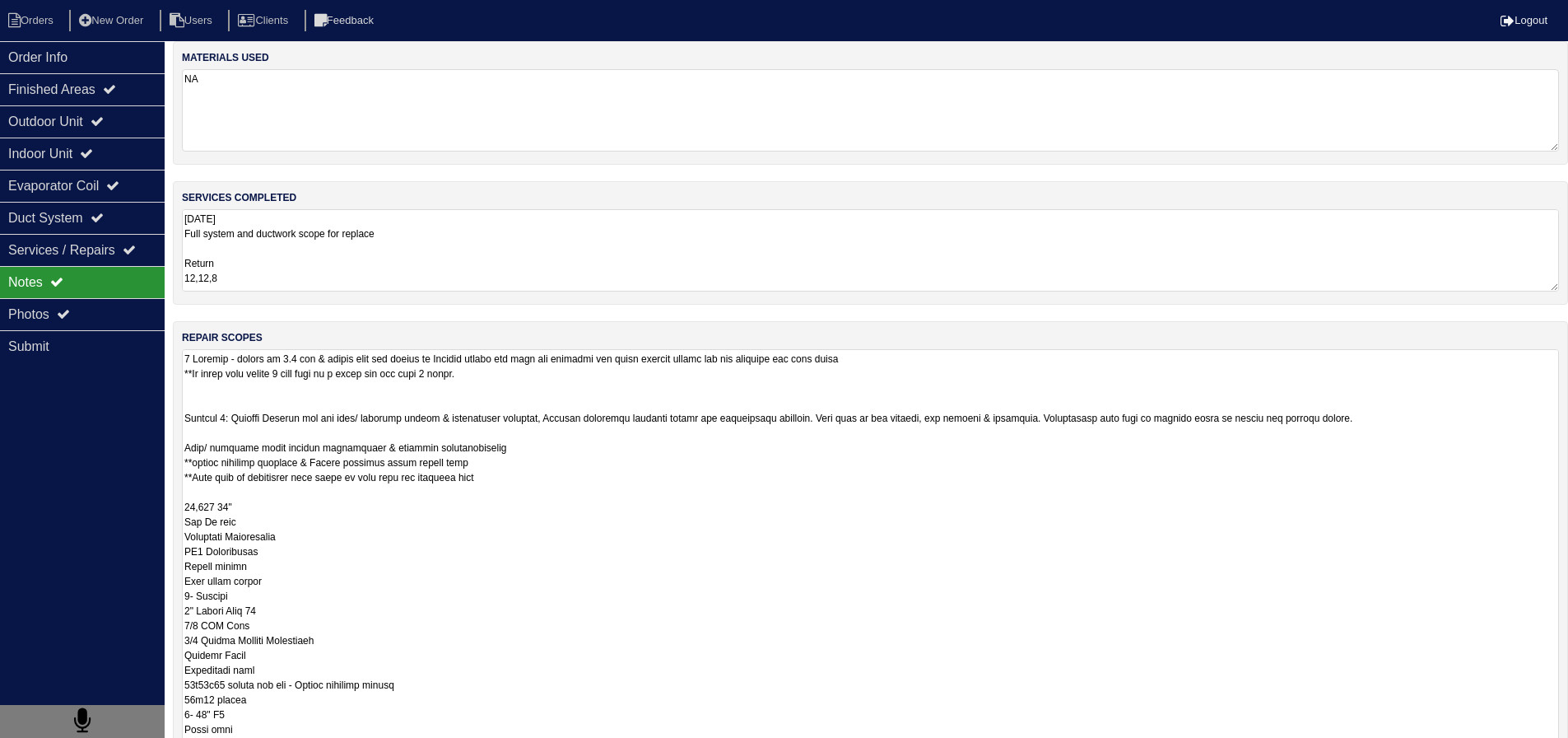
scroll to position [0, 0]
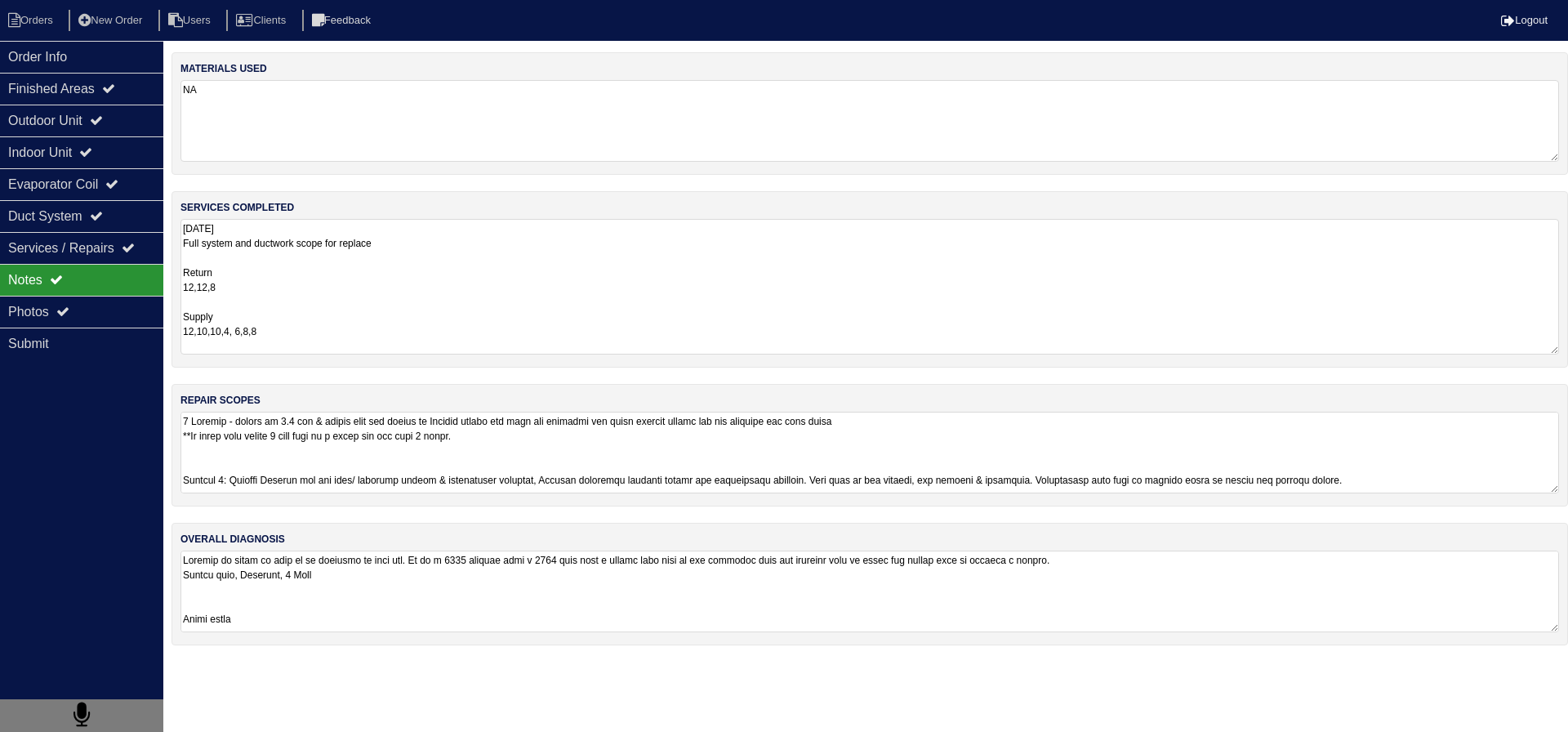
click at [262, 274] on textarea "8.18.25 Full system and ductwork scope for replace Return 12,12,8 Supply 12,10,…" at bounding box center [869, 287] width 1379 height 136
drag, startPoint x: 291, startPoint y: 330, endPoint x: 202, endPoint y: 336, distance: 89.2
click at [202, 336] on textarea "8.18.25 Full system and ductwork scope for replace Return 12,12,8 Supply 12,10,…" at bounding box center [869, 287] width 1379 height 136
click at [71, 305] on div "Photos" at bounding box center [82, 311] width 163 height 32
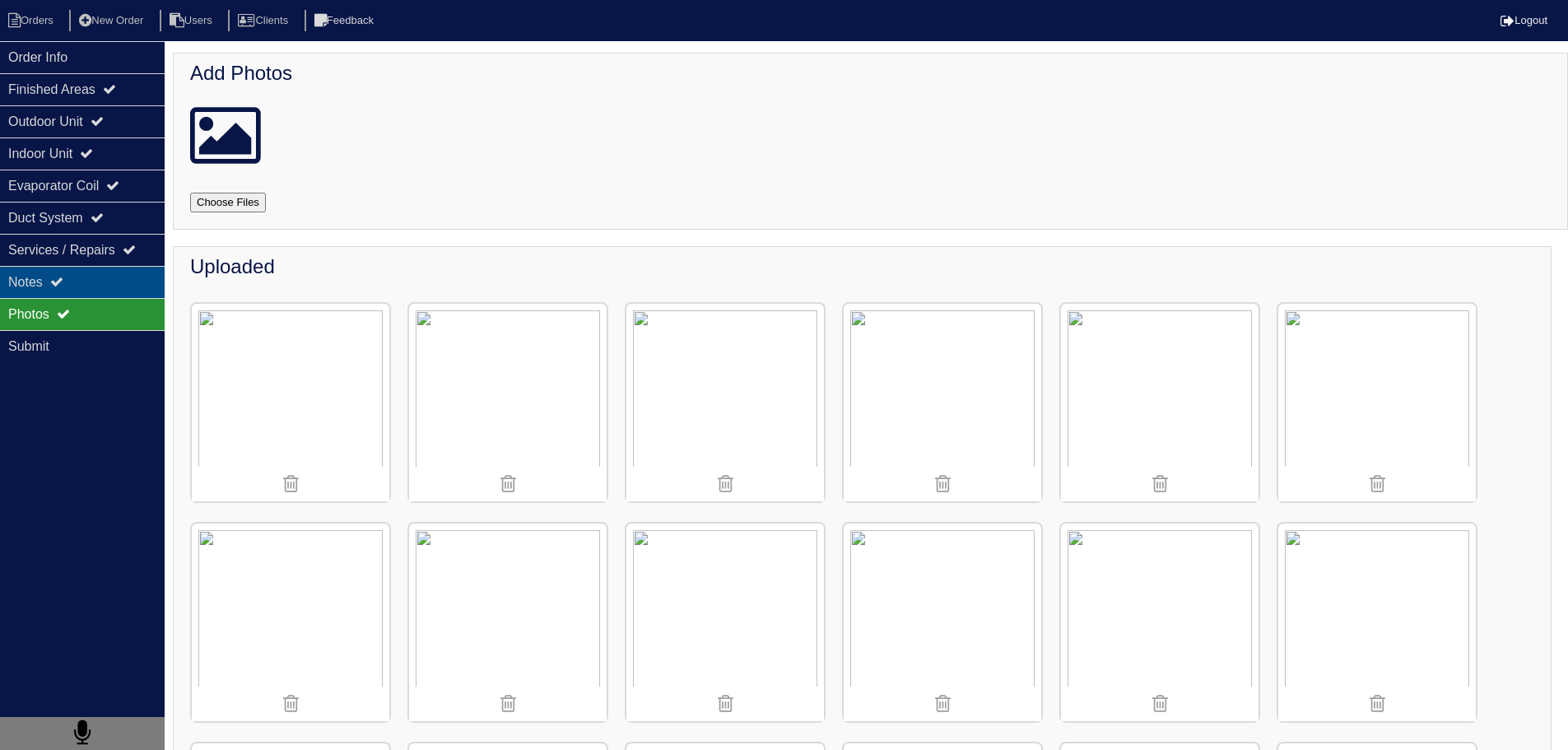
click at [140, 278] on div "Notes" at bounding box center [82, 282] width 164 height 32
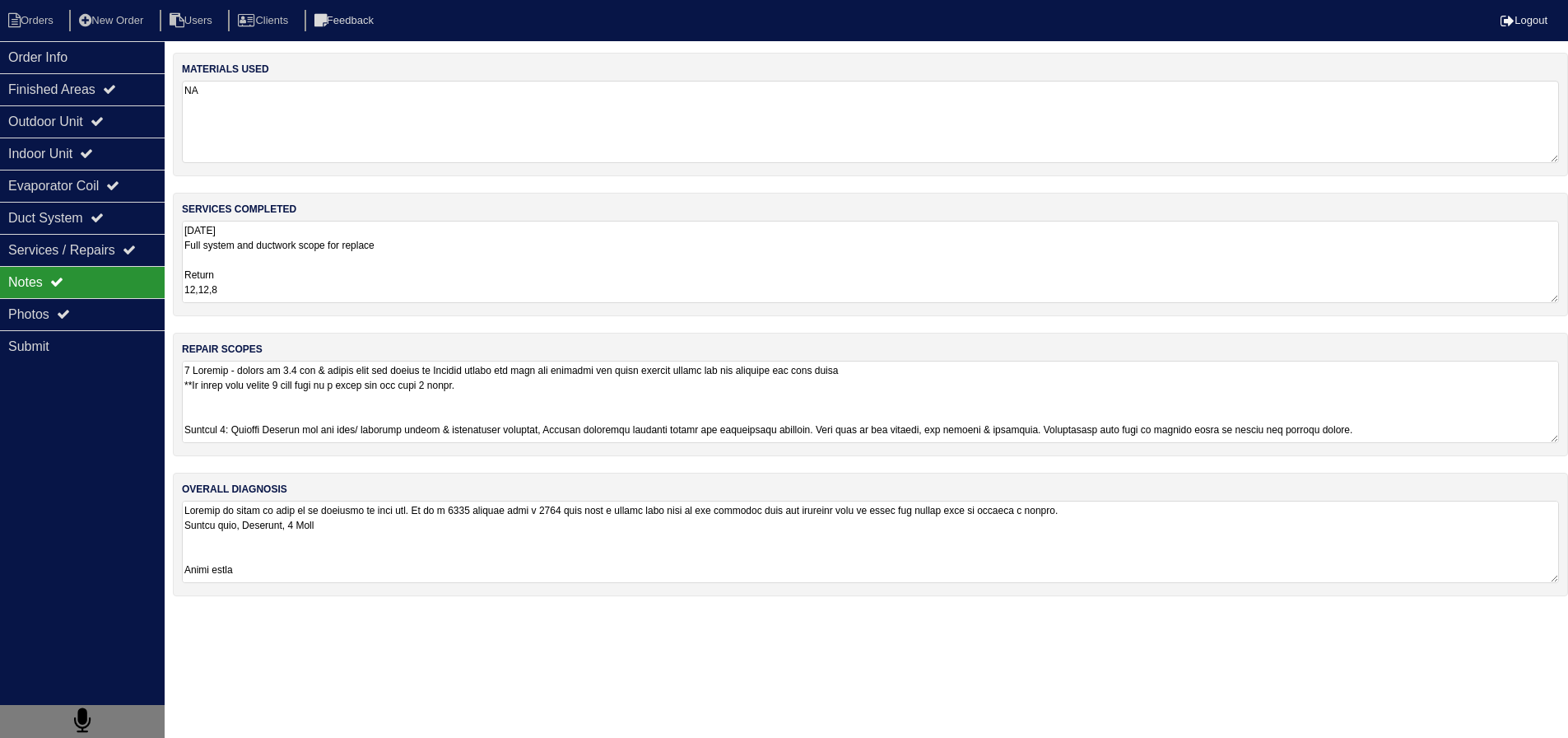
click at [263, 429] on textarea at bounding box center [870, 401] width 1377 height 82
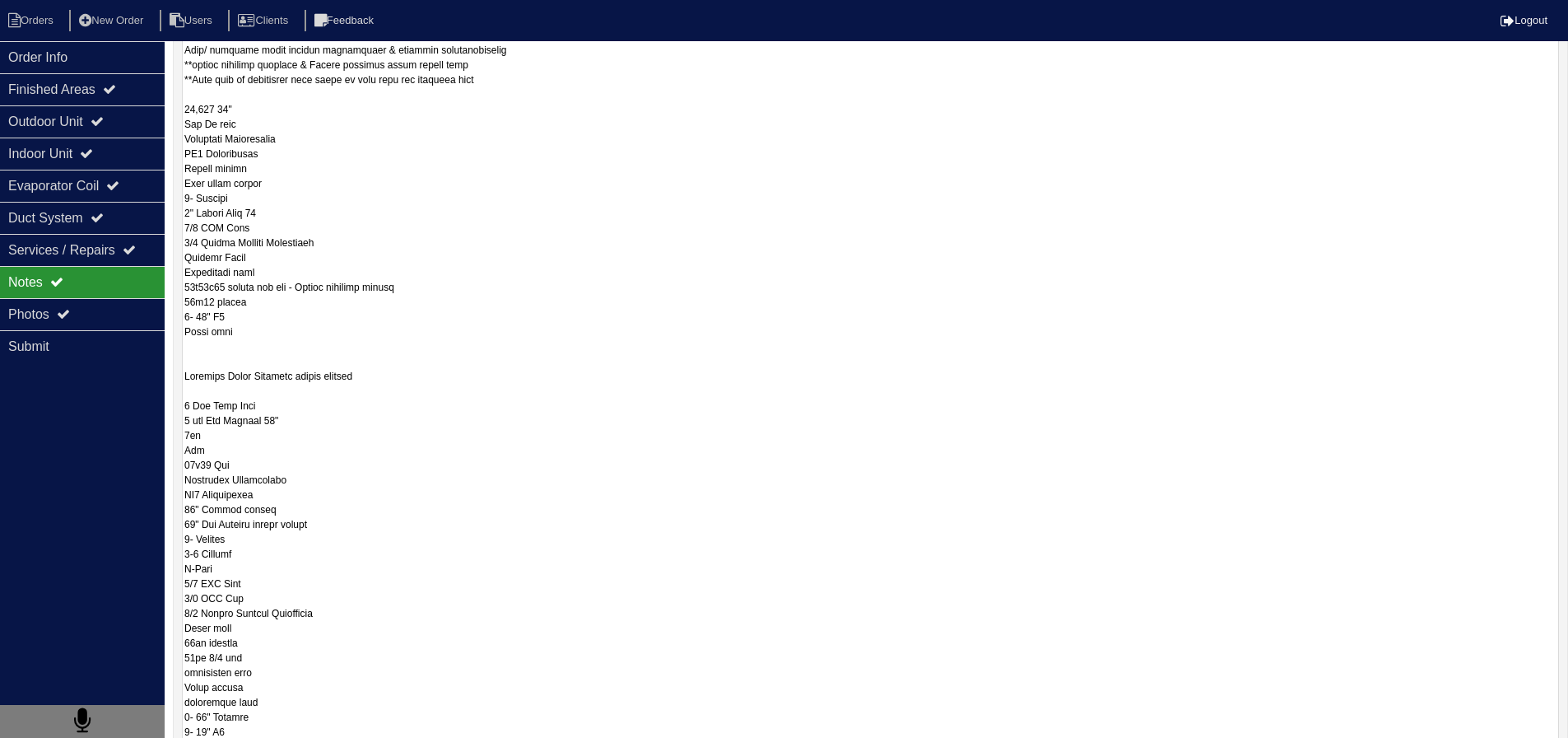
scroll to position [412, 0]
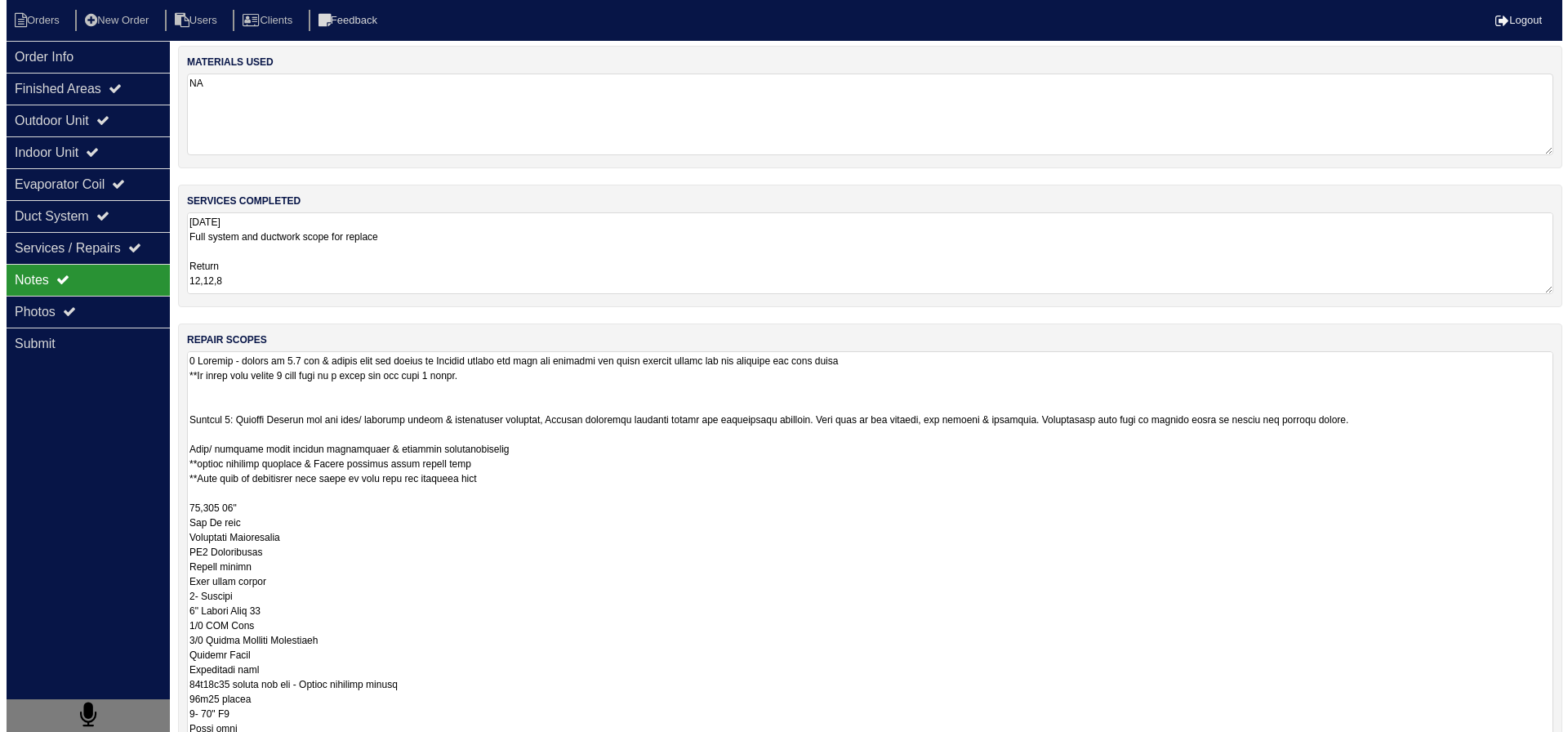
scroll to position [0, 0]
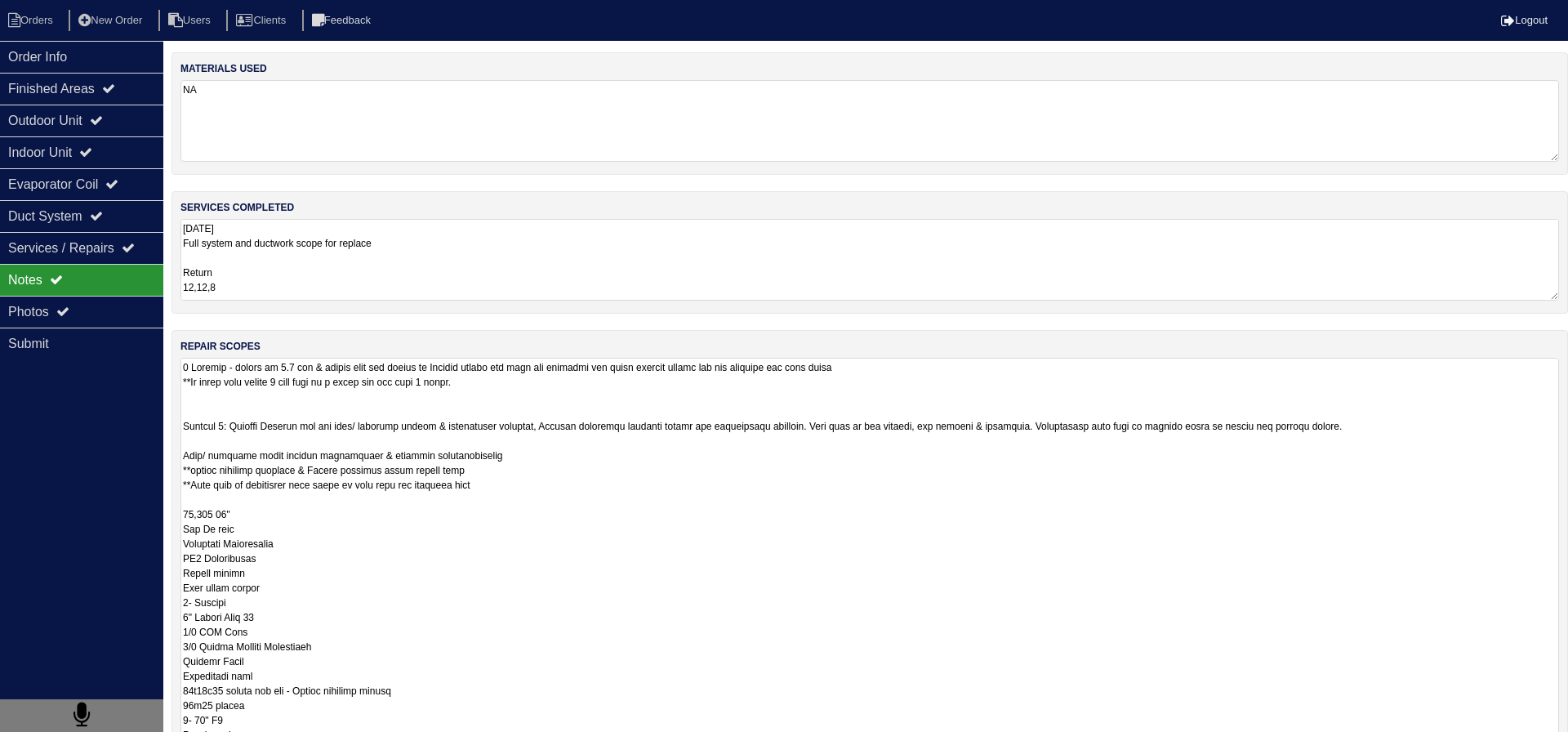
click at [309, 239] on textarea "8.18.25 Full system and ductwork scope for replace Return 12,12,8 Supply 12,10,…" at bounding box center [869, 259] width 1379 height 82
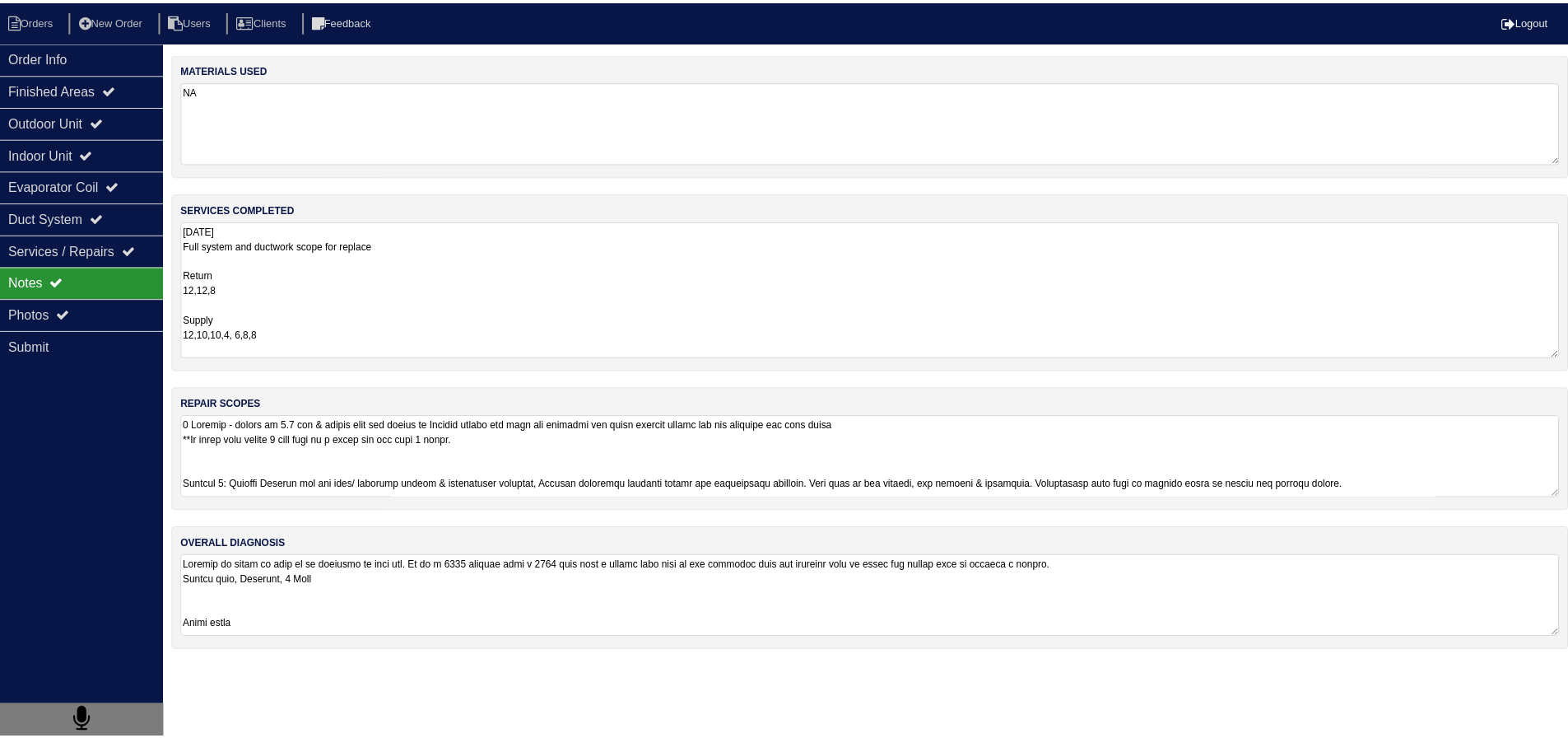
scroll to position [2, 0]
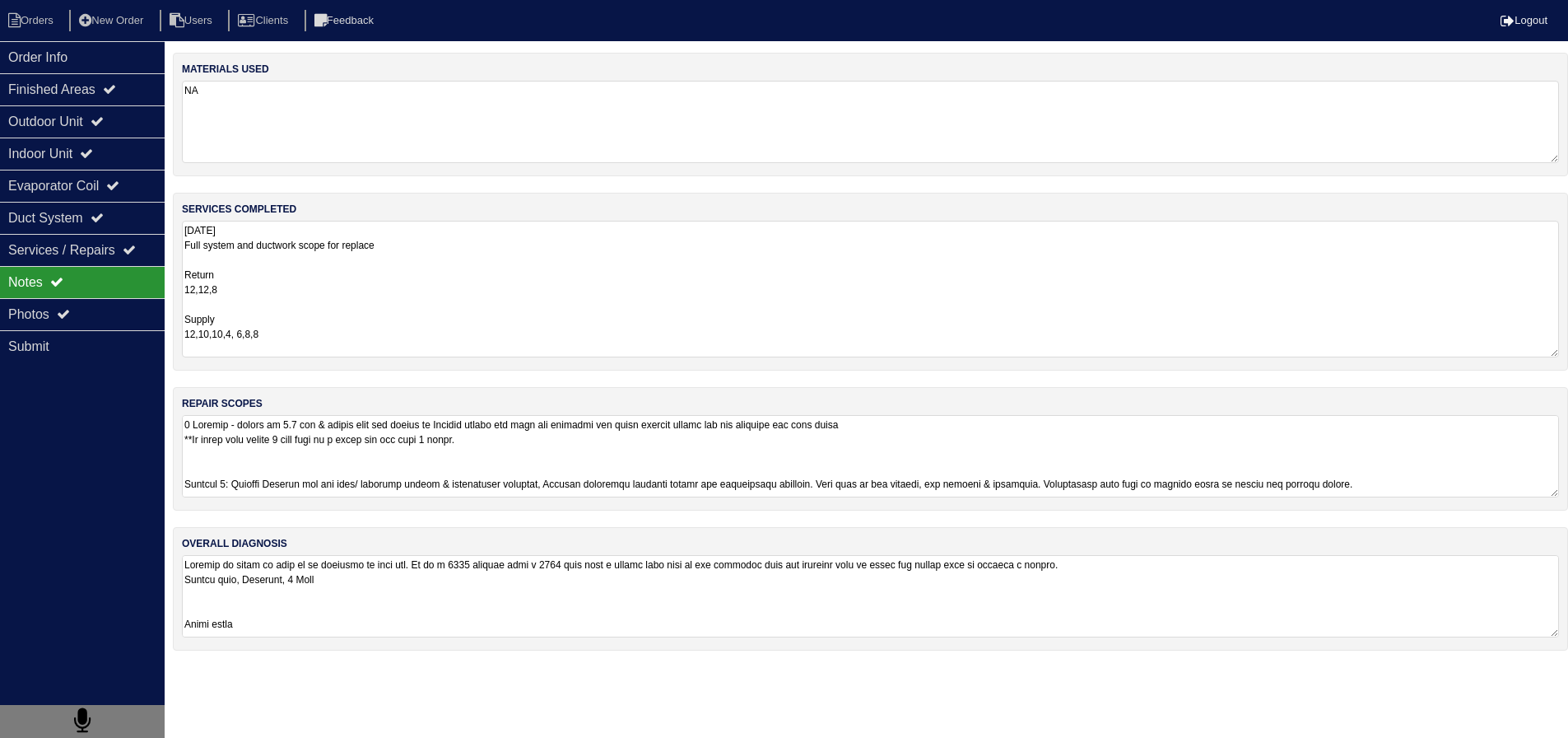
click at [272, 460] on textarea at bounding box center [870, 456] width 1377 height 82
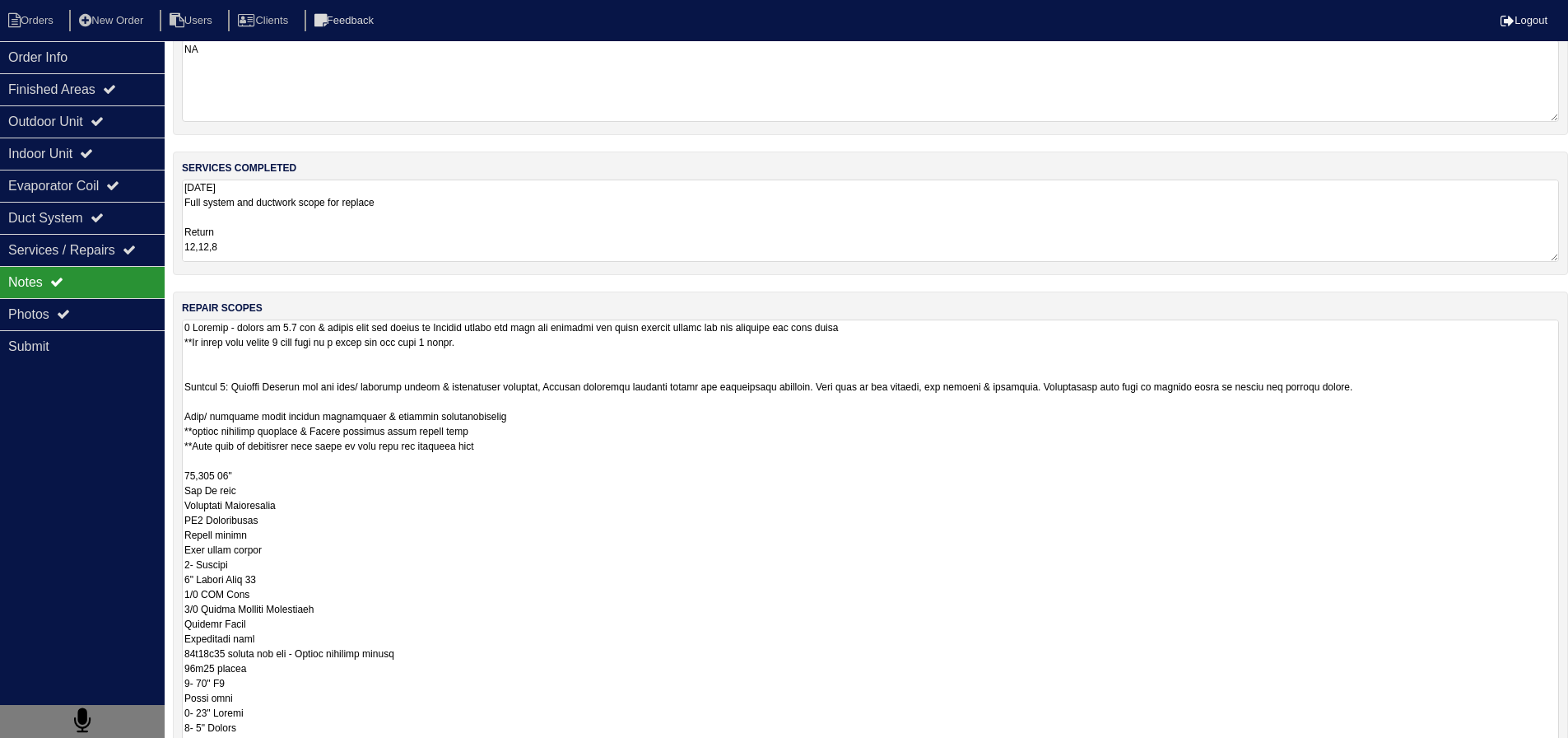
scroll to position [247, 0]
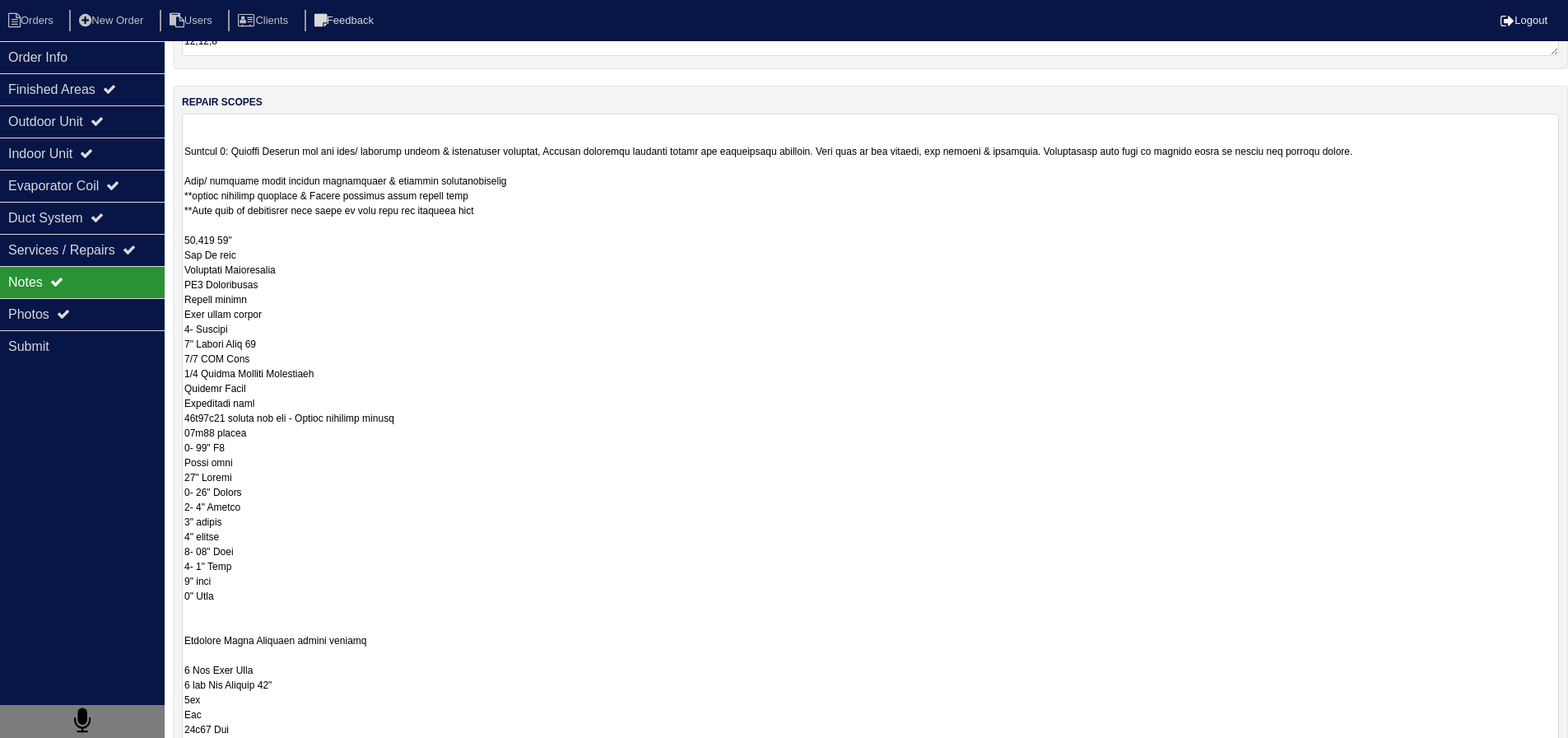
drag, startPoint x: 619, startPoint y: 209, endPoint x: 535, endPoint y: 212, distance: 84.1
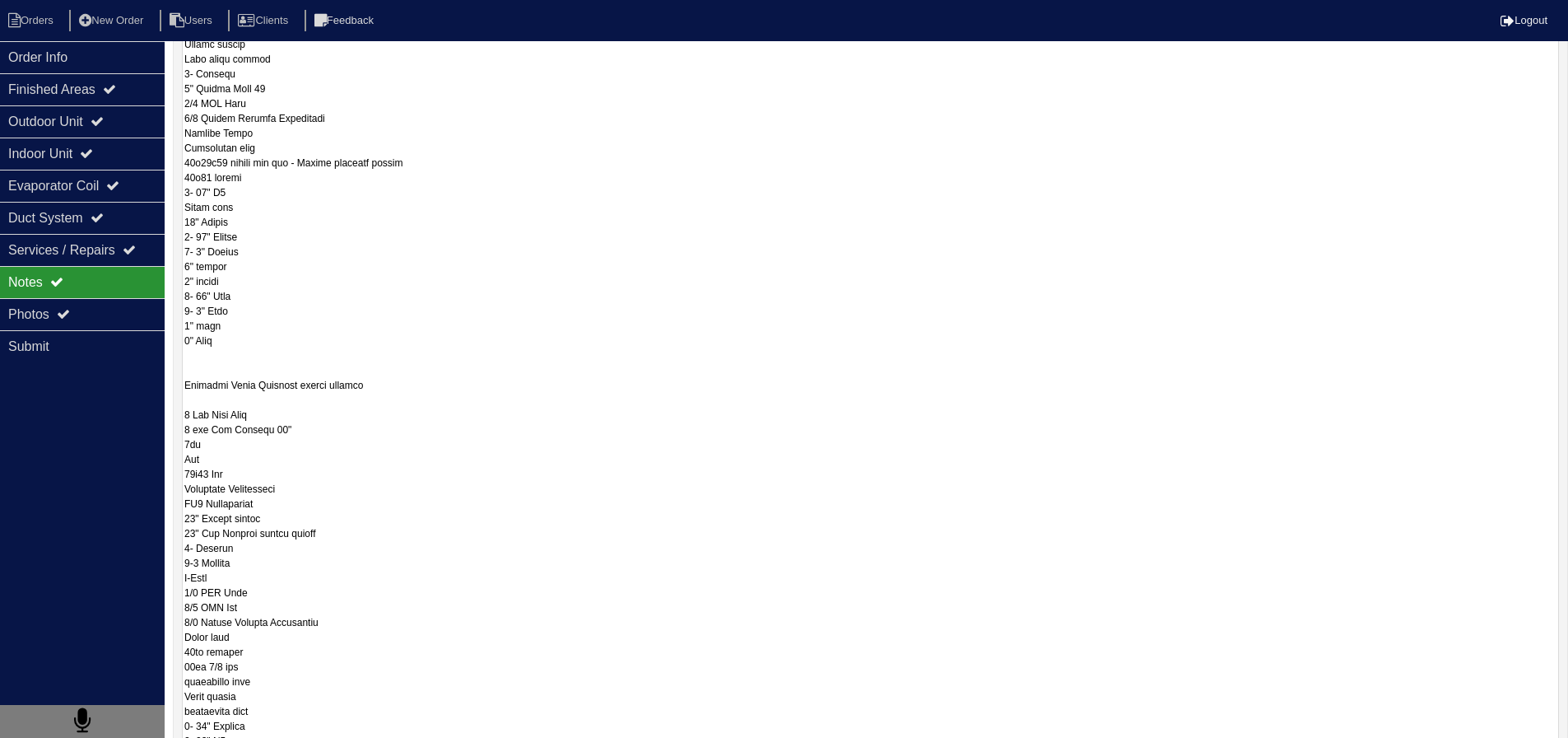
scroll to position [330, 0]
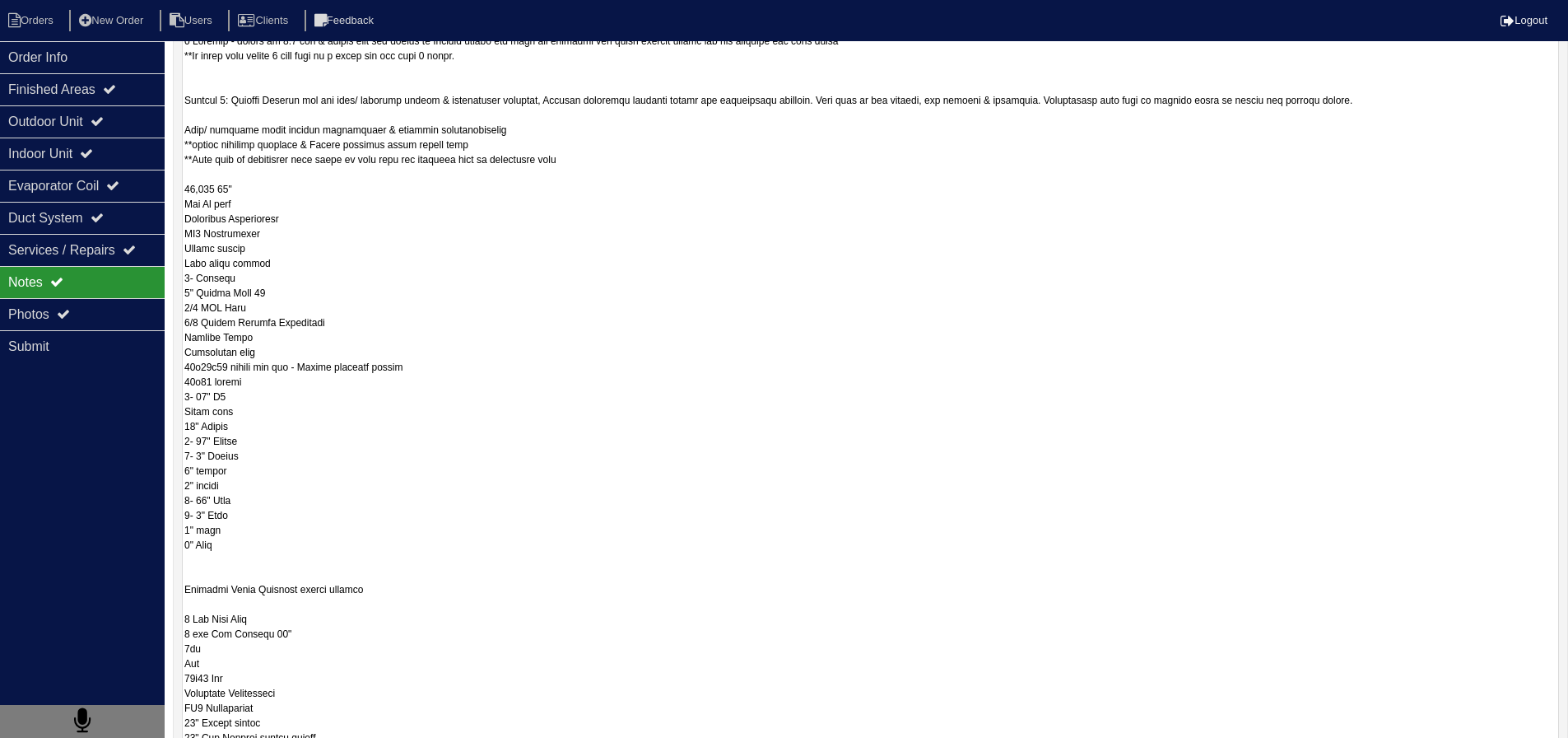
drag, startPoint x: 522, startPoint y: 498, endPoint x: 510, endPoint y: 493, distance: 13.0
drag, startPoint x: 247, startPoint y: 396, endPoint x: 181, endPoint y: 397, distance: 66.0
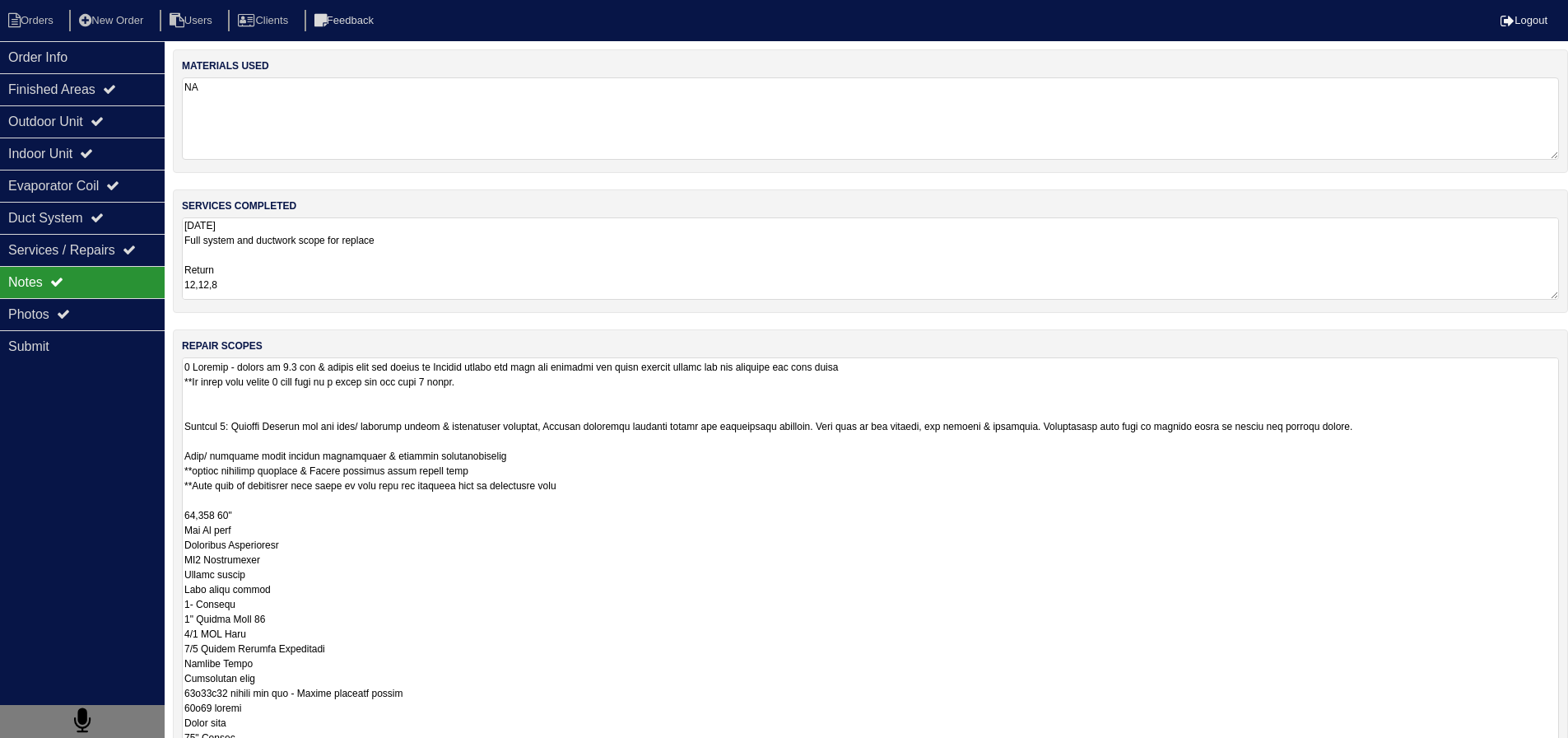
scroll to position [0, 0]
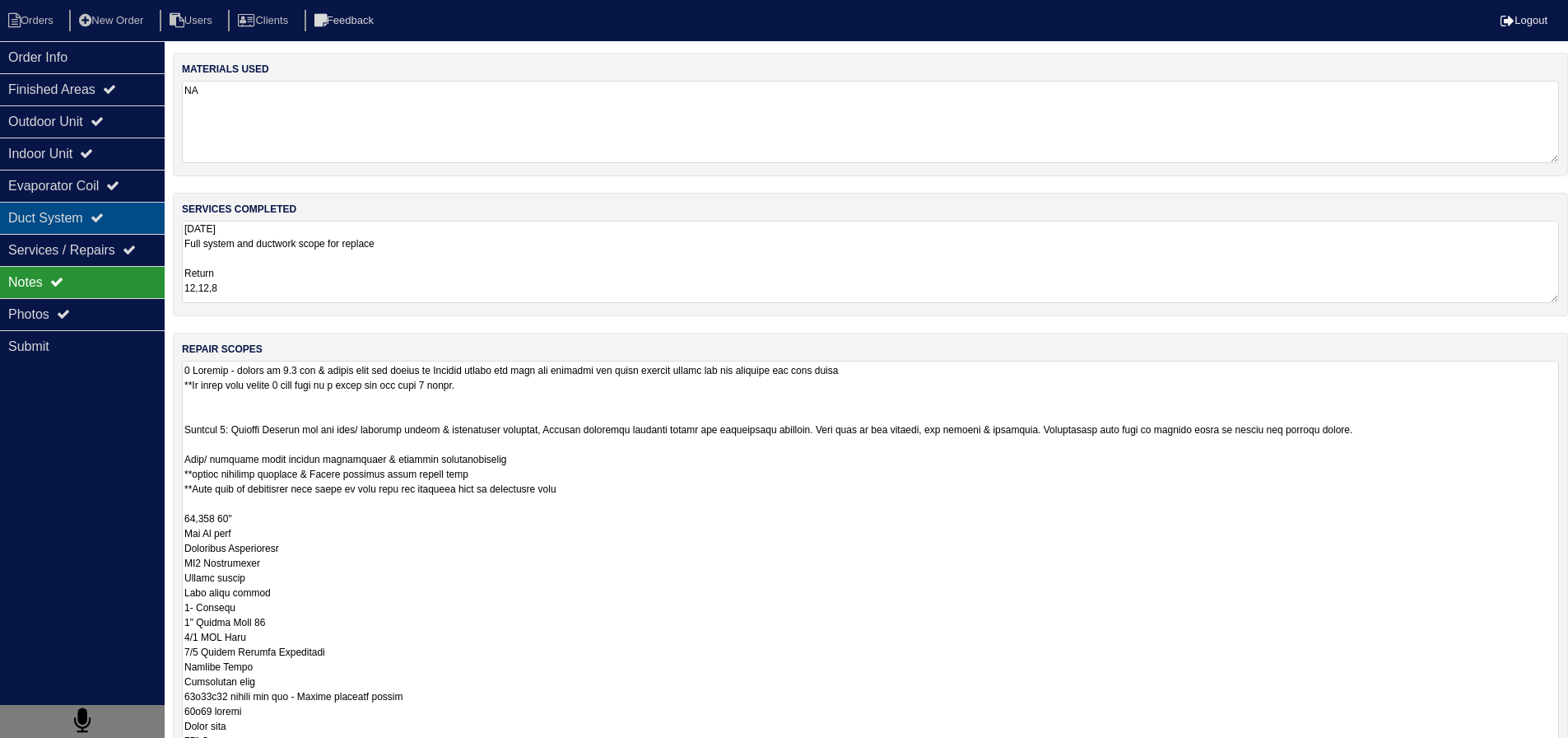
type textarea "2 Options - upsize to 3.5 ton & triple zone the system or Install system for ju…"
click at [121, 216] on div "Duct System" at bounding box center [82, 217] width 164 height 32
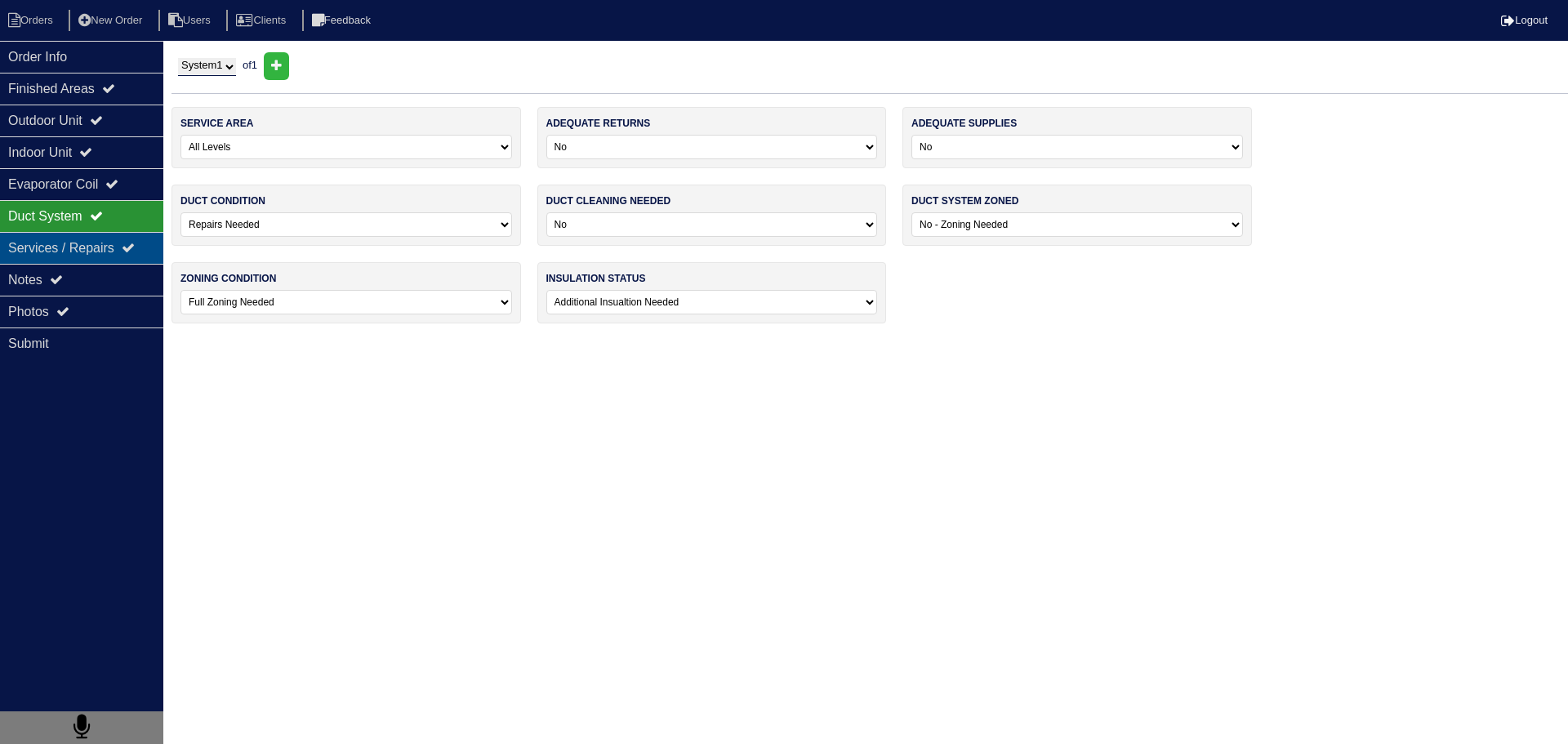
click at [109, 259] on div "Services / Repairs" at bounding box center [82, 248] width 163 height 32
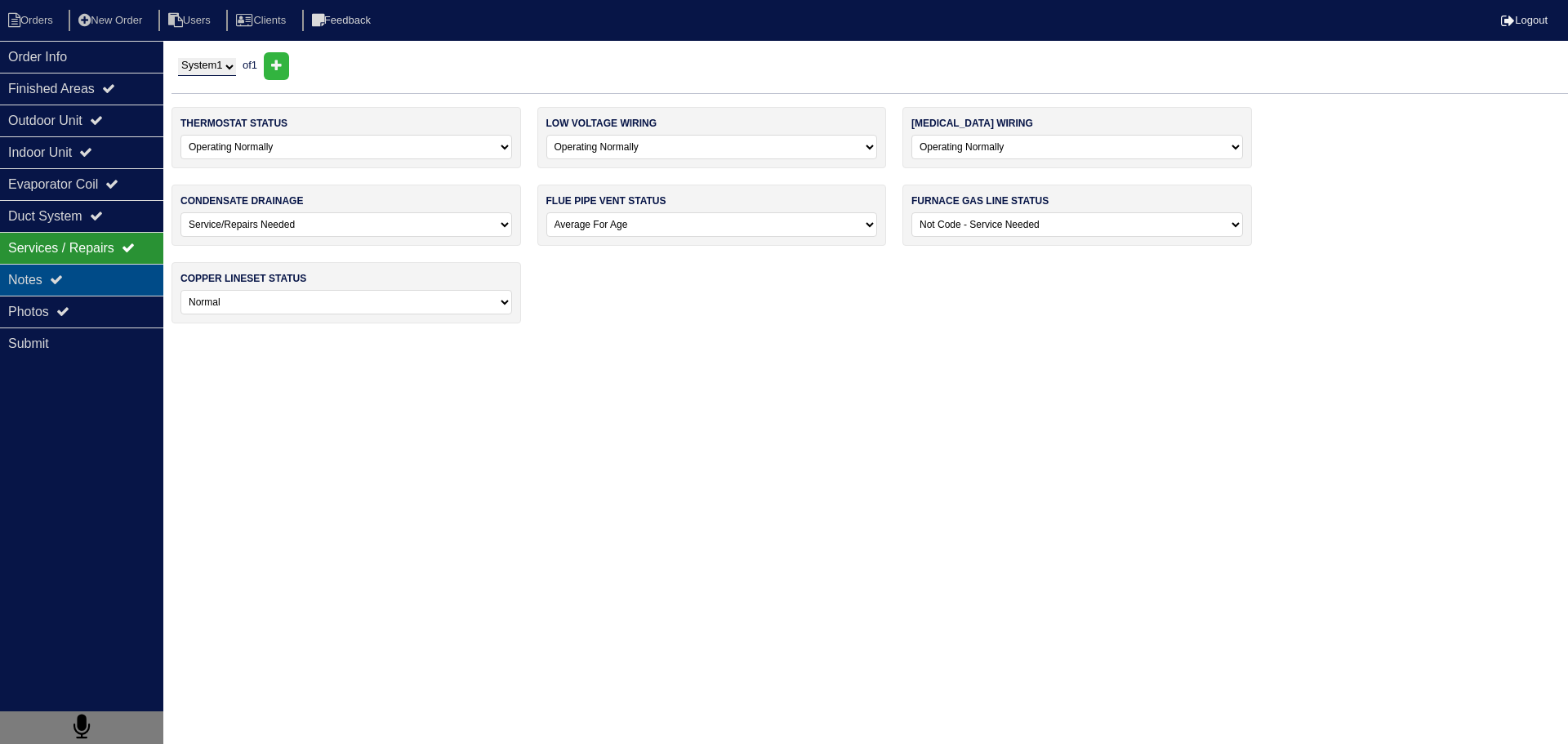
click at [103, 273] on div "Notes" at bounding box center [82, 280] width 163 height 32
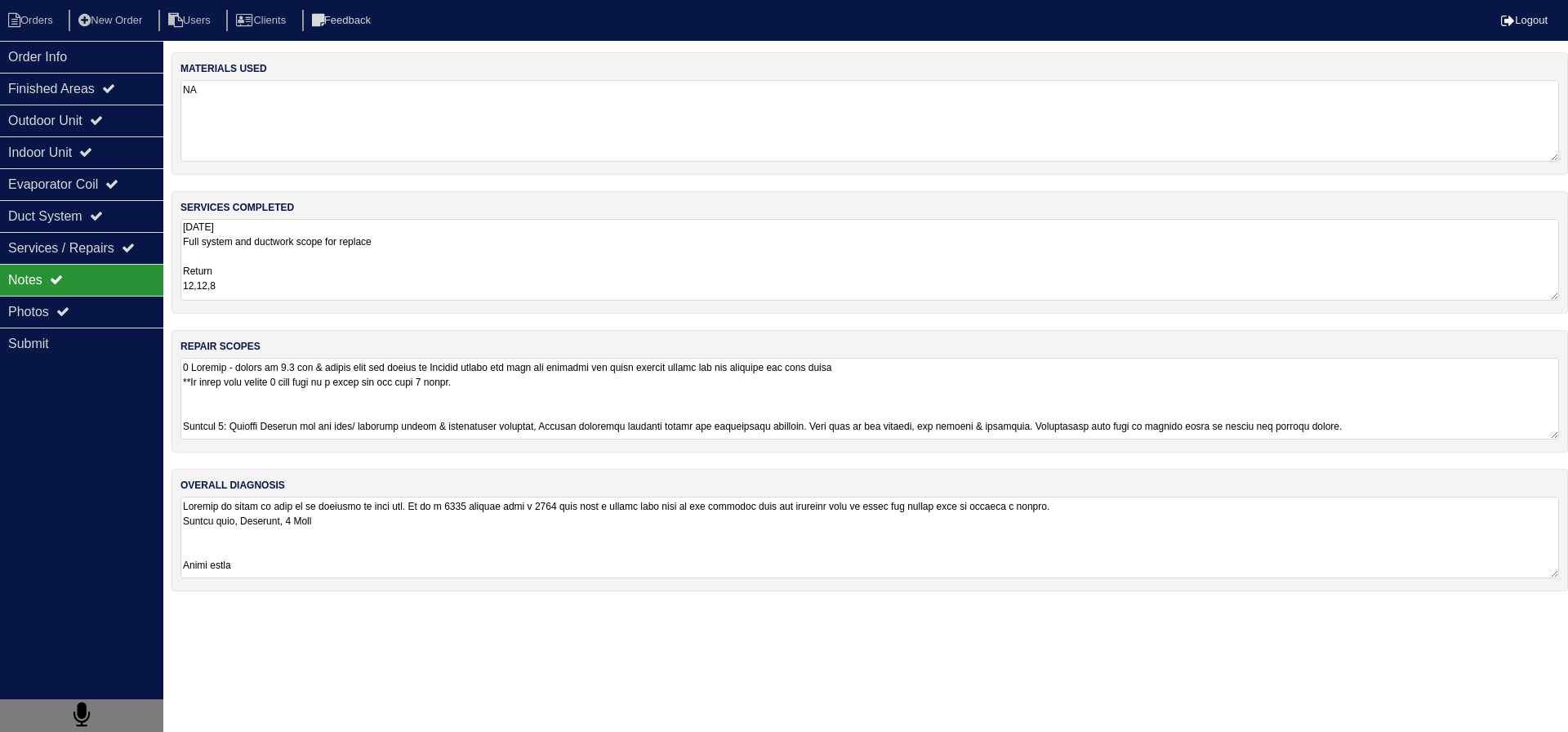
click at [340, 420] on textarea at bounding box center [869, 398] width 1379 height 82
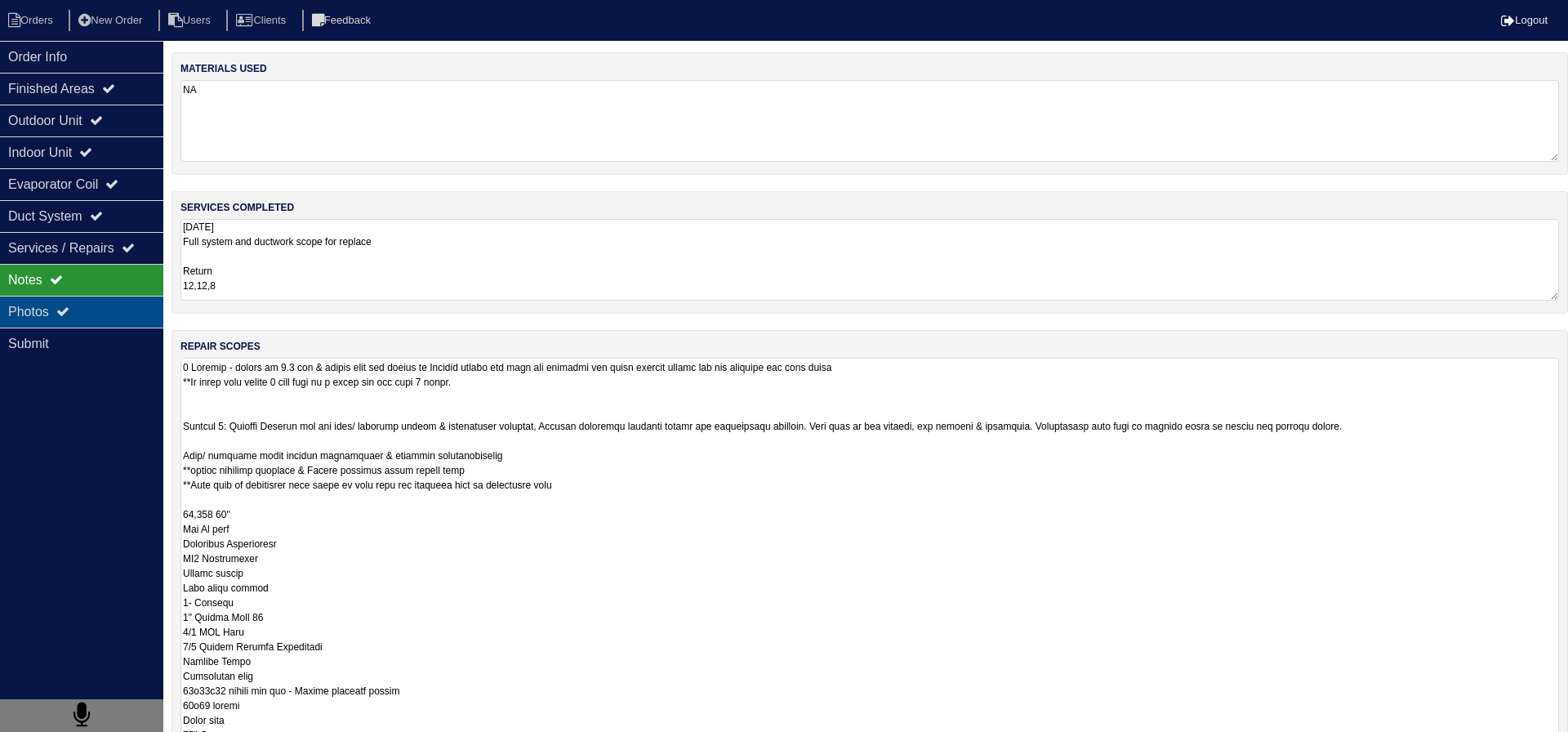
click at [111, 306] on div "Photos" at bounding box center [82, 311] width 163 height 32
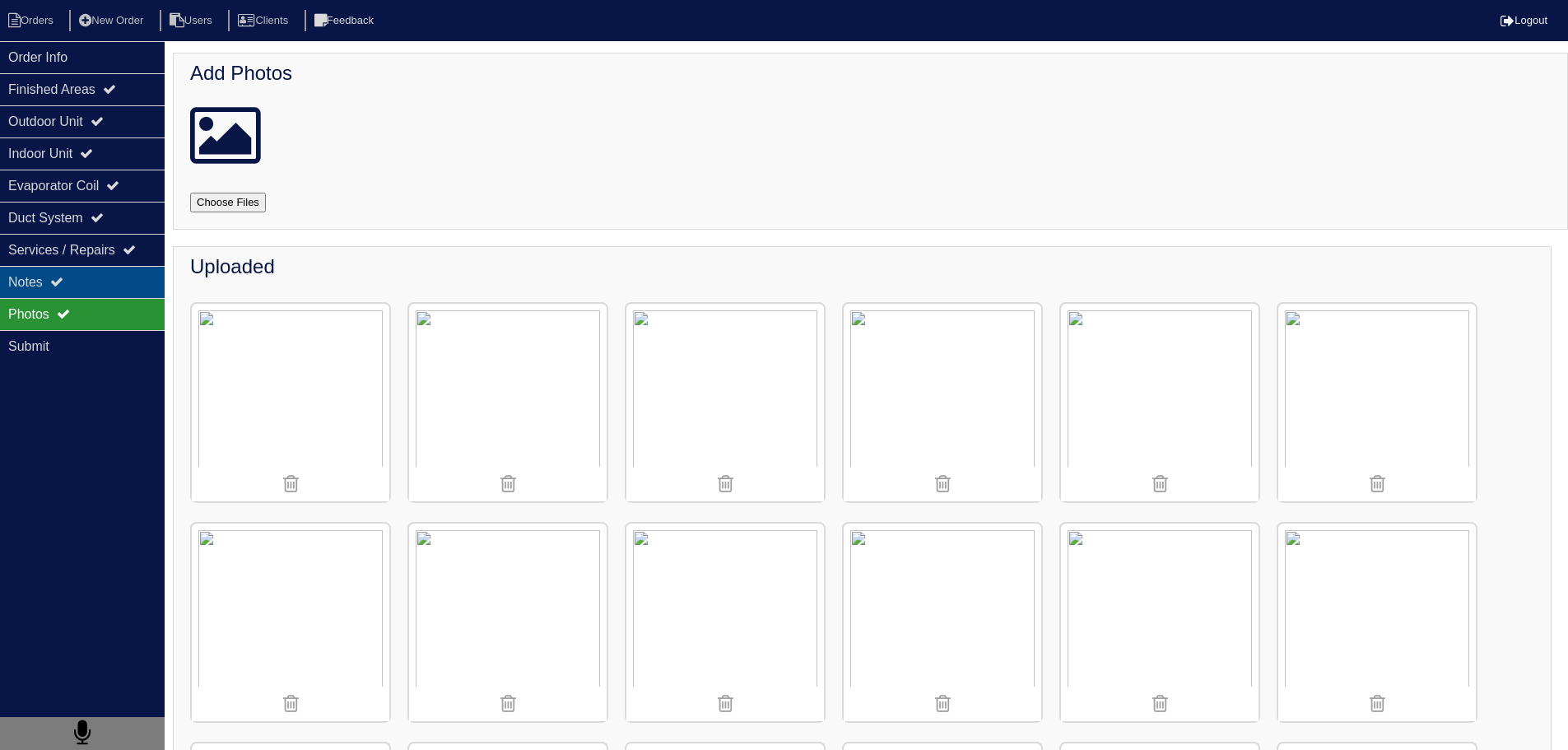
click at [110, 292] on div "Notes" at bounding box center [82, 282] width 164 height 32
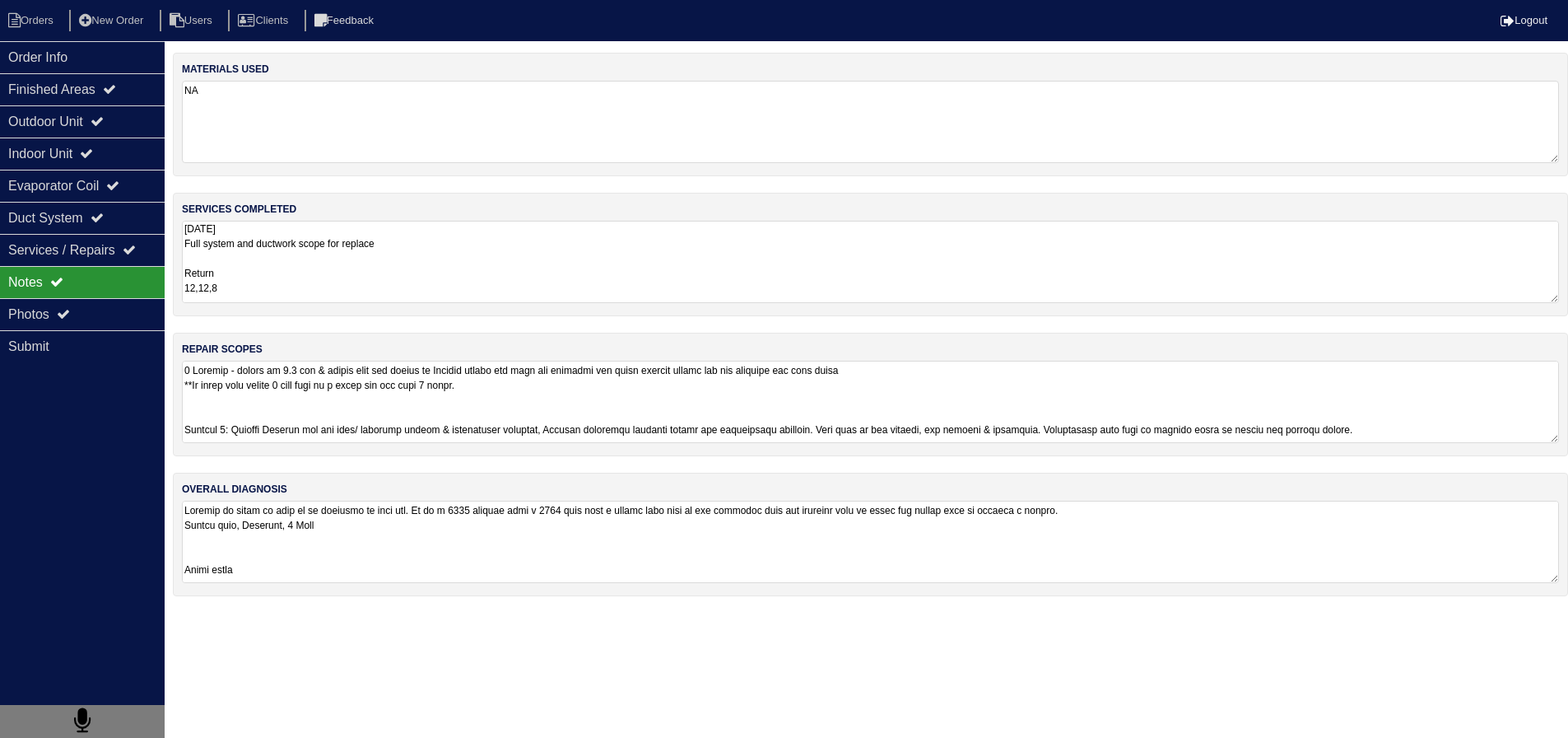
click at [265, 418] on textarea at bounding box center [870, 401] width 1377 height 82
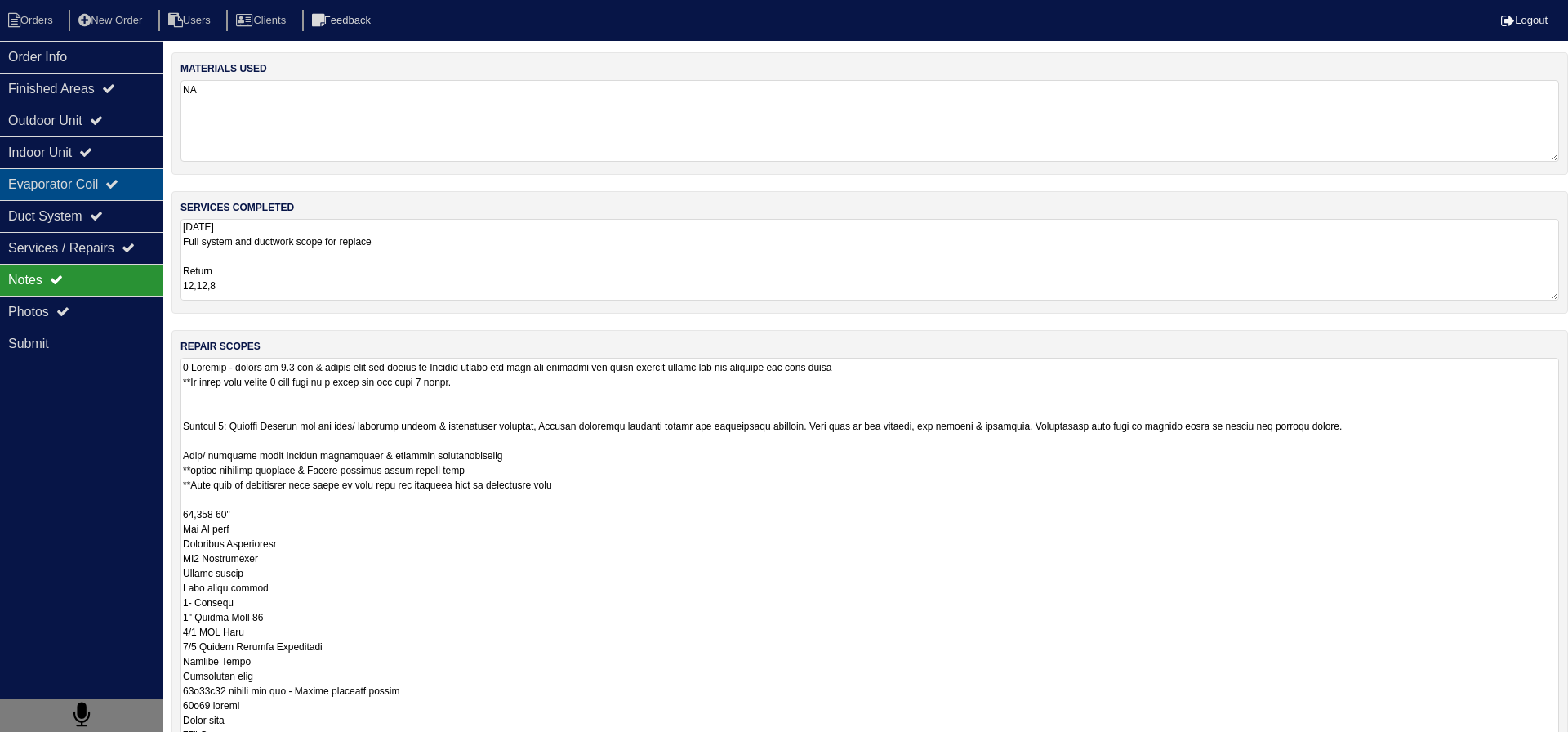
click at [99, 193] on div "Evaporator Coil" at bounding box center [82, 184] width 163 height 32
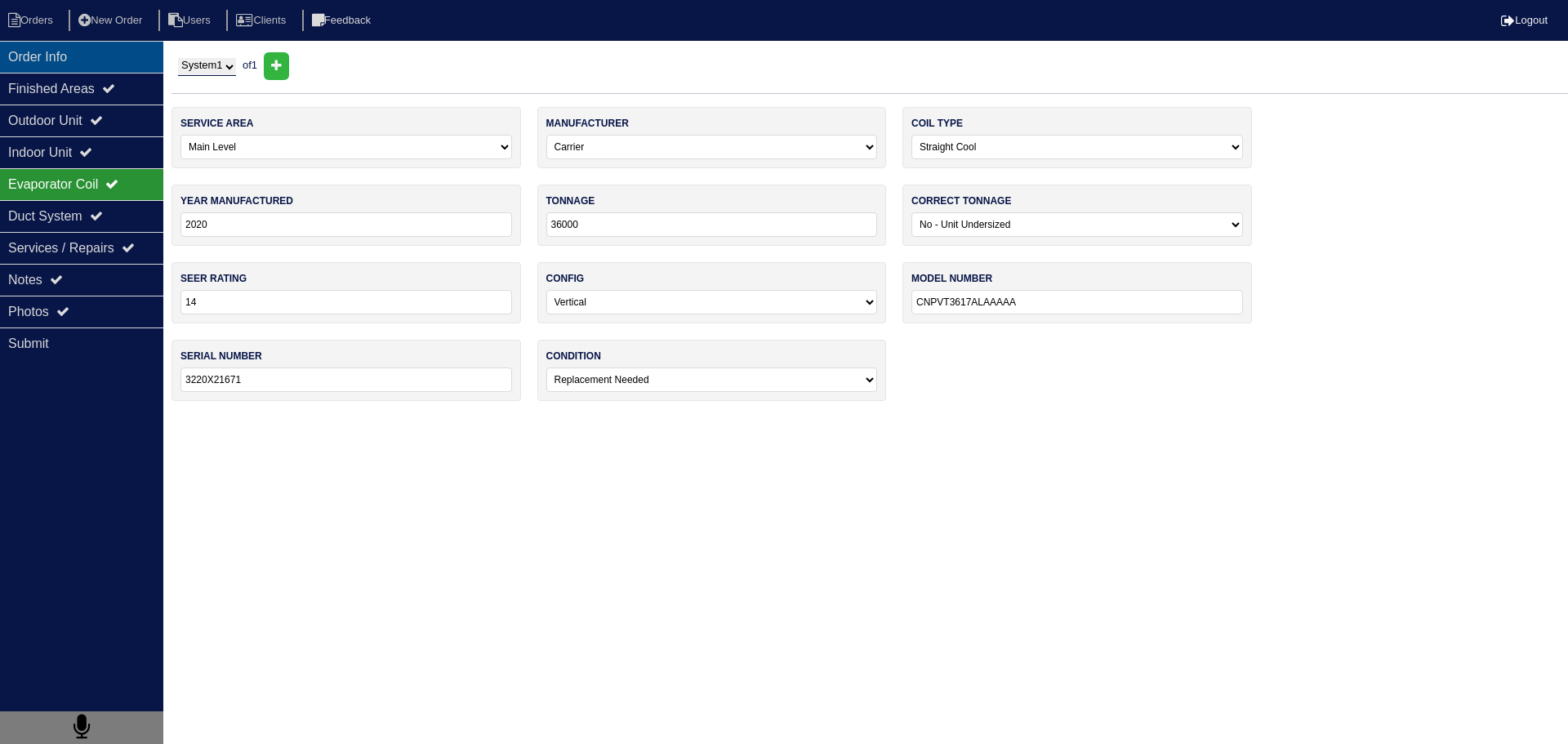
click at [73, 49] on div "Order Info" at bounding box center [82, 57] width 163 height 32
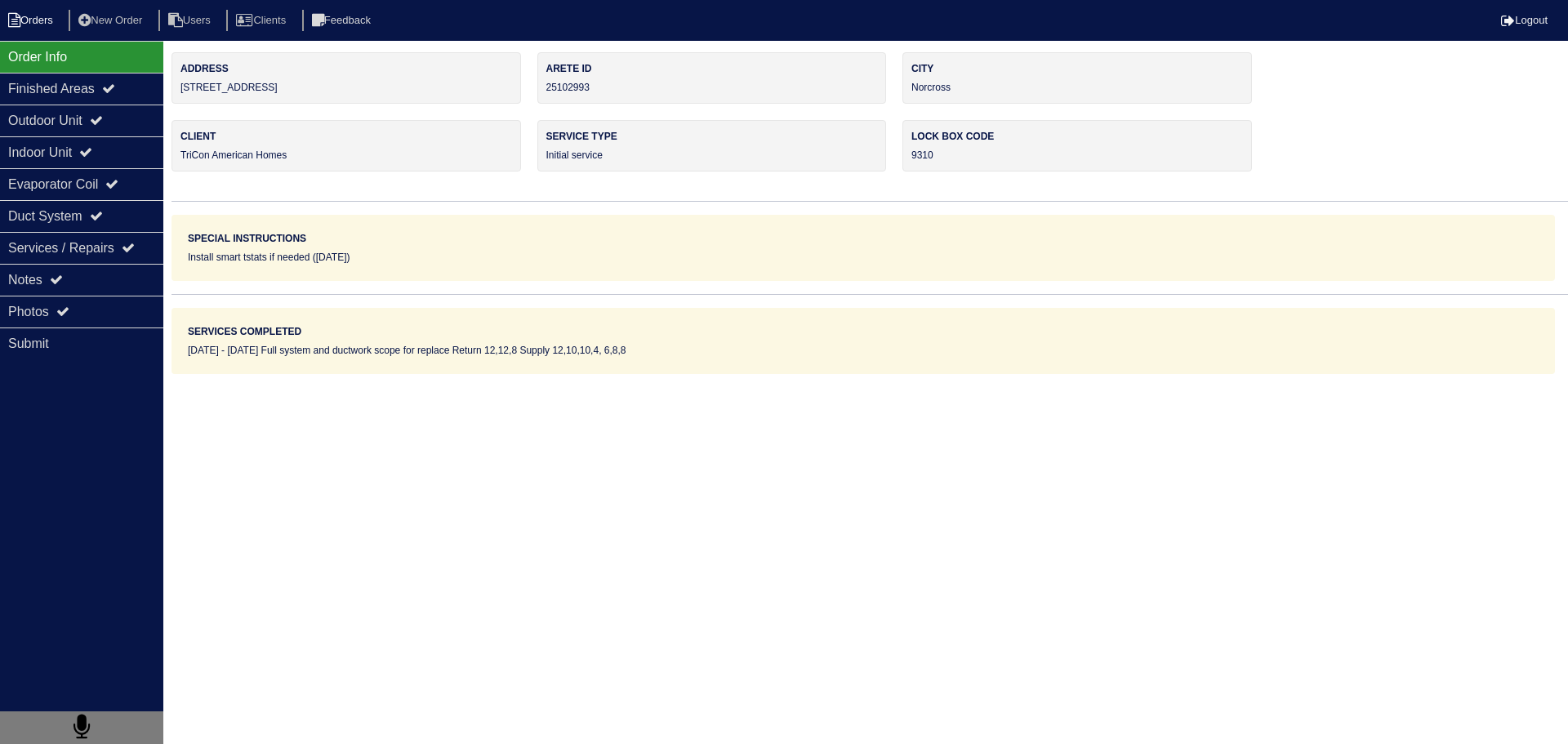
click at [44, 27] on li "Orders" at bounding box center [32, 20] width 66 height 22
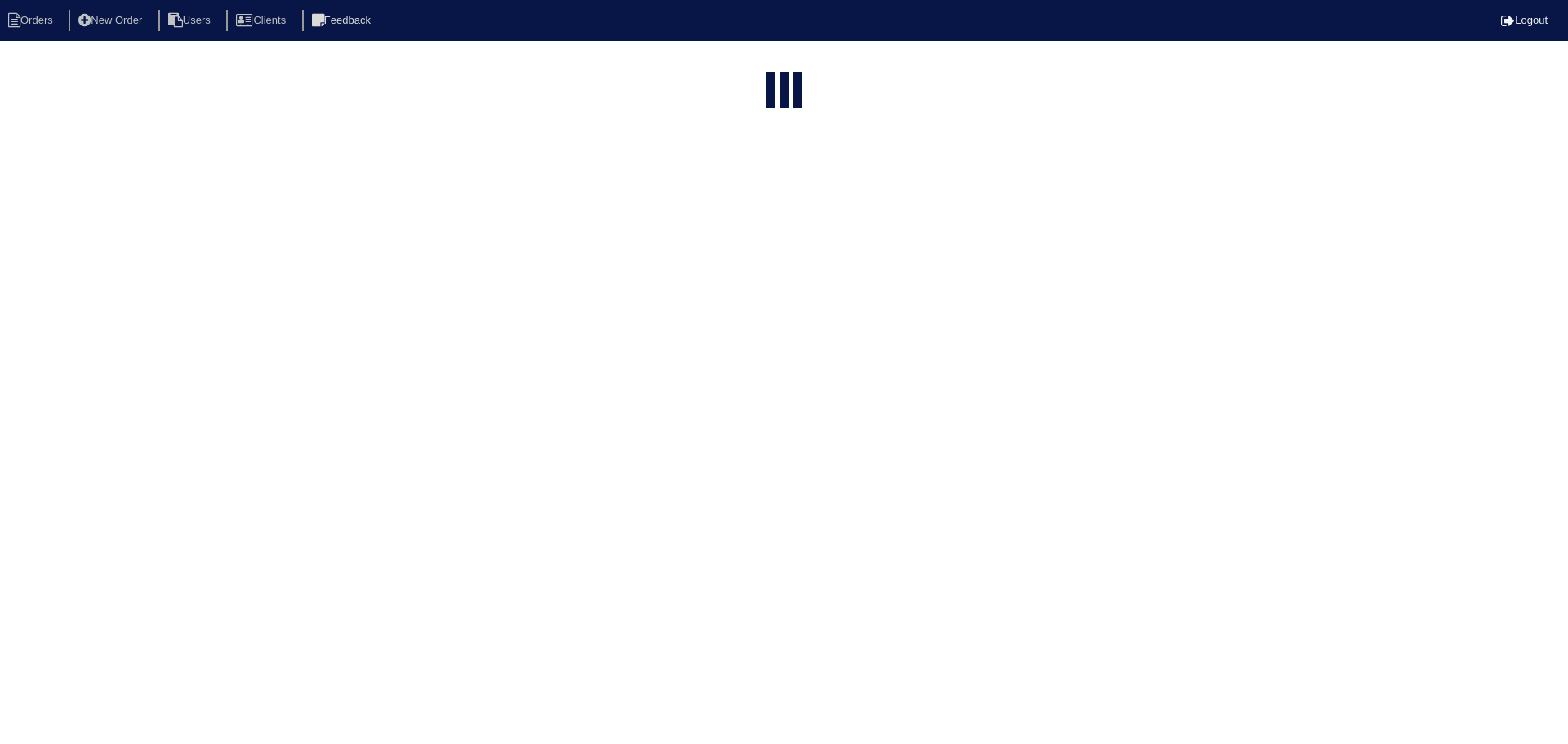
select select "15"
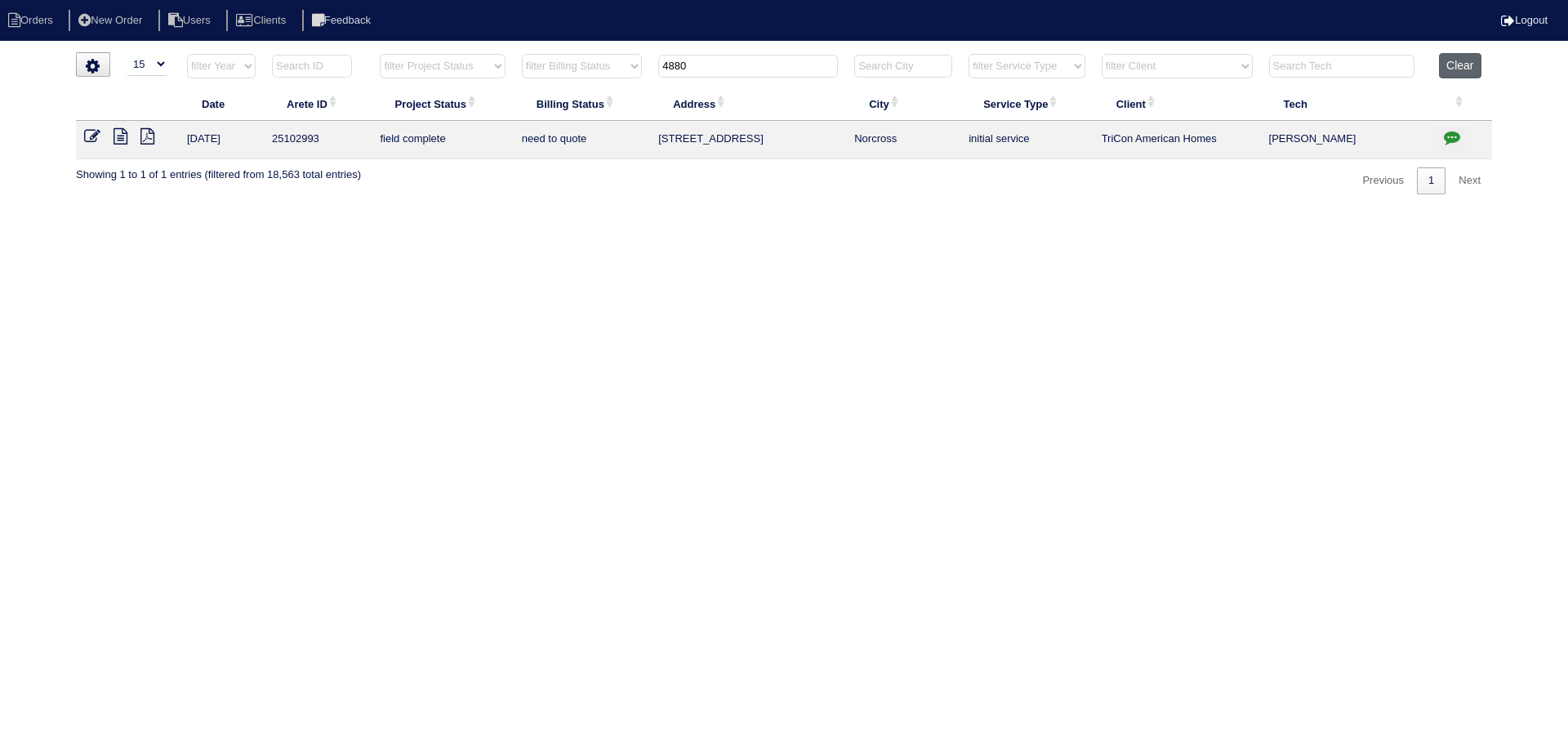
click at [1468, 66] on button "Clear" at bounding box center [1460, 66] width 42 height 25
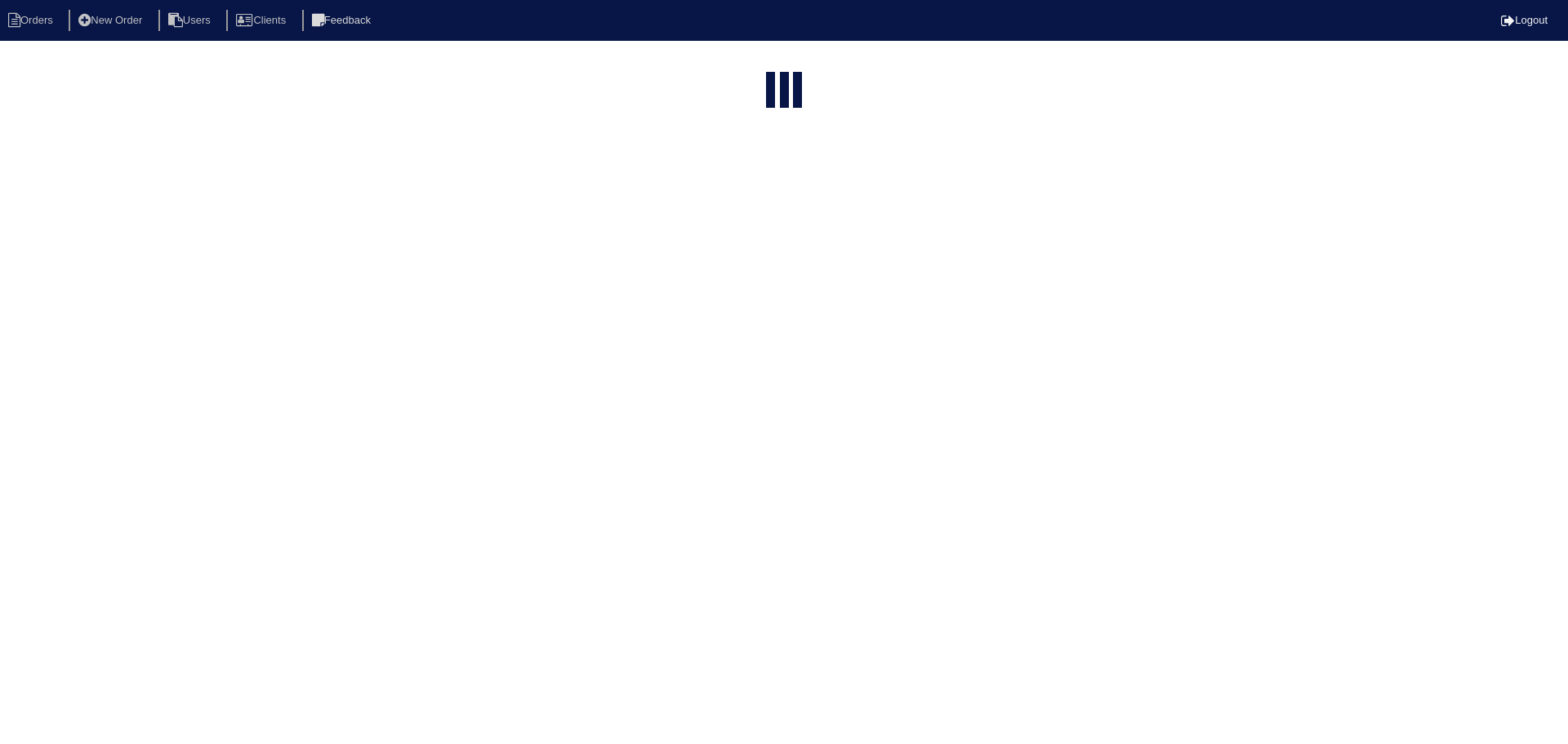
select select "15"
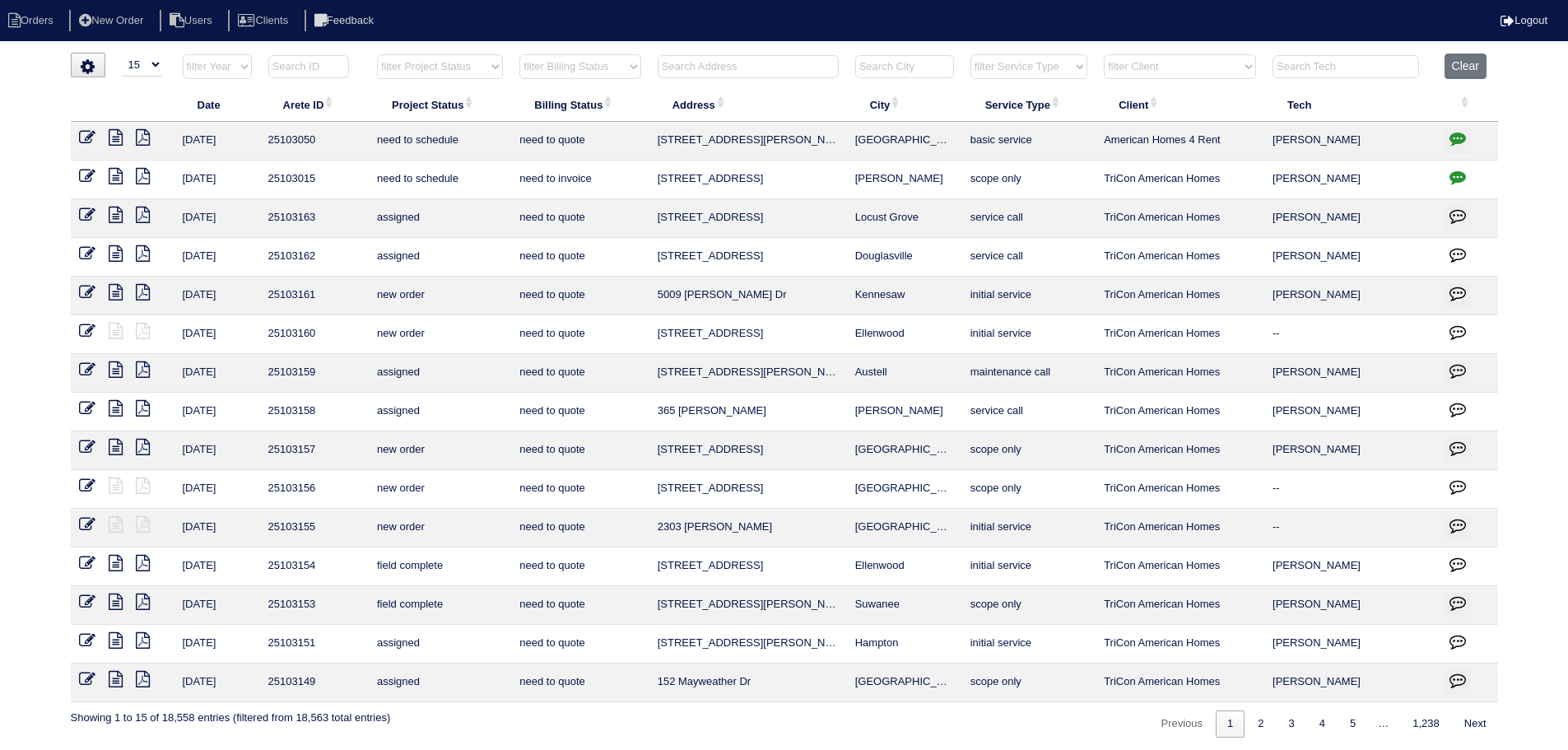
click at [794, 63] on input "text" at bounding box center [748, 66] width 181 height 23
